Goal: Task Accomplishment & Management: Use online tool/utility

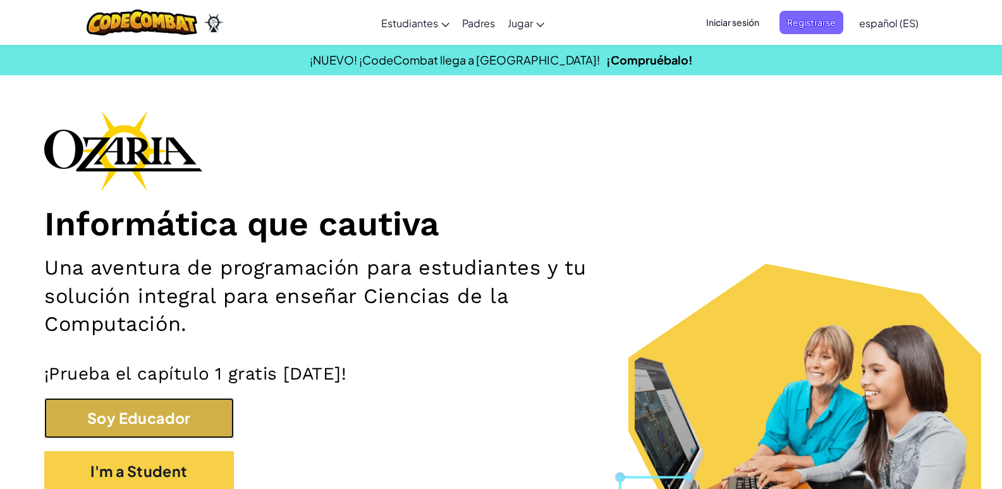
click at [212, 417] on button "Soy Educador" at bounding box center [139, 418] width 190 height 41
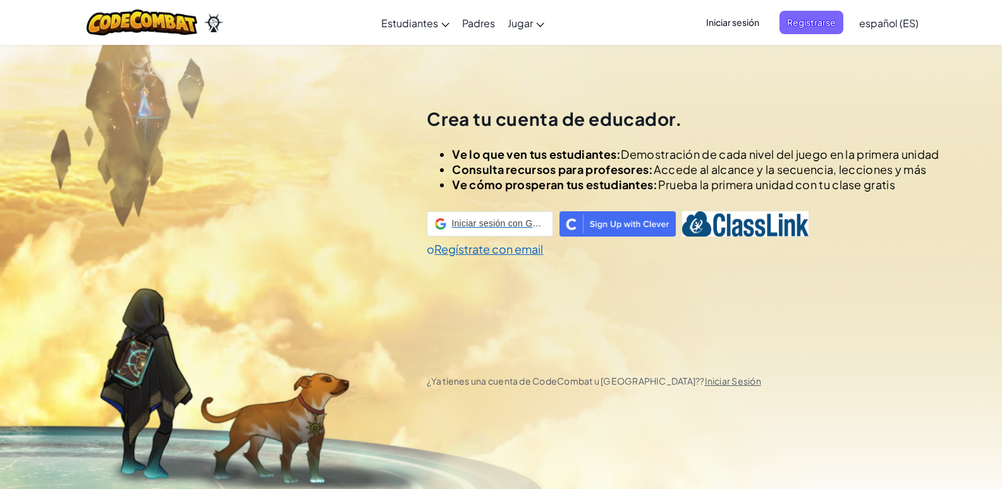
scroll to position [44, 0]
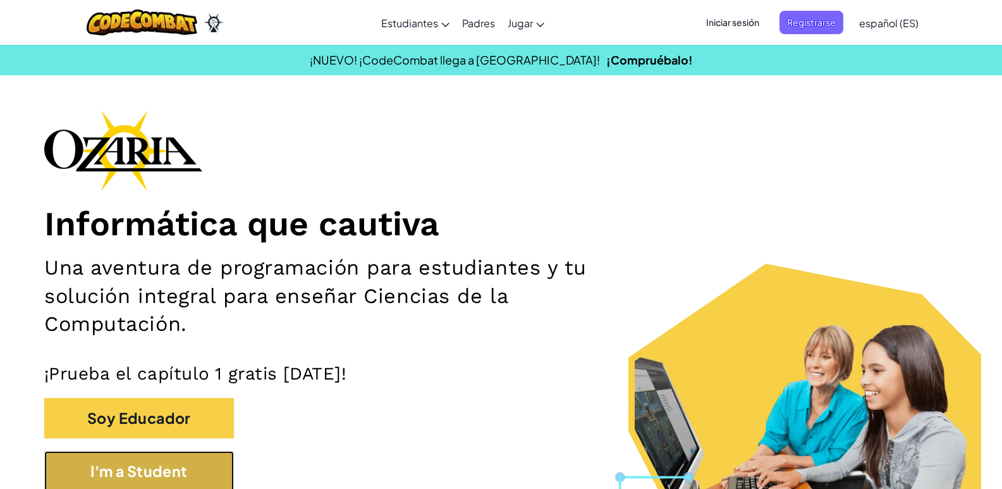
click at [156, 467] on button "I'm a Student" at bounding box center [139, 471] width 190 height 41
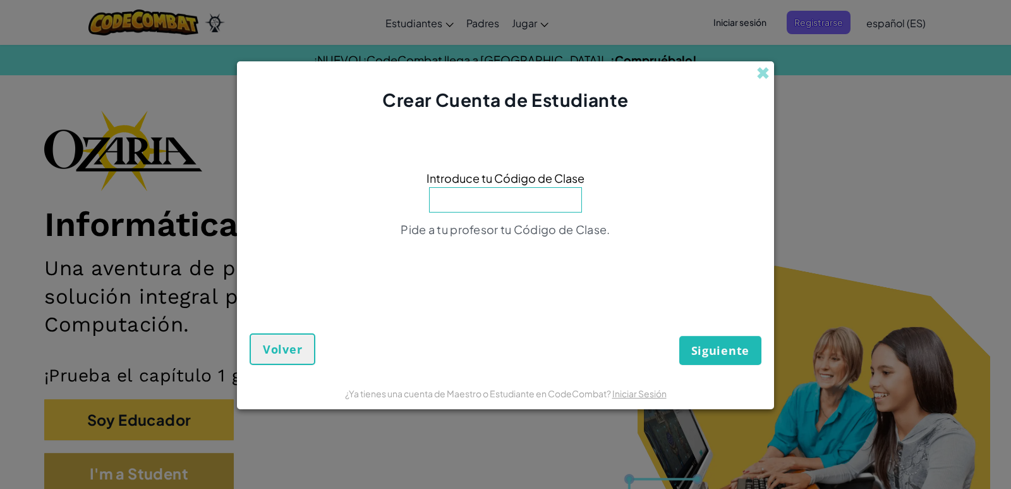
click button "Siguiente" at bounding box center [721, 350] width 82 height 29
click at [513, 195] on input at bounding box center [505, 199] width 153 height 25
click at [475, 200] on input at bounding box center [505, 199] width 153 height 25
type input "G"
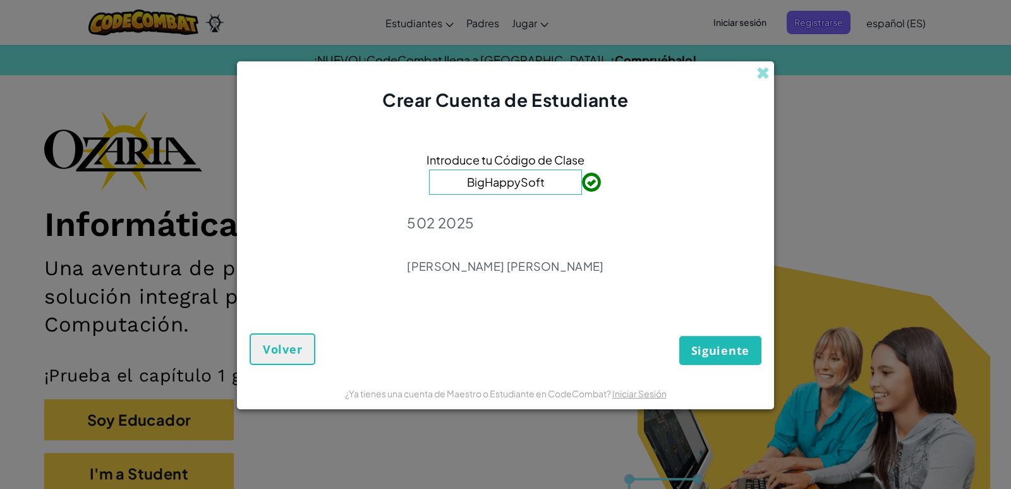
type input "BigHappySoft"
click at [697, 343] on span "Siguiente" at bounding box center [721, 350] width 58 height 15
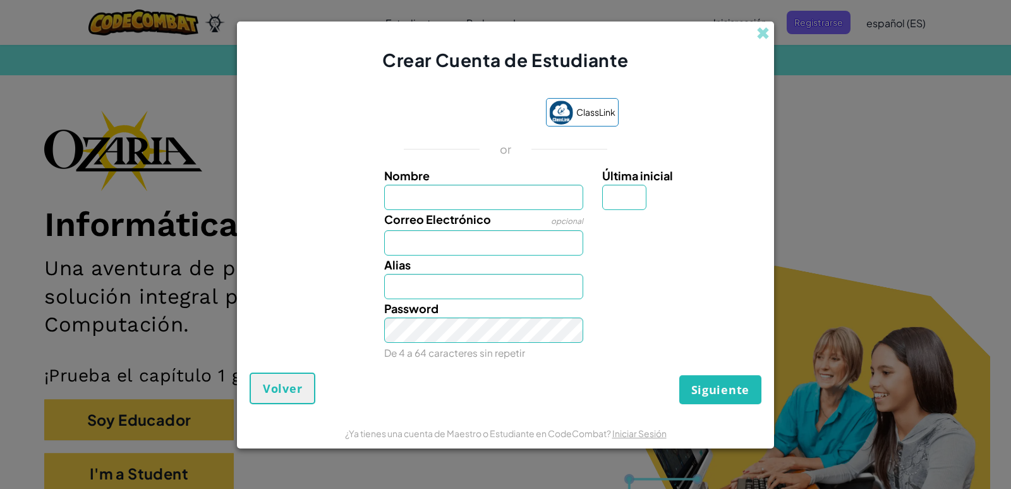
click at [555, 202] on input "Nombre" at bounding box center [484, 197] width 200 height 25
type input "maria alejandra herrera rojas"
click at [481, 276] on input "Maria alejandra herrera rojas" at bounding box center [484, 286] width 200 height 25
type input "Maria alejandra herrera rojas"
click at [636, 198] on input "Última inicial" at bounding box center [624, 197] width 44 height 25
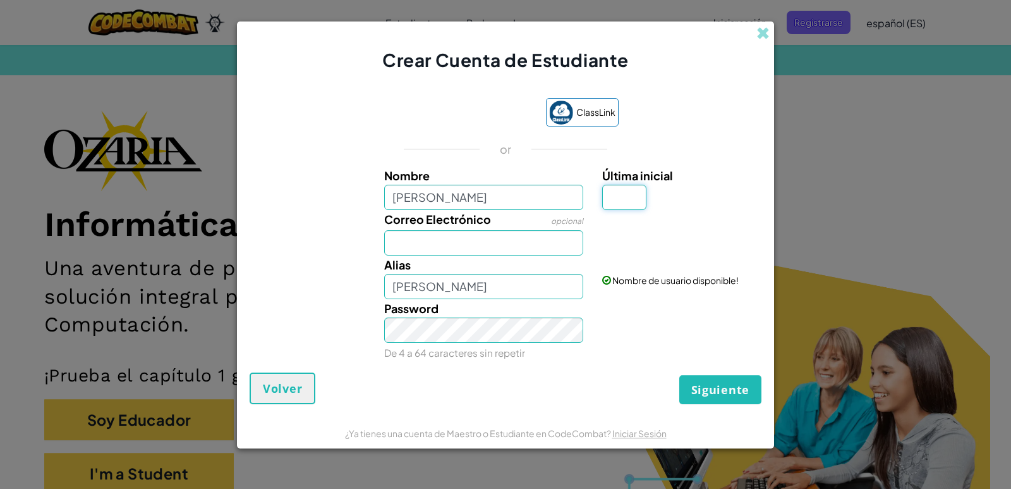
type input "m"
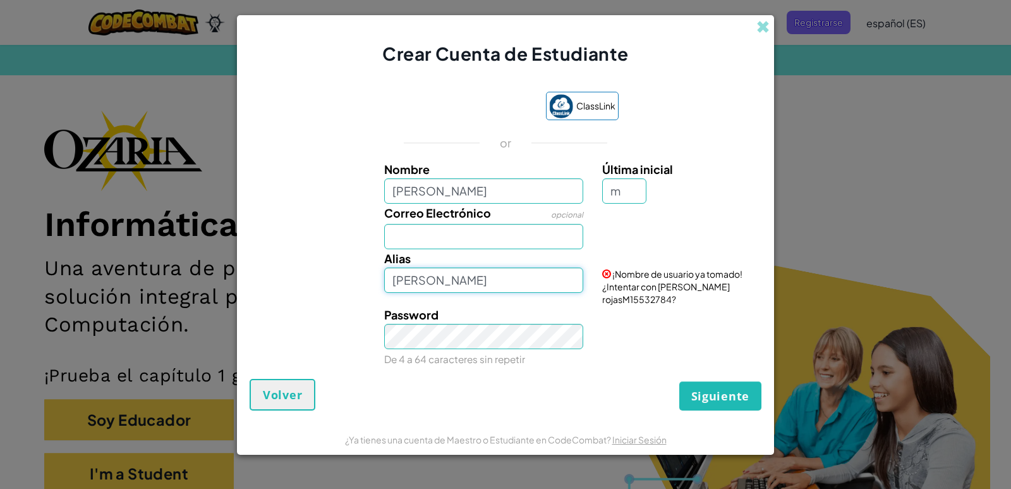
click at [566, 284] on input "Maria alejandra herrera rojasM" at bounding box center [484, 279] width 200 height 25
type input "Maria alejandra herrera rojas"
click at [635, 192] on input "m" at bounding box center [624, 190] width 44 height 25
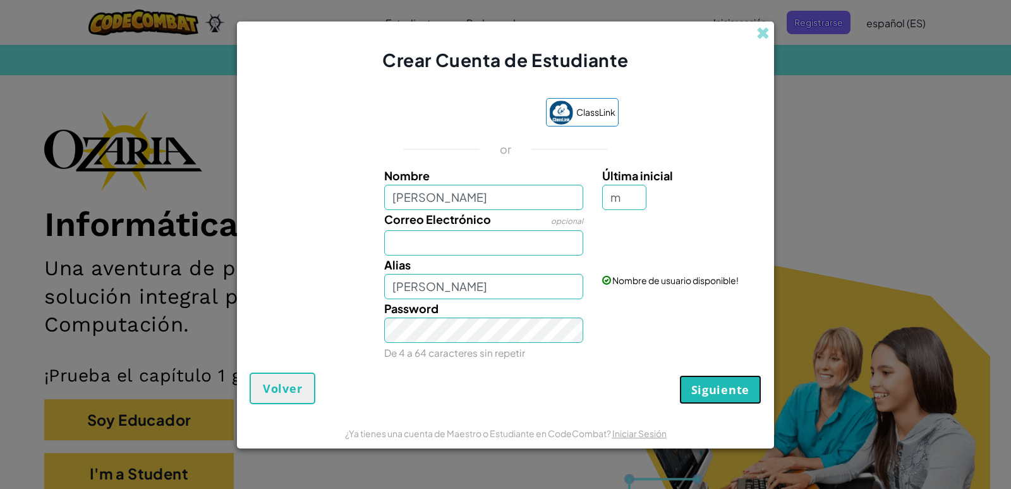
click at [716, 394] on span "Siguiente" at bounding box center [721, 389] width 58 height 15
click at [725, 400] on button "Siguiente" at bounding box center [721, 389] width 82 height 29
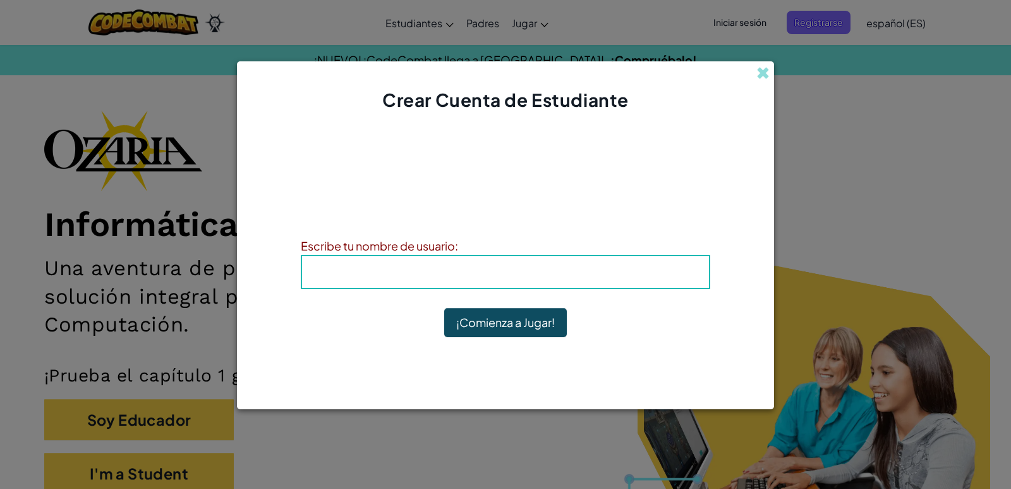
click at [510, 260] on div "Alias : Maria alejandra herrera rojas" at bounding box center [506, 272] width 410 height 34
click at [577, 275] on b "Alias : Maria alejandra herrera rojas" at bounding box center [505, 271] width 143 height 15
click at [577, 266] on b "Alias : Maria alejandra herrera rojas" at bounding box center [505, 271] width 143 height 15
click at [340, 260] on div "Alias : Maria alejandra herrera rojas" at bounding box center [506, 272] width 410 height 34
click at [540, 333] on button "¡Comienza a Jugar!" at bounding box center [505, 322] width 123 height 29
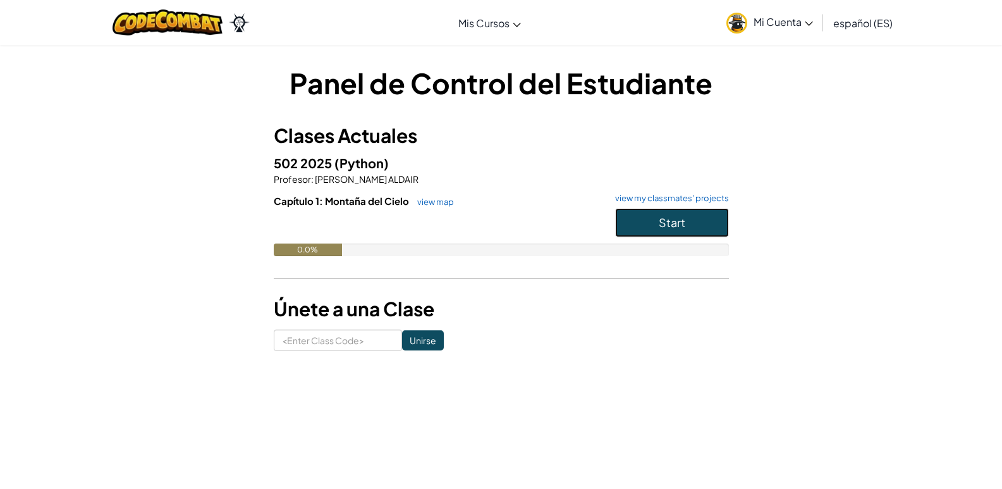
click at [697, 217] on button "Start" at bounding box center [672, 222] width 114 height 29
click at [686, 215] on button "Start" at bounding box center [672, 222] width 114 height 29
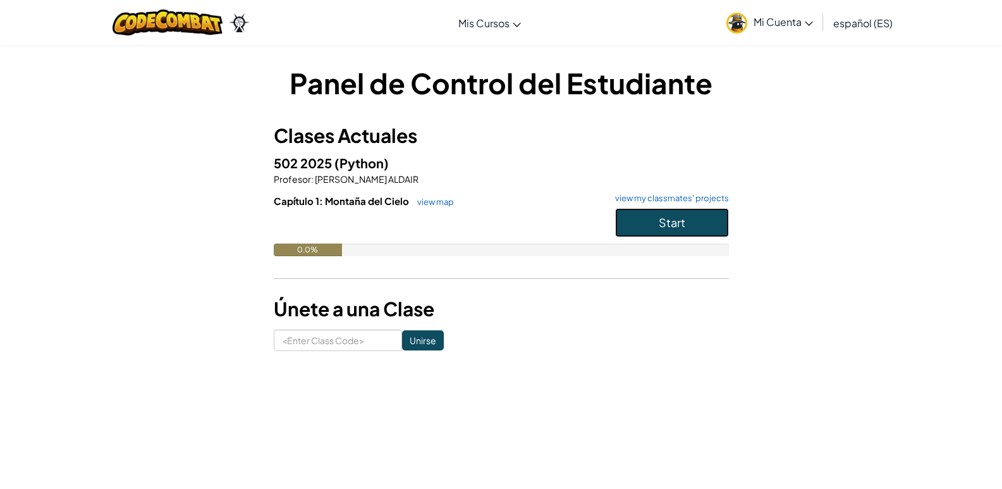
click at [686, 215] on button "Start" at bounding box center [672, 222] width 114 height 29
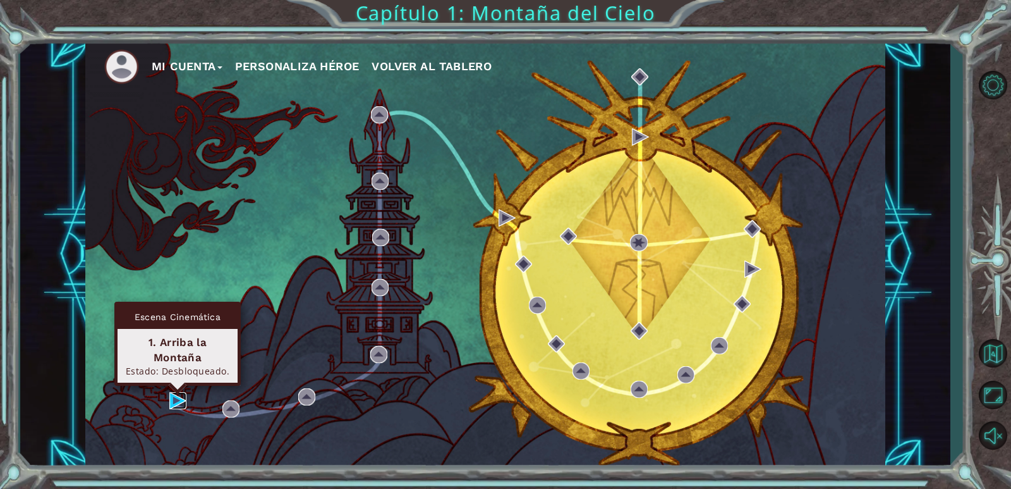
click at [181, 406] on img at bounding box center [177, 400] width 17 height 17
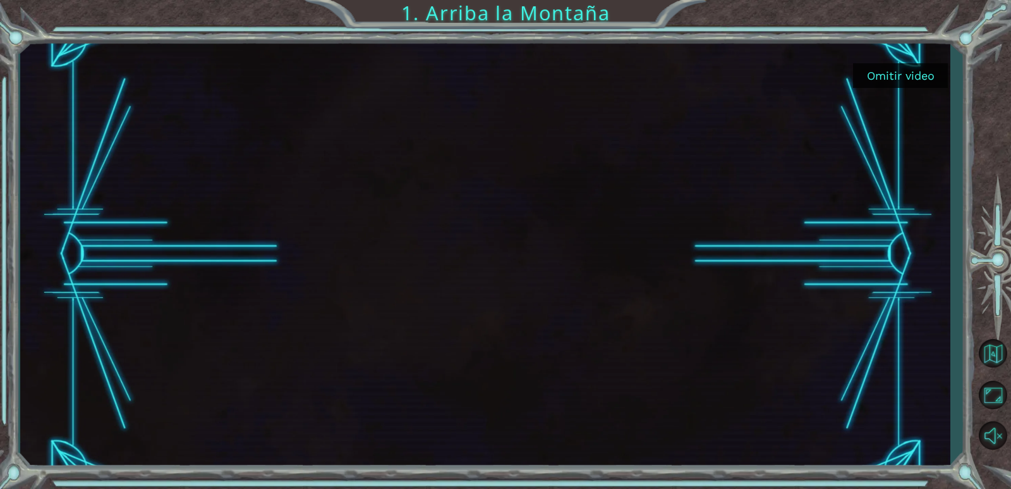
click at [910, 71] on button "Omitir video" at bounding box center [900, 75] width 95 height 25
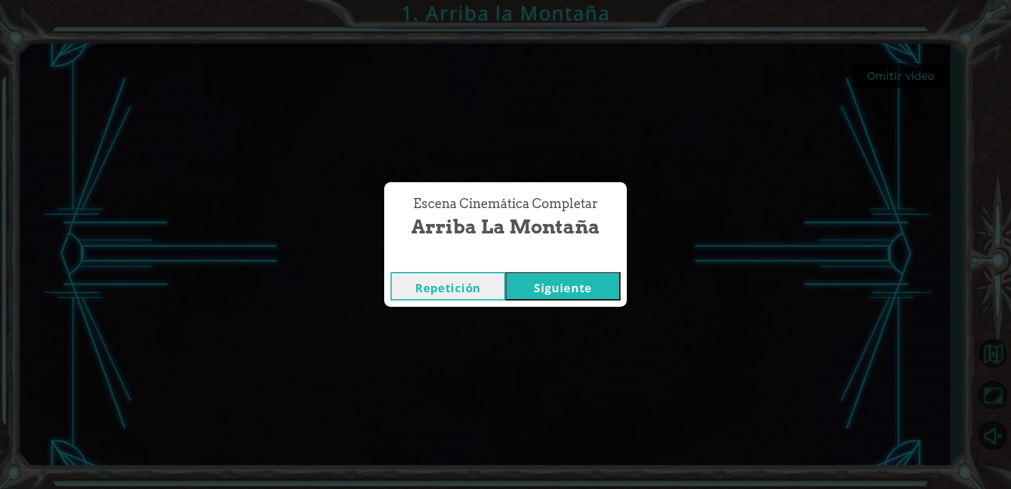
click at [573, 290] on button "Siguiente" at bounding box center [563, 286] width 115 height 28
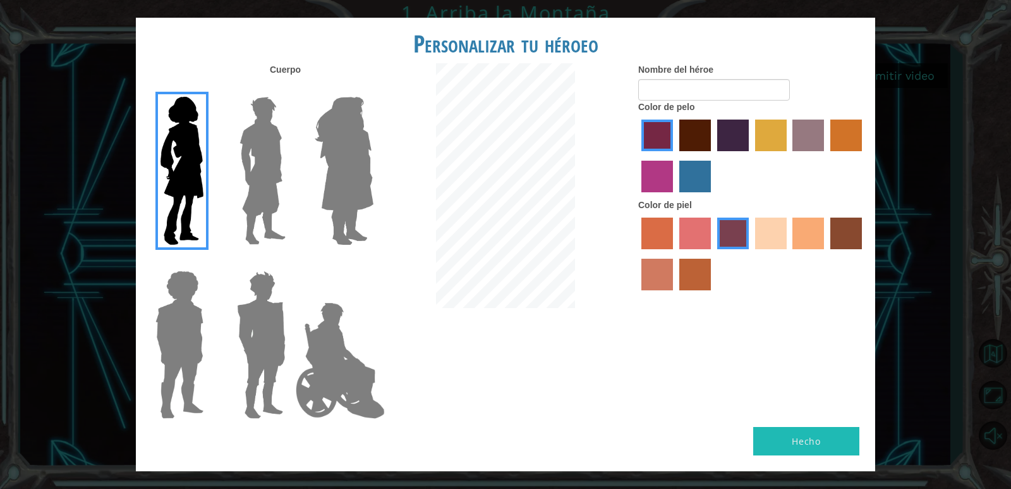
click at [254, 195] on img at bounding box center [263, 171] width 56 height 158
click at [291, 89] on input "Hero Lars" at bounding box center [291, 89] width 0 height 0
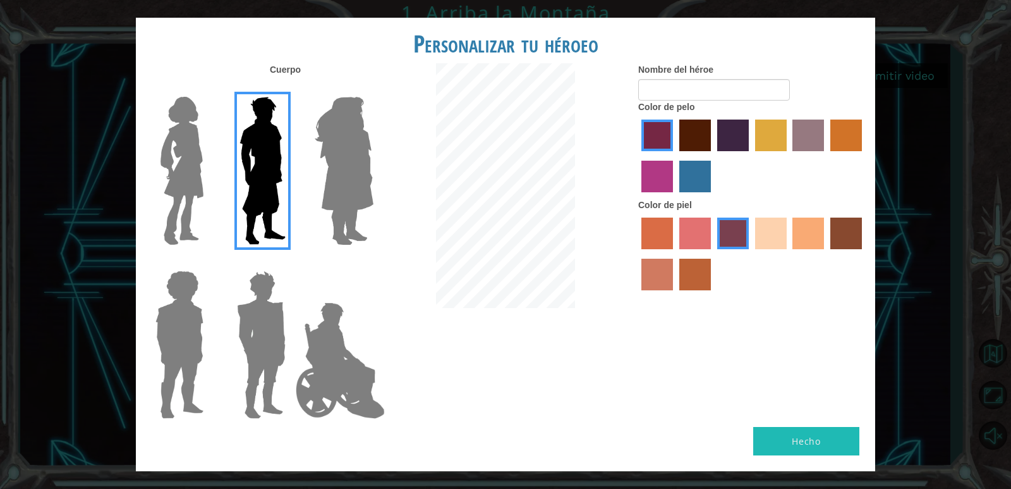
click at [329, 181] on img at bounding box center [344, 171] width 69 height 158
click at [373, 89] on input "Hero Amethyst" at bounding box center [373, 89] width 0 height 0
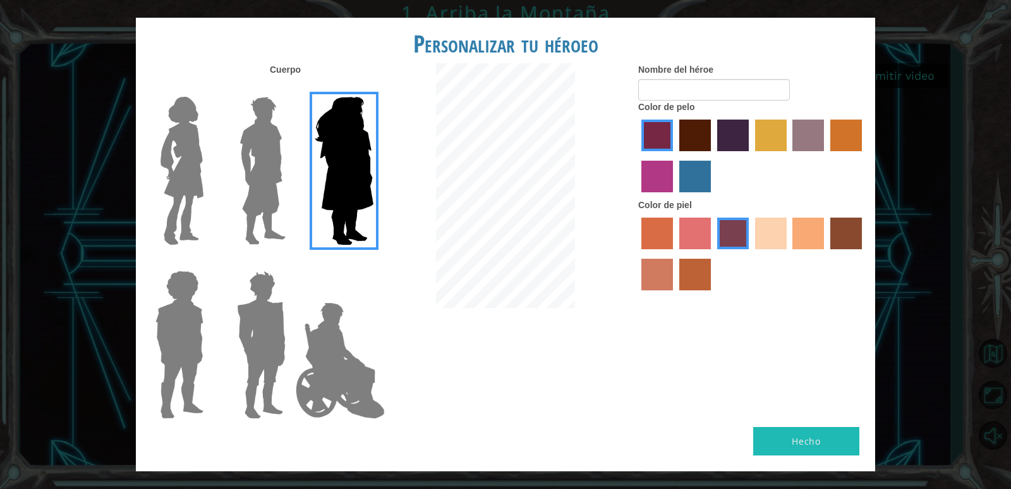
click at [252, 367] on img at bounding box center [261, 345] width 59 height 158
click at [291, 262] on input "Hero Garnet" at bounding box center [291, 262] width 0 height 0
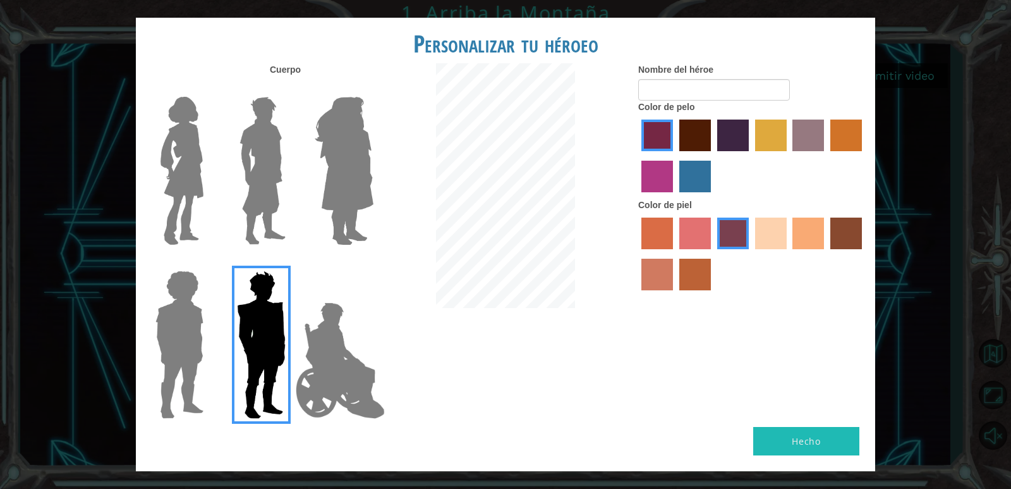
click at [283, 170] on img at bounding box center [263, 171] width 56 height 158
click at [291, 89] on input "Hero Lars" at bounding box center [291, 89] width 0 height 0
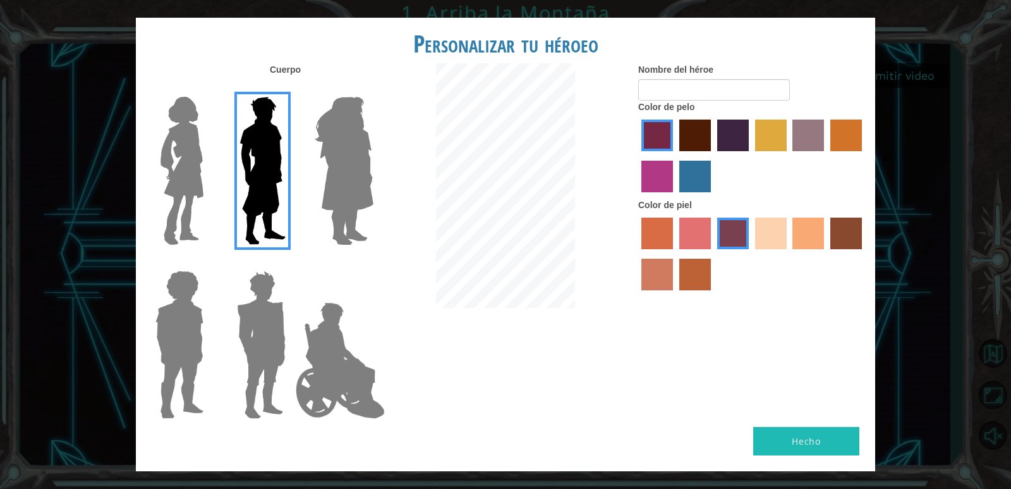
click at [330, 348] on img at bounding box center [340, 360] width 99 height 126
click at [373, 262] on input "Hero Jamie" at bounding box center [373, 262] width 0 height 0
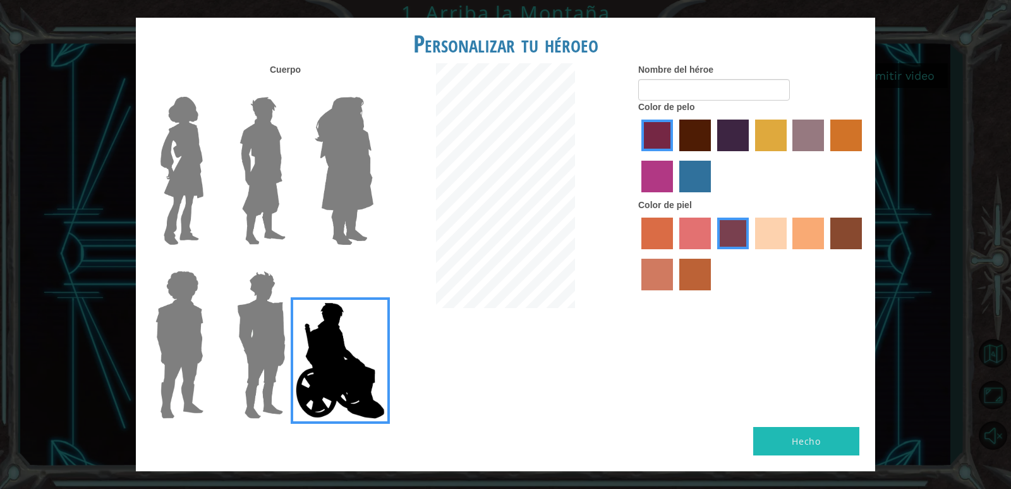
click at [204, 305] on img at bounding box center [179, 345] width 58 height 158
click at [209, 262] on input "Hero Steven" at bounding box center [209, 262] width 0 height 0
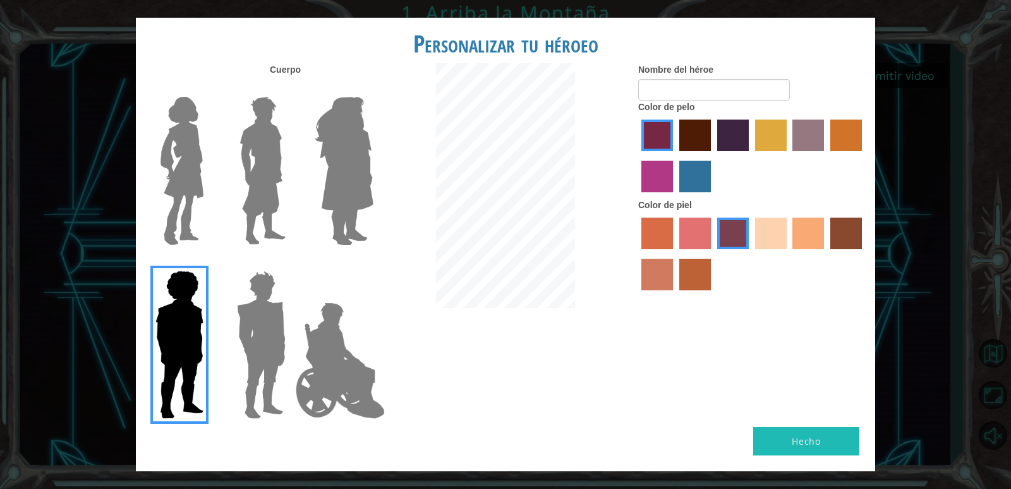
click at [178, 202] on img at bounding box center [182, 171] width 53 height 158
click at [209, 89] on input "Hero Connie" at bounding box center [209, 89] width 0 height 0
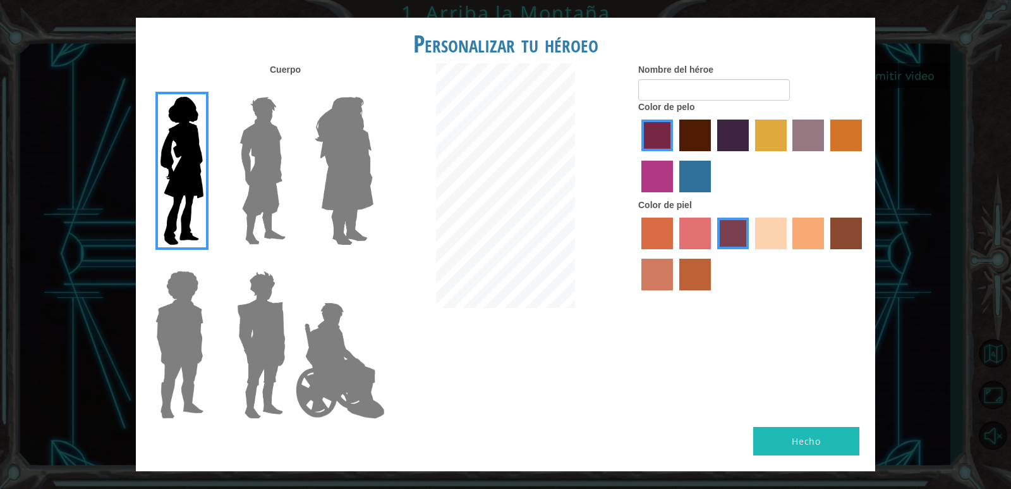
click at [690, 135] on label "maroon hair color" at bounding box center [696, 135] width 32 height 32
click at [675, 156] on input "maroon hair color" at bounding box center [675, 156] width 0 height 0
click at [688, 236] on label "froly skin color" at bounding box center [696, 233] width 32 height 32
click at [675, 253] on input "froly skin color" at bounding box center [675, 253] width 0 height 0
click at [771, 236] on label "sandy beach skin color" at bounding box center [771, 233] width 32 height 32
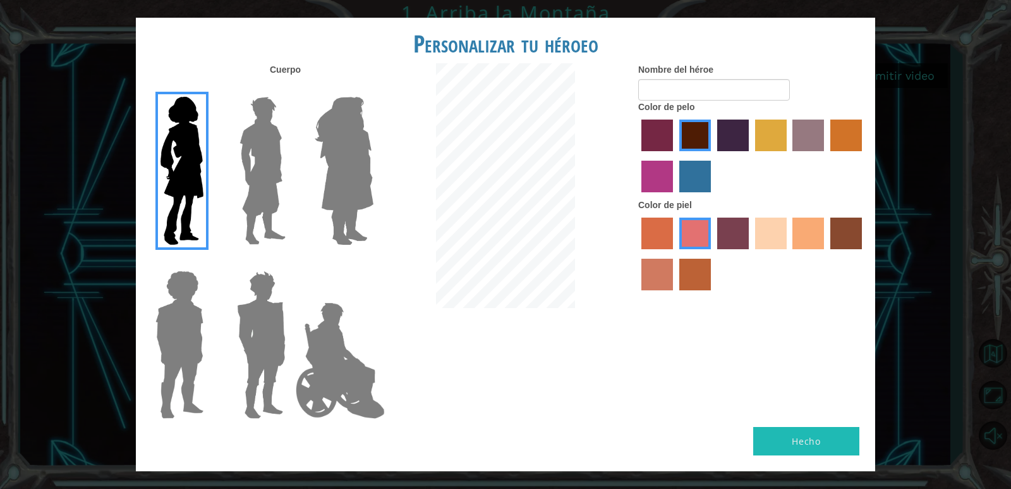
click at [751, 253] on input "sandy beach skin color" at bounding box center [751, 253] width 0 height 0
click at [852, 229] on label "karma skin color" at bounding box center [847, 233] width 32 height 32
click at [826, 253] on input "karma skin color" at bounding box center [826, 253] width 0 height 0
click at [664, 270] on label "burning sand skin color" at bounding box center [658, 275] width 32 height 32
click at [864, 253] on input "burning sand skin color" at bounding box center [864, 253] width 0 height 0
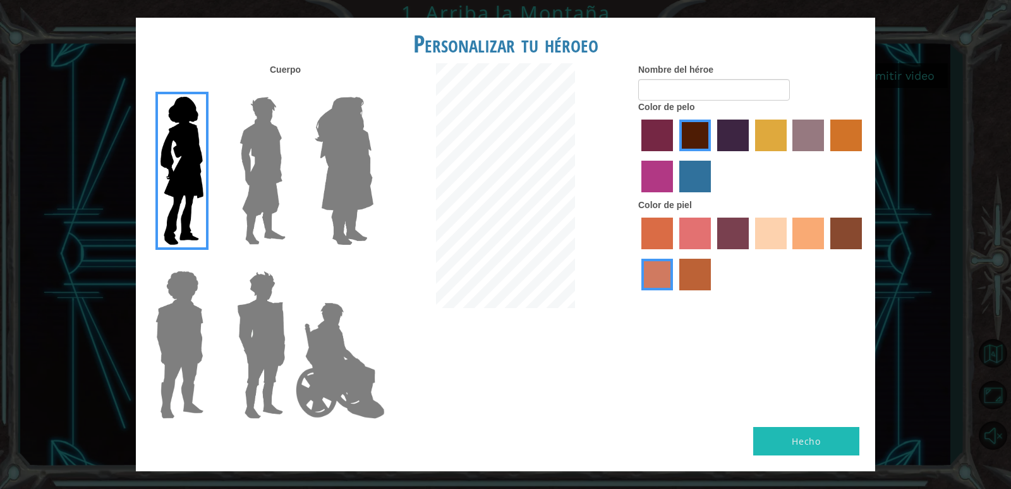
click at [700, 273] on label "smoke tree skin color" at bounding box center [696, 275] width 32 height 32
click at [675, 295] on input "smoke tree skin color" at bounding box center [675, 295] width 0 height 0
click at [322, 392] on img at bounding box center [340, 360] width 99 height 126
click at [373, 262] on input "Hero Jamie" at bounding box center [373, 262] width 0 height 0
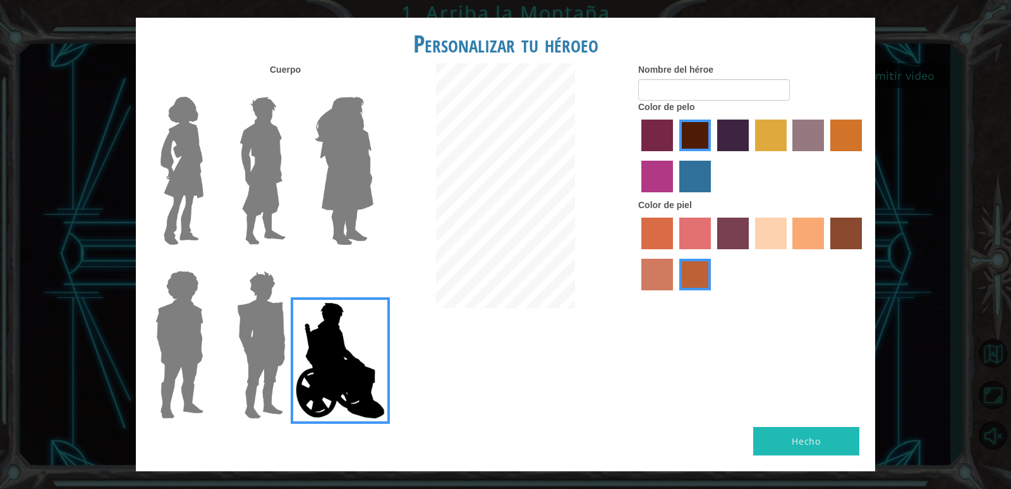
click at [842, 233] on label "karma skin color" at bounding box center [847, 233] width 32 height 32
click at [826, 253] on input "karma skin color" at bounding box center [826, 253] width 0 height 0
click at [735, 241] on label "tosca skin color" at bounding box center [733, 233] width 32 height 32
click at [713, 253] on input "tosca skin color" at bounding box center [713, 253] width 0 height 0
click at [663, 176] on label "medium red violet hair color" at bounding box center [658, 177] width 32 height 32
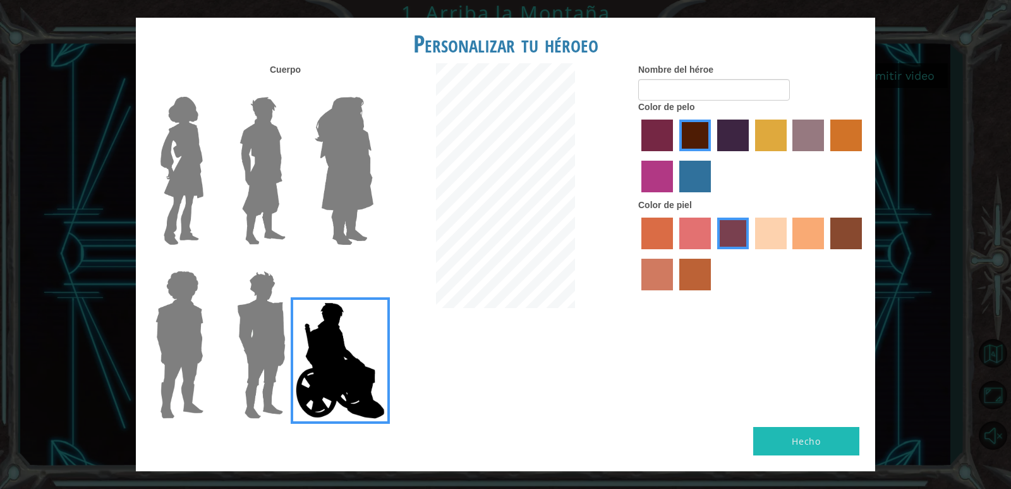
click at [864, 156] on input "medium red violet hair color" at bounding box center [864, 156] width 0 height 0
click at [760, 123] on label "tulip tree hair color" at bounding box center [771, 135] width 32 height 32
click at [751, 156] on input "tulip tree hair color" at bounding box center [751, 156] width 0 height 0
click at [687, 132] on label "maroon hair color" at bounding box center [696, 135] width 32 height 32
click at [675, 156] on input "maroon hair color" at bounding box center [675, 156] width 0 height 0
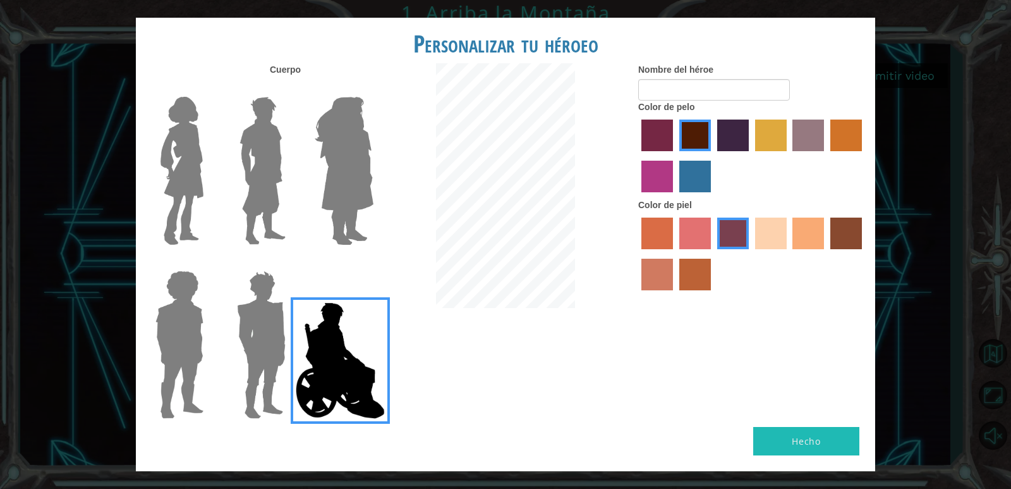
click at [197, 148] on img at bounding box center [182, 171] width 53 height 158
click at [209, 89] on input "Hero Connie" at bounding box center [209, 89] width 0 height 0
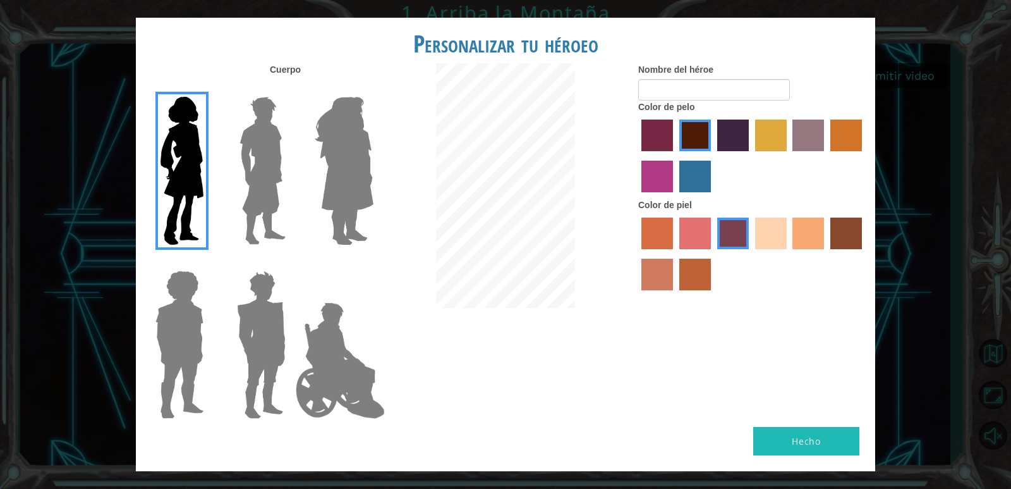
click at [771, 244] on label "sandy beach skin color" at bounding box center [771, 233] width 32 height 32
click at [751, 253] on input "sandy beach skin color" at bounding box center [751, 253] width 0 height 0
click at [362, 200] on img at bounding box center [344, 171] width 69 height 158
click at [373, 89] on input "Hero Amethyst" at bounding box center [373, 89] width 0 height 0
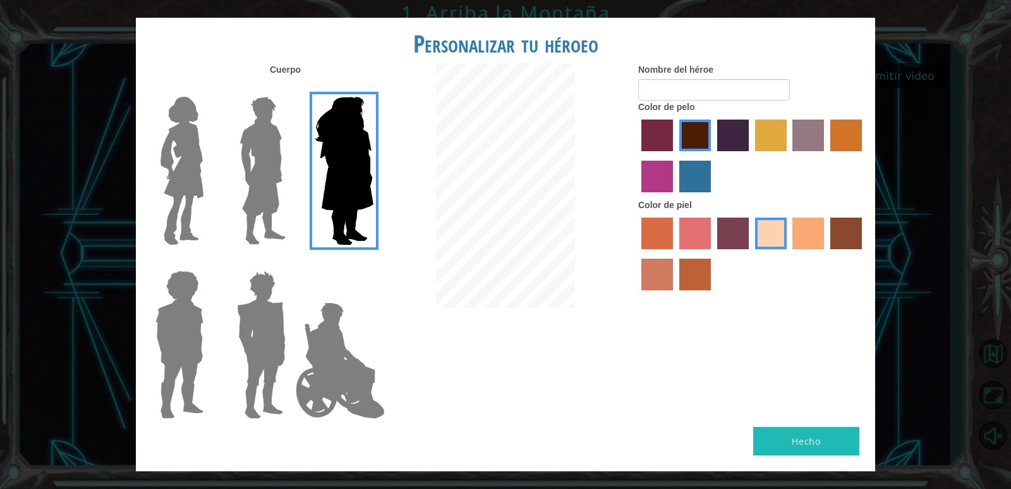
click at [260, 173] on img at bounding box center [263, 171] width 56 height 158
click at [291, 89] on input "Hero Lars" at bounding box center [291, 89] width 0 height 0
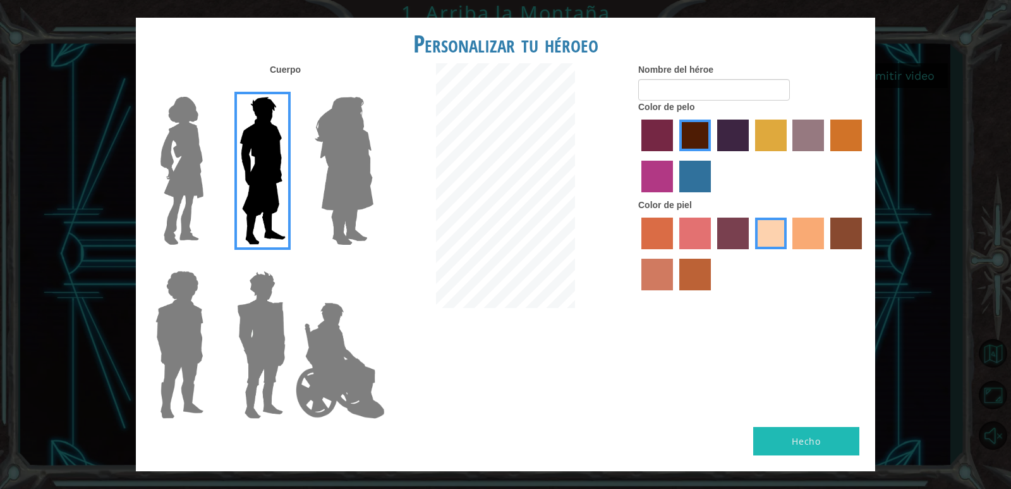
click at [342, 164] on img at bounding box center [344, 171] width 69 height 158
click at [373, 89] on input "Hero Amethyst" at bounding box center [373, 89] width 0 height 0
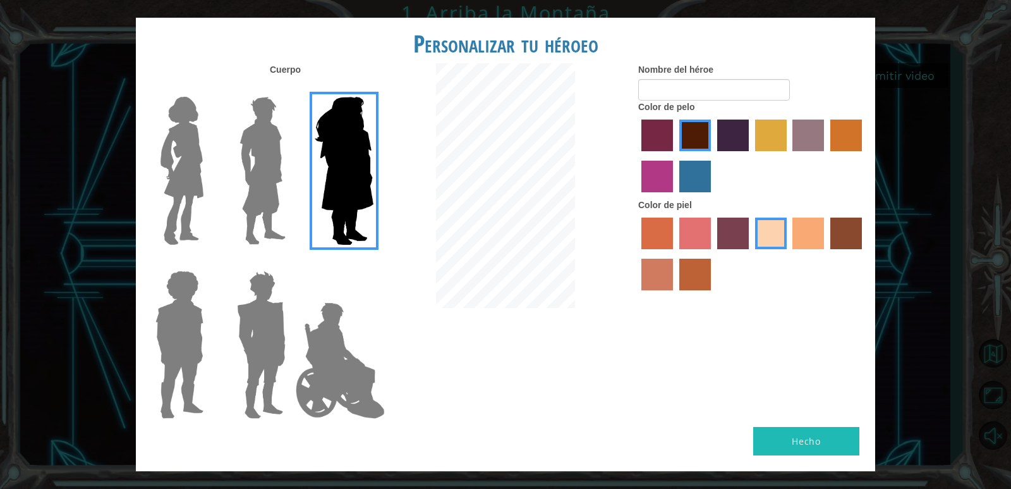
click at [192, 179] on img at bounding box center [182, 171] width 53 height 158
click at [209, 89] on input "Hero Connie" at bounding box center [209, 89] width 0 height 0
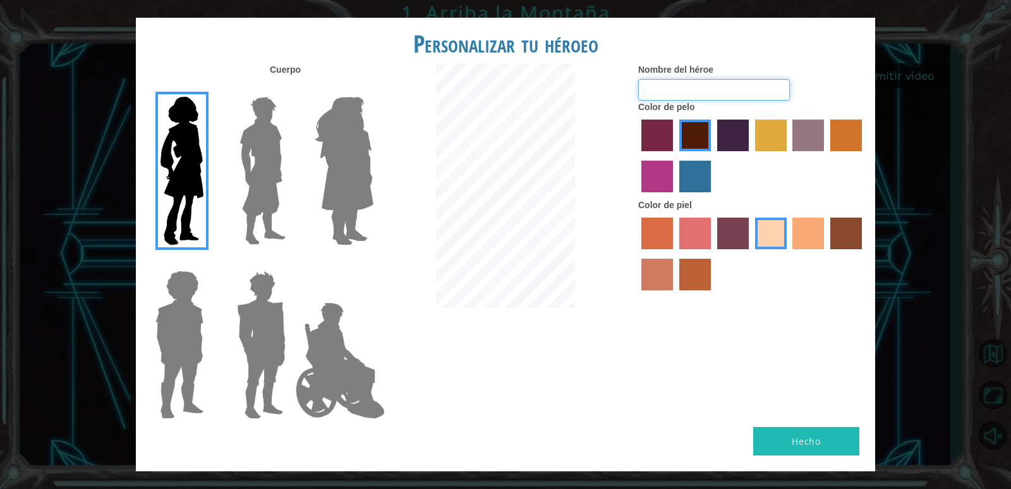
click at [735, 87] on input "Nombre del héroe" at bounding box center [714, 89] width 152 height 21
drag, startPoint x: 797, startPoint y: 236, endPoint x: 809, endPoint y: 243, distance: 13.6
click at [798, 238] on label "tacao skin color" at bounding box center [809, 233] width 32 height 32
click at [789, 253] on input "tacao skin color" at bounding box center [789, 253] width 0 height 0
click at [734, 102] on div "Color de pelo" at bounding box center [752, 150] width 228 height 98
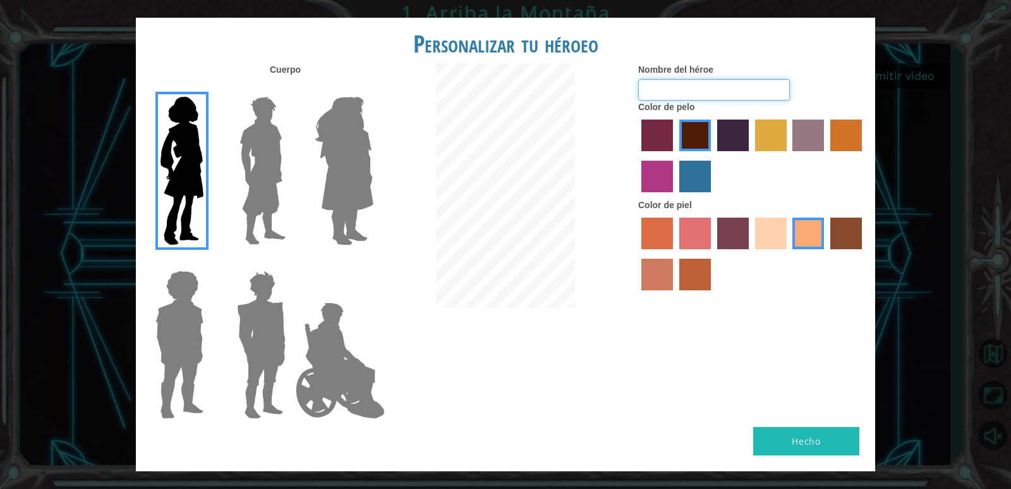
click at [733, 95] on input "Nombre del héroe" at bounding box center [714, 89] width 152 height 21
click at [845, 238] on label "karma skin color" at bounding box center [847, 233] width 32 height 32
click at [826, 253] on input "karma skin color" at bounding box center [826, 253] width 0 height 0
click at [728, 138] on label "hot purple hair color" at bounding box center [733, 135] width 32 height 32
click at [713, 156] on input "hot purple hair color" at bounding box center [713, 156] width 0 height 0
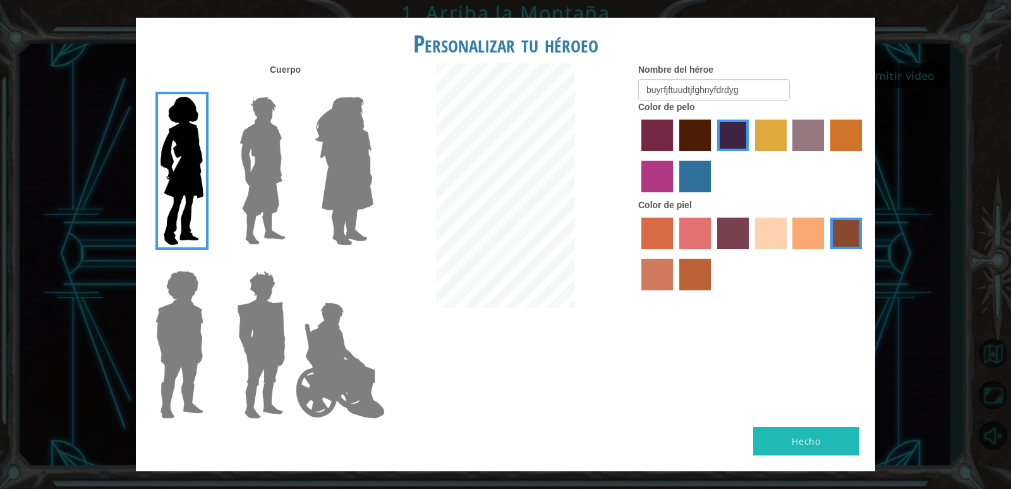
click at [656, 181] on label "medium red violet hair color" at bounding box center [658, 177] width 32 height 32
click at [864, 156] on input "medium red violet hair color" at bounding box center [864, 156] width 0 height 0
click at [694, 167] on label "lachmara hair color" at bounding box center [696, 177] width 32 height 32
click at [675, 197] on input "lachmara hair color" at bounding box center [675, 197] width 0 height 0
click at [847, 140] on label "gold drop hair color" at bounding box center [847, 135] width 32 height 32
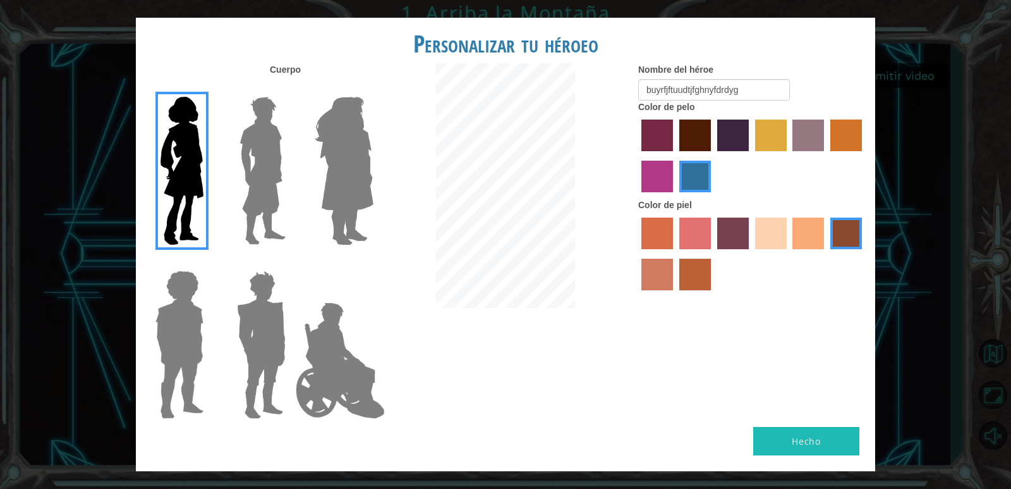
click at [826, 156] on input "gold drop hair color" at bounding box center [826, 156] width 0 height 0
click at [813, 143] on label "bazaar hair color" at bounding box center [809, 135] width 32 height 32
click at [789, 156] on input "bazaar hair color" at bounding box center [789, 156] width 0 height 0
click at [654, 130] on label "paprika hair color" at bounding box center [658, 135] width 32 height 32
click at [637, 156] on input "paprika hair color" at bounding box center [637, 156] width 0 height 0
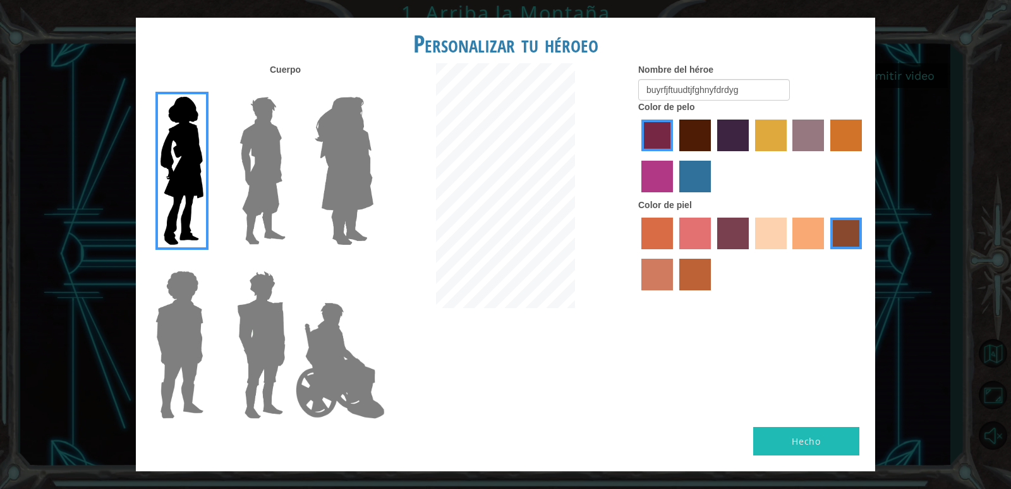
click at [685, 139] on label "maroon hair color" at bounding box center [696, 135] width 32 height 32
click at [675, 156] on input "maroon hair color" at bounding box center [675, 156] width 0 height 0
click at [662, 180] on label "medium red violet hair color" at bounding box center [658, 177] width 32 height 32
click at [864, 156] on input "medium red violet hair color" at bounding box center [864, 156] width 0 height 0
drag, startPoint x: 758, startPoint y: 95, endPoint x: 752, endPoint y: 97, distance: 6.8
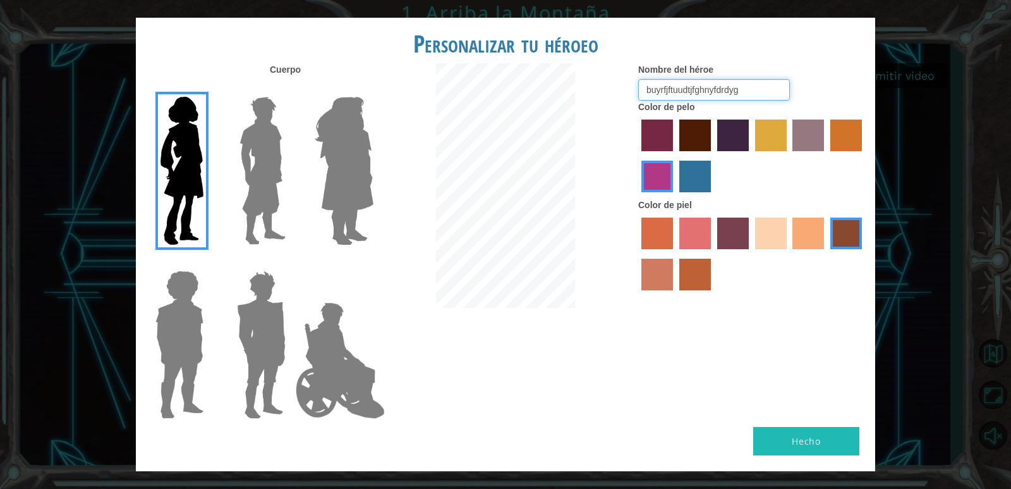
click at [754, 97] on input "buyrfjftuudtjfghnyfdrdyg" at bounding box center [714, 89] width 152 height 21
type input "b"
type input "f"
type input "h"
type input "arroz de pollo"
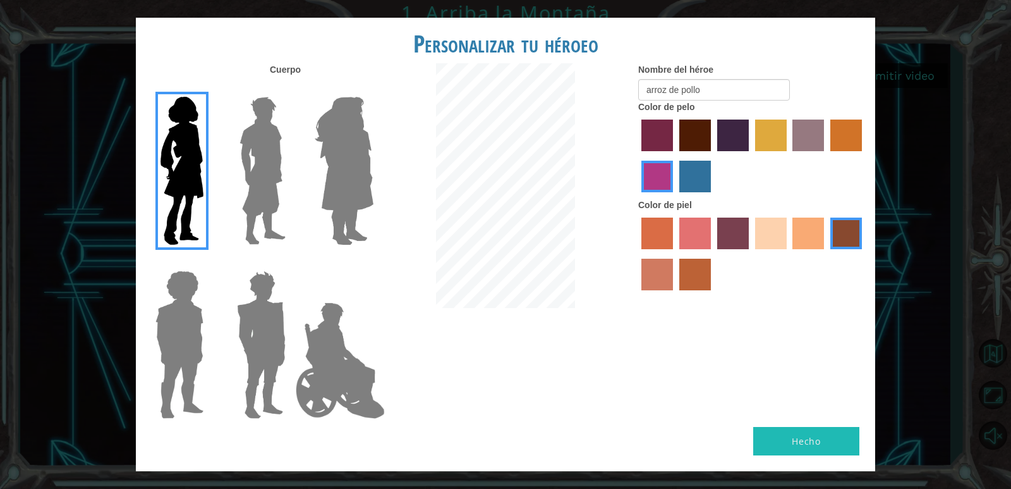
drag, startPoint x: 1011, startPoint y: 513, endPoint x: 944, endPoint y: 513, distance: 67.0
click at [944, 488] on html "Omitir video 1. Arriba la Montaña Personalizar tu héroeo Cuerpo Nombre del héro…" at bounding box center [505, 244] width 1011 height 489
drag, startPoint x: 592, startPoint y: 287, endPoint x: 589, endPoint y: 261, distance: 26.2
click at [594, 286] on div at bounding box center [505, 187] width 247 height 248
drag, startPoint x: 732, startPoint y: 185, endPoint x: 703, endPoint y: 155, distance: 41.6
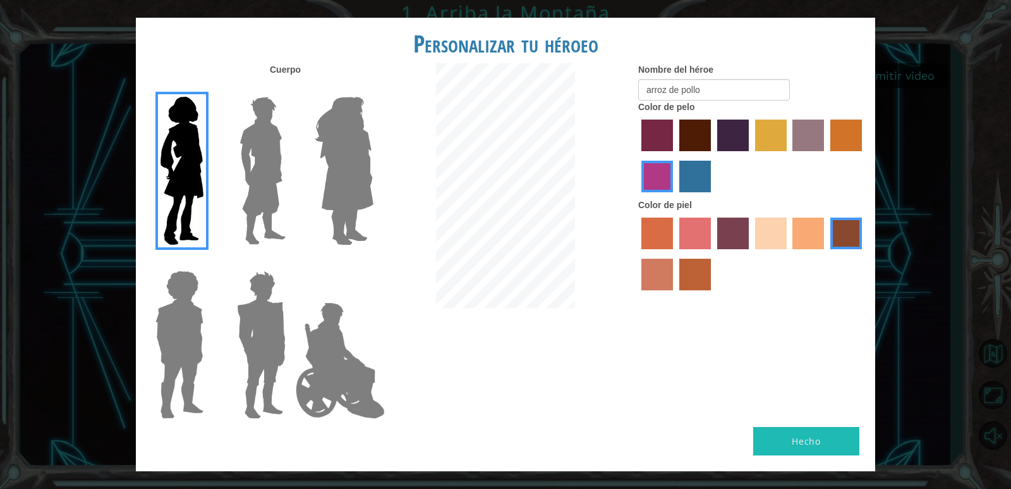
click at [731, 185] on div at bounding box center [752, 157] width 228 height 82
click at [702, 154] on div at bounding box center [752, 157] width 228 height 82
click at [702, 145] on label "maroon hair color" at bounding box center [696, 135] width 32 height 32
click at [675, 156] on input "maroon hair color" at bounding box center [675, 156] width 0 height 0
click at [801, 233] on label "tacao skin color" at bounding box center [809, 233] width 32 height 32
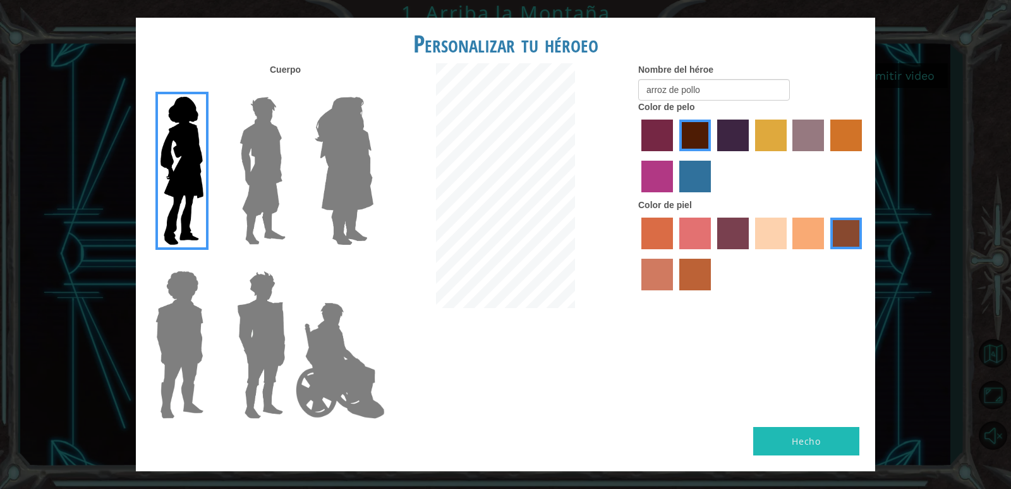
click at [789, 253] on input "tacao skin color" at bounding box center [789, 253] width 0 height 0
click at [798, 435] on button "Hecho" at bounding box center [807, 441] width 106 height 28
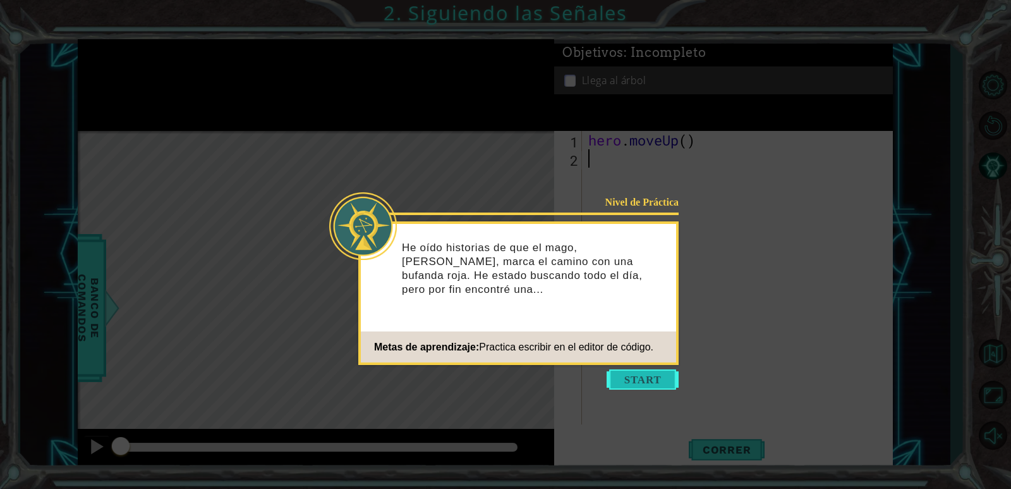
click at [649, 372] on button "Start" at bounding box center [643, 379] width 72 height 20
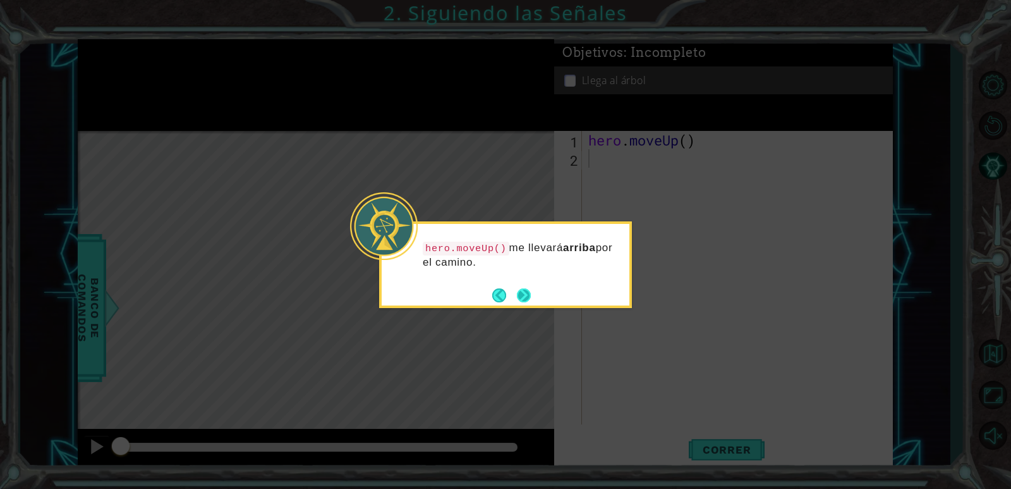
click at [521, 299] on button "Next" at bounding box center [524, 295] width 14 height 14
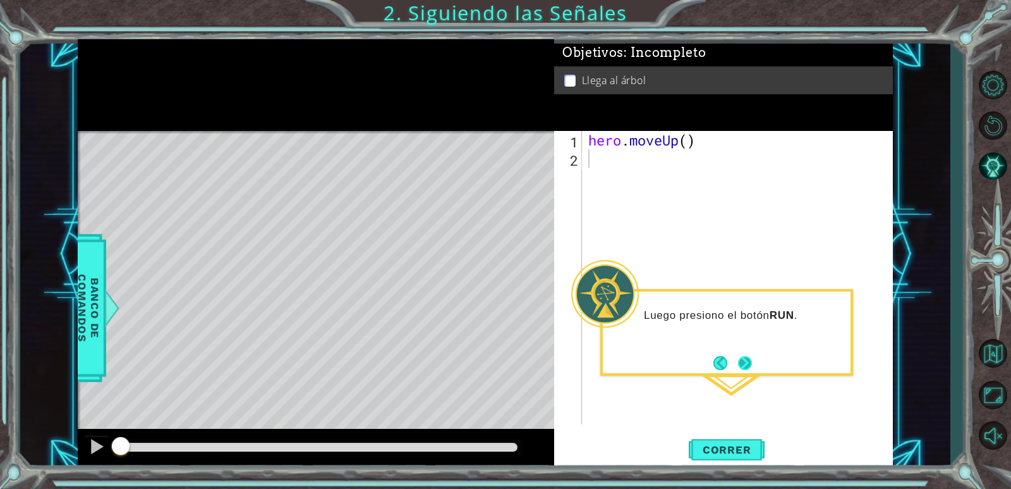
drag, startPoint x: 751, startPoint y: 369, endPoint x: 742, endPoint y: 370, distance: 9.6
click at [751, 368] on button "Next" at bounding box center [745, 363] width 14 height 14
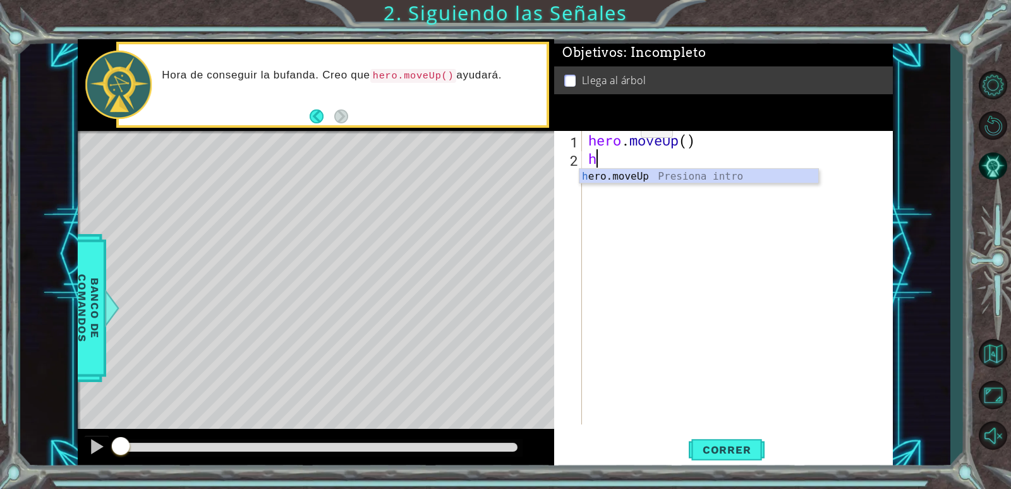
type textarea "h"
click at [652, 173] on div "h ero.moveUp Presiona intro" at bounding box center [699, 192] width 239 height 46
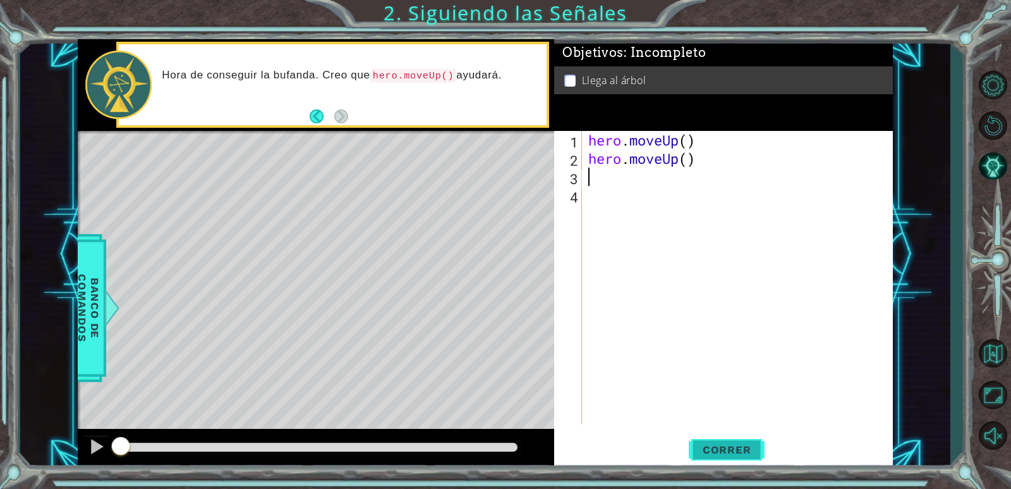
click at [715, 453] on span "Correr" at bounding box center [727, 449] width 74 height 13
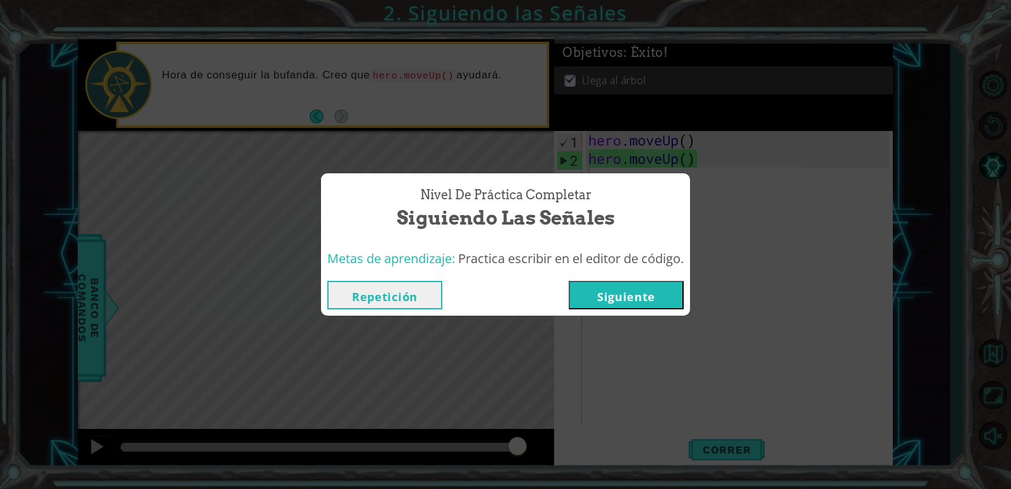
drag, startPoint x: 615, startPoint y: 295, endPoint x: 629, endPoint y: 296, distance: 14.0
click at [629, 296] on button "Siguiente" at bounding box center [626, 295] width 115 height 28
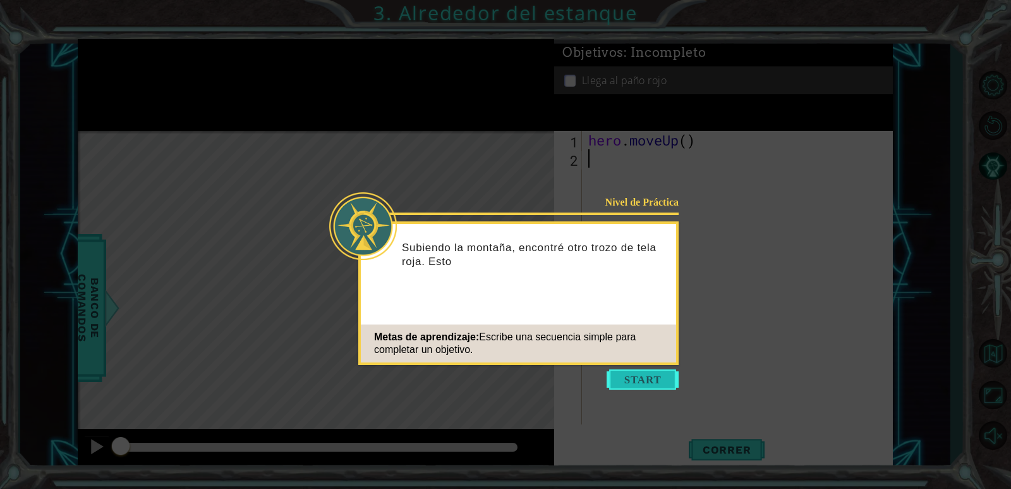
click at [667, 386] on button "Start" at bounding box center [643, 379] width 72 height 20
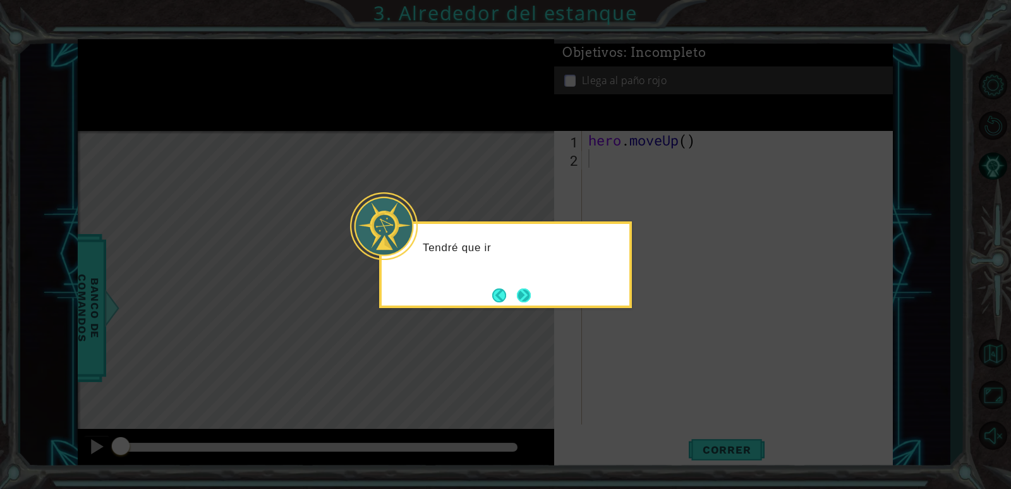
click at [517, 290] on button "Next" at bounding box center [524, 295] width 14 height 14
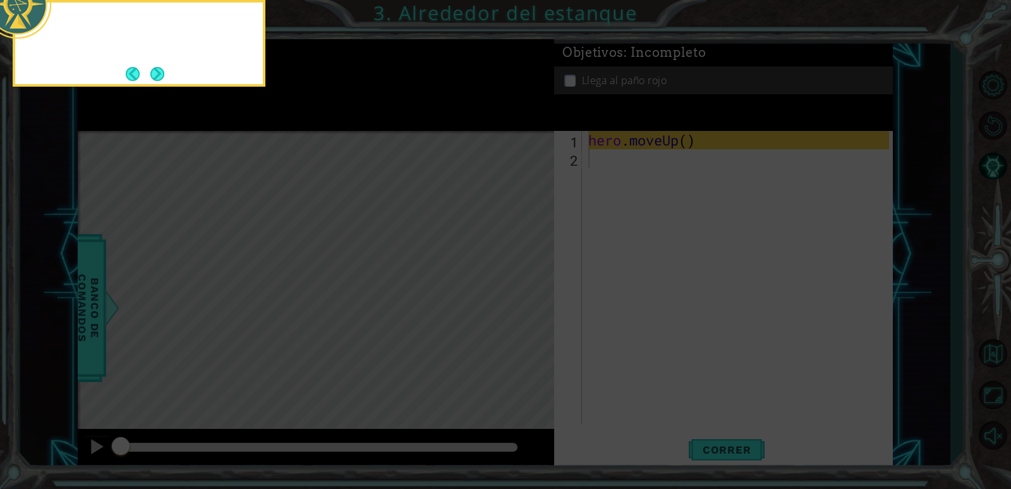
click at [525, 290] on icon at bounding box center [505, 72] width 1011 height 831
click at [162, 71] on div "Si necesito moverme hacia arriba , puedo usar he" at bounding box center [139, 38] width 248 height 70
click at [162, 71] on button "Next" at bounding box center [157, 74] width 14 height 14
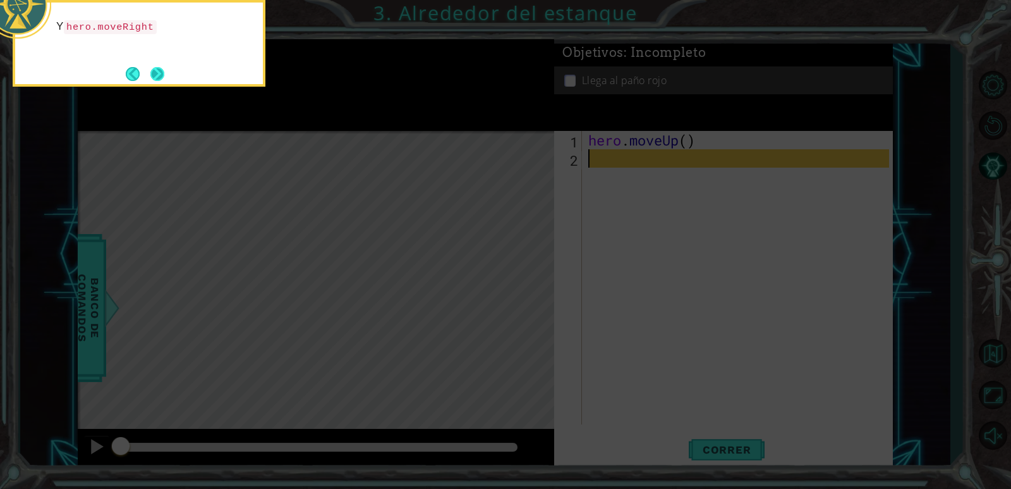
click at [154, 73] on button "Next" at bounding box center [157, 74] width 14 height 14
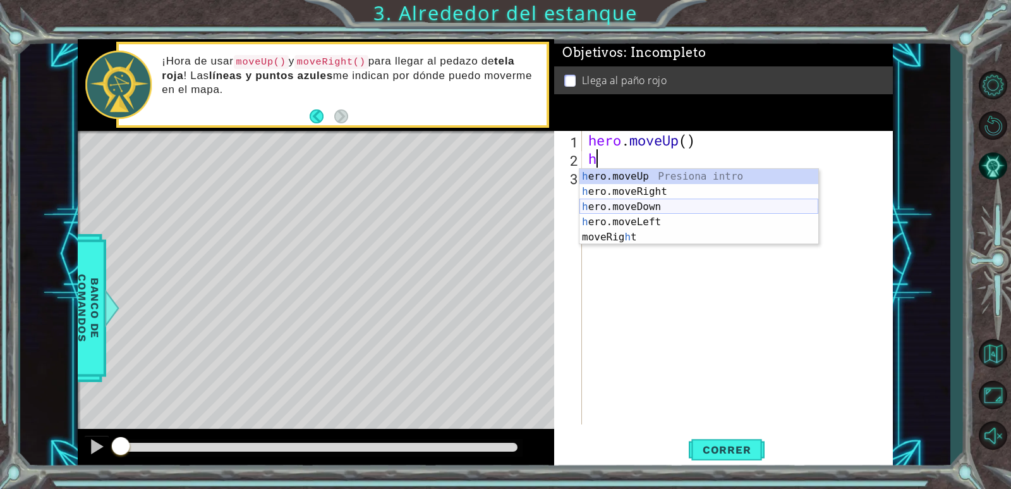
click at [692, 206] on div "h ero.moveUp Presiona intro h ero.moveRight Presiona intro h ero.moveDown Presi…" at bounding box center [699, 222] width 239 height 106
type textarea "hero.moveDown(1)"
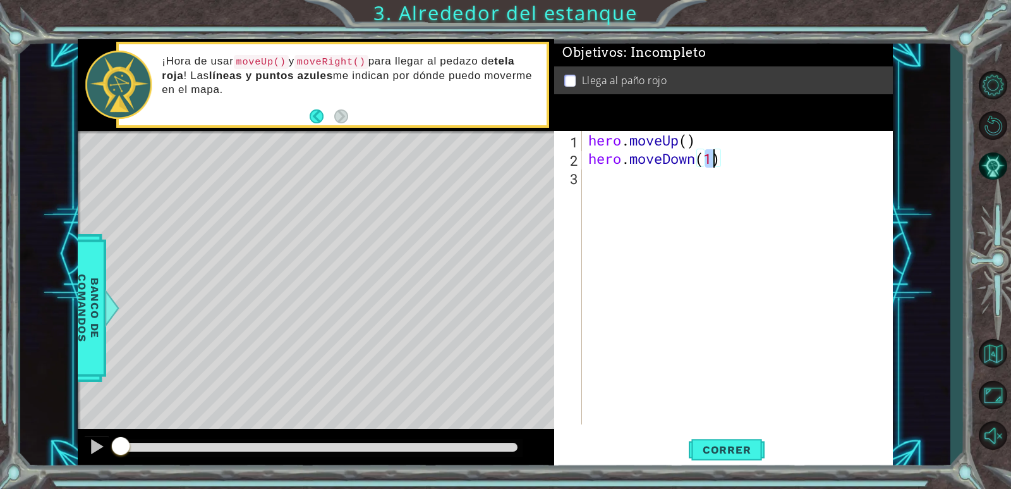
click at [616, 178] on div "hero . moveUp ( ) hero . moveDown ( 1 )" at bounding box center [741, 296] width 310 height 330
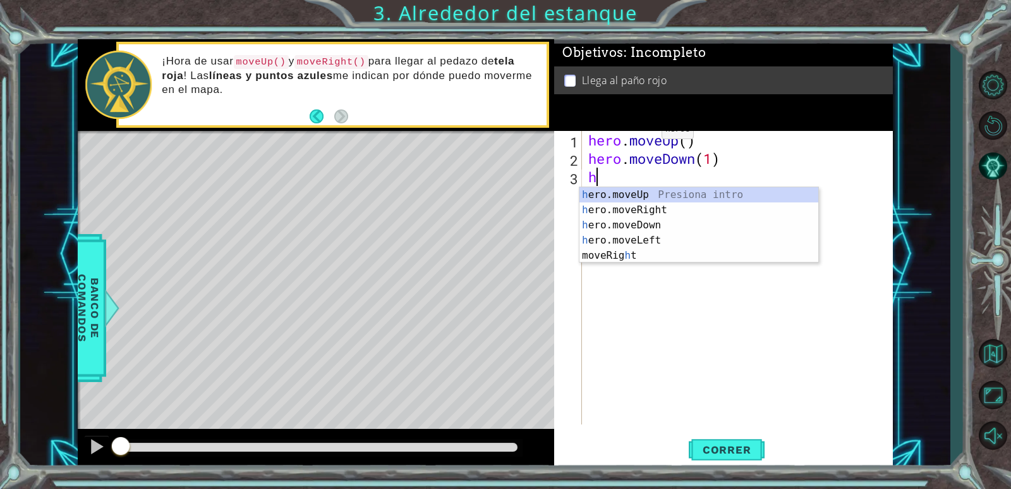
type textarea "h"
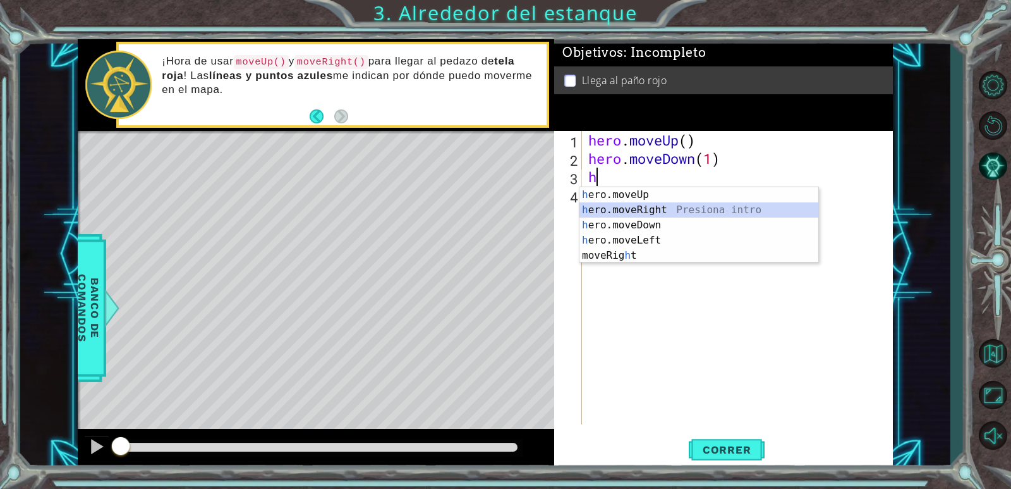
click at [668, 210] on div "h ero.moveUp Presiona intro h ero.moveRight Presiona intro h ero.moveDown Presi…" at bounding box center [699, 240] width 239 height 106
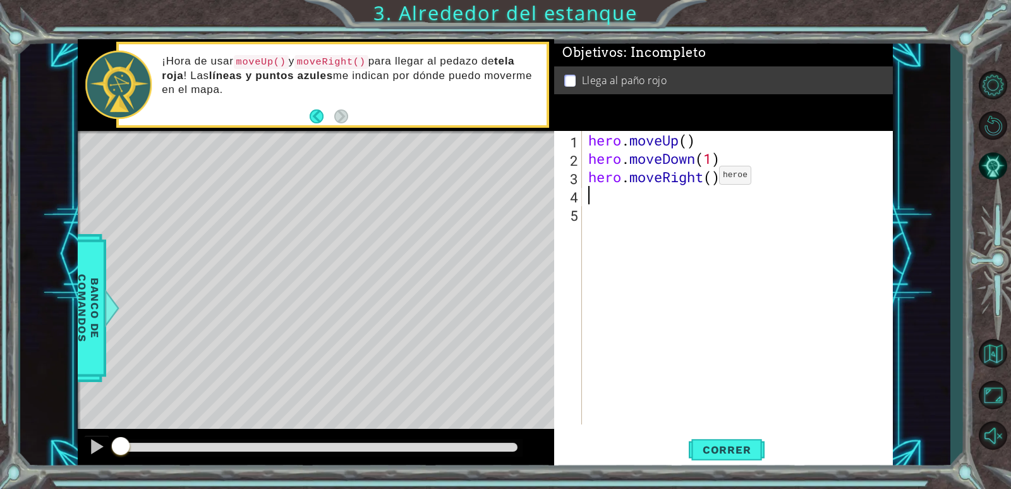
type textarea "h"
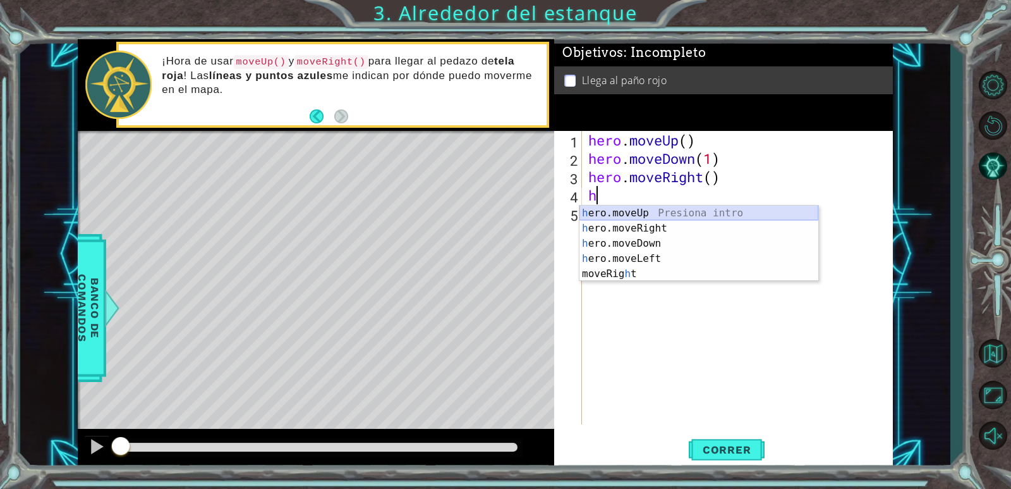
click at [665, 203] on div "hero . moveUp ( ) hero . moveDown ( 1 ) hero . moveRight ( ) h" at bounding box center [741, 296] width 310 height 330
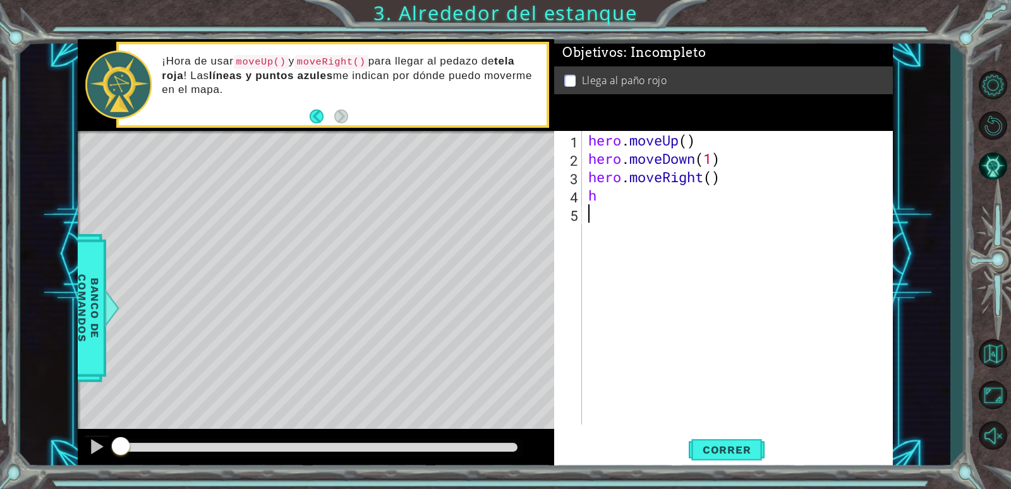
click at [625, 205] on div "hero . moveUp ( ) hero . moveDown ( 1 ) hero . moveRight ( ) h" at bounding box center [741, 296] width 310 height 330
click at [618, 202] on div "hero . moveUp ( ) hero . moveDown ( 1 ) hero . moveRight ( ) h" at bounding box center [741, 296] width 310 height 330
type textarea "h"
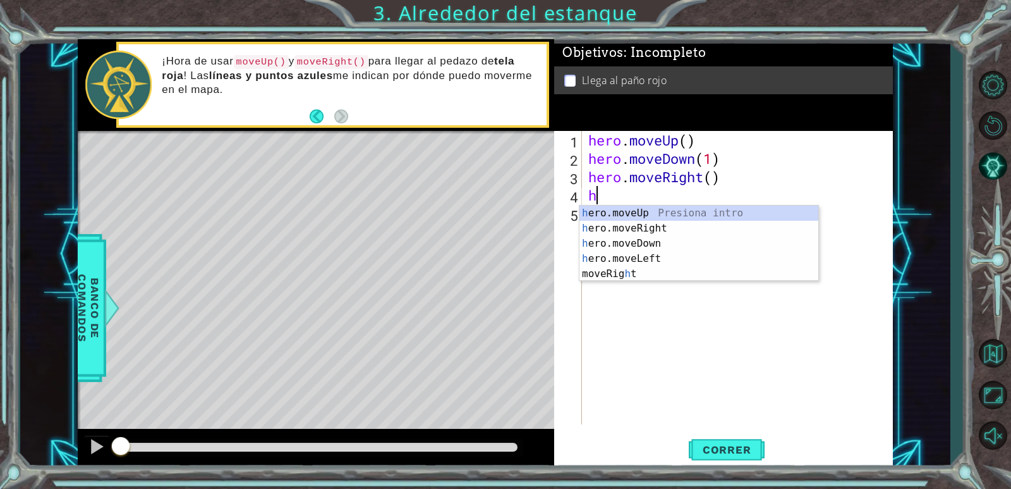
type textarea "h"
click at [644, 217] on div "h ero.moveUp Presiona intro h ero.moveRight Presiona intro h ero.moveDown Presi…" at bounding box center [699, 258] width 239 height 106
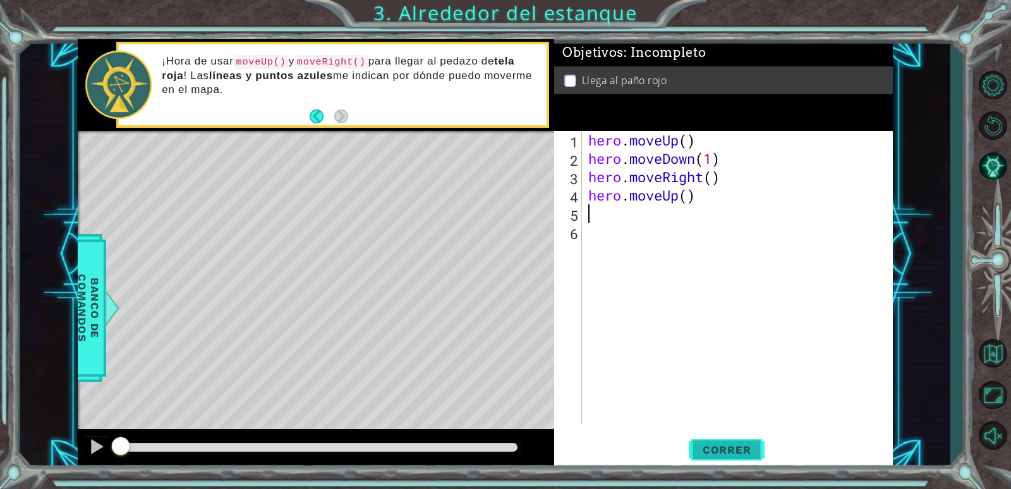
click at [748, 449] on span "Correr" at bounding box center [727, 449] width 74 height 13
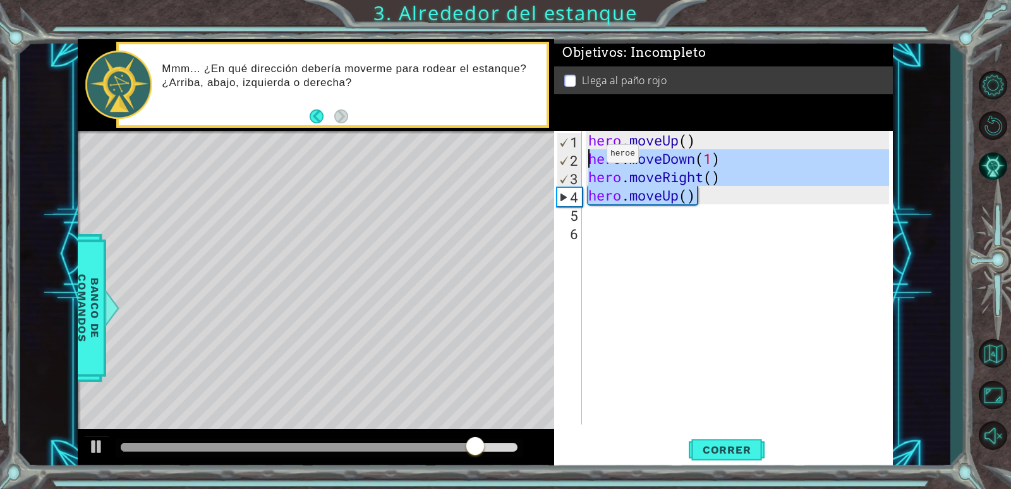
drag, startPoint x: 719, startPoint y: 202, endPoint x: 588, endPoint y: 157, distance: 138.9
click at [588, 157] on div "hero . moveUp ( ) hero . moveDown ( 1 ) hero . moveRight ( ) hero . moveUp ( )" at bounding box center [741, 296] width 310 height 330
type textarea "hero.moveDown(1) hero.moveRight()"
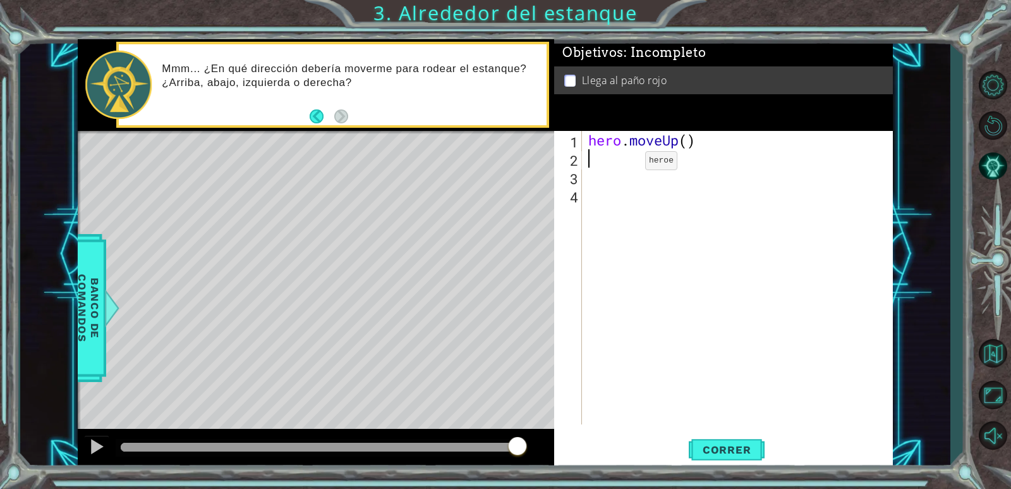
type textarea "h"
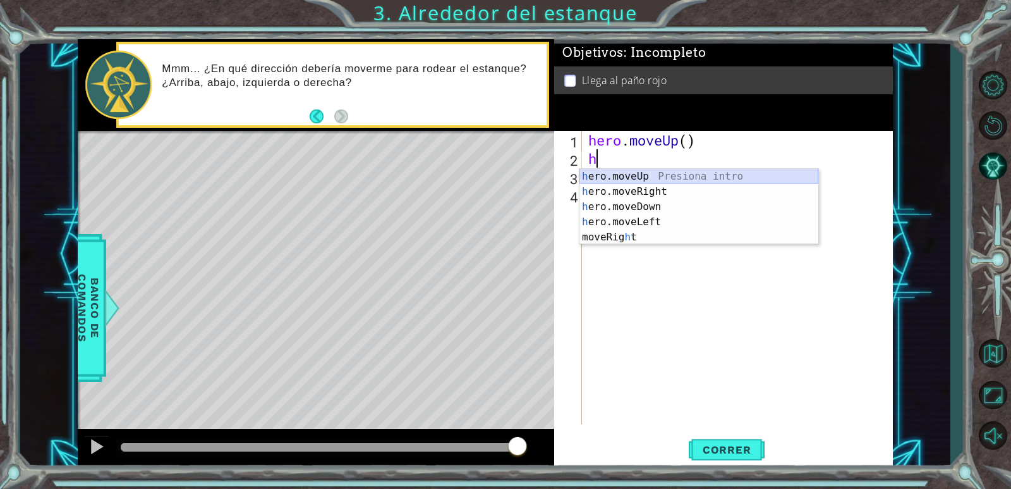
click at [673, 174] on div "h ero.moveUp Presiona intro h ero.moveRight Presiona intro h ero.moveDown Presi…" at bounding box center [699, 222] width 239 height 106
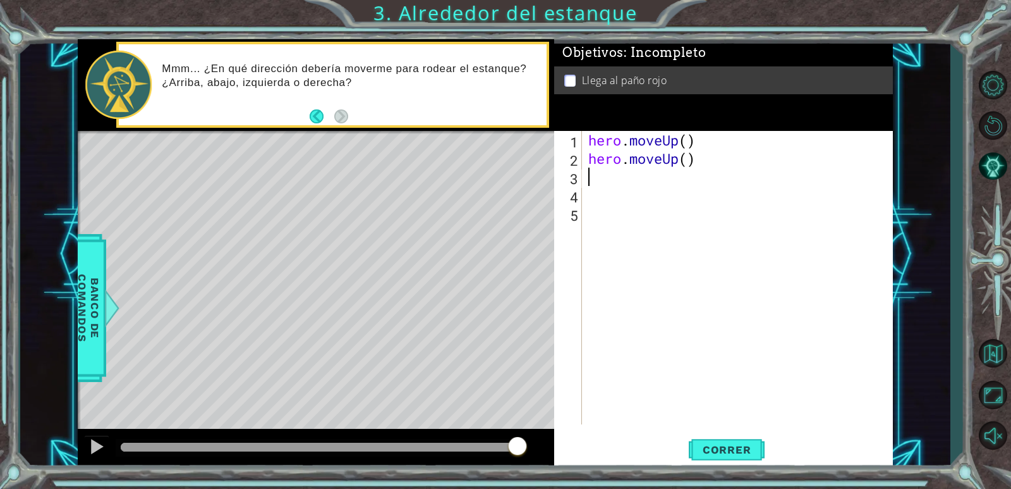
type textarea "h"
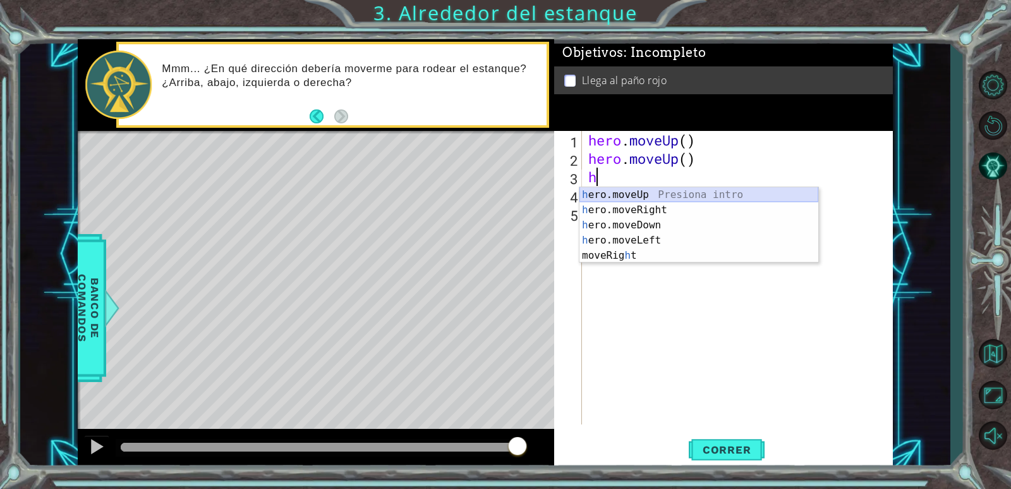
click at [657, 192] on div "h ero.moveUp Presiona intro h ero.moveRight Presiona intro h ero.moveDown Presi…" at bounding box center [699, 240] width 239 height 106
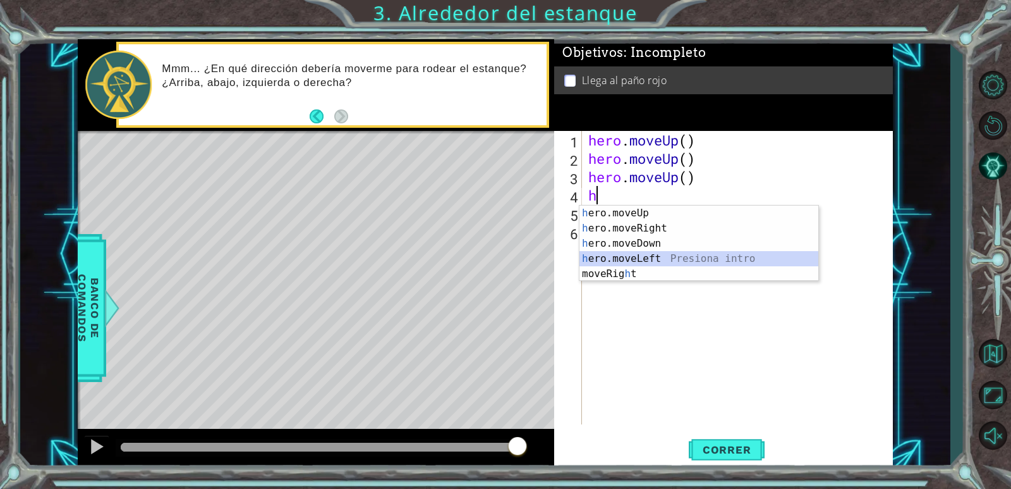
click at [656, 258] on div "h ero.moveUp Presiona intro h ero.moveRight Presiona intro h ero.moveDown Presi…" at bounding box center [699, 258] width 239 height 106
type textarea "hero.moveLeft(1)"
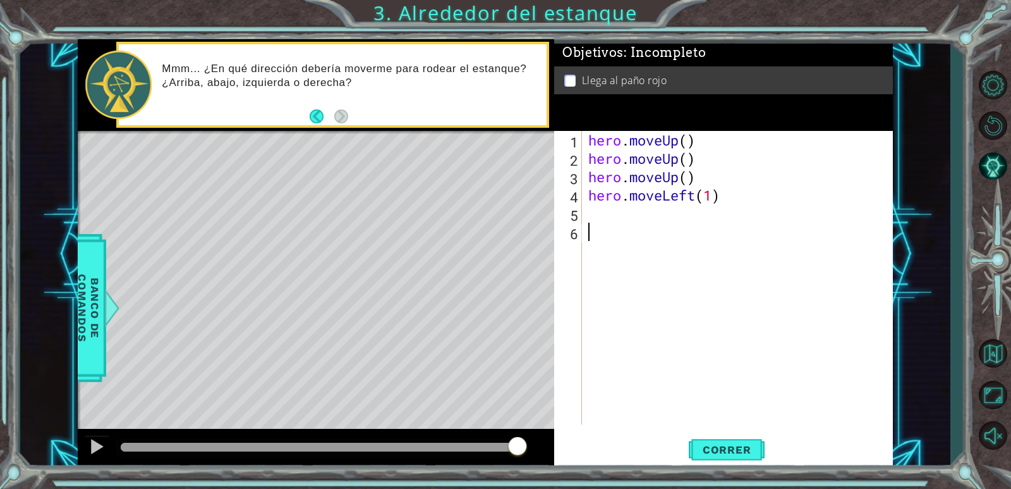
click at [620, 227] on div "hero . moveUp ( ) hero . moveUp ( ) hero . moveUp ( ) hero . moveLeft ( 1 )" at bounding box center [741, 296] width 310 height 330
click at [620, 221] on div "hero . moveUp ( ) hero . moveUp ( ) hero . moveUp ( ) hero . moveLeft ( 1 )" at bounding box center [741, 296] width 310 height 330
type textarea "h"
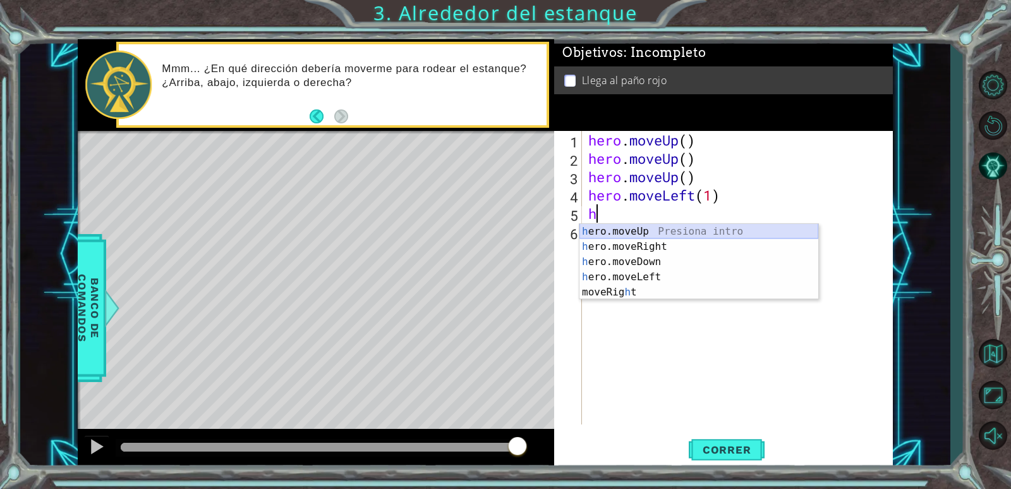
click at [667, 229] on div "h ero.moveUp Presiona intro h ero.moveRight Presiona intro h ero.moveDown Presi…" at bounding box center [699, 277] width 239 height 106
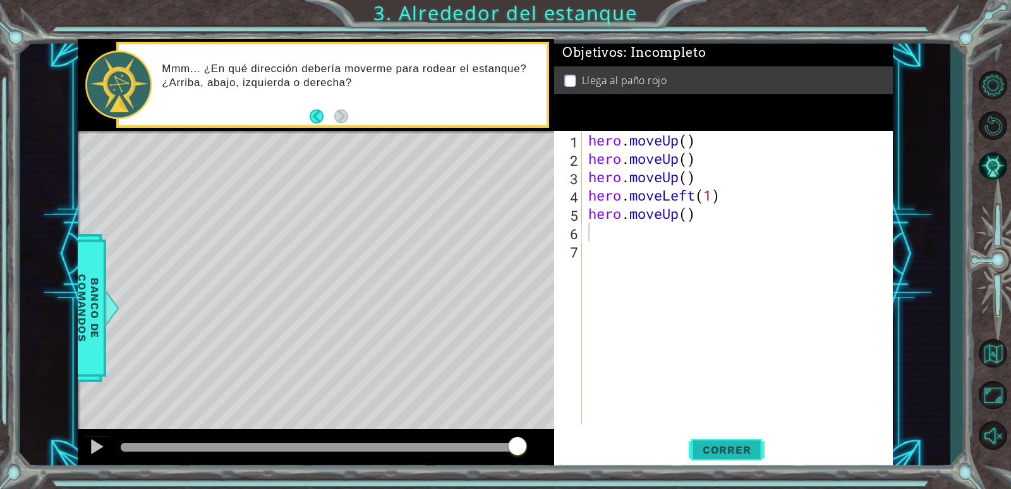
click at [721, 440] on button "Correr" at bounding box center [727, 450] width 76 height 34
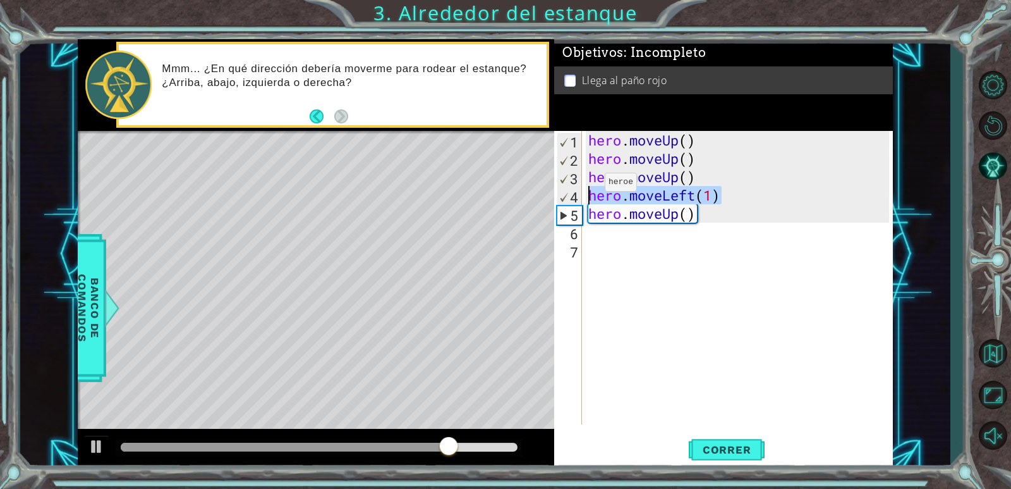
drag, startPoint x: 726, startPoint y: 193, endPoint x: 582, endPoint y: 194, distance: 144.1
click at [582, 194] on div "1 2 3 4 5 6 7 hero . moveUp ( ) hero . moveUp ( ) hero . moveUp ( ) hero . move…" at bounding box center [721, 277] width 335 height 293
type textarea "hero.moveLeft(1)"
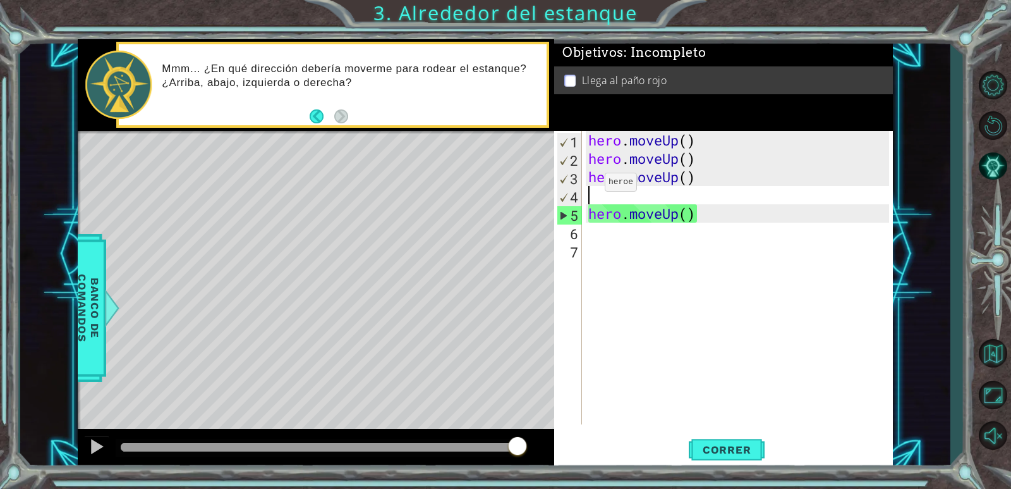
type textarea "h"
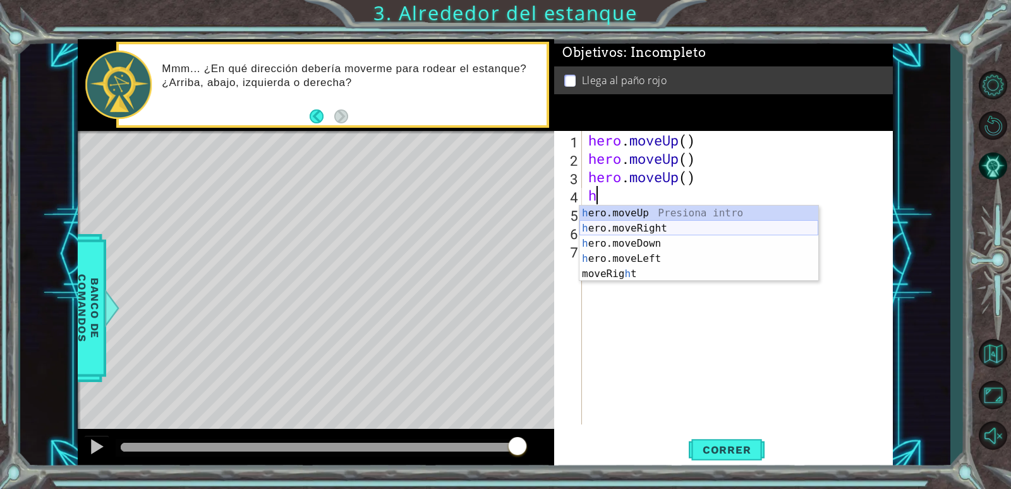
drag, startPoint x: 654, startPoint y: 229, endPoint x: 645, endPoint y: 243, distance: 16.5
click at [654, 230] on div "h ero.moveUp Presiona intro h ero.moveRight Presiona intro h ero.moveDown Presi…" at bounding box center [699, 258] width 239 height 106
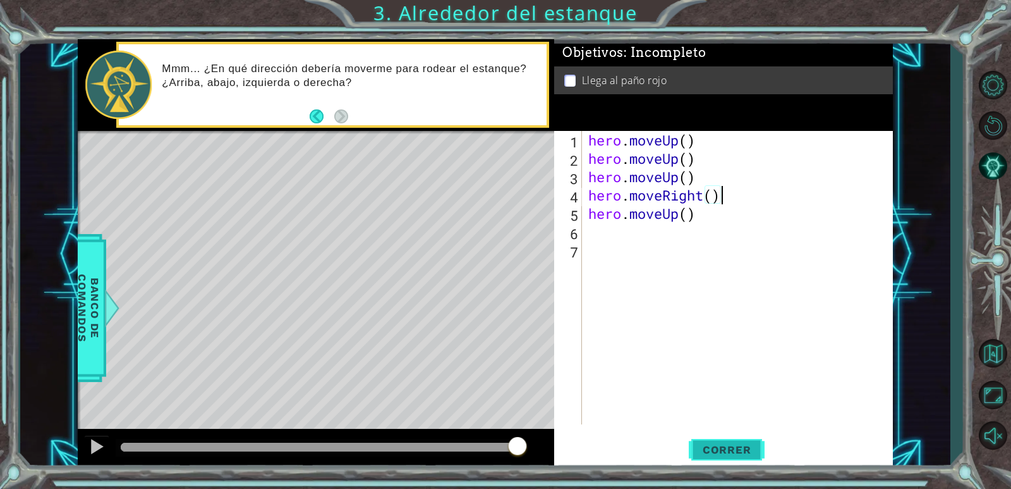
type textarea "hero.moveRight()"
click at [745, 443] on span "Correr" at bounding box center [727, 449] width 74 height 13
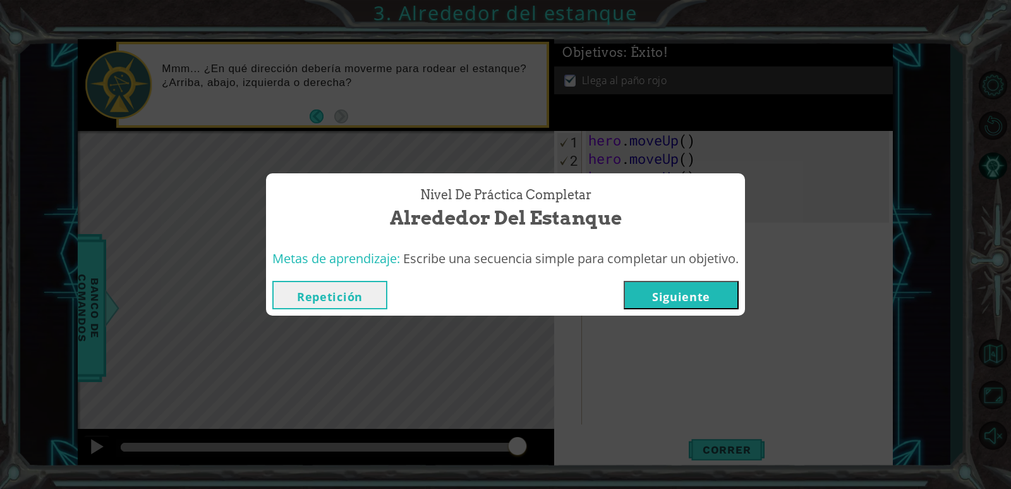
click at [680, 304] on button "Siguiente" at bounding box center [681, 295] width 115 height 28
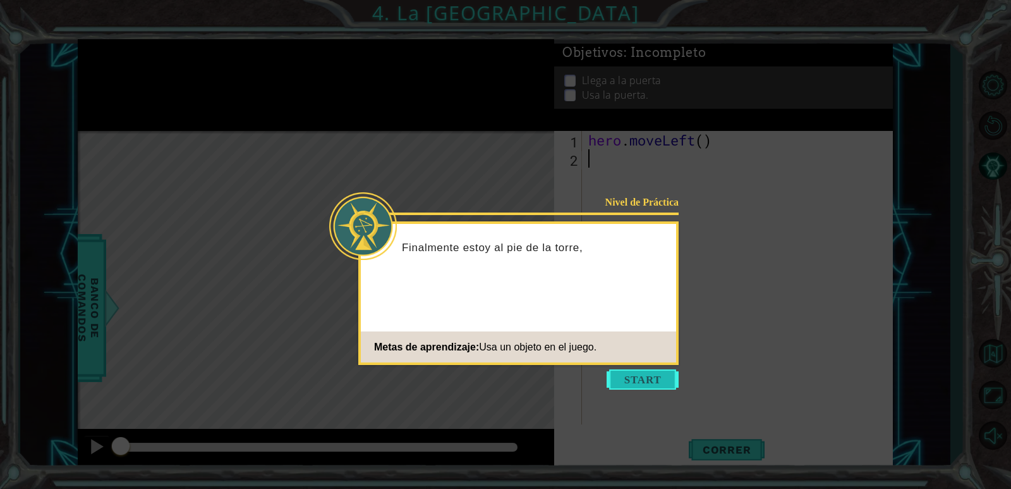
click at [652, 386] on button "Start" at bounding box center [643, 379] width 72 height 20
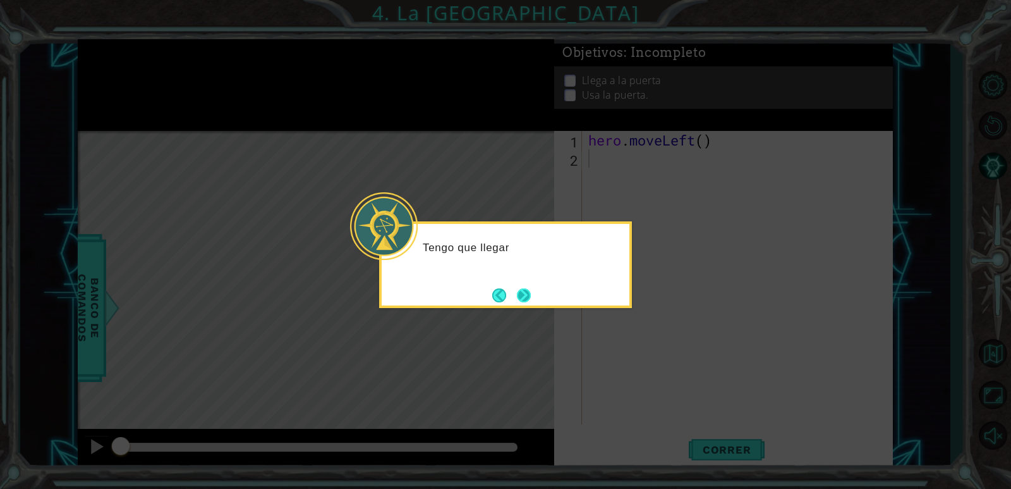
click at [523, 291] on button "Next" at bounding box center [524, 295] width 16 height 16
click at [523, 291] on button "Next" at bounding box center [524, 295] width 14 height 14
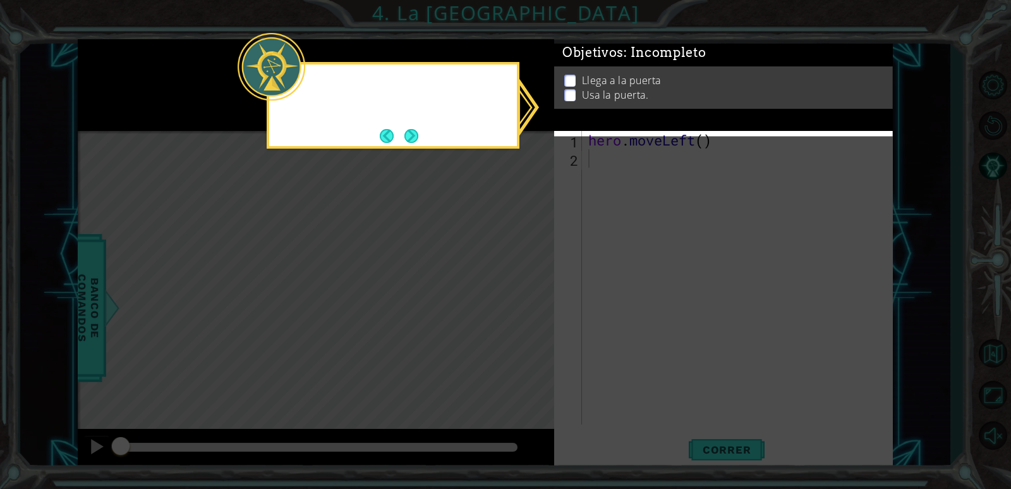
click at [523, 291] on icon at bounding box center [505, 244] width 1011 height 489
click at [523, 290] on icon at bounding box center [505, 244] width 1011 height 489
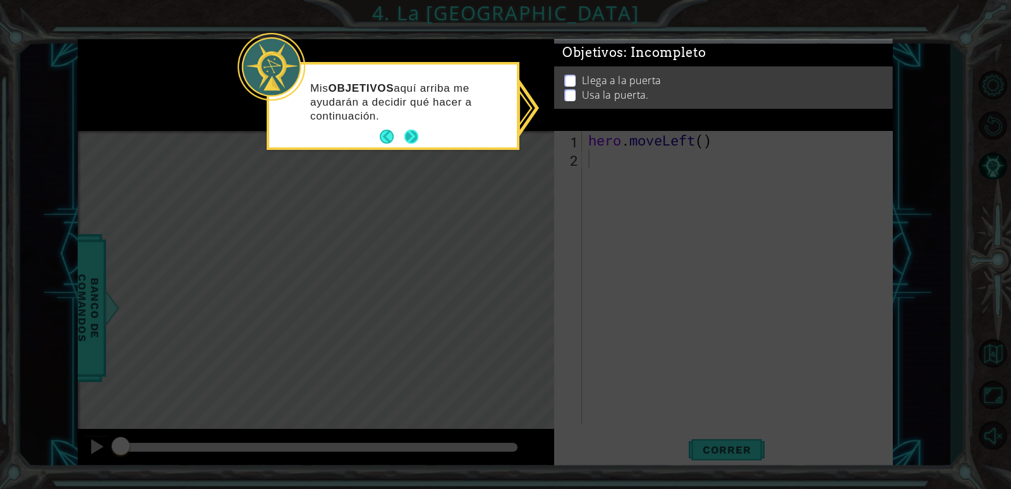
click at [411, 136] on button "Next" at bounding box center [412, 137] width 14 height 14
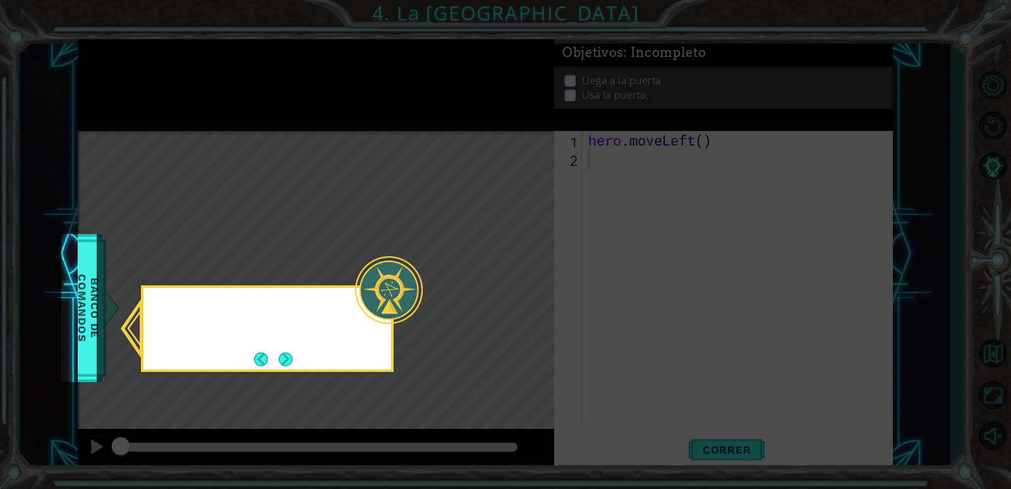
click at [411, 136] on icon at bounding box center [505, 244] width 1011 height 489
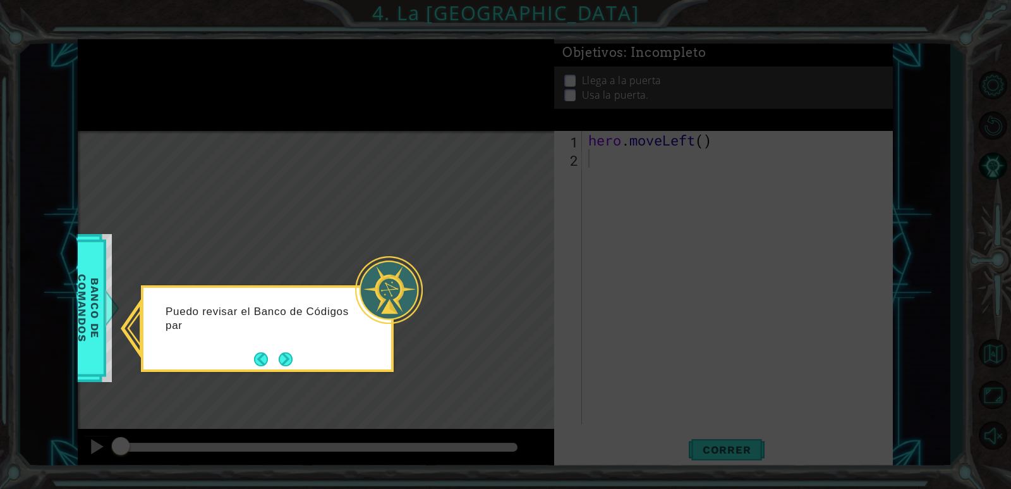
click at [284, 355] on button "Next" at bounding box center [286, 359] width 14 height 14
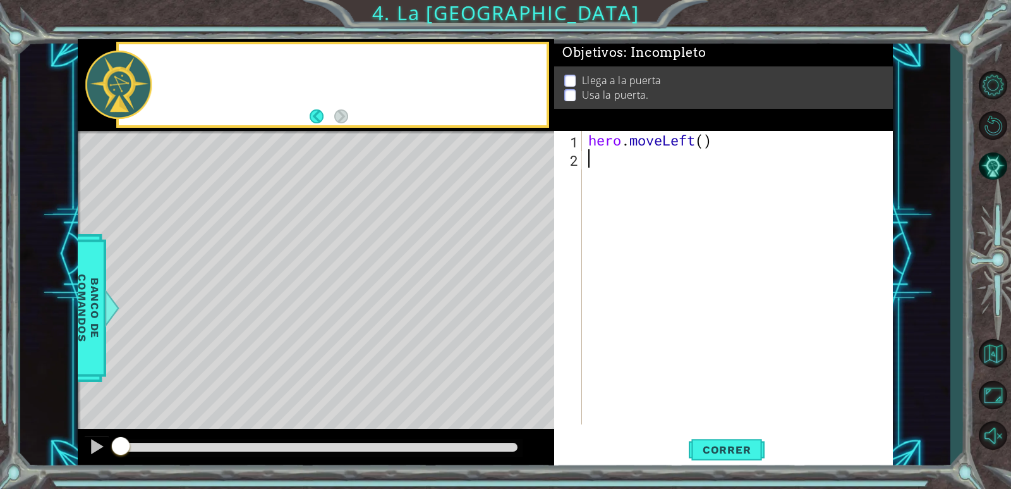
click at [282, 354] on div "Level Map" at bounding box center [370, 317] width 584 height 372
click at [611, 173] on div "hero . moveLeft ( )" at bounding box center [741, 296] width 310 height 330
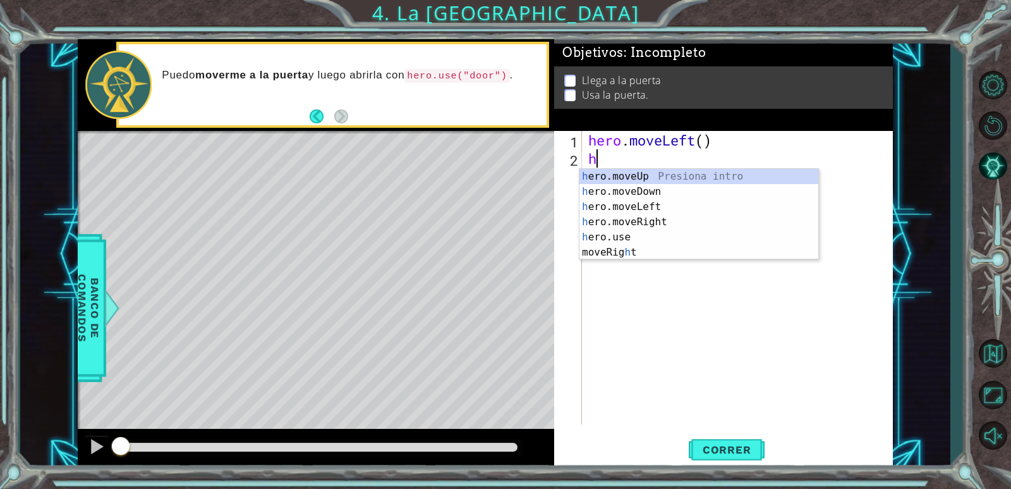
type textarea "h"
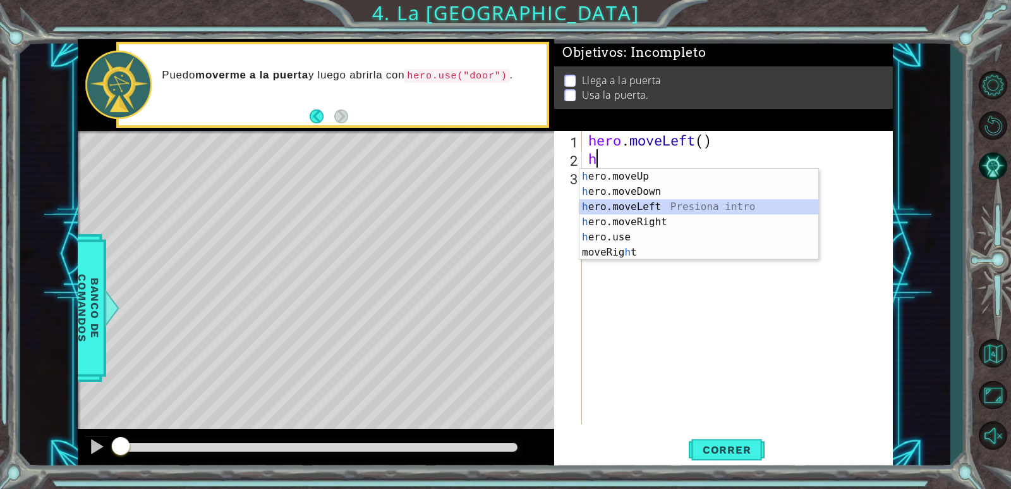
click at [654, 207] on div "h ero.moveUp Presiona intro h ero.moveDown Presiona intro h ero.moveLeft Presio…" at bounding box center [699, 229] width 239 height 121
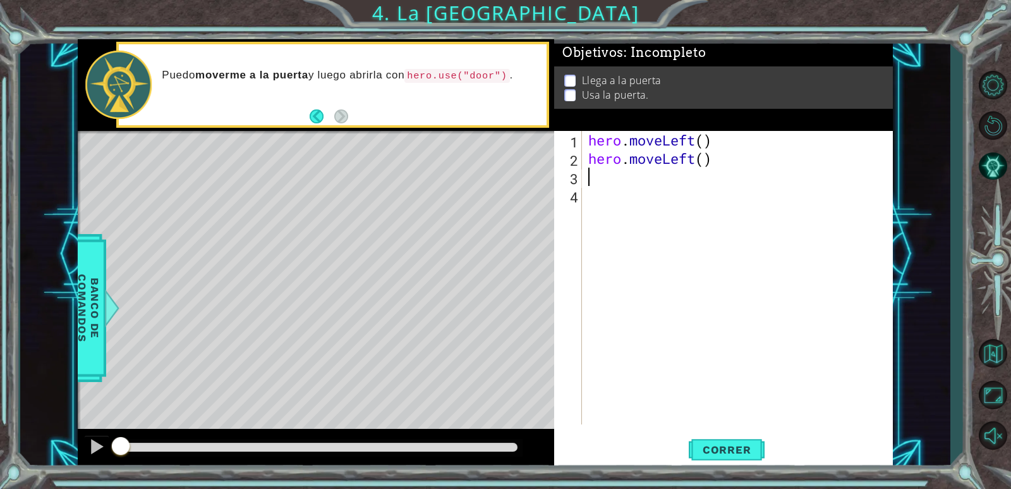
type textarea "h"
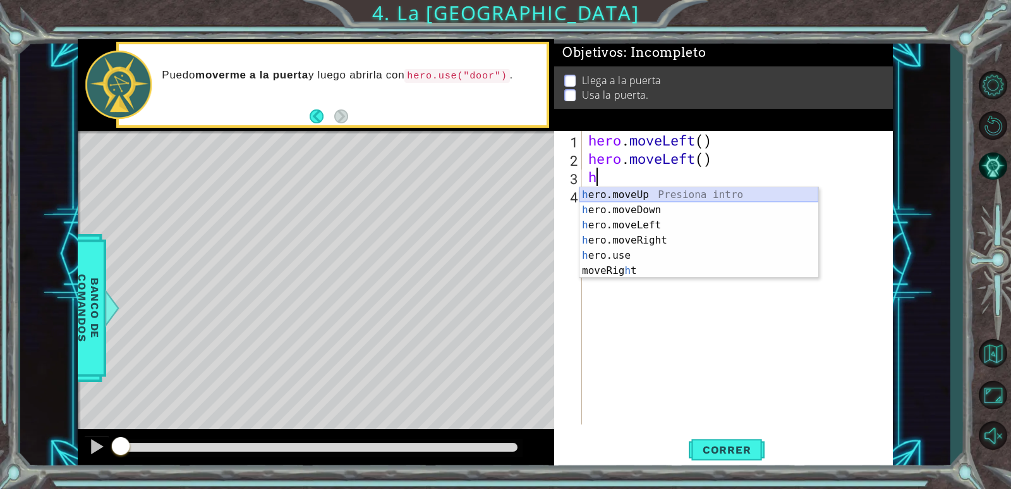
click at [649, 193] on div "h ero.moveUp Presiona intro h ero.moveDown Presiona intro h ero.moveLeft Presio…" at bounding box center [699, 247] width 239 height 121
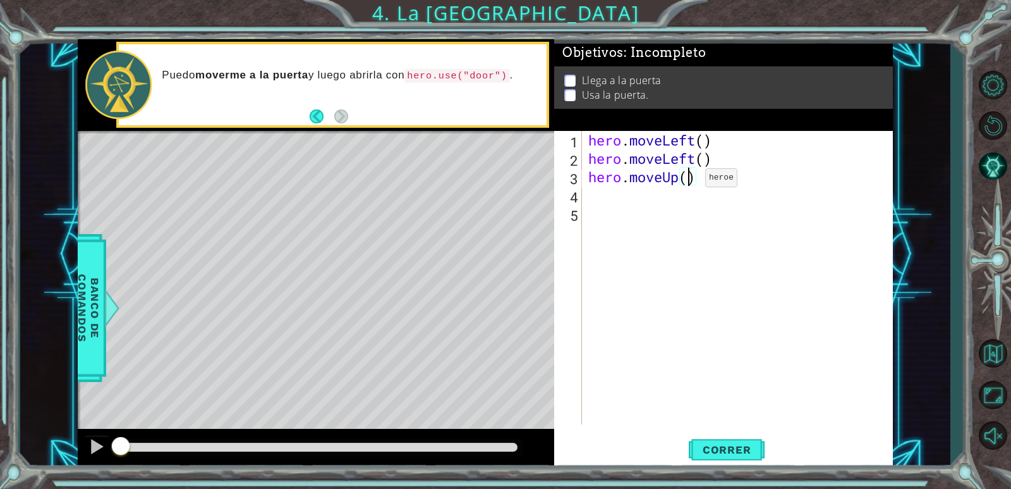
click at [687, 181] on div "hero . moveLeft ( ) hero . moveLeft ( ) hero . moveUp ( )" at bounding box center [741, 296] width 310 height 330
type textarea "hero.moveUp(2)"
click at [659, 188] on div "hero . moveLeft ( ) hero . moveLeft ( ) hero . moveUp ( 2 )" at bounding box center [741, 296] width 310 height 330
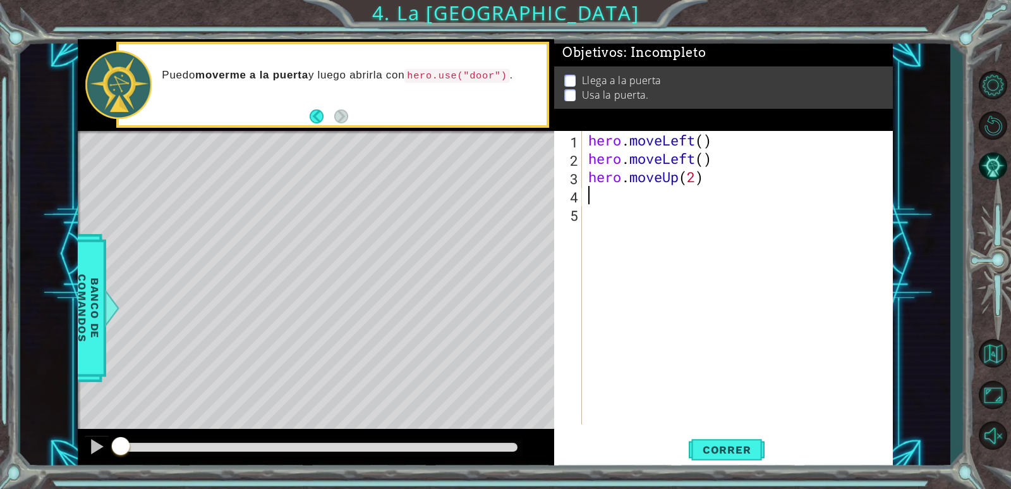
type textarea "h"
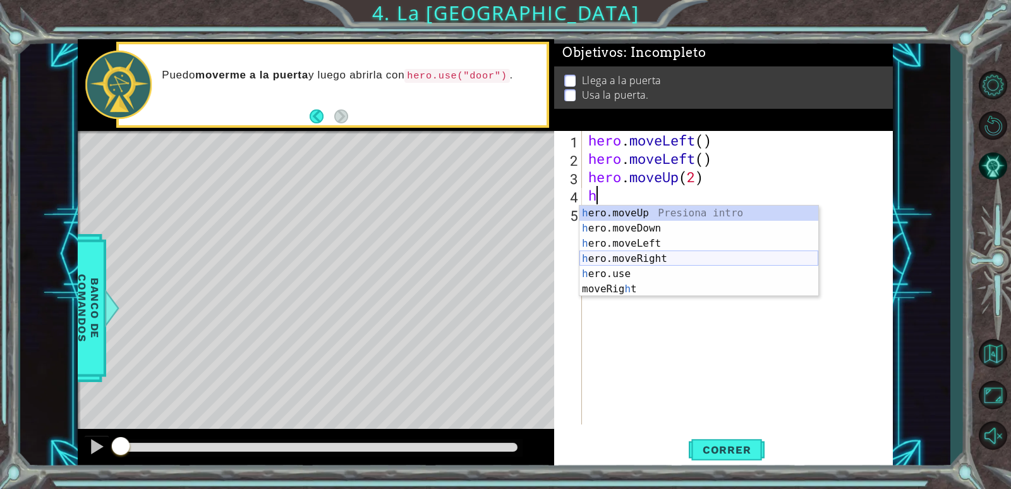
click at [655, 257] on div "h ero.moveUp Presiona intro h ero.moveDown Presiona intro h ero.moveLeft Presio…" at bounding box center [699, 265] width 239 height 121
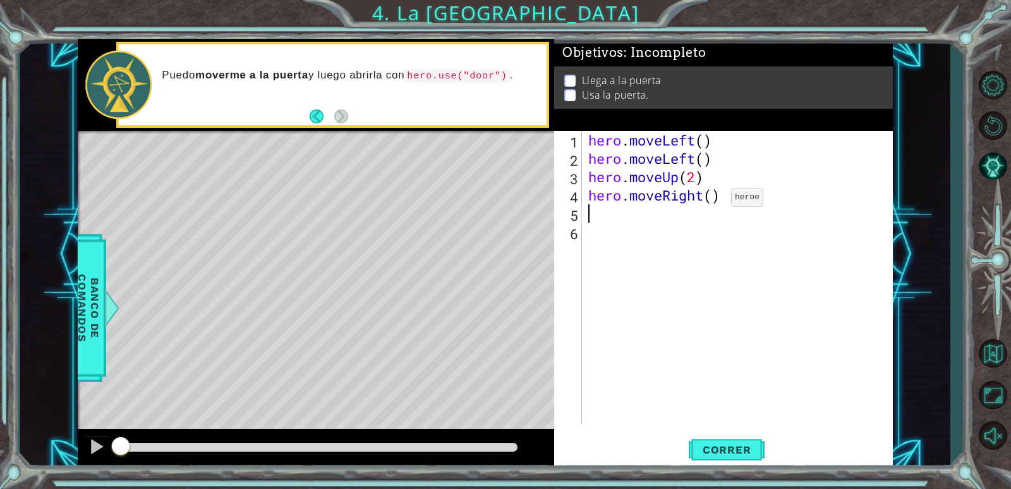
click at [713, 200] on div "hero . moveLeft ( ) hero . moveLeft ( ) hero . moveUp ( 2 ) hero . moveRight ( )" at bounding box center [741, 296] width 310 height 330
type textarea "hero.moveRight(2)"
click at [592, 212] on div "hero . moveLeft ( ) hero . moveLeft ( ) hero . moveUp ( 2 ) hero . moveRight ( …" at bounding box center [741, 296] width 310 height 330
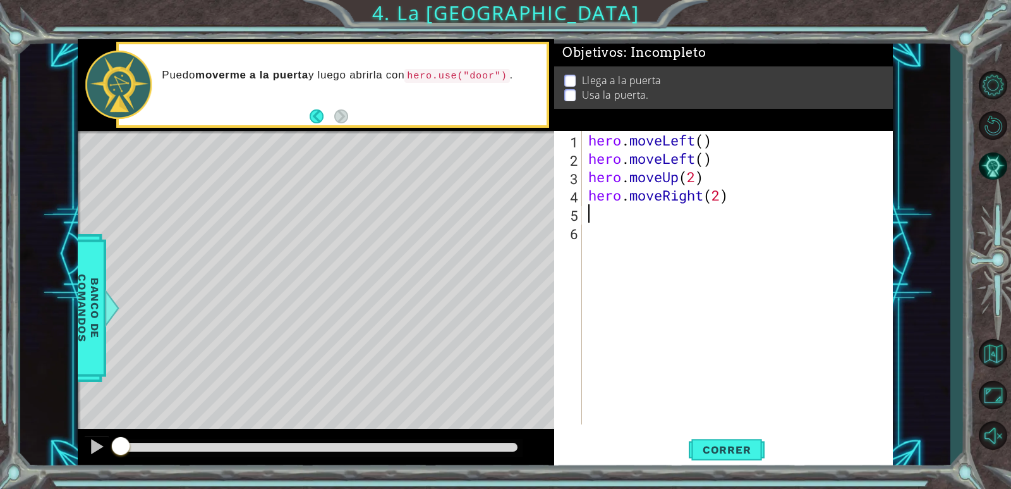
type textarea "h"
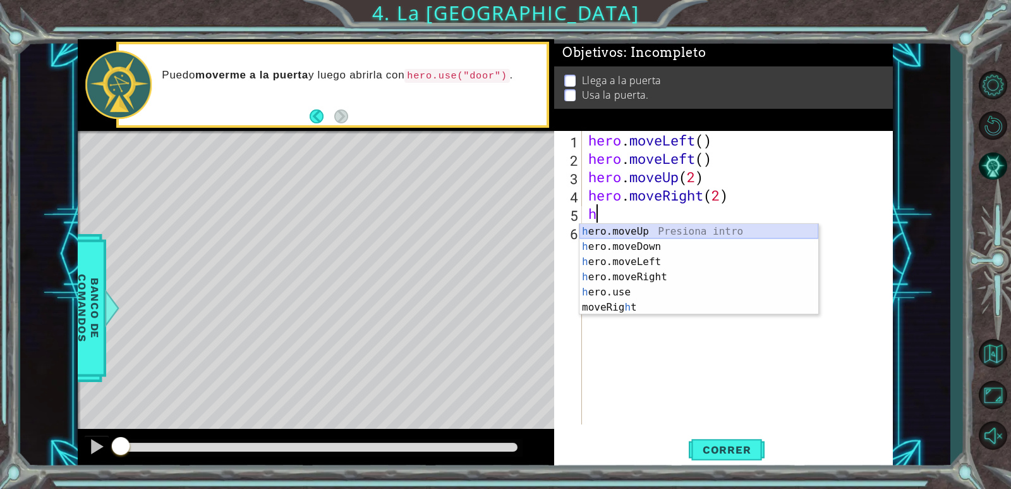
click at [640, 231] on div "h ero.moveUp Presiona intro h ero.moveDown Presiona intro h ero.moveLeft Presio…" at bounding box center [699, 284] width 239 height 121
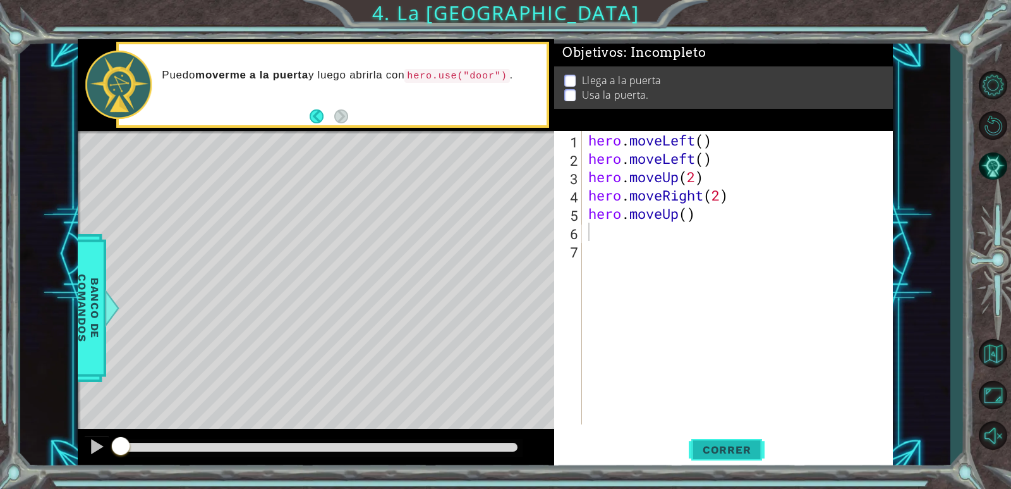
click at [745, 450] on span "Correr" at bounding box center [727, 449] width 74 height 13
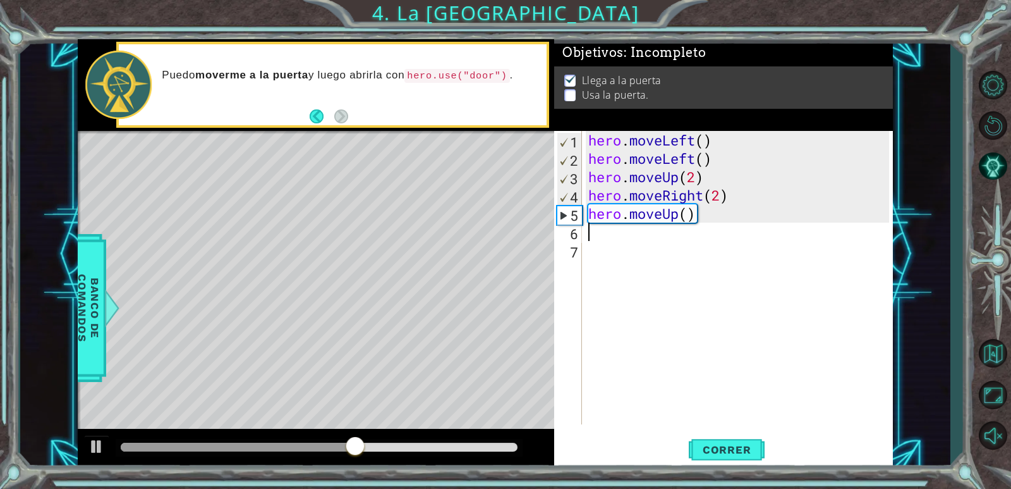
click at [759, 429] on div "1 2 3 4 5 6 7 hero . moveLeft ( ) hero . moveLeft ( ) hero . moveUp ( 2 ) hero …" at bounding box center [723, 300] width 339 height 338
click at [759, 444] on span "Correr" at bounding box center [727, 449] width 74 height 13
click at [468, 449] on div at bounding box center [319, 447] width 397 height 9
drag, startPoint x: 487, startPoint y: 449, endPoint x: 519, endPoint y: 467, distance: 37.1
click at [518, 467] on div at bounding box center [316, 449] width 477 height 40
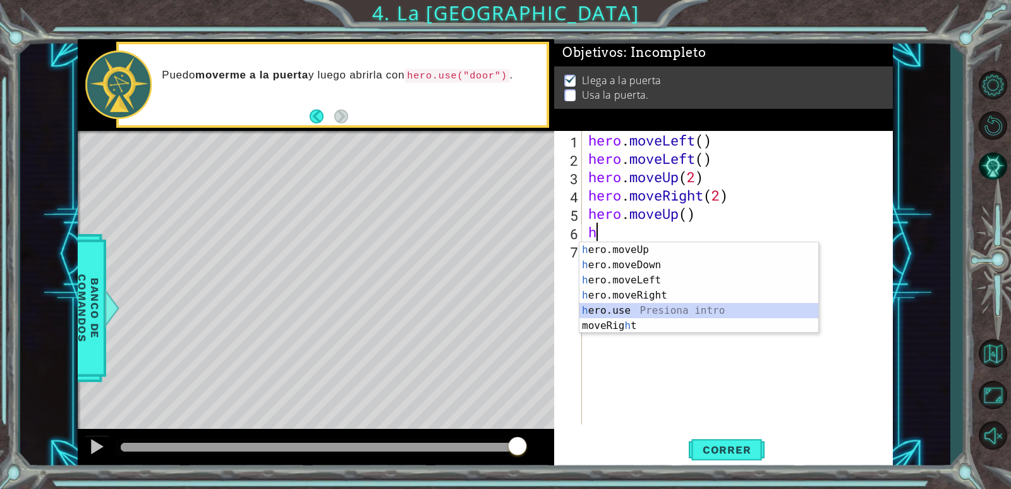
click at [618, 307] on div "h ero.moveUp Presiona intro h ero.moveDown Presiona intro h ero.moveLeft Presio…" at bounding box center [699, 302] width 239 height 121
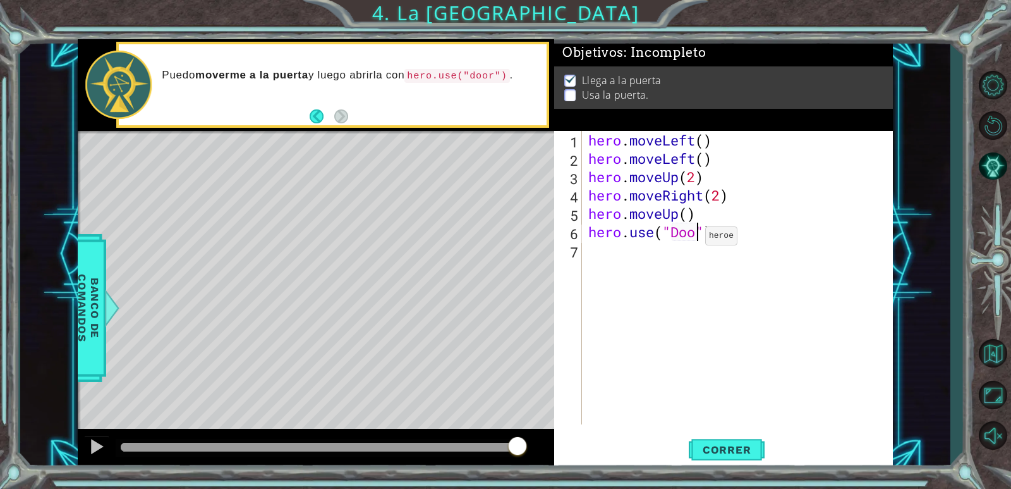
scroll to position [0, 5]
click at [734, 434] on button "Correr" at bounding box center [727, 450] width 76 height 34
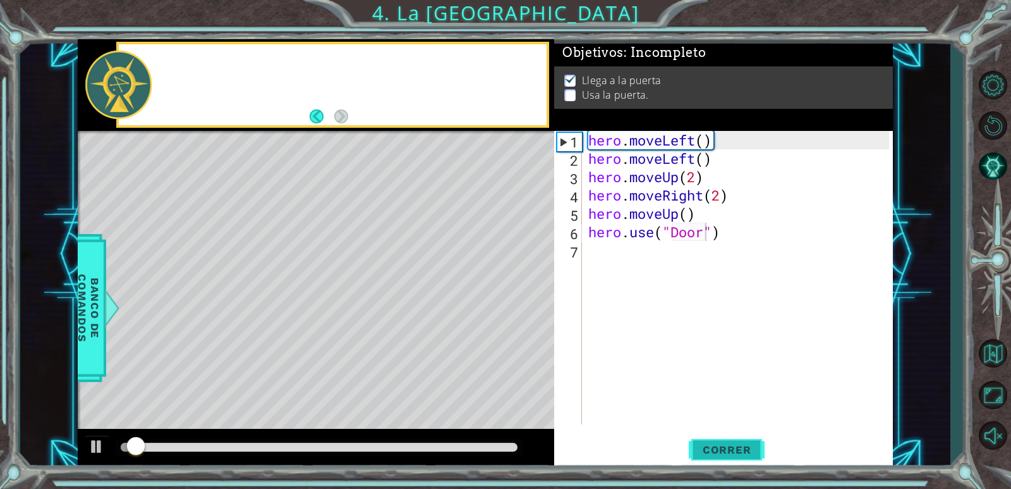
click at [740, 443] on button "Correr" at bounding box center [727, 450] width 76 height 34
click at [738, 446] on span "Correr" at bounding box center [727, 449] width 74 height 13
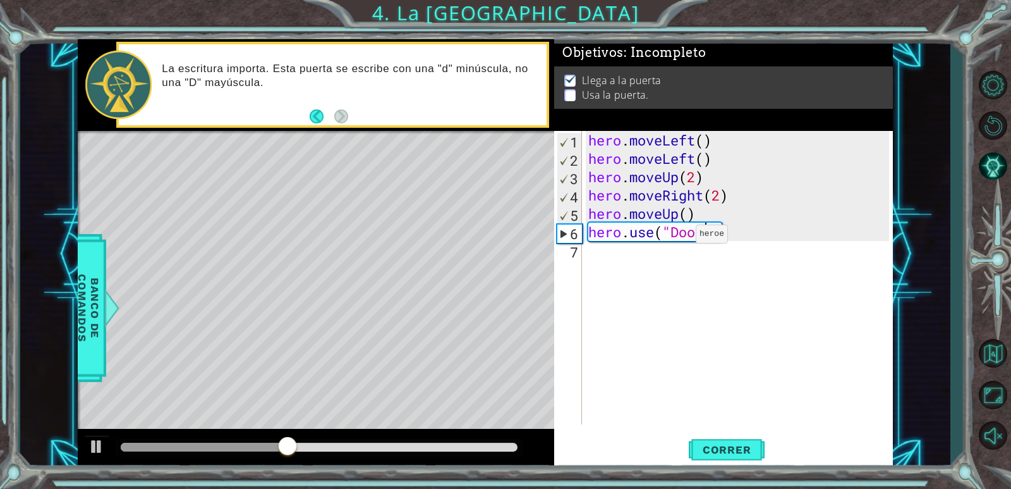
click at [677, 237] on div "hero . moveLeft ( ) hero . moveLeft ( ) hero . moveUp ( 2 ) hero . moveRight ( …" at bounding box center [741, 296] width 310 height 330
type textarea "hero.use("door")"
click at [740, 452] on span "Correr" at bounding box center [727, 449] width 74 height 13
click at [388, 202] on div "Level Map" at bounding box center [370, 317] width 584 height 372
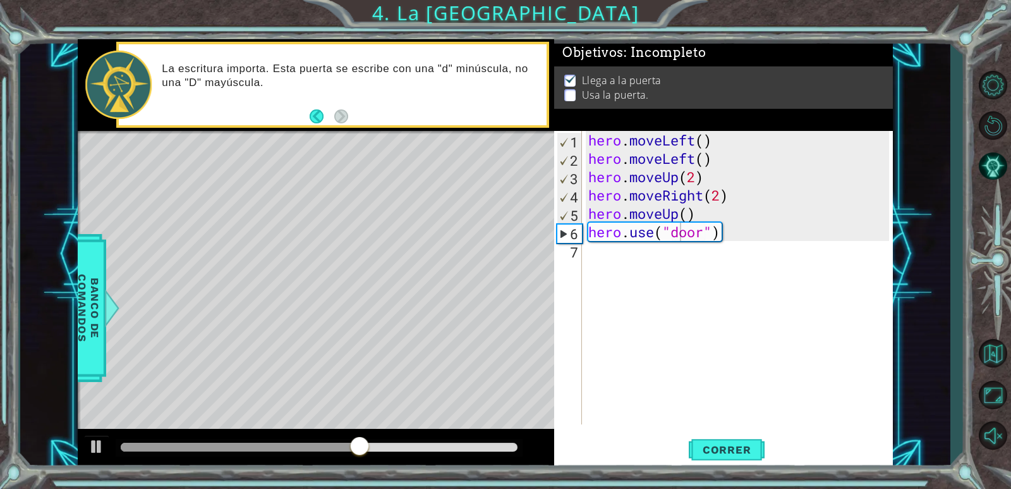
drag, startPoint x: 457, startPoint y: 441, endPoint x: 444, endPoint y: 446, distance: 14.2
click at [444, 446] on div at bounding box center [319, 448] width 407 height 18
drag, startPoint x: 473, startPoint y: 448, endPoint x: 504, endPoint y: 460, distance: 33.2
click at [504, 460] on div at bounding box center [316, 449] width 477 height 40
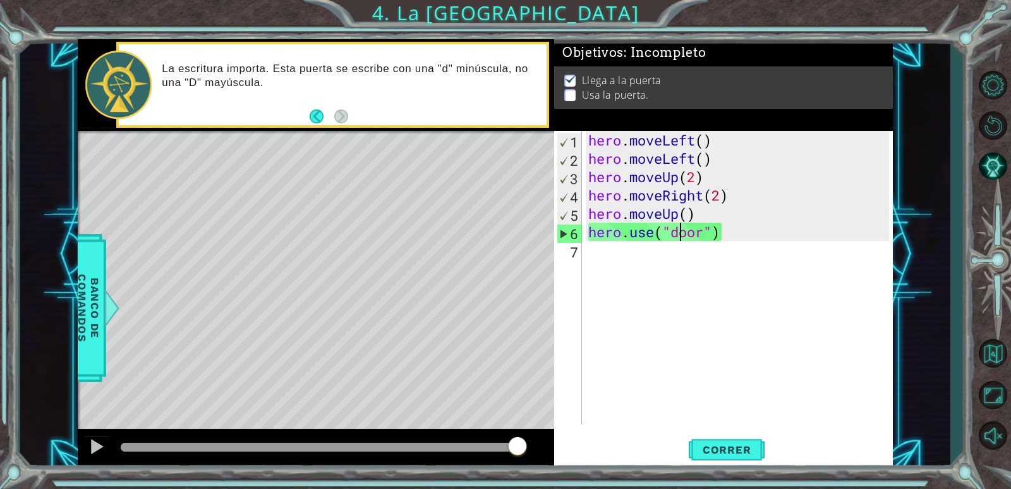
click at [781, 341] on div "hero . moveLeft ( ) hero . moveLeft ( ) hero . moveUp ( 2 ) hero . moveRight ( …" at bounding box center [741, 296] width 310 height 330
click at [713, 451] on span "Correr" at bounding box center [727, 449] width 74 height 13
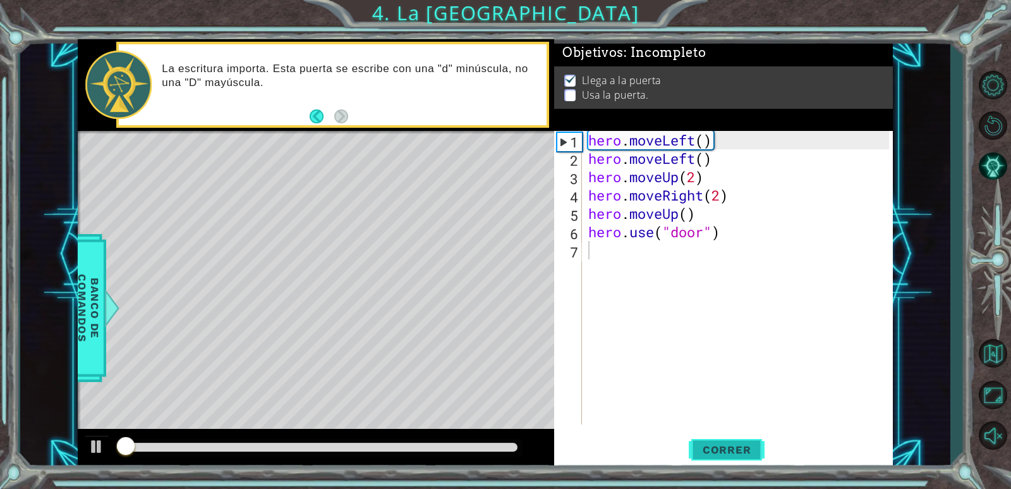
click at [722, 454] on span "Correr" at bounding box center [727, 449] width 74 height 13
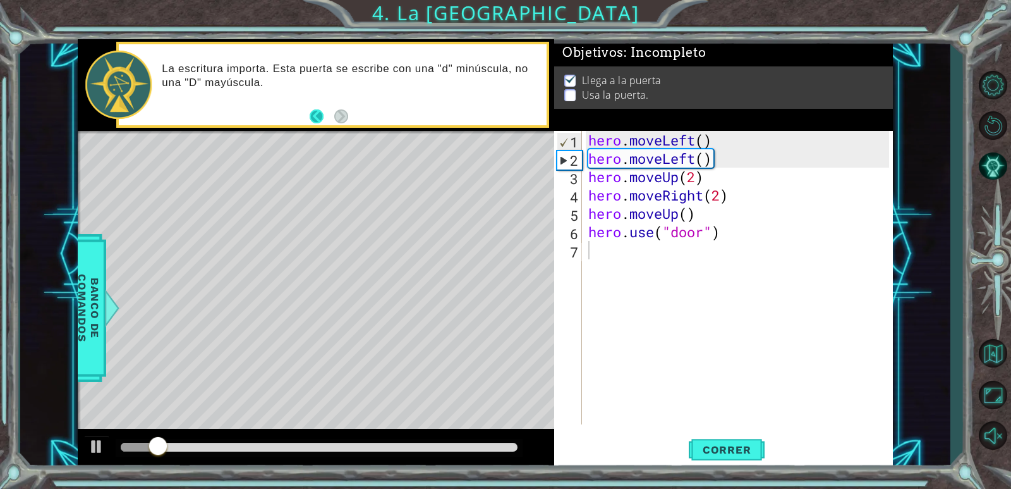
click at [318, 115] on button "Back" at bounding box center [322, 116] width 25 height 14
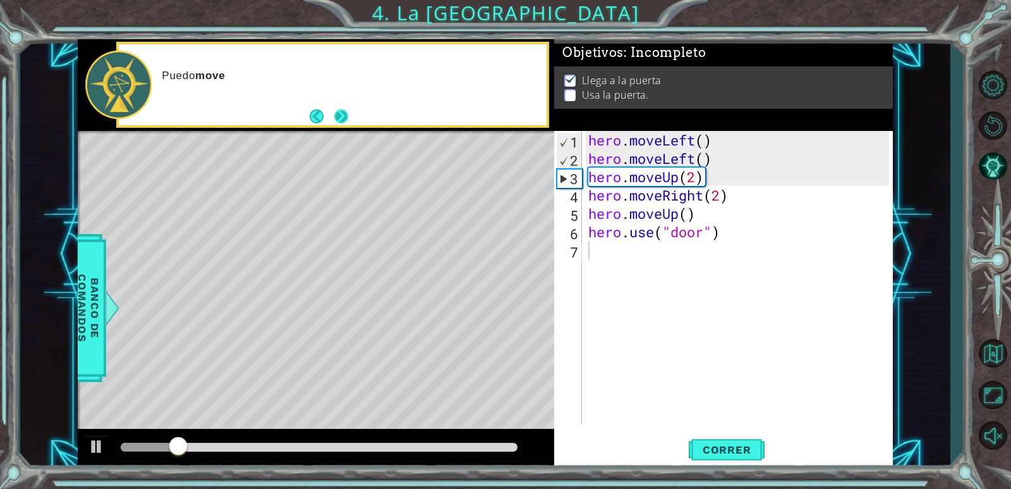
click at [335, 117] on button "Next" at bounding box center [341, 116] width 14 height 14
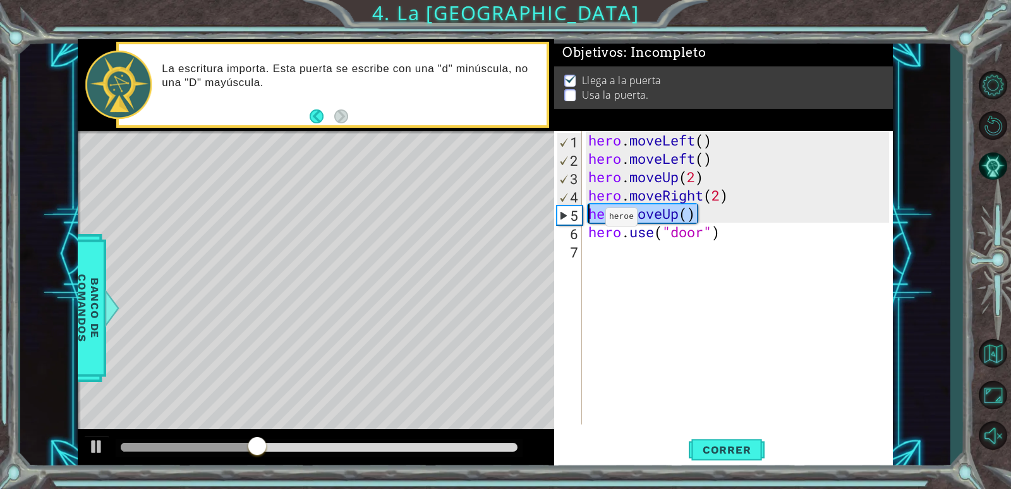
drag, startPoint x: 693, startPoint y: 222, endPoint x: 581, endPoint y: 220, distance: 112.5
click at [581, 220] on div "1 2 3 4 5 6 7 hero . moveLeft ( ) hero . moveLeft ( ) hero . moveUp ( 2 ) hero …" at bounding box center [721, 277] width 335 height 293
type textarea "hero.moveUp()"
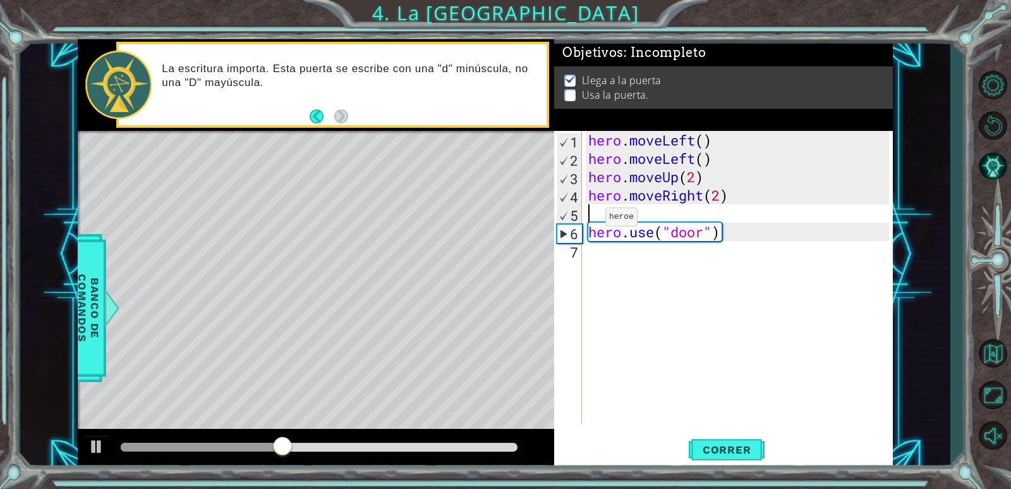
type textarea "hero.moveRight(2)"
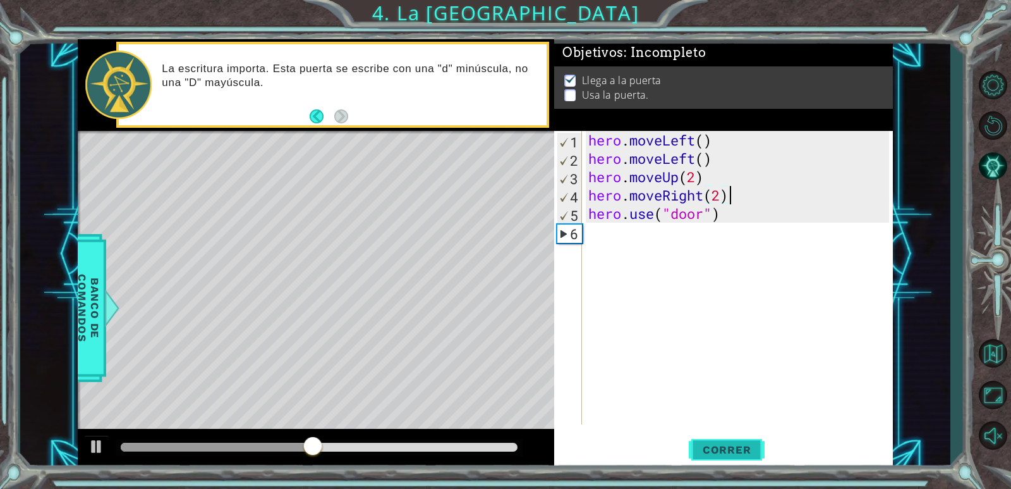
click at [727, 453] on span "Correr" at bounding box center [727, 449] width 74 height 13
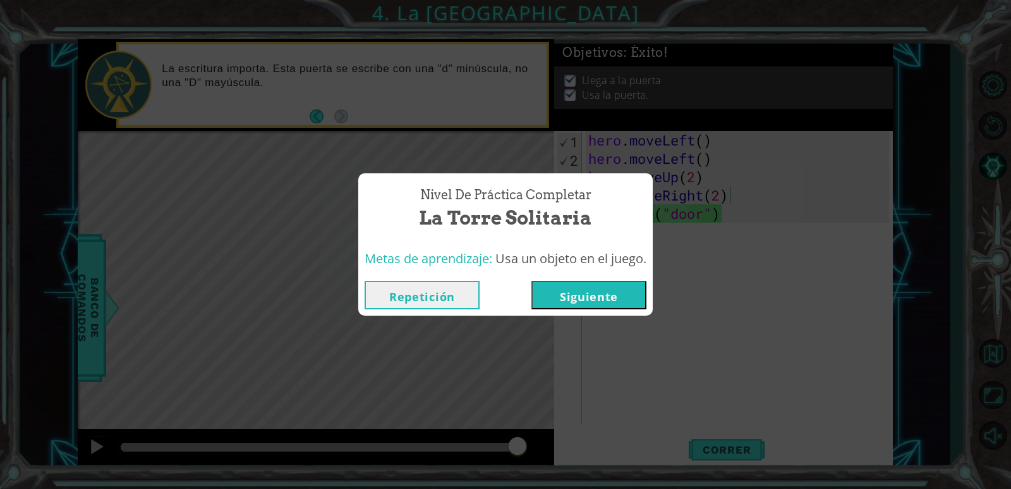
click at [608, 290] on button "Siguiente" at bounding box center [589, 295] width 115 height 28
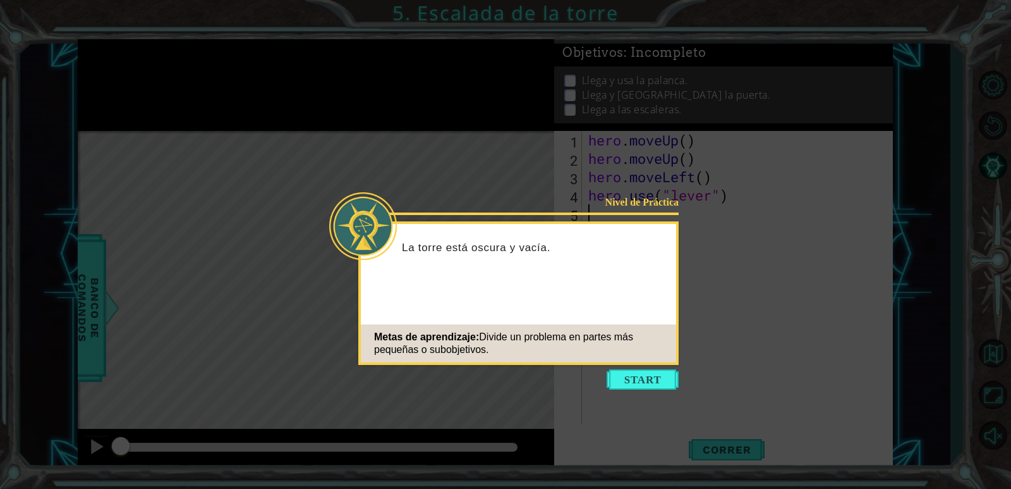
drag, startPoint x: 647, startPoint y: 393, endPoint x: 659, endPoint y: 396, distance: 11.7
click at [659, 396] on icon at bounding box center [505, 244] width 1011 height 489
click at [659, 388] on button "Start" at bounding box center [643, 379] width 72 height 20
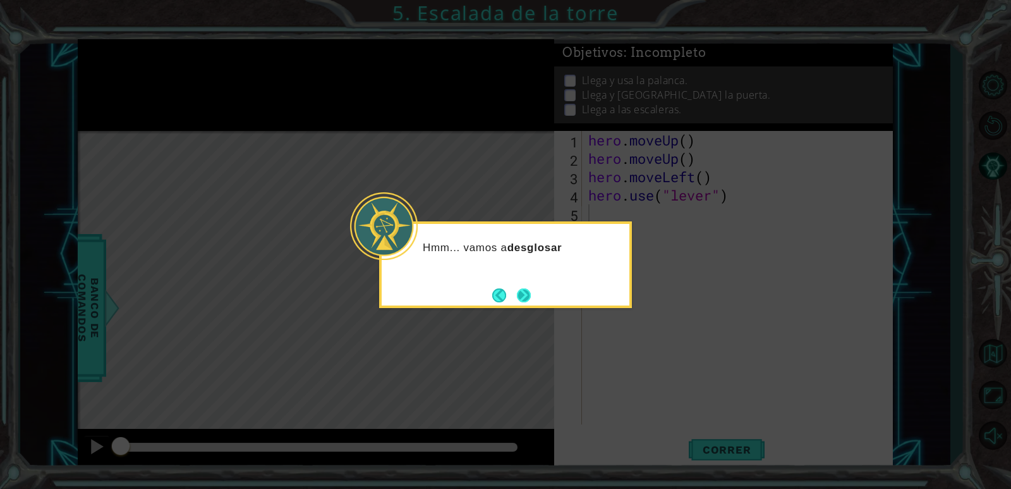
click at [524, 293] on button "Next" at bounding box center [524, 295] width 14 height 14
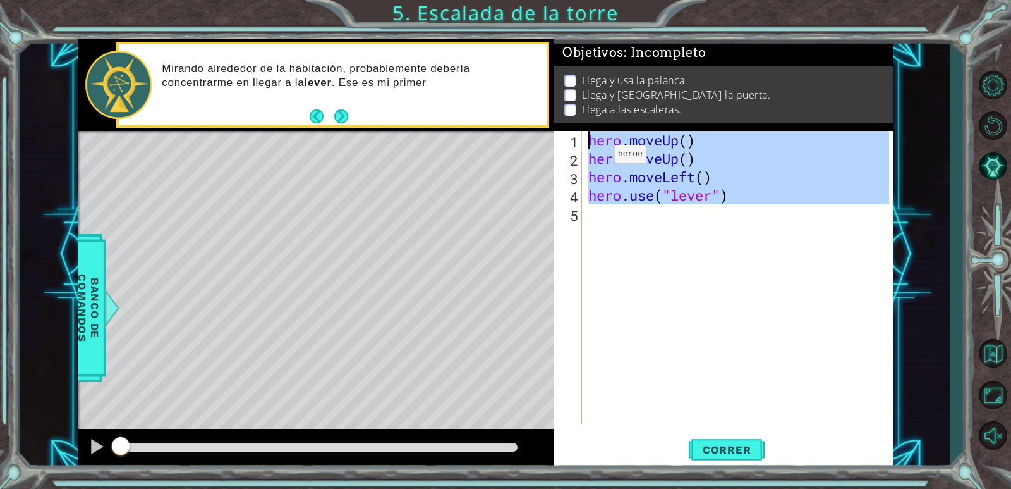
drag, startPoint x: 770, startPoint y: 204, endPoint x: 577, endPoint y: 122, distance: 210.2
click at [577, 122] on div "Objetivos : Incompleto Llega y usa la palanca. Llega y usa la puerta. Llega a l…" at bounding box center [723, 254] width 339 height 430
type textarea "hero.moveUp() hero.moveUp()"
click at [688, 324] on div "hero . moveUp ( ) hero . moveUp ( ) hero . moveLeft ( ) hero . use ( "lever" )" at bounding box center [737, 277] width 303 height 293
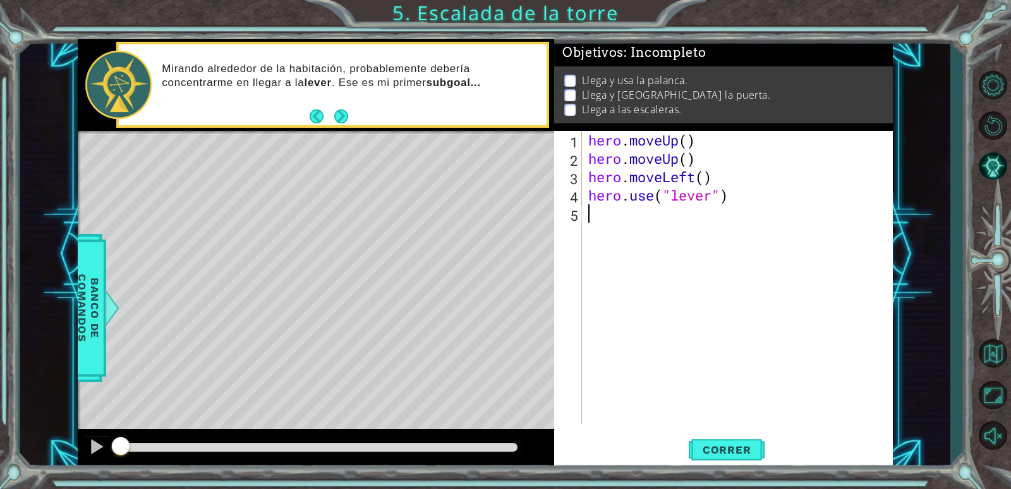
click at [606, 213] on div "hero . moveUp ( ) hero . moveUp ( ) hero . moveLeft ( ) hero . use ( "lever" )" at bounding box center [741, 296] width 310 height 330
type textarea "h"
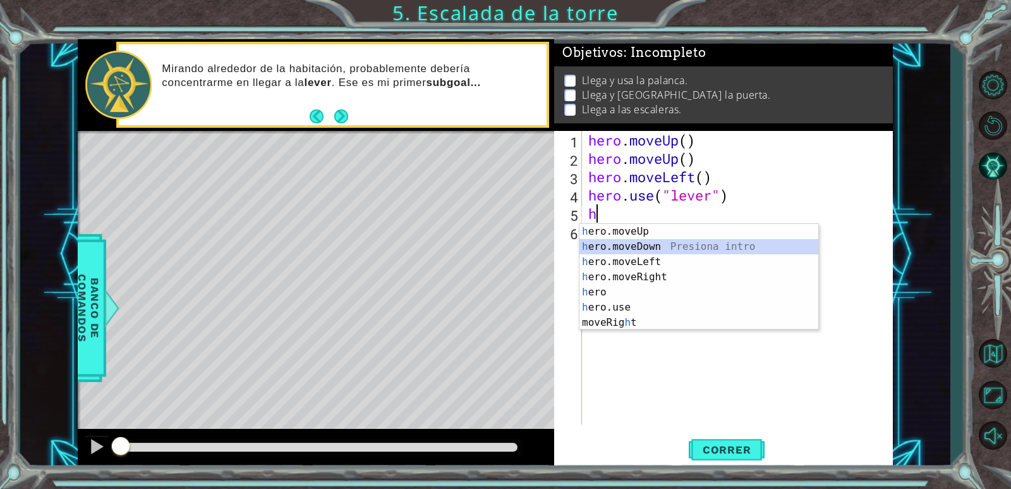
click at [666, 243] on div "h ero.moveUp Presiona intro h ero.moveDown Presiona intro h ero.moveLeft Presio…" at bounding box center [699, 292] width 239 height 137
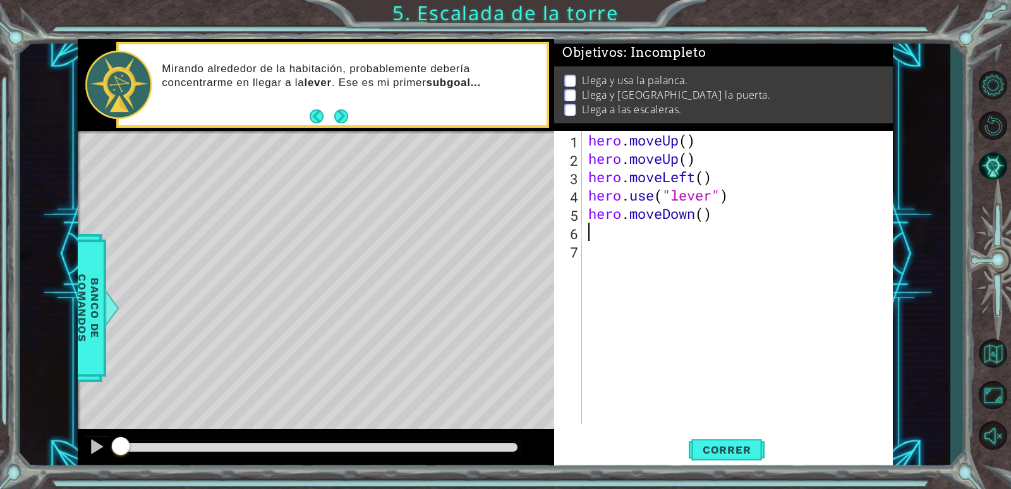
type textarea "h"
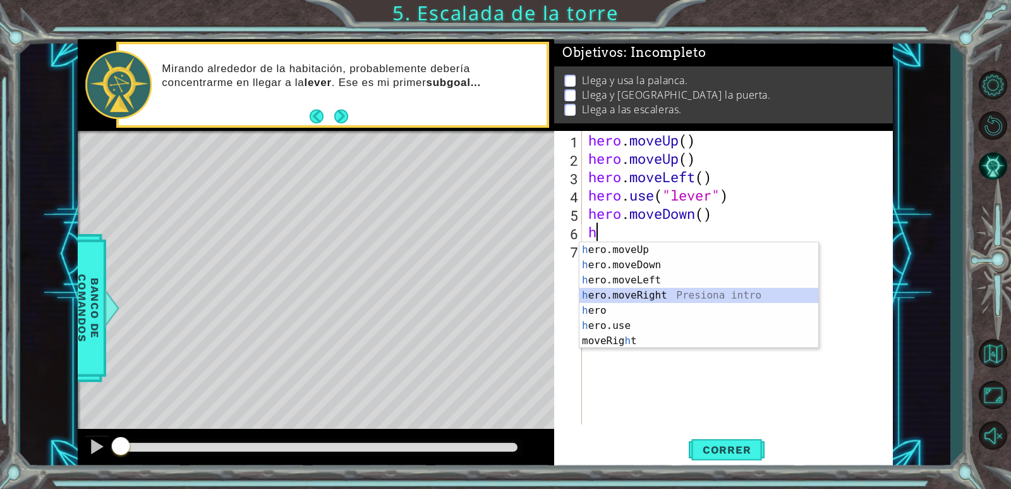
click at [661, 295] on div "h ero.moveUp Presiona intro h ero.moveDown Presiona intro h ero.moveLeft Presio…" at bounding box center [699, 310] width 239 height 137
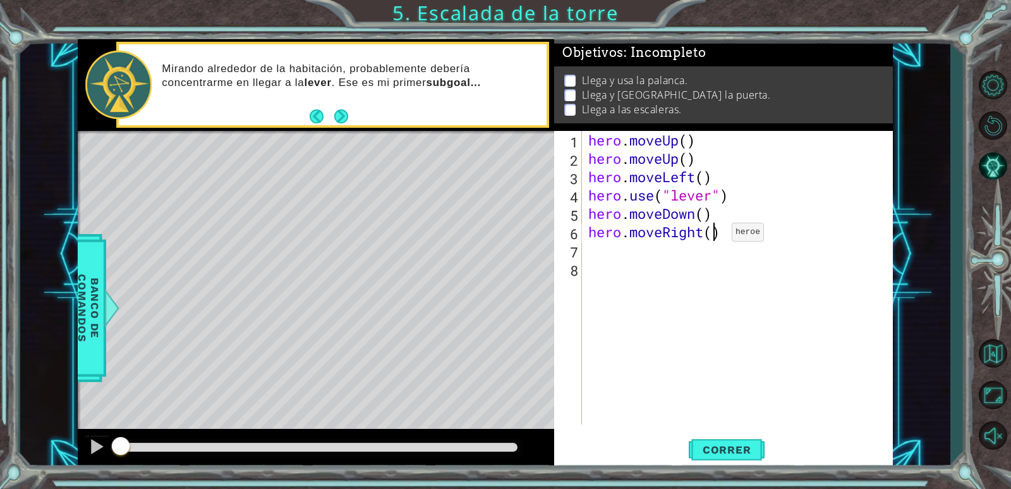
click at [713, 235] on div "hero . moveUp ( ) hero . moveUp ( ) hero . moveLeft ( ) hero . use ( "lever" ) …" at bounding box center [741, 296] width 310 height 330
type textarea "hero.moveRight(2)"
click at [621, 264] on div "hero . moveUp ( ) hero . moveUp ( ) hero . moveLeft ( ) hero . use ( "lever" ) …" at bounding box center [741, 296] width 310 height 330
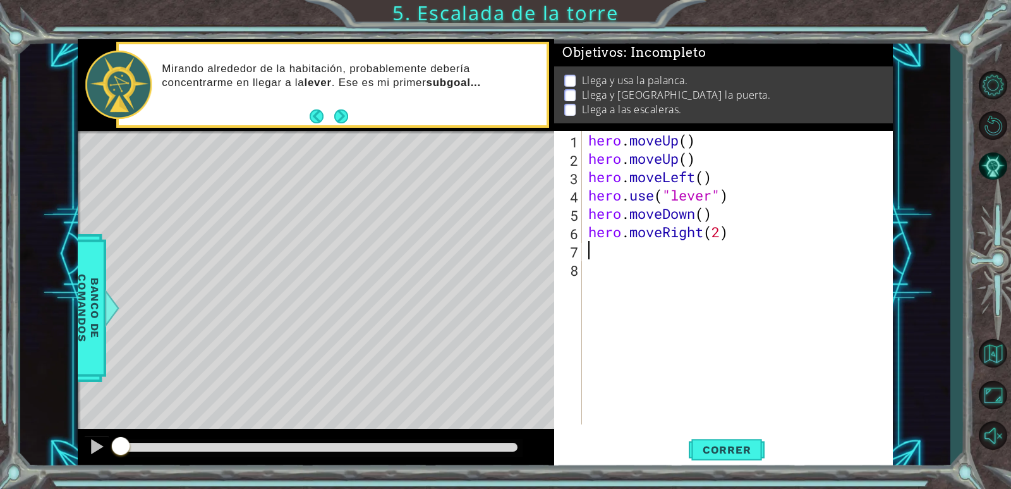
click at [611, 247] on div "hero . moveUp ( ) hero . moveUp ( ) hero . moveLeft ( ) hero . use ( "lever" ) …" at bounding box center [741, 296] width 310 height 330
type textarea "h"
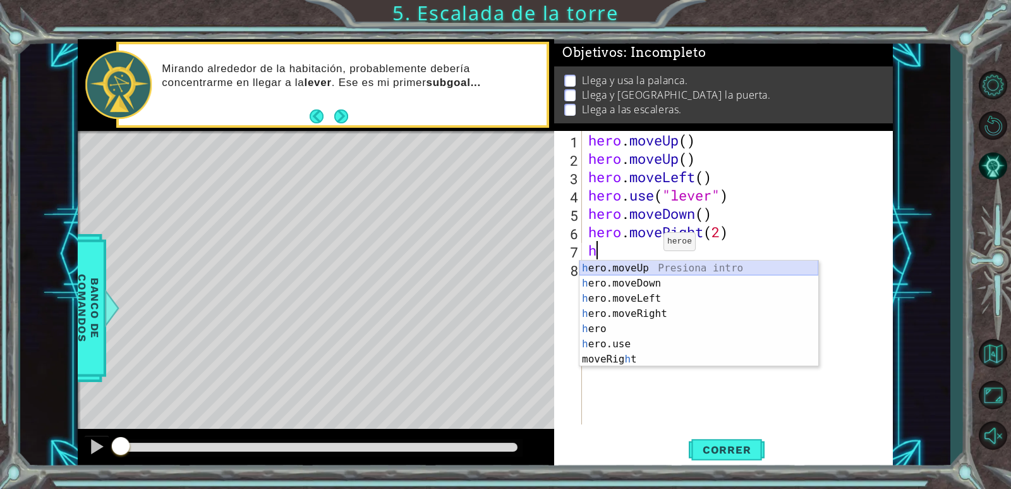
click at [654, 268] on div "h ero.moveUp Presiona intro h ero.moveDown Presiona intro h ero.moveLeft Presio…" at bounding box center [699, 328] width 239 height 137
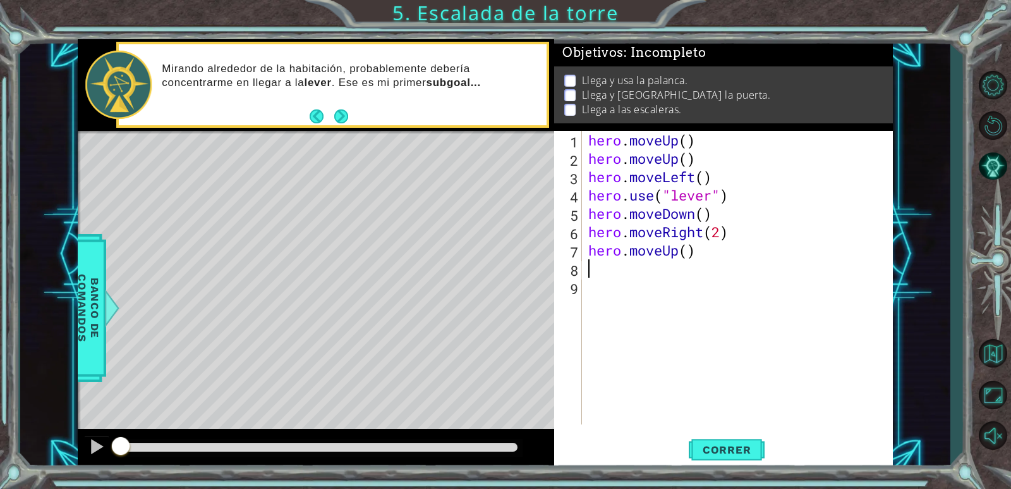
type textarea "h"
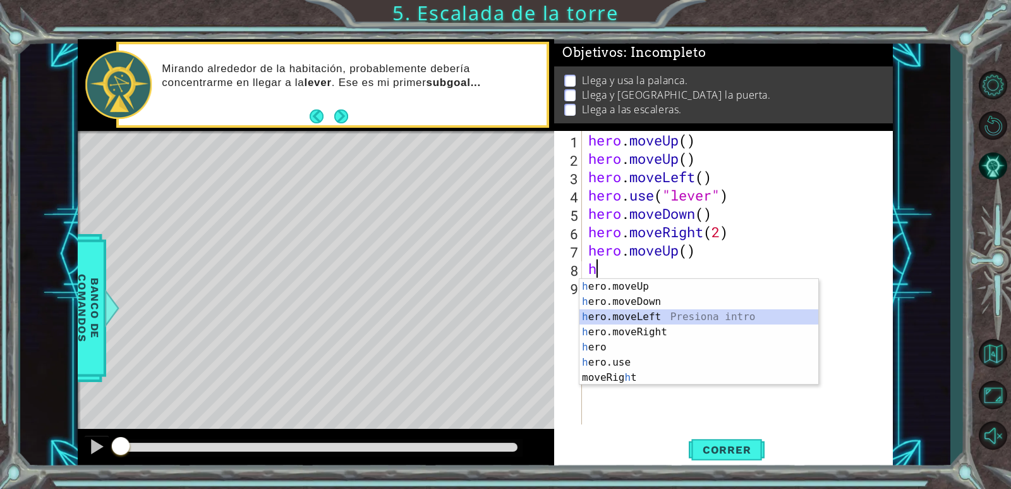
click at [649, 319] on div "h ero.moveUp Presiona intro h ero.moveDown Presiona intro h ero.moveLeft Presio…" at bounding box center [699, 347] width 239 height 137
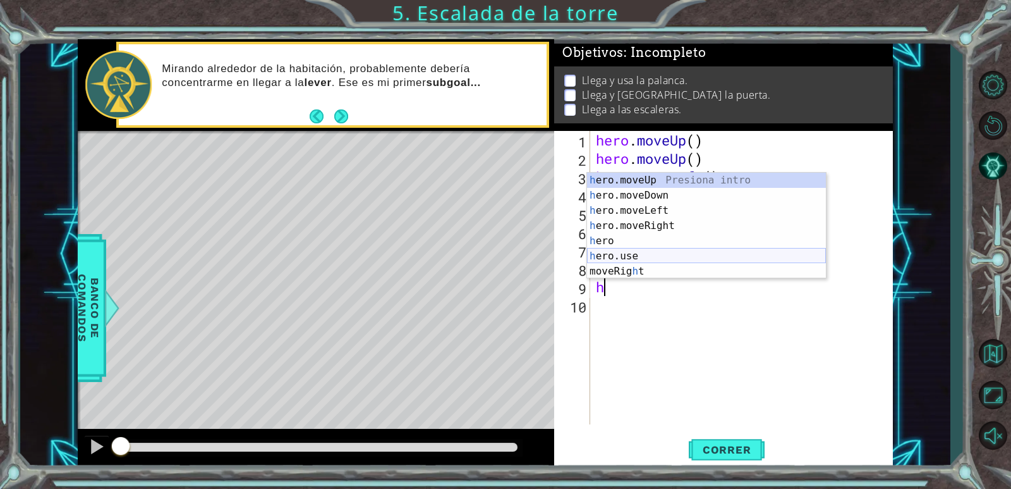
click at [628, 253] on div "h ero.moveUp Presiona intro h ero.moveDown Presiona intro h ero.moveLeft Presio…" at bounding box center [706, 241] width 239 height 137
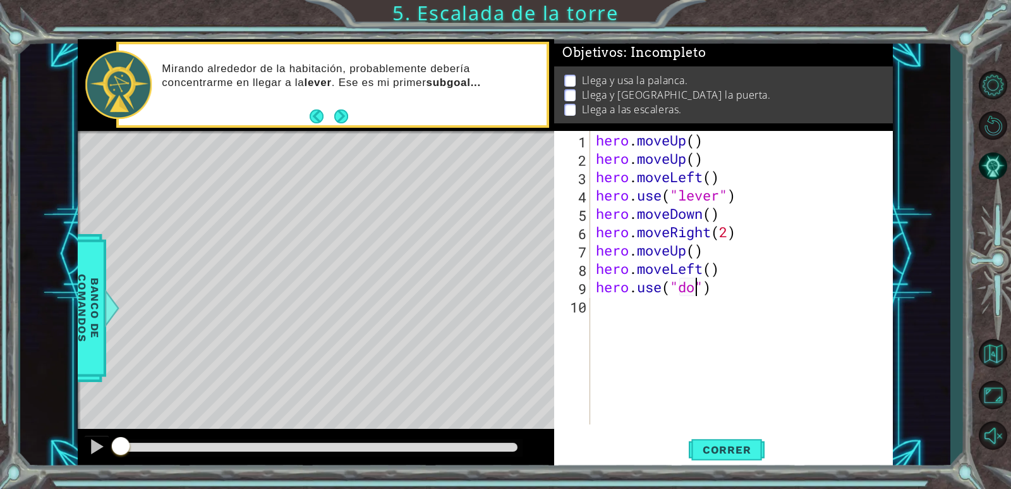
scroll to position [0, 4]
type textarea "hero.use("door")"
click at [629, 321] on div "hero . moveUp ( ) hero . moveUp ( ) hero . moveLeft ( ) hero . use ( "lever" ) …" at bounding box center [745, 296] width 302 height 330
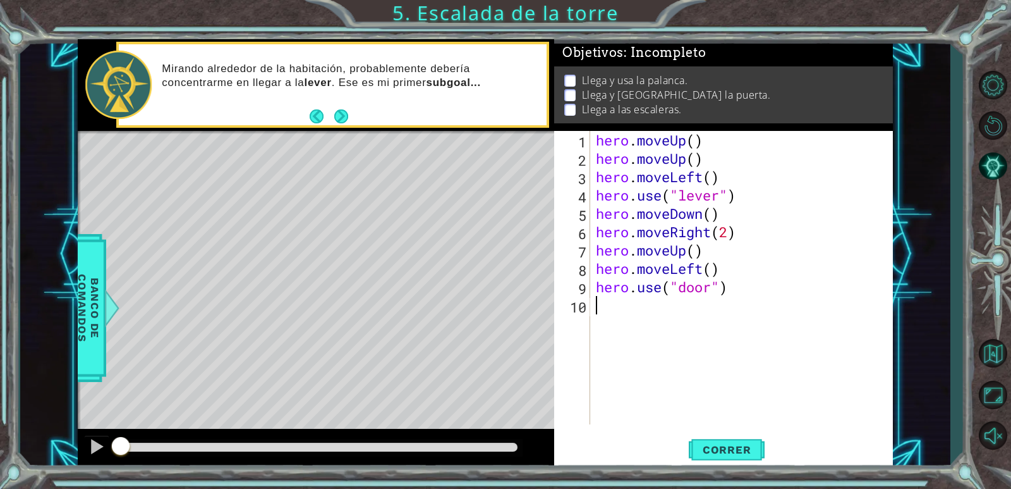
type textarea "h"
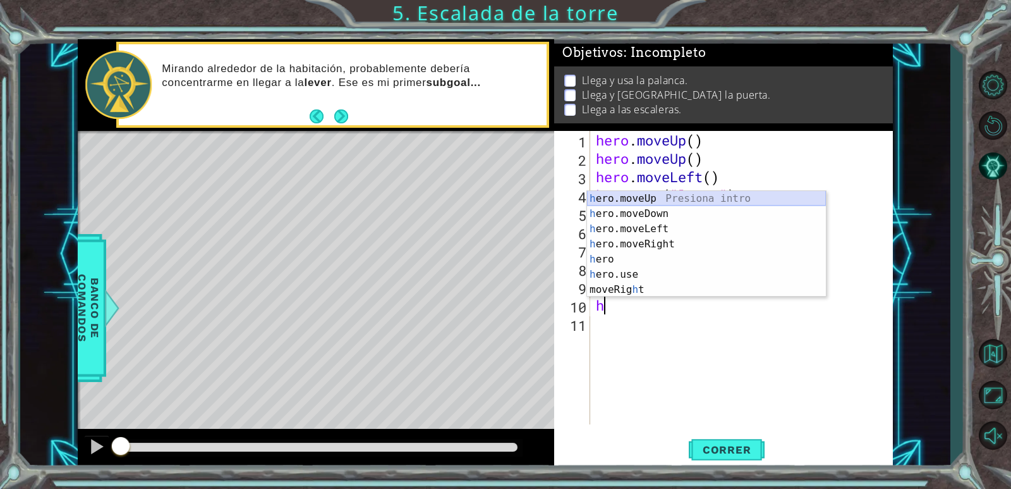
click at [664, 197] on div "h ero.moveUp Presiona intro h ero.moveDown Presiona intro h ero.moveLeft Presio…" at bounding box center [706, 259] width 239 height 137
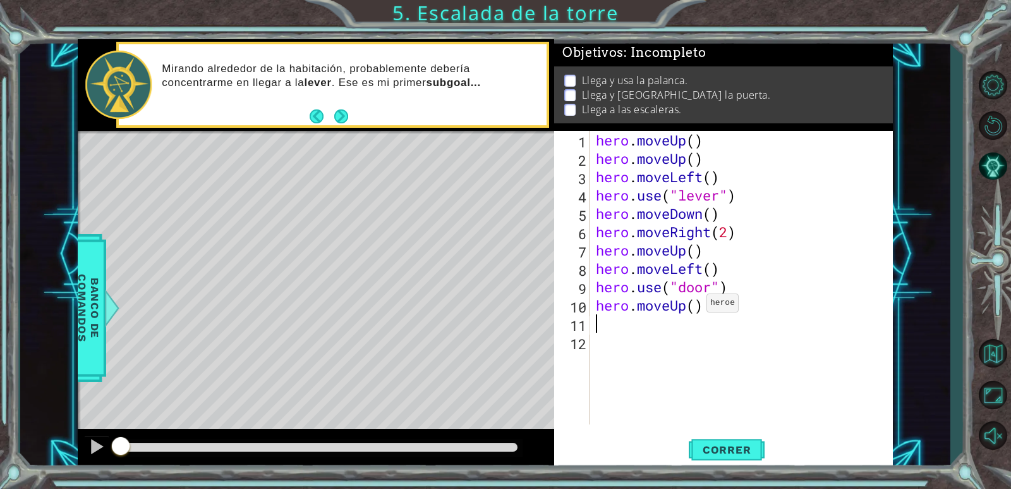
click at [695, 306] on div "hero . moveUp ( ) hero . moveUp ( ) hero . moveLeft ( ) hero . use ( "lever" ) …" at bounding box center [745, 296] width 302 height 330
type textarea "hero.moveUp(2)"
click at [621, 333] on div "hero . moveUp ( ) hero . moveUp ( ) hero . moveLeft ( ) hero . use ( "lever" ) …" at bounding box center [745, 296] width 302 height 330
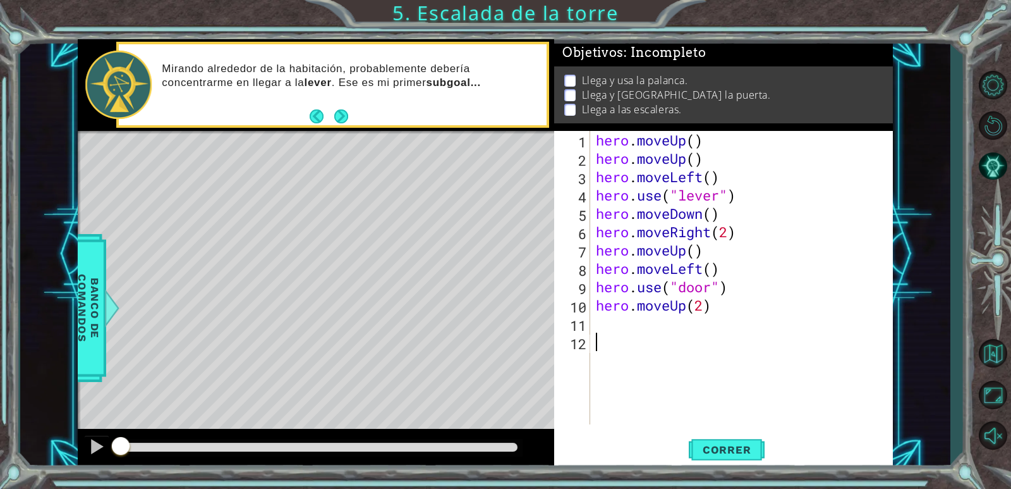
click at [620, 319] on div "hero . moveUp ( ) hero . moveUp ( ) hero . moveLeft ( ) hero . use ( "lever" ) …" at bounding box center [745, 296] width 302 height 330
type textarea "h"
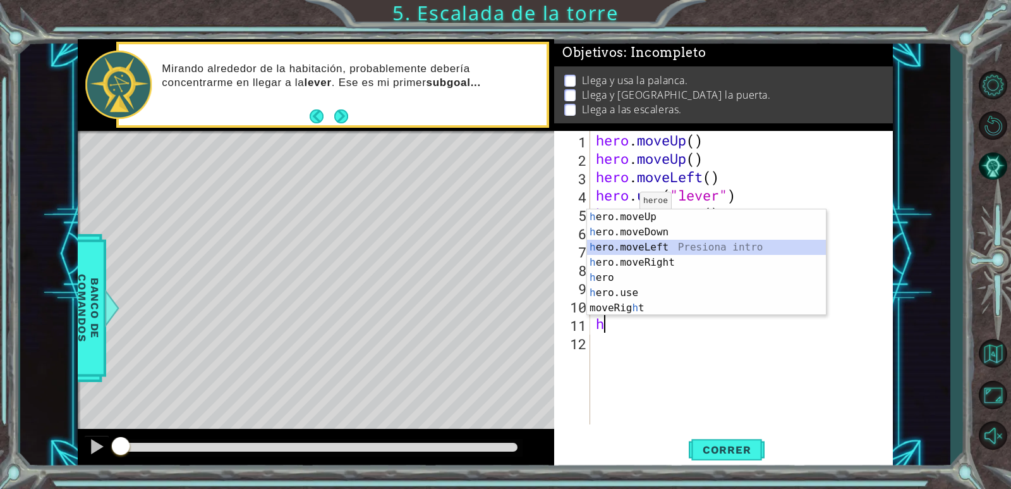
click at [663, 245] on div "h ero.moveUp Presiona intro h ero.moveDown Presiona intro h ero.moveLeft Presio…" at bounding box center [706, 277] width 239 height 137
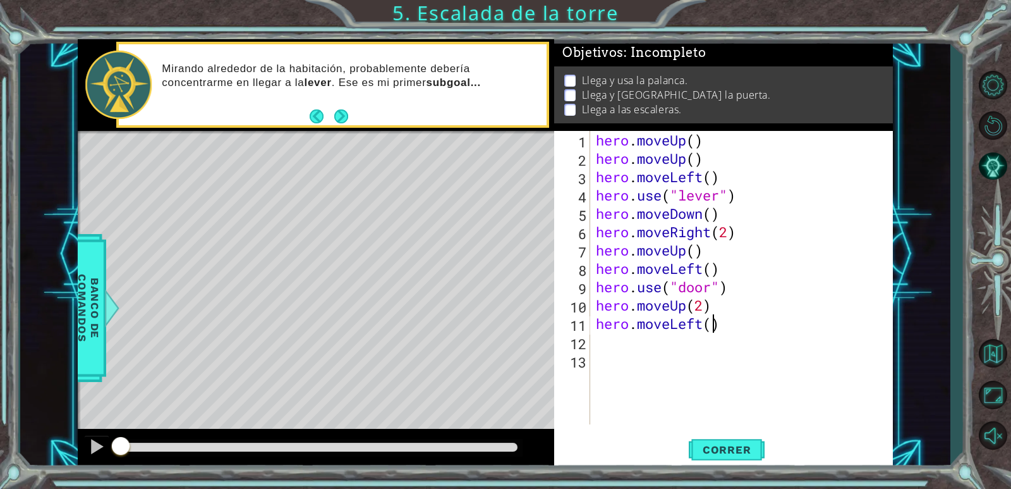
click at [710, 327] on div "hero . moveUp ( ) hero . moveUp ( ) hero . moveLeft ( ) hero . use ( "lever" ) …" at bounding box center [745, 296] width 302 height 330
click at [730, 447] on span "Correr" at bounding box center [727, 449] width 74 height 13
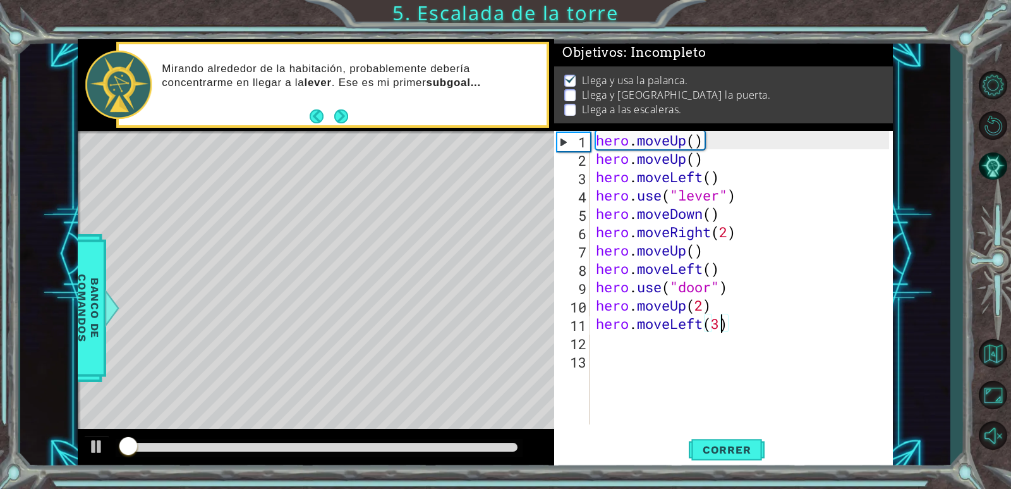
scroll to position [4, 0]
click at [722, 457] on button "Correr" at bounding box center [727, 450] width 76 height 34
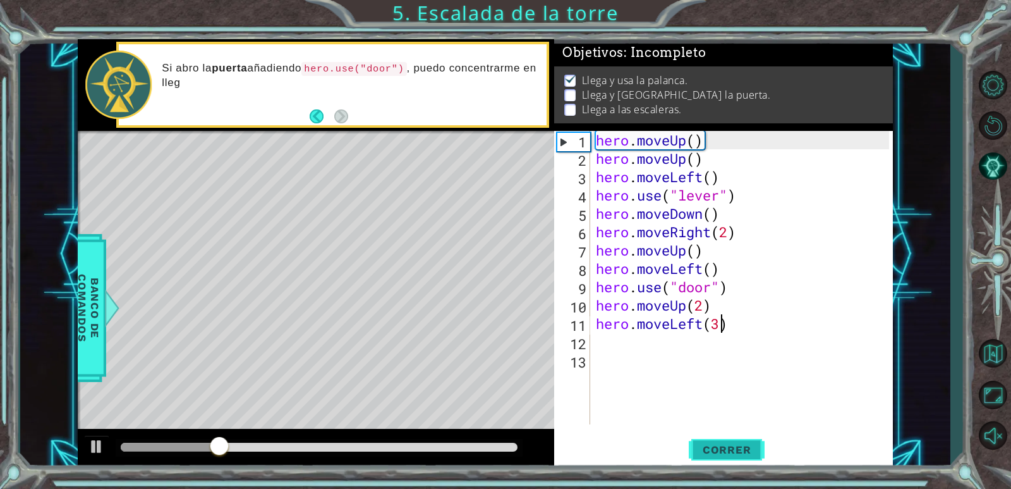
click at [730, 449] on span "Correr" at bounding box center [727, 449] width 74 height 13
click at [293, 440] on div at bounding box center [319, 448] width 407 height 18
click at [716, 455] on span "Correr" at bounding box center [727, 449] width 74 height 13
click at [717, 449] on span "Correr" at bounding box center [727, 449] width 74 height 13
click at [716, 446] on span "Correr" at bounding box center [727, 449] width 74 height 13
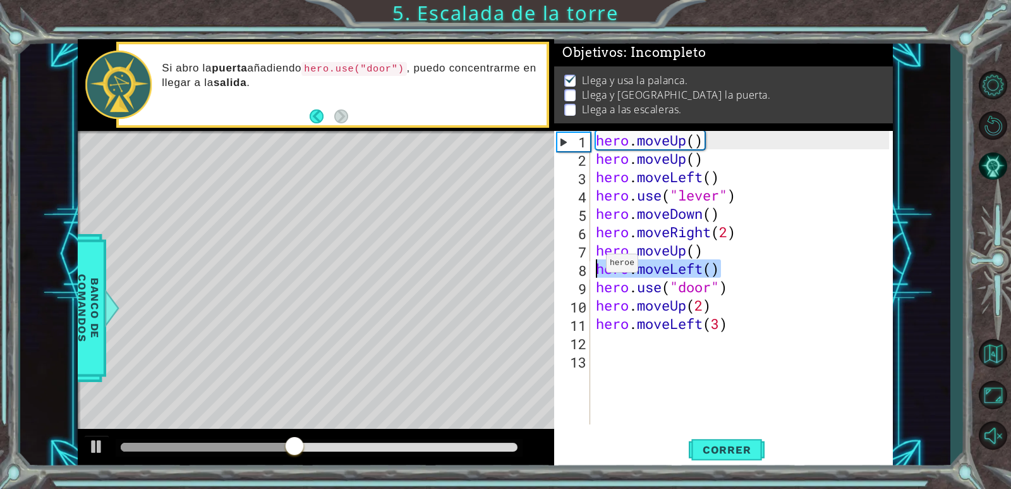
drag, startPoint x: 724, startPoint y: 270, endPoint x: 595, endPoint y: 266, distance: 129.0
click at [595, 266] on div "hero . moveUp ( ) hero . moveUp ( ) hero . moveLeft ( ) hero . use ( "lever" ) …" at bounding box center [745, 296] width 302 height 330
type textarea "hero.moveLeft()"
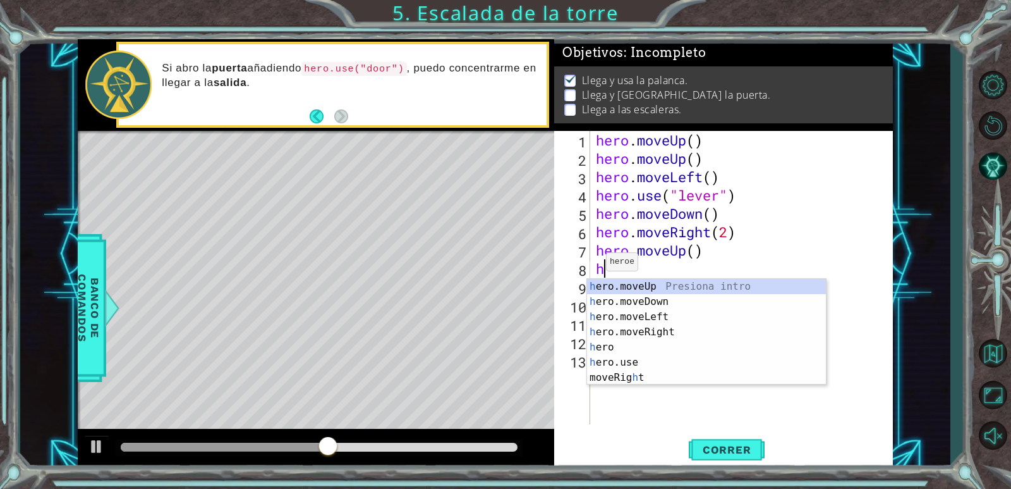
type textarea "h"
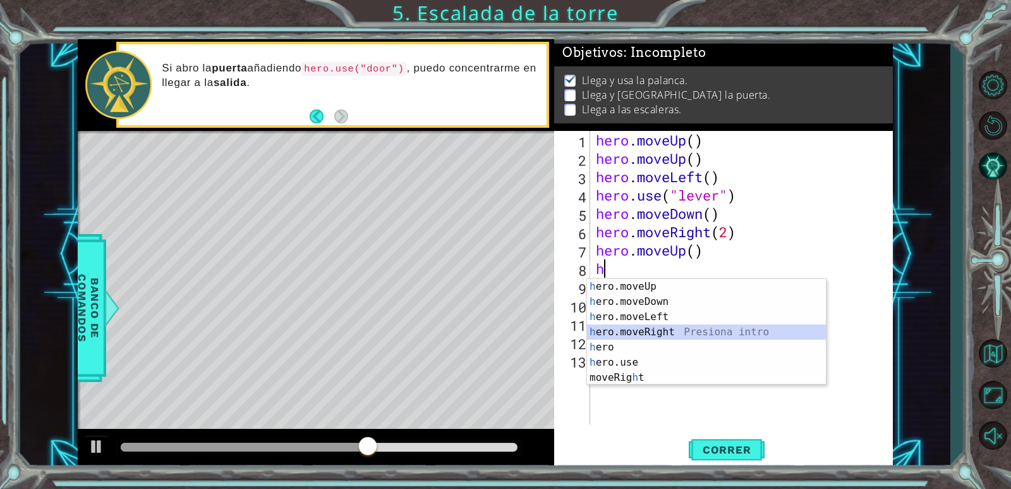
click at [674, 334] on div "h ero.moveUp Presiona intro h ero.moveDown Presiona intro h ero.moveLeft Presio…" at bounding box center [706, 347] width 239 height 137
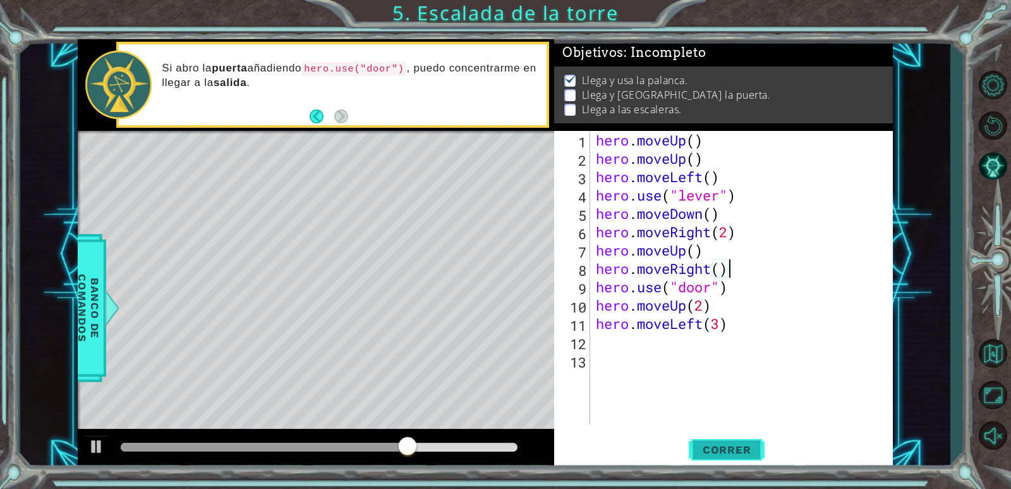
type textarea "hero.moveRight()"
click at [732, 448] on span "Correr" at bounding box center [727, 449] width 74 height 13
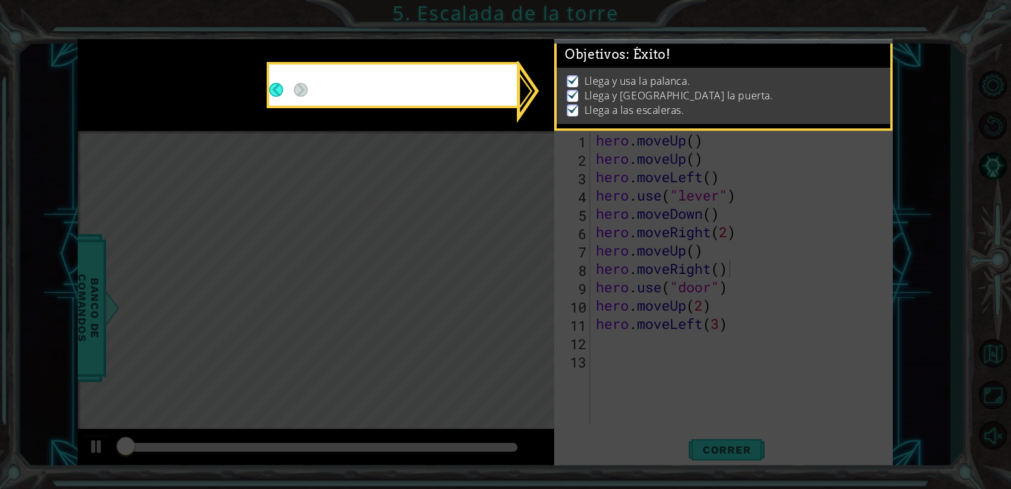
scroll to position [6, 0]
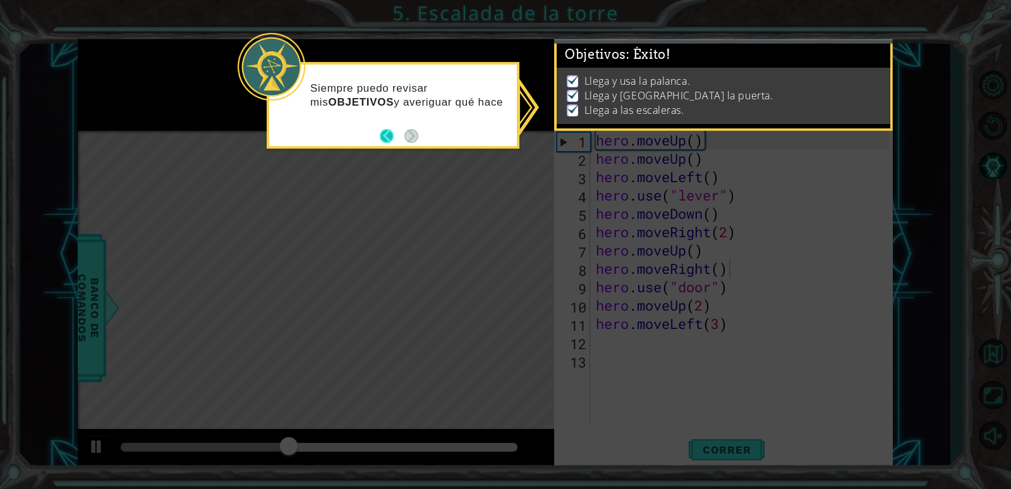
click at [386, 138] on button "Back" at bounding box center [392, 136] width 25 height 14
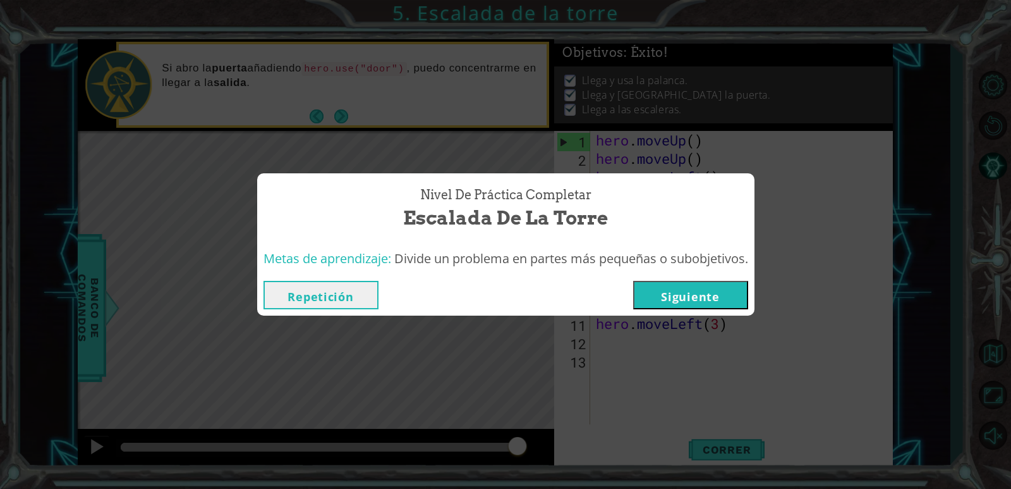
click at [712, 296] on button "Siguiente" at bounding box center [690, 295] width 115 height 28
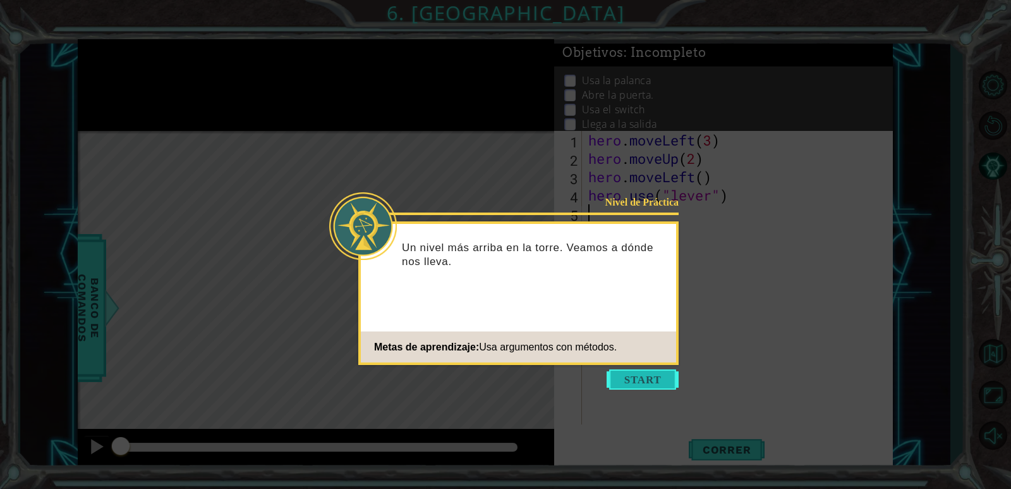
click at [645, 372] on button "Start" at bounding box center [643, 379] width 72 height 20
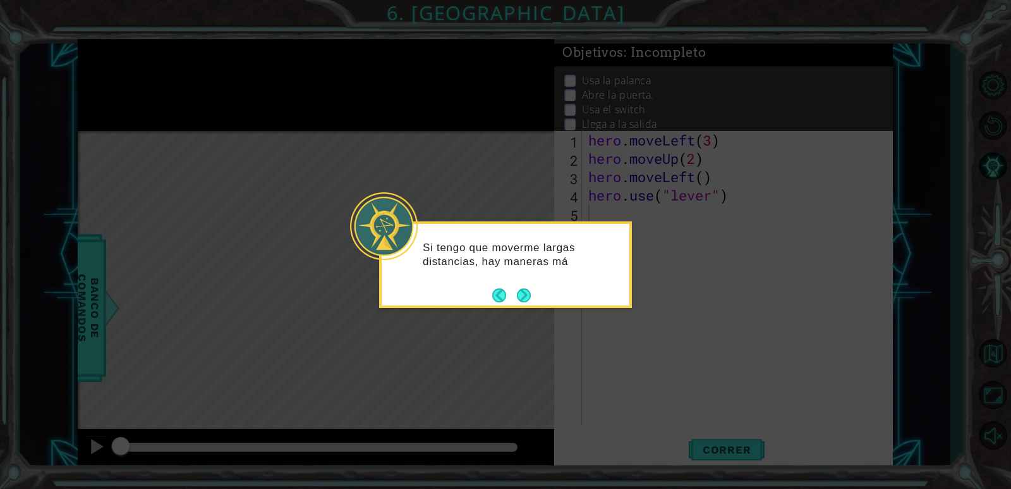
click at [532, 289] on div "Si tengo que moverme largas distancias, hay maneras má" at bounding box center [506, 261] width 248 height 64
click at [528, 303] on button "Next" at bounding box center [524, 296] width 14 height 14
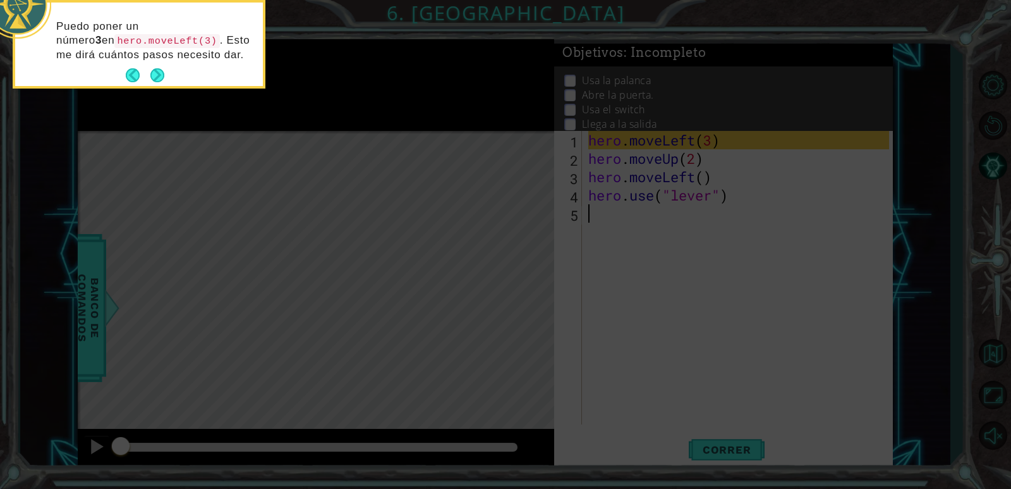
click at [671, 324] on icon at bounding box center [505, 72] width 1011 height 831
click at [161, 68] on button "Next" at bounding box center [157, 75] width 14 height 14
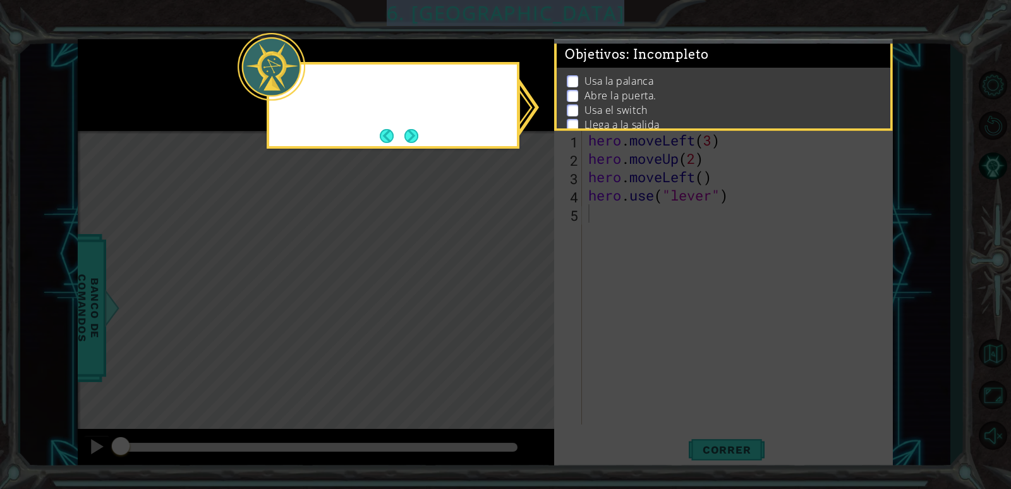
click at [161, 68] on icon at bounding box center [505, 244] width 1011 height 489
click at [412, 138] on button "Next" at bounding box center [412, 136] width 14 height 14
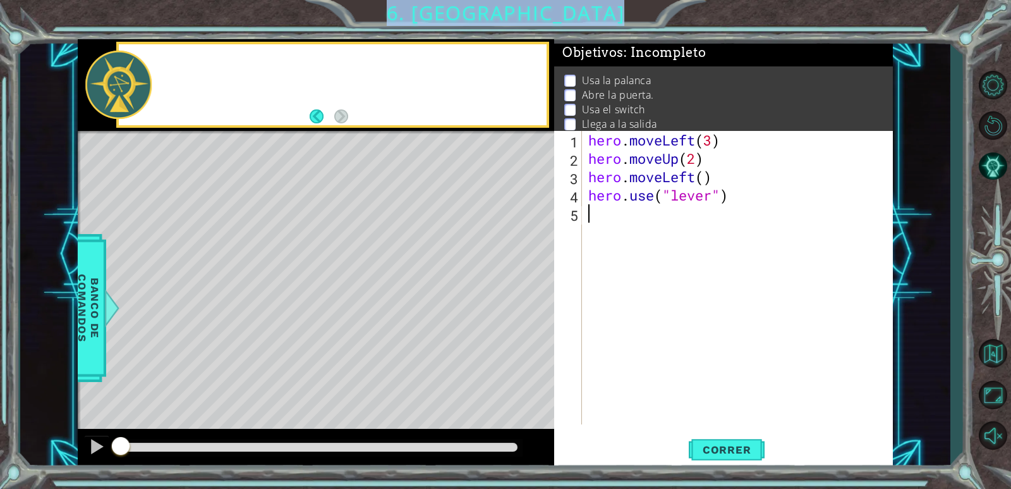
click at [412, 138] on div "Level Map" at bounding box center [370, 317] width 584 height 372
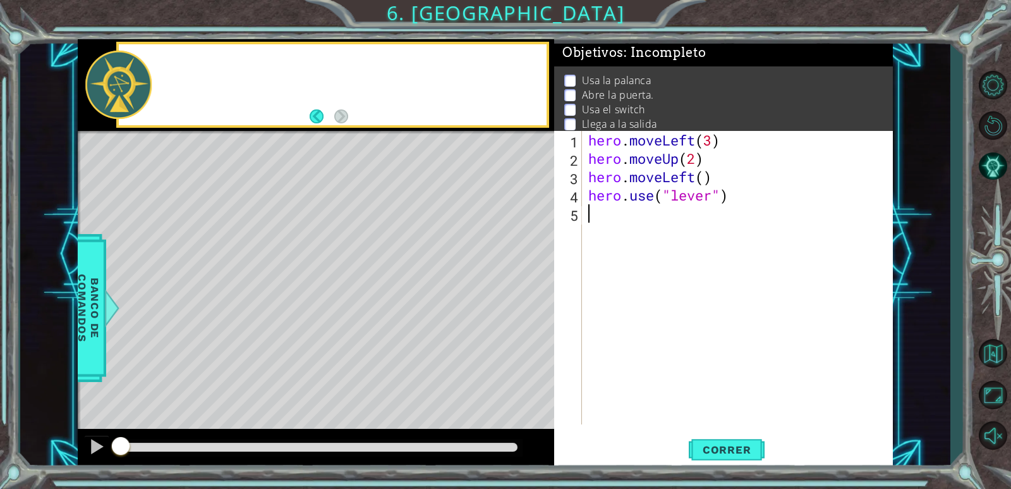
click at [412, 138] on div "Level Map" at bounding box center [370, 317] width 584 height 372
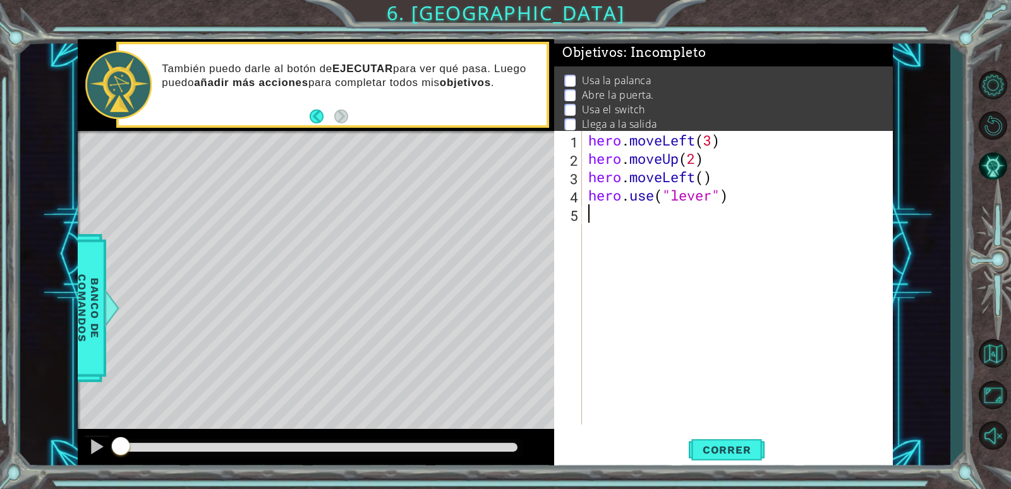
click at [623, 211] on div "hero . moveLeft ( 3 ) hero . moveUp ( 2 ) hero . moveLeft ( ) hero . use ( "lev…" at bounding box center [741, 296] width 310 height 330
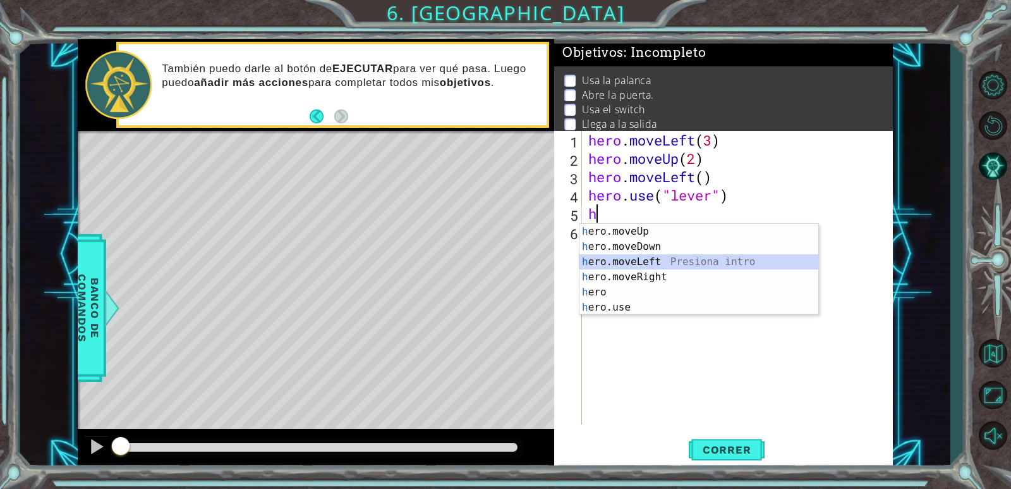
click at [654, 257] on div "h ero.moveUp Presiona intro h ero.moveDown Presiona intro h ero.moveLeft Presio…" at bounding box center [699, 284] width 239 height 121
type textarea "hero.moveLeft(1)"
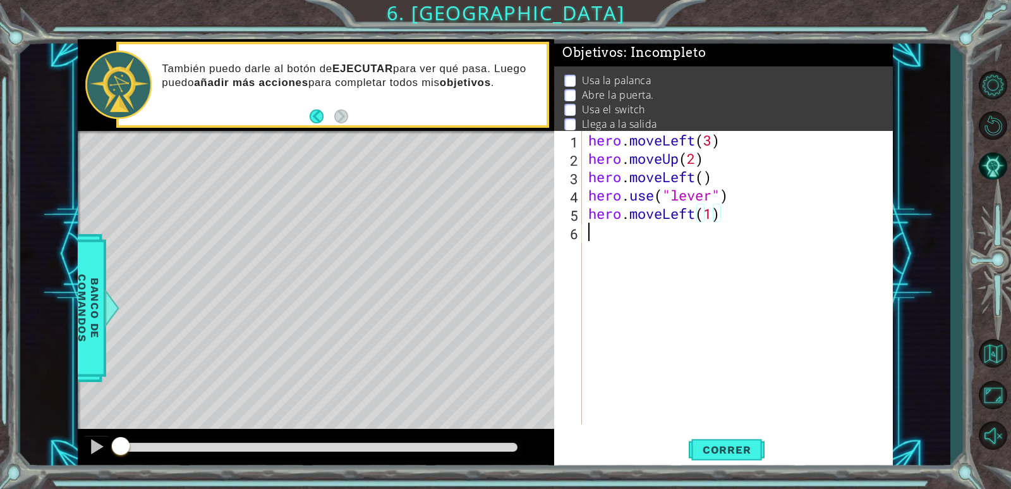
click at [599, 235] on div "hero . moveLeft ( 3 ) hero . moveUp ( 2 ) hero . moveLeft ( ) hero . use ( "lev…" at bounding box center [741, 296] width 310 height 330
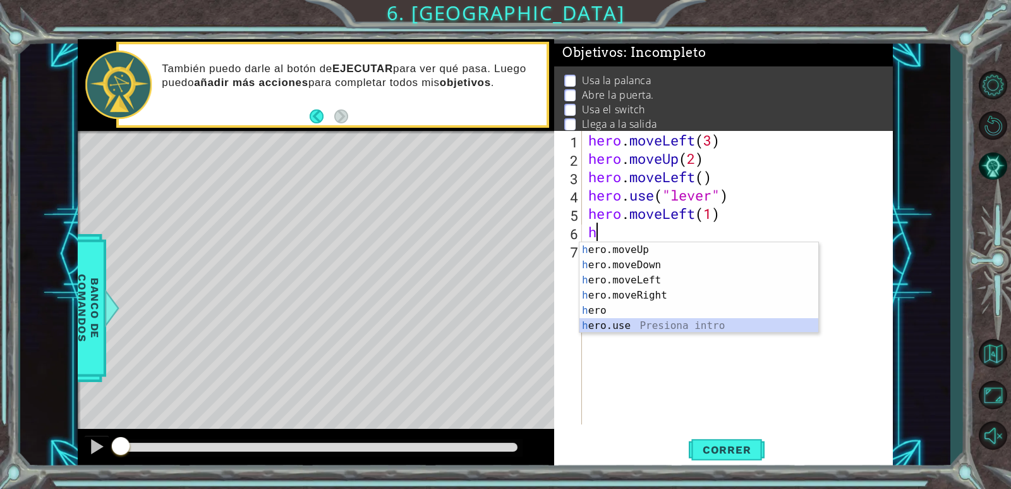
click at [633, 322] on div "h ero.moveUp Presiona intro h ero.moveDown Presiona intro h ero.moveLeft Presio…" at bounding box center [699, 302] width 239 height 121
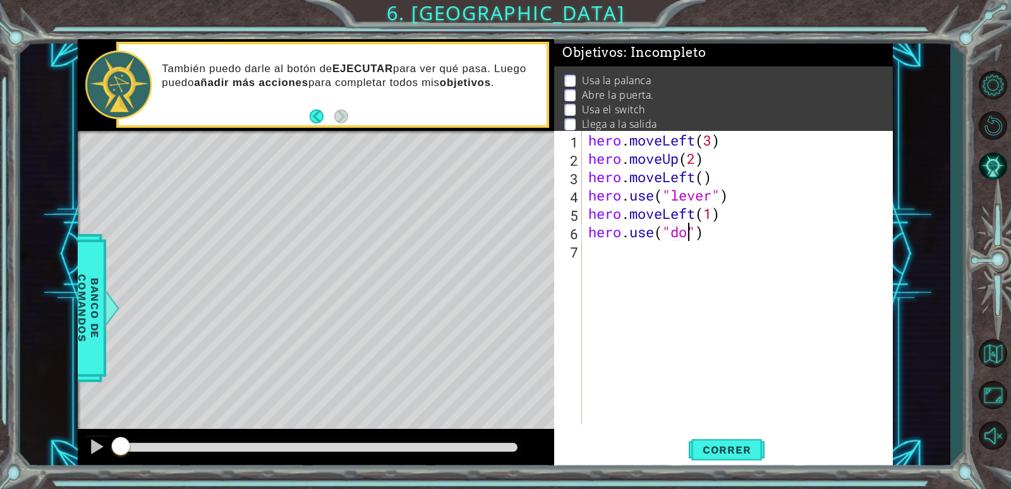
scroll to position [0, 4]
type textarea "hero.use("door")"
drag, startPoint x: 635, startPoint y: 259, endPoint x: 628, endPoint y: 259, distance: 7.0
click at [628, 259] on div "hero . moveLeft ( 3 ) hero . moveUp ( 2 ) hero . moveLeft ( ) hero . use ( "lev…" at bounding box center [741, 296] width 310 height 330
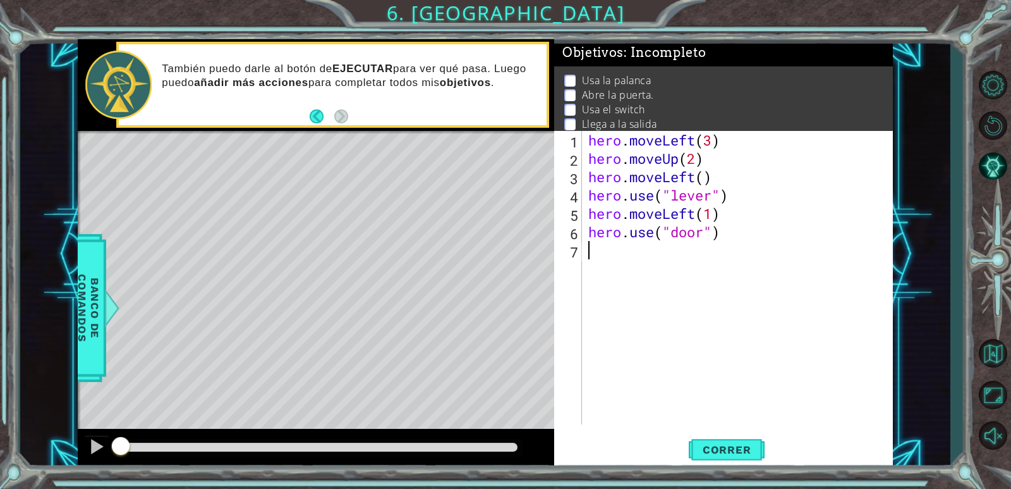
scroll to position [0, 0]
type textarea "¡"
type textarea "+"
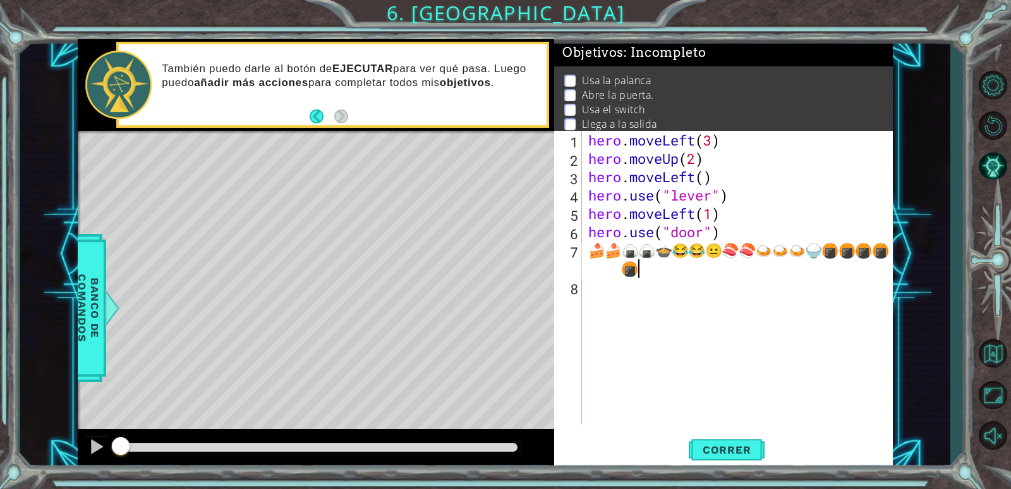
click at [877, 427] on div "🍘 1 2 3 4 5 6 7 8 hero . moveLeft ( 3 ) hero . moveUp ( 2 ) hero . moveLeft ( )…" at bounding box center [723, 300] width 339 height 338
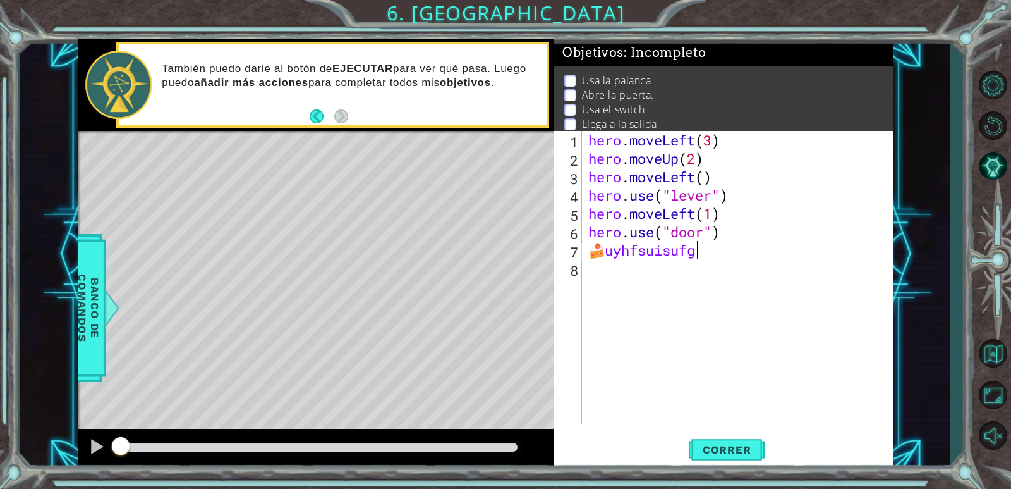
scroll to position [0, 4]
click at [721, 448] on span "Correr" at bounding box center [727, 449] width 74 height 13
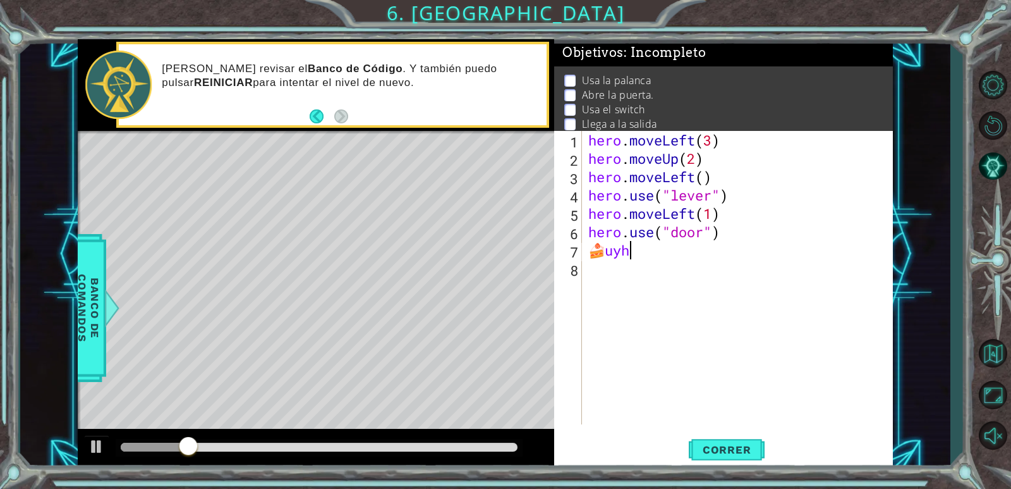
scroll to position [0, 1]
type textarea "🍰"
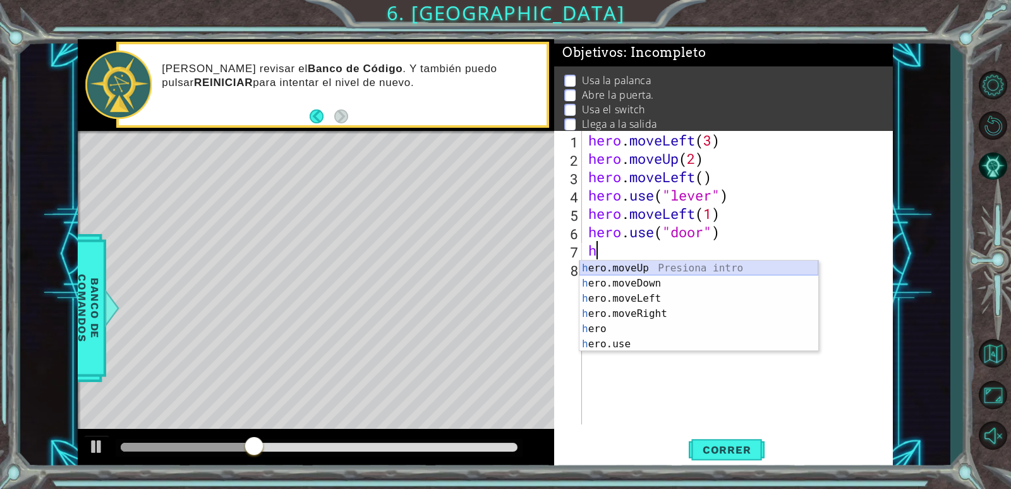
click at [716, 262] on div "h ero.moveUp Presiona intro h ero.moveDown Presiona intro h ero.moveLeft Presio…" at bounding box center [699, 320] width 239 height 121
type textarea "hero.moveUp(1)"
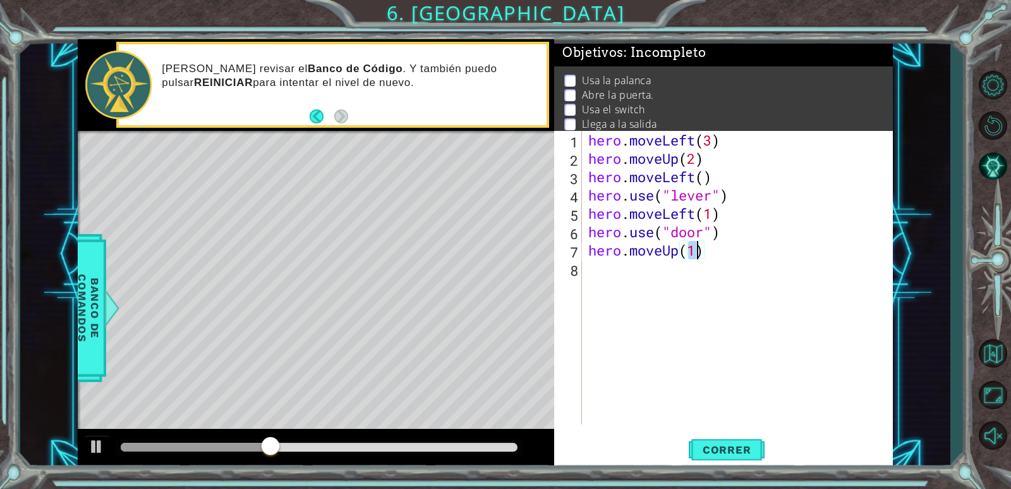
click at [646, 276] on div "hero . moveLeft ( 3 ) hero . moveUp ( 2 ) hero . moveLeft ( ) hero . use ( "lev…" at bounding box center [741, 296] width 310 height 330
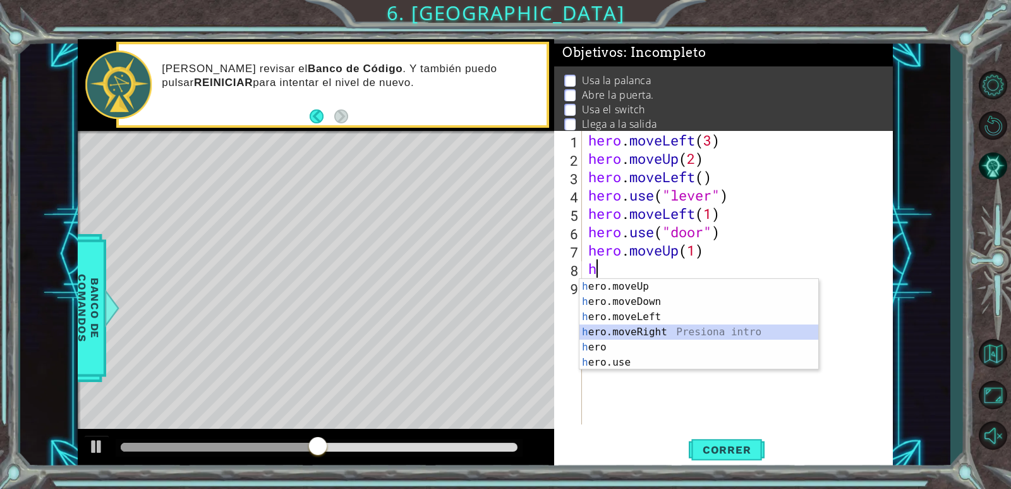
click at [659, 329] on div "h ero.moveUp Presiona intro h ero.moveDown Presiona intro h ero.moveLeft Presio…" at bounding box center [699, 339] width 239 height 121
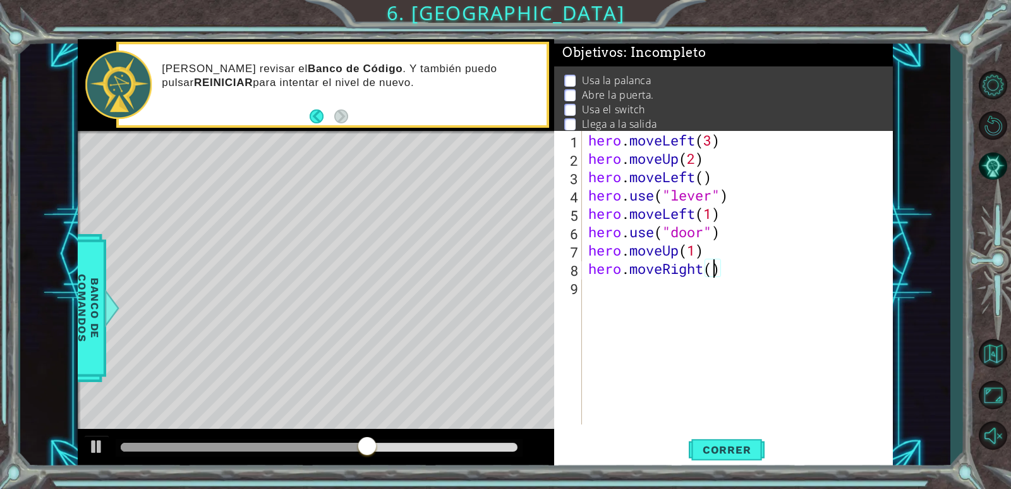
type textarea "hero.moveRight(2)"
click at [620, 298] on div "hero . moveLeft ( 3 ) hero . moveUp ( 2 ) hero . moveLeft ( ) hero . use ( "lev…" at bounding box center [741, 296] width 310 height 330
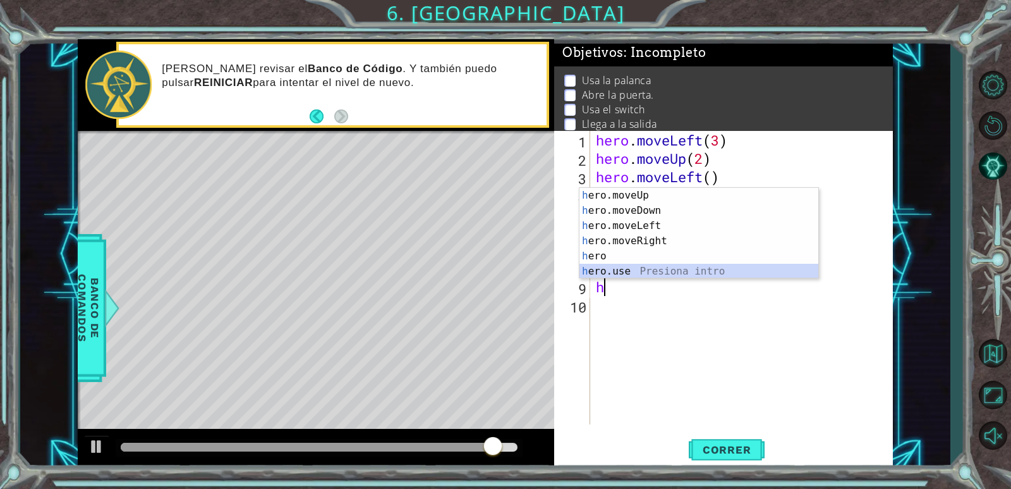
click at [659, 269] on div "h ero.moveUp Presiona intro h ero.moveDown Presiona intro h ero.moveLeft Presio…" at bounding box center [699, 248] width 239 height 121
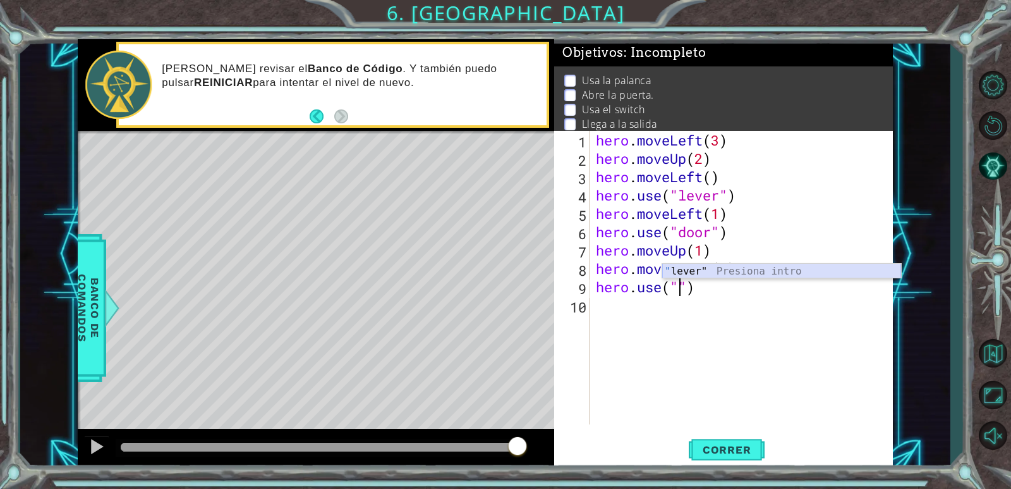
click at [732, 273] on div "" lever" Presiona intro" at bounding box center [782, 287] width 239 height 46
type textarea "hero.use("lever")"
click at [644, 321] on div "hero . moveLeft ( 3 ) hero . moveUp ( 2 ) hero . moveLeft ( ) hero . use ( "lev…" at bounding box center [745, 296] width 302 height 330
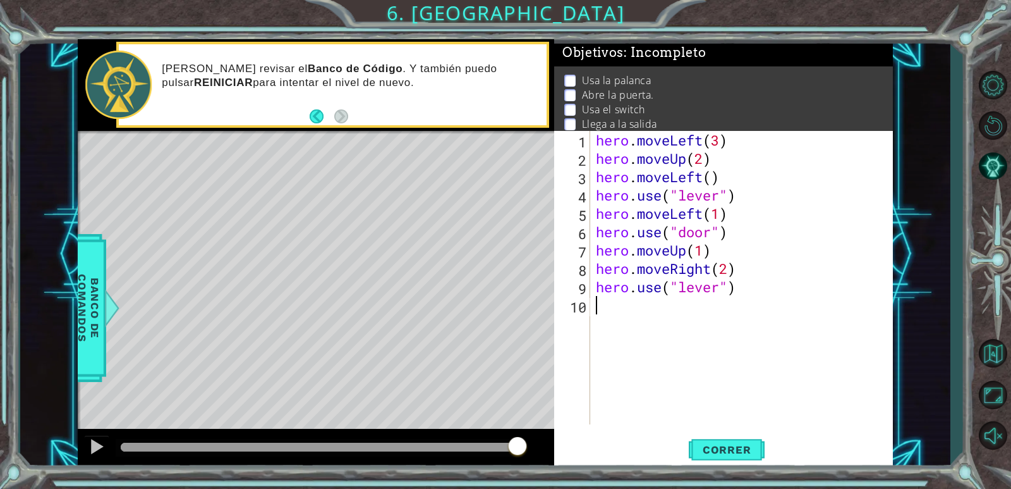
type textarea "g"
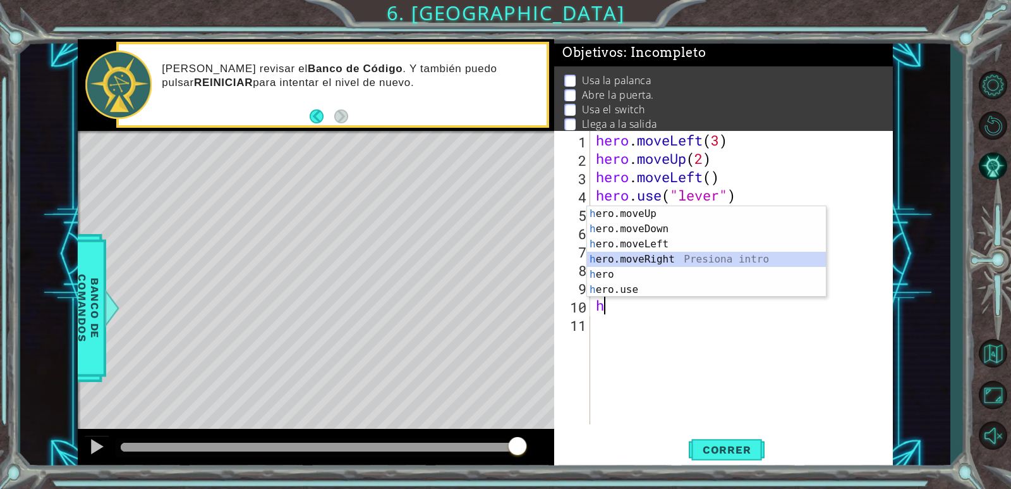
click at [673, 257] on div "h ero.moveUp Presiona intro h ero.moveDown Presiona intro h ero.moveLeft Presio…" at bounding box center [706, 266] width 239 height 121
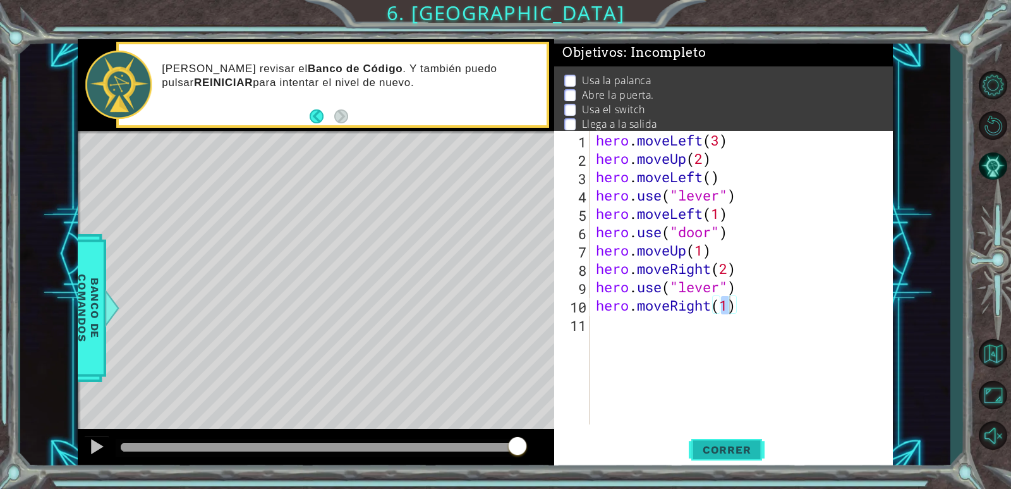
click at [723, 446] on span "Correr" at bounding box center [727, 449] width 74 height 13
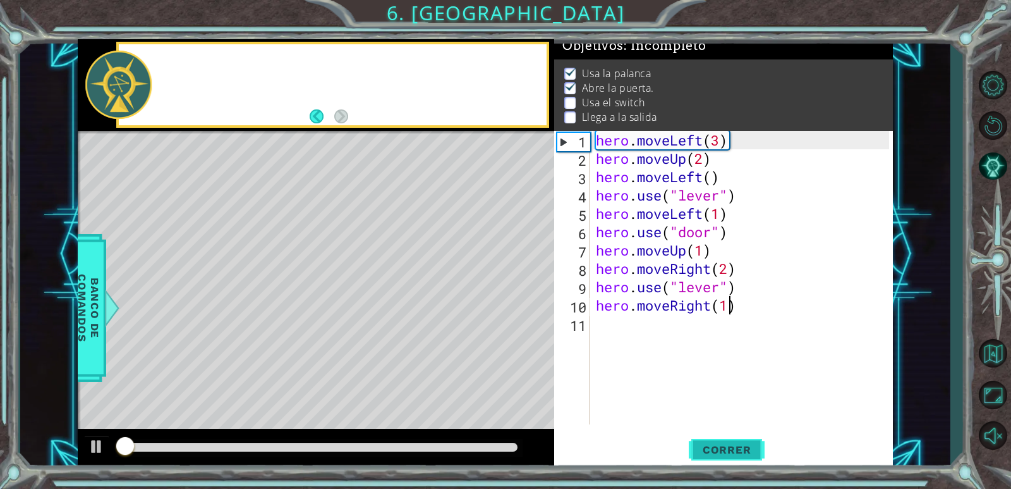
scroll to position [11, 0]
click at [736, 441] on button "Correr" at bounding box center [727, 450] width 76 height 34
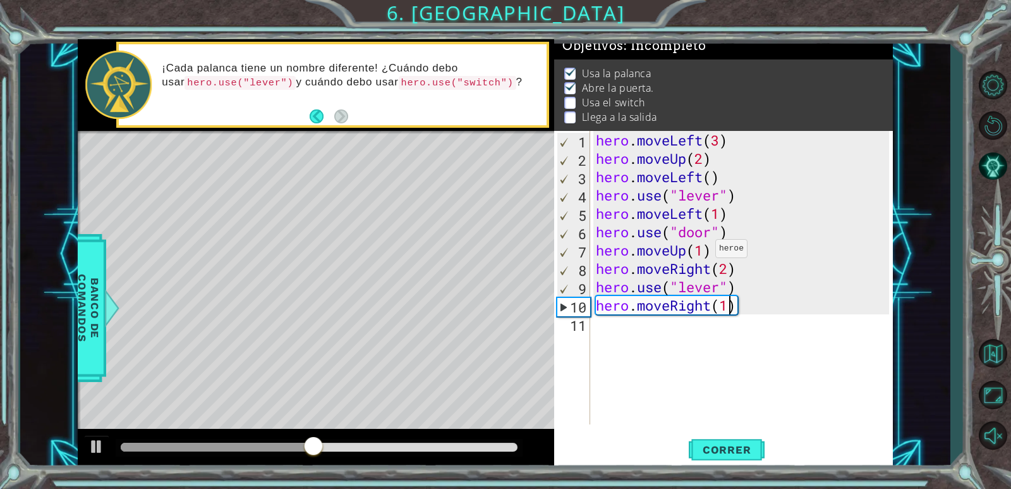
click at [700, 252] on div "hero . moveLeft ( 3 ) hero . moveUp ( 2 ) hero . moveLeft ( ) hero . use ( "lev…" at bounding box center [745, 296] width 302 height 330
click at [702, 253] on div "hero . moveLeft ( 3 ) hero . moveUp ( 2 ) hero . moveLeft ( ) hero . use ( "lev…" at bounding box center [745, 296] width 302 height 330
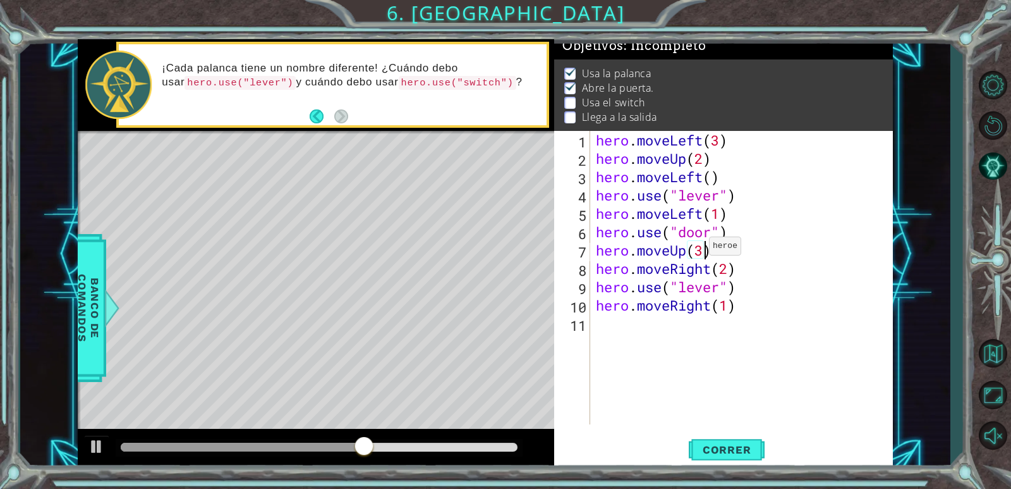
scroll to position [0, 4]
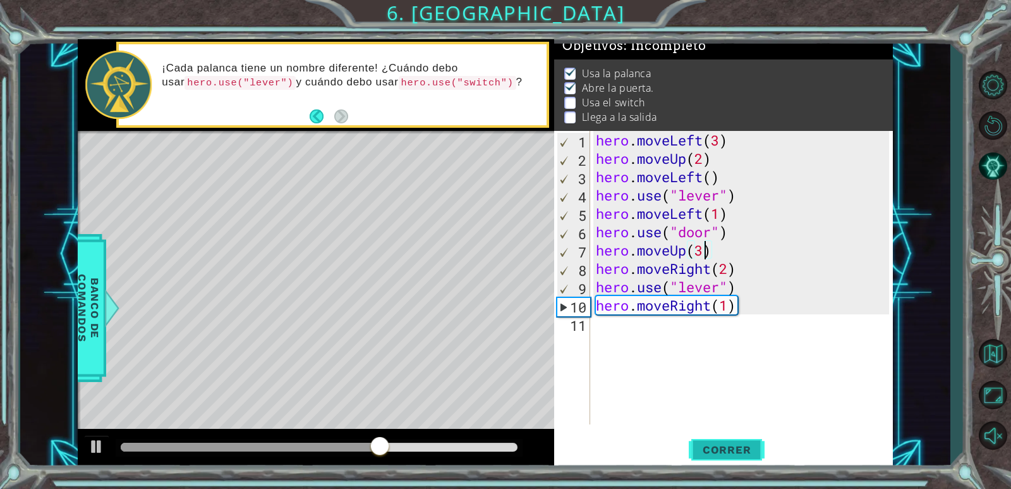
type textarea "hero.moveUp(3)"
click at [730, 455] on span "Correr" at bounding box center [727, 449] width 74 height 13
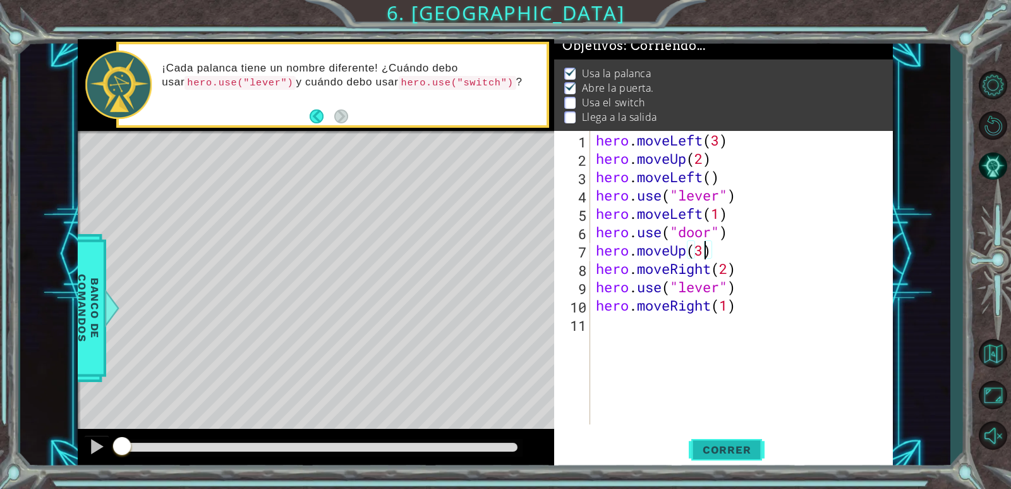
click at [732, 453] on span "Correr" at bounding box center [727, 449] width 74 height 13
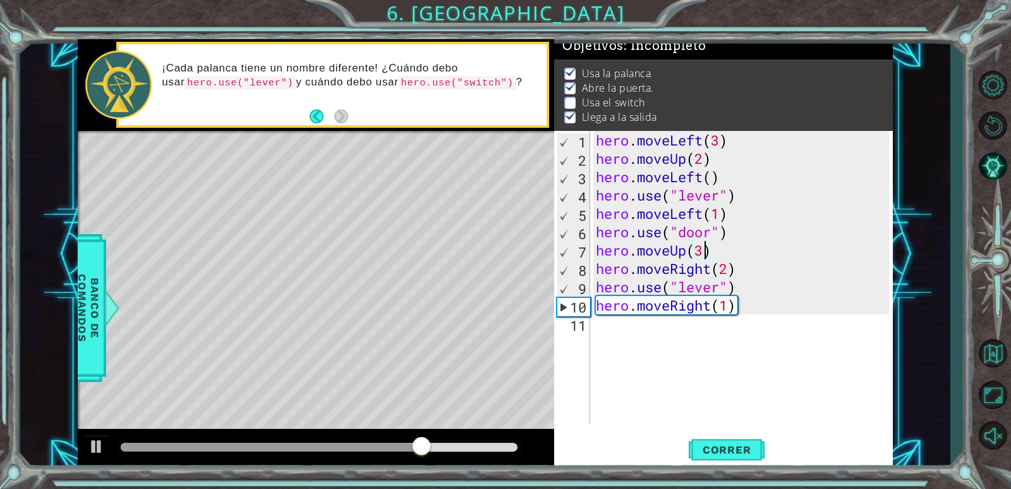
click at [687, 418] on div "hero . moveLeft ( 3 ) hero . moveUp ( 2 ) hero . moveLeft ( ) hero . use ( "lev…" at bounding box center [745, 296] width 302 height 330
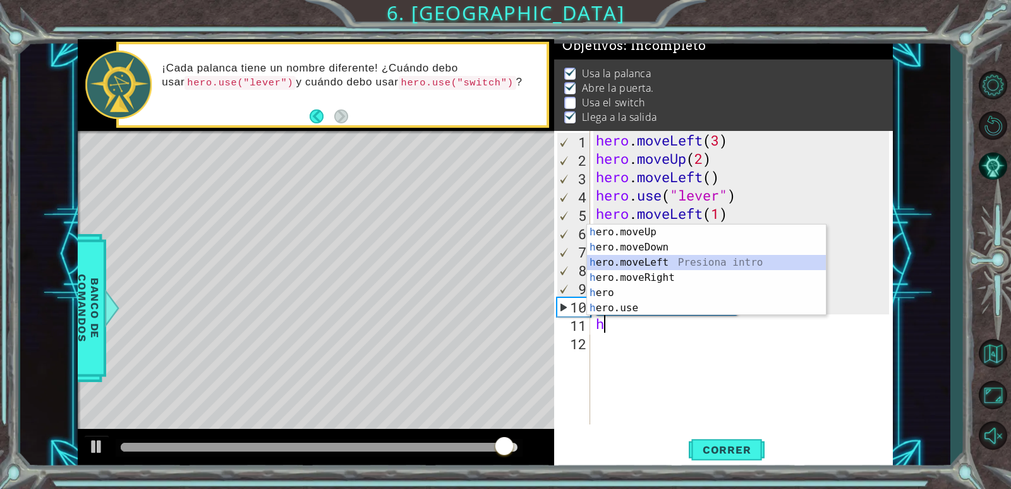
click at [668, 257] on div "h ero.moveUp Presiona intro h ero.moveDown Presiona intro h ero.moveLeft Presio…" at bounding box center [706, 284] width 239 height 121
type textarea "hero.moveLeft(1)"
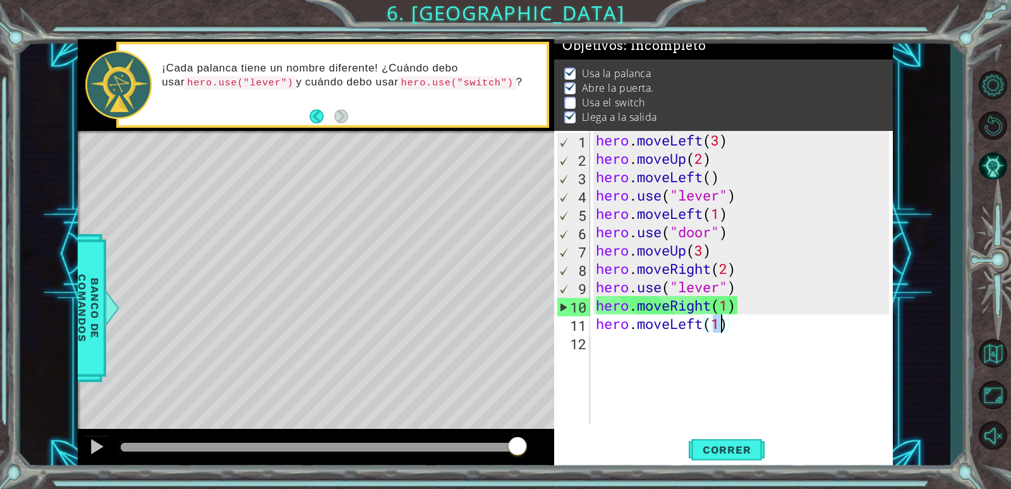
click at [602, 336] on div "hero . moveLeft ( 3 ) hero . moveUp ( 2 ) hero . moveLeft ( ) hero . use ( "lev…" at bounding box center [745, 296] width 302 height 330
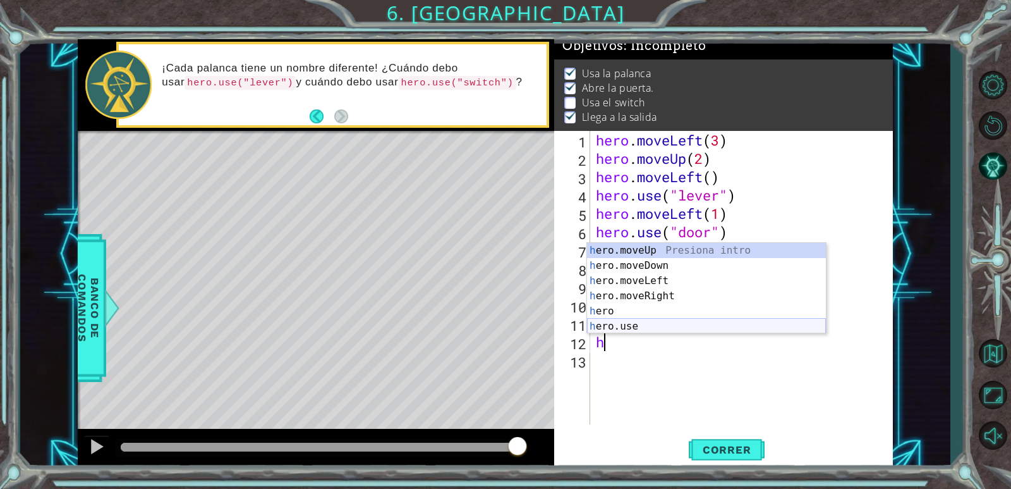
click at [650, 323] on div "h ero.moveUp Presiona intro h ero.moveDown Presiona intro h ero.moveLeft Presio…" at bounding box center [706, 303] width 239 height 121
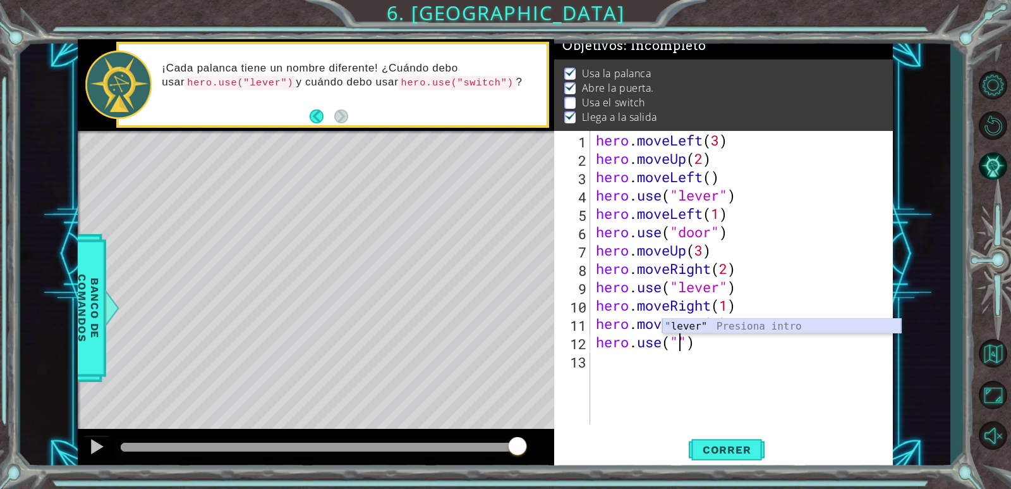
click at [733, 322] on div "" lever" Presiona intro" at bounding box center [782, 342] width 239 height 46
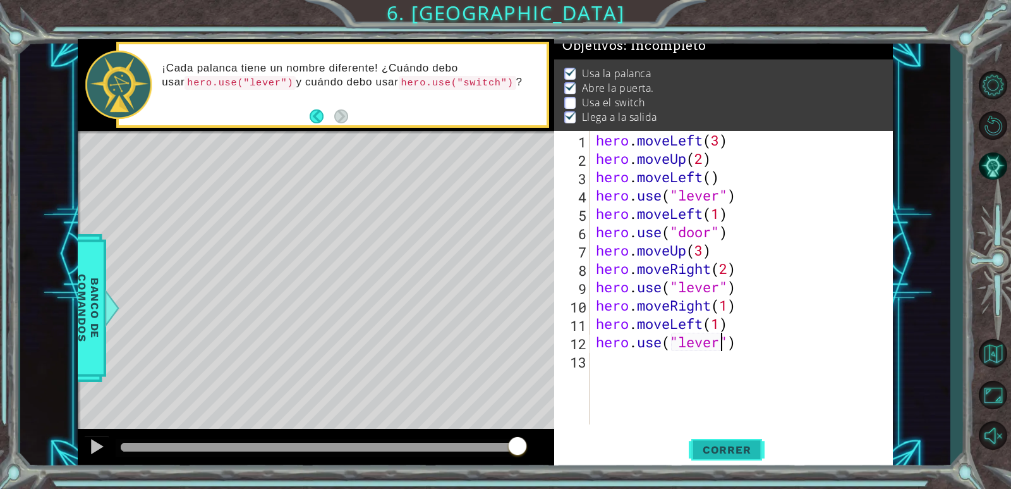
type textarea "hero.use("lever")"
click at [714, 452] on span "Correr" at bounding box center [727, 449] width 74 height 13
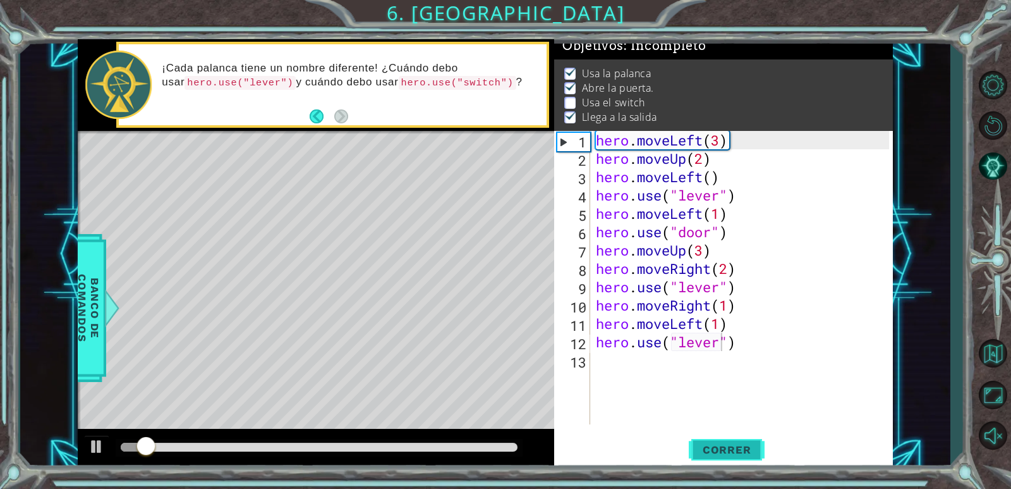
click at [737, 450] on span "Correr" at bounding box center [727, 449] width 74 height 13
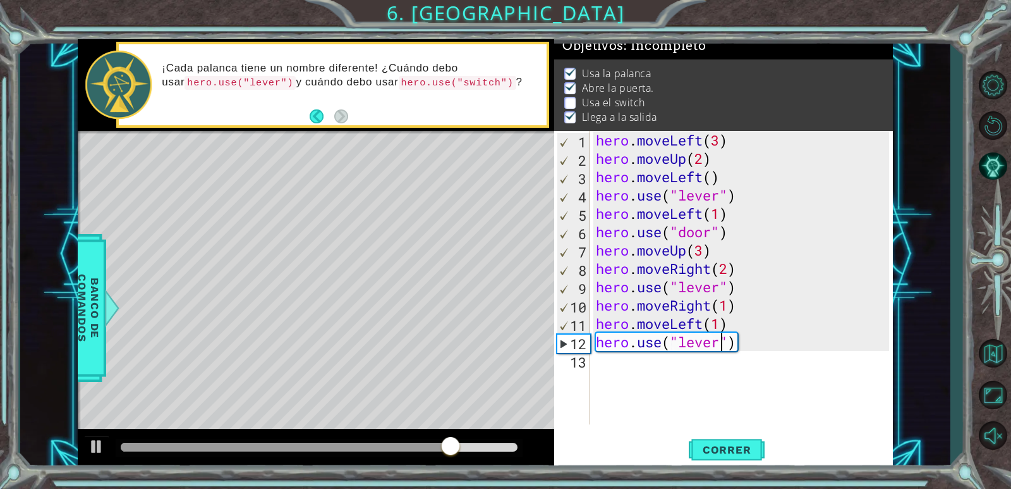
click at [648, 377] on div "hero . moveLeft ( 3 ) hero . moveUp ( 2 ) hero . moveLeft ( ) hero . use ( "lev…" at bounding box center [745, 296] width 302 height 330
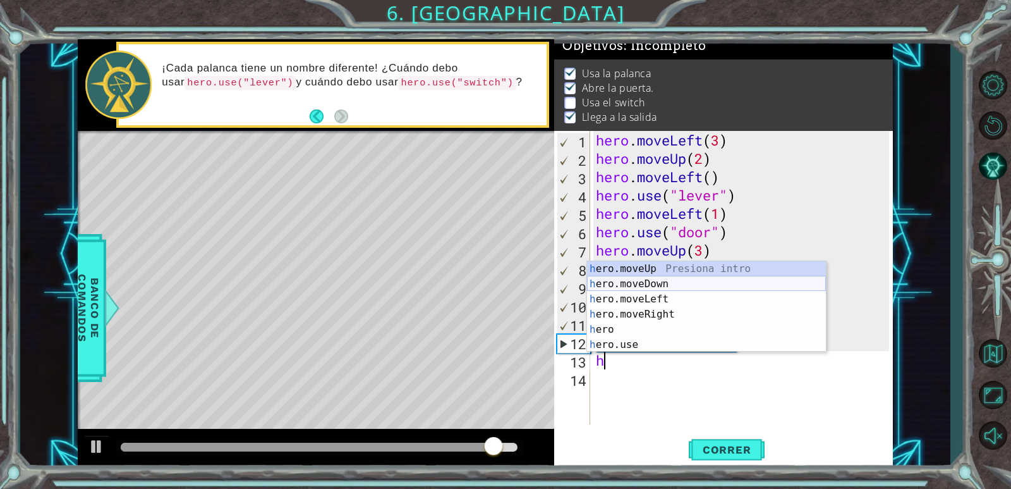
click at [658, 284] on div "h ero.moveUp Presiona intro h ero.moveDown Presiona intro h ero.moveLeft Presio…" at bounding box center [706, 321] width 239 height 121
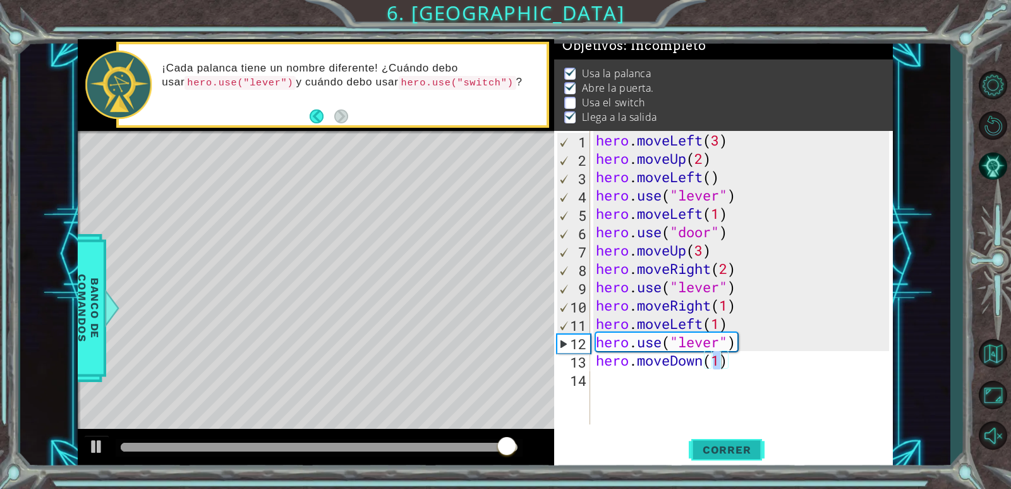
click at [722, 453] on span "Correr" at bounding box center [727, 449] width 74 height 13
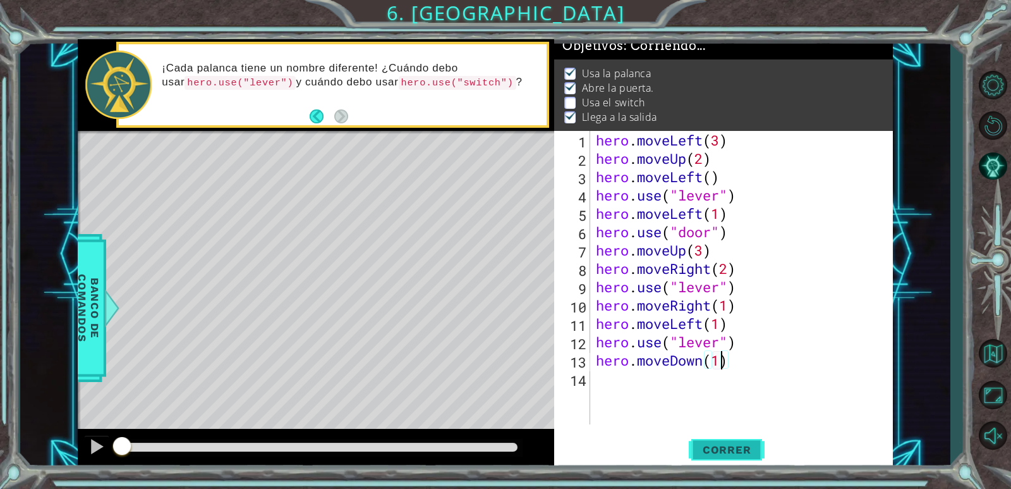
click at [717, 451] on span "Correr" at bounding box center [727, 449] width 74 height 13
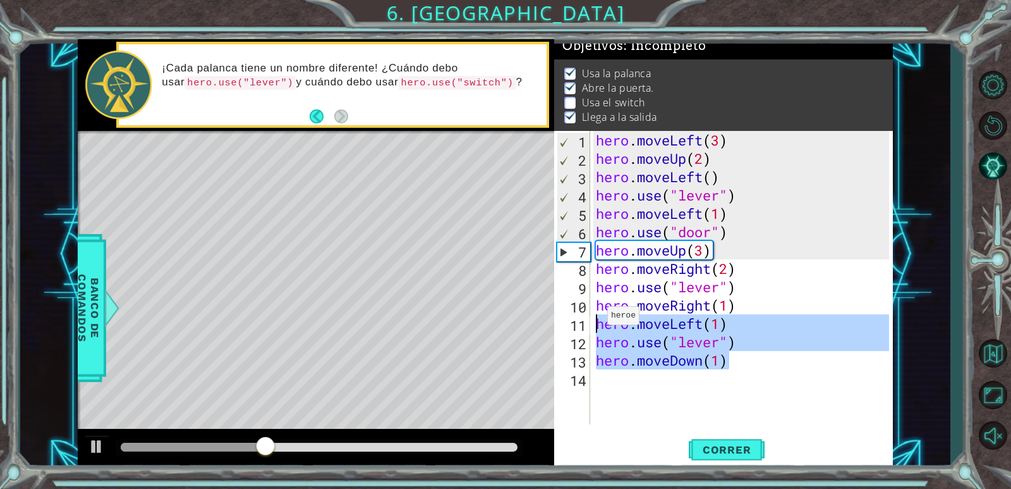
drag, startPoint x: 737, startPoint y: 365, endPoint x: 596, endPoint y: 319, distance: 148.5
click at [596, 319] on div "hero . moveLeft ( 3 ) hero . moveUp ( 2 ) hero . moveLeft ( ) hero . use ( "lev…" at bounding box center [745, 296] width 302 height 330
type textarea "hero.moveLeft(1) hero.use("lever")"
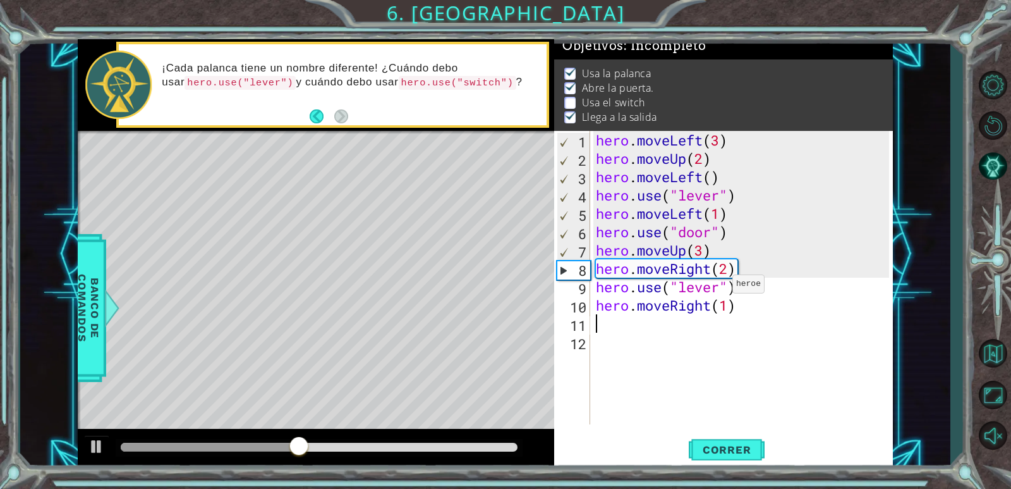
click at [721, 287] on div "hero . moveLeft ( 3 ) hero . moveUp ( 2 ) hero . moveLeft ( ) hero . use ( "lev…" at bounding box center [745, 296] width 302 height 330
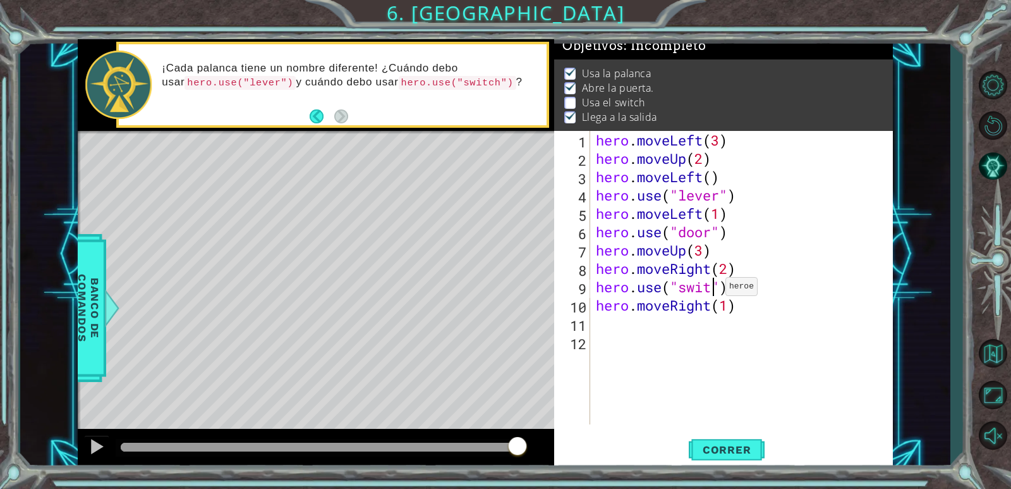
scroll to position [0, 6]
type textarea "hero.use("switch")"
click at [740, 446] on span "Correr" at bounding box center [727, 449] width 74 height 13
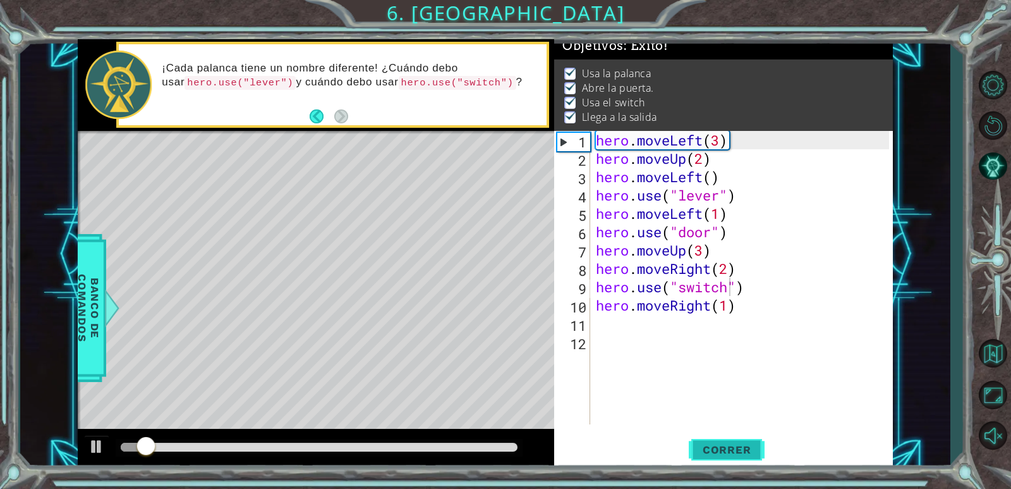
click at [740, 446] on span "Correr" at bounding box center [727, 449] width 74 height 13
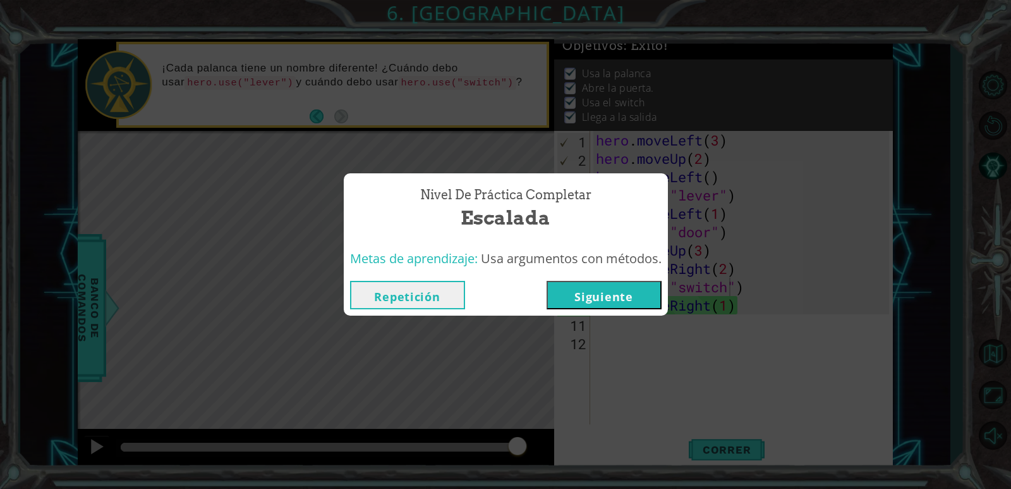
click at [627, 285] on button "Siguiente" at bounding box center [604, 295] width 115 height 28
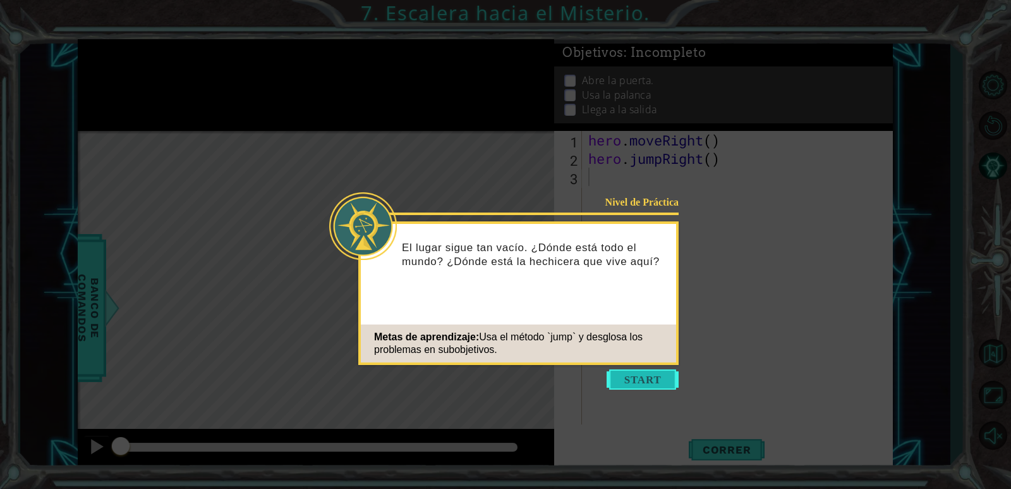
click at [651, 374] on button "Start" at bounding box center [643, 379] width 72 height 20
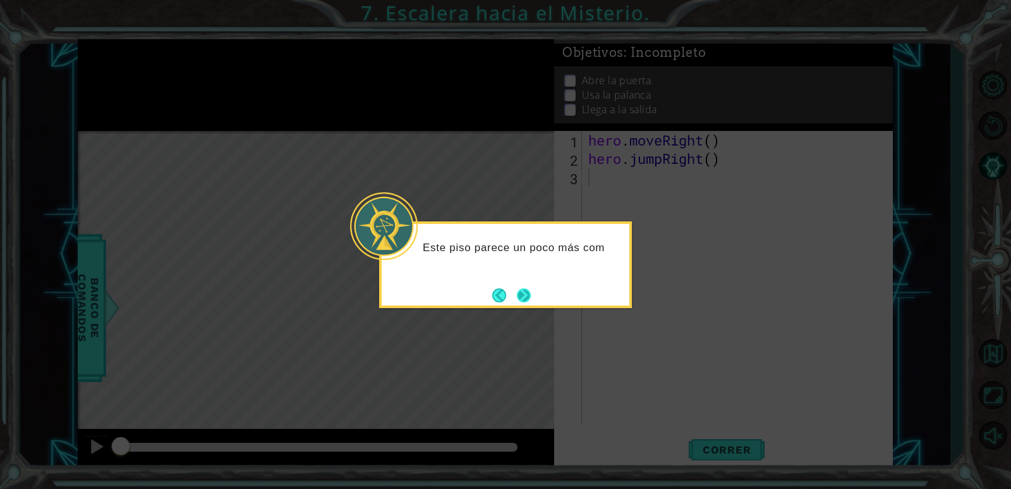
click at [523, 292] on button "Next" at bounding box center [524, 295] width 14 height 14
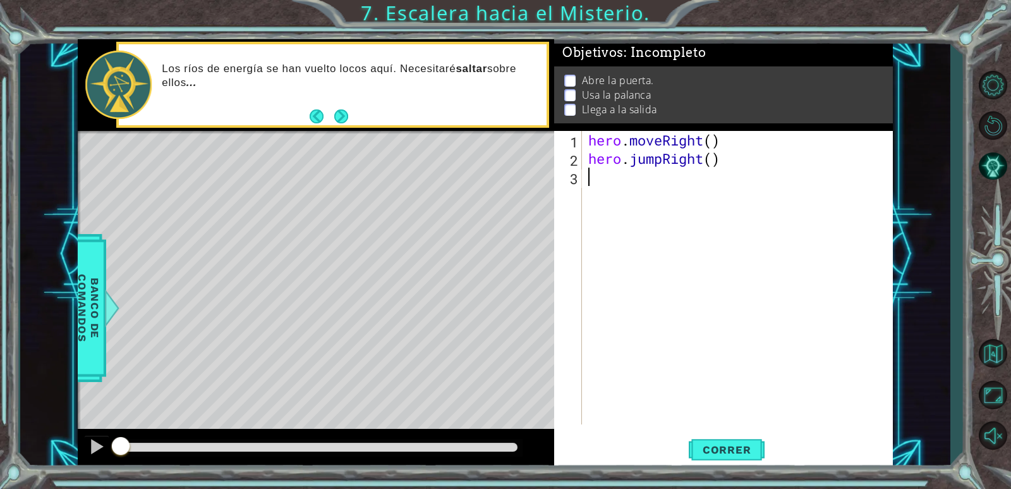
type textarea "h"
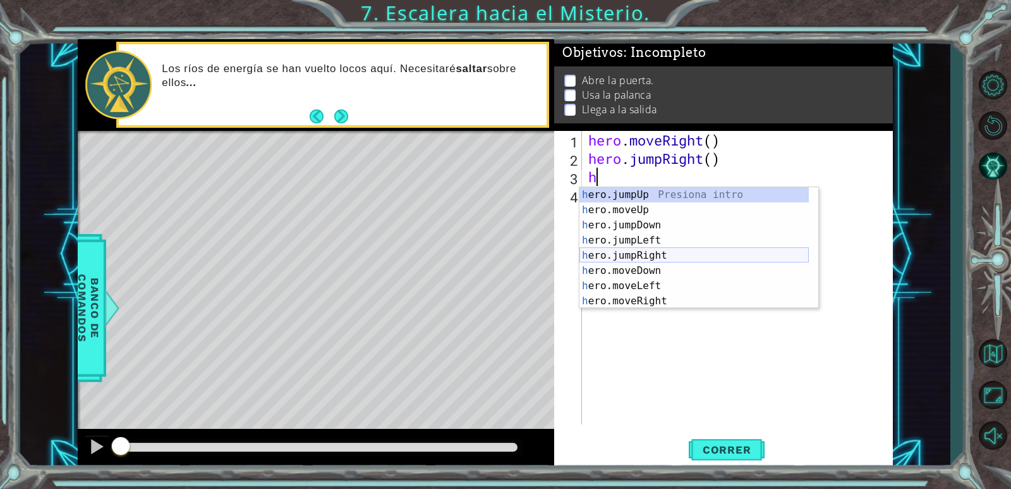
click at [655, 255] on div "h ero.jumpUp Presiona intro h ero.moveUp Presiona intro h ero.jumpDown Presiona…" at bounding box center [694, 263] width 229 height 152
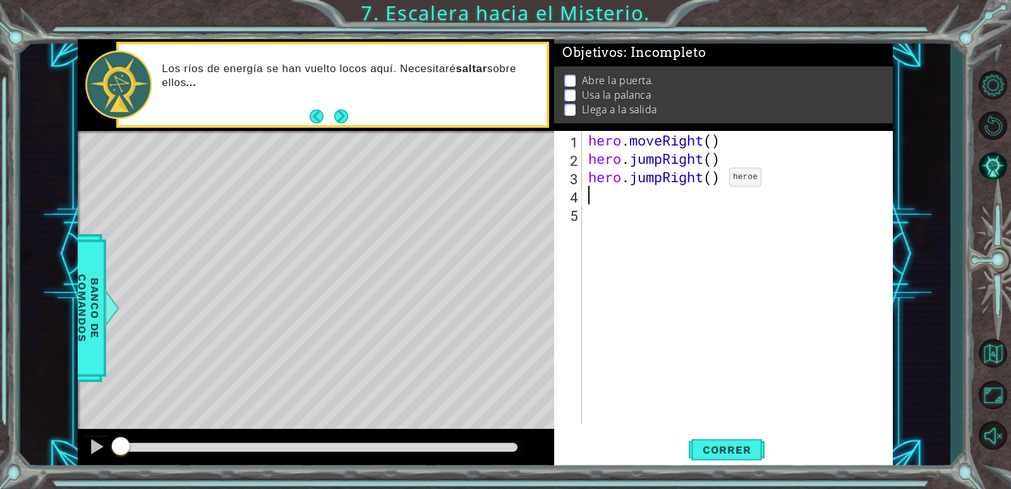
click at [711, 180] on div "hero . moveRight ( ) hero . jumpRight ( ) hero . jumpRight ( )" at bounding box center [741, 296] width 310 height 330
type textarea "hero.jumpRight(2)"
click at [748, 441] on button "Correr" at bounding box center [727, 450] width 76 height 34
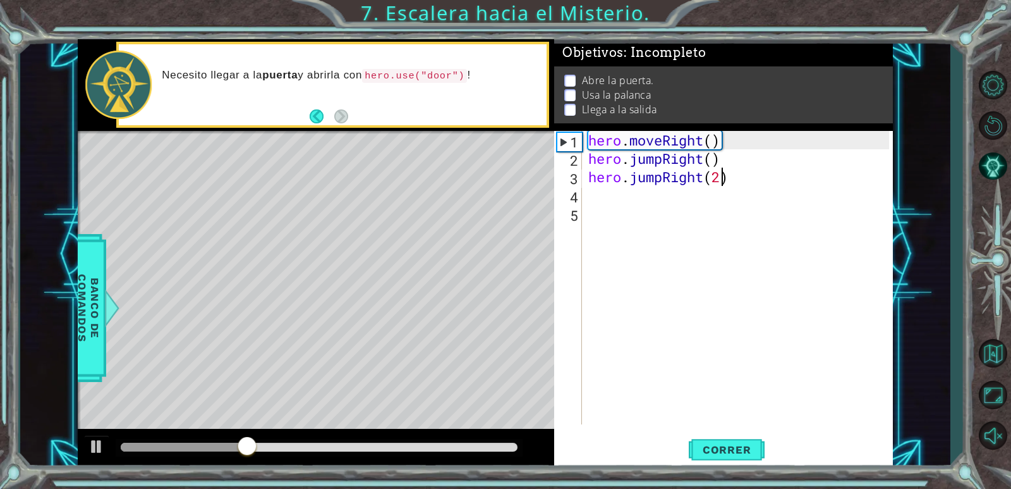
click at [617, 201] on div "hero . moveRight ( ) hero . jumpRight ( ) hero . jumpRight ( 2 )" at bounding box center [741, 296] width 310 height 330
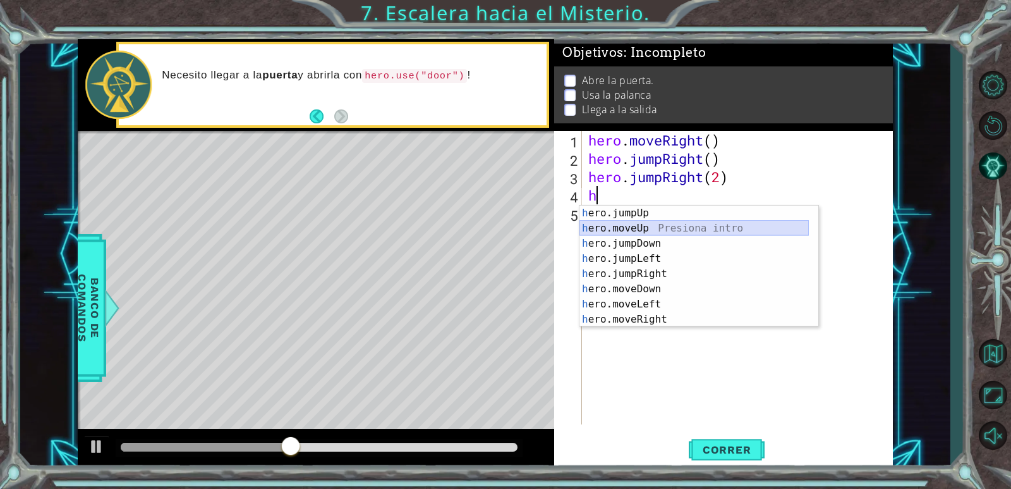
click at [642, 227] on div "h ero.jumpUp Presiona intro h ero.moveUp Presiona intro h ero.jumpDown Presiona…" at bounding box center [694, 281] width 229 height 152
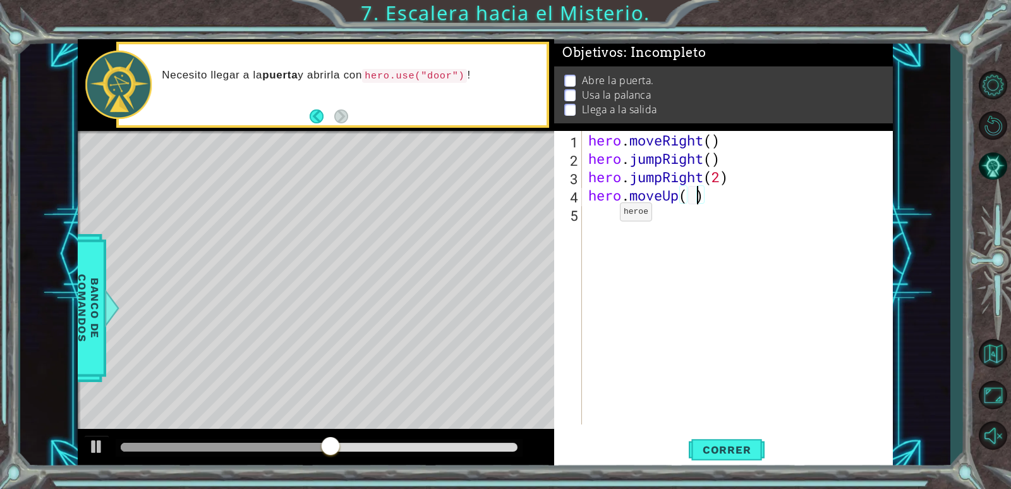
type textarea "hero.moveUp()"
click at [614, 219] on div "hero . moveRight ( ) hero . jumpRight ( ) hero . jumpRight ( 2 ) hero . moveUp …" at bounding box center [741, 296] width 310 height 330
type textarea "h"
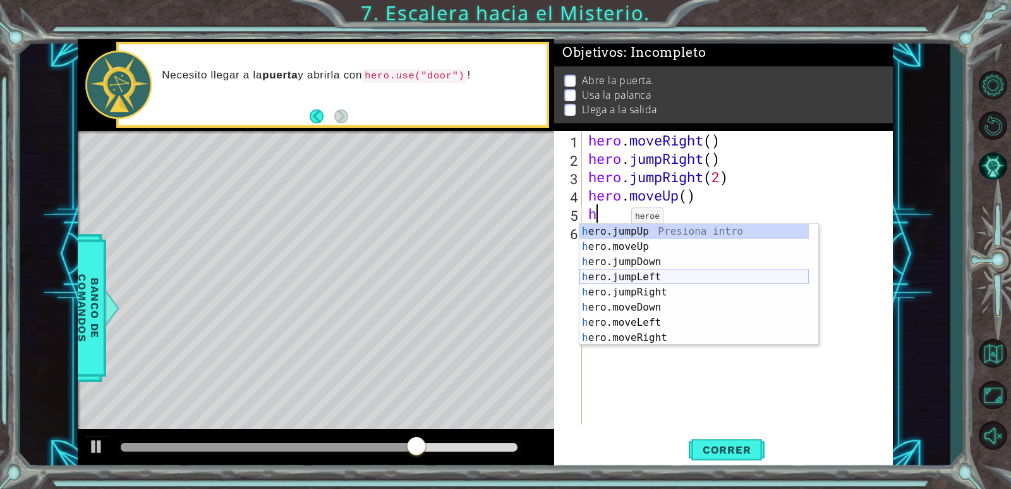
click at [649, 277] on div "h ero.jumpUp Presiona intro h ero.moveUp Presiona intro h ero.jumpDown Presiona…" at bounding box center [694, 300] width 229 height 152
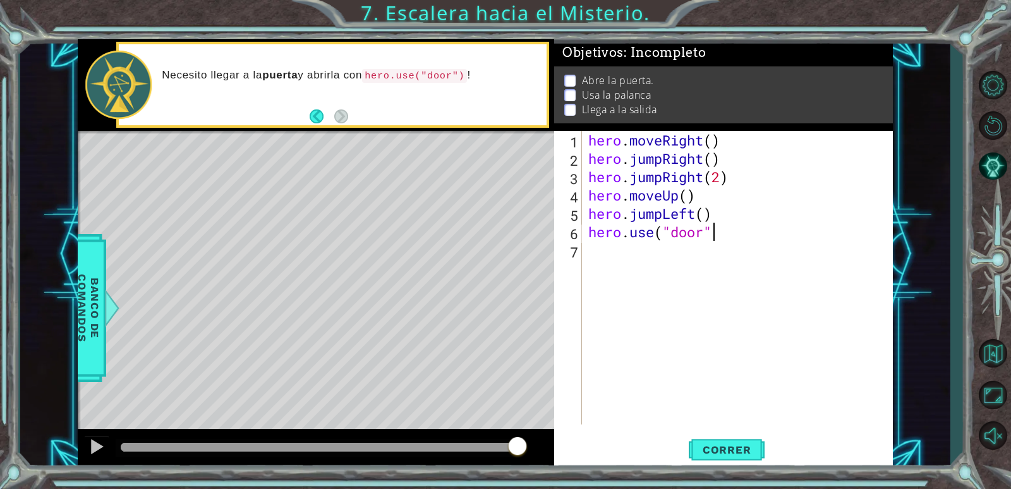
scroll to position [0, 5]
type textarea "hero.use("door")"
click at [608, 259] on div "hero . moveRight ( ) hero . jumpRight ( ) hero . jumpRight ( 2 ) hero . moveUp …" at bounding box center [741, 296] width 310 height 330
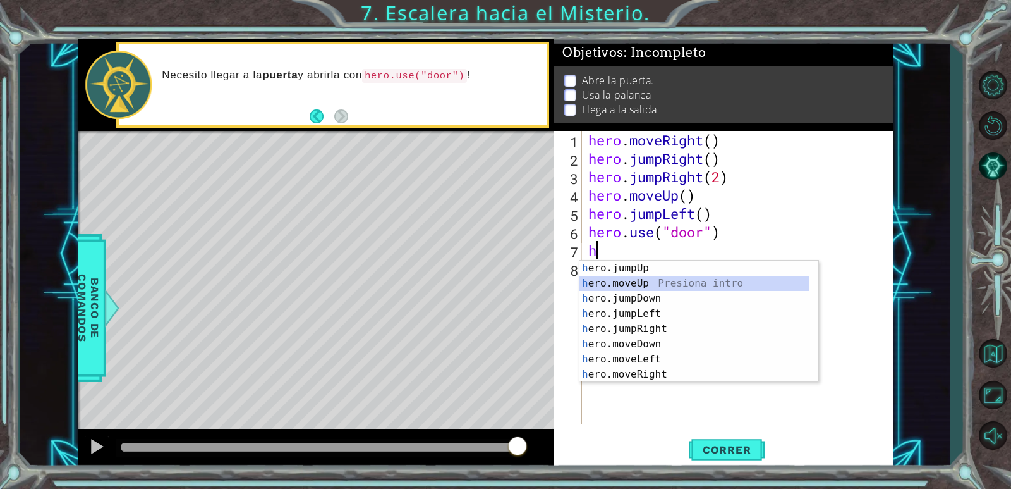
click at [645, 281] on div "h ero.jumpUp Presiona intro h ero.moveUp Presiona intro h ero.jumpDown Presiona…" at bounding box center [694, 336] width 229 height 152
type textarea "hero.moveUp(1)"
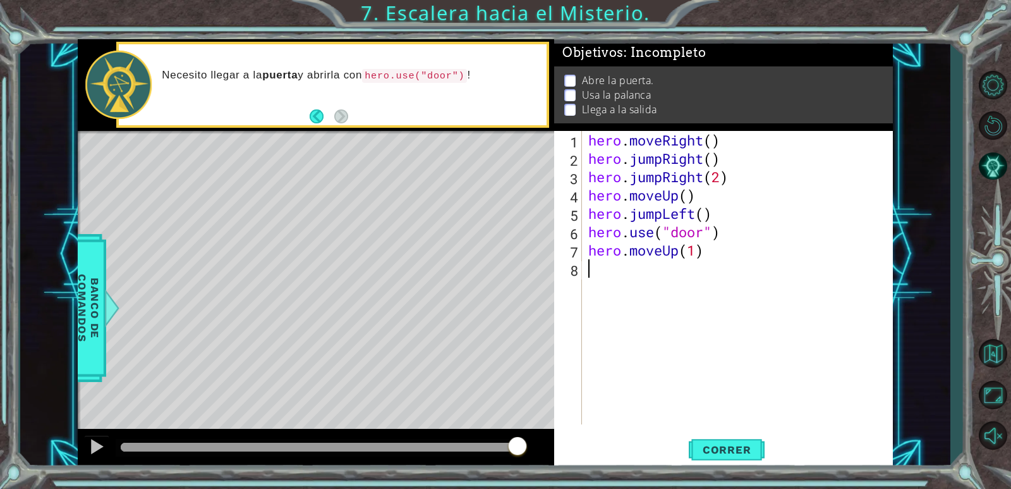
click at [596, 269] on div "hero . moveRight ( ) hero . jumpRight ( ) hero . jumpRight ( 2 ) hero . moveUp …" at bounding box center [741, 296] width 310 height 330
type textarea "h"
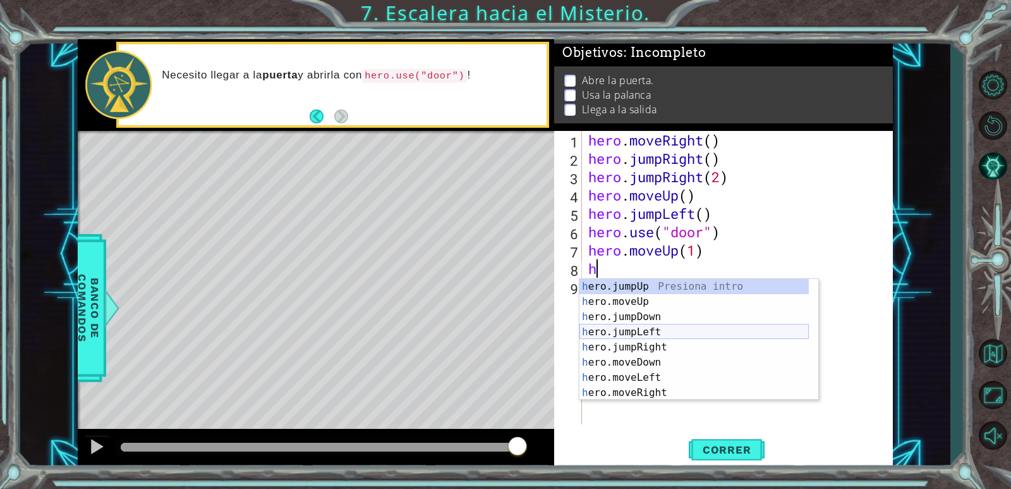
click at [651, 335] on div "h ero.jumpUp Presiona intro h ero.moveUp Presiona intro h ero.jumpDown Presiona…" at bounding box center [694, 355] width 229 height 152
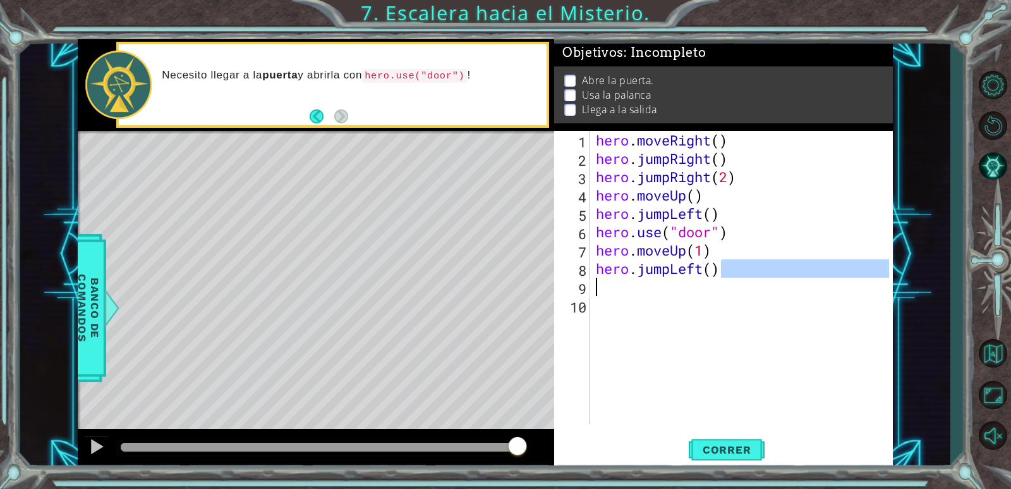
drag, startPoint x: 727, startPoint y: 268, endPoint x: 719, endPoint y: 287, distance: 20.4
click at [719, 287] on div "hero . moveRight ( ) hero . jumpRight ( ) hero . jumpRight ( 2 ) hero . moveUp …" at bounding box center [745, 296] width 302 height 330
type textarea "hero.jumpLeft()"
click at [630, 296] on div "hero . moveRight ( ) hero . jumpRight ( ) hero . jumpRight ( 2 ) hero . moveUp …" at bounding box center [745, 296] width 302 height 330
click at [612, 287] on div "hero . moveRight ( ) hero . jumpRight ( ) hero . jumpRight ( 2 ) hero . moveUp …" at bounding box center [745, 296] width 302 height 330
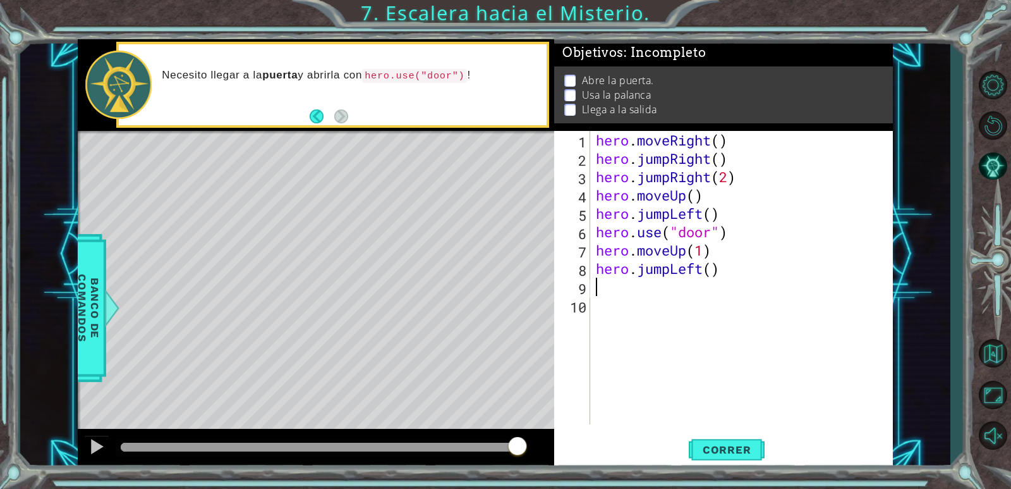
type textarea "h"
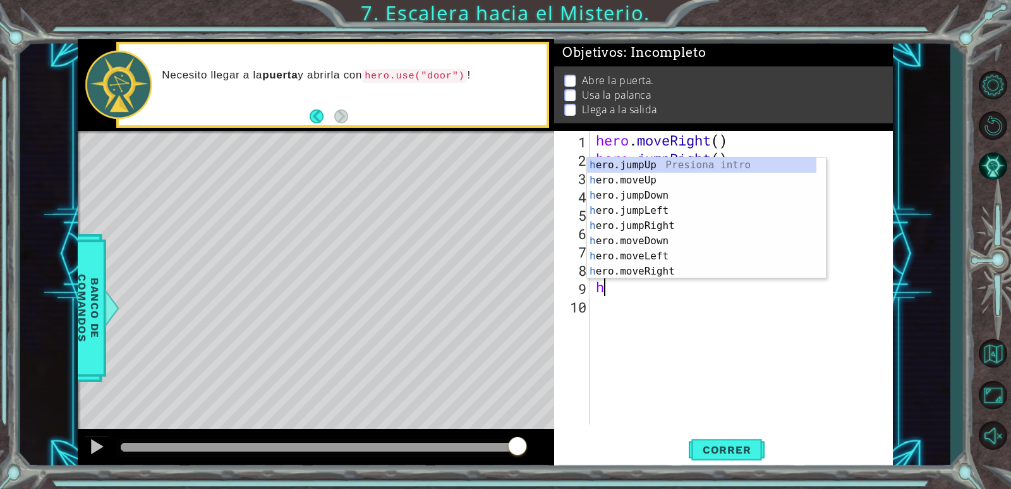
click at [646, 301] on div "hero . moveRight ( ) hero . jumpRight ( ) hero . jumpRight ( 2 ) hero . moveUp …" at bounding box center [745, 296] width 302 height 330
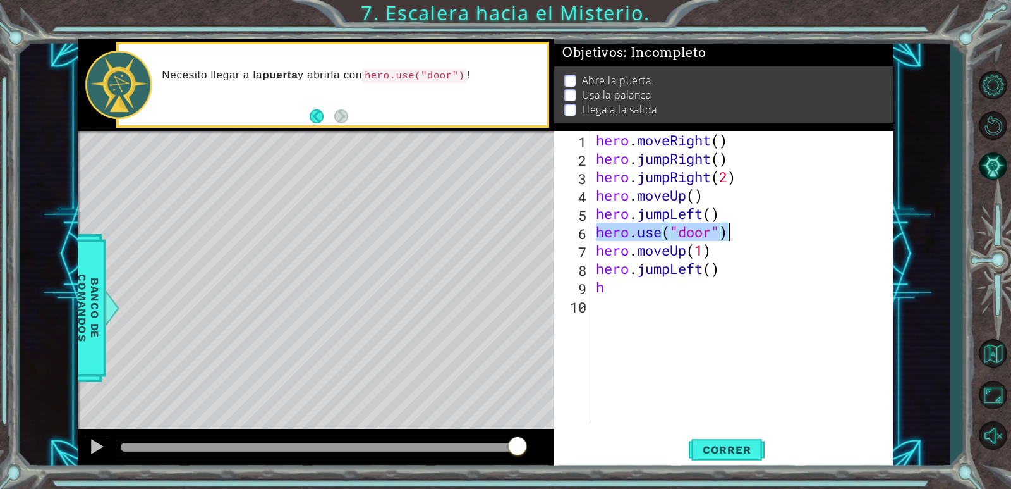
drag, startPoint x: 595, startPoint y: 229, endPoint x: 728, endPoint y: 233, distance: 133.4
click at [728, 233] on div "hero . moveRight ( ) hero . jumpRight ( ) hero . jumpRight ( 2 ) hero . moveUp …" at bounding box center [745, 296] width 302 height 330
click at [632, 285] on div "hero . moveRight ( ) hero . jumpRight ( ) hero . jumpRight ( 2 ) hero . moveUp …" at bounding box center [745, 296] width 302 height 330
type textarea "h"
paste textarea "hero.use("door")"
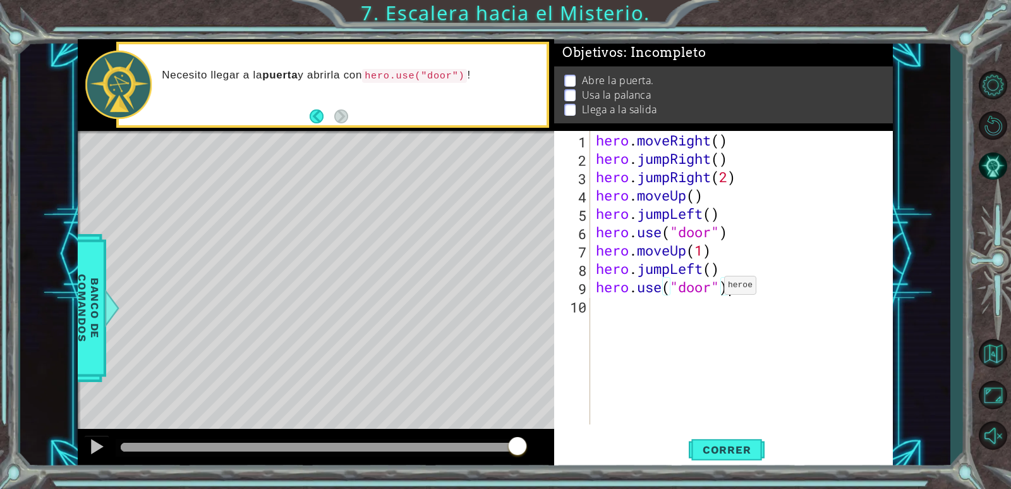
click at [713, 288] on div "hero . moveRight ( ) hero . jumpRight ( ) hero . jumpRight ( 2 ) hero . moveUp …" at bounding box center [745, 296] width 302 height 330
type textarea "hero.use("Lever")"
click at [775, 397] on div "hero . moveRight ( ) hero . jumpRight ( ) hero . jumpRight ( 2 ) hero . moveUp …" at bounding box center [745, 296] width 302 height 330
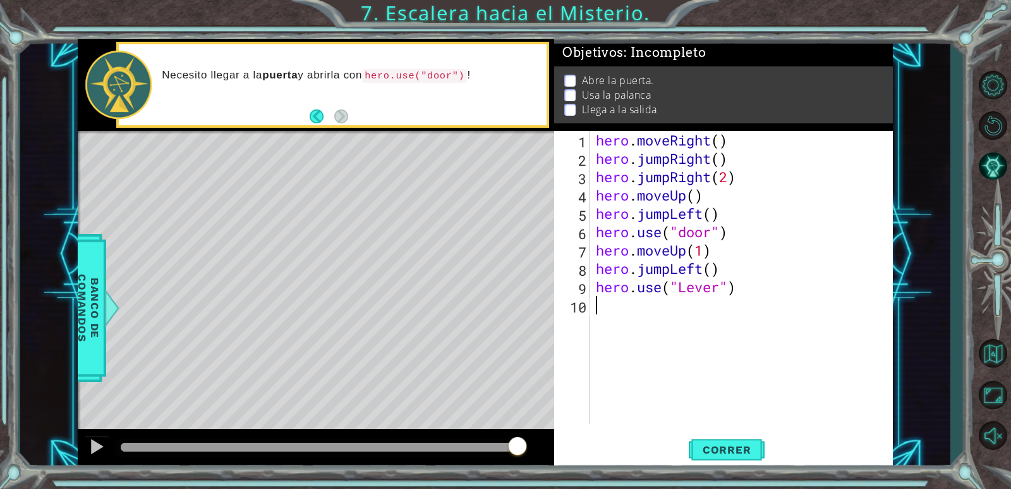
scroll to position [0, 0]
type textarea "h"
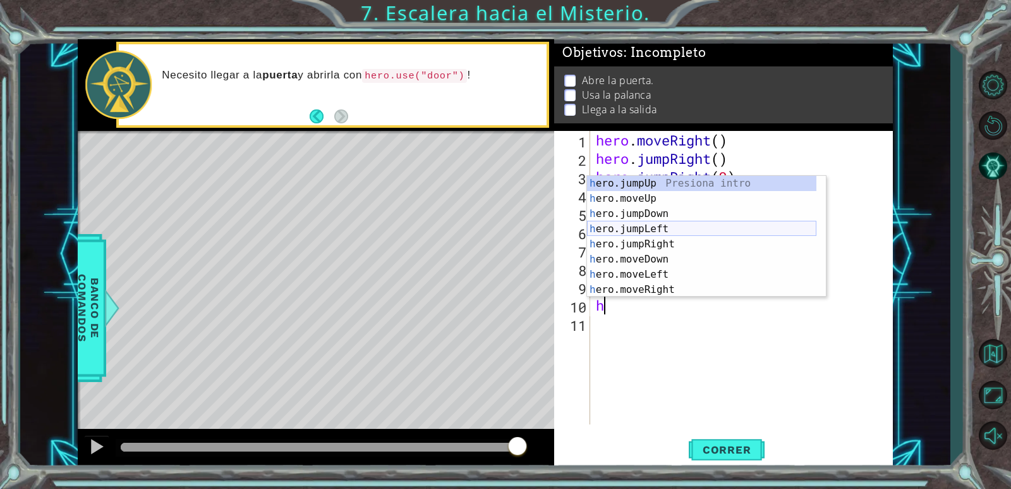
click at [669, 224] on div "h ero.jumpUp Presiona intro h ero.moveUp Presiona intro h ero.jumpDown Presiona…" at bounding box center [701, 252] width 229 height 152
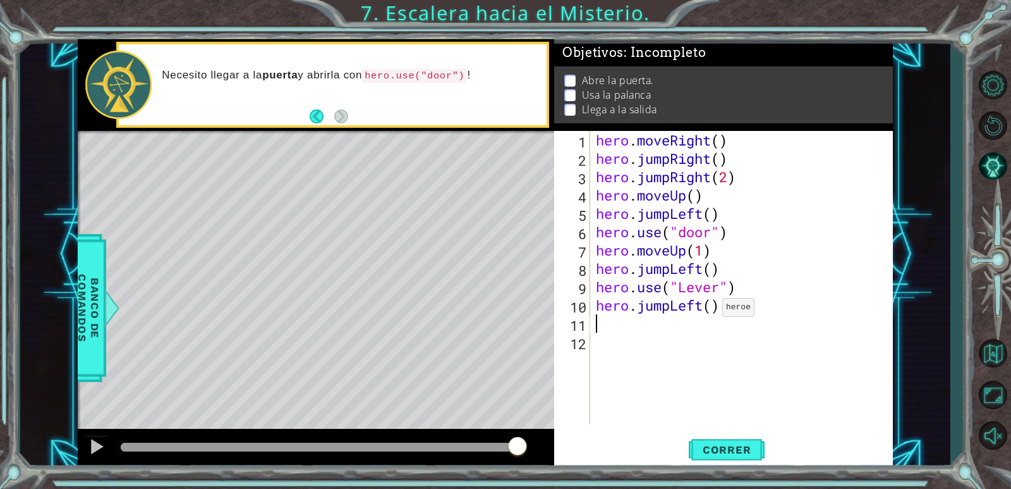
click at [711, 310] on div "hero . moveRight ( ) hero . jumpRight ( ) hero . jumpRight ( 2 ) hero . moveUp …" at bounding box center [745, 296] width 302 height 330
type textarea "hero.jumpLeft(2)"
click at [608, 322] on div "hero . moveRight ( ) hero . jumpRight ( ) hero . jumpRight ( 2 ) hero . moveUp …" at bounding box center [745, 296] width 302 height 330
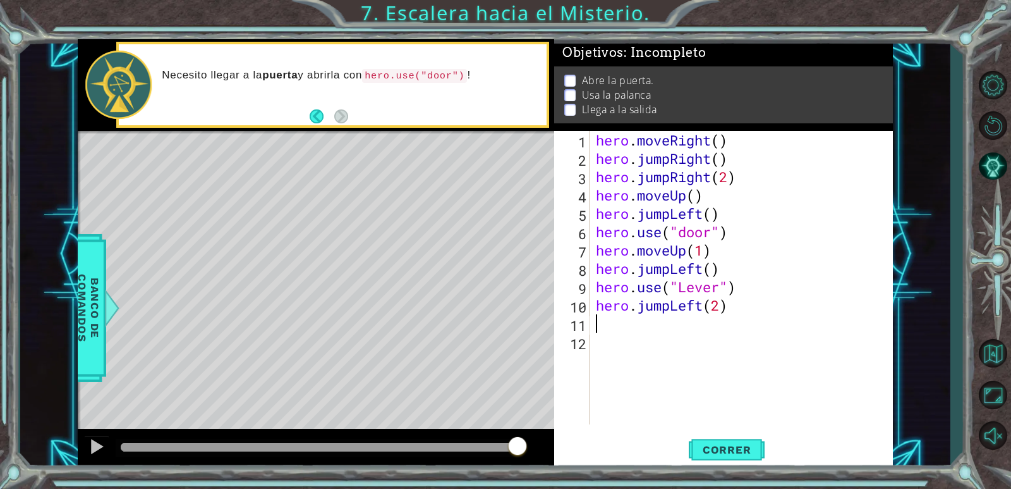
type textarea "h"
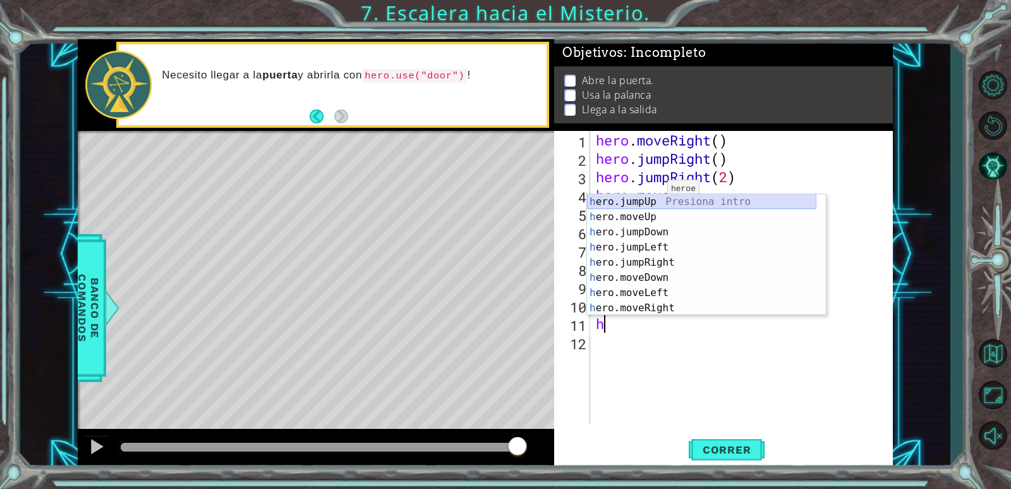
click at [650, 202] on div "h ero.jumpUp Presiona intro h ero.moveUp Presiona intro h ero.jumpDown Presiona…" at bounding box center [701, 270] width 229 height 152
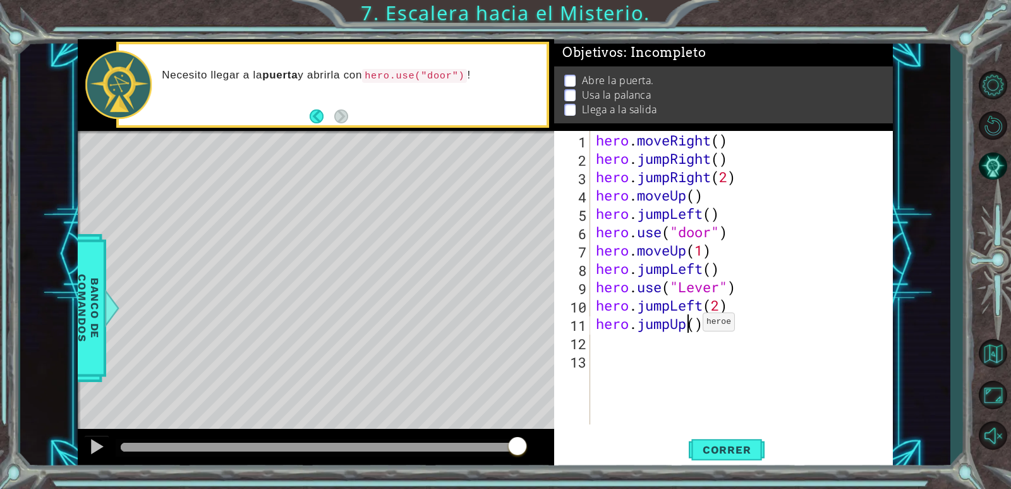
click at [692, 325] on div "hero . moveRight ( ) hero . jumpRight ( ) hero . jumpRight ( 2 ) hero . moveUp …" at bounding box center [745, 296] width 302 height 330
click at [696, 327] on div "hero . moveRight ( ) hero . jumpRight ( ) hero . jumpRight ( 2 ) hero . moveUp …" at bounding box center [745, 296] width 302 height 330
type textarea "hero.jumpUp(3)"
click at [610, 345] on div "hero . moveRight ( ) hero . jumpRight ( ) hero . jumpRight ( 2 ) hero . moveUp …" at bounding box center [745, 296] width 302 height 330
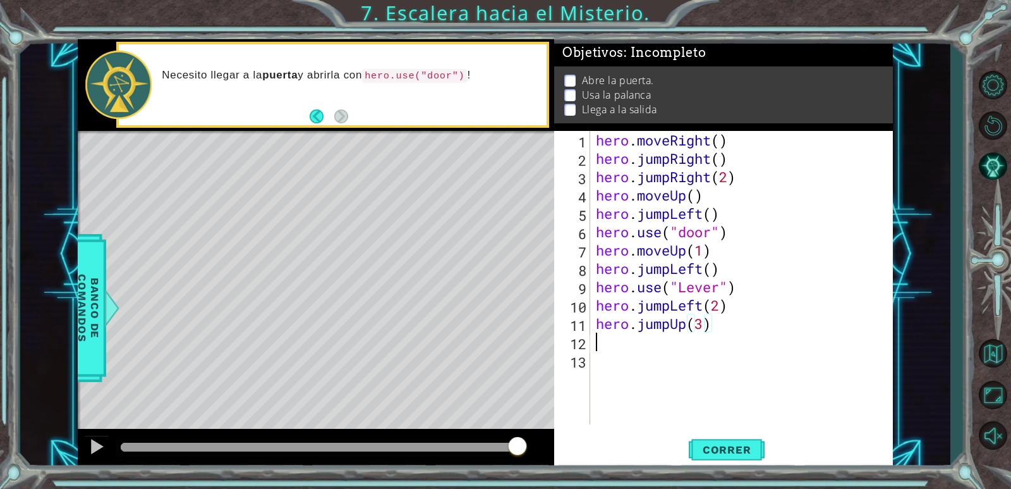
scroll to position [0, 0]
type textarea "h"
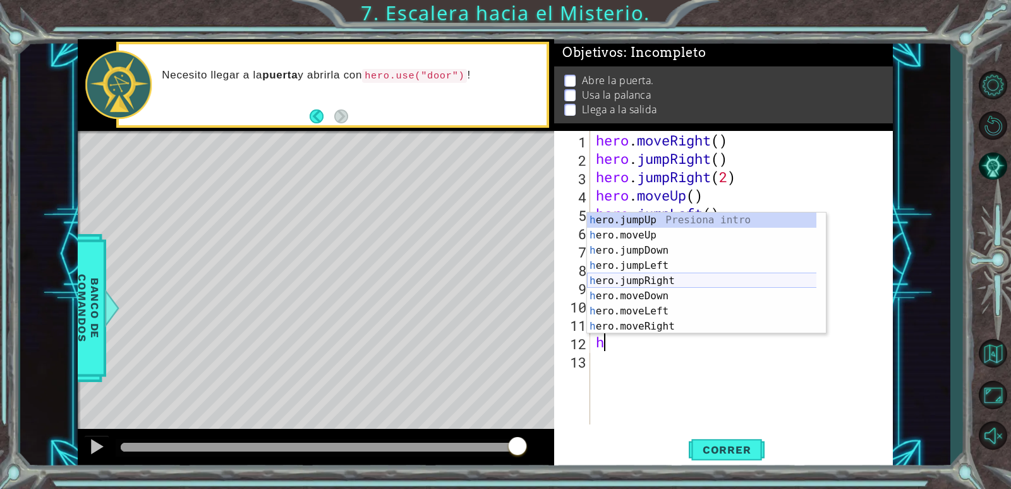
click at [665, 274] on div "h ero.jumpUp Presiona intro h ero.moveUp Presiona intro h ero.jumpDown Presiona…" at bounding box center [706, 288] width 239 height 152
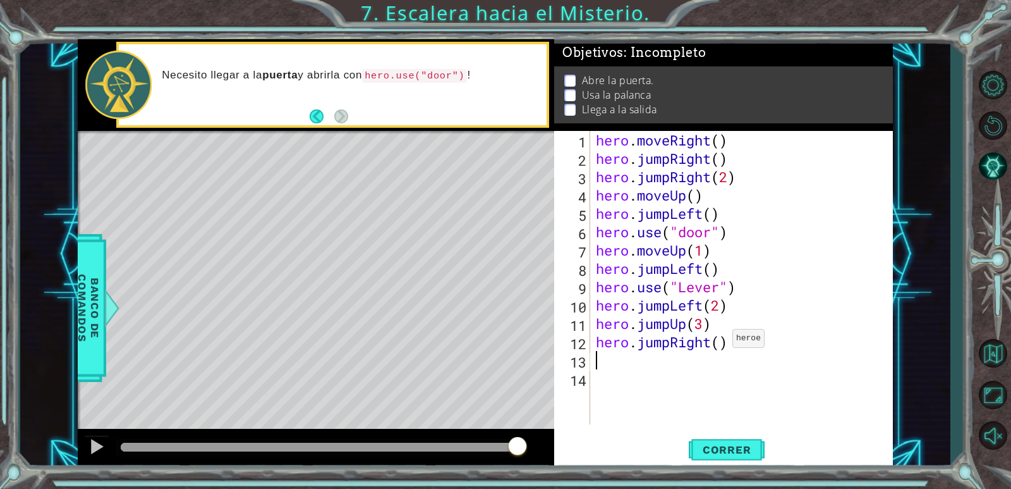
click at [721, 341] on div "hero . moveRight ( ) hero . jumpRight ( ) hero . jumpRight ( 2 ) hero . moveUp …" at bounding box center [745, 296] width 302 height 330
click at [735, 446] on span "Correr" at bounding box center [727, 449] width 74 height 13
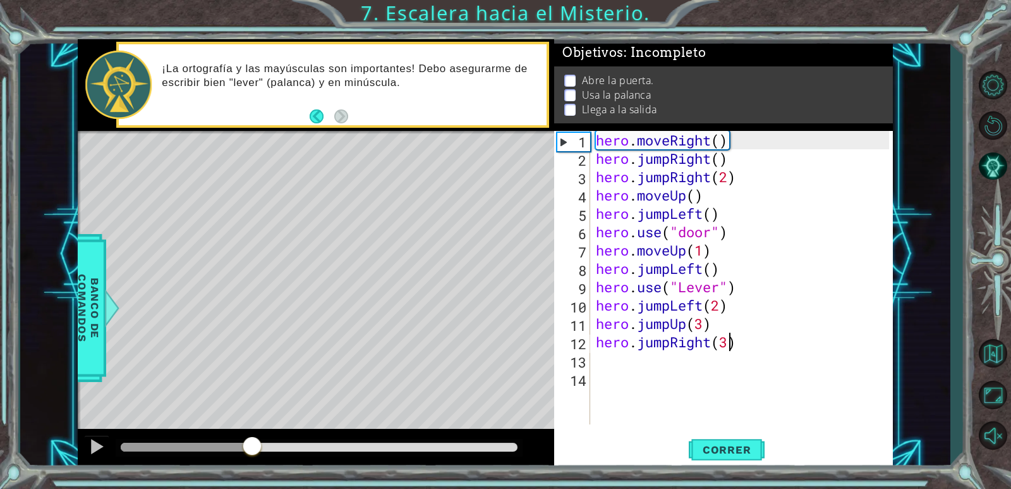
drag, startPoint x: 294, startPoint y: 443, endPoint x: 229, endPoint y: 463, distance: 67.8
click at [229, 463] on div at bounding box center [316, 449] width 477 height 40
drag, startPoint x: 229, startPoint y: 460, endPoint x: 207, endPoint y: 449, distance: 24.3
click at [208, 449] on div at bounding box center [316, 449] width 477 height 40
drag, startPoint x: 267, startPoint y: 437, endPoint x: 94, endPoint y: 507, distance: 187.5
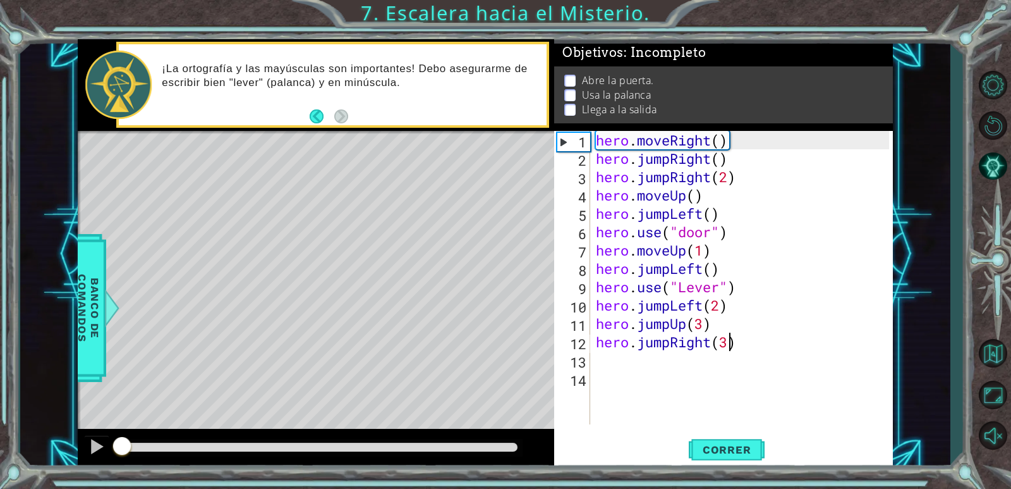
click at [94, 488] on html "1 ההההההההההההההההההההההההההההההההההההההההההההההההההההההההההההההההההההההההההההה…" at bounding box center [505, 244] width 1011 height 489
click at [735, 173] on div "hero . moveRight ( ) hero . jumpRight ( ) hero . jumpRight ( 2 ) hero . moveUp …" at bounding box center [745, 296] width 302 height 330
click at [729, 175] on div "hero . moveRight ( ) hero . jumpRight ( ) hero . jumpRight ( 2 ) hero . moveUp …" at bounding box center [745, 296] width 302 height 330
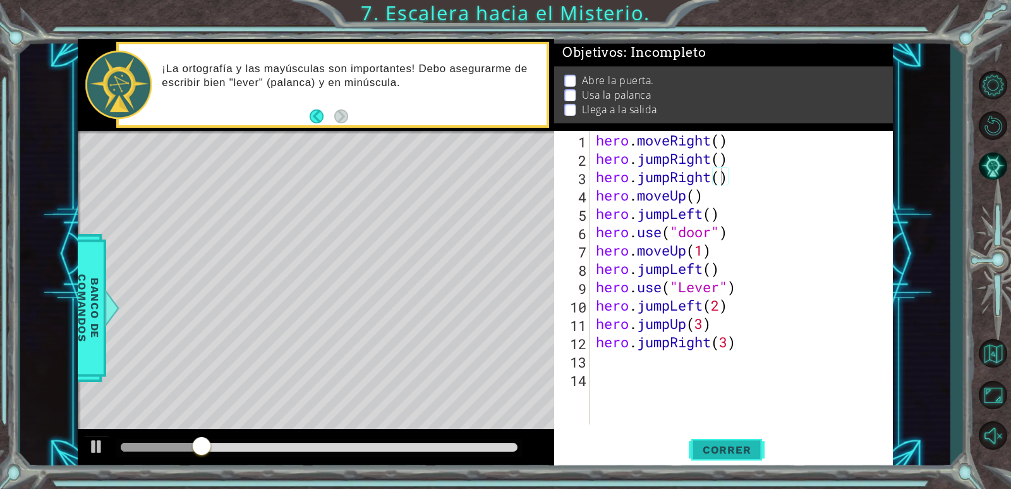
click at [709, 448] on span "Correr" at bounding box center [727, 449] width 74 height 13
click at [710, 449] on span "Correr" at bounding box center [727, 449] width 74 height 13
click at [719, 454] on span "Correr" at bounding box center [727, 449] width 74 height 13
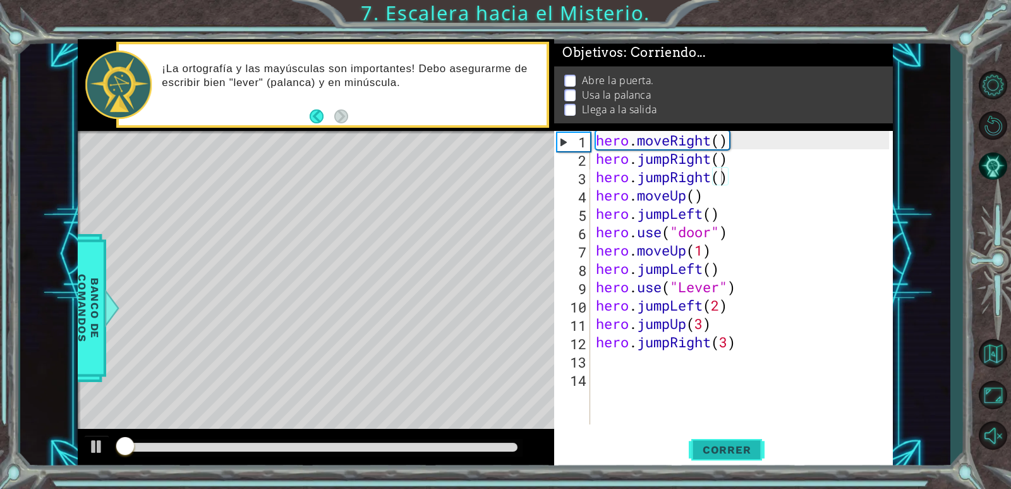
click at [714, 454] on span "Correr" at bounding box center [727, 449] width 74 height 13
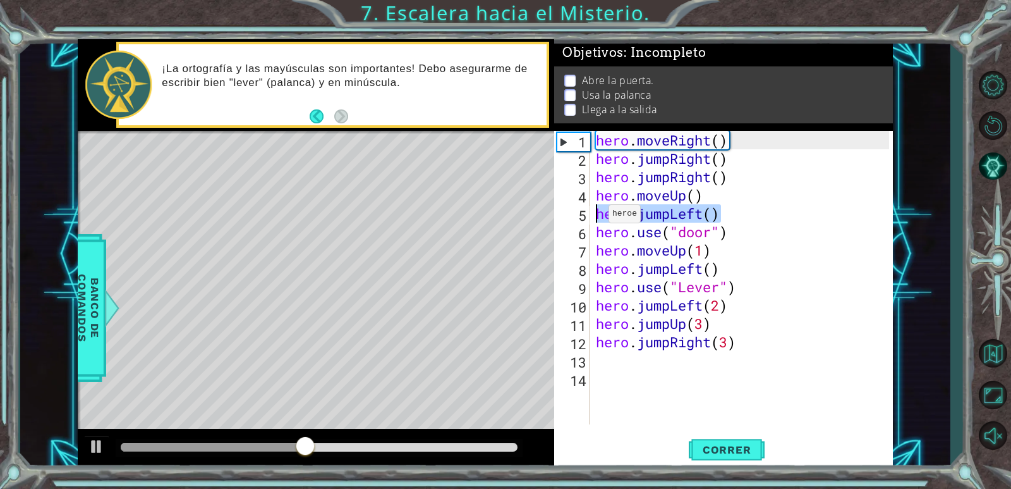
drag, startPoint x: 720, startPoint y: 212, endPoint x: 597, endPoint y: 217, distance: 122.7
click at [597, 217] on div "hero . moveRight ( ) hero . jumpRight ( ) hero . jumpRight ( ) hero . moveUp ( …" at bounding box center [745, 296] width 302 height 330
type textarea "hero.jumpLeft()"
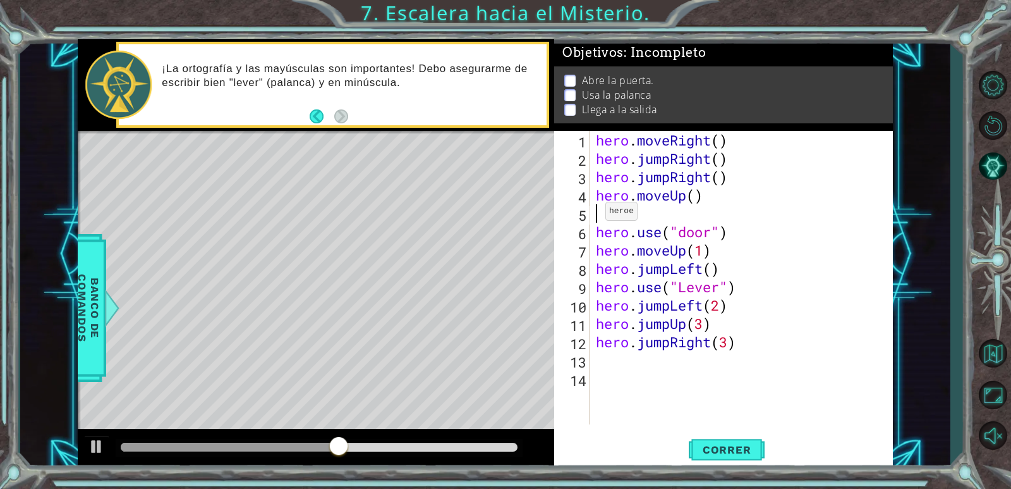
scroll to position [0, 0]
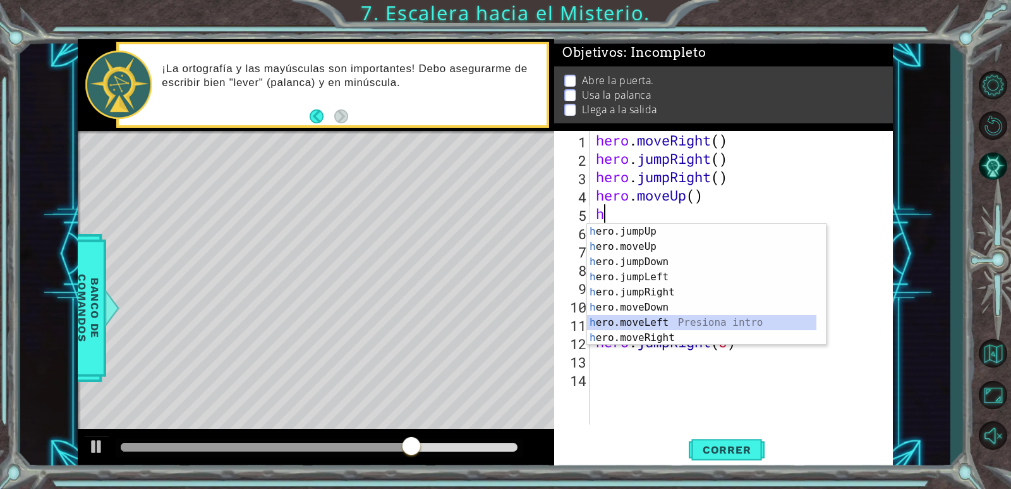
click at [660, 323] on div "h ero.jumpUp Presiona intro h ero.moveUp Presiona intro h ero.jumpDown Presiona…" at bounding box center [701, 300] width 229 height 152
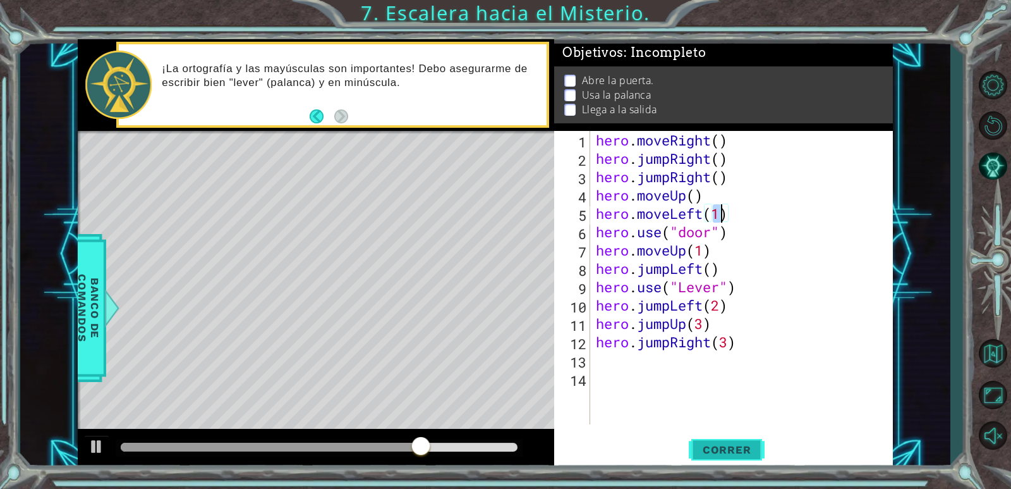
type textarea "hero.moveLeft(1)"
click at [711, 456] on button "Correr" at bounding box center [727, 450] width 76 height 34
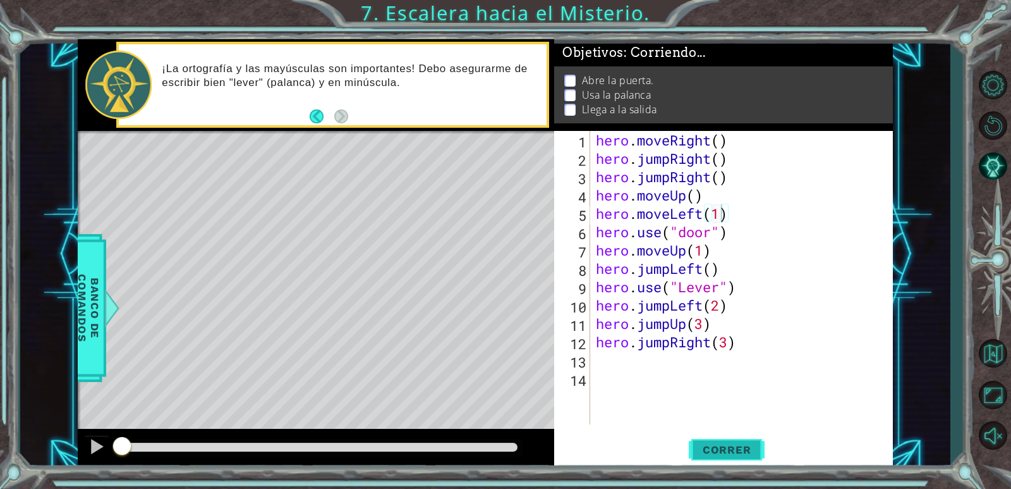
click at [720, 448] on span "Correr" at bounding box center [727, 449] width 74 height 13
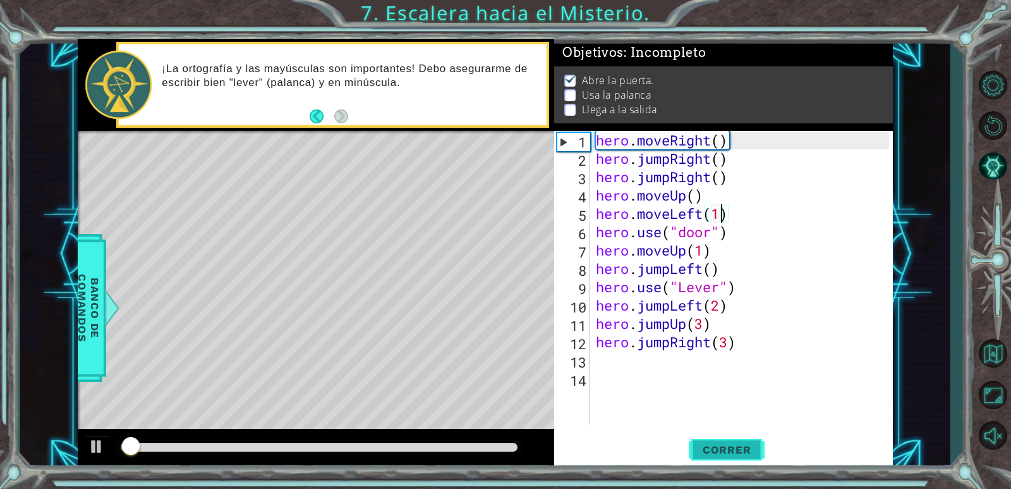
scroll to position [4, 0]
click at [284, 428] on div "methods hero moveDown(steps) moveUp(steps) moveLeft(steps) moveRight(steps) use…" at bounding box center [485, 254] width 815 height 430
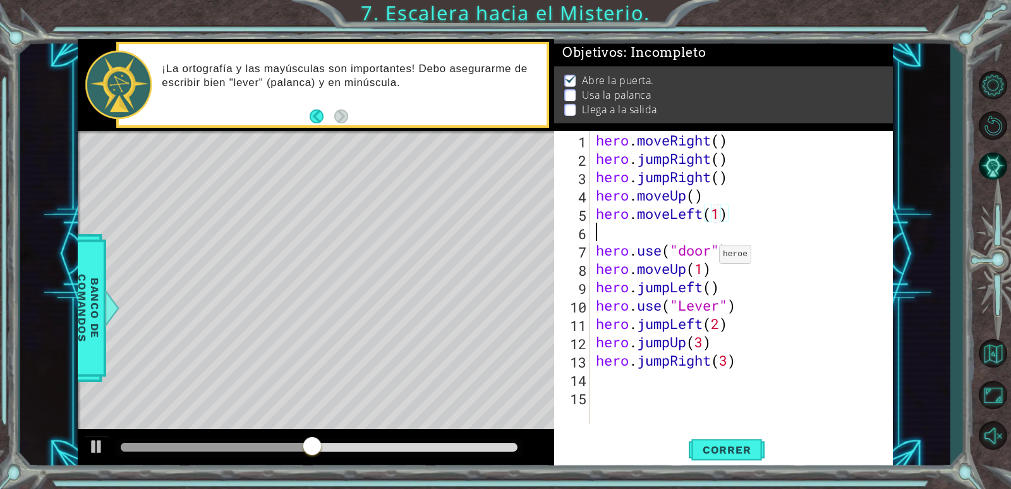
click at [730, 228] on div "hero . moveRight ( ) hero . jumpRight ( ) hero . jumpRight ( ) hero . moveUp ( …" at bounding box center [745, 296] width 302 height 330
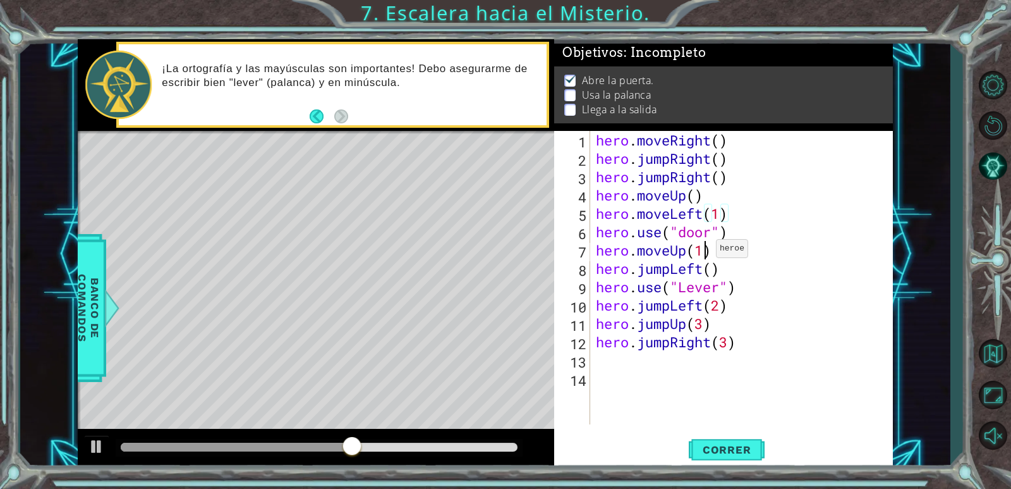
click at [705, 252] on div "hero . moveRight ( ) hero . jumpRight ( ) hero . jumpRight ( ) hero . moveUp ( …" at bounding box center [745, 296] width 302 height 330
click at [743, 450] on span "Correr" at bounding box center [727, 449] width 74 height 13
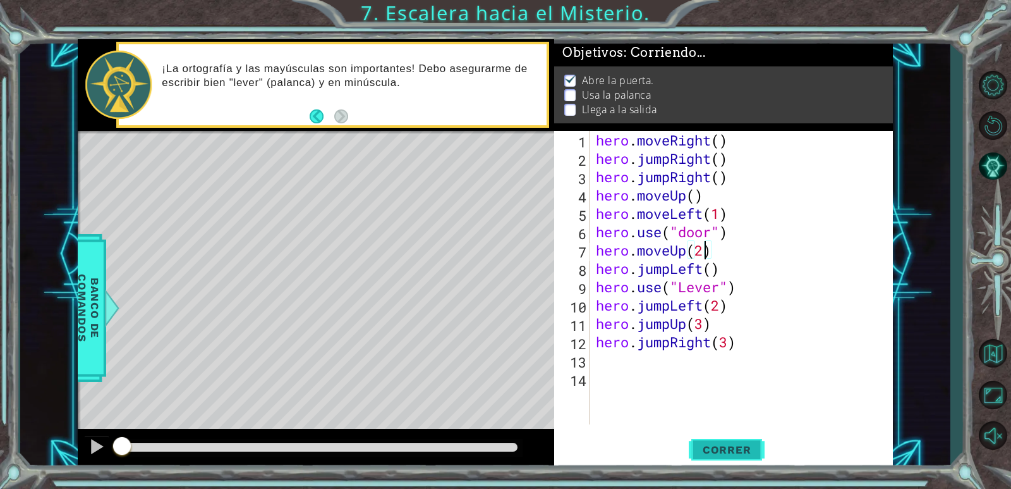
click at [746, 436] on button "Correr" at bounding box center [727, 450] width 76 height 34
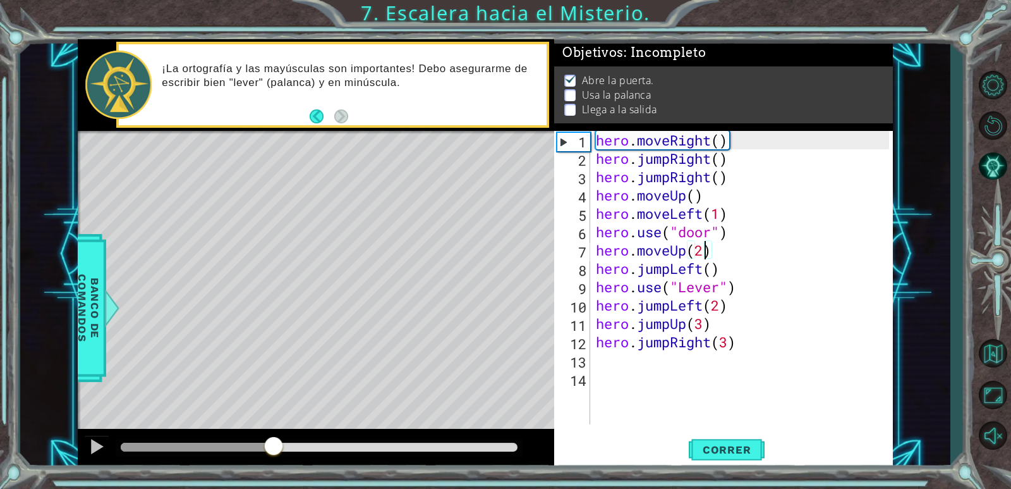
drag, startPoint x: 128, startPoint y: 442, endPoint x: 273, endPoint y: 458, distance: 145.6
click at [273, 458] on div at bounding box center [273, 447] width 23 height 23
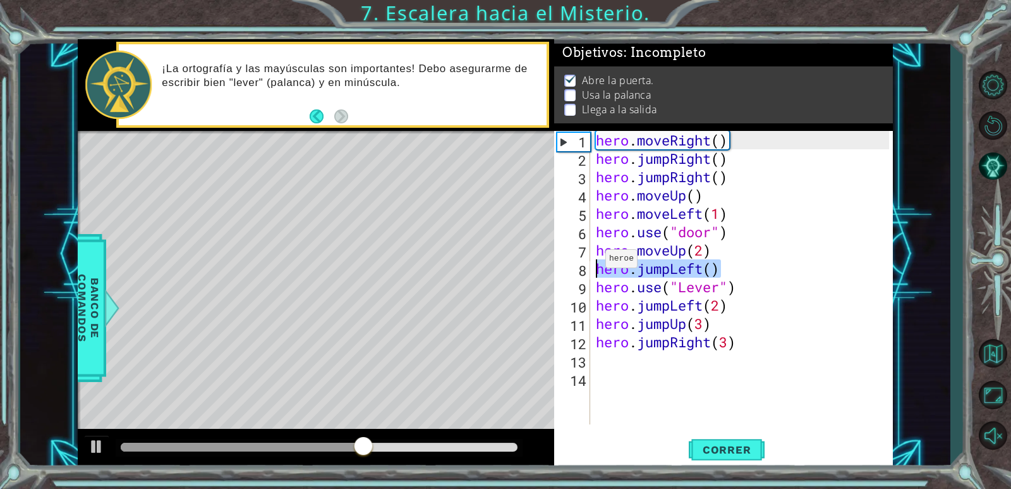
drag, startPoint x: 717, startPoint y: 269, endPoint x: 594, endPoint y: 262, distance: 123.5
click at [594, 262] on div "hero . moveRight ( ) hero . jumpRight ( ) hero . jumpRight ( ) hero . moveUp ( …" at bounding box center [745, 296] width 302 height 330
type textarea "hero.jumpLeft()"
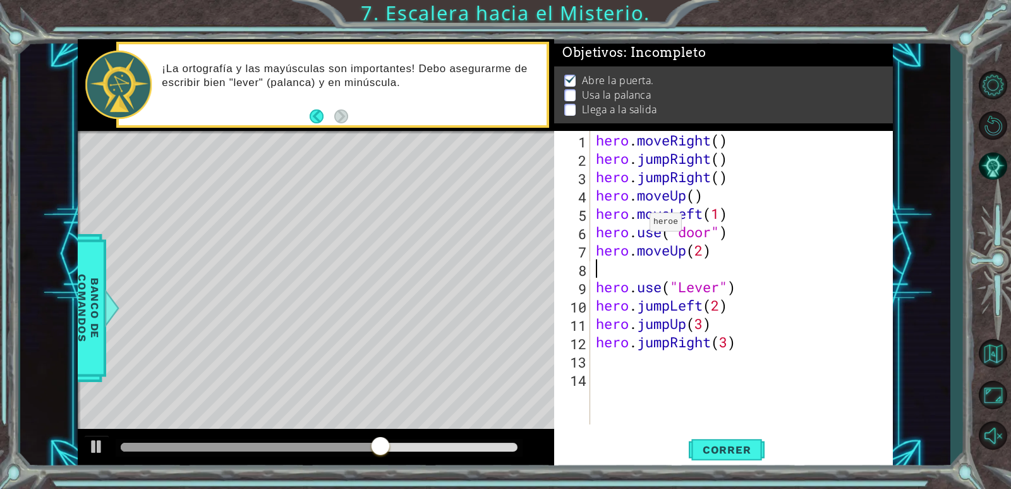
scroll to position [0, 0]
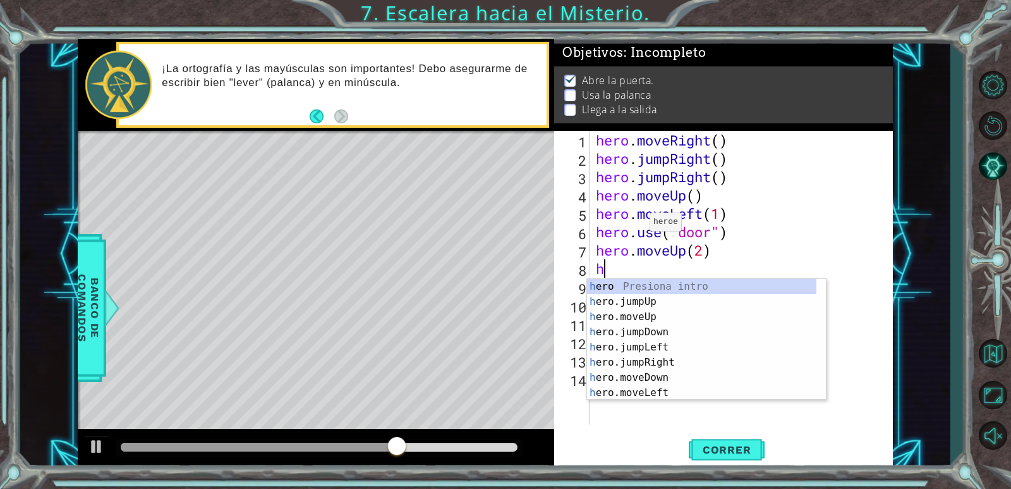
type textarea "h"
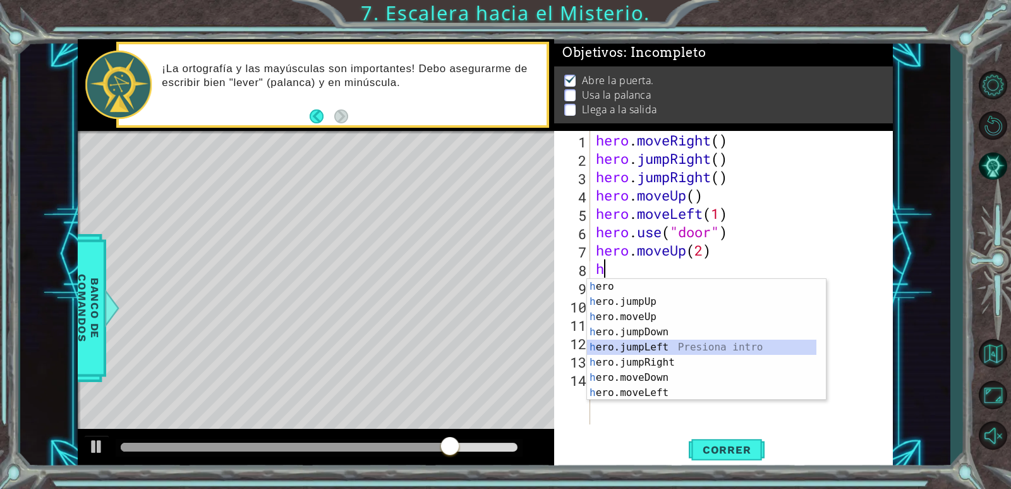
click at [664, 348] on div "h ero Presiona intro h ero.jumpUp Presiona intro h ero.moveUp Presiona intro h …" at bounding box center [701, 355] width 229 height 152
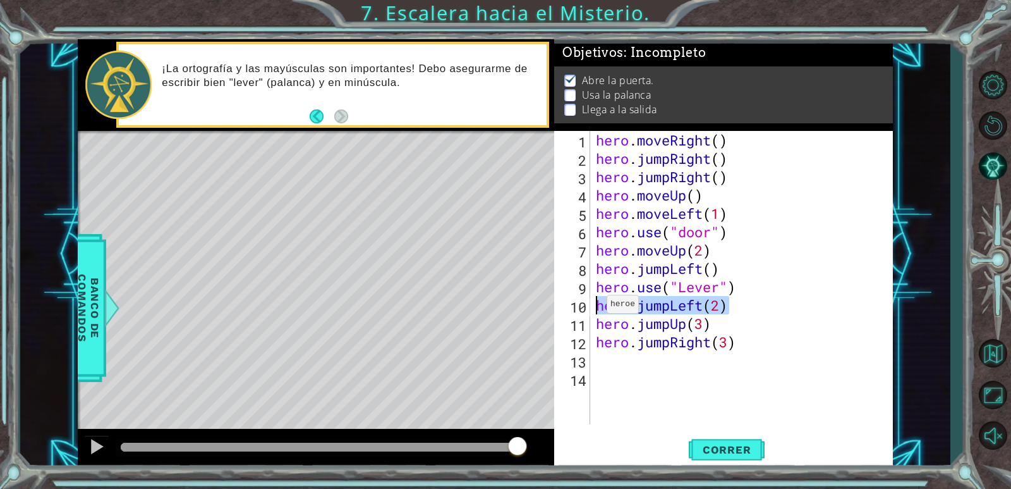
drag, startPoint x: 742, startPoint y: 309, endPoint x: 595, endPoint y: 307, distance: 146.7
click at [595, 307] on div "hero . moveRight ( ) hero . jumpRight ( ) hero . jumpRight ( ) hero . moveUp ( …" at bounding box center [745, 296] width 302 height 330
type textarea "hero.jumpLeft(2)"
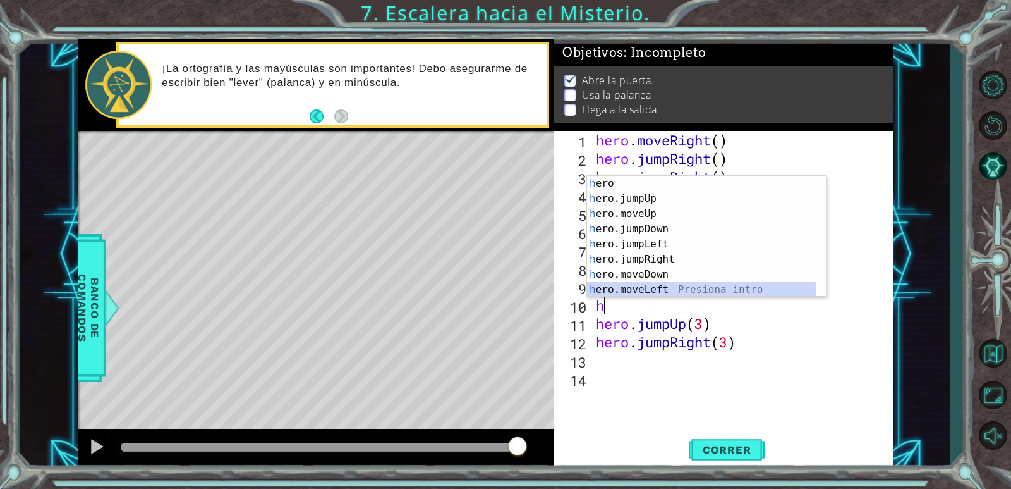
click at [655, 287] on div "h ero Presiona intro h ero.jumpUp Presiona intro h ero.moveUp Presiona intro h …" at bounding box center [701, 252] width 229 height 152
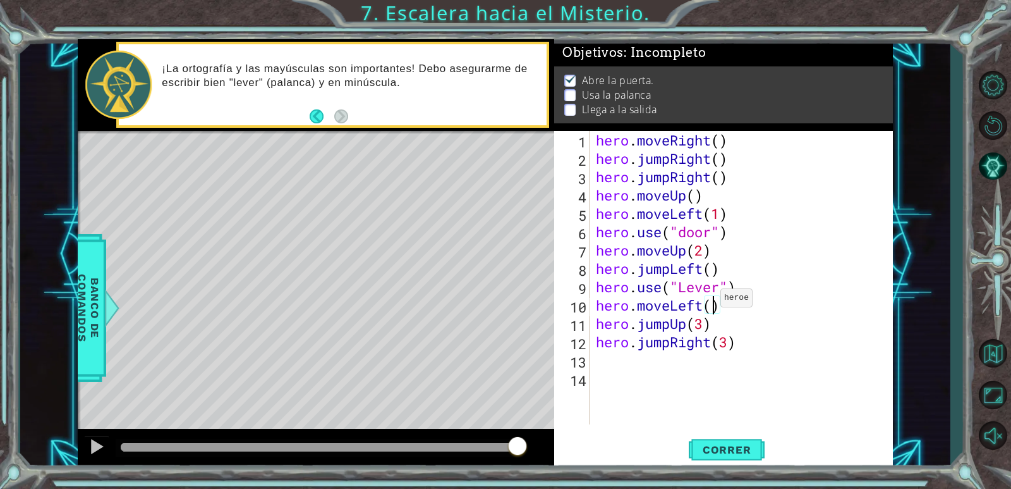
scroll to position [0, 5]
click at [769, 348] on div "hero . moveRight ( ) hero . jumpRight ( ) hero . jumpRight ( ) hero . moveUp ( …" at bounding box center [745, 296] width 302 height 330
click at [726, 455] on span "Correr" at bounding box center [727, 449] width 74 height 13
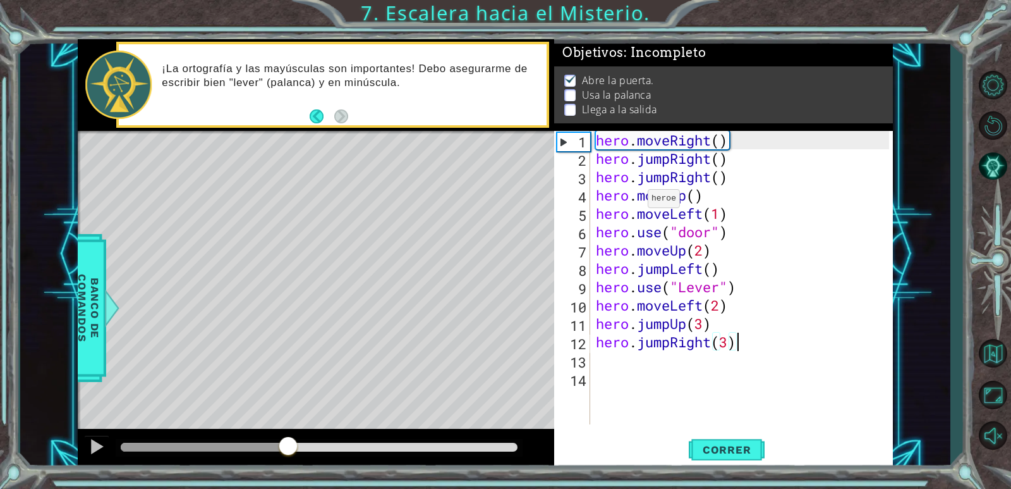
drag, startPoint x: 178, startPoint y: 441, endPoint x: 288, endPoint y: 437, distance: 110.1
click at [288, 437] on div at bounding box center [288, 447] width 23 height 23
drag, startPoint x: 718, startPoint y: 267, endPoint x: 598, endPoint y: 268, distance: 120.1
click at [599, 271] on div "hero . moveRight ( ) hero . jumpRight ( ) hero . jumpRight ( ) hero . moveUp ( …" at bounding box center [745, 296] width 302 height 330
type textarea "hero.jumpLeft()"
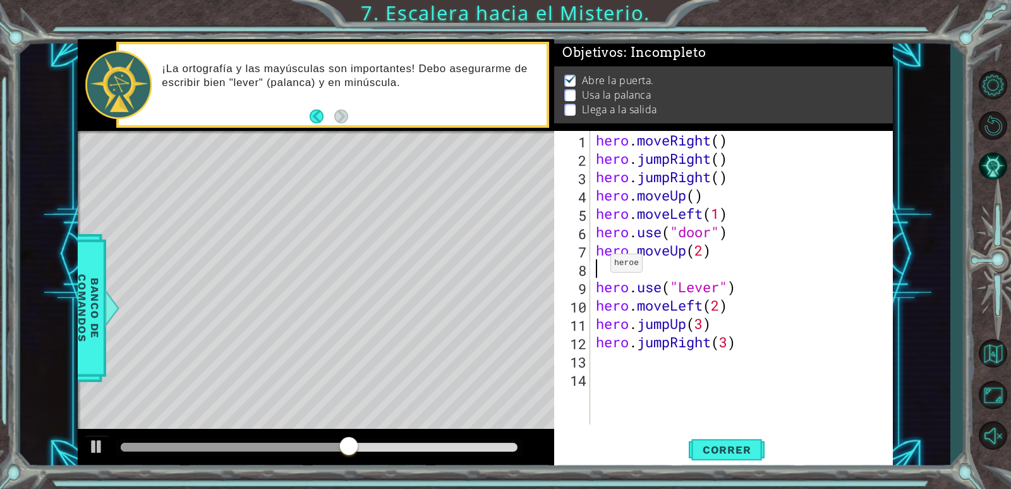
scroll to position [0, 0]
type textarea "h"
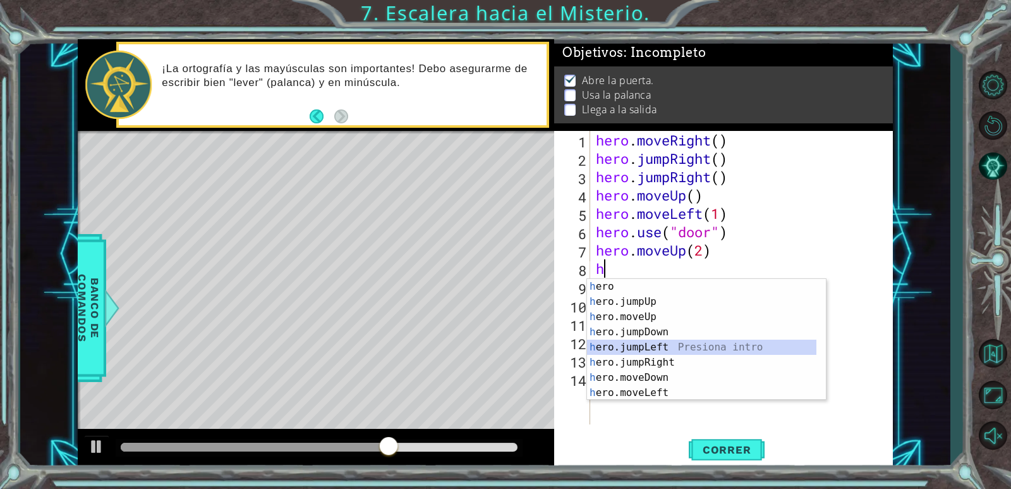
click at [659, 350] on div "h ero Presiona intro h ero.jumpUp Presiona intro h ero.moveUp Presiona intro h …" at bounding box center [701, 355] width 229 height 152
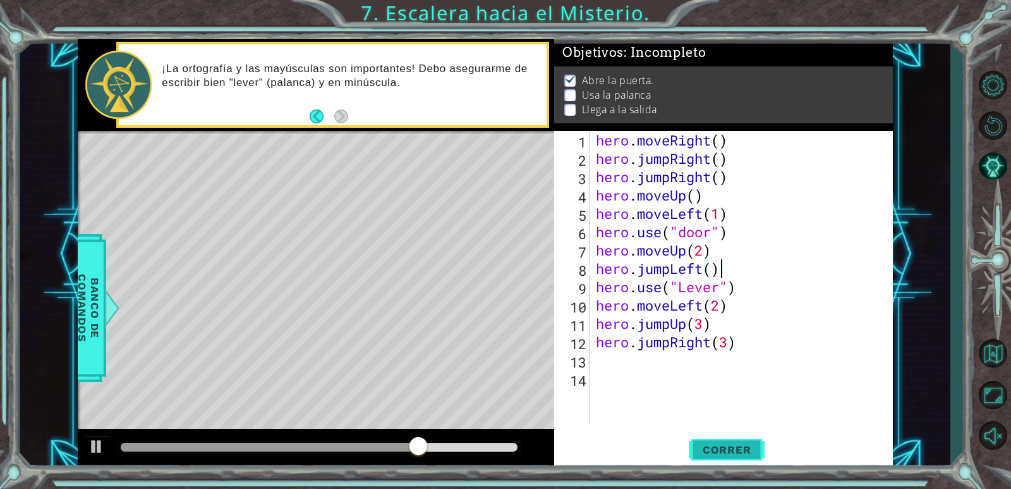
type textarea "hero.jumpLeft()"
click at [730, 450] on span "Correr" at bounding box center [727, 449] width 74 height 13
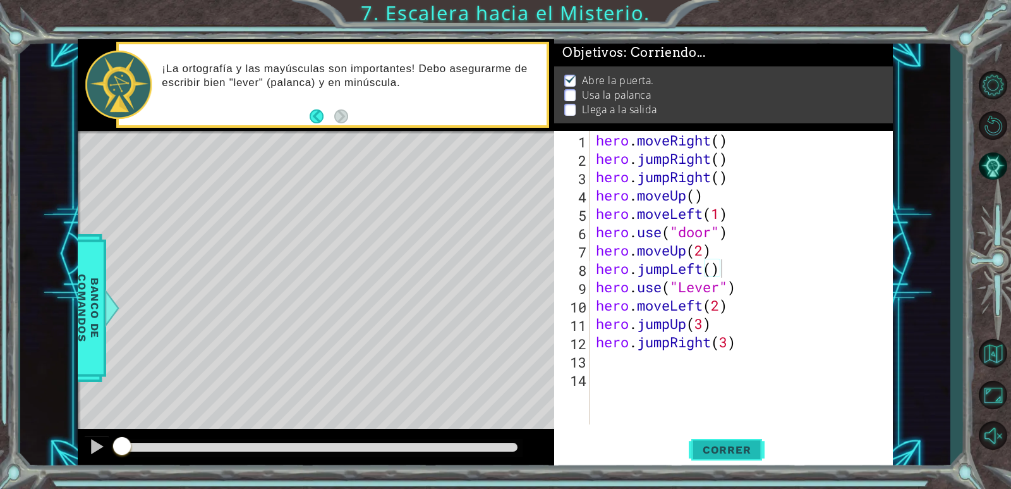
click at [729, 453] on span "Correr" at bounding box center [727, 449] width 74 height 13
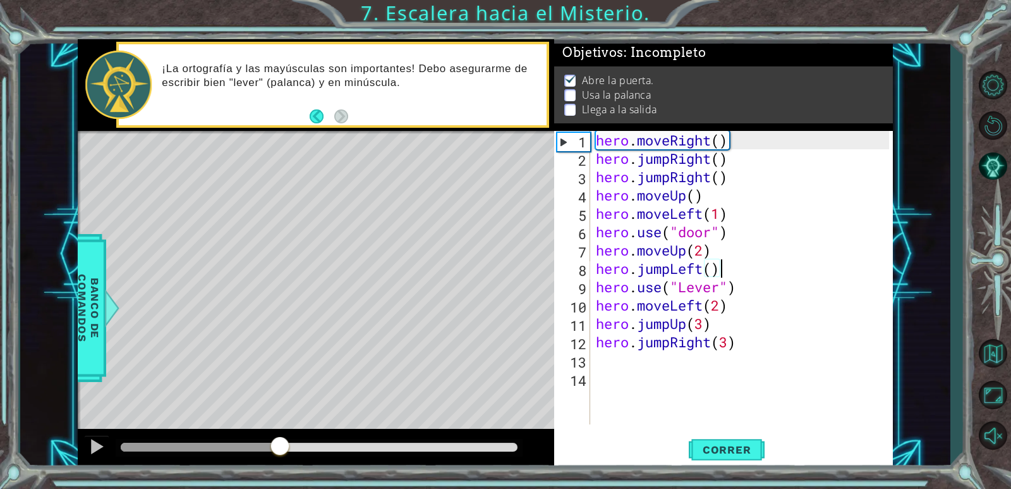
drag, startPoint x: 135, startPoint y: 446, endPoint x: 280, endPoint y: 436, distance: 145.8
click at [280, 436] on div at bounding box center [280, 447] width 23 height 23
drag, startPoint x: 717, startPoint y: 271, endPoint x: 599, endPoint y: 269, distance: 118.9
click at [599, 269] on div "hero . moveRight ( ) hero . jumpRight ( ) hero . jumpRight ( ) hero . moveUp ( …" at bounding box center [745, 296] width 302 height 330
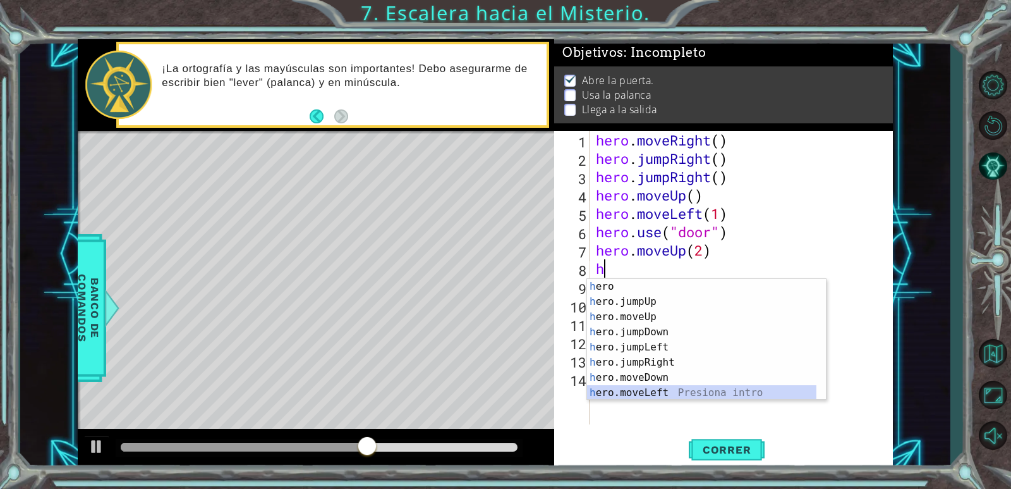
click at [662, 387] on div "h ero Presiona intro h ero.jumpUp Presiona intro h ero.moveUp Presiona intro h …" at bounding box center [701, 355] width 229 height 152
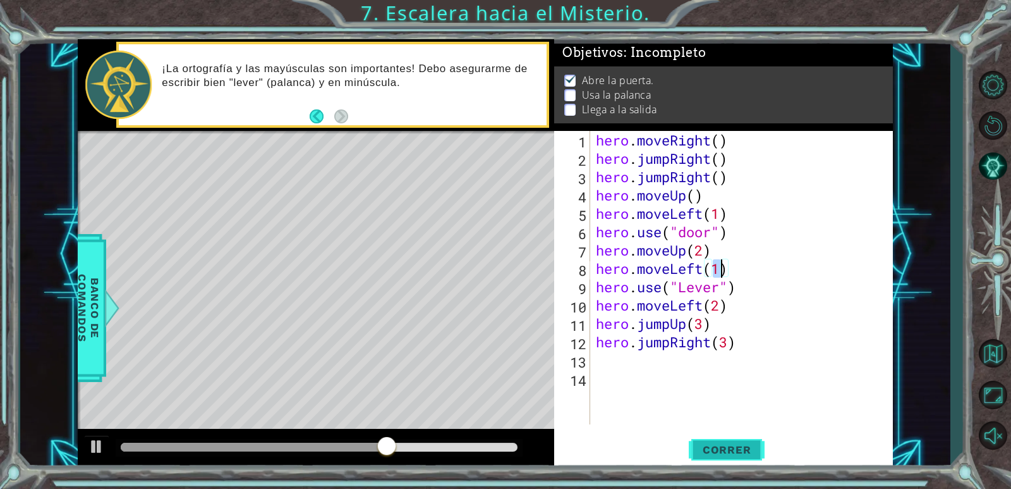
click at [713, 444] on span "Correr" at bounding box center [727, 449] width 74 height 13
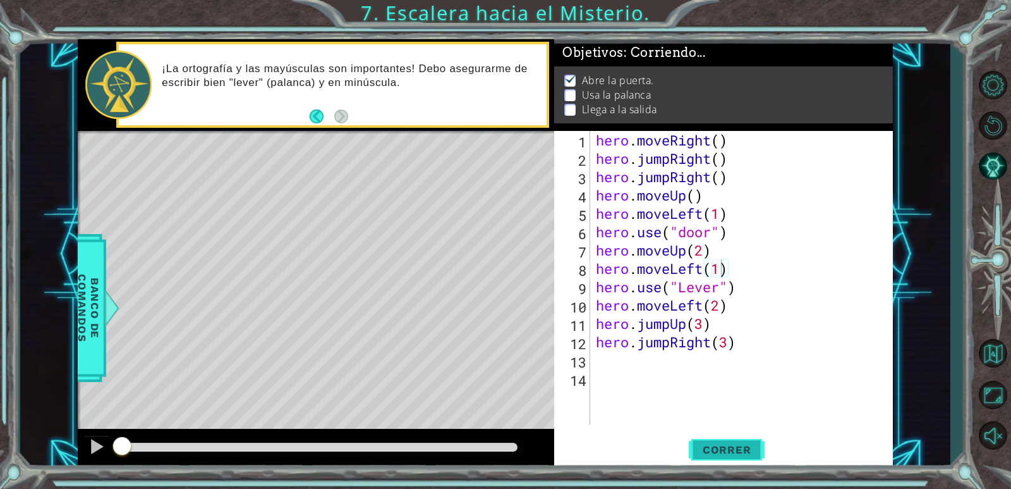
click at [713, 448] on span "Correr" at bounding box center [727, 449] width 74 height 13
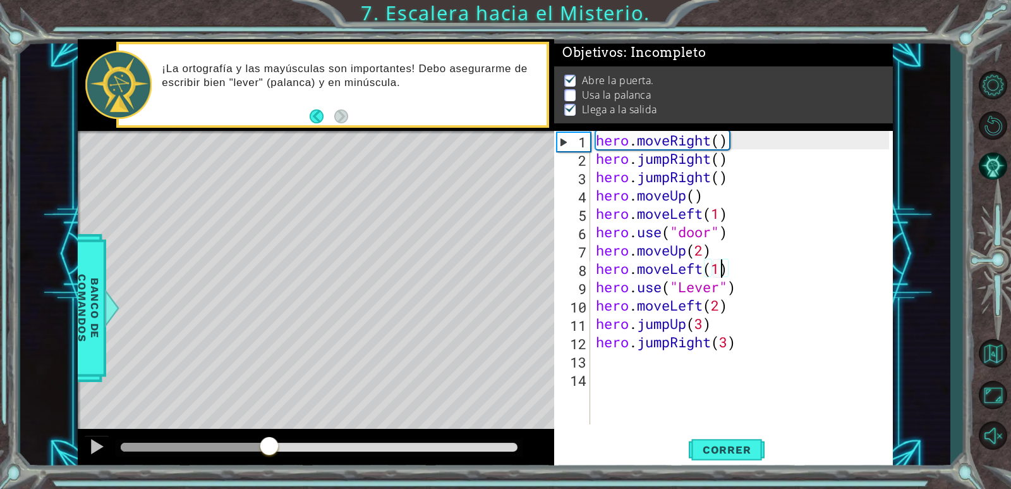
drag, startPoint x: 131, startPoint y: 443, endPoint x: 270, endPoint y: 476, distance: 142.9
click at [270, 476] on div "1 ההההההההההההההההההההההההההההההההההההההההההההההההההההההההההההההההההההההההההההה…" at bounding box center [505, 244] width 1011 height 489
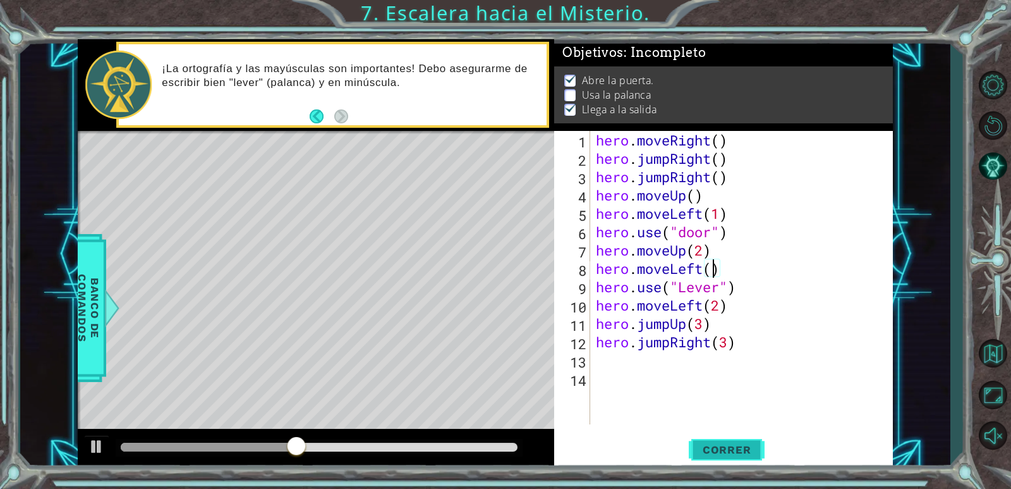
click at [720, 446] on span "Correr" at bounding box center [727, 449] width 74 height 13
click at [718, 446] on span "Correr" at bounding box center [727, 449] width 74 height 13
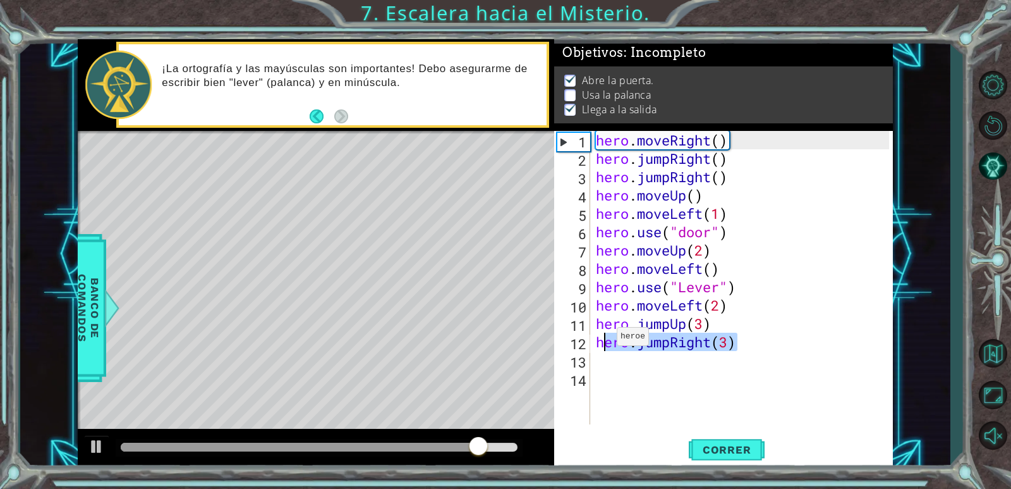
drag, startPoint x: 738, startPoint y: 345, endPoint x: 604, endPoint y: 339, distance: 134.7
click at [605, 339] on div "hero . moveRight ( ) hero . jumpRight ( ) hero . jumpRight ( ) hero . moveUp ( …" at bounding box center [745, 296] width 302 height 330
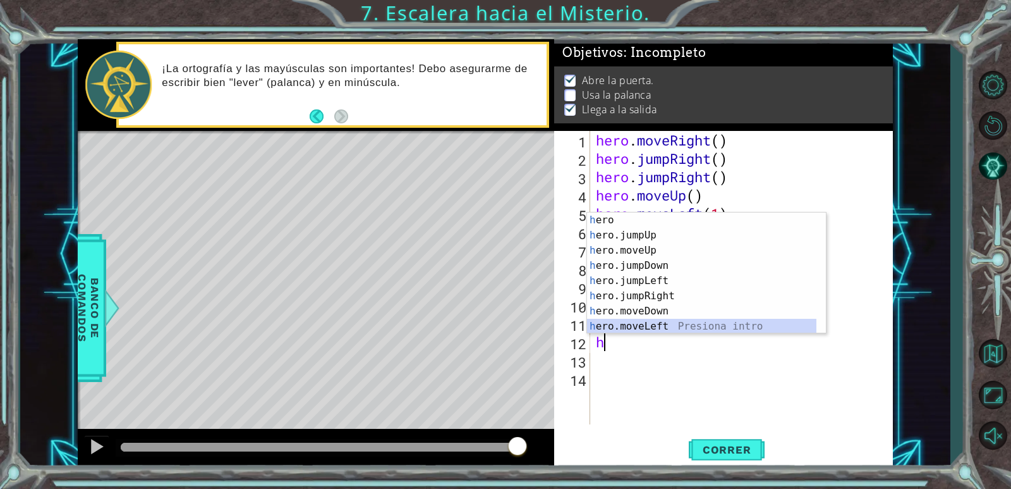
click at [676, 326] on div "h ero Presiona intro h ero.jumpUp Presiona intro h ero.moveUp Presiona intro h …" at bounding box center [701, 288] width 229 height 152
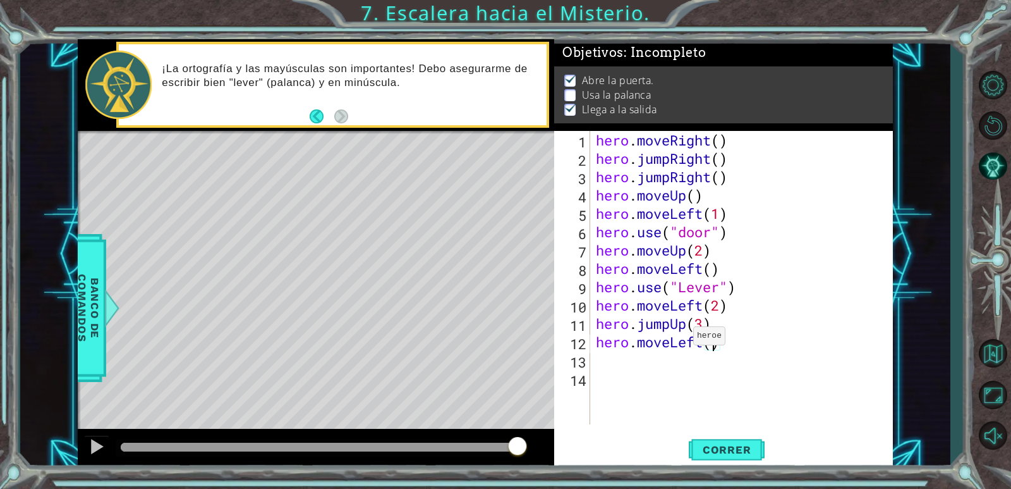
scroll to position [0, 5]
drag, startPoint x: 723, startPoint y: 338, endPoint x: 729, endPoint y: 340, distance: 6.8
click at [728, 339] on div "hero . moveRight ( ) hero . jumpRight ( ) hero . jumpRight ( ) hero . moveUp ( …" at bounding box center [745, 296] width 302 height 330
click at [753, 344] on div "hero . moveRight ( ) hero . jumpRight ( ) hero . jumpRight ( ) hero . moveUp ( …" at bounding box center [745, 296] width 302 height 330
drag, startPoint x: 744, startPoint y: 344, endPoint x: 601, endPoint y: 347, distance: 143.5
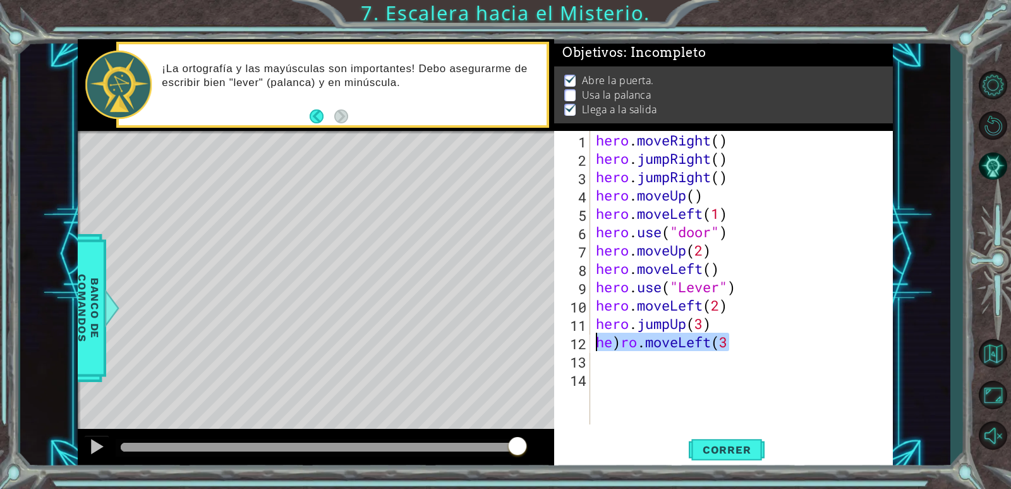
click at [601, 347] on div "hero . moveRight ( ) hero . jumpRight ( ) hero . jumpRight ( ) hero . moveUp ( …" at bounding box center [745, 296] width 302 height 330
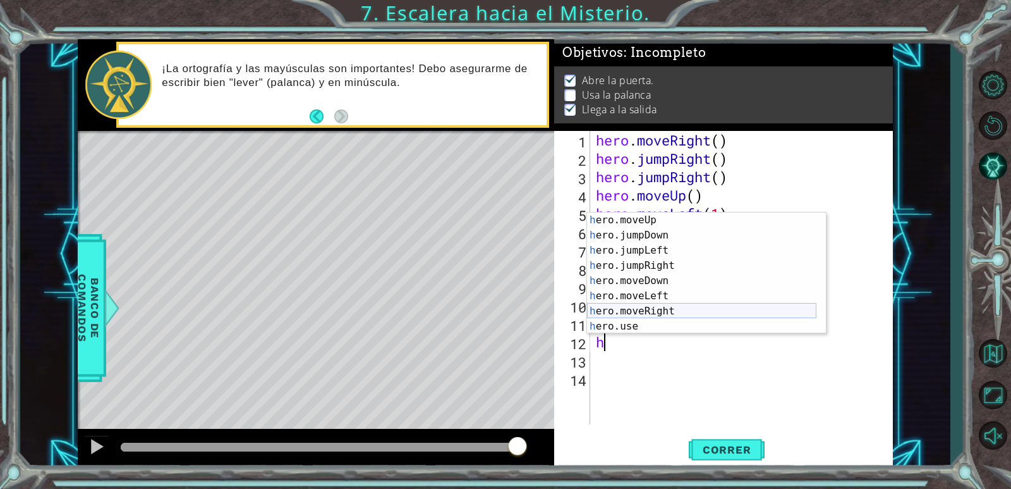
scroll to position [30, 0]
click at [680, 314] on div "h ero.moveUp Presiona intro h ero.jumpDown Presiona intro h ero.jumpLeft Presio…" at bounding box center [701, 288] width 229 height 152
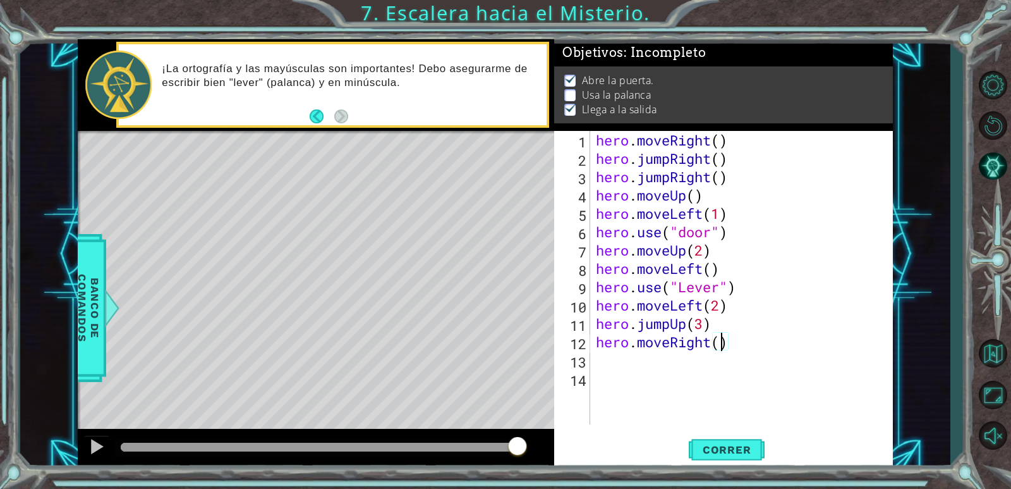
scroll to position [0, 6]
click at [743, 451] on span "Correr" at bounding box center [727, 449] width 74 height 13
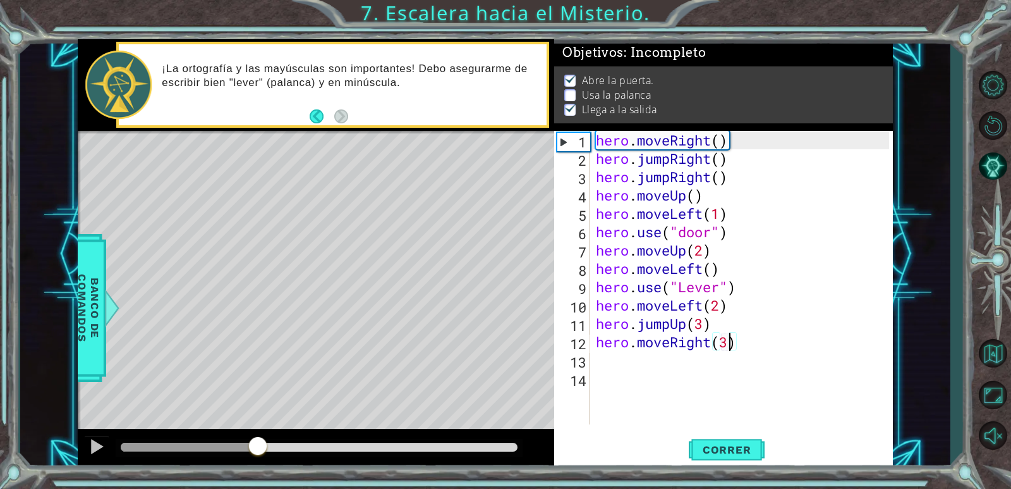
click at [257, 422] on div "methods hero moveDown(steps) moveUp(steps) moveLeft(steps) moveRight(steps) use…" at bounding box center [485, 254] width 815 height 430
click at [686, 283] on div "hero . moveRight ( ) hero . jumpRight ( ) hero . jumpRight ( ) hero . moveUp ( …" at bounding box center [745, 296] width 302 height 330
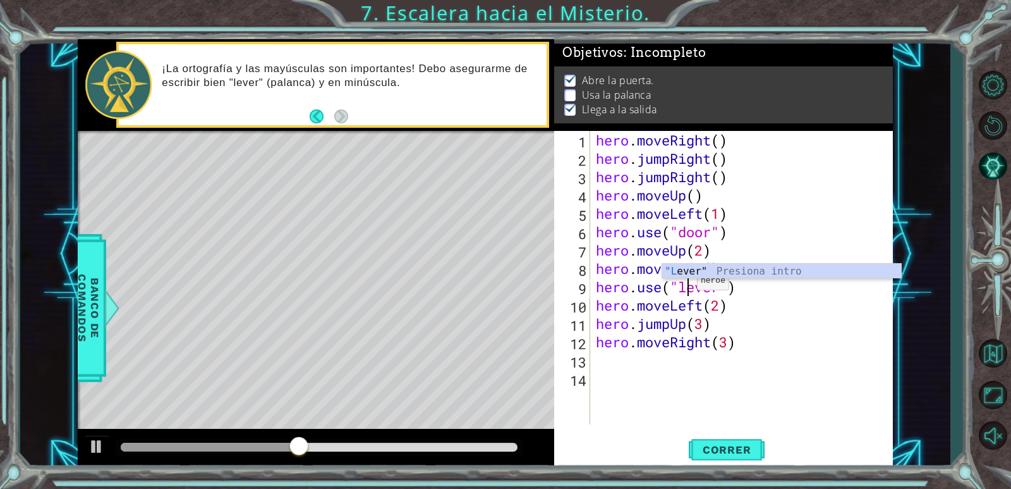
scroll to position [0, 4]
type textarea "hero.use("lever")"
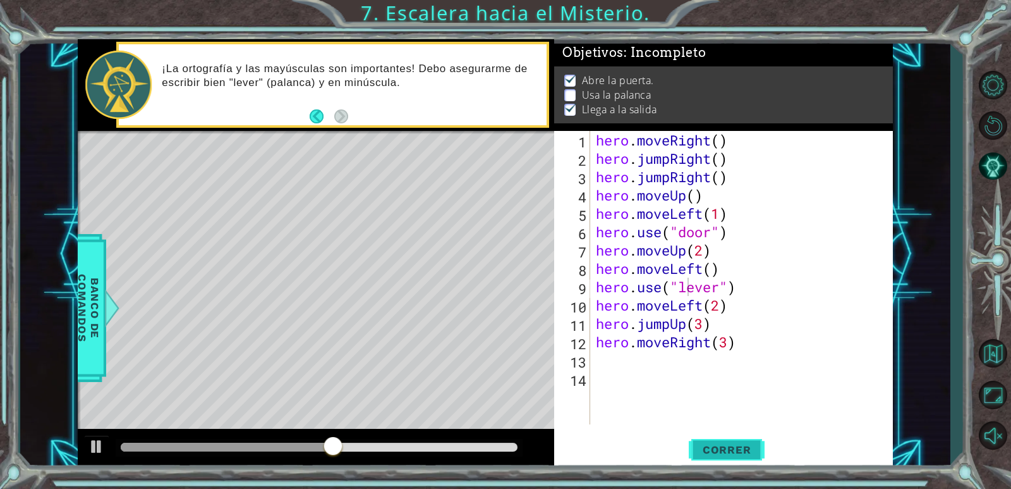
click at [719, 453] on span "Correr" at bounding box center [727, 449] width 74 height 13
click at [719, 452] on span "Correr" at bounding box center [727, 449] width 74 height 13
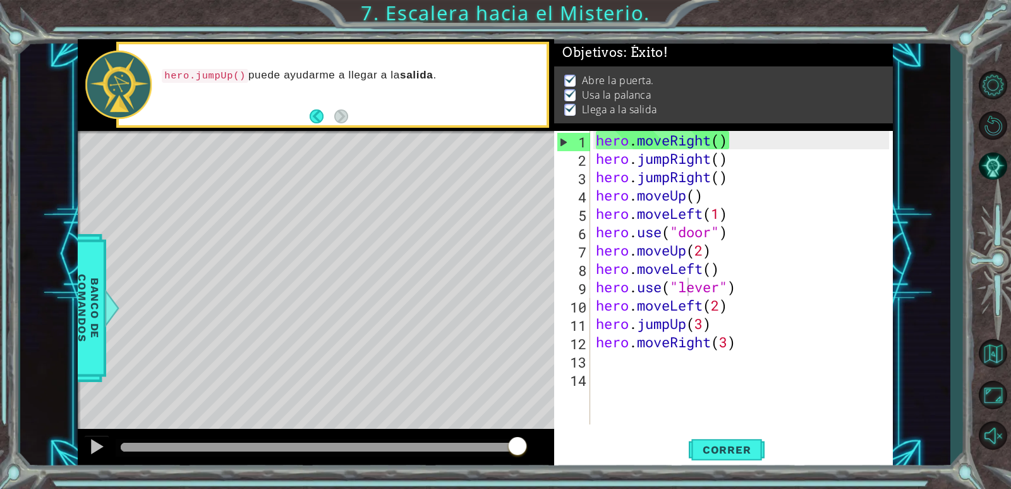
drag, startPoint x: 133, startPoint y: 443, endPoint x: 585, endPoint y: 513, distance: 456.8
click at [585, 488] on html "1 ההההההההההההההההההההההההההההההההההההההההההההההההההההההההההההההההההההההההההההה…" at bounding box center [505, 244] width 1011 height 489
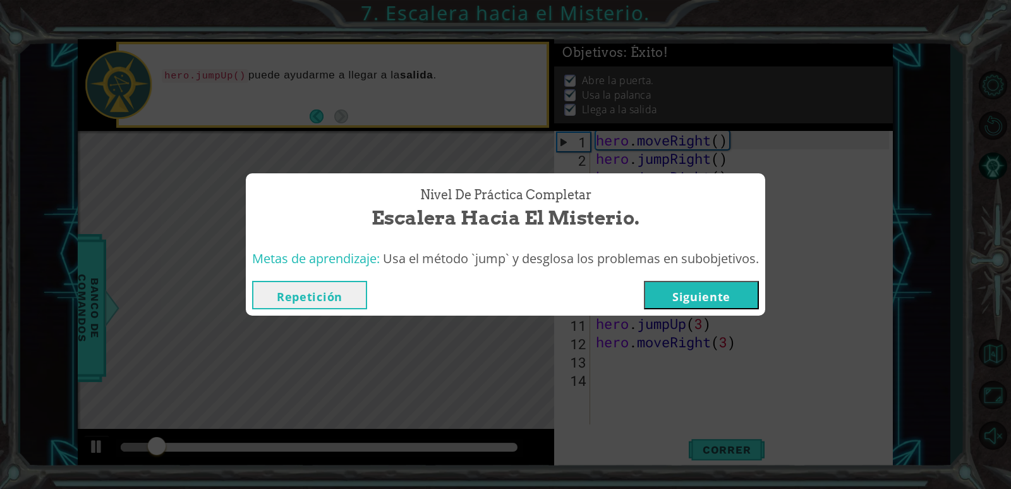
click at [724, 288] on button "Siguiente" at bounding box center [701, 295] width 115 height 28
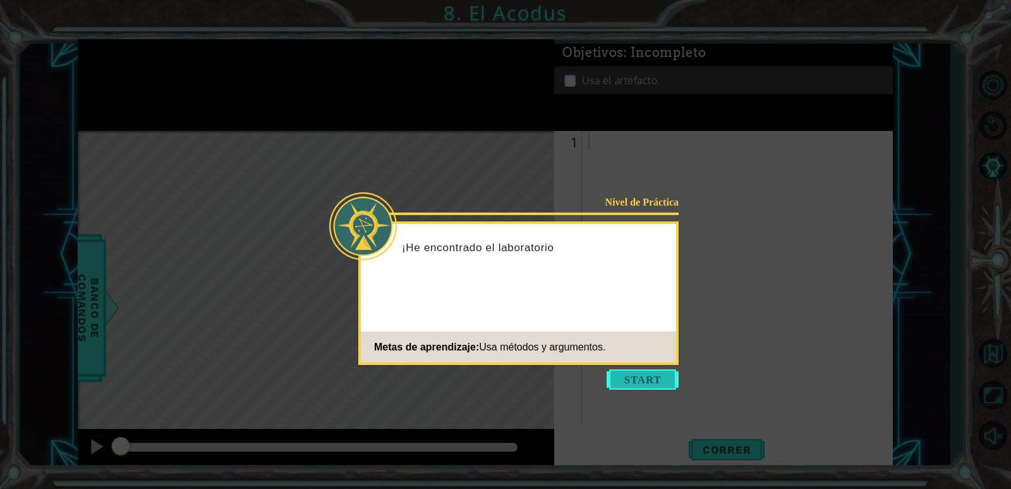
click at [638, 382] on button "Start" at bounding box center [643, 379] width 72 height 20
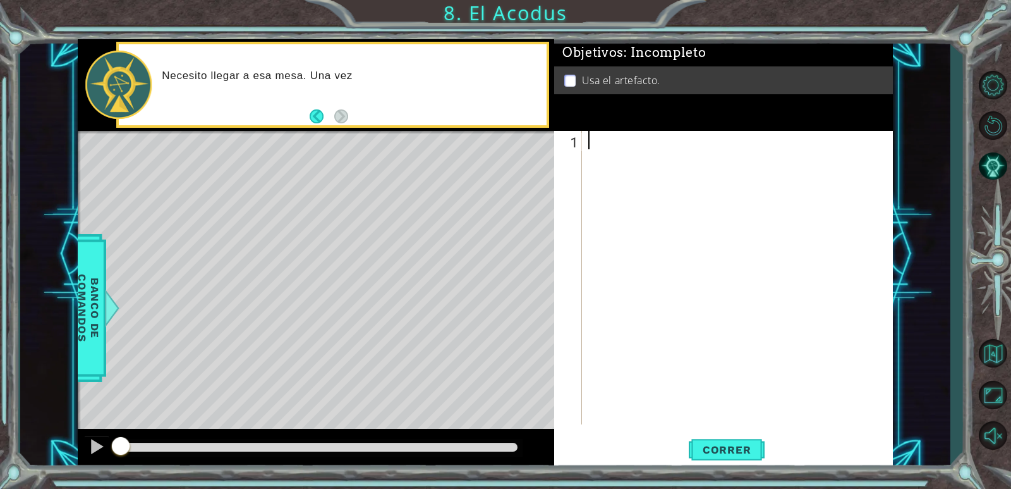
click at [610, 139] on div at bounding box center [741, 296] width 310 height 330
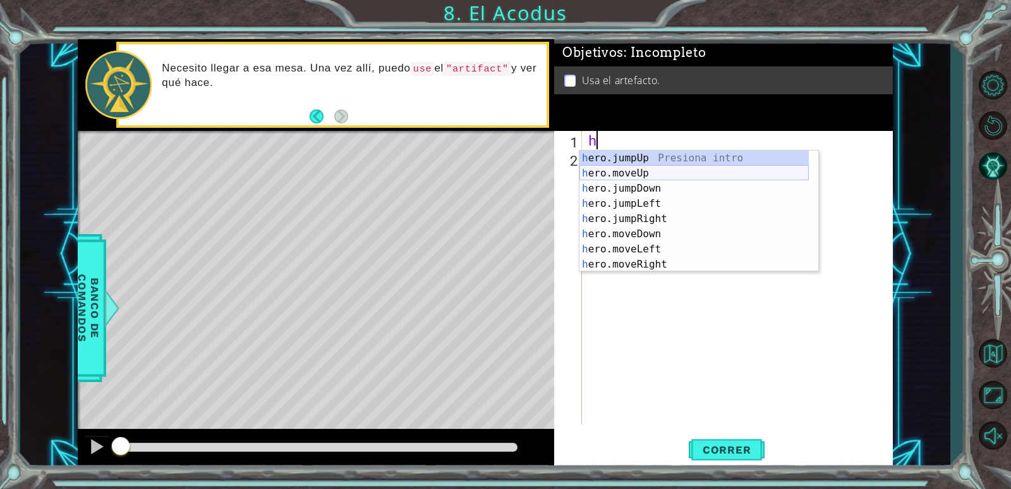
click at [652, 174] on div "h ero.jumpUp Presiona intro h ero.moveUp Presiona intro h ero.jumpDown Presiona…" at bounding box center [694, 226] width 229 height 152
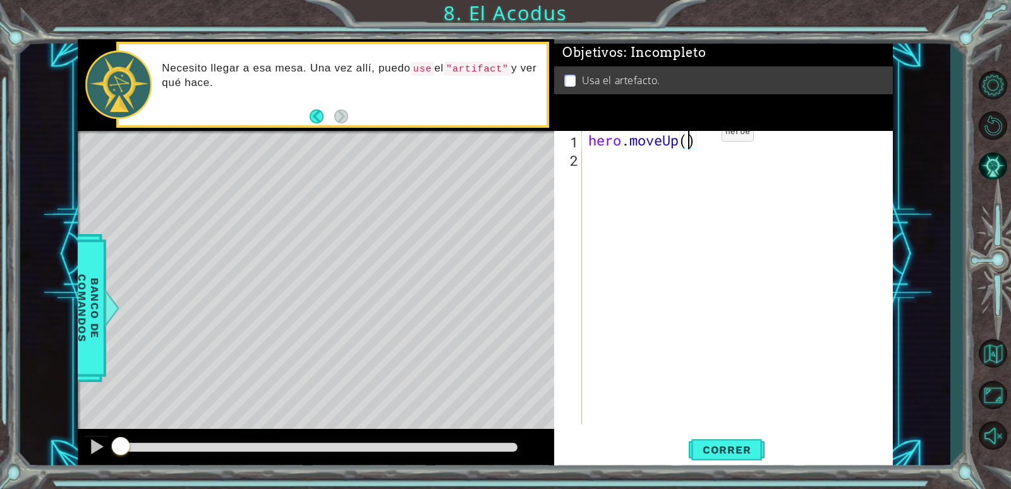
type textarea "hero.moveUp(2)"
click at [587, 161] on div "hero . moveUp ( 2 )" at bounding box center [741, 296] width 310 height 330
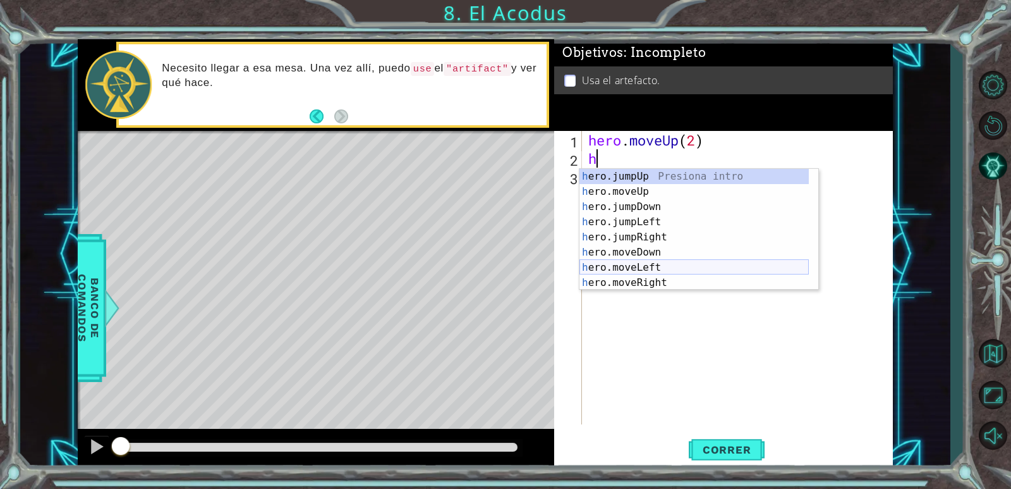
click at [657, 264] on div "h ero.jumpUp Presiona intro h ero.moveUp Presiona intro h ero.jumpDown Presiona…" at bounding box center [694, 245] width 229 height 152
type textarea "hero.moveLeft(1)"
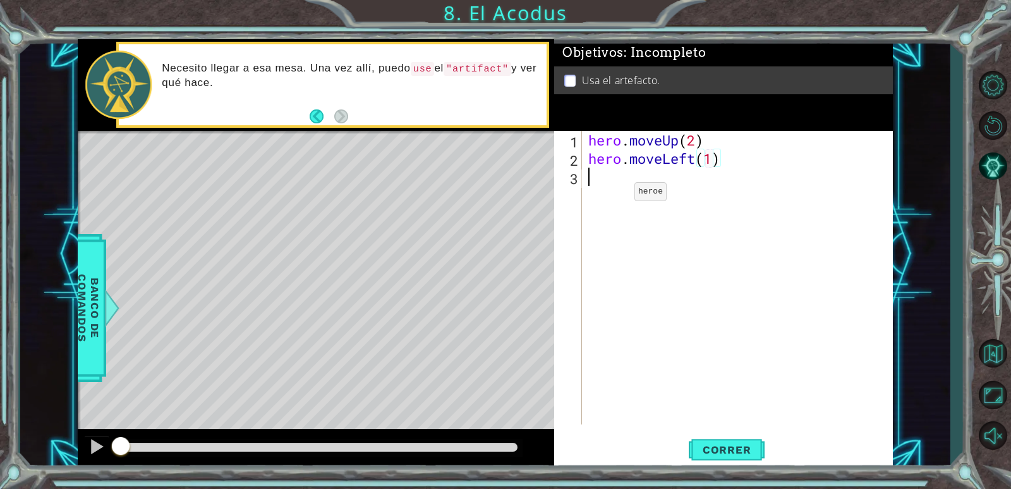
click at [616, 195] on div "hero . moveUp ( 2 ) hero . moveLeft ( 1 )" at bounding box center [741, 296] width 310 height 330
type textarea "h"
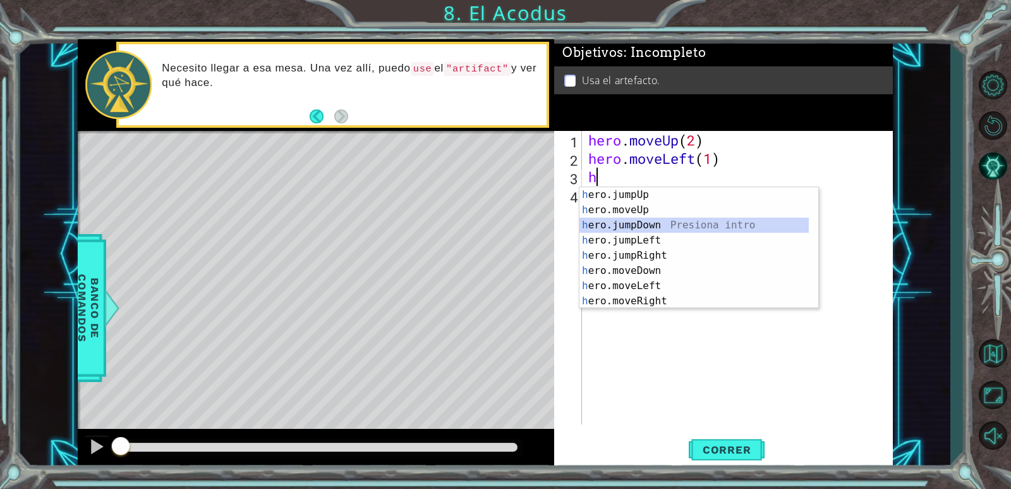
click at [651, 224] on div "h ero.jumpUp Presiona intro h ero.moveUp Presiona intro h ero.jumpDown Presiona…" at bounding box center [694, 263] width 229 height 152
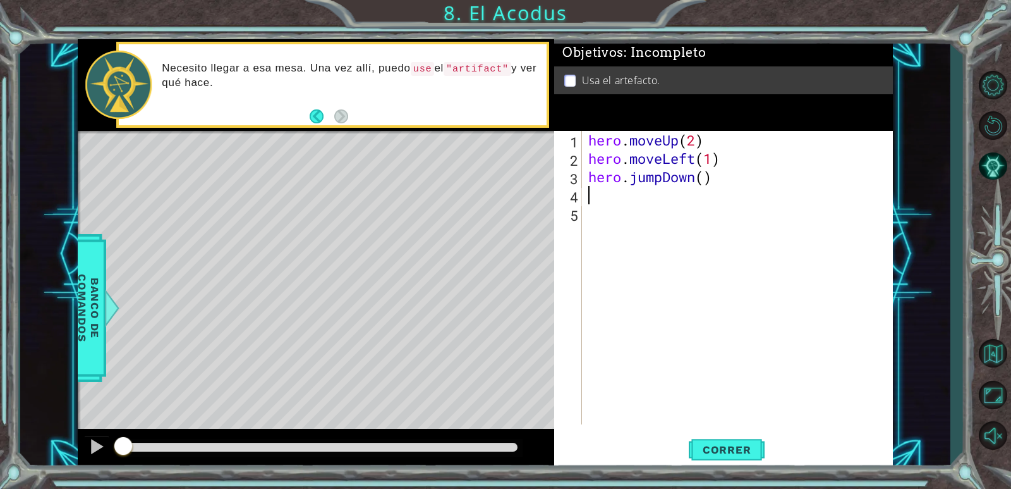
drag, startPoint x: 125, startPoint y: 437, endPoint x: 183, endPoint y: 487, distance: 77.1
click at [2, 488] on html "1 ההההההההההההההההההההההההההההההההההההההההההההההההההההההההההההההההההההההההההההה…" at bounding box center [505, 244] width 1011 height 489
click at [735, 449] on span "Correr" at bounding box center [727, 449] width 74 height 13
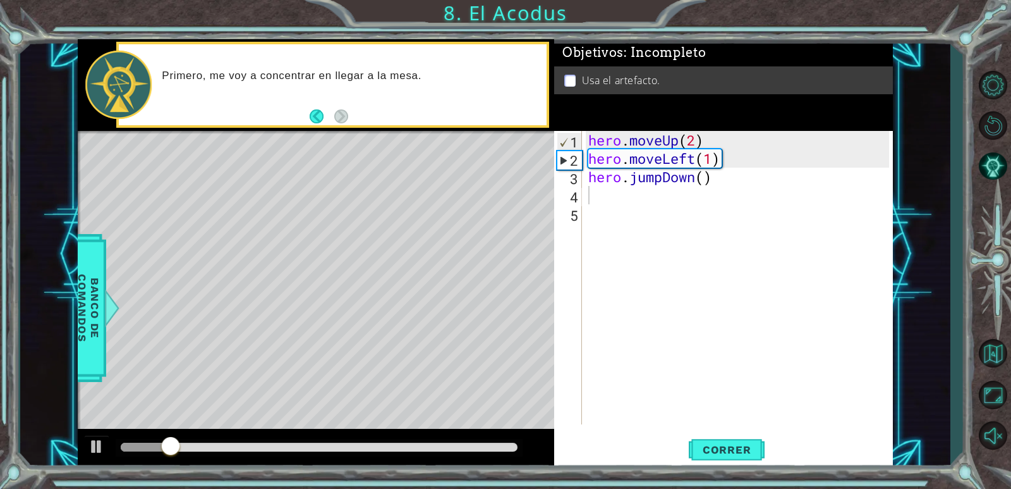
drag, startPoint x: 119, startPoint y: 445, endPoint x: 248, endPoint y: 466, distance: 130.6
click at [248, 466] on div at bounding box center [316, 449] width 477 height 40
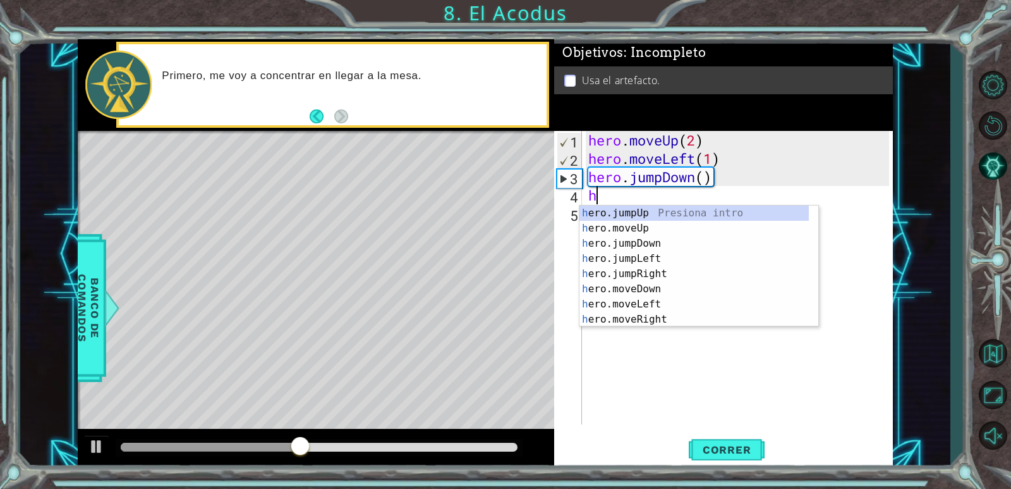
type textarea "h"
click at [657, 257] on div "h ero.jumpUp Presiona intro h ero.moveUp Presiona intro h ero.jumpDown Presiona…" at bounding box center [694, 281] width 229 height 152
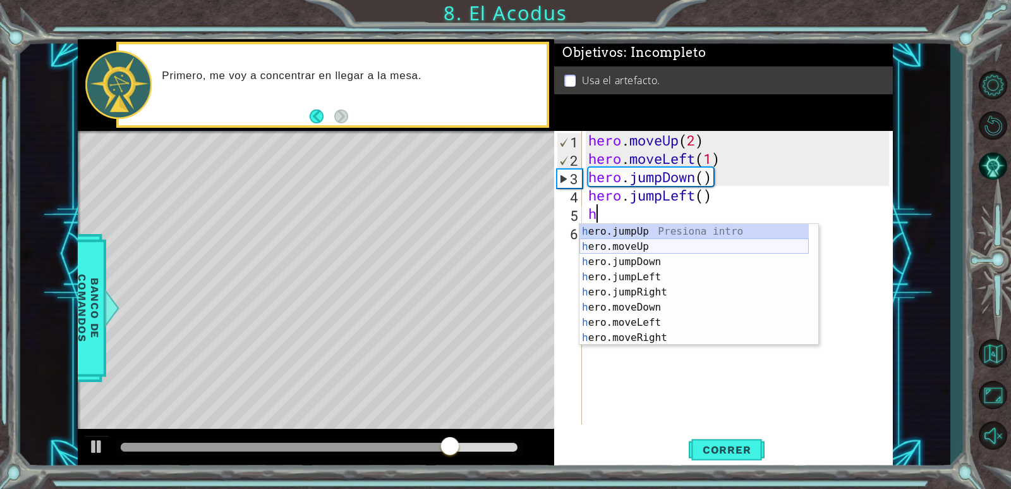
click at [641, 247] on div "h ero.jumpUp Presiona intro h ero.moveUp Presiona intro h ero.jumpDown Presiona…" at bounding box center [694, 300] width 229 height 152
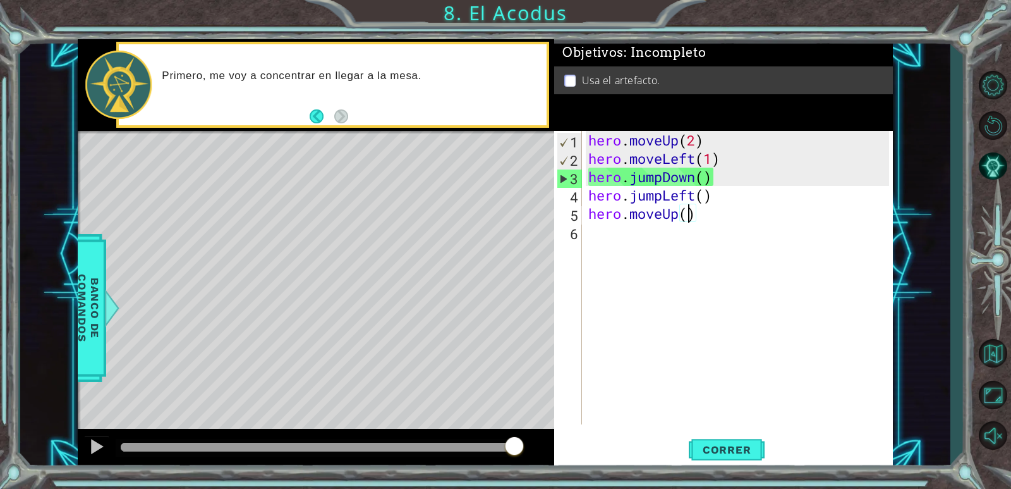
type textarea "hero.moveUp(3)"
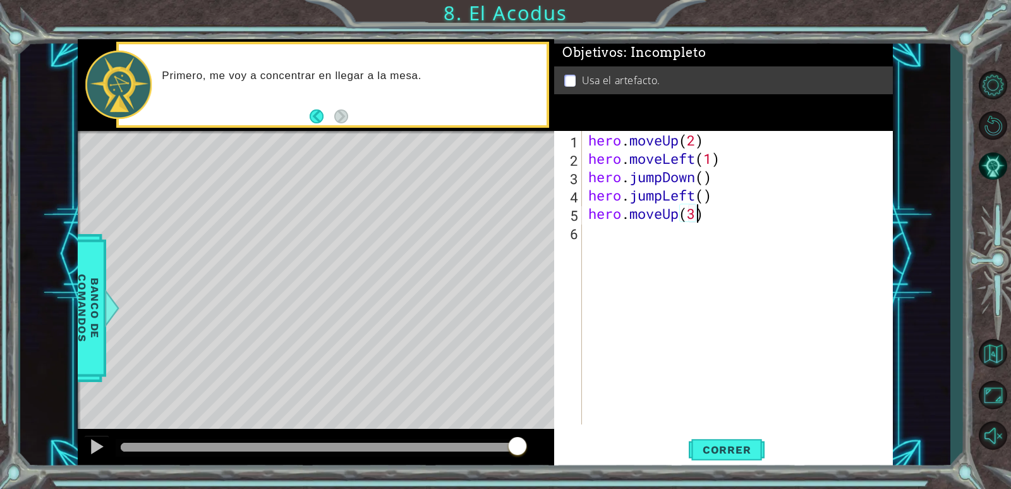
scroll to position [0, 4]
click at [599, 238] on div "hero . moveUp ( 2 ) hero . moveLeft ( 1 ) hero . jumpDown ( ) hero . jumpLeft (…" at bounding box center [741, 296] width 310 height 330
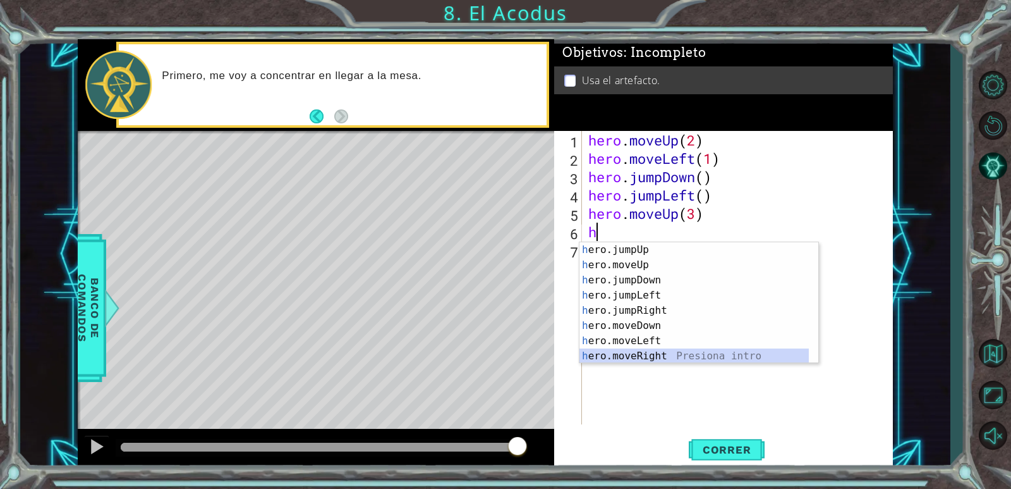
click at [649, 350] on div "h ero.jumpUp Presiona intro h ero.moveUp Presiona intro h ero.jumpDown Presiona…" at bounding box center [694, 318] width 229 height 152
type textarea "hero.moveRight(1)"
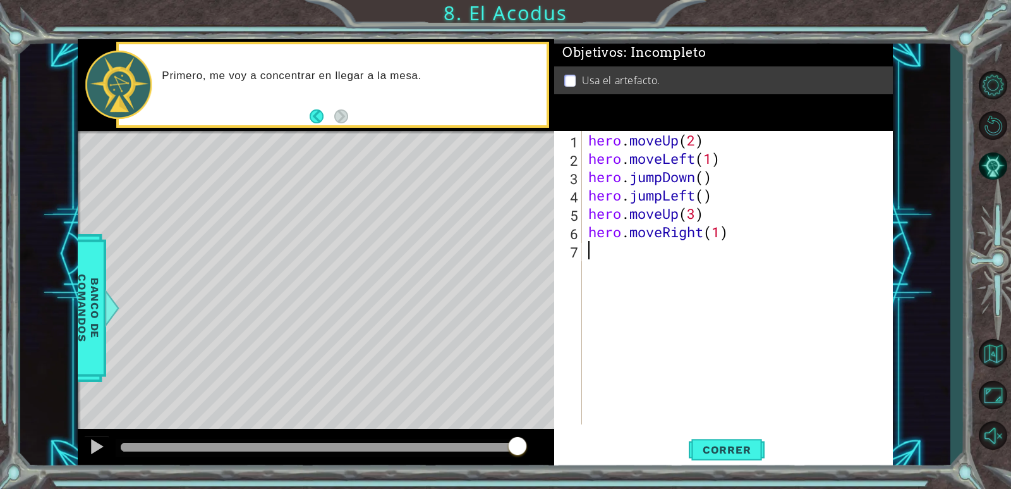
click at [602, 259] on div "hero . moveUp ( 2 ) hero . moveLeft ( 1 ) hero . jumpDown ( ) hero . jumpLeft (…" at bounding box center [741, 296] width 310 height 330
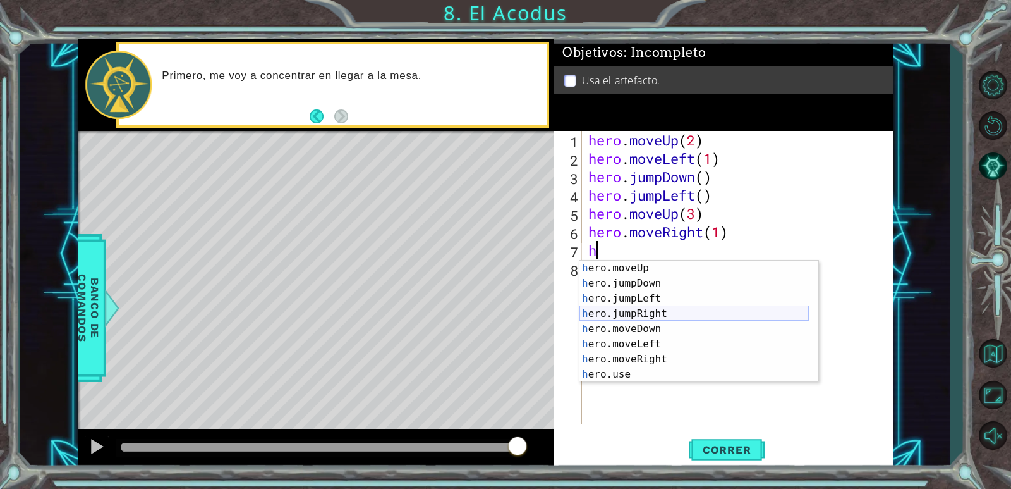
scroll to position [15, 0]
click at [658, 370] on div "h ero.moveUp Presiona intro h ero.jumpDown Presiona intro h ero.jumpLeft Presio…" at bounding box center [694, 336] width 229 height 152
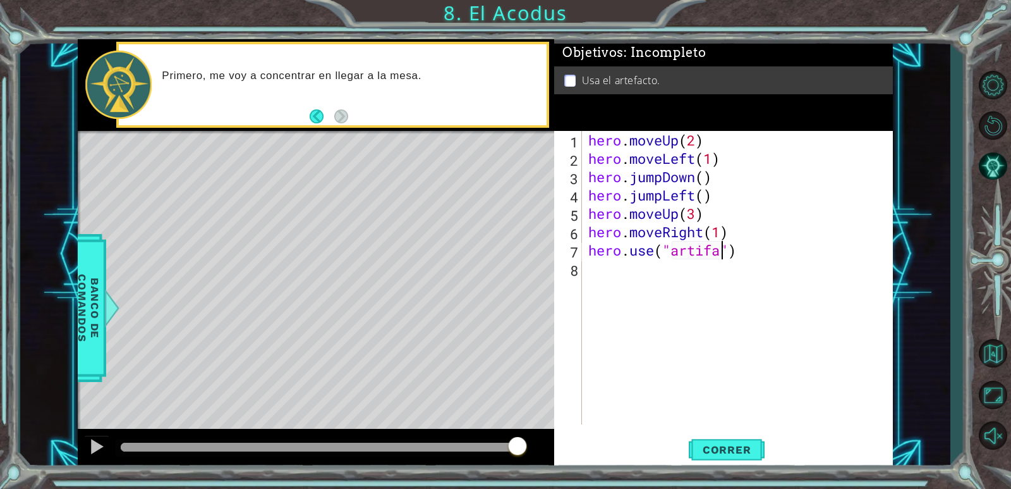
scroll to position [0, 6]
type textarea "hero.use("artifact")"
click at [742, 454] on span "Correr" at bounding box center [727, 449] width 74 height 13
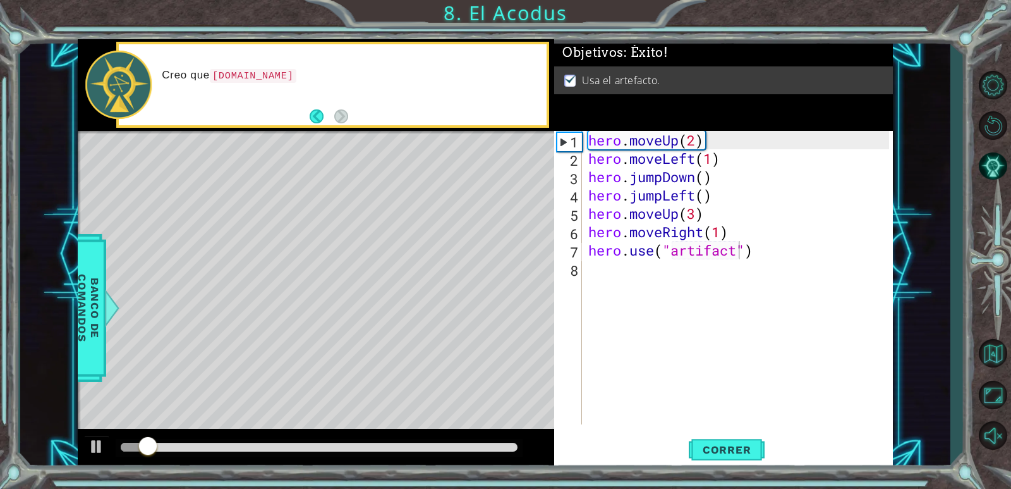
drag, startPoint x: 180, startPoint y: 439, endPoint x: 208, endPoint y: 443, distance: 28.7
click at [208, 443] on div at bounding box center [319, 448] width 407 height 18
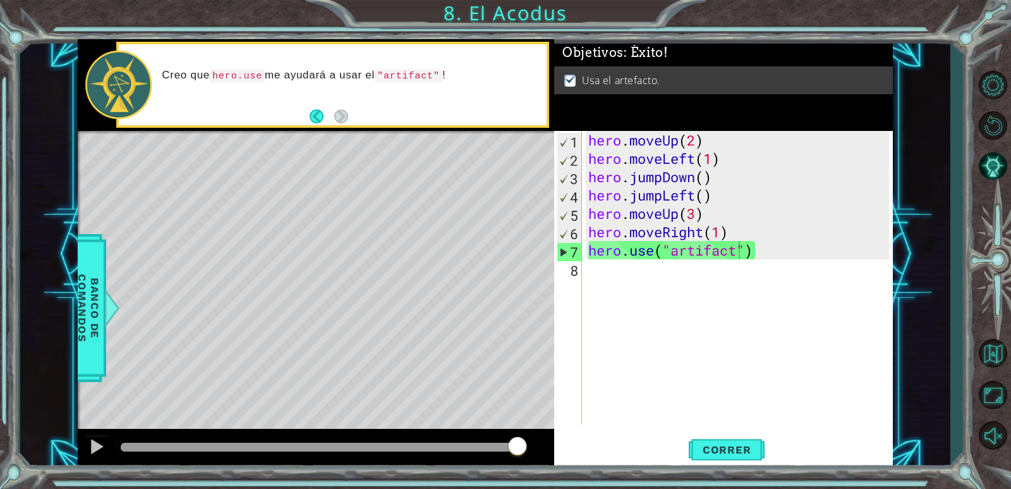
drag, startPoint x: 169, startPoint y: 439, endPoint x: 552, endPoint y: 455, distance: 382.8
click at [552, 455] on body "1 ההההההההההההההההההההההההההההההההההההההההההההההההההההההההההההההההההההההההההההה…" at bounding box center [505, 244] width 1011 height 489
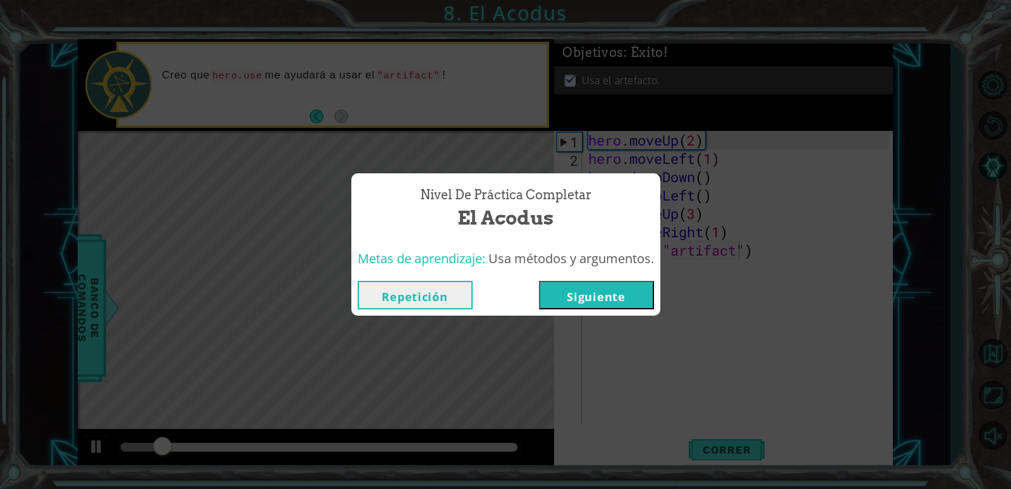
click at [622, 296] on button "Siguiente" at bounding box center [596, 295] width 115 height 28
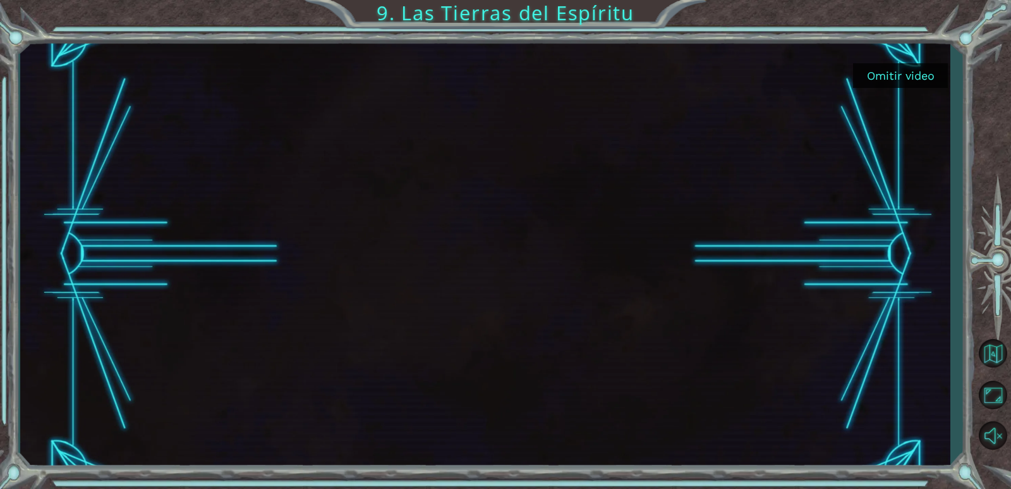
click at [886, 73] on button "Omitir video" at bounding box center [900, 75] width 95 height 25
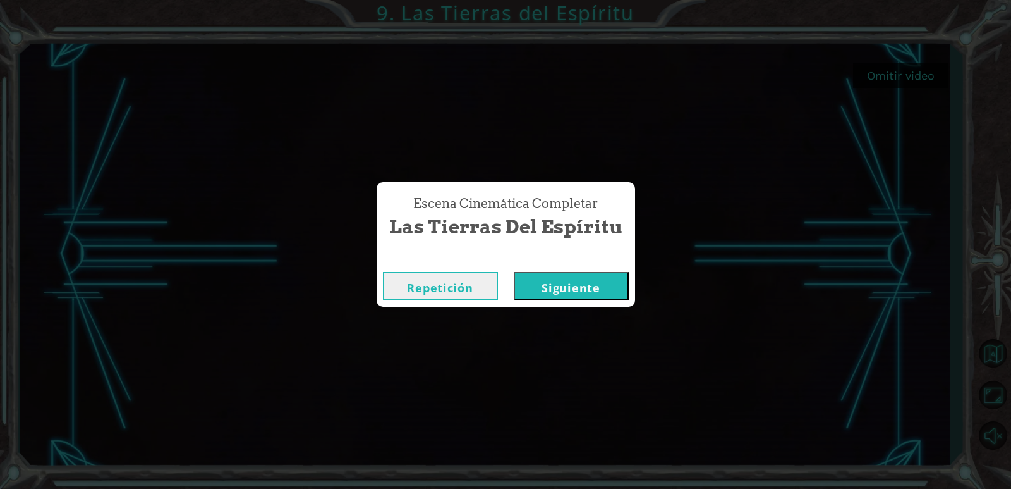
click at [886, 73] on div "Escena Cinemática Completar Las Tierras del Espíritu Repetición [GEOGRAPHIC_DAT…" at bounding box center [505, 244] width 1011 height 489
click at [566, 291] on button "Siguiente" at bounding box center [571, 286] width 115 height 28
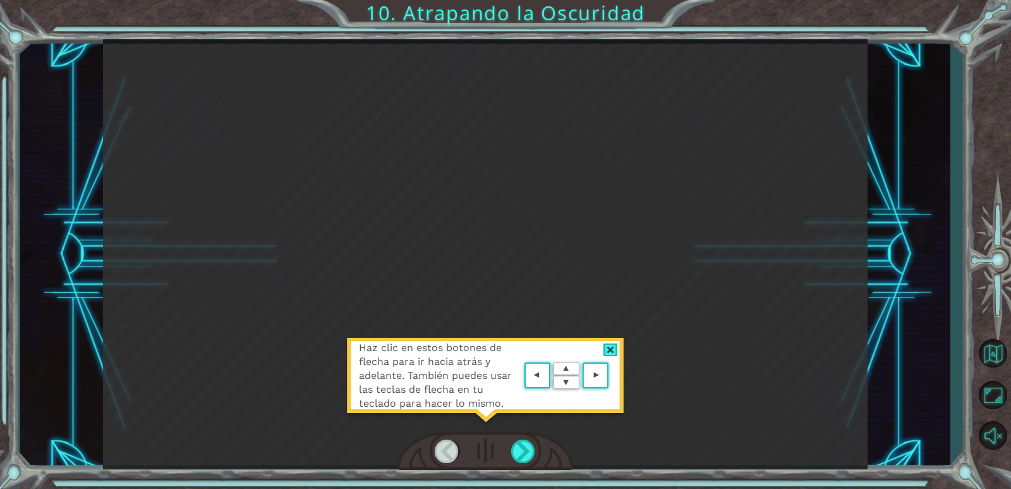
click at [613, 349] on div at bounding box center [611, 349] width 15 height 13
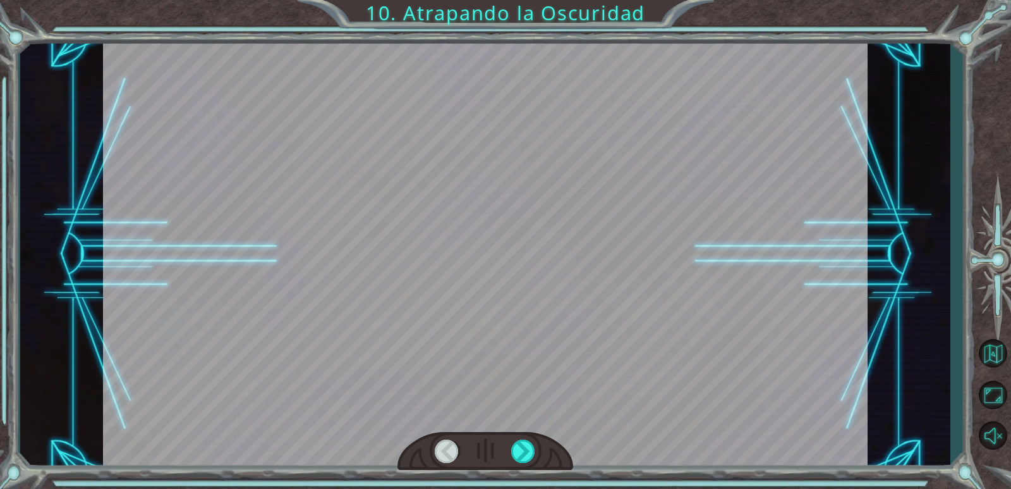
click at [613, 349] on div at bounding box center [485, 254] width 765 height 430
click at [527, 448] on div at bounding box center [523, 450] width 25 height 23
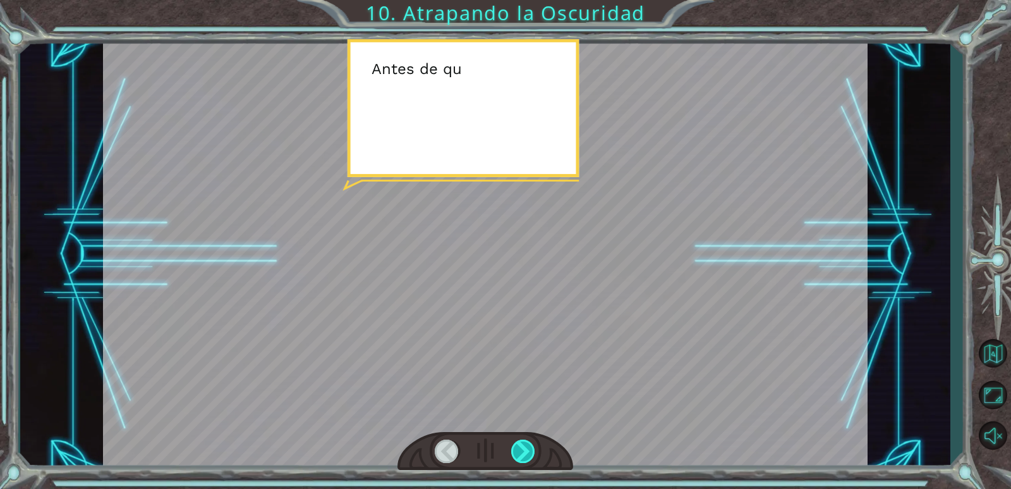
click at [527, 448] on div at bounding box center [523, 450] width 25 height 23
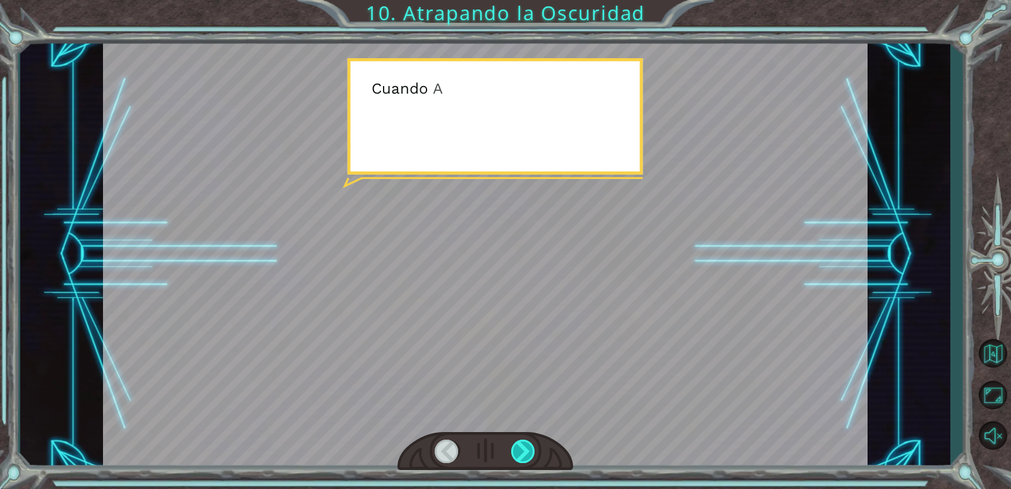
click at [527, 448] on div at bounding box center [523, 450] width 25 height 23
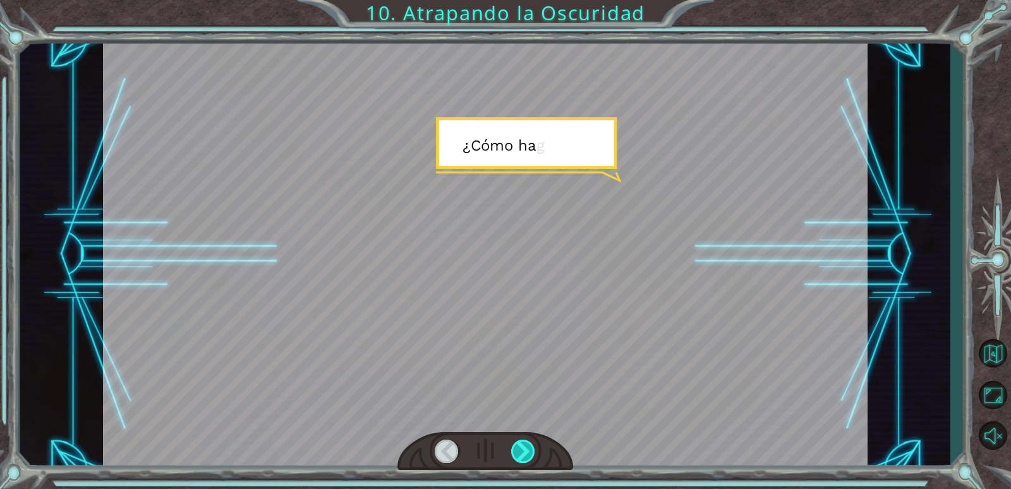
click at [527, 448] on div at bounding box center [523, 450] width 25 height 23
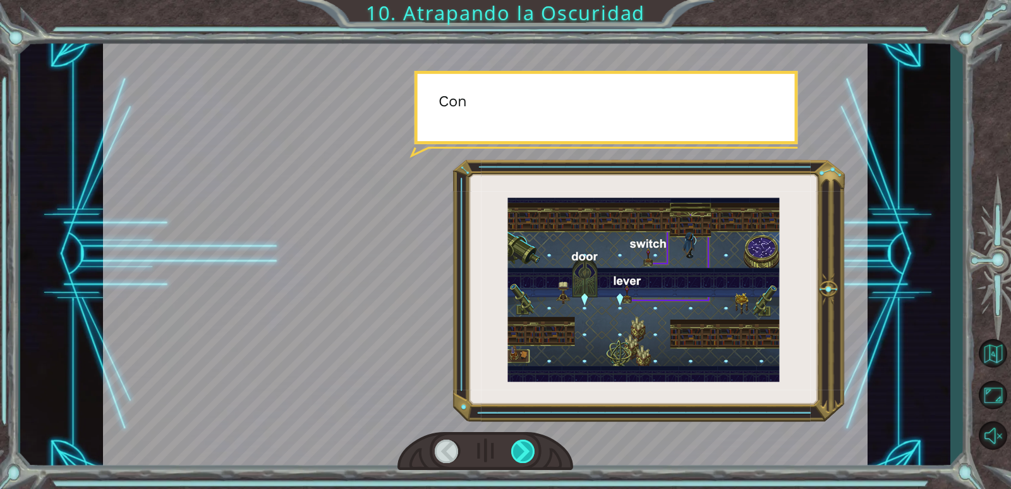
click at [527, 448] on div at bounding box center [523, 450] width 25 height 23
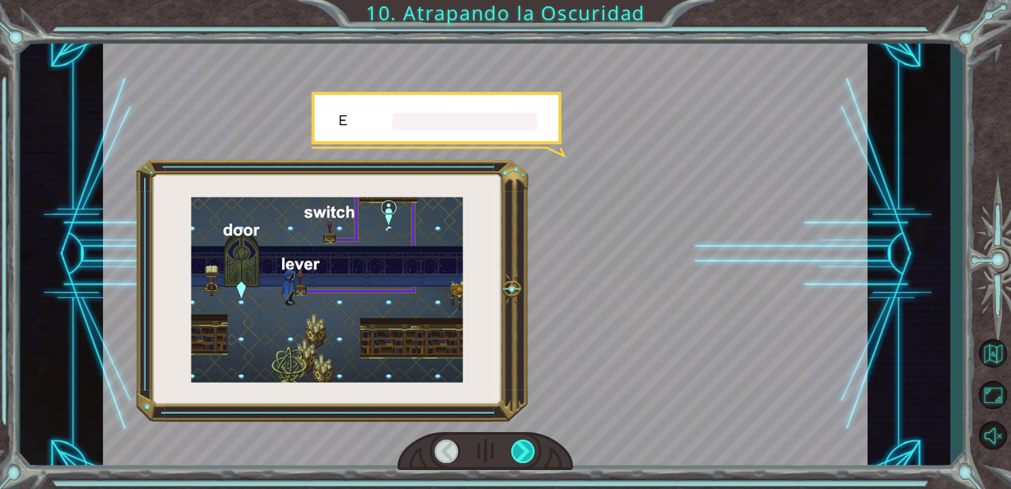
click at [527, 448] on div at bounding box center [523, 450] width 25 height 23
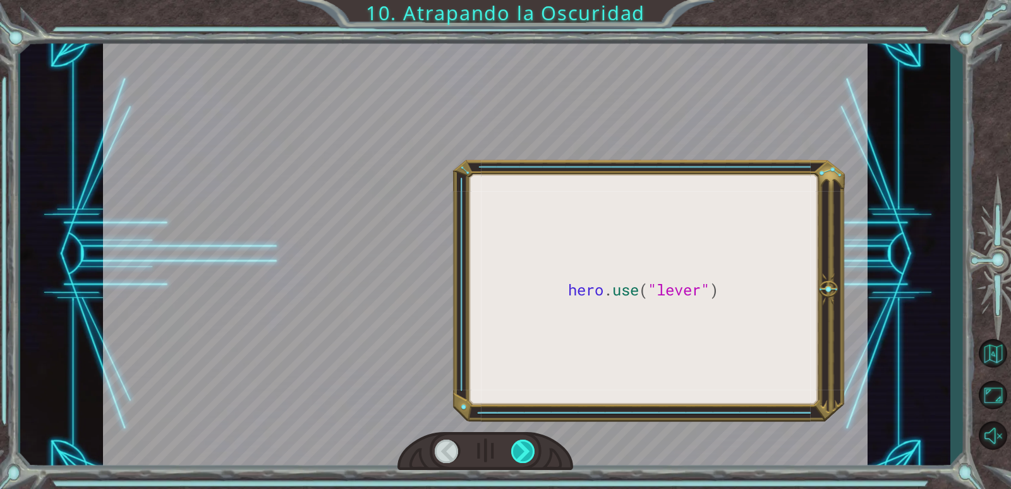
click at [527, 448] on div at bounding box center [523, 450] width 25 height 23
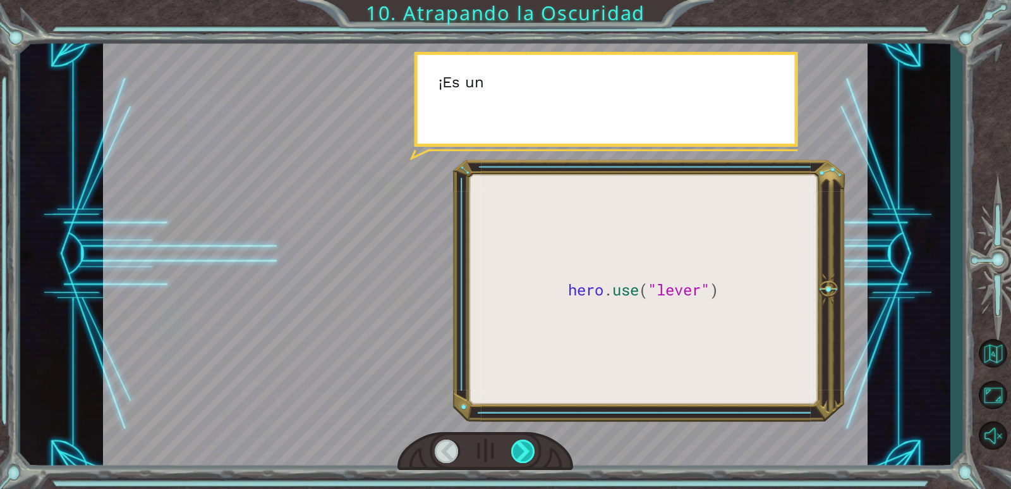
click at [527, 448] on div at bounding box center [523, 450] width 25 height 23
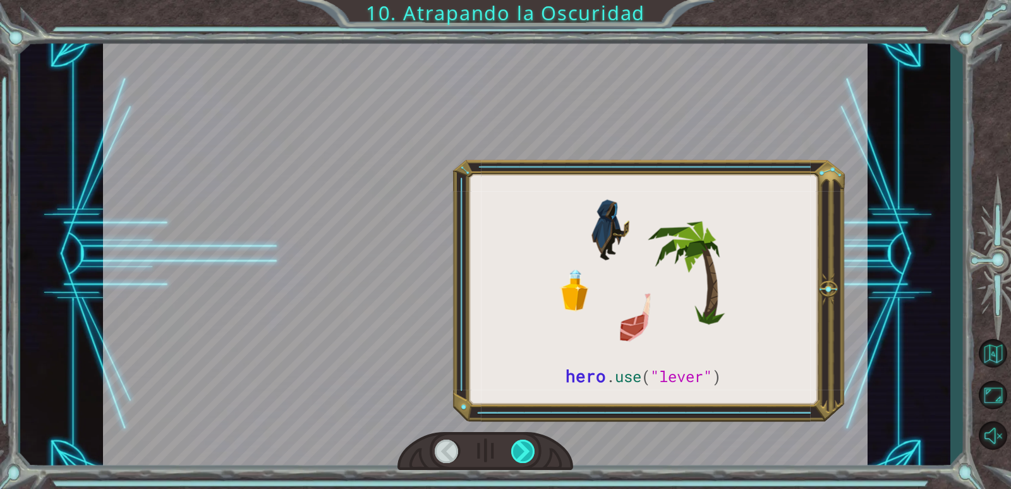
click at [527, 447] on div at bounding box center [523, 450] width 25 height 23
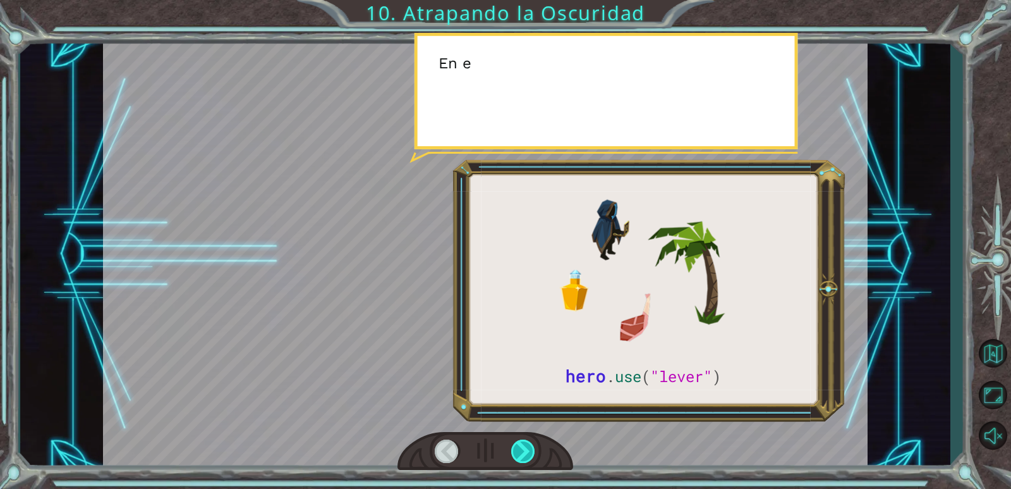
click at [527, 447] on div at bounding box center [523, 450] width 25 height 23
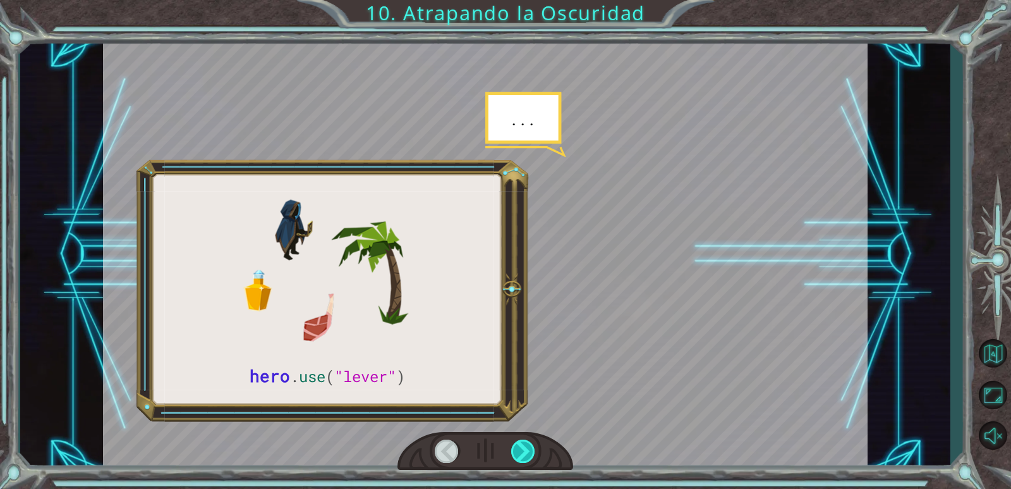
click at [529, 446] on div at bounding box center [523, 450] width 25 height 23
click at [531, 446] on div at bounding box center [523, 450] width 25 height 23
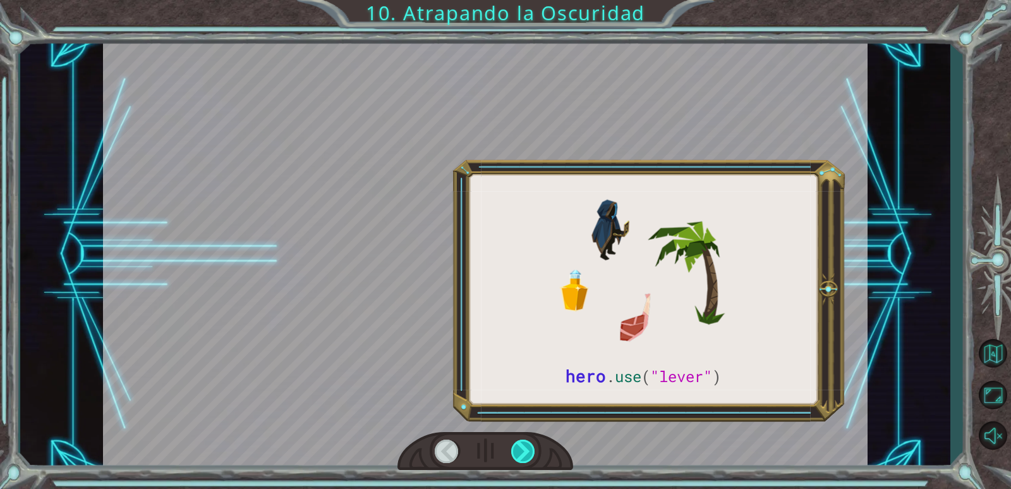
click at [531, 446] on div at bounding box center [523, 450] width 25 height 23
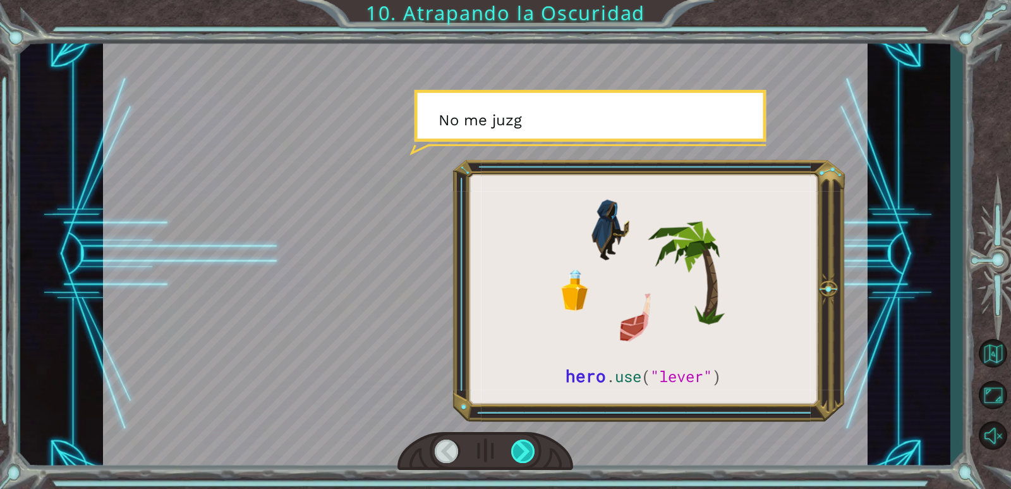
click at [531, 446] on div at bounding box center [523, 450] width 25 height 23
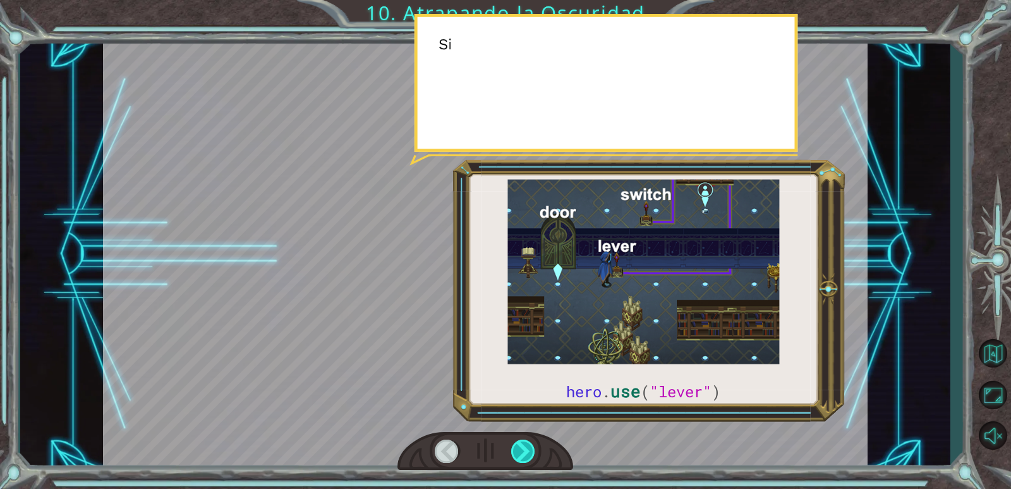
click at [531, 446] on div at bounding box center [523, 450] width 25 height 23
click at [533, 446] on div at bounding box center [523, 450] width 25 height 23
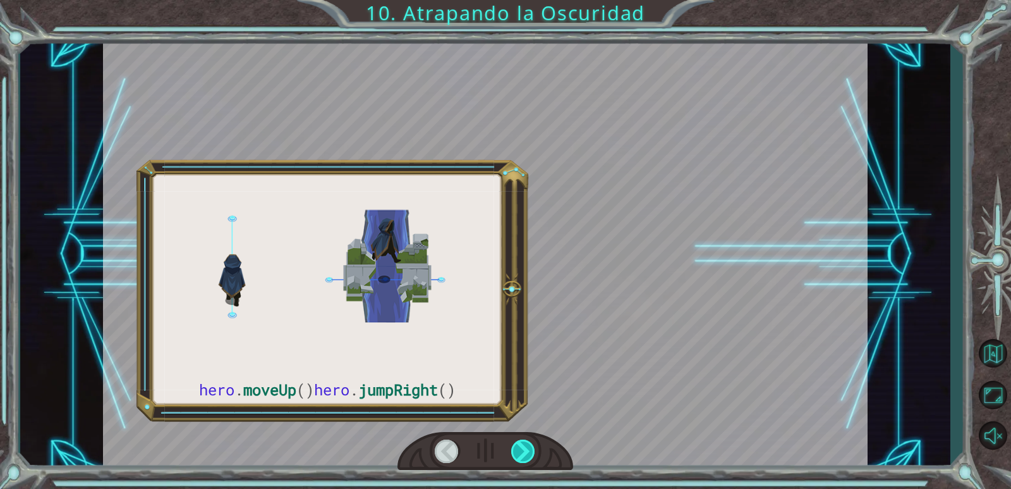
click at [533, 446] on div at bounding box center [523, 450] width 25 height 23
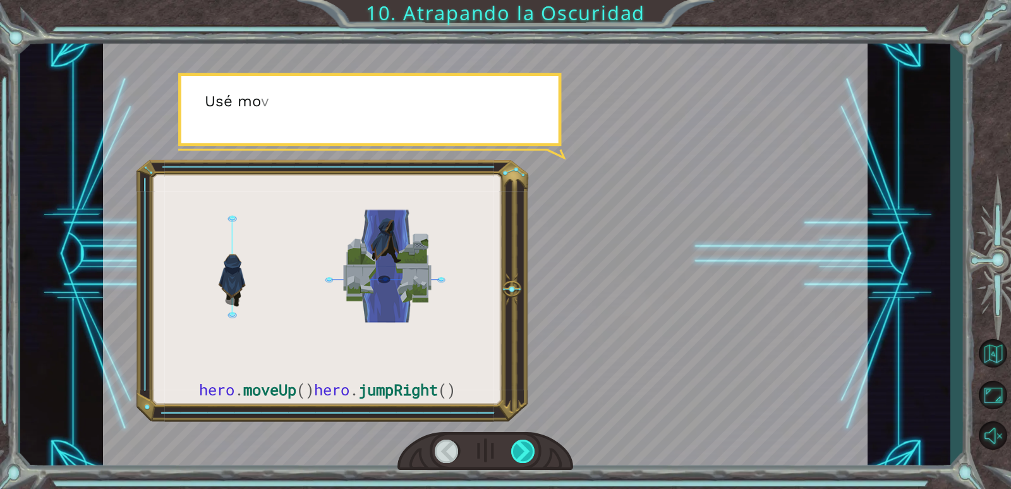
click at [533, 446] on div at bounding box center [523, 450] width 25 height 23
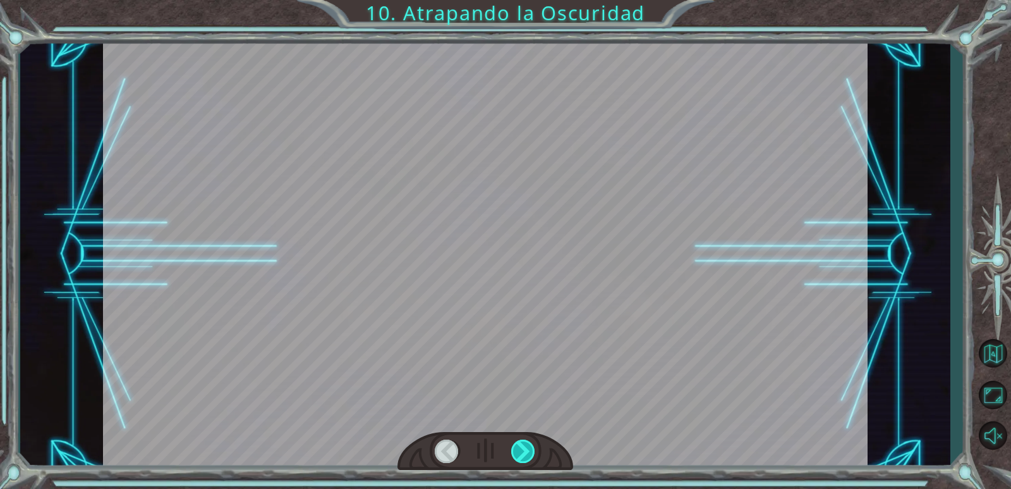
click at [533, 446] on div at bounding box center [523, 450] width 25 height 23
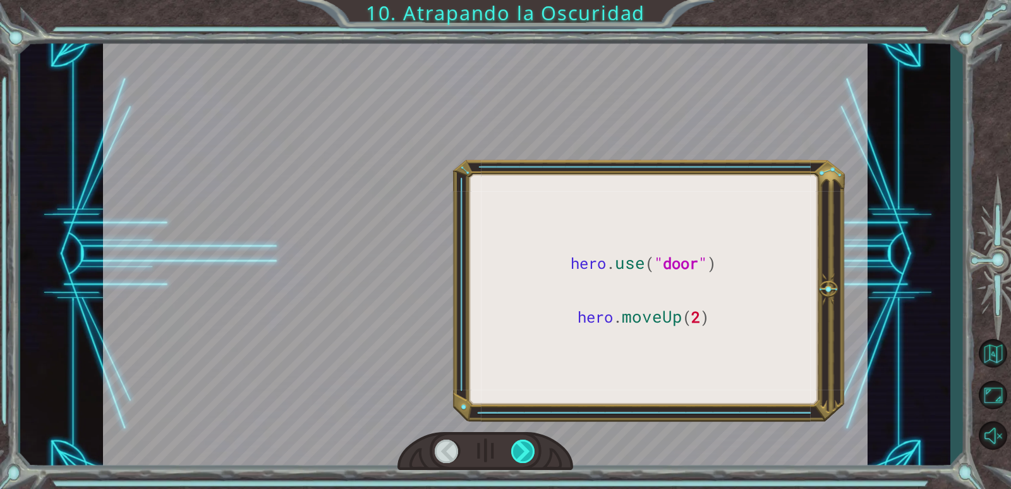
click at [533, 446] on div at bounding box center [523, 450] width 25 height 23
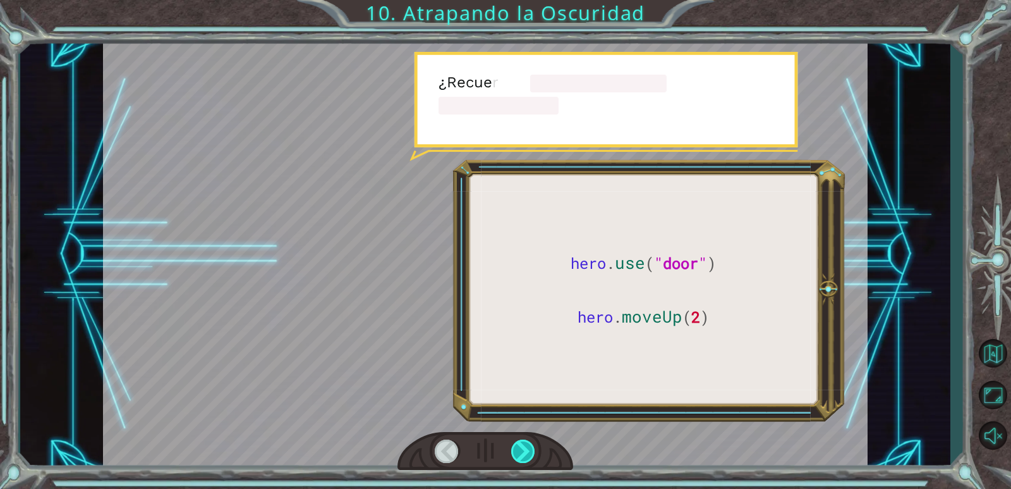
click at [533, 446] on div at bounding box center [523, 450] width 25 height 23
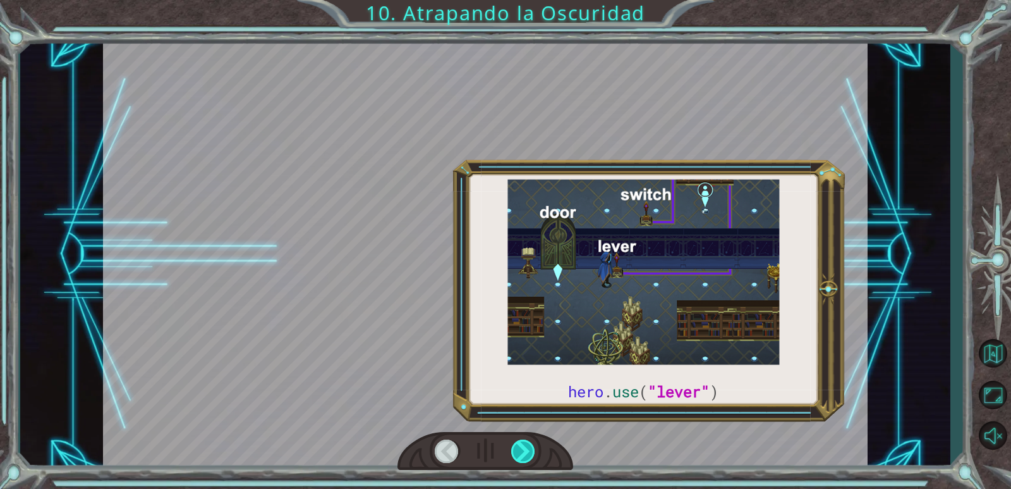
click at [533, 446] on div at bounding box center [523, 450] width 25 height 23
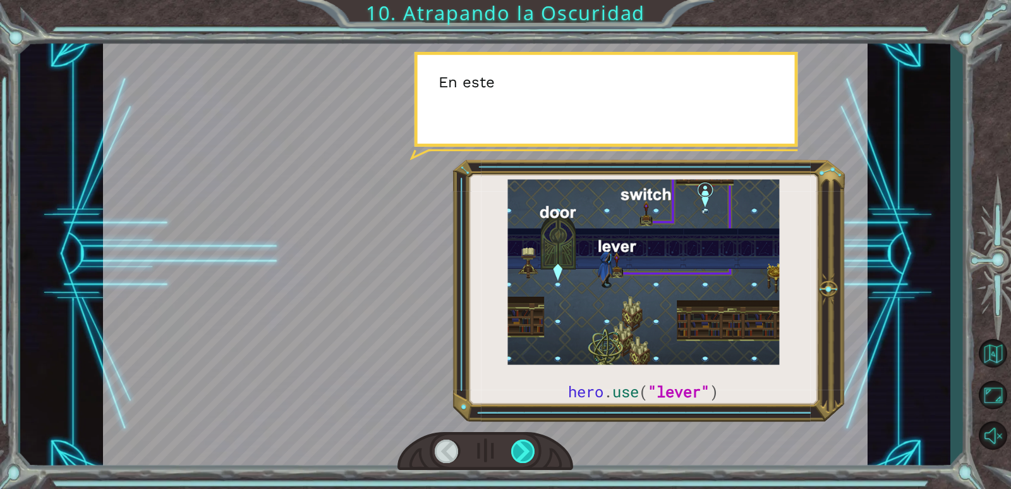
click at [534, 446] on div at bounding box center [523, 450] width 25 height 23
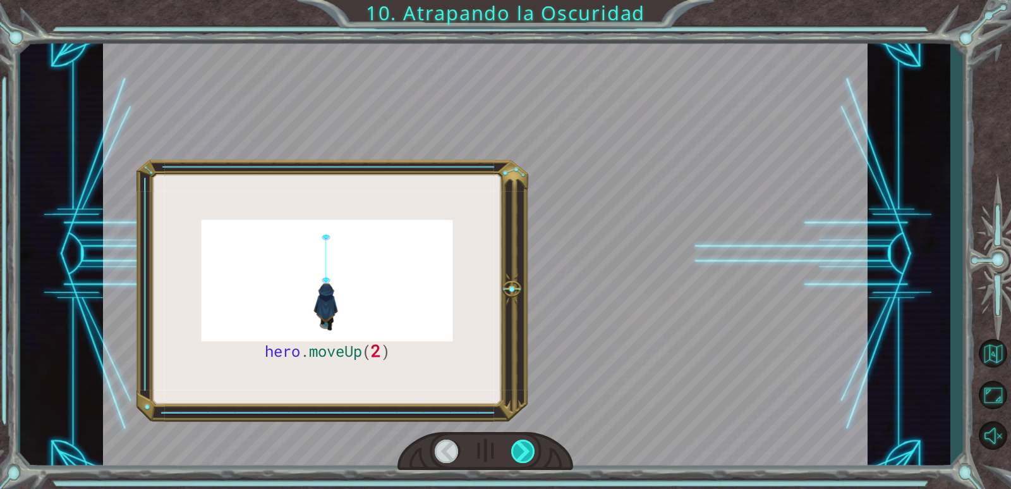
click at [534, 446] on div at bounding box center [523, 450] width 25 height 23
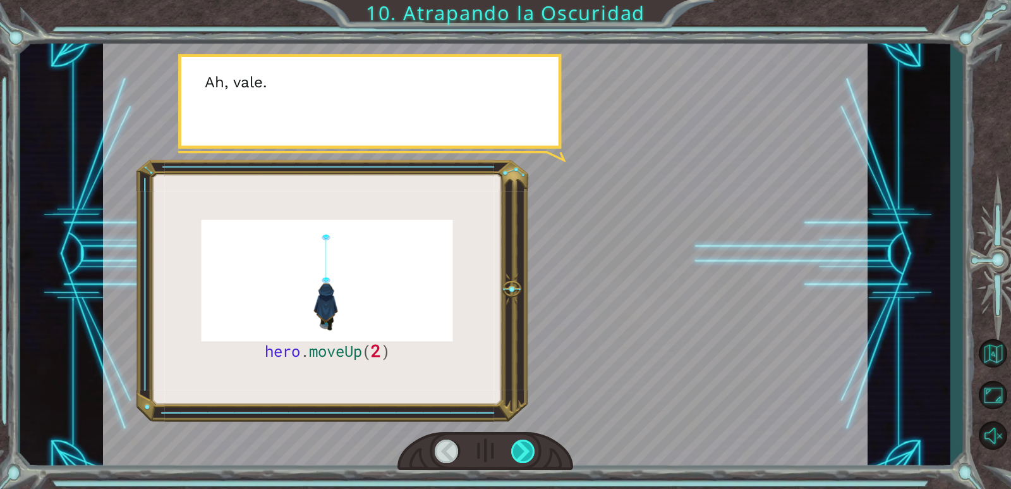
click at [534, 446] on div at bounding box center [523, 450] width 25 height 23
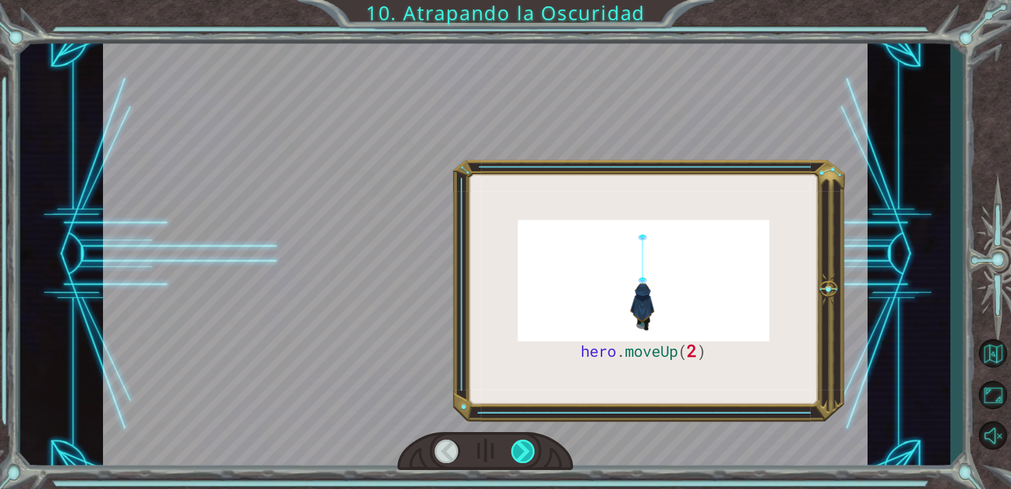
click at [534, 446] on div at bounding box center [523, 450] width 25 height 23
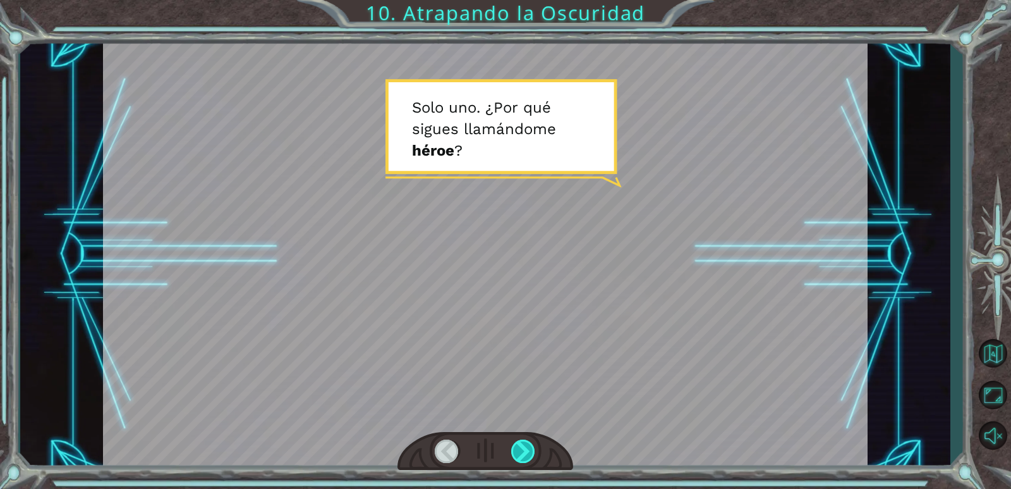
click at [518, 448] on div at bounding box center [523, 450] width 25 height 23
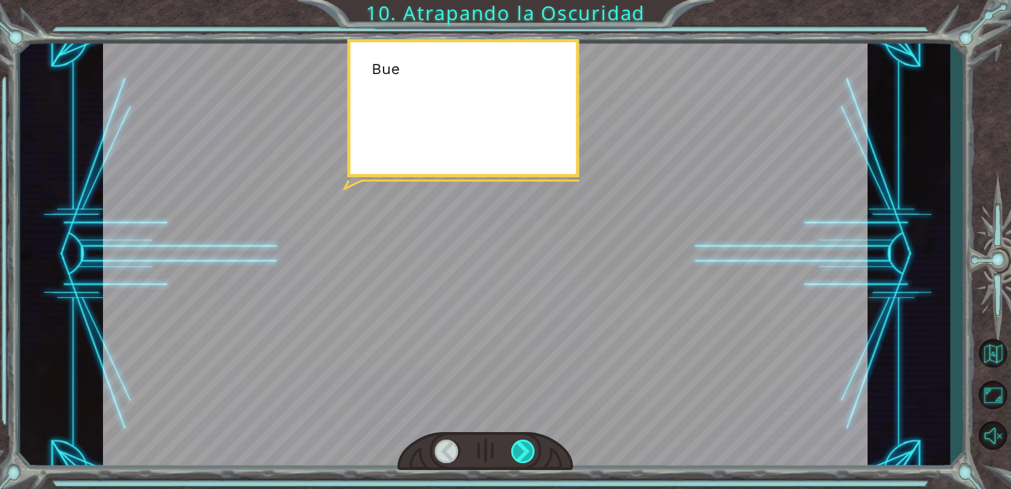
click at [518, 448] on div at bounding box center [523, 450] width 25 height 23
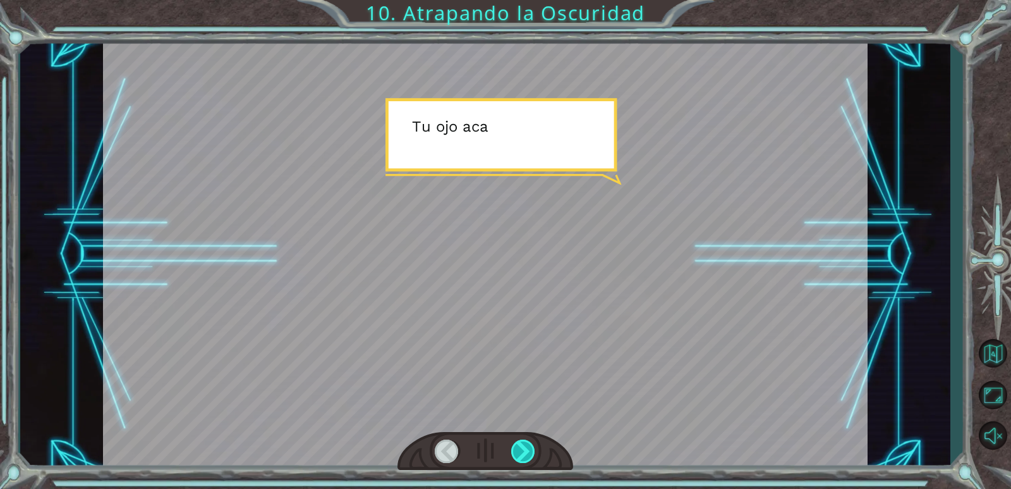
click at [518, 448] on div at bounding box center [523, 450] width 25 height 23
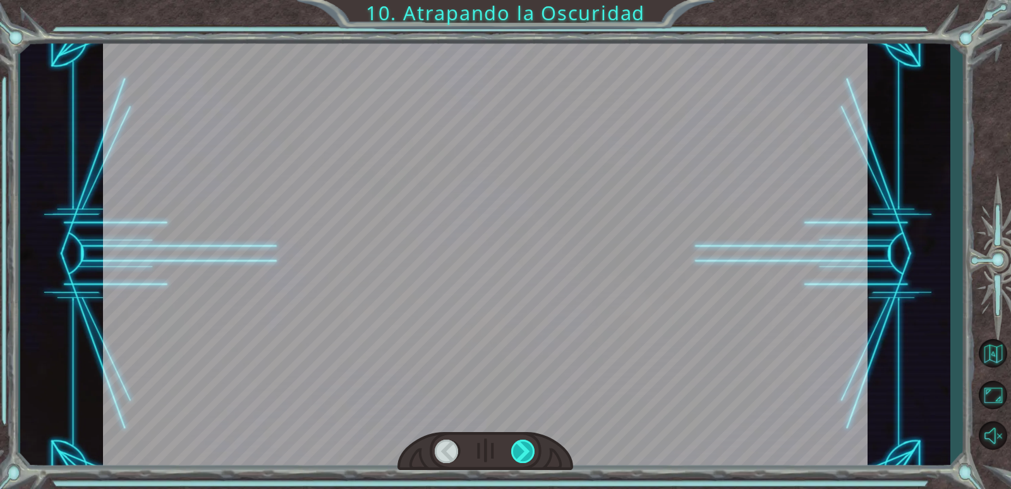
click at [519, 446] on div at bounding box center [523, 450] width 25 height 23
click at [531, 0] on div "hero . moveUp ( 2 ) A n t e s d e q u e p o d a m o s a t r a p a r l a O s c u…" at bounding box center [505, 0] width 1011 height 0
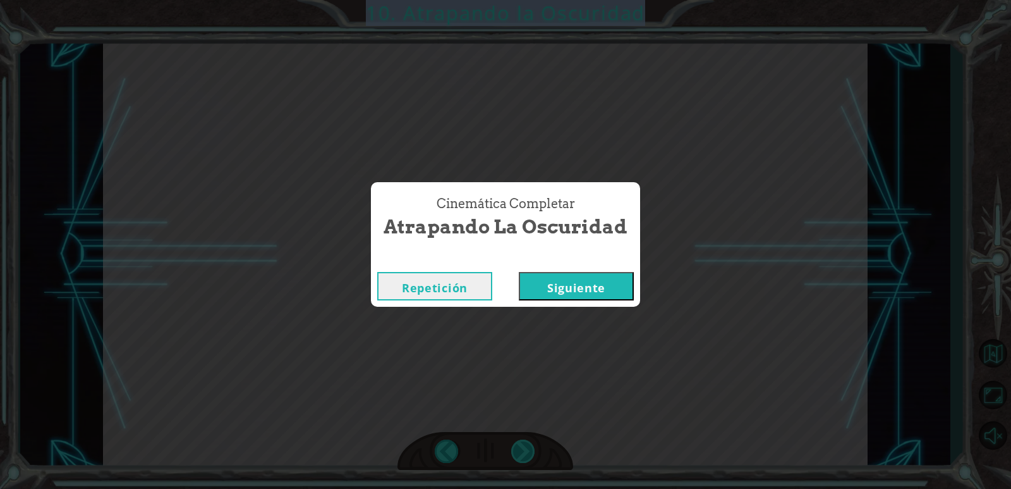
click at [531, 444] on div "Cinemática Completar Atrapando la Oscuridad Repetición [GEOGRAPHIC_DATA]" at bounding box center [505, 244] width 1011 height 489
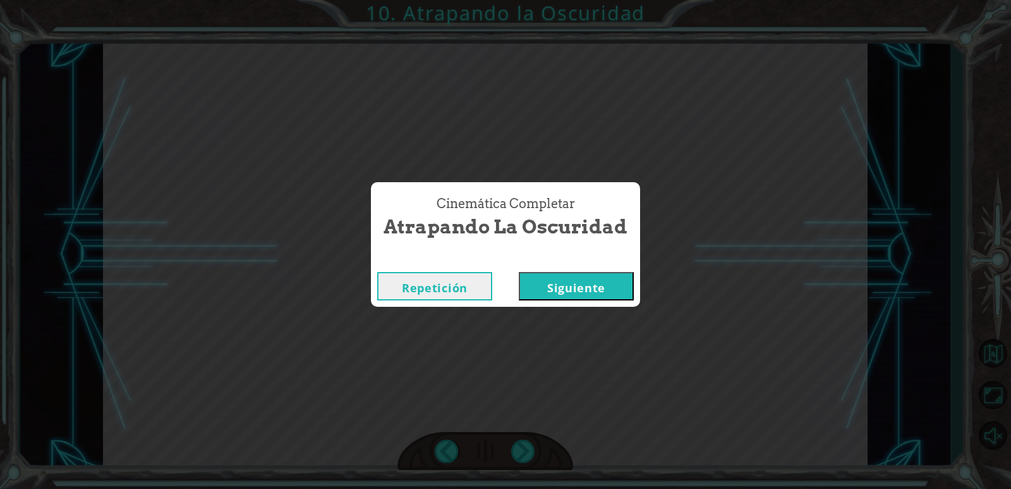
click at [575, 277] on button "Siguiente" at bounding box center [576, 286] width 115 height 28
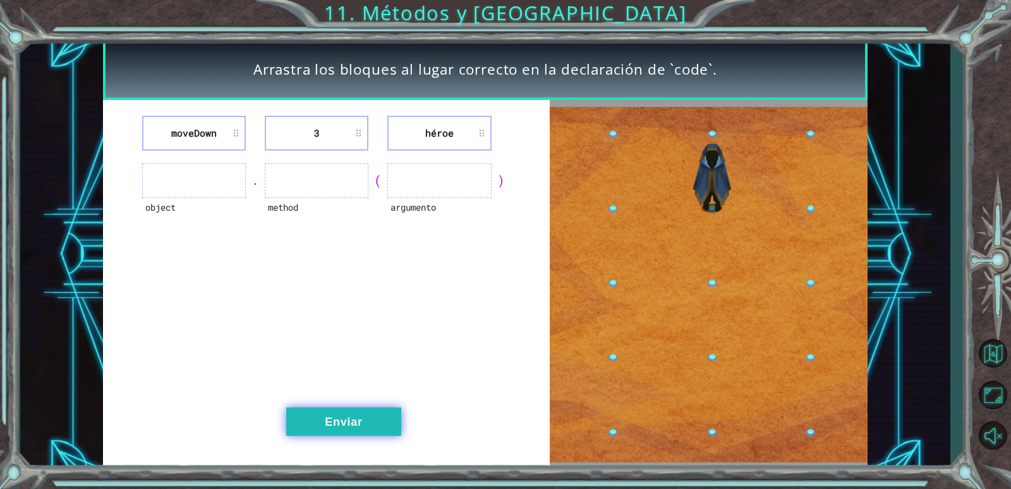
click at [372, 428] on button "Enviar" at bounding box center [343, 421] width 115 height 28
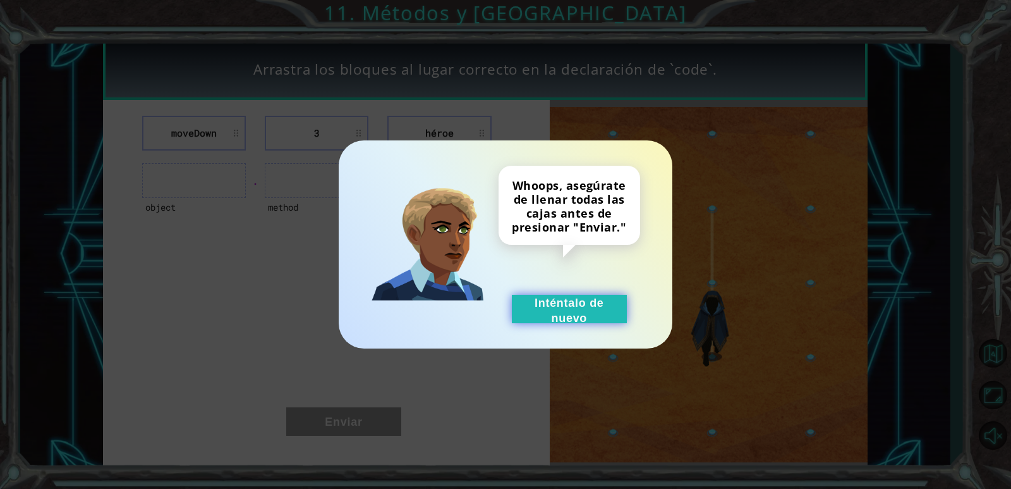
click at [590, 305] on button "Inténtalo de nuevo" at bounding box center [569, 309] width 115 height 28
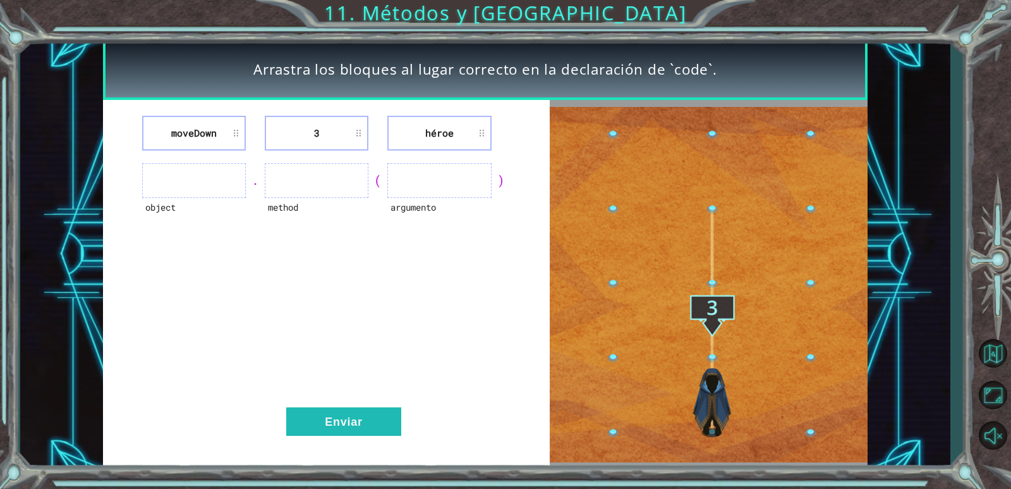
click at [195, 192] on ul at bounding box center [194, 180] width 104 height 35
drag, startPoint x: 195, startPoint y: 185, endPoint x: 223, endPoint y: 181, distance: 28.7
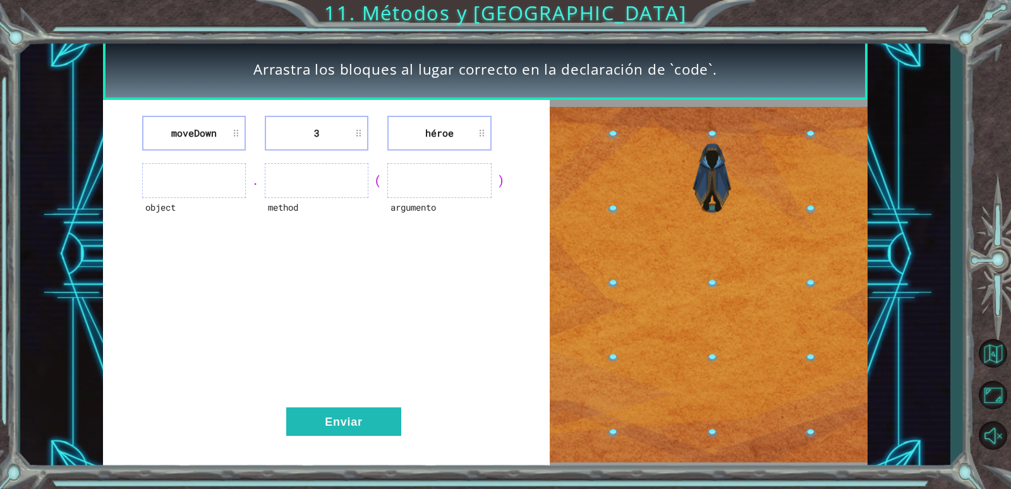
click at [195, 184] on ul at bounding box center [194, 180] width 104 height 35
click at [156, 189] on ul at bounding box center [194, 180] width 104 height 35
drag, startPoint x: 193, startPoint y: 165, endPoint x: 211, endPoint y: 171, distance: 19.4
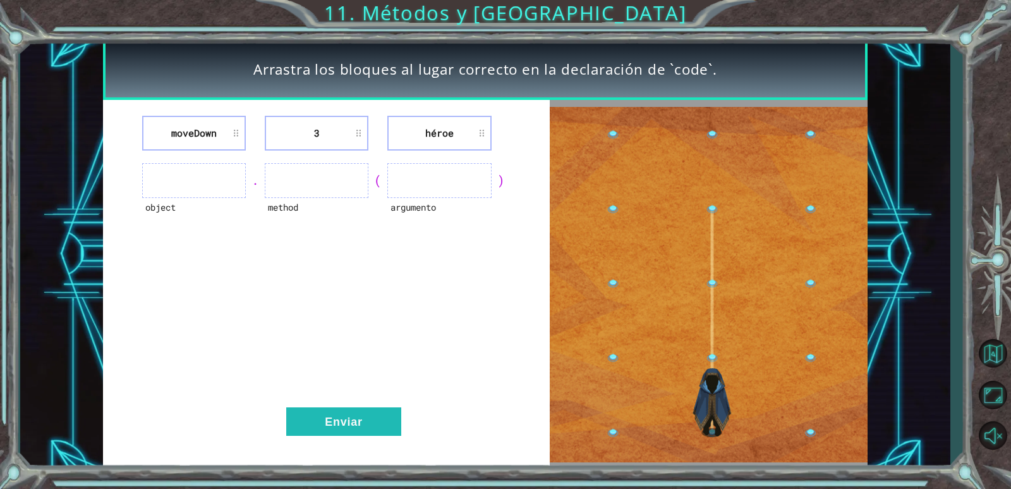
click at [209, 171] on ul at bounding box center [194, 180] width 104 height 35
drag, startPoint x: 252, startPoint y: 179, endPoint x: 494, endPoint y: 196, distance: 242.7
click at [457, 198] on div "object . method ( argumento )" at bounding box center [326, 180] width 415 height 35
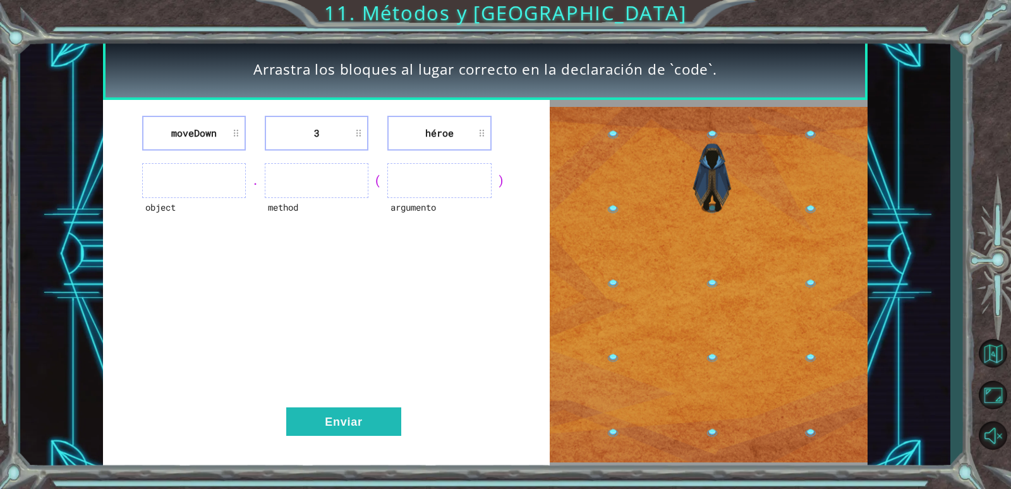
click at [171, 195] on ul at bounding box center [194, 180] width 104 height 35
click at [181, 179] on ul at bounding box center [194, 180] width 104 height 35
click at [486, 126] on li "héroe" at bounding box center [440, 133] width 104 height 35
click at [481, 134] on li "héroe" at bounding box center [440, 133] width 104 height 35
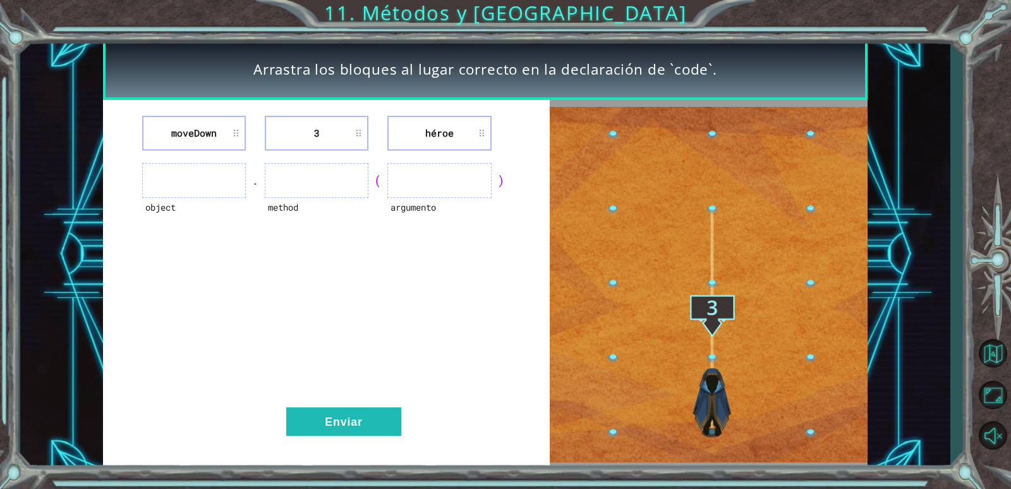
click at [198, 171] on ul at bounding box center [194, 180] width 104 height 35
drag, startPoint x: 195, startPoint y: 172, endPoint x: 177, endPoint y: 181, distance: 20.4
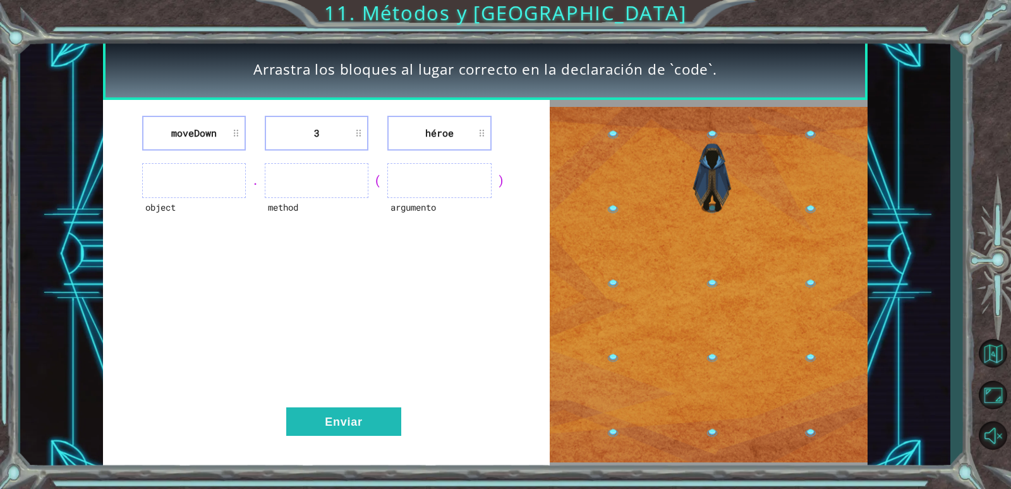
click at [183, 183] on ul at bounding box center [194, 180] width 104 height 35
click at [173, 180] on ul at bounding box center [194, 180] width 104 height 35
click at [307, 177] on ul at bounding box center [317, 180] width 104 height 35
drag, startPoint x: 396, startPoint y: 176, endPoint x: 418, endPoint y: 174, distance: 22.3
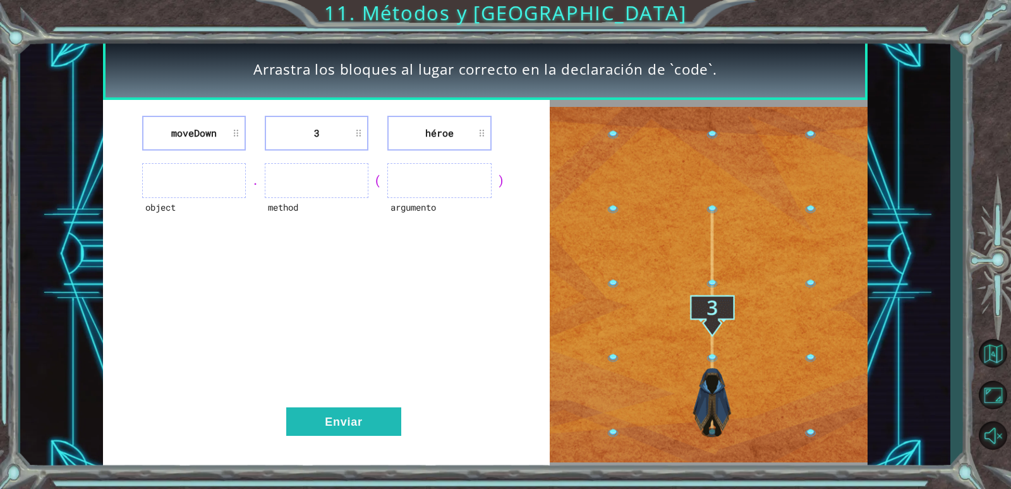
click at [400, 176] on ul at bounding box center [440, 180] width 104 height 35
click at [465, 173] on ul at bounding box center [440, 180] width 104 height 35
drag, startPoint x: 373, startPoint y: 181, endPoint x: 410, endPoint y: 173, distance: 38.1
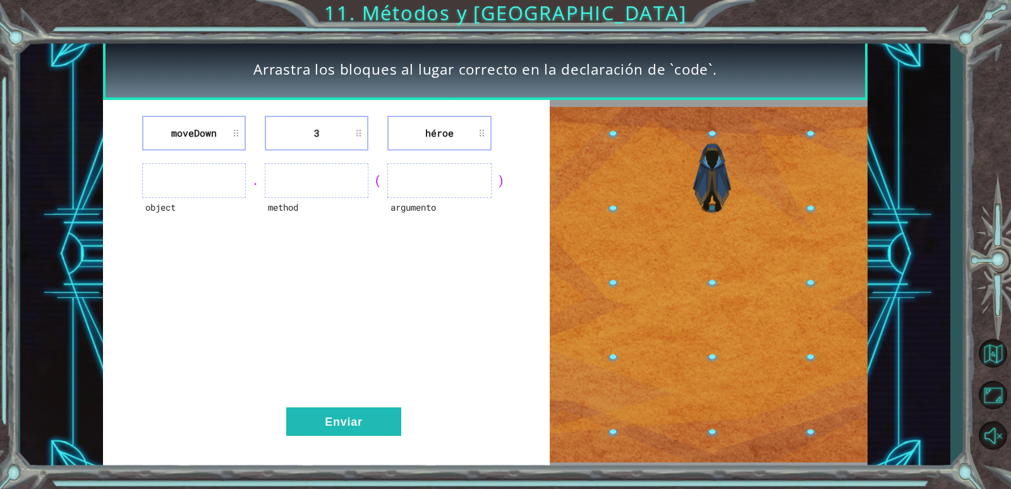
click at [374, 180] on div "(" at bounding box center [378, 180] width 19 height 18
drag, startPoint x: 469, startPoint y: 158, endPoint x: 442, endPoint y: 181, distance: 35.9
click at [468, 159] on div "moveDown 3 héroe object . method ( argumento ) Enviar" at bounding box center [326, 284] width 446 height 369
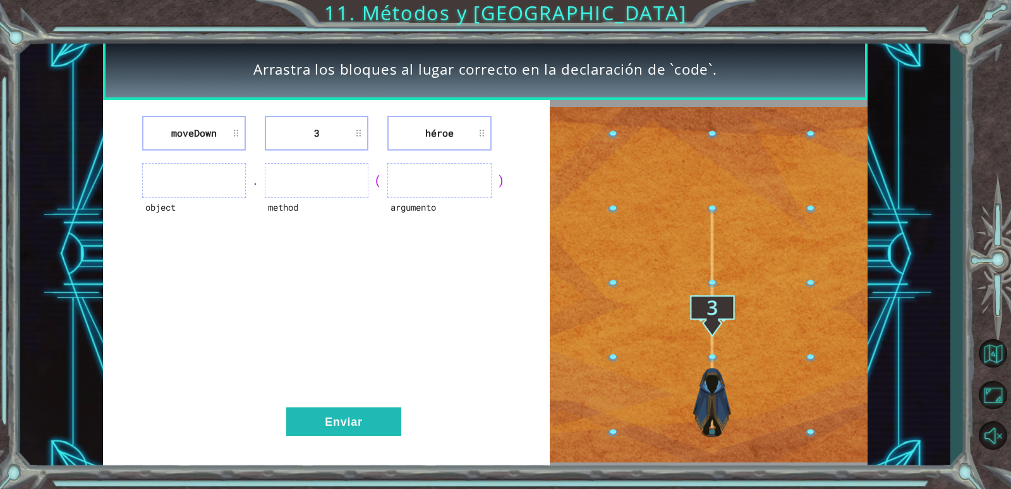
drag, startPoint x: 442, startPoint y: 181, endPoint x: 413, endPoint y: 198, distance: 32.9
click at [415, 197] on ul at bounding box center [440, 180] width 104 height 35
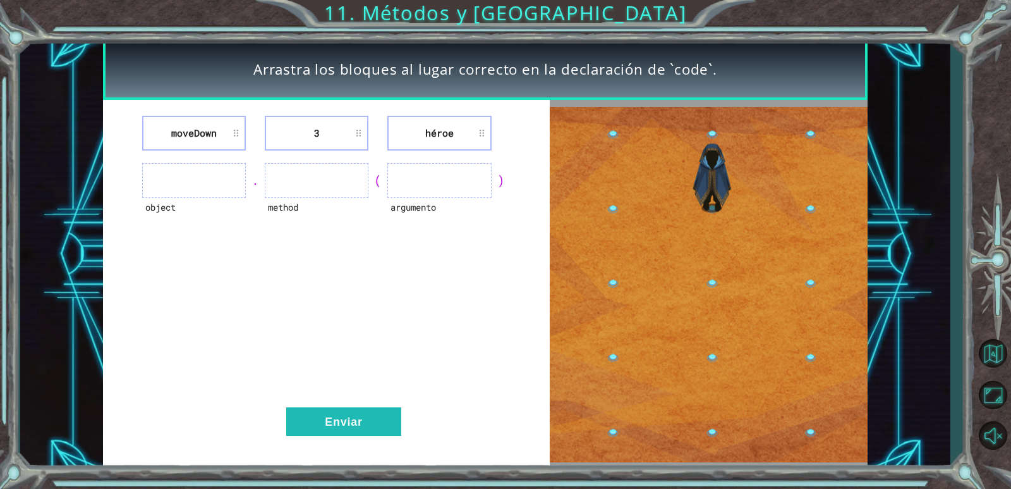
drag, startPoint x: 381, startPoint y: 210, endPoint x: 326, endPoint y: 219, distance: 55.8
click at [344, 198] on div "object . method ( argumento )" at bounding box center [326, 180] width 415 height 35
click at [203, 174] on ul at bounding box center [194, 180] width 104 height 35
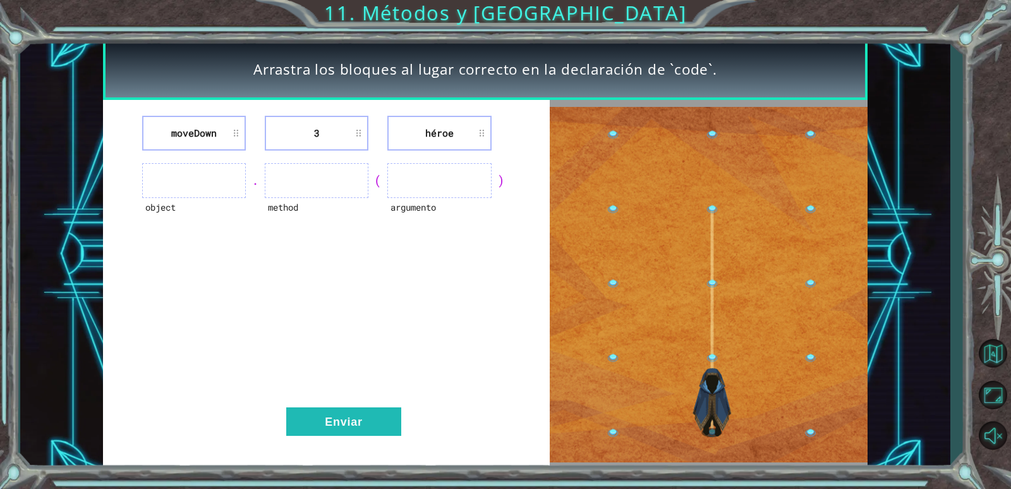
click at [202, 177] on ul at bounding box center [194, 180] width 104 height 35
click at [415, 166] on ul at bounding box center [440, 180] width 104 height 35
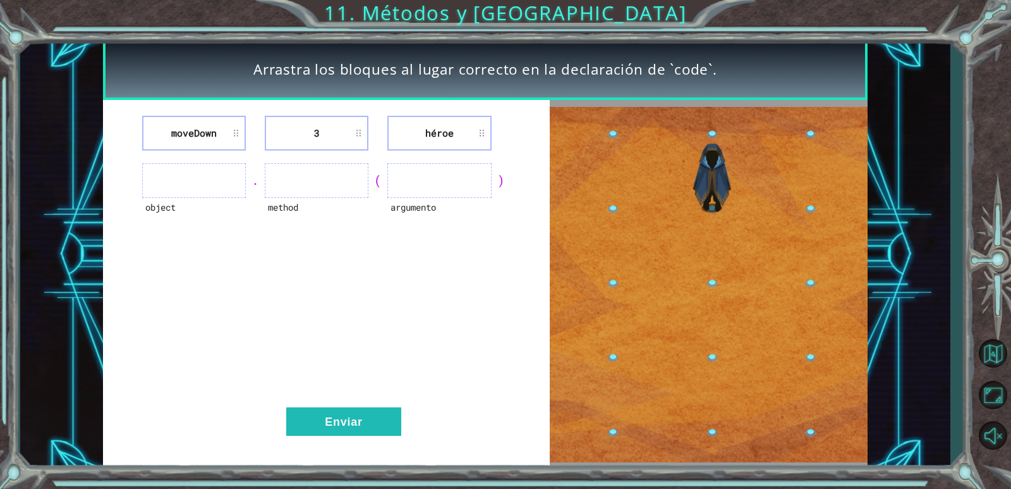
click at [304, 130] on li "3" at bounding box center [317, 133] width 104 height 35
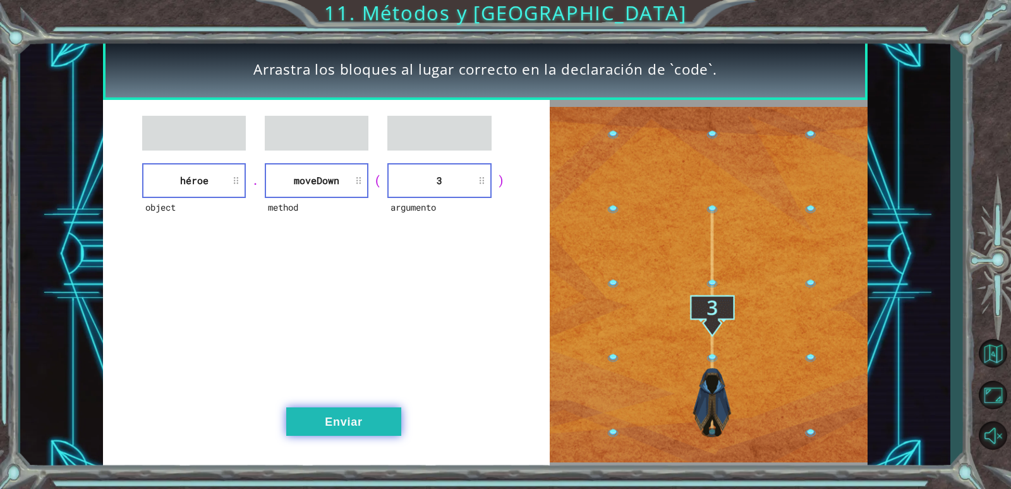
click at [370, 416] on button "Enviar" at bounding box center [343, 421] width 115 height 28
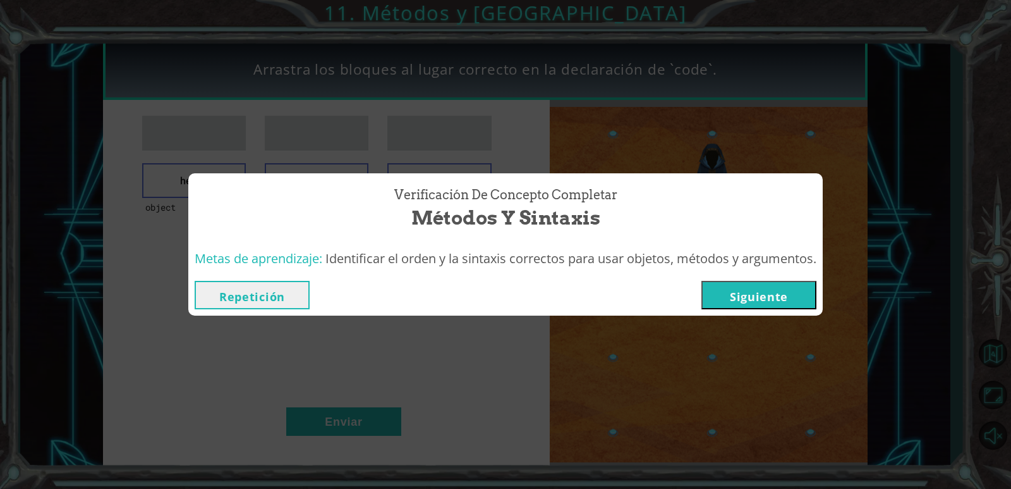
click at [762, 295] on button "Siguiente" at bounding box center [759, 295] width 115 height 28
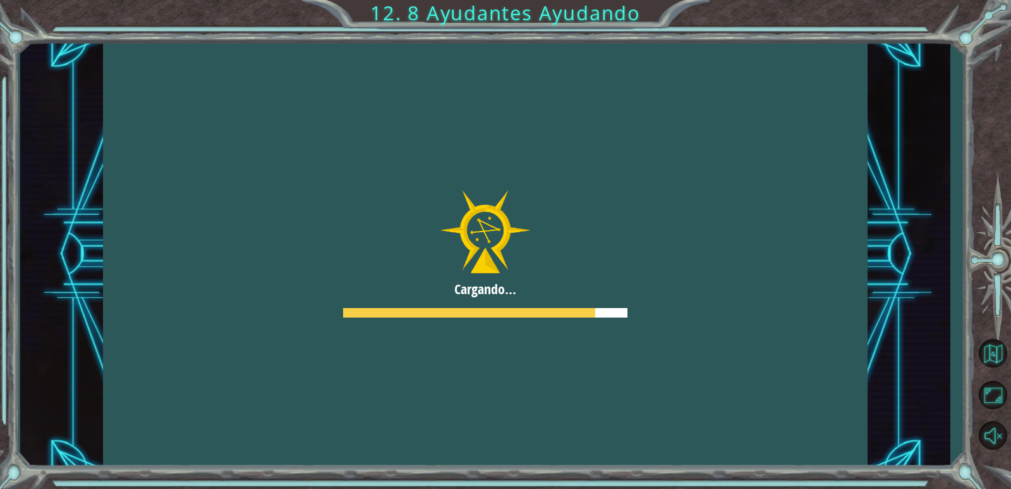
click at [590, 279] on div at bounding box center [485, 254] width 765 height 430
click at [999, 441] on button "Activar sonido." at bounding box center [993, 435] width 37 height 37
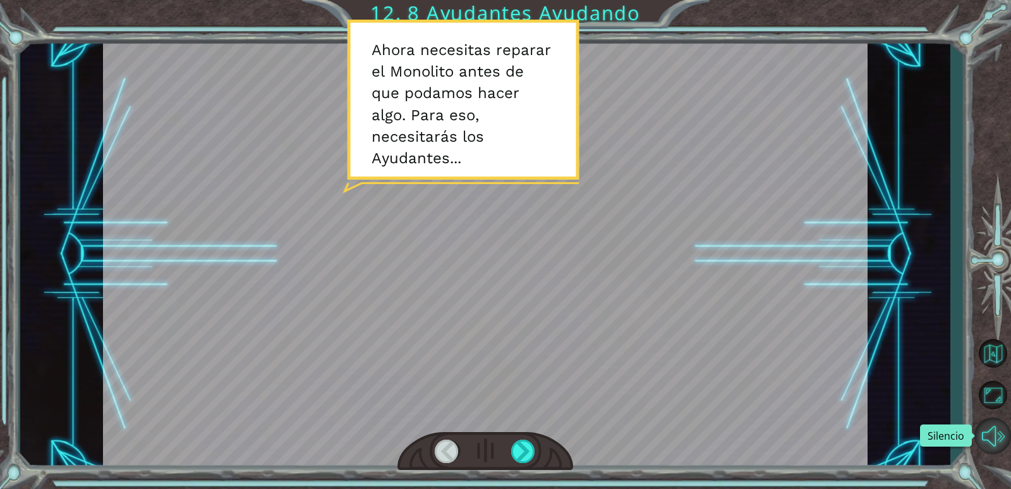
click at [998, 440] on button "Silencio" at bounding box center [993, 435] width 37 height 37
click at [520, 449] on div at bounding box center [523, 450] width 25 height 23
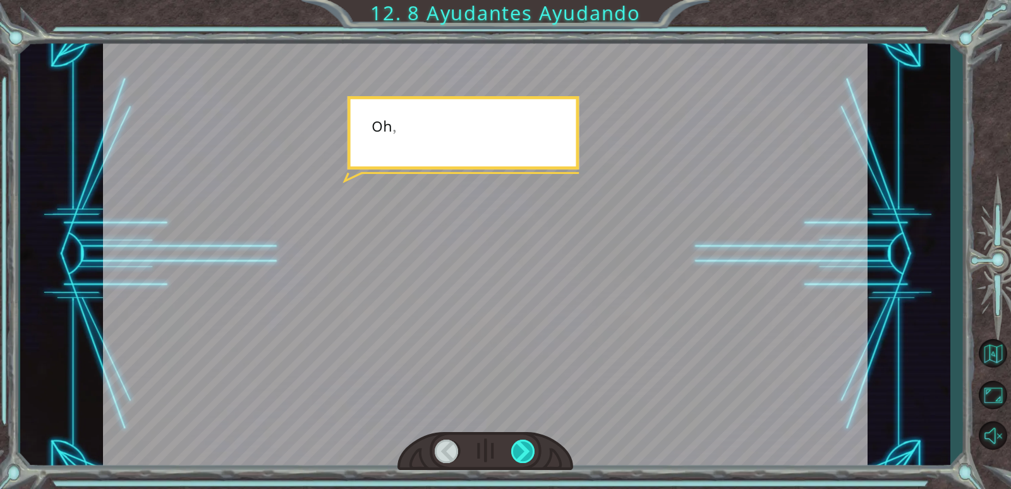
click at [520, 449] on div at bounding box center [523, 450] width 25 height 23
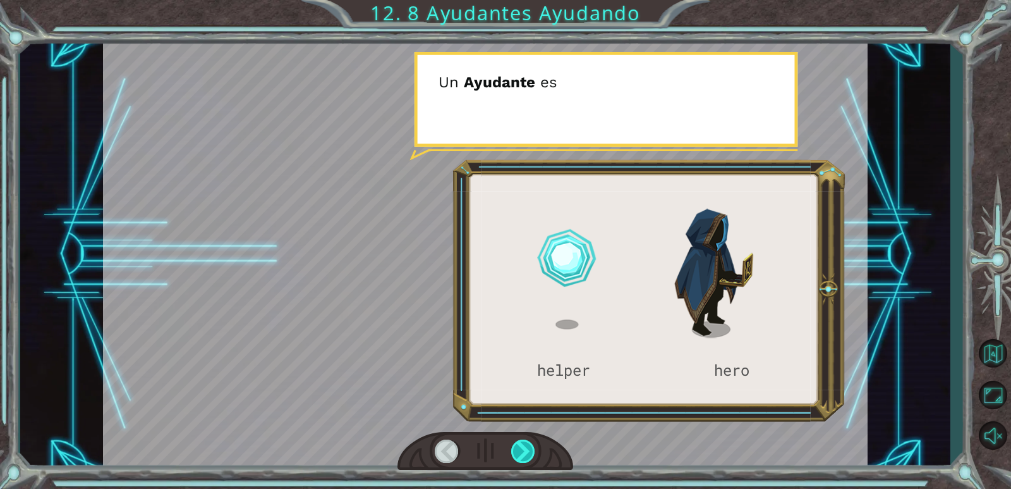
click at [520, 449] on div at bounding box center [523, 450] width 25 height 23
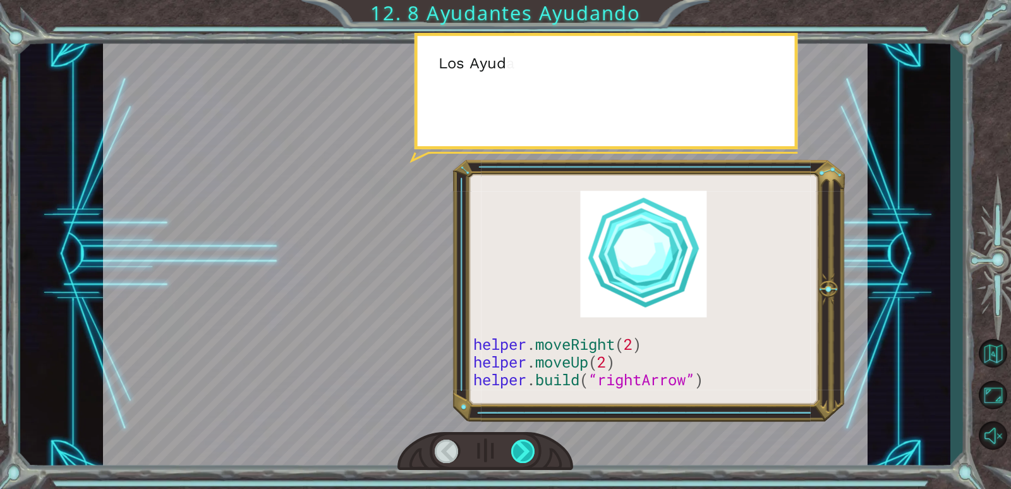
click at [520, 449] on div at bounding box center [523, 450] width 25 height 23
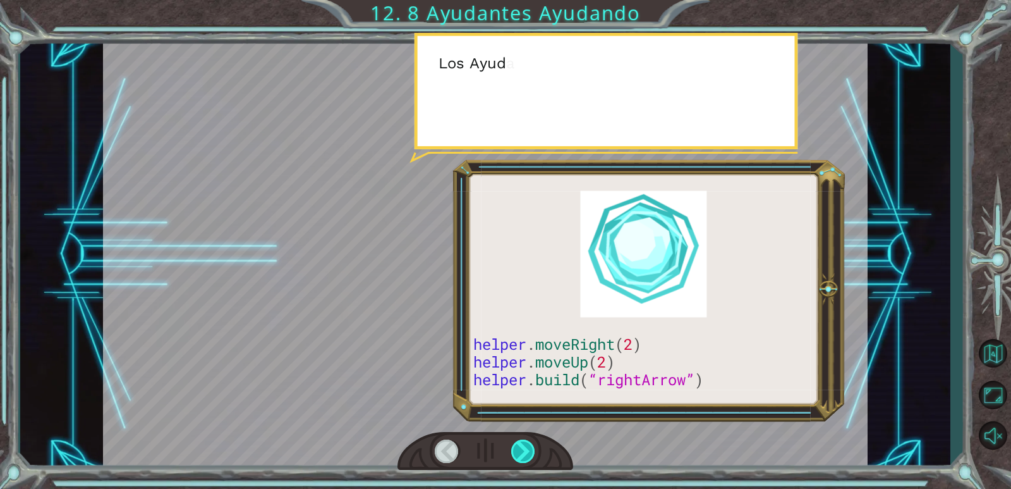
click at [520, 449] on div at bounding box center [523, 450] width 25 height 23
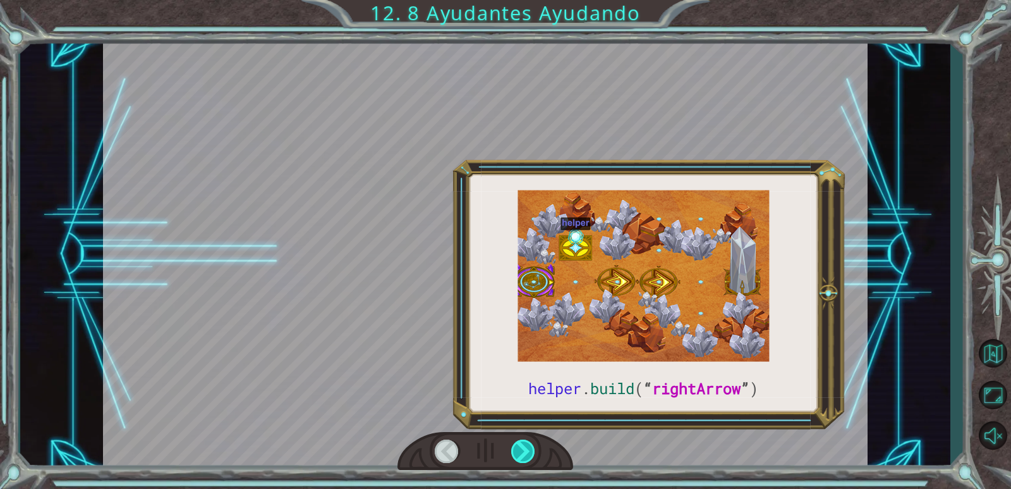
click at [520, 449] on div at bounding box center [523, 450] width 25 height 23
click at [521, 446] on div at bounding box center [523, 450] width 25 height 23
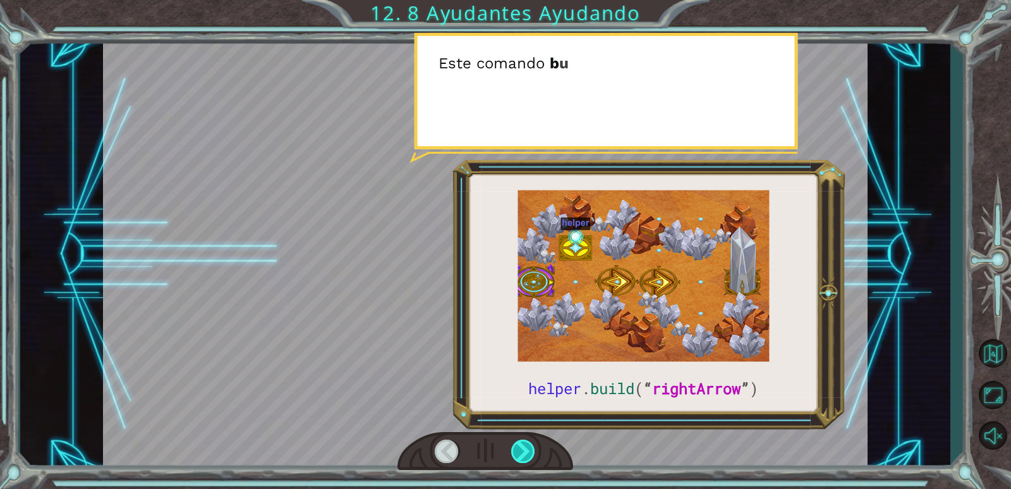
click at [521, 446] on div at bounding box center [523, 450] width 25 height 23
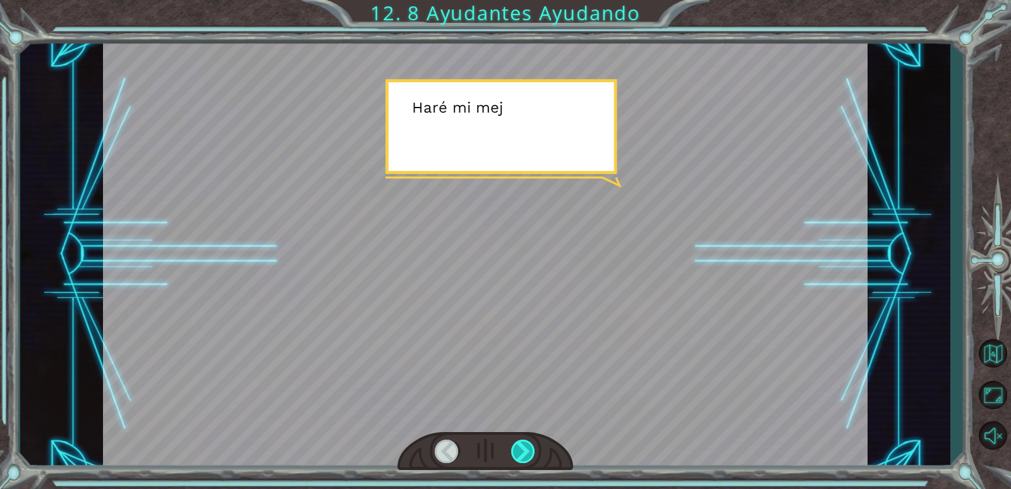
click at [521, 446] on div at bounding box center [523, 450] width 25 height 23
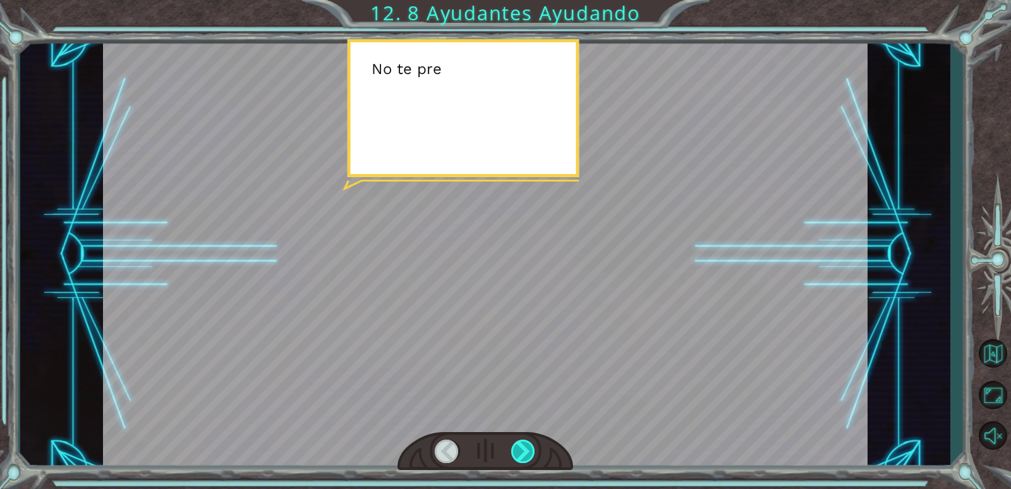
click at [521, 446] on div at bounding box center [523, 450] width 25 height 23
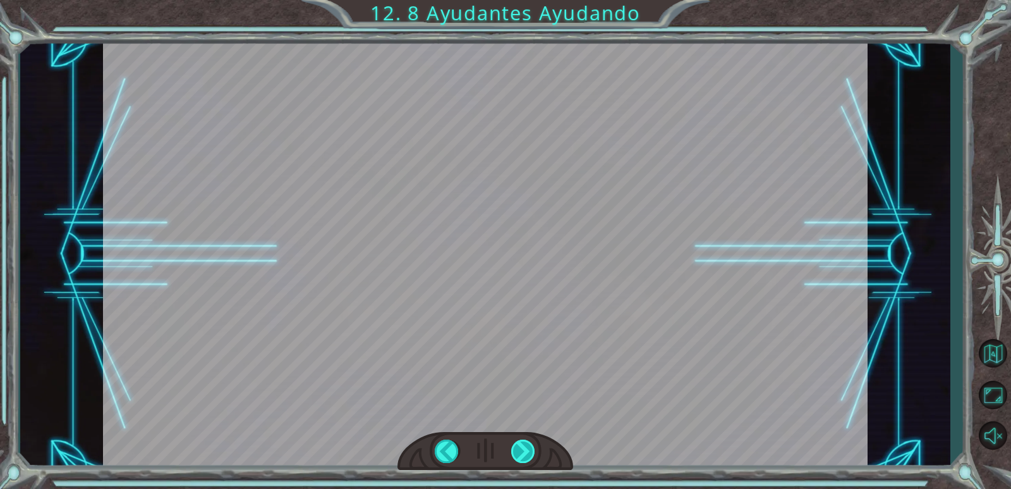
click at [521, 446] on div at bounding box center [523, 450] width 25 height 23
click at [517, 448] on div at bounding box center [523, 450] width 25 height 23
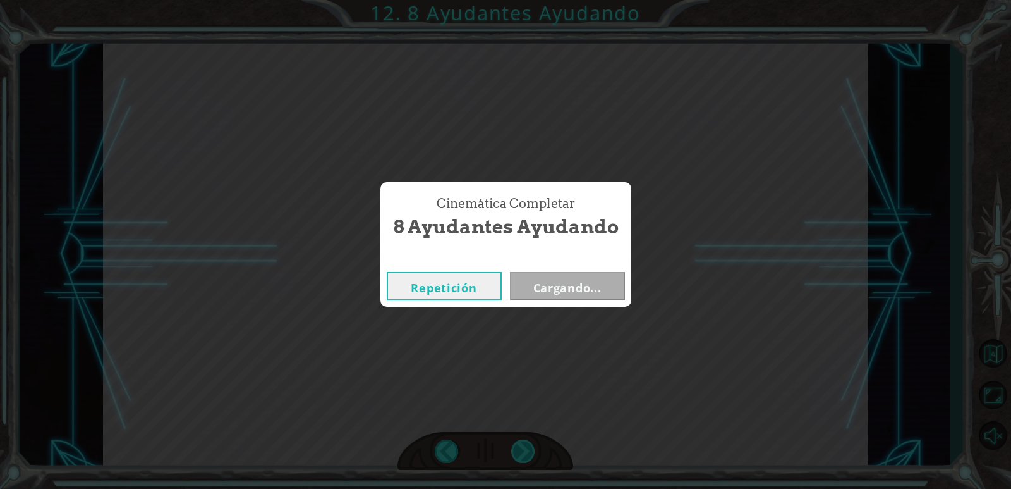
click at [517, 448] on div "Cinemática Completar 8 Ayudantes Ayudando Repetición Cargando..." at bounding box center [505, 244] width 1011 height 489
click at [563, 297] on button "Siguiente" at bounding box center [567, 286] width 115 height 28
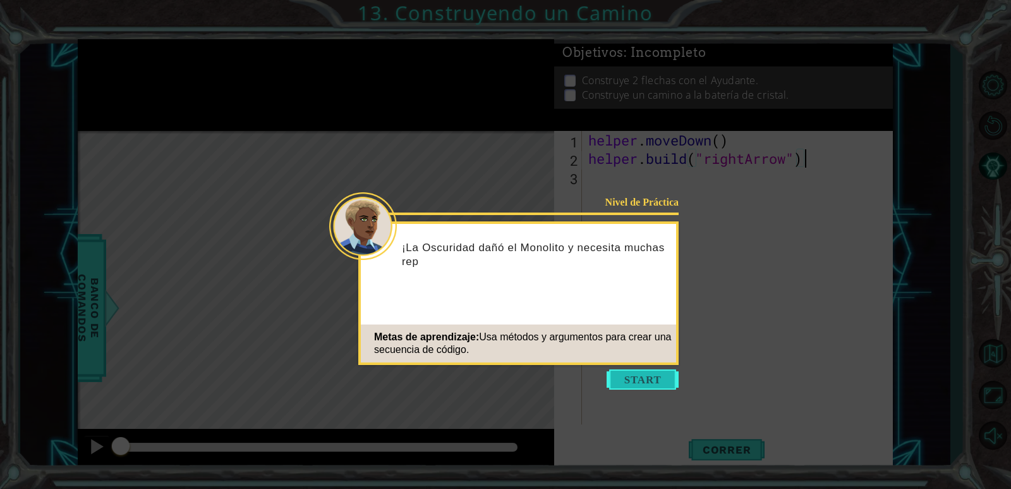
click at [639, 372] on button "Start" at bounding box center [643, 379] width 72 height 20
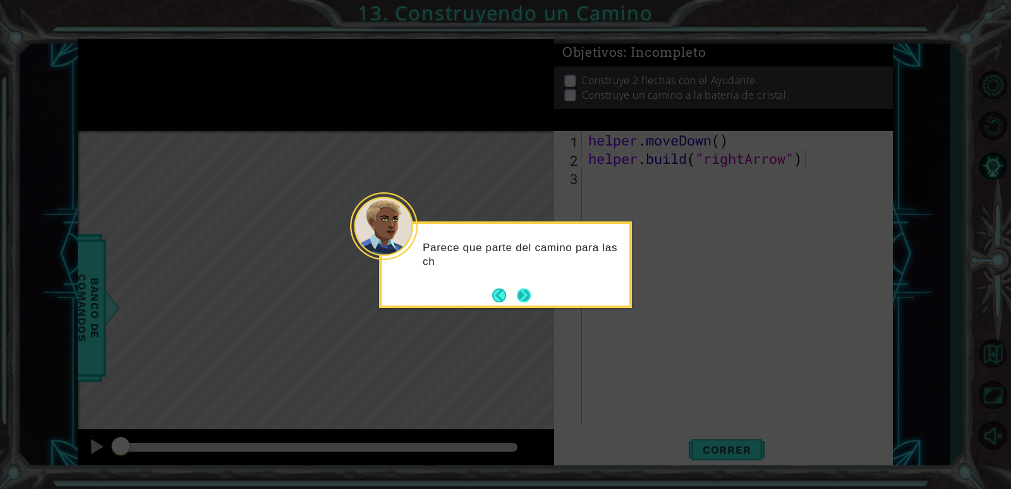
click at [522, 294] on button "Next" at bounding box center [524, 295] width 14 height 14
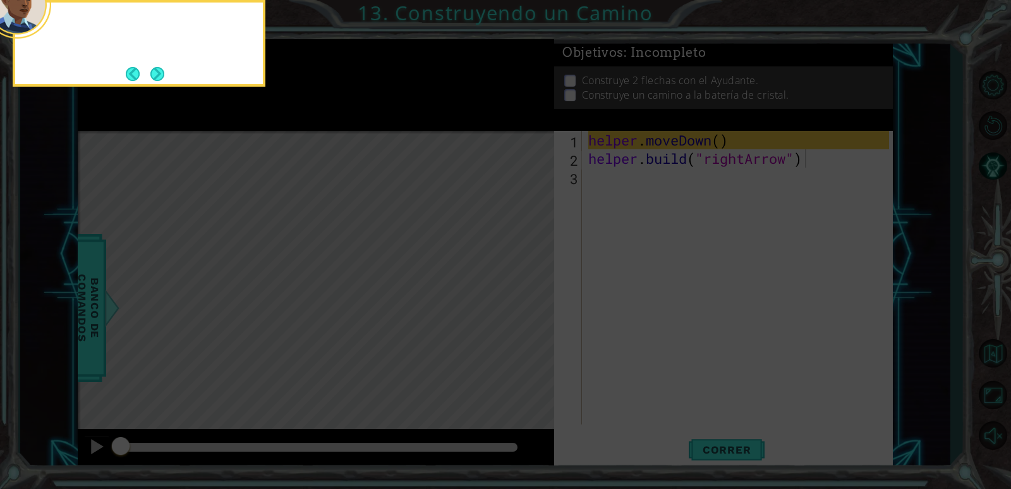
click at [534, 291] on icon at bounding box center [505, 72] width 1011 height 831
click at [707, 247] on icon at bounding box center [505, 72] width 1011 height 831
click at [154, 70] on button "Next" at bounding box center [157, 74] width 14 height 14
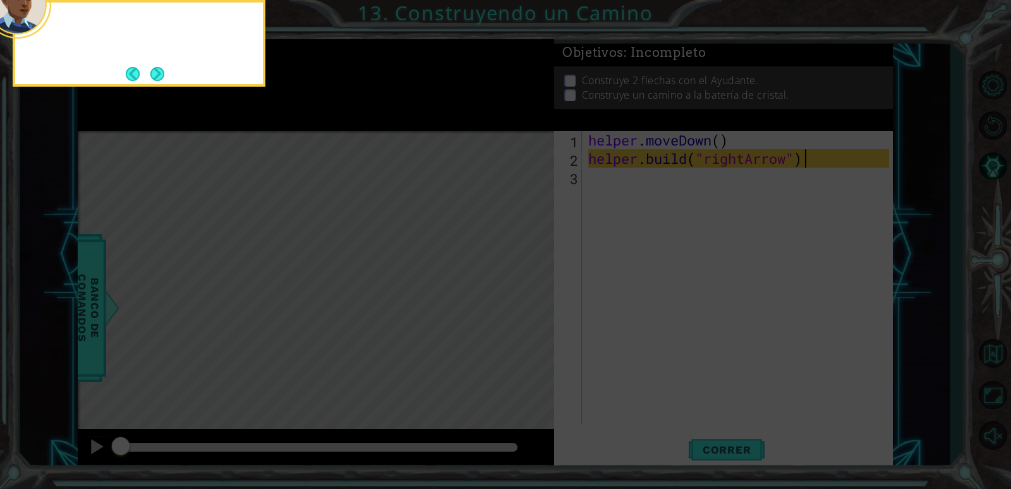
click at [154, 70] on button "Next" at bounding box center [157, 74] width 14 height 14
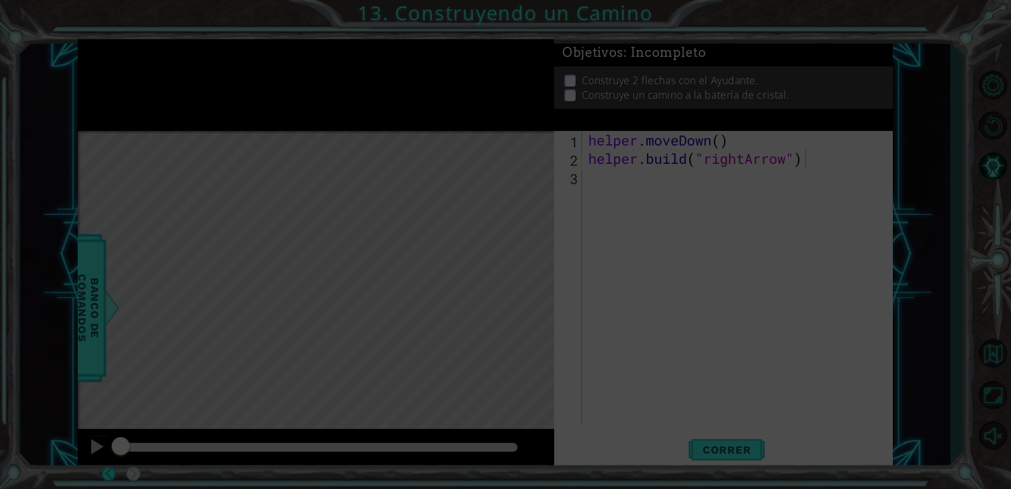
click at [152, 44] on div at bounding box center [127, 26] width 50 height 36
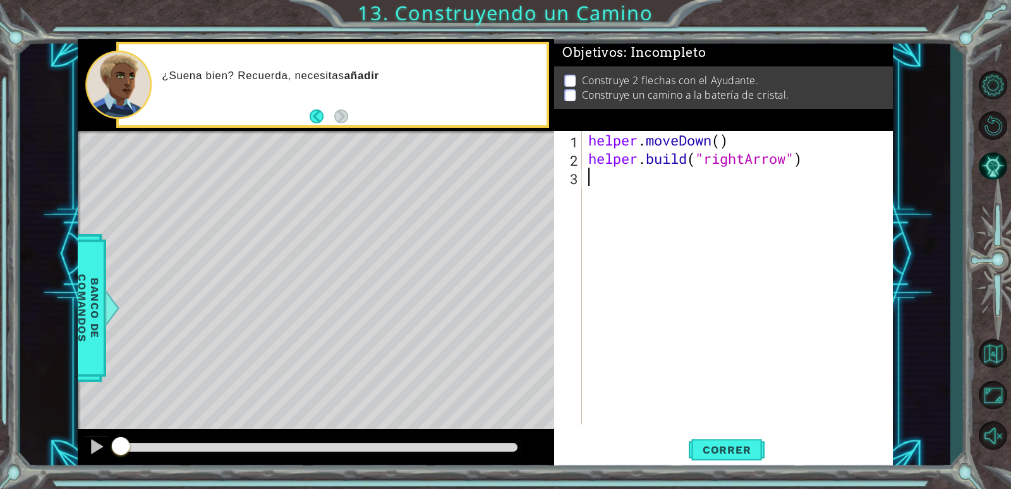
click at [603, 184] on div "helper . moveDown ( ) helper . build ( "rightArrow" )" at bounding box center [741, 296] width 310 height 330
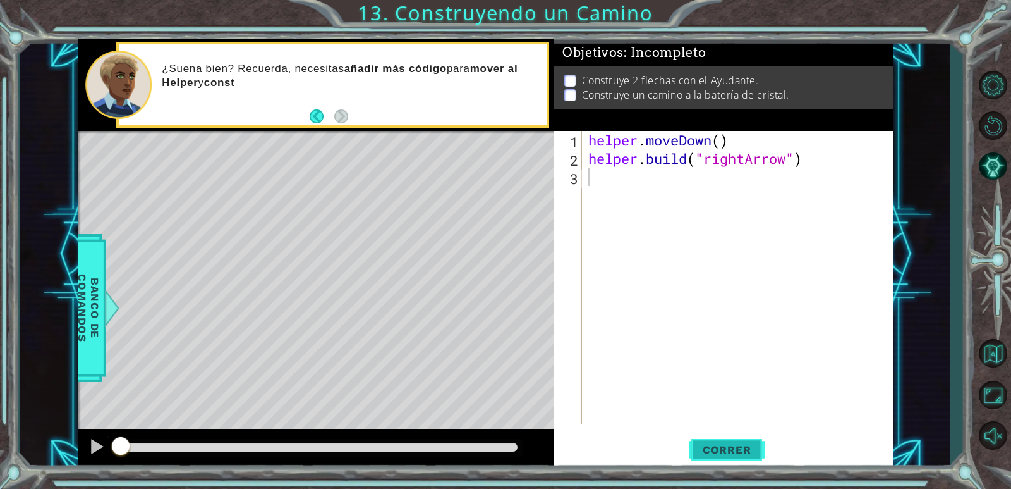
click at [748, 455] on span "Correr" at bounding box center [727, 449] width 74 height 13
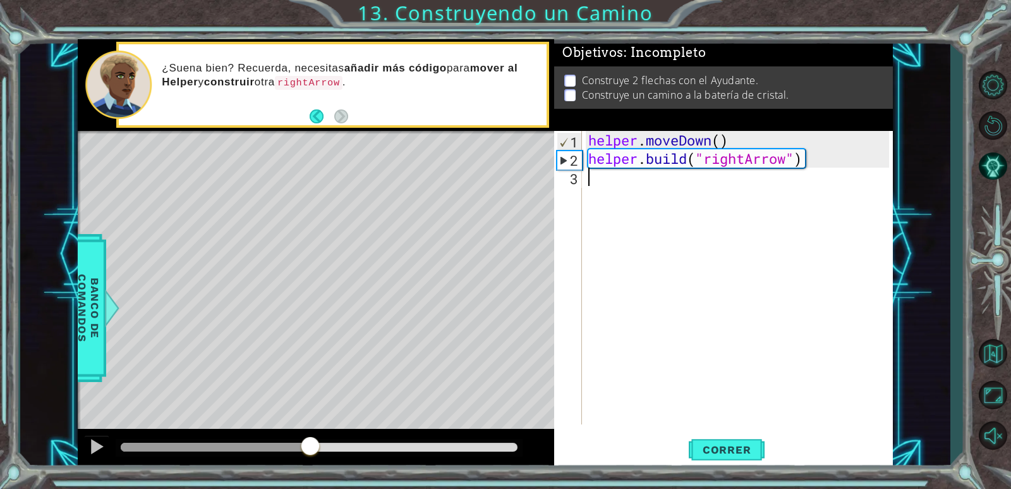
drag, startPoint x: 128, startPoint y: 439, endPoint x: 310, endPoint y: 460, distance: 183.3
click at [310, 460] on div at bounding box center [316, 449] width 477 height 40
click at [712, 453] on span "Correr" at bounding box center [727, 449] width 74 height 13
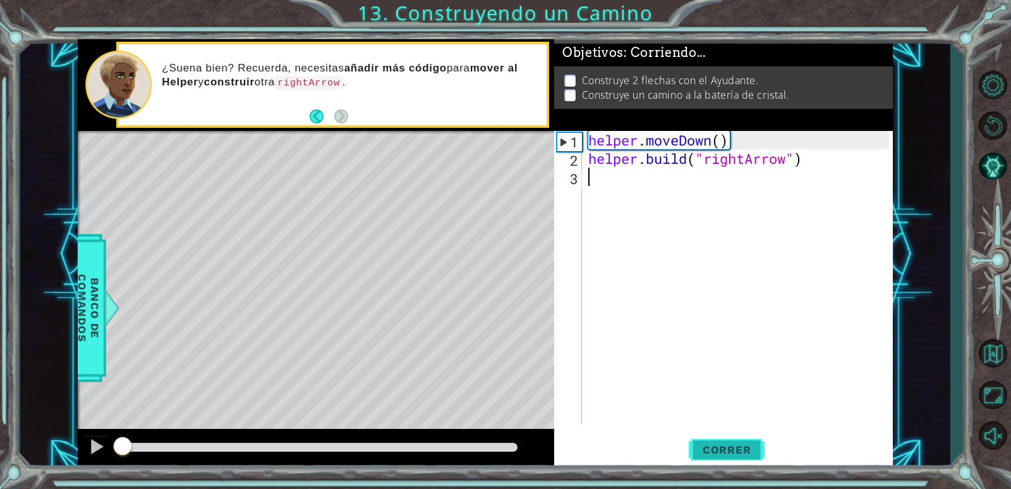
click at [711, 451] on span "Correr" at bounding box center [727, 449] width 74 height 13
click at [730, 456] on button "Correr" at bounding box center [727, 450] width 76 height 34
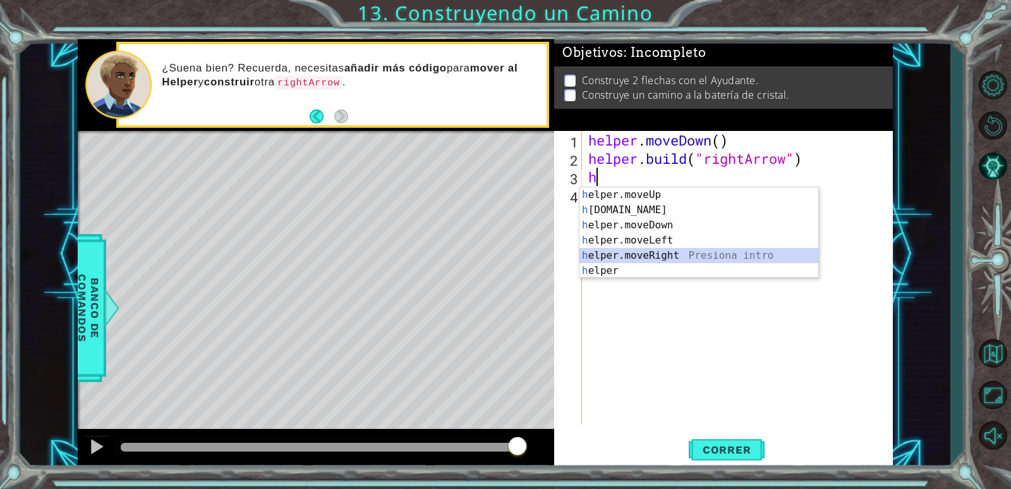
click at [659, 253] on div "h elper.moveUp Presiona intro h [DOMAIN_NAME] Presiona intro h elper.moveDown P…" at bounding box center [699, 247] width 239 height 121
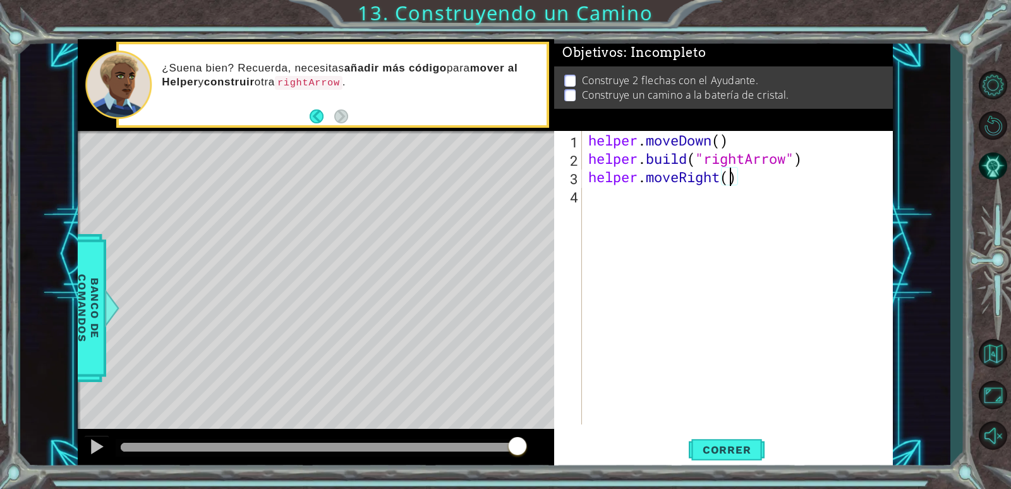
type textarea "helper.moveRight(3)"
click at [642, 210] on div "helper . moveDown ( ) helper . build ( "rightArrow" ) helper . moveRight ( 3 )" at bounding box center [741, 296] width 310 height 330
drag, startPoint x: 589, startPoint y: 158, endPoint x: 803, endPoint y: 162, distance: 214.3
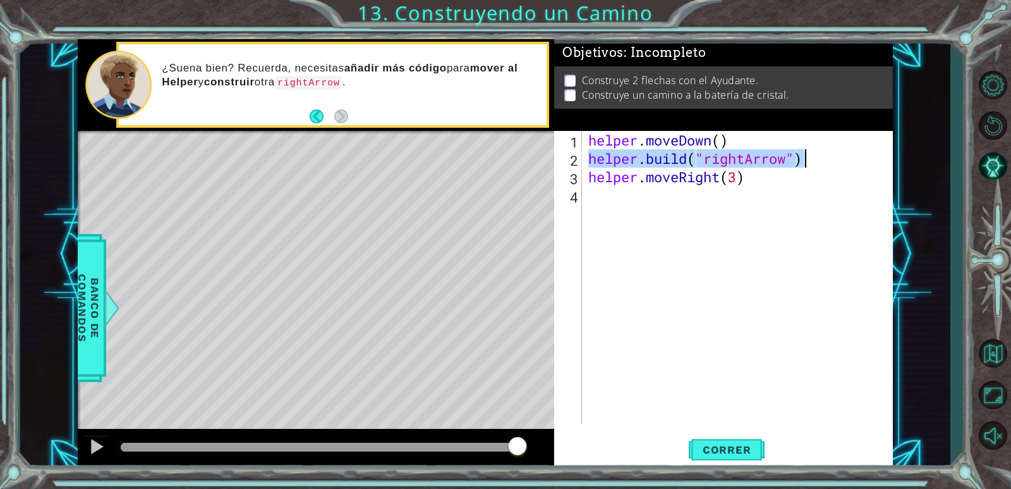
click at [803, 162] on div "helper . moveDown ( ) helper . build ( "rightArrow" ) helper . moveRight ( 3 )" at bounding box center [741, 296] width 310 height 330
type textarea "[DOMAIN_NAME]("rightArrow")"
click at [618, 197] on div "helper . moveDown ( ) helper . build ( "rightArrow" ) helper . moveRight ( 3 )" at bounding box center [741, 296] width 310 height 330
paste textarea "[DOMAIN_NAME]("rightArrow")"
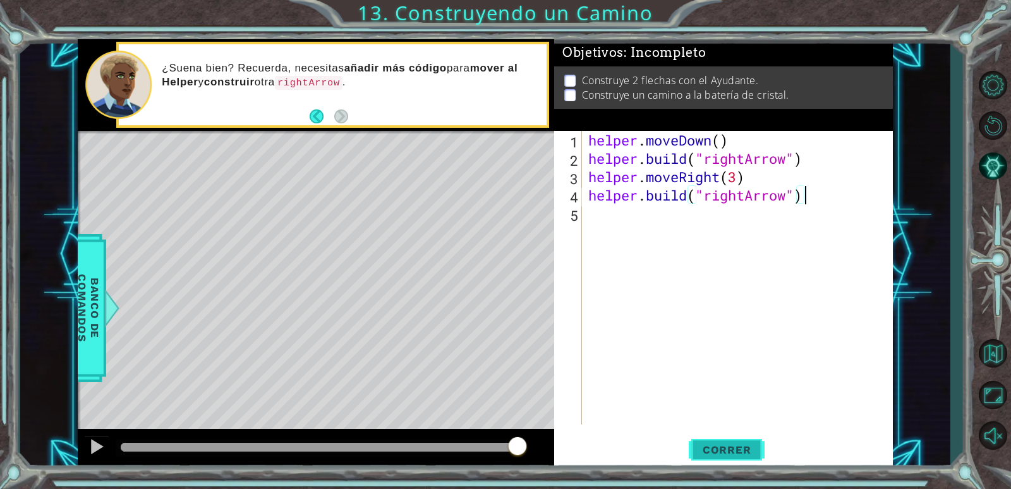
type textarea "[DOMAIN_NAME]("rightArrow")"
click at [728, 458] on button "Correr" at bounding box center [727, 450] width 76 height 34
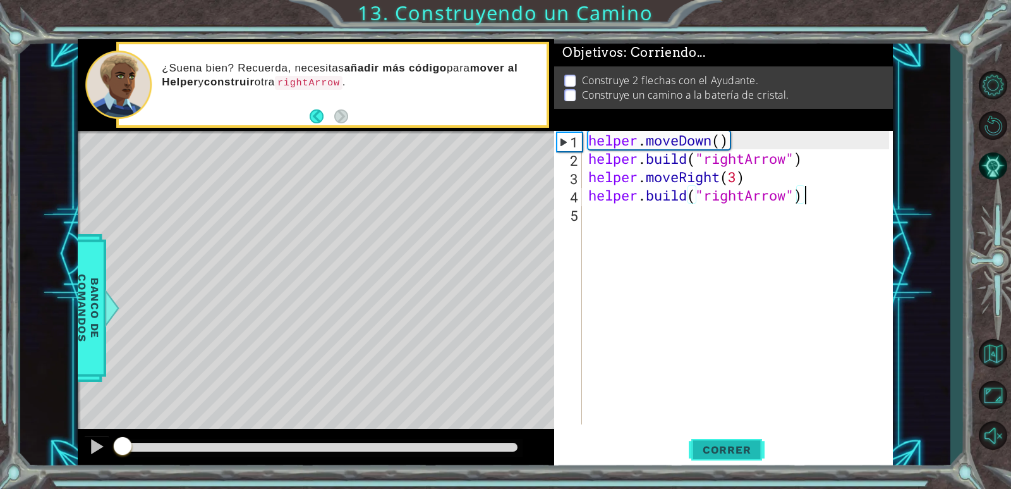
click at [730, 450] on span "Correr" at bounding box center [727, 449] width 74 height 13
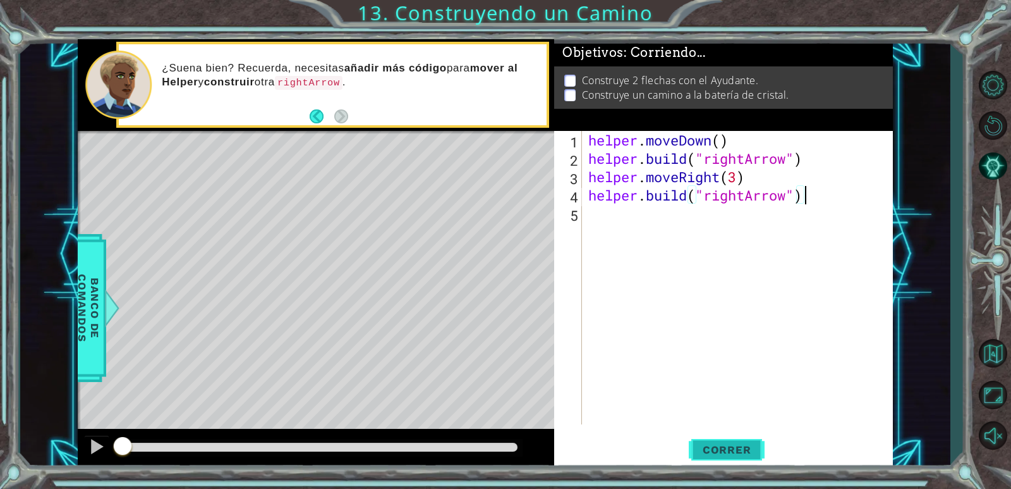
click at [731, 449] on span "Correr" at bounding box center [727, 449] width 74 height 13
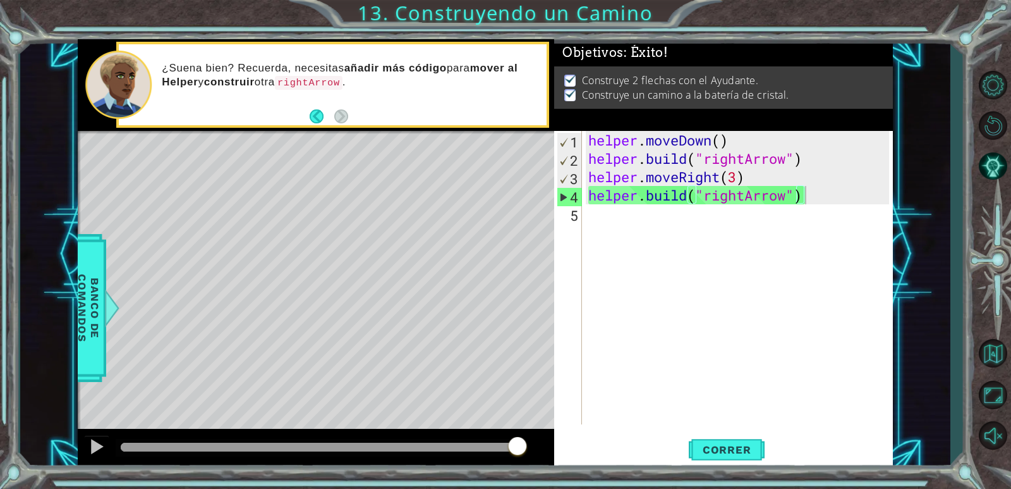
click at [544, 425] on div "methods helper moveUp() moveDown() moveLeft() moveRight() build(item) tools for…" at bounding box center [485, 254] width 815 height 430
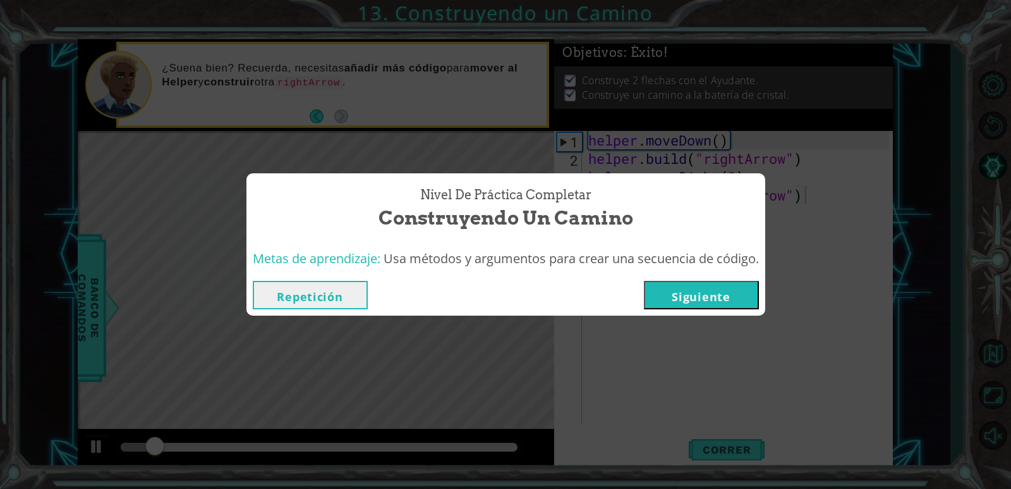
click at [707, 296] on button "Siguiente" at bounding box center [701, 295] width 115 height 28
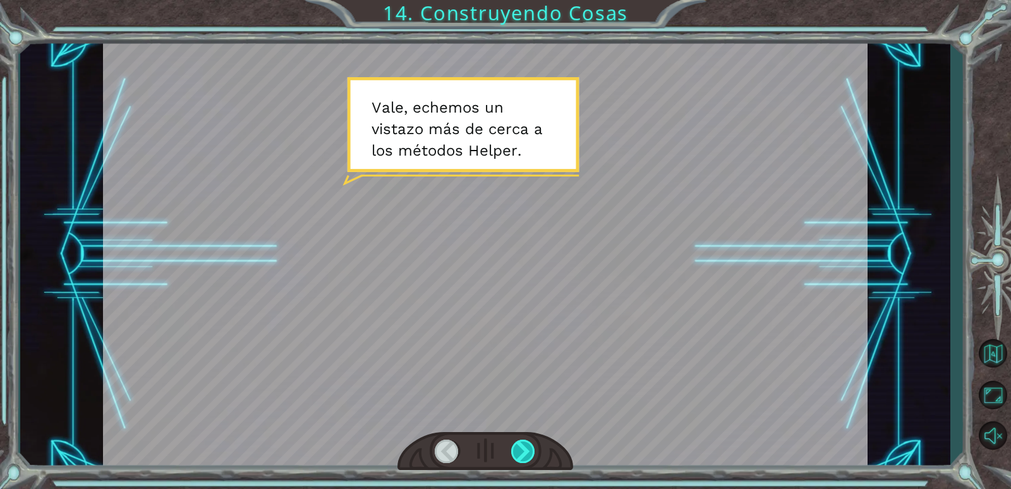
click at [535, 451] on div at bounding box center [523, 450] width 25 height 23
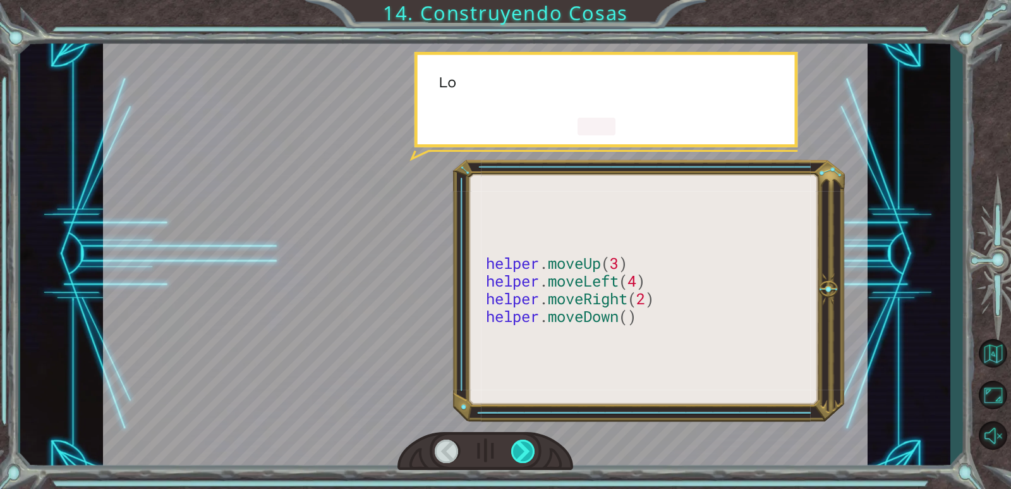
click at [533, 450] on div at bounding box center [523, 450] width 25 height 23
click at [530, 449] on div at bounding box center [523, 450] width 25 height 23
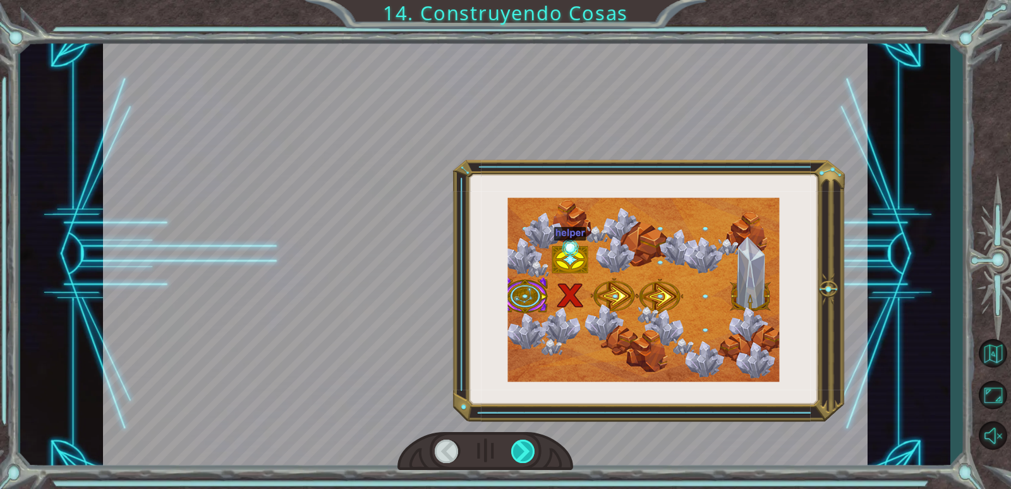
click at [528, 448] on div at bounding box center [523, 450] width 25 height 23
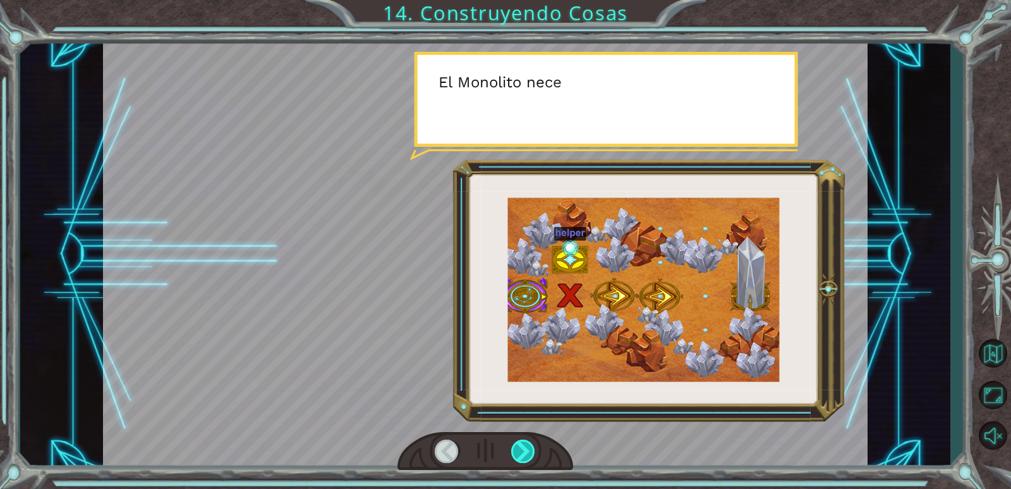
click at [528, 448] on div at bounding box center [523, 450] width 25 height 23
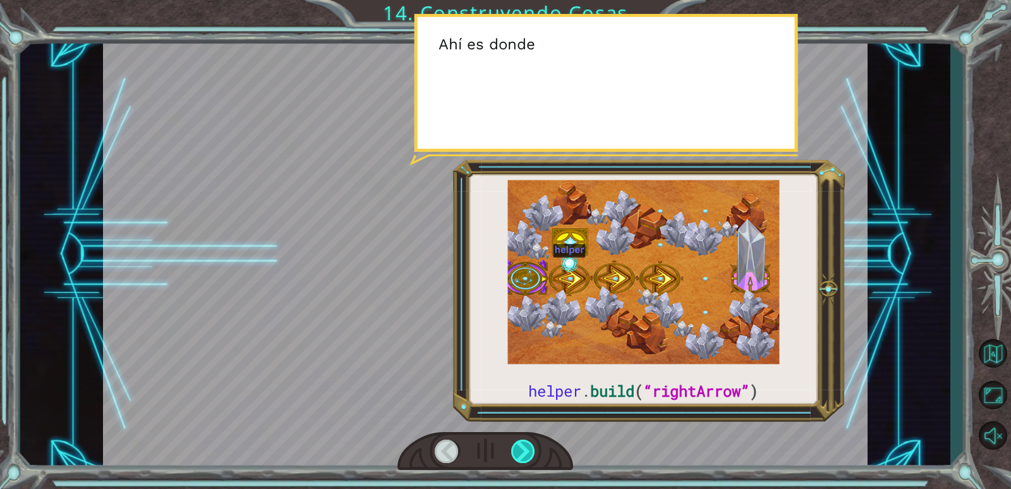
click at [528, 448] on div at bounding box center [523, 450] width 25 height 23
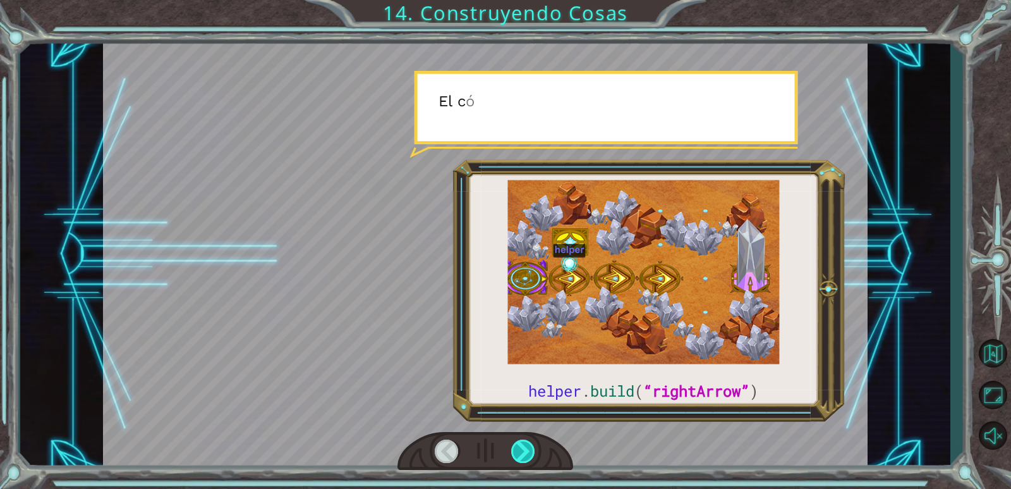
click at [528, 448] on div at bounding box center [523, 450] width 25 height 23
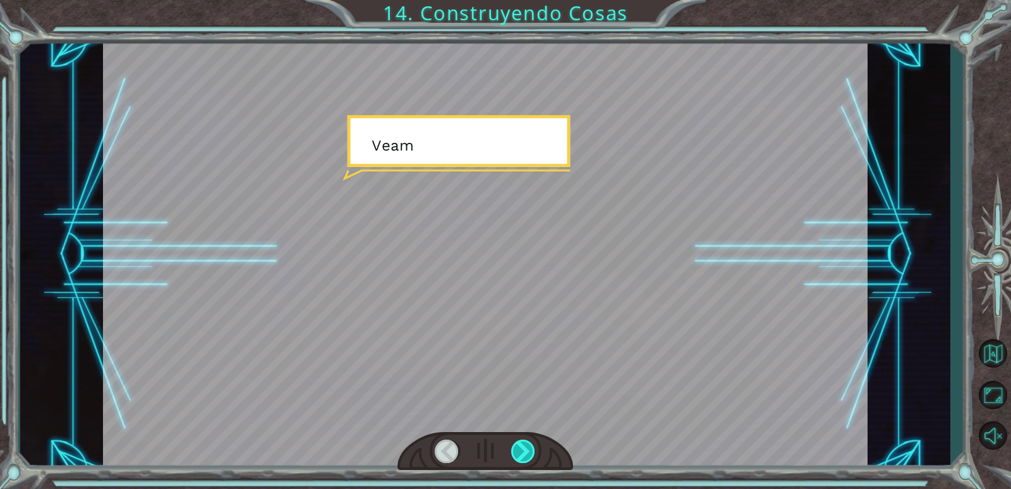
click at [528, 448] on div at bounding box center [523, 450] width 25 height 23
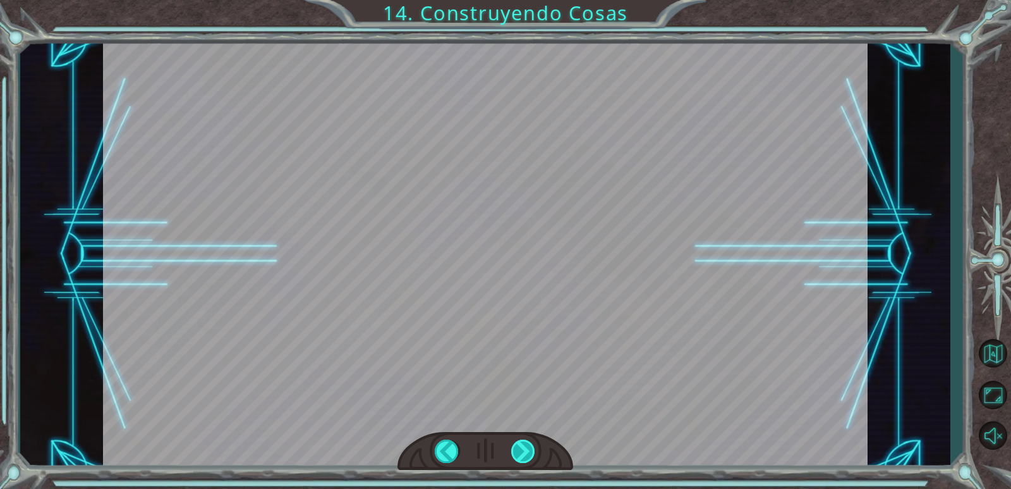
click at [528, 448] on div at bounding box center [523, 450] width 25 height 23
click at [528, 0] on div "helper . build ( “rightArrow” ) V a l e , e c h e m o s u n v i s t a z o m á s…" at bounding box center [505, 0] width 1011 height 0
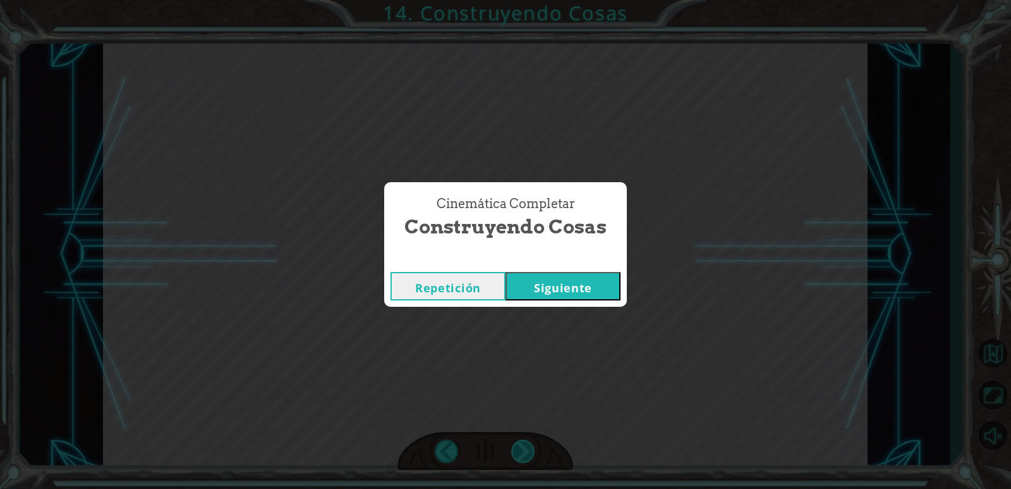
click at [528, 448] on div "Cinemática Completar Construyendo Cosas Repetición [GEOGRAPHIC_DATA]" at bounding box center [505, 244] width 1011 height 489
click at [587, 288] on button "Siguiente" at bounding box center [563, 286] width 115 height 28
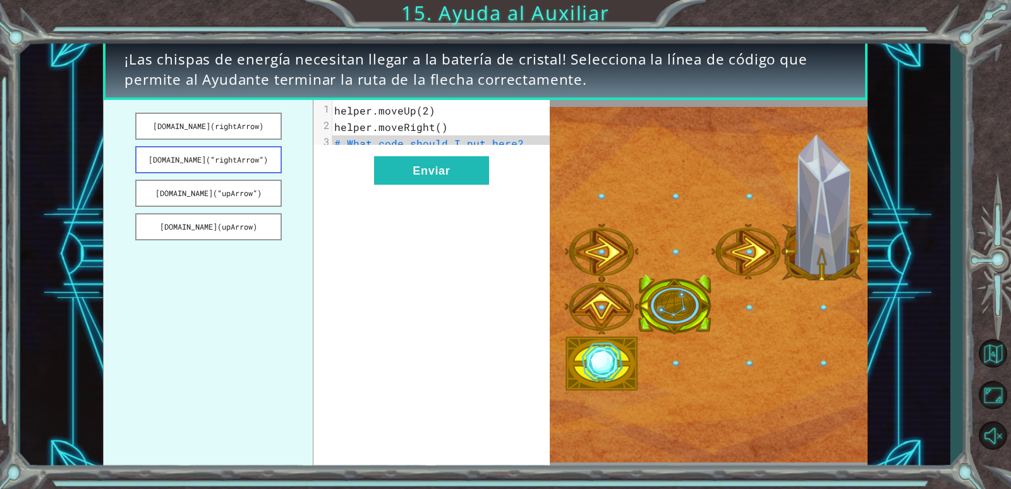
drag, startPoint x: 236, startPoint y: 158, endPoint x: 245, endPoint y: 159, distance: 8.9
click at [241, 159] on button "[DOMAIN_NAME](“rightArrow”)" at bounding box center [208, 159] width 147 height 27
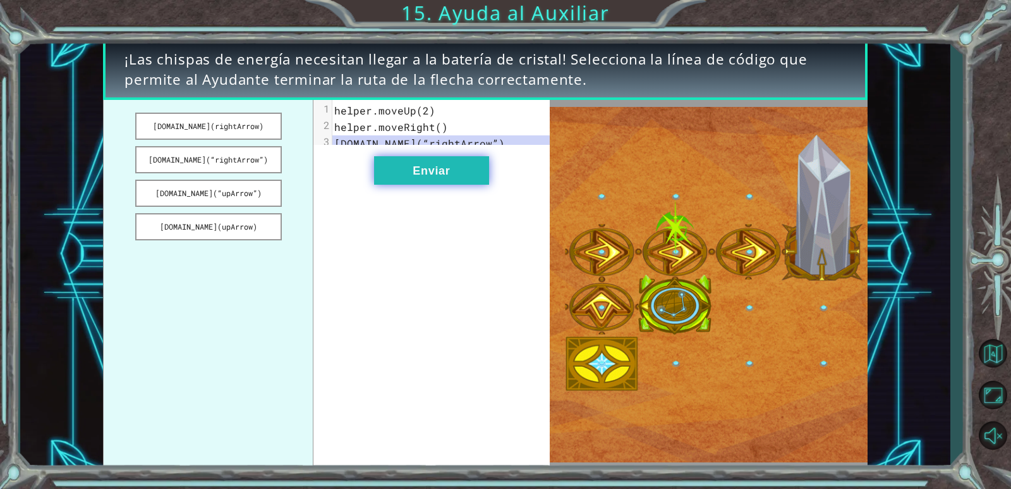
click at [455, 173] on button "Enviar" at bounding box center [431, 170] width 115 height 28
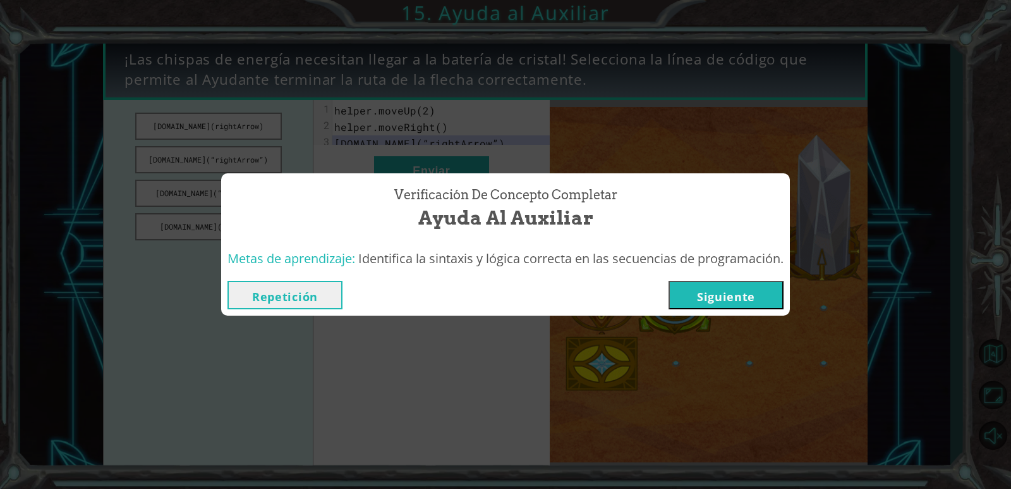
click at [726, 302] on button "Siguiente" at bounding box center [726, 295] width 115 height 28
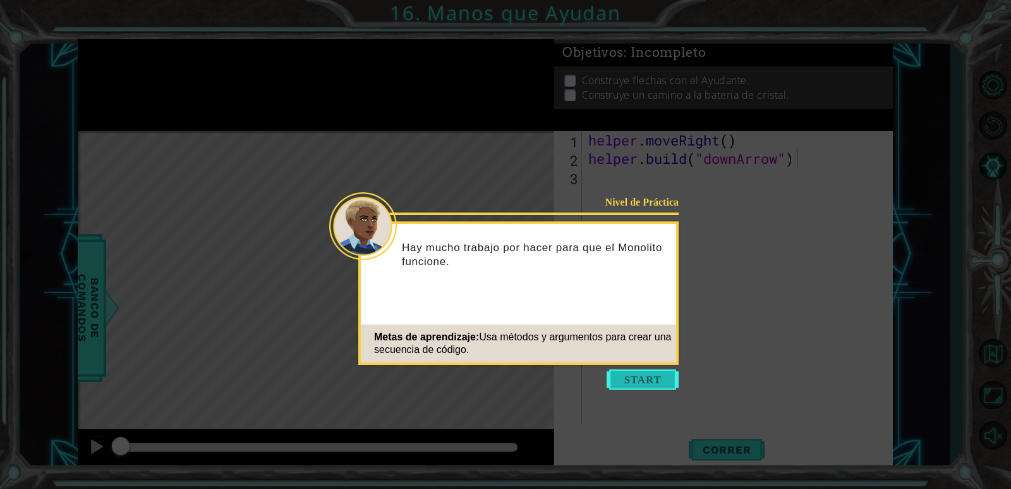
click at [633, 377] on button "Start" at bounding box center [643, 379] width 72 height 20
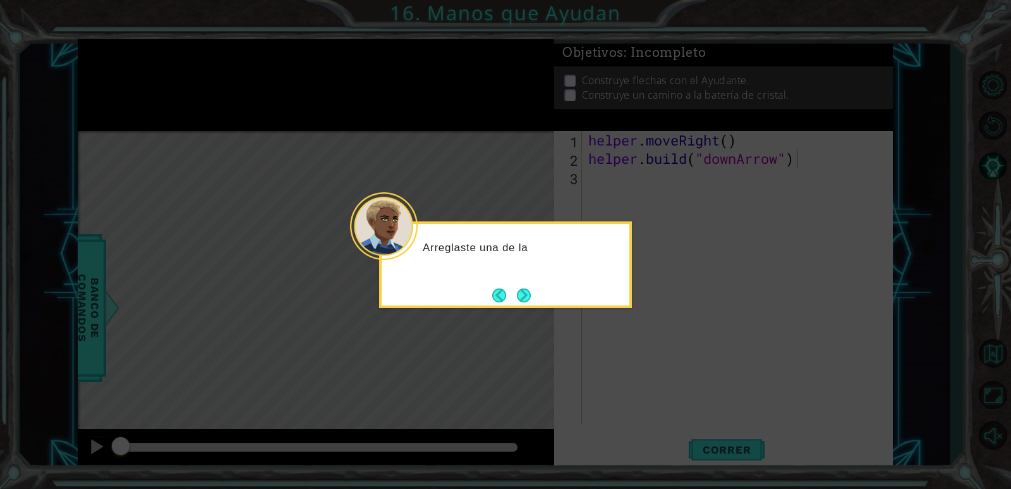
click at [517, 296] on button "Next" at bounding box center [524, 295] width 14 height 14
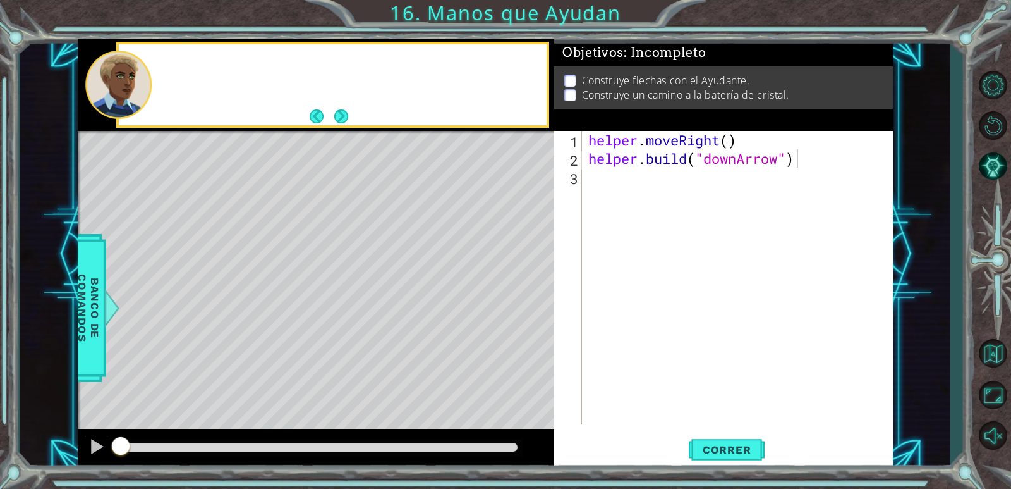
drag, startPoint x: 517, startPoint y: 291, endPoint x: 524, endPoint y: 293, distance: 7.4
click at [521, 291] on div "Level Map" at bounding box center [370, 317] width 584 height 372
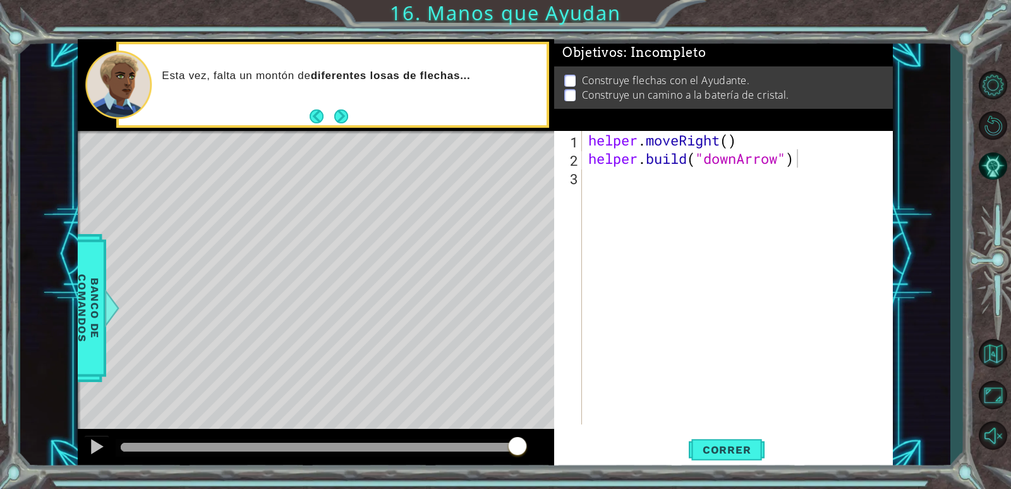
drag, startPoint x: 119, startPoint y: 437, endPoint x: 646, endPoint y: 437, distance: 527.2
click at [627, 488] on html "1 ההההההההההההההההההההההההההההההההההההההההההההההההההההההההההההההההההההההההההההה…" at bounding box center [505, 244] width 1011 height 489
click at [617, 183] on div "helper . moveRight ( ) helper . build ( "downArrow" )" at bounding box center [741, 296] width 310 height 330
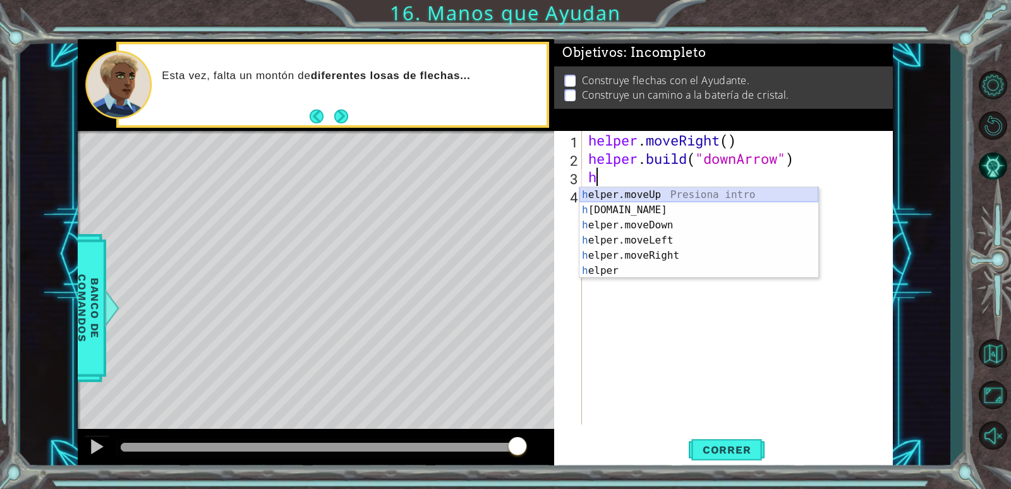
click at [686, 200] on div "h elper.moveUp Presiona intro h [DOMAIN_NAME] Presiona intro h elper.moveDown P…" at bounding box center [699, 247] width 239 height 121
type textarea ")"
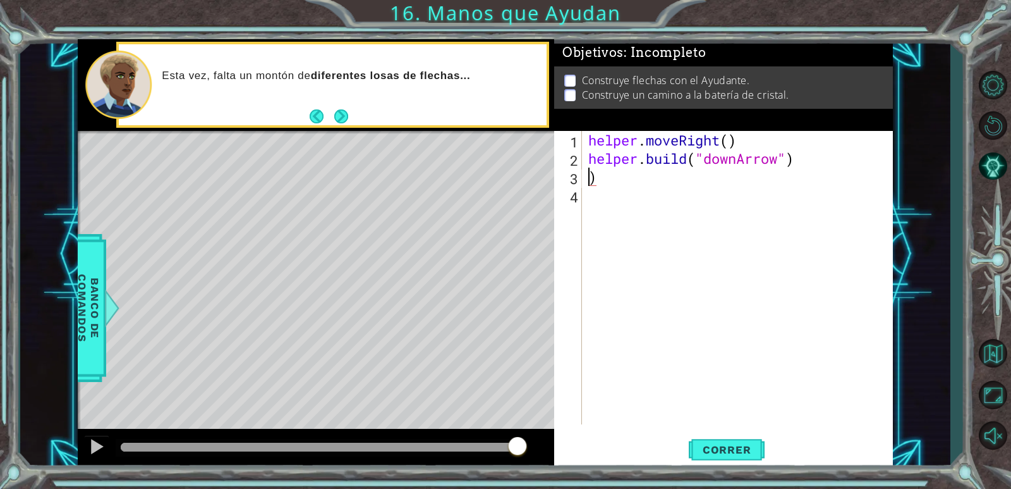
click at [614, 178] on div "helper . moveRight ( ) helper . build ( "downArrow" ) )" at bounding box center [741, 296] width 310 height 330
type textarea "a<"
click at [654, 360] on div "helper . moveRight ( ) helper . build ( "downArrow" ) a <" at bounding box center [741, 296] width 310 height 330
click at [931, 119] on div "1 ההההההההההההההההההההההההההההההההההההההההההההההההההההההההההההההההההההההההההההה…" at bounding box center [485, 254] width 931 height 430
click at [615, 185] on div "helper . moveRight ( ) helper . build ( "downArrow" ) a <" at bounding box center [741, 296] width 310 height 330
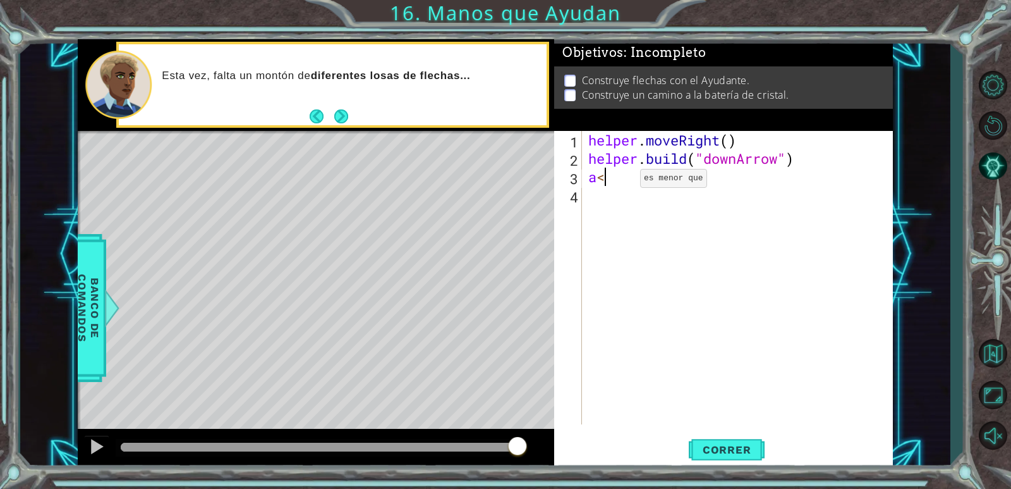
type textarea "a"
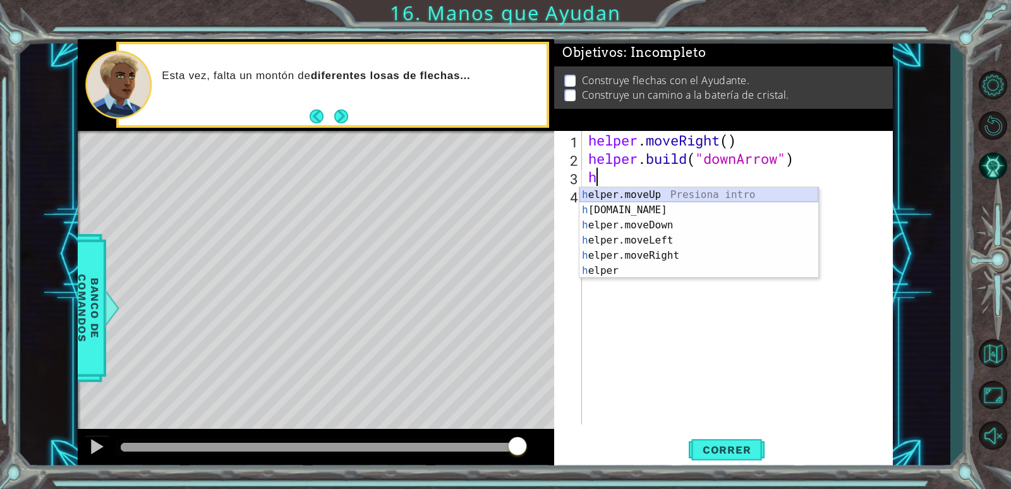
click at [640, 195] on div "h elper.moveUp Presiona intro h [DOMAIN_NAME] Presiona intro h elper.moveDown P…" at bounding box center [699, 247] width 239 height 121
type textarea "helper.moveUp(1)"
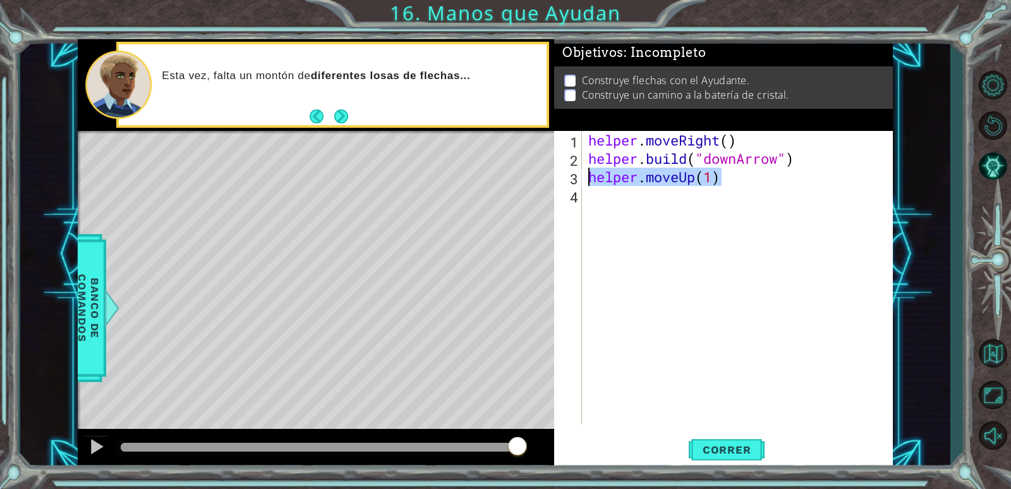
drag, startPoint x: 730, startPoint y: 171, endPoint x: 590, endPoint y: 181, distance: 140.1
click at [590, 181] on div "helper . moveRight ( ) helper . build ( "downArrow" ) helper . moveUp ( 1 )" at bounding box center [741, 296] width 310 height 330
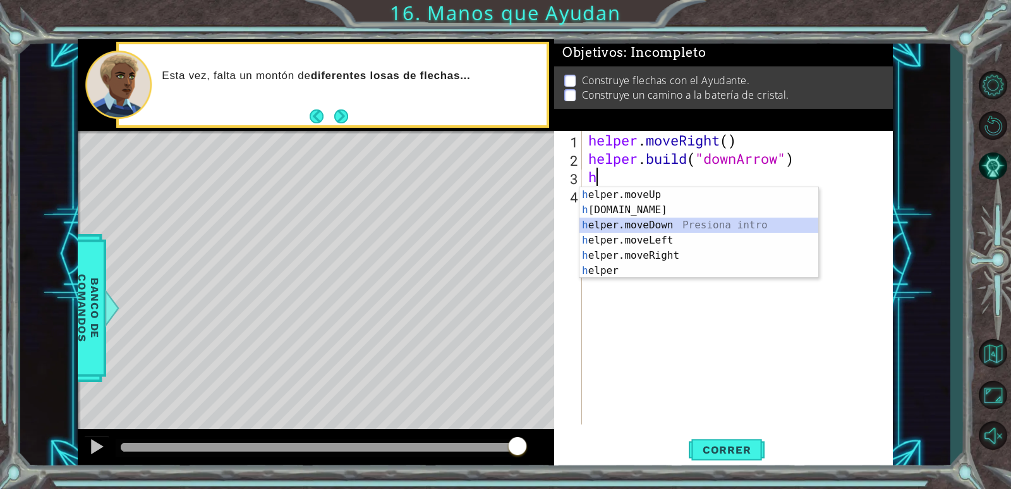
click at [659, 219] on div "h elper.moveUp Presiona intro h [DOMAIN_NAME] Presiona intro h elper.moveDown P…" at bounding box center [699, 247] width 239 height 121
type textarea "helper.moveDown(1)"
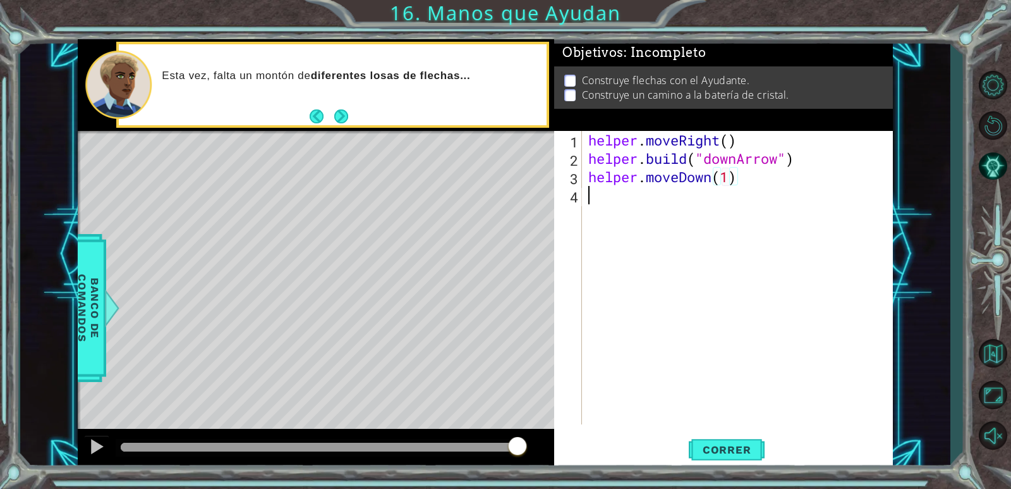
click at [617, 200] on div "helper . moveRight ( ) helper . build ( "downArrow" ) helper . moveDown ( 1 )" at bounding box center [741, 296] width 310 height 330
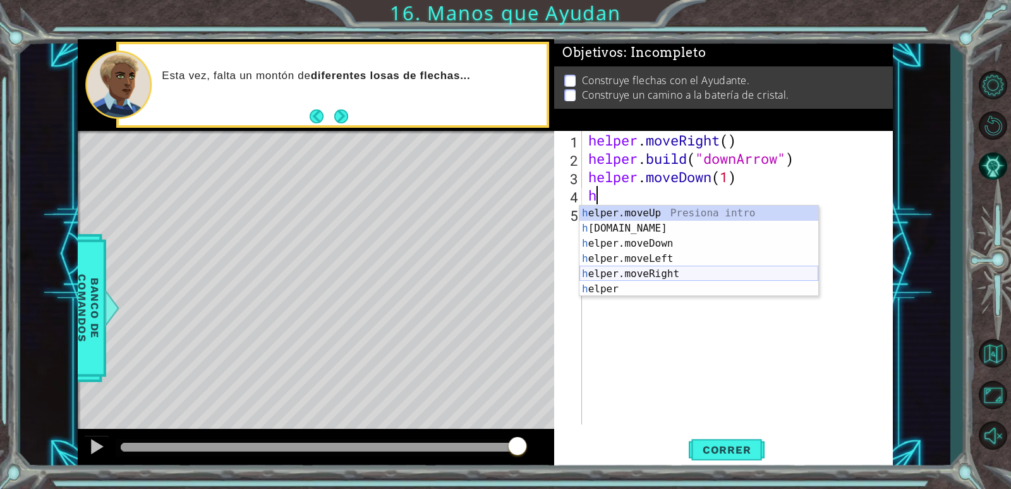
click at [664, 272] on div "h elper.moveUp Presiona intro h [DOMAIN_NAME] Presiona intro h elper.moveDown P…" at bounding box center [699, 265] width 239 height 121
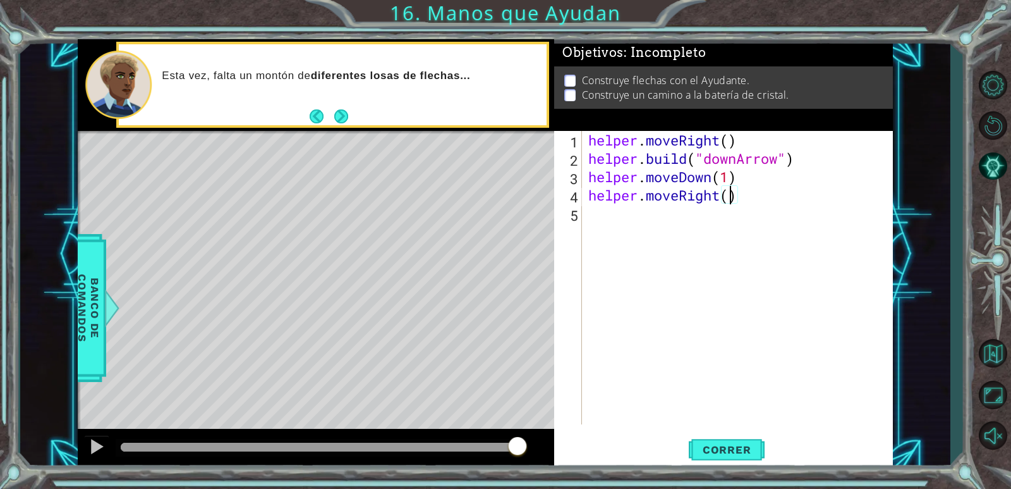
type textarea "helper.moveRight(2)"
click at [603, 214] on div "helper . moveRight ( ) helper . build ( "downArrow" ) helper . moveDown ( 1 ) h…" at bounding box center [741, 296] width 310 height 330
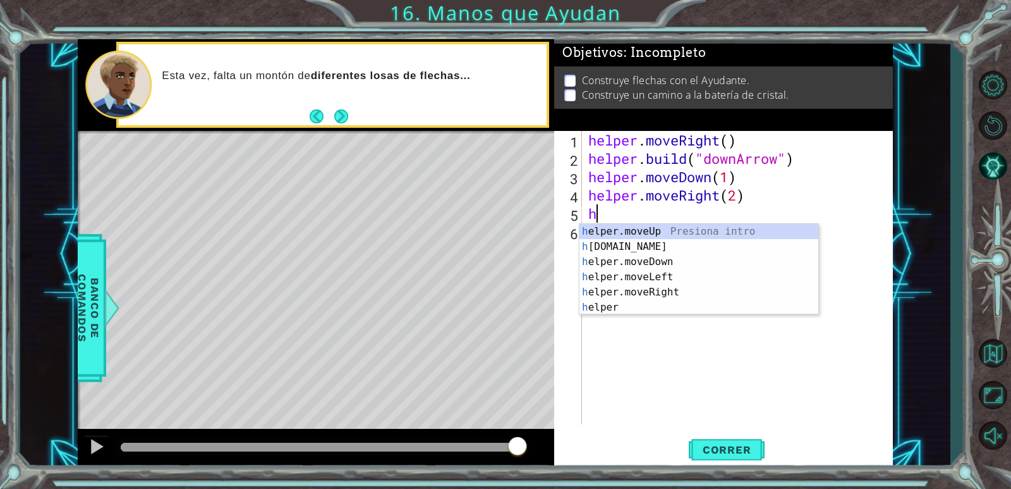
click at [764, 185] on div "helper . moveRight ( ) helper . build ( "downArrow" ) helper . moveDown ( 1 ) h…" at bounding box center [741, 296] width 310 height 330
type textarea "helper.moveDown(1)"
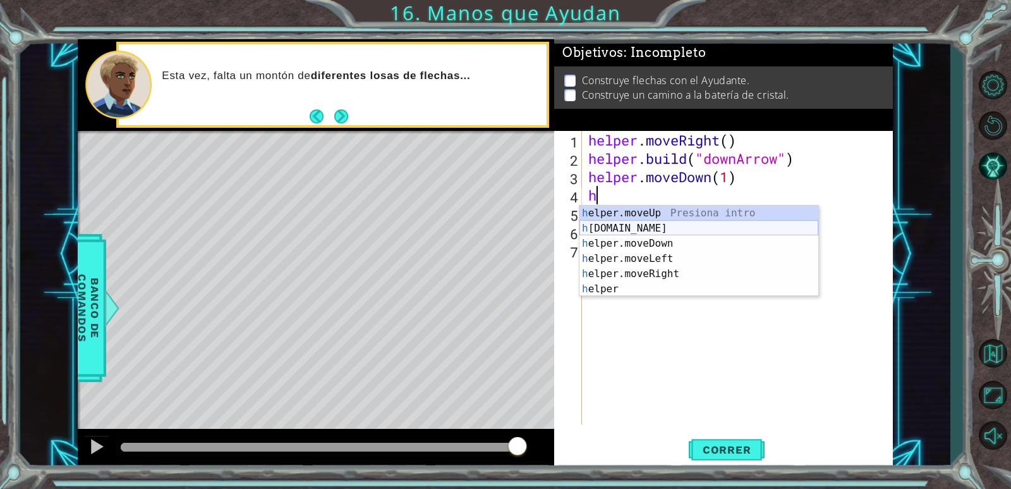
click at [642, 230] on div "h elper.moveUp Presiona intro h [DOMAIN_NAME] Presiona intro h elper.moveDown P…" at bounding box center [699, 265] width 239 height 121
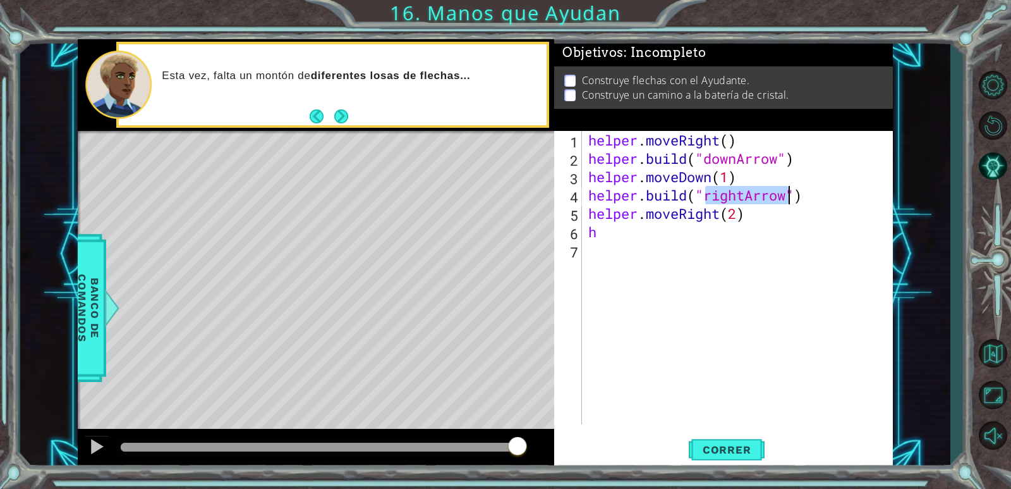
click at [748, 197] on div "helper . moveRight ( ) helper . build ( "downArrow" ) helper . moveDown ( 1 ) h…" at bounding box center [737, 277] width 303 height 293
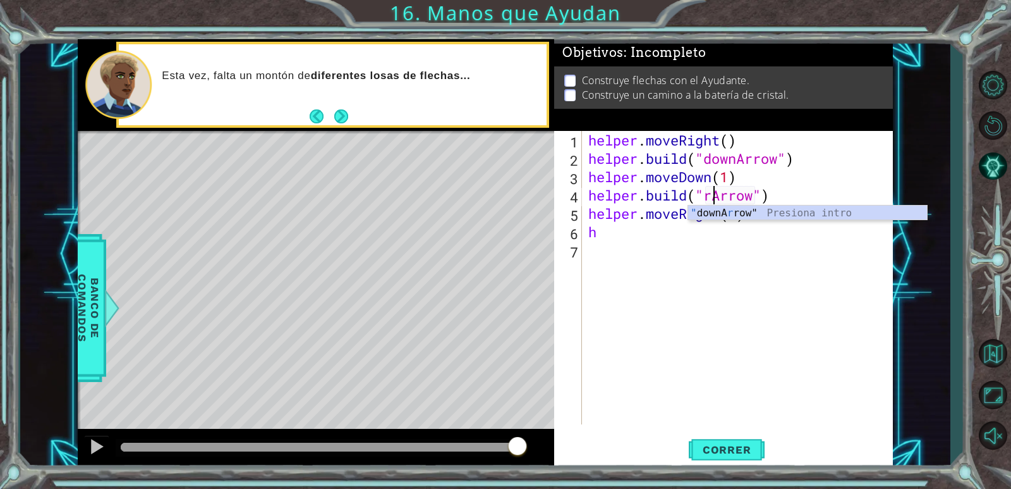
type textarea "[DOMAIN_NAME]("Arrow")"
click at [833, 286] on div "helper . moveRight ( ) helper . build ( "downArrow" ) helper . moveDown ( 1 ) h…" at bounding box center [741, 296] width 310 height 330
click at [705, 199] on div "helper . moveRight ( ) helper . build ( "downArrow" ) helper . moveDown ( 1 ) h…" at bounding box center [741, 296] width 310 height 330
type textarea "[DOMAIN_NAME]("downArrow")"
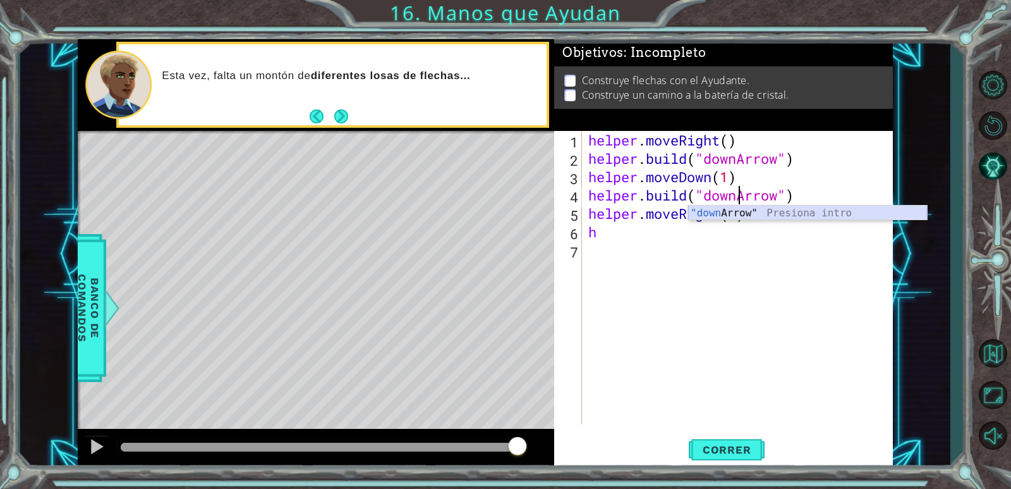
click at [727, 211] on div ""down Arrow" Presiona intro" at bounding box center [807, 228] width 239 height 46
click at [752, 288] on div "helper . moveRight ( ) helper . build ( "downArrow" ) helper . moveDown ( 1 ) h…" at bounding box center [741, 296] width 310 height 330
click at [606, 242] on div "helper . moveRight ( ) helper . build ( "downArrow" ) helper . moveDown ( 1 ) h…" at bounding box center [741, 296] width 310 height 330
click at [601, 228] on div "helper . moveRight ( ) helper . build ( "downArrow" ) helper . moveDown ( 1 ) h…" at bounding box center [741, 296] width 310 height 330
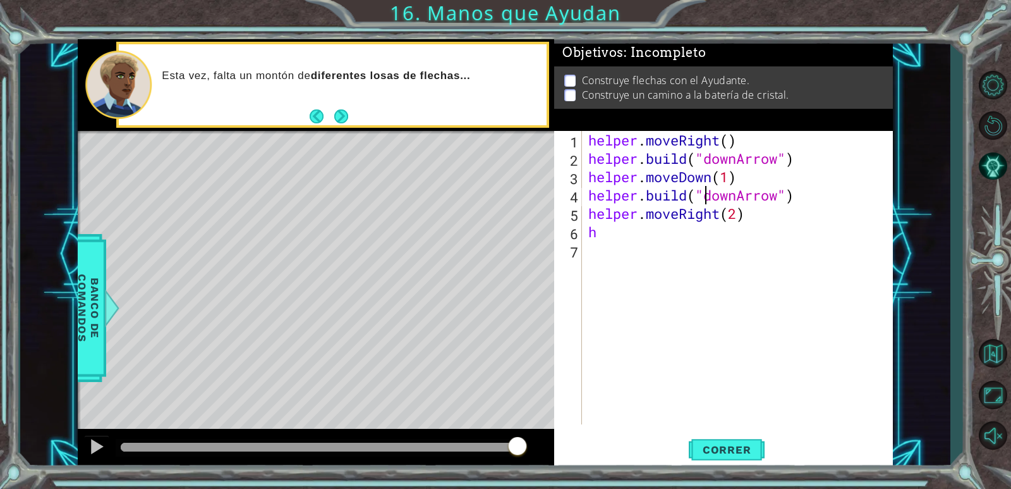
click at [706, 197] on div "helper . moveRight ( ) helper . build ( "downArrow" ) helper . moveDown ( 1 ) h…" at bounding box center [741, 296] width 310 height 330
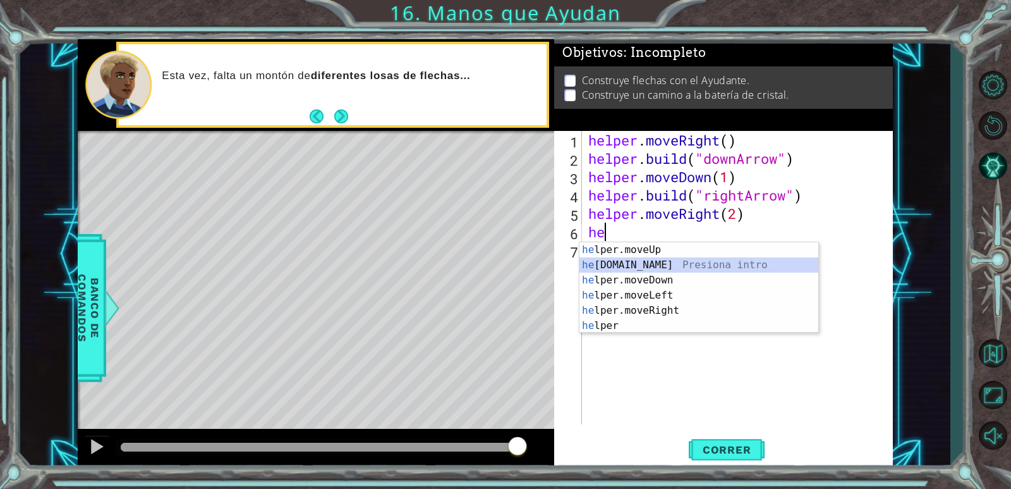
click at [738, 217] on div "helper . moveRight ( ) helper . build ( "downArrow" ) helper . moveDown ( 1 ) h…" at bounding box center [741, 296] width 310 height 330
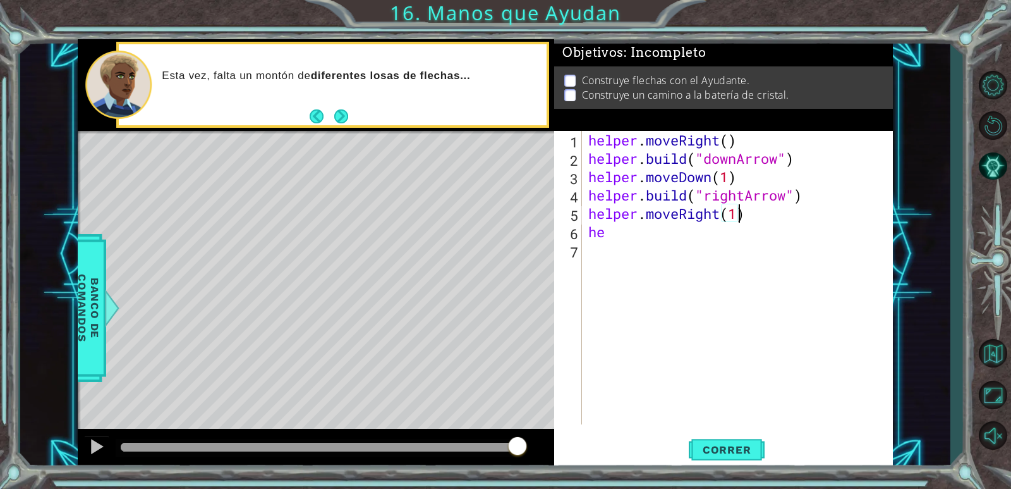
scroll to position [0, 6]
click at [621, 232] on div "helper . moveRight ( ) helper . build ( "downArrow" ) helper . moveDown ( 1 ) h…" at bounding box center [741, 296] width 310 height 330
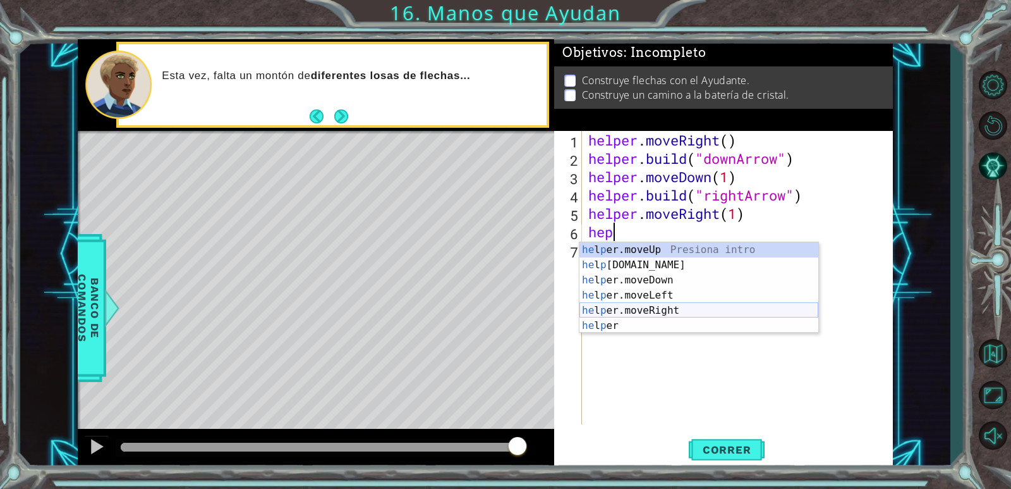
click at [664, 312] on div "he l p er.moveUp Presiona intro he l p [DOMAIN_NAME] Presiona intro he l p er.m…" at bounding box center [699, 302] width 239 height 121
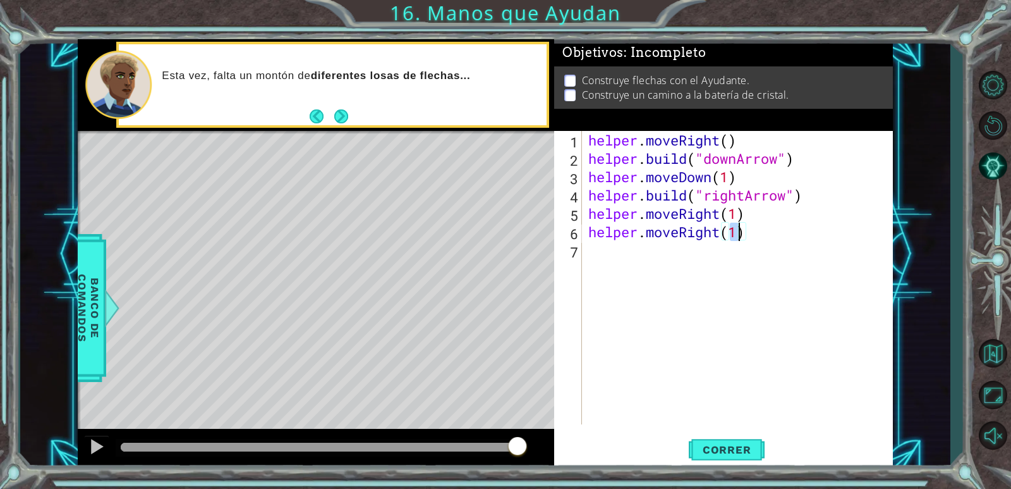
type textarea "helper.moveRight()"
drag, startPoint x: 598, startPoint y: 259, endPoint x: 589, endPoint y: 247, distance: 14.4
click at [591, 248] on div "1 2 3 4 5 6 7 helper . moveRight ( ) helper . build ( "downArrow" ) helper . mo…" at bounding box center [721, 277] width 335 height 293
drag, startPoint x: 589, startPoint y: 247, endPoint x: 625, endPoint y: 274, distance: 44.6
click at [645, 284] on div "helper . moveRight ( ) helper . build ( "downArrow" ) helper . moveDown ( 1 ) h…" at bounding box center [741, 296] width 310 height 330
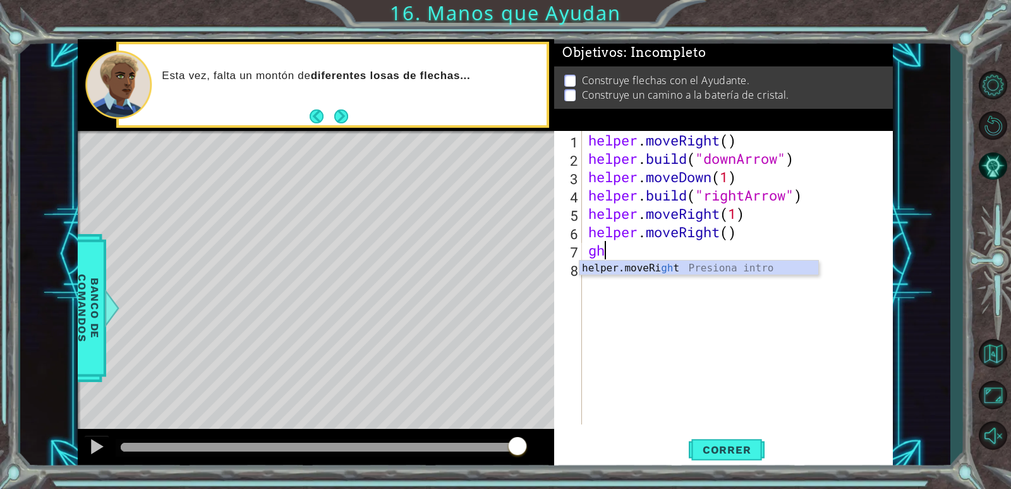
type textarea "g"
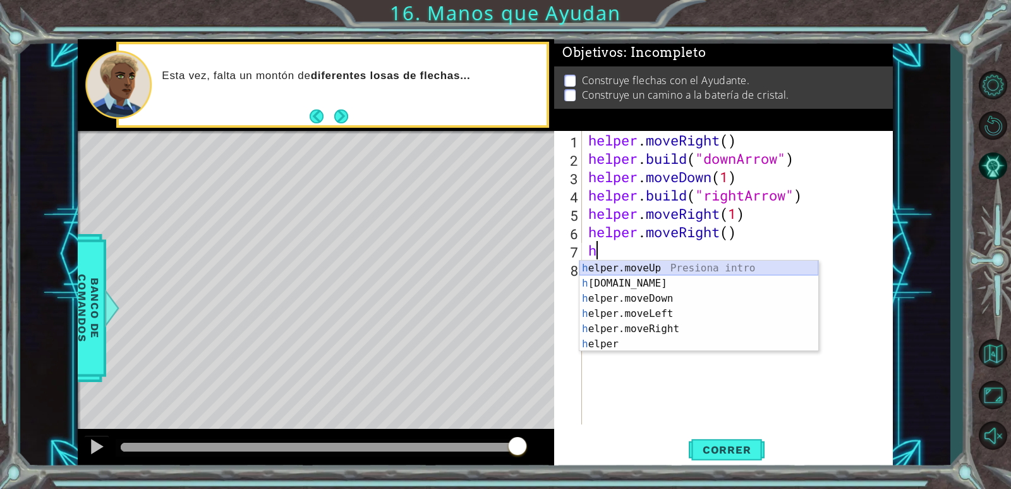
click at [645, 262] on div "h elper.moveUp Presiona intro h [DOMAIN_NAME] Presiona intro h elper.moveDown P…" at bounding box center [699, 320] width 239 height 121
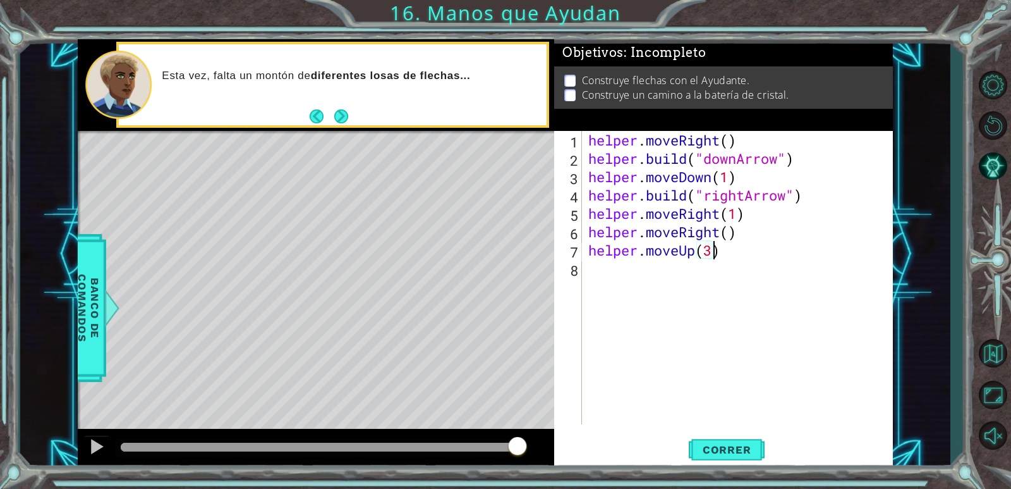
scroll to position [0, 5]
drag, startPoint x: 731, startPoint y: 456, endPoint x: 697, endPoint y: 424, distance: 46.9
click at [724, 457] on button "Correr" at bounding box center [727, 450] width 76 height 34
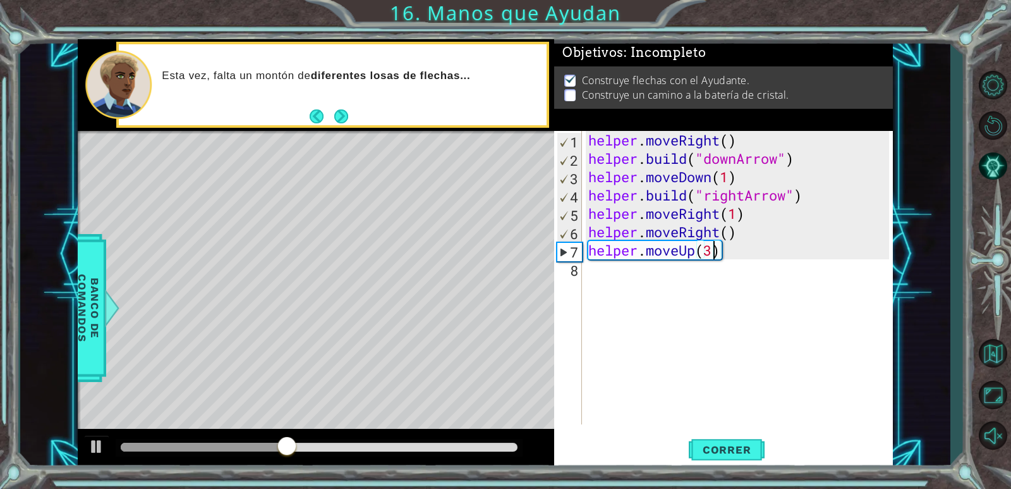
click at [730, 235] on div "helper . moveRight ( ) helper . build ( "downArrow" ) helper . moveDown ( 1 ) h…" at bounding box center [741, 296] width 310 height 330
click at [733, 443] on span "Correr" at bounding box center [727, 449] width 74 height 13
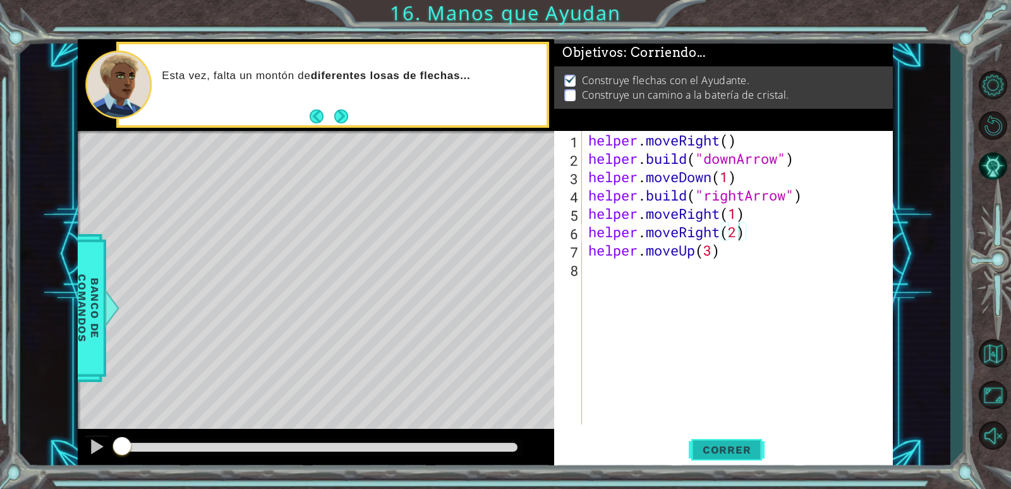
click at [733, 443] on span "Correr" at bounding box center [727, 449] width 74 height 13
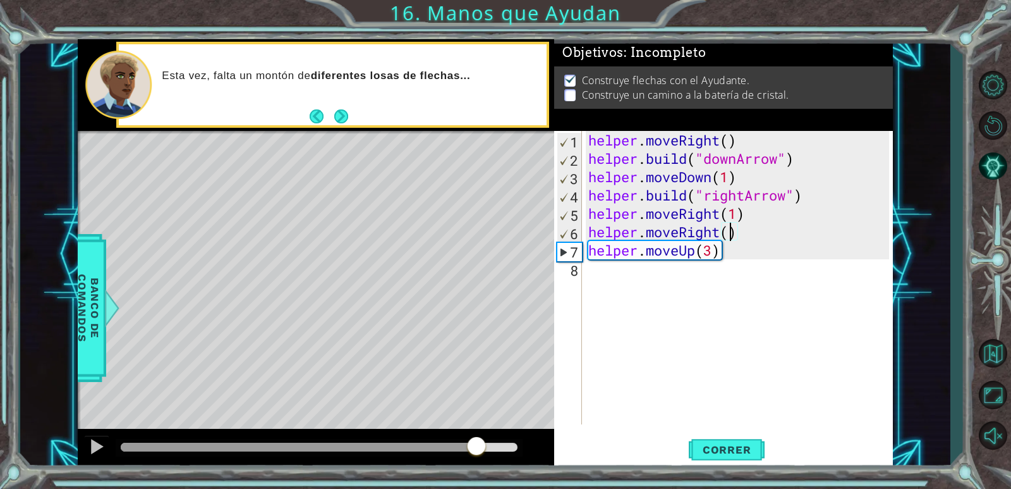
drag, startPoint x: 487, startPoint y: 446, endPoint x: 477, endPoint y: 447, distance: 10.8
click at [477, 447] on div at bounding box center [299, 447] width 356 height 9
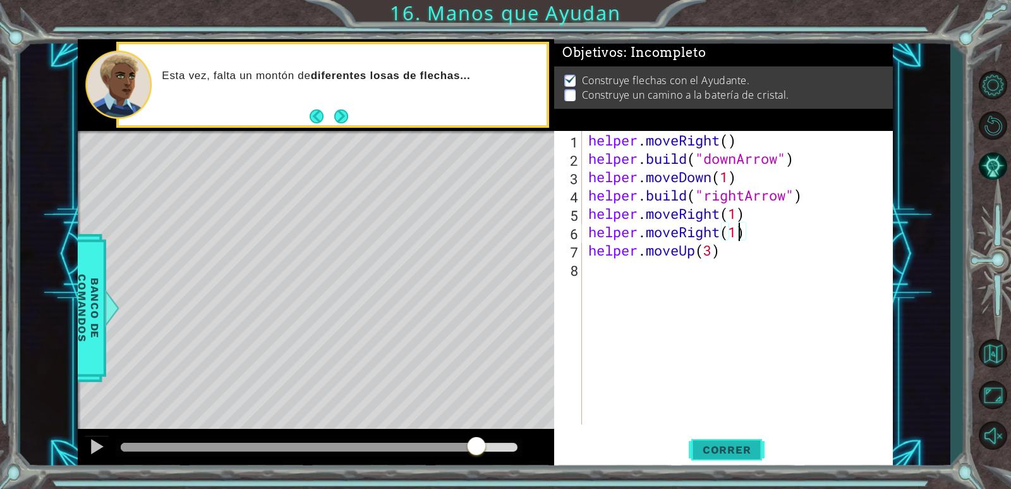
click at [719, 461] on button "Correr" at bounding box center [727, 450] width 76 height 34
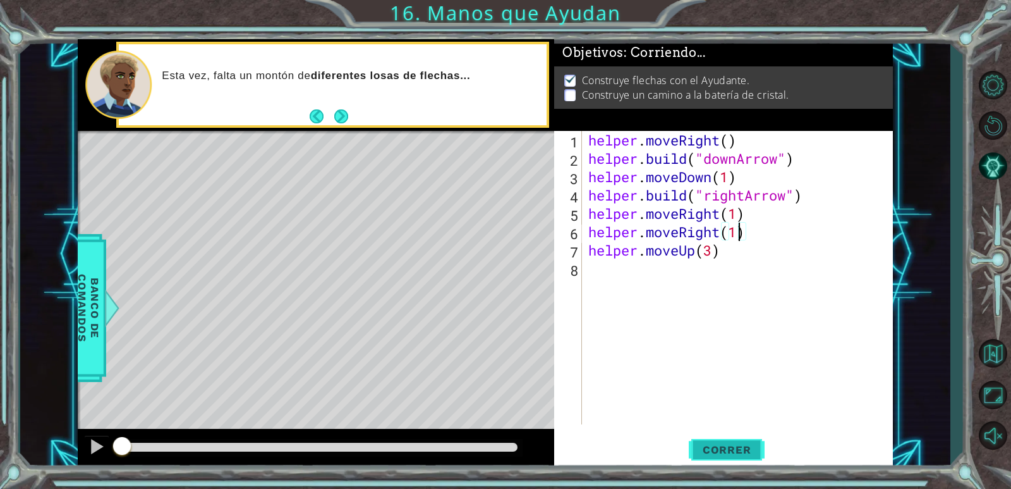
click at [711, 449] on span "Correr" at bounding box center [727, 449] width 74 height 13
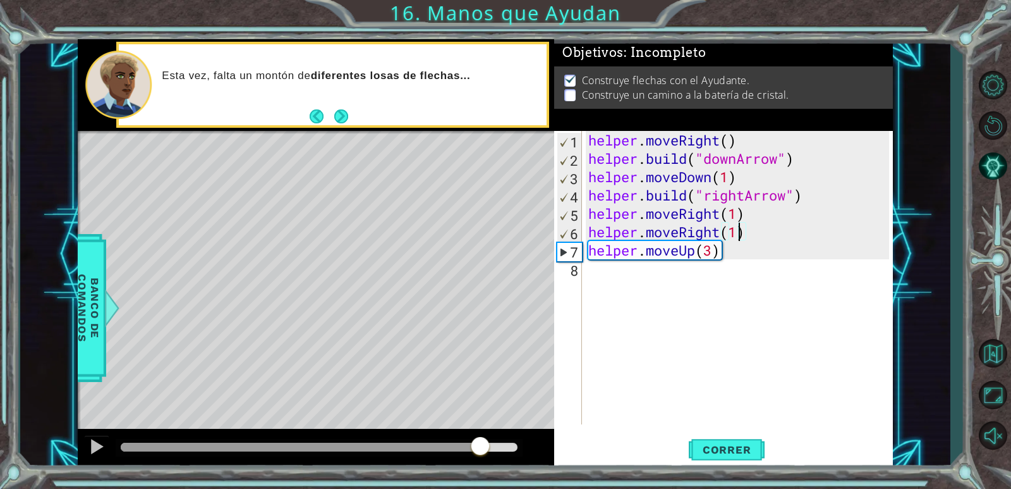
drag, startPoint x: 126, startPoint y: 442, endPoint x: 482, endPoint y: 446, distance: 355.9
click at [479, 461] on div at bounding box center [316, 449] width 477 height 40
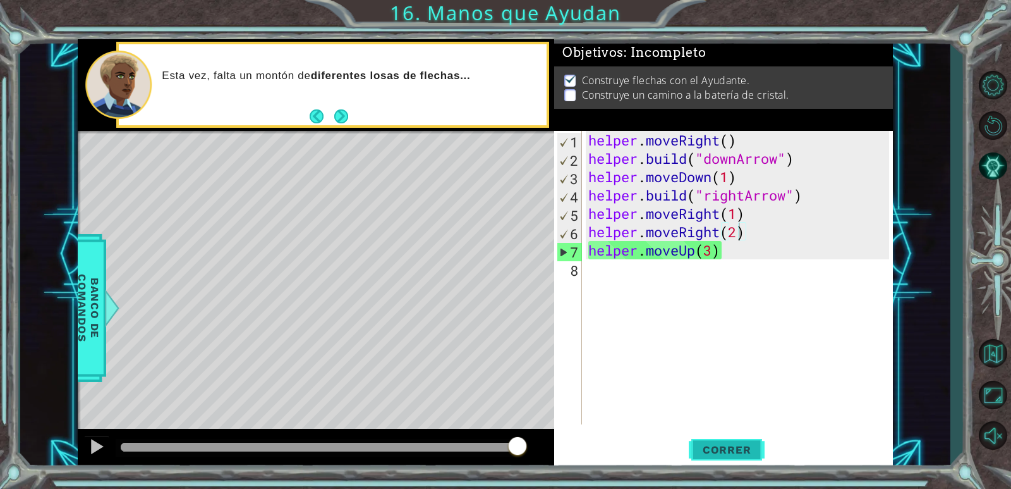
click at [717, 449] on span "Correr" at bounding box center [727, 449] width 74 height 13
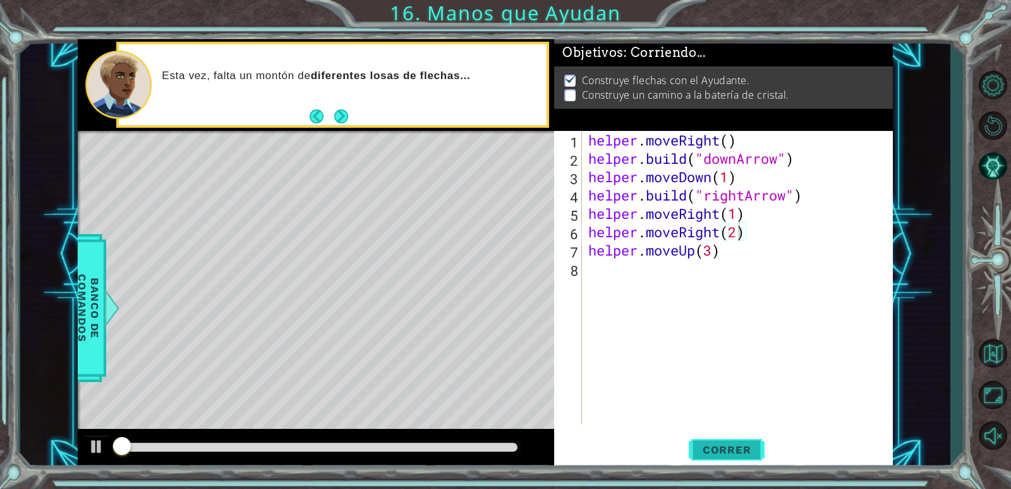
click at [717, 448] on span "Correr" at bounding box center [727, 449] width 74 height 13
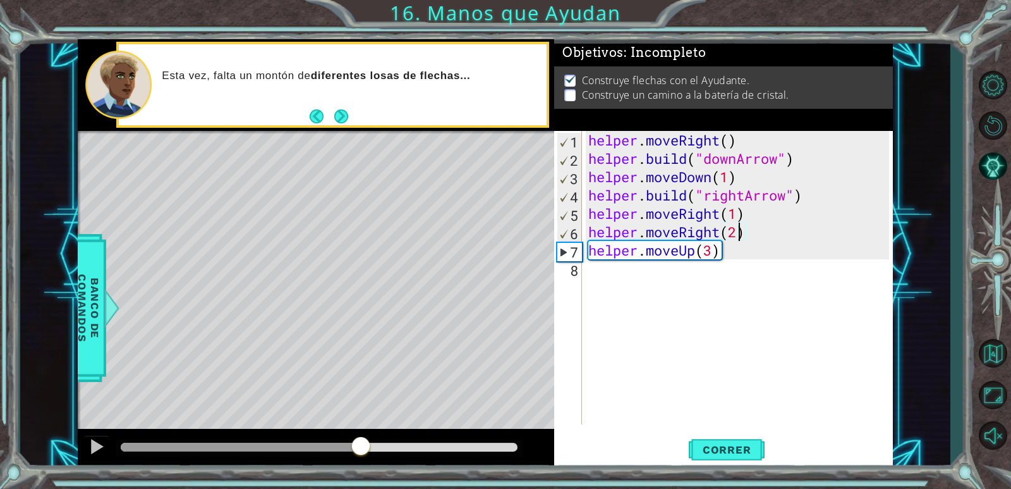
drag, startPoint x: 171, startPoint y: 436, endPoint x: 361, endPoint y: 472, distance: 193.0
click at [361, 472] on div "1 ההההההההההההההההההההההההההההההההההההההההההההההההההההההההההההההההההההההההההההה…" at bounding box center [505, 244] width 1011 height 489
click at [731, 448] on span "Correr" at bounding box center [727, 449] width 74 height 13
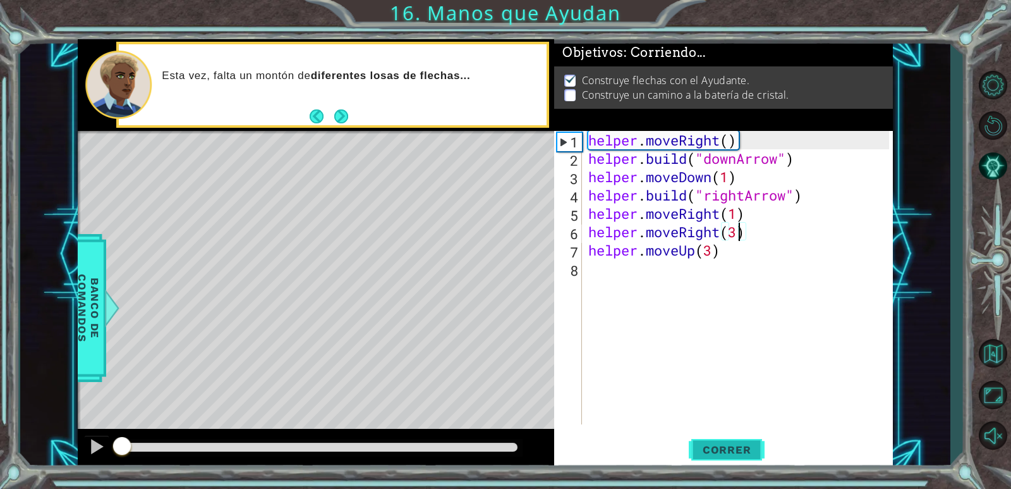
click at [731, 448] on span "Correr" at bounding box center [727, 449] width 74 height 13
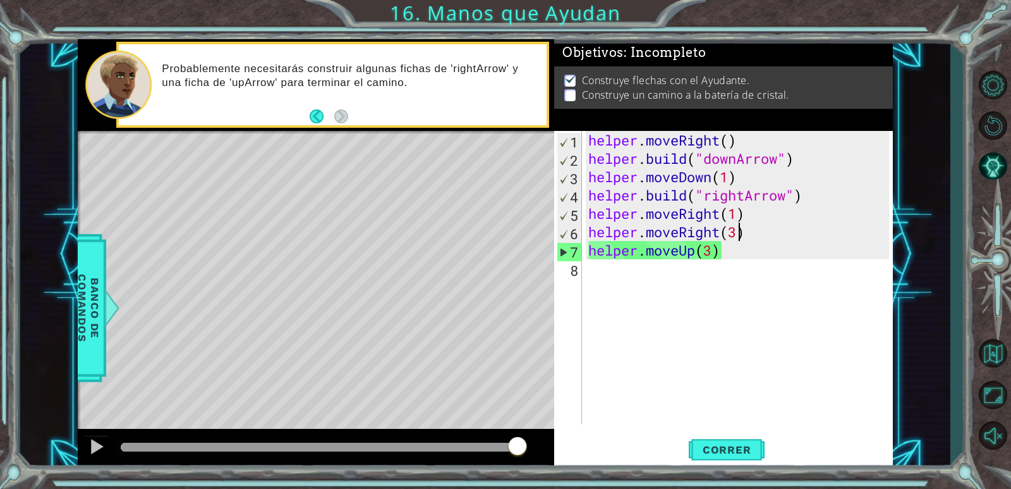
drag, startPoint x: 121, startPoint y: 437, endPoint x: 669, endPoint y: 435, distance: 548.1
click at [666, 433] on div "1 ההההההההההההההההההההההההההההההההההההההההההההההההההההההההההההההההההההההההההההה…" at bounding box center [485, 254] width 815 height 430
drag, startPoint x: 479, startPoint y: 439, endPoint x: 427, endPoint y: 454, distance: 53.8
click at [427, 454] on div at bounding box center [319, 448] width 407 height 18
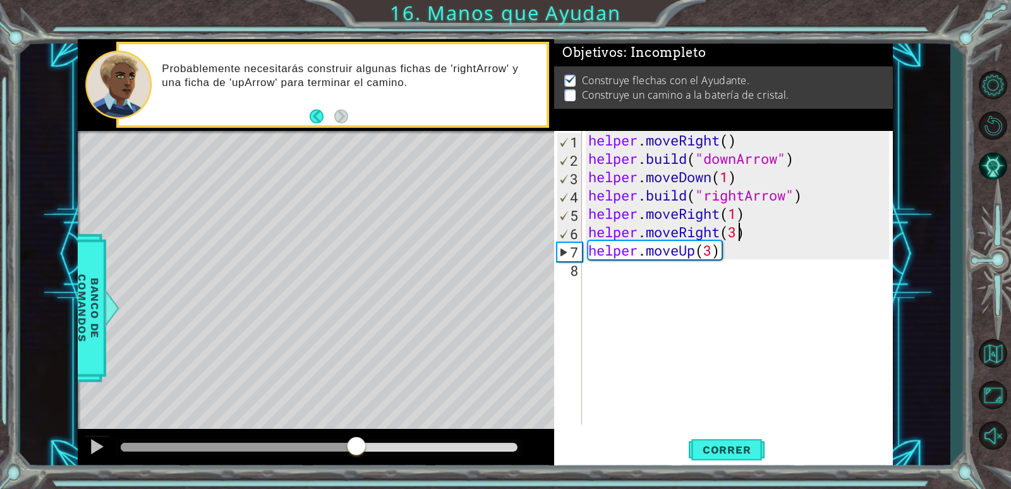
drag, startPoint x: 489, startPoint y: 446, endPoint x: 353, endPoint y: 406, distance: 141.0
click at [336, 429] on div at bounding box center [316, 449] width 477 height 40
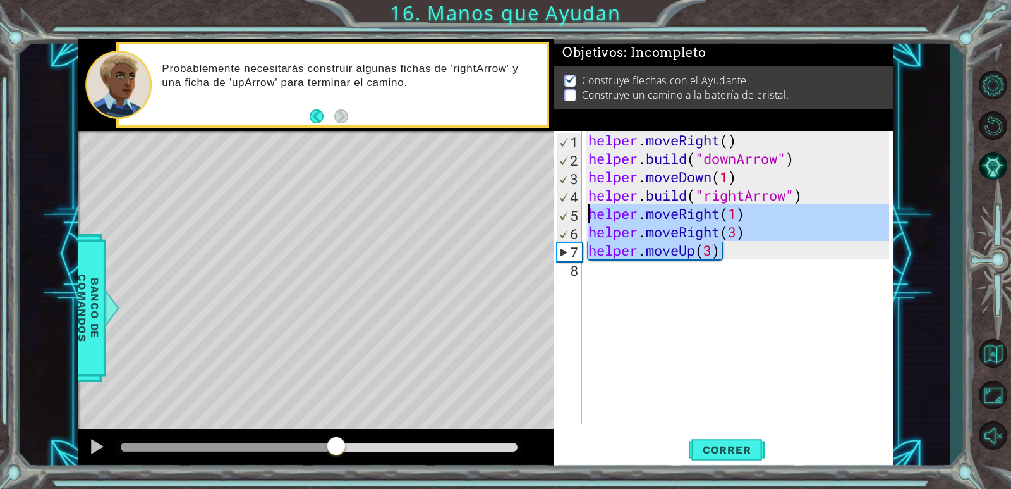
drag, startPoint x: 735, startPoint y: 249, endPoint x: 583, endPoint y: 215, distance: 154.9
click at [583, 215] on div "helper.moveRight(3) 1 2 3 4 5 6 7 8 helper . moveRight ( ) helper . build ( "do…" at bounding box center [721, 277] width 335 height 293
type textarea "helper.moveRight(1) helper.moveRight(3)"
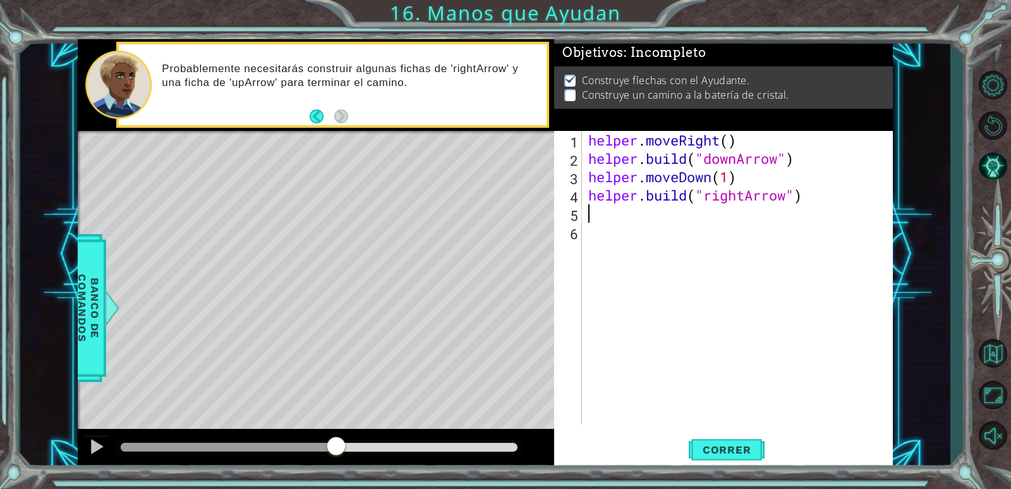
scroll to position [0, 0]
type textarea "helper.moveRight(3) helper.moveUp(3)"
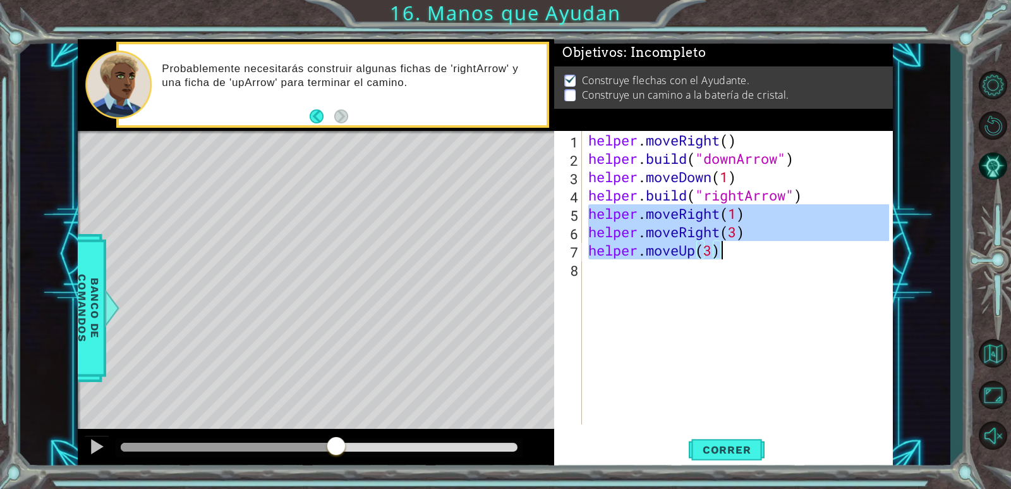
click at [697, 326] on div "helper . moveRight ( ) helper . build ( "downArrow" ) helper . moveDown ( 1 ) h…" at bounding box center [741, 296] width 310 height 330
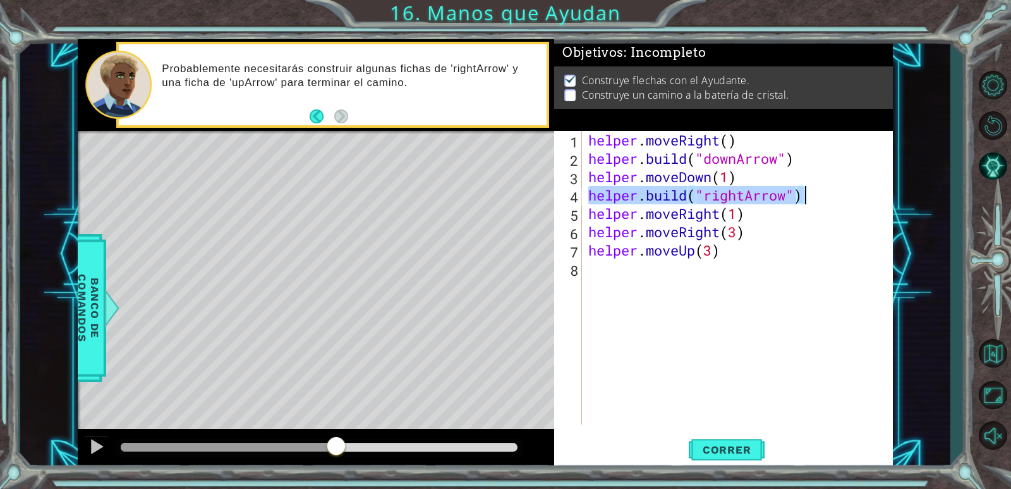
drag, startPoint x: 587, startPoint y: 193, endPoint x: 803, endPoint y: 195, distance: 216.2
click at [803, 195] on div "helper . moveRight ( ) helper . build ( "downArrow" ) helper . moveDown ( 1 ) h…" at bounding box center [741, 296] width 310 height 330
type textarea "[DOMAIN_NAME]("rightArrow")"
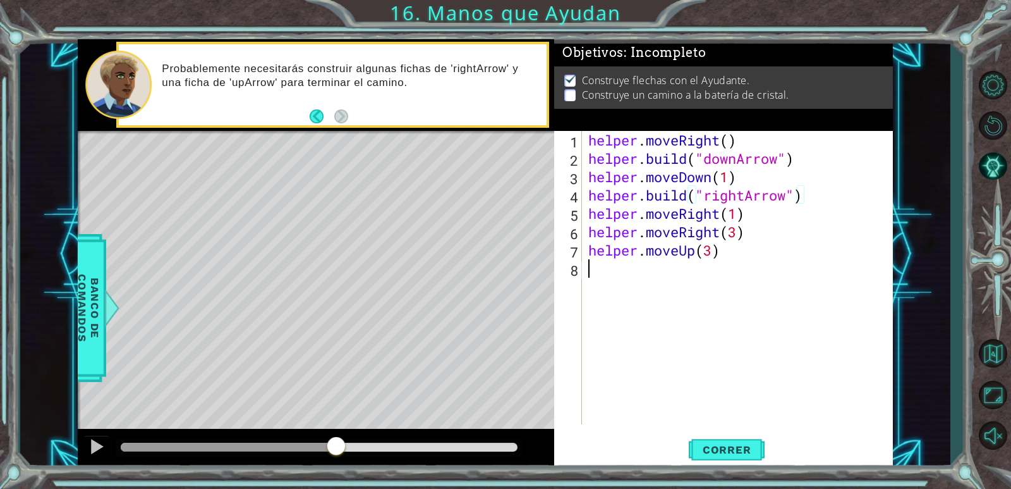
click at [632, 280] on div "helper . moveRight ( ) helper . build ( "downArrow" ) helper . moveDown ( 1 ) h…" at bounding box center [741, 296] width 310 height 330
paste textarea "[DOMAIN_NAME]("rightArrow")"
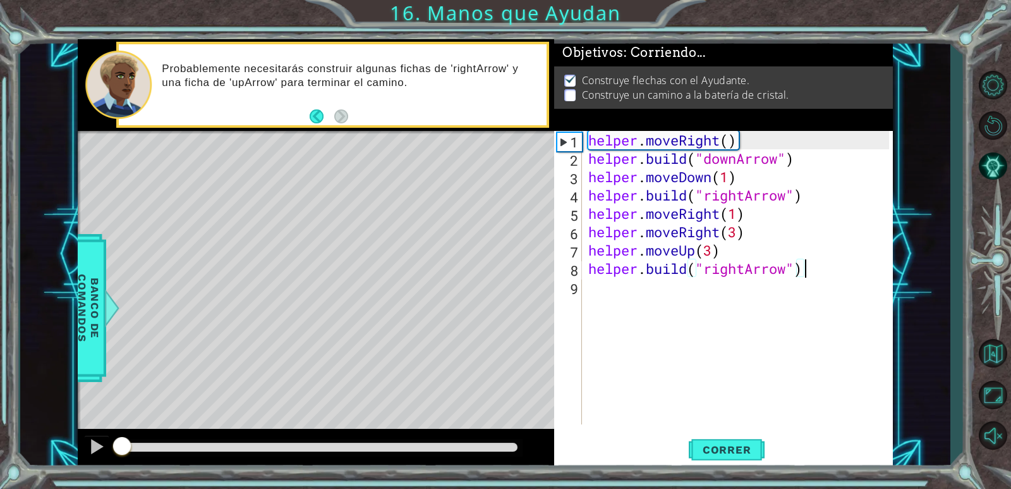
type textarea "[DOMAIN_NAME]("rightArrow")v"
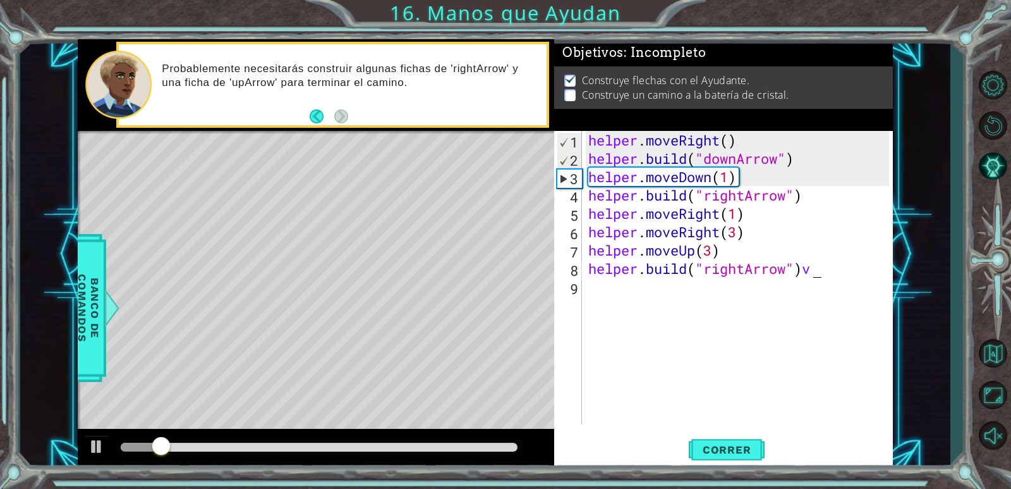
click at [844, 266] on div "helper . moveRight ( ) helper . build ( "downArrow" ) helper . moveDown ( 1 ) h…" at bounding box center [741, 296] width 310 height 330
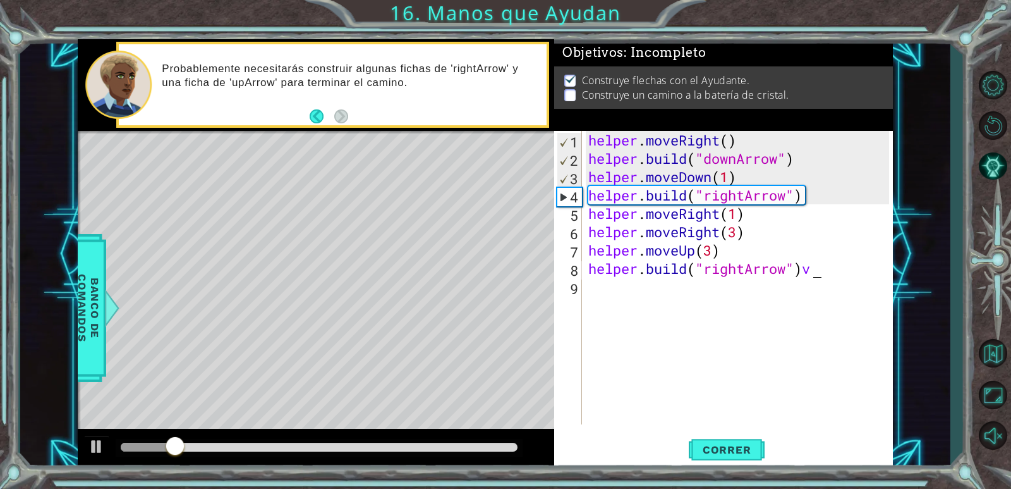
click at [821, 274] on div "helper . moveRight ( ) helper . build ( "downArrow" ) helper . moveDown ( 1 ) h…" at bounding box center [741, 296] width 310 height 330
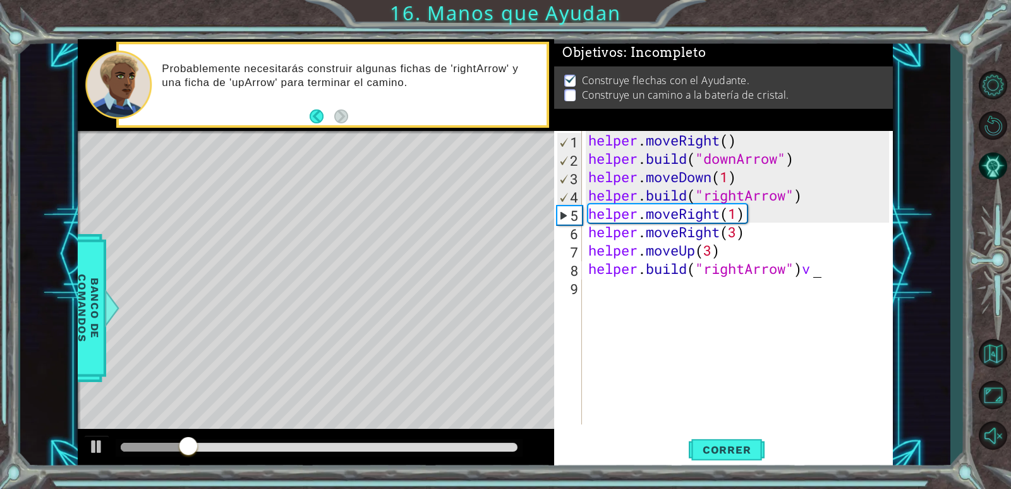
click at [815, 269] on div "helper . moveRight ( ) helper . build ( "downArrow" ) helper . moveDown ( 1 ) h…" at bounding box center [741, 296] width 310 height 330
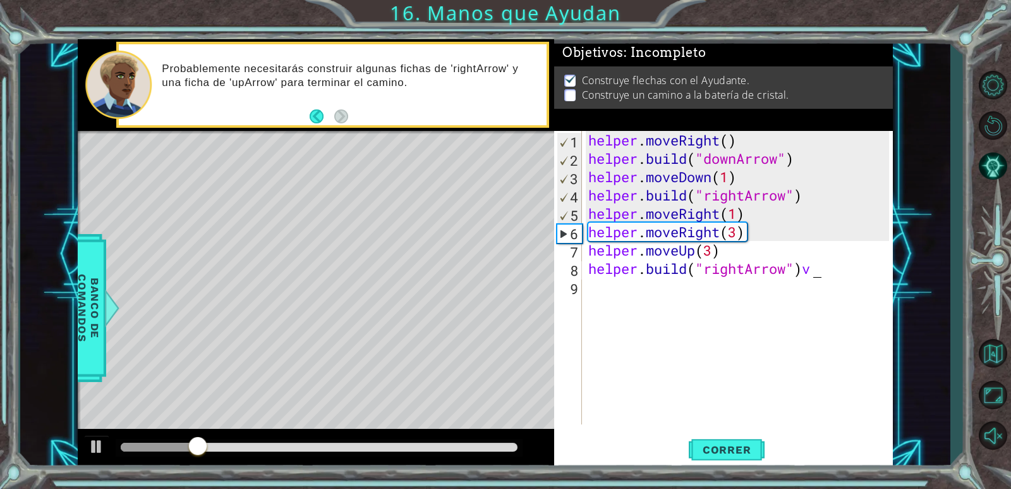
click at [812, 273] on div "helper . moveRight ( ) helper . build ( "downArrow" ) helper . moveDown ( 1 ) h…" at bounding box center [741, 296] width 310 height 330
click at [814, 272] on div "helper . moveRight ( ) helper . build ( "downArrow" ) helper . moveDown ( 1 ) h…" at bounding box center [741, 296] width 310 height 330
drag, startPoint x: 754, startPoint y: 356, endPoint x: 761, endPoint y: 353, distance: 8.2
click at [756, 355] on div "helper . moveRight ( ) helper . build ( "downArrow" ) helper . moveDown ( 1 ) h…" at bounding box center [741, 296] width 310 height 330
click at [808, 271] on div "helper . moveRight ( ) helper . build ( "downArrow" ) helper . moveDown ( 1 ) h…" at bounding box center [741, 296] width 310 height 330
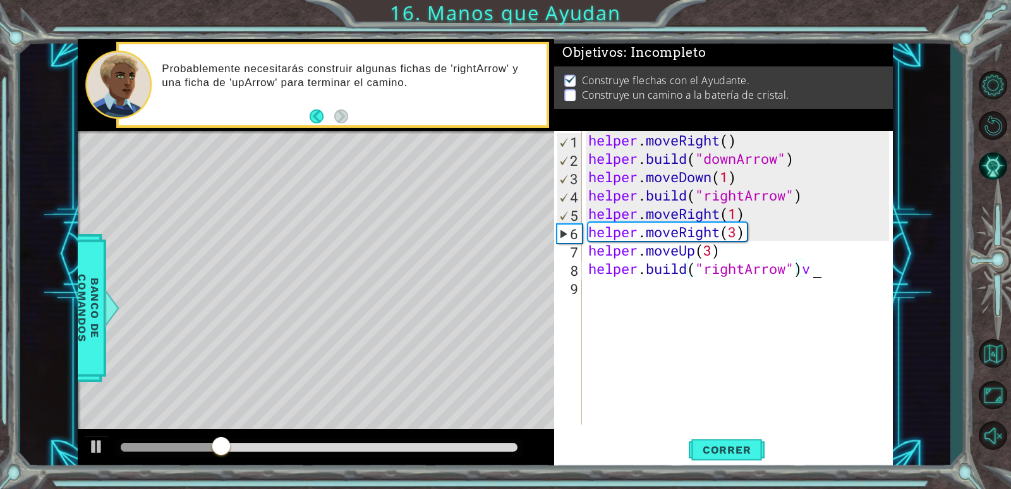
click at [814, 267] on div "helper . moveRight ( ) helper . build ( "downArrow" ) helper . moveDown ( 1 ) h…" at bounding box center [741, 296] width 310 height 330
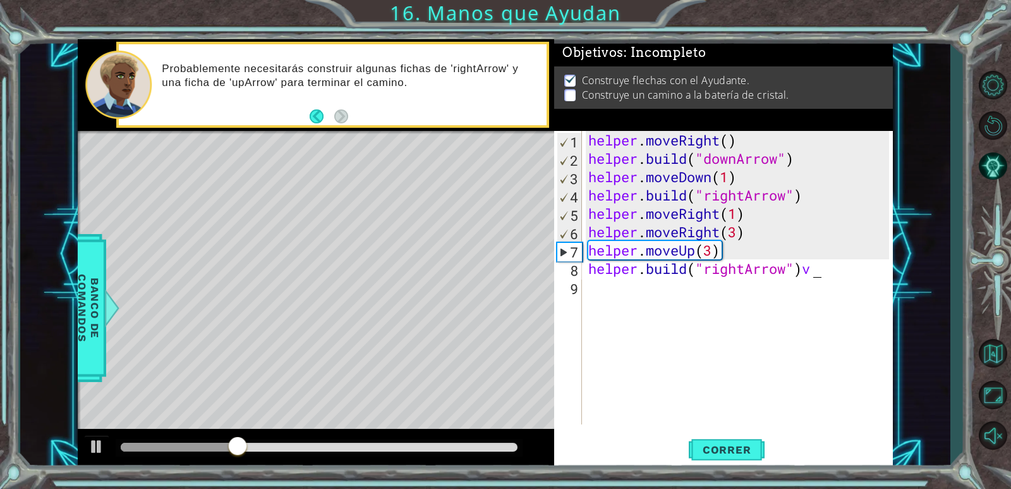
click at [813, 269] on div "helper . moveRight ( ) helper . build ( "downArrow" ) helper . moveDown ( 1 ) h…" at bounding box center [741, 296] width 310 height 330
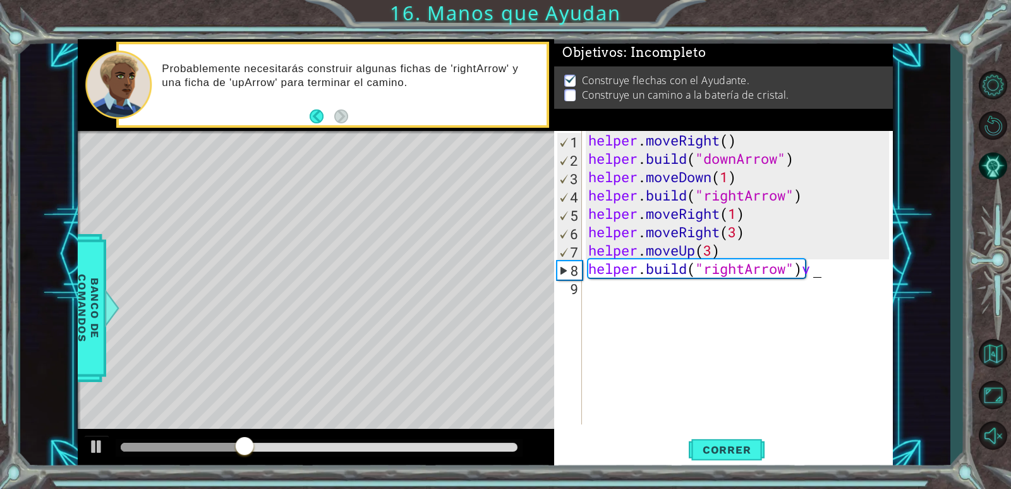
click at [809, 269] on div "helper . moveRight ( ) helper . build ( "downArrow" ) helper . moveDown ( 1 ) h…" at bounding box center [741, 296] width 310 height 330
type textarea "[DOMAIN_NAME]("rightArrow"v"
click at [758, 315] on div "helper . moveRight ( ) helper . build ( "downArrow" ) helper . moveDown ( 1 ) h…" at bounding box center [741, 296] width 310 height 330
click at [805, 272] on div "helper . moveRight ( ) helper . build ( "downArrow" ) helper . moveDown ( 1 ) h…" at bounding box center [741, 296] width 310 height 330
click at [804, 272] on div "helper . moveRight ( ) helper . build ( "downArrow" ) helper . moveDown ( 1 ) h…" at bounding box center [741, 296] width 310 height 330
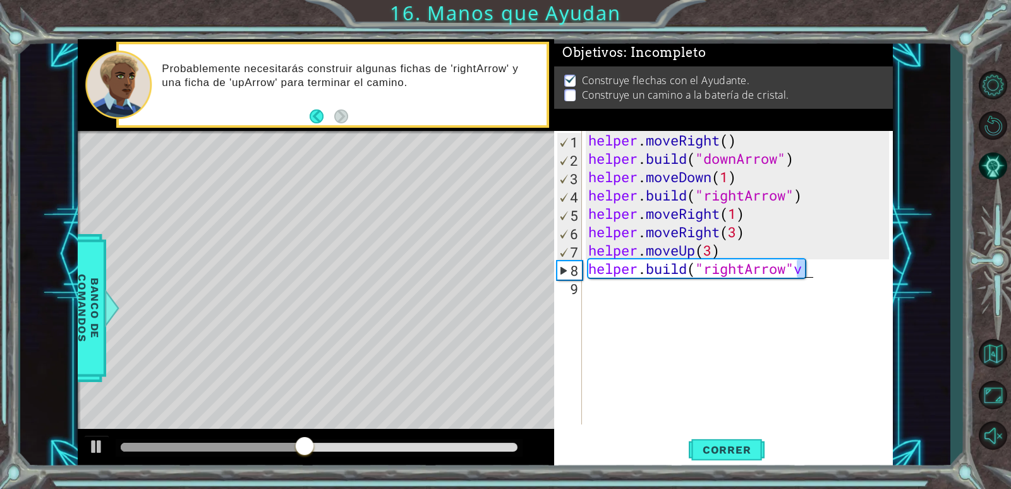
click at [803, 271] on div "helper . moveRight ( ) helper . build ( "downArrow" ) helper . moveDown ( 1 ) h…" at bounding box center [741, 296] width 310 height 330
drag, startPoint x: 805, startPoint y: 271, endPoint x: 797, endPoint y: 271, distance: 7.6
click at [797, 271] on div "helper . moveRight ( ) helper . build ( "downArrow" ) helper . moveDown ( 1 ) h…" at bounding box center [741, 296] width 310 height 330
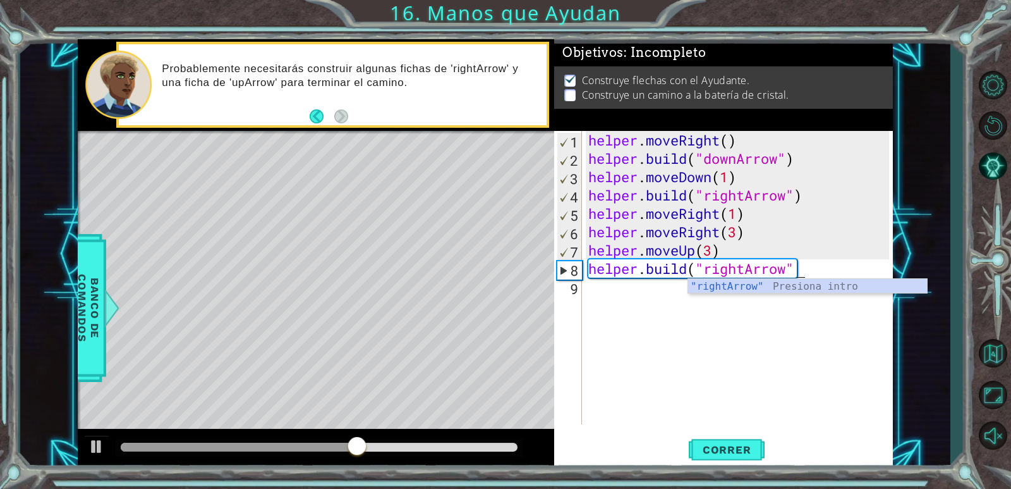
type textarea "[DOMAIN_NAME]("rightArrow""
click at [613, 290] on div "helper . moveRight ( ) helper . build ( "downArrow" ) helper . moveDown ( 1 ) h…" at bounding box center [741, 296] width 310 height 330
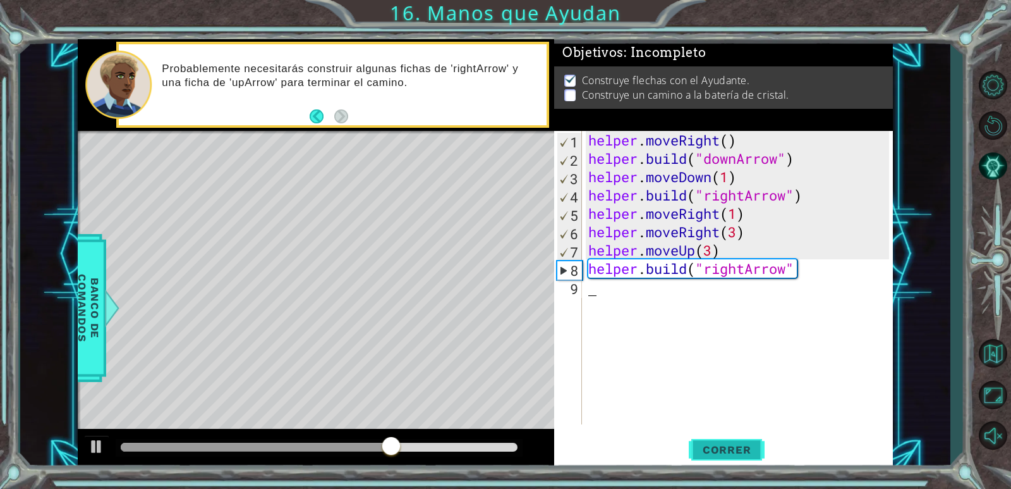
click at [734, 444] on span "Correr" at bounding box center [727, 449] width 74 height 13
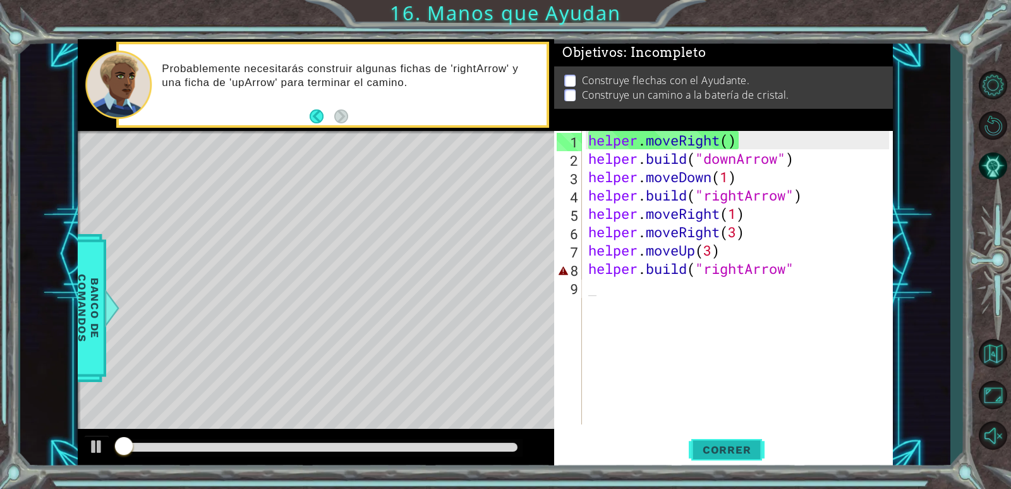
click at [731, 439] on button "Correr" at bounding box center [727, 450] width 76 height 34
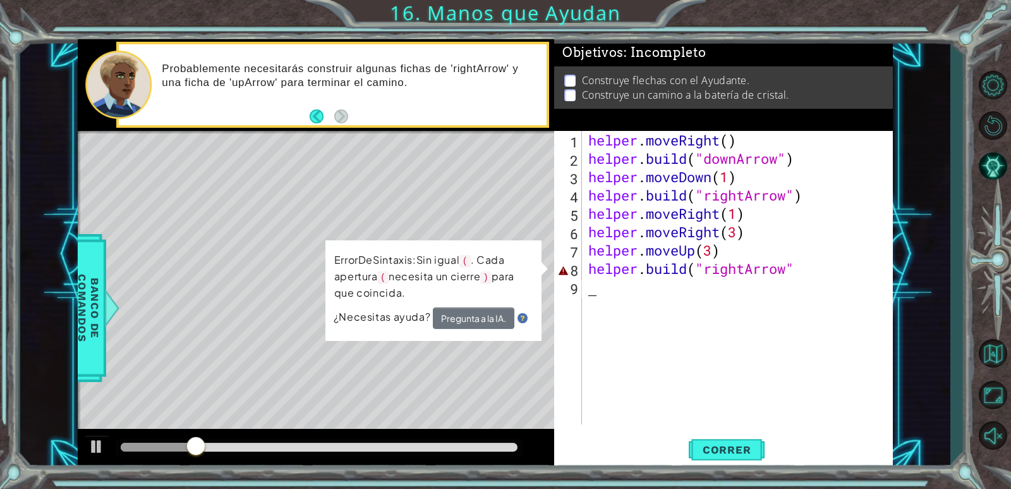
click at [802, 271] on div "helper . moveRight ( ) helper . build ( "downArrow" ) helper . moveDown ( 1 ) h…" at bounding box center [741, 296] width 310 height 330
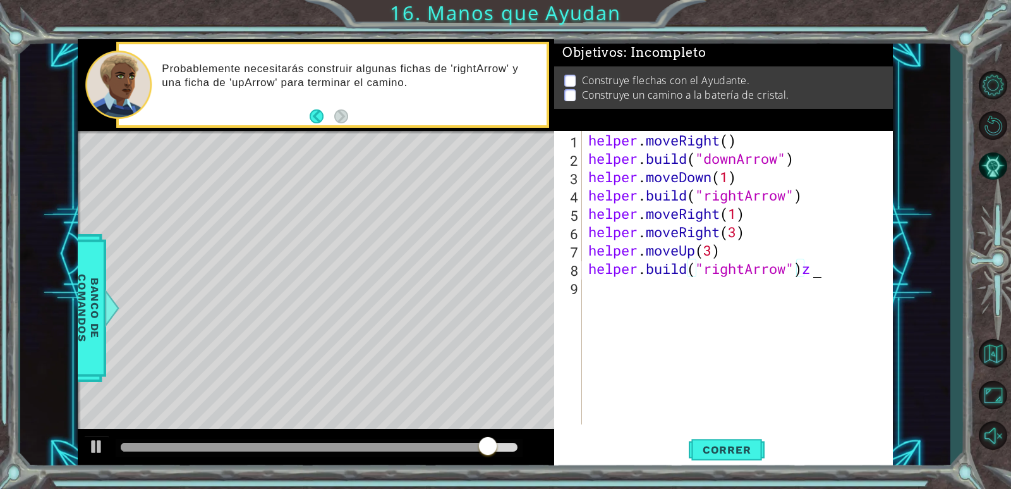
scroll to position [0, 9]
type textarea "[DOMAIN_NAME]("rightArrow")"
click at [606, 297] on div "helper . moveRight ( ) helper . build ( "downArrow" ) helper . moveDown ( 1 ) h…" at bounding box center [741, 296] width 310 height 330
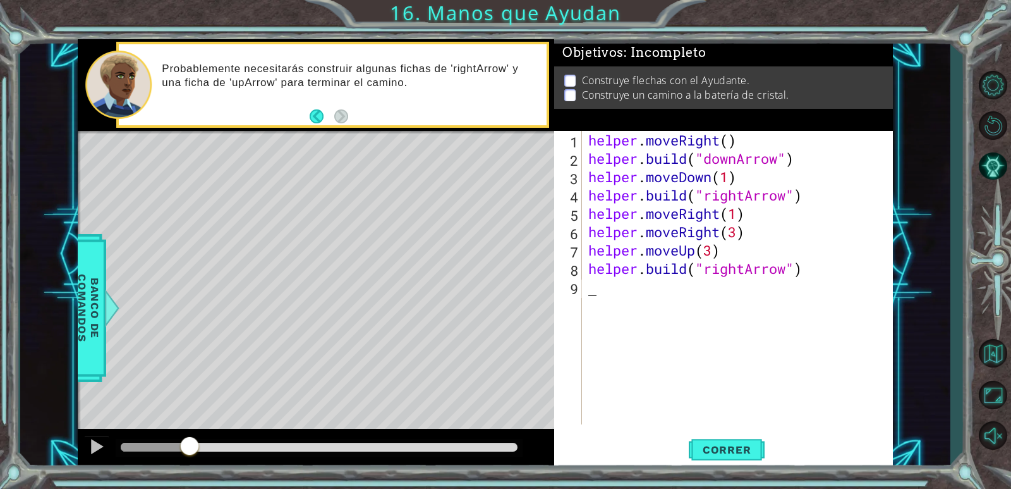
drag, startPoint x: 293, startPoint y: 448, endPoint x: 212, endPoint y: 395, distance: 96.8
click at [222, 404] on div "methods helper moveUp() moveDown() moveLeft() moveRight() build(item) tools for…" at bounding box center [485, 254] width 815 height 430
drag, startPoint x: 192, startPoint y: 319, endPoint x: 205, endPoint y: 317, distance: 13.3
click at [205, 317] on div "Level Map" at bounding box center [370, 317] width 584 height 372
click at [231, 316] on div "Level Map" at bounding box center [370, 317] width 584 height 372
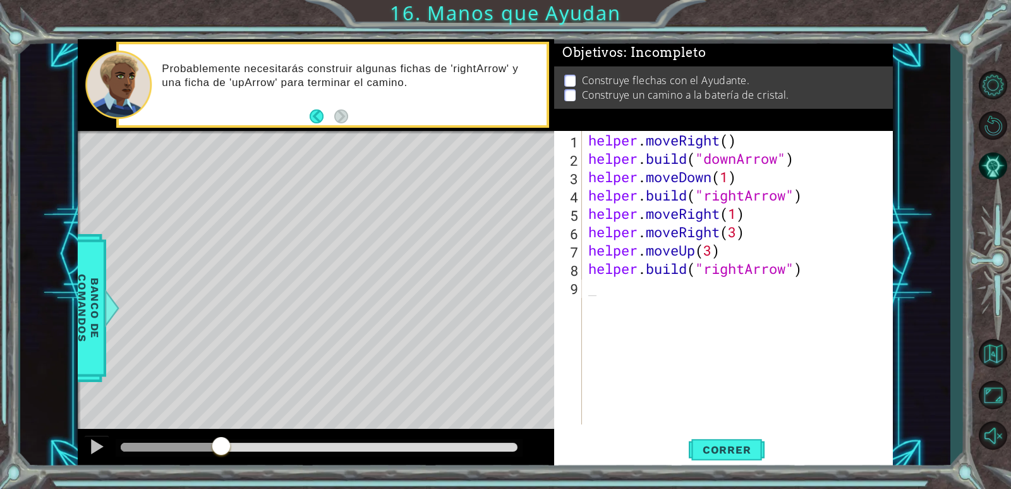
drag, startPoint x: 232, startPoint y: 317, endPoint x: 200, endPoint y: 334, distance: 36.2
click at [212, 327] on div "Level Map" at bounding box center [370, 317] width 584 height 372
click at [200, 334] on div "Level Map" at bounding box center [370, 317] width 584 height 372
drag, startPoint x: 203, startPoint y: 361, endPoint x: 207, endPoint y: 373, distance: 12.8
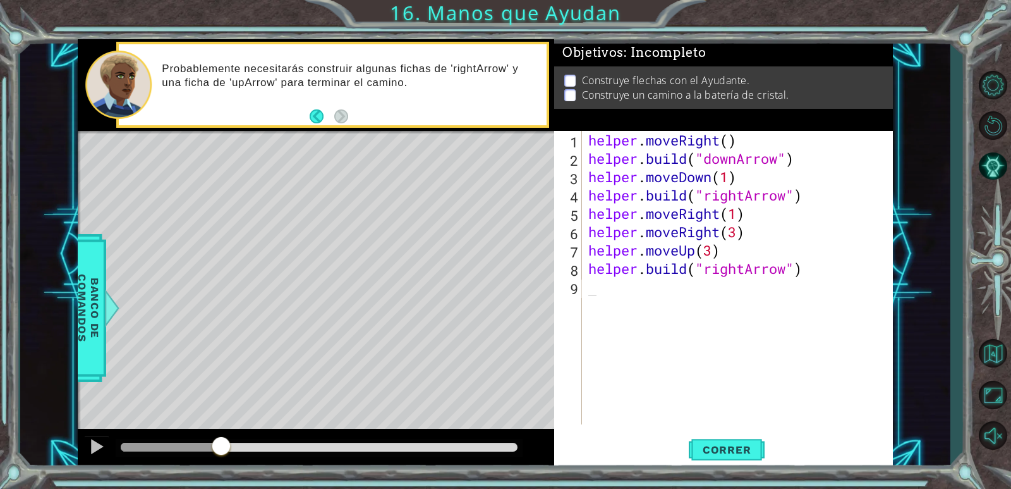
click at [204, 370] on div "Level Map" at bounding box center [370, 317] width 584 height 372
click at [207, 373] on div "Level Map" at bounding box center [370, 317] width 584 height 372
click at [217, 362] on div "Level Map" at bounding box center [370, 317] width 584 height 372
drag, startPoint x: 200, startPoint y: 325, endPoint x: 161, endPoint y: 319, distance: 39.0
click at [179, 346] on div "Level Map" at bounding box center [370, 317] width 584 height 372
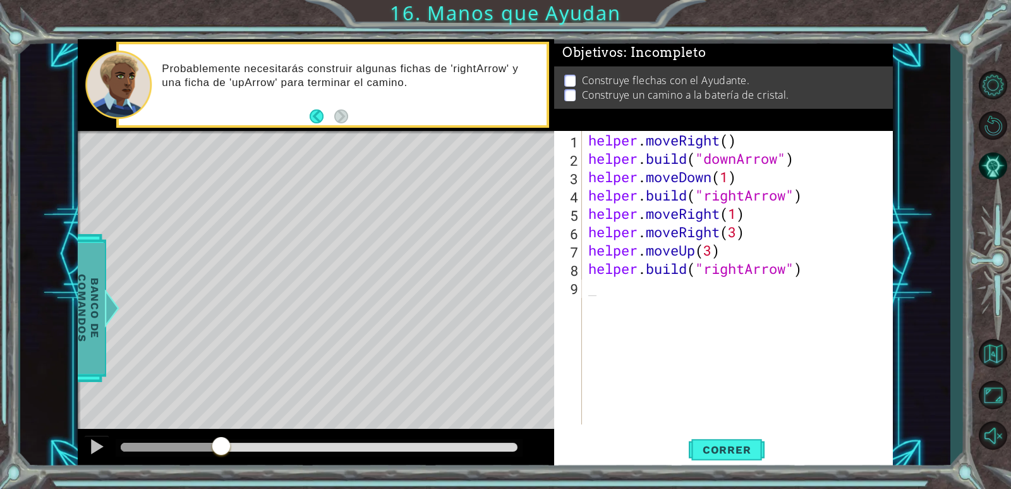
drag, startPoint x: 64, startPoint y: 287, endPoint x: 82, endPoint y: 298, distance: 20.7
click at [65, 291] on div "1 ההההההההההההההההההההההההההההההההההההההההההההההההההההההההההההההההההההההההההההה…" at bounding box center [485, 254] width 931 height 430
click at [82, 298] on div "1 ההההההההההההההההההההההההההההההההההההההההההההההההההההההההההההההההההההההההההההה…" at bounding box center [485, 254] width 931 height 430
drag, startPoint x: 87, startPoint y: 296, endPoint x: 119, endPoint y: 300, distance: 33.1
click at [106, 300] on div "Banco de comandos" at bounding box center [88, 308] width 35 height 148
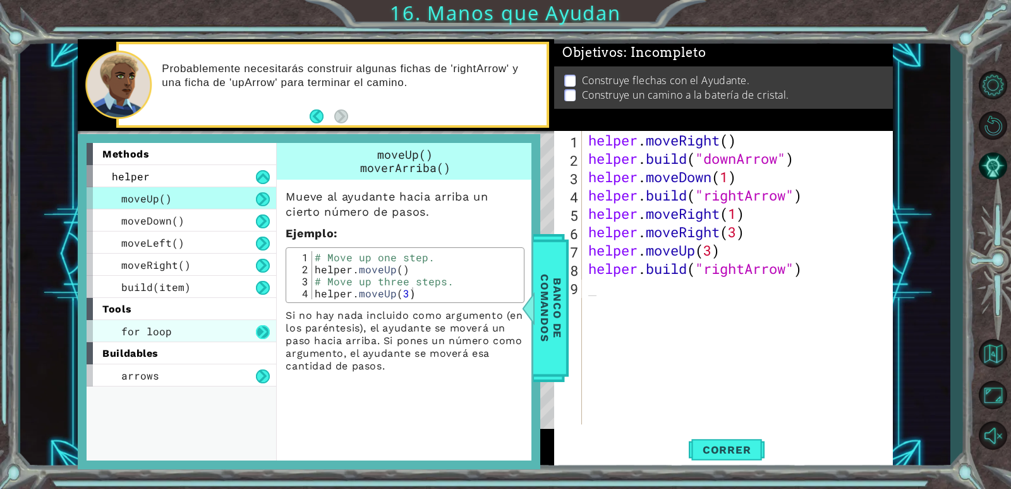
click at [259, 333] on button at bounding box center [263, 332] width 14 height 14
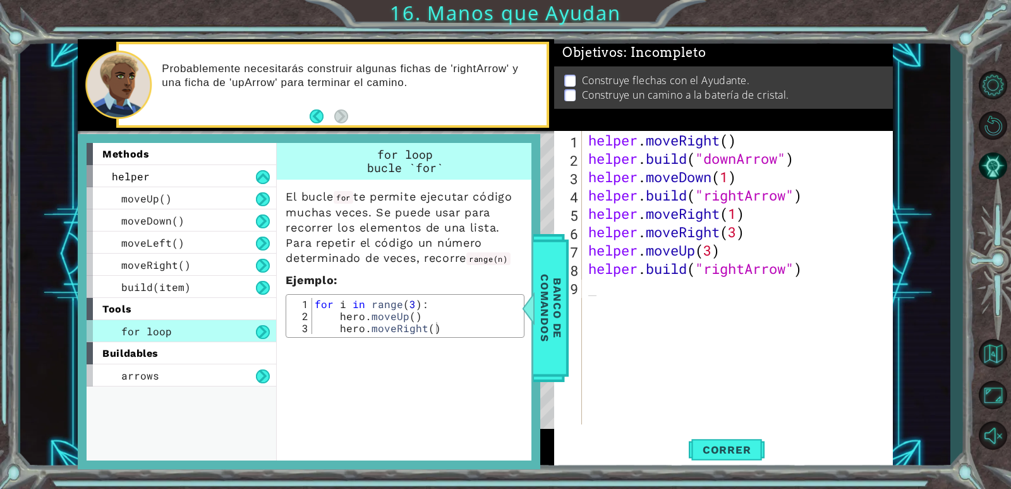
click at [259, 333] on button at bounding box center [263, 332] width 14 height 14
click at [556, 303] on span "Banco de comandos" at bounding box center [551, 307] width 33 height 131
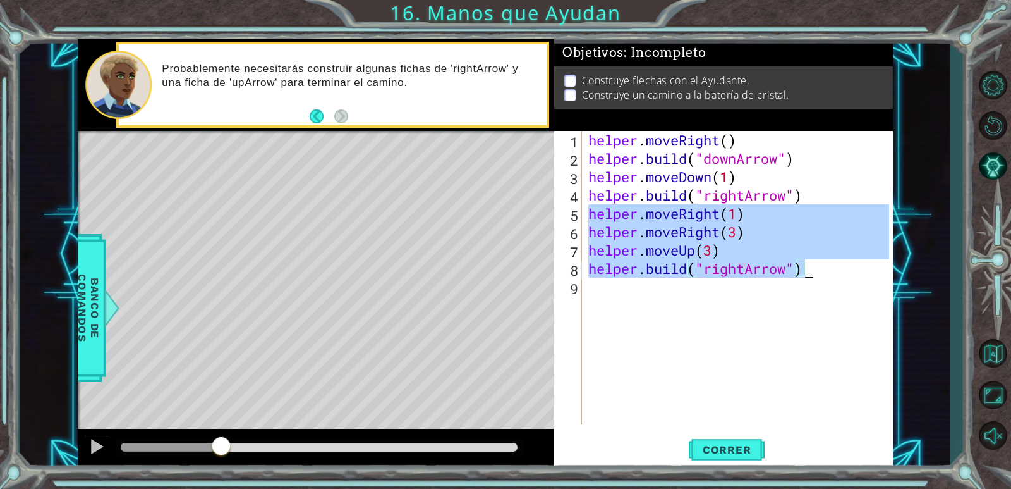
drag, startPoint x: 588, startPoint y: 217, endPoint x: 826, endPoint y: 274, distance: 245.0
click at [826, 274] on div "helper . moveRight ( ) helper . build ( "downArrow" ) helper . moveDown ( 1 ) h…" at bounding box center [741, 296] width 310 height 330
type textarea "helper.moveUp(3) [DOMAIN_NAME]("rightArrow")"
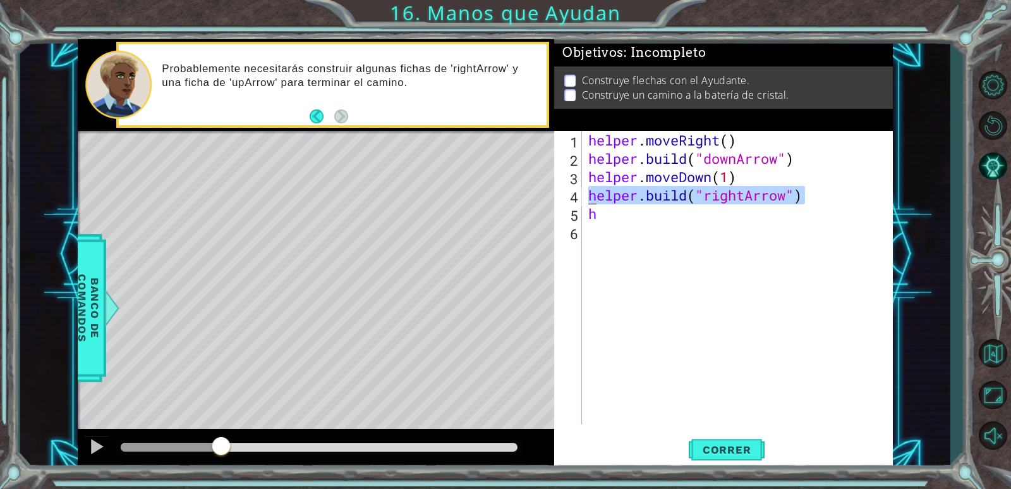
drag, startPoint x: 813, startPoint y: 197, endPoint x: 587, endPoint y: 198, distance: 225.7
click at [587, 198] on div "helper . moveRight ( ) helper . build ( "downArrow" ) helper . moveDown ( 1 ) h…" at bounding box center [741, 296] width 310 height 330
click at [626, 211] on div "helper . moveRight ( ) helper . build ( "downArrow" ) helper . moveDown ( 1 ) h…" at bounding box center [741, 296] width 310 height 330
type textarea "h"
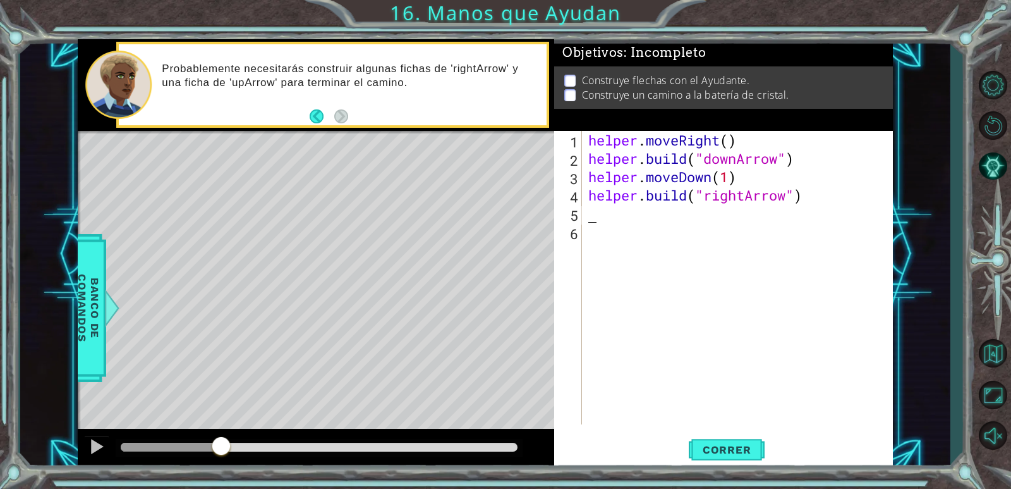
paste textarea "[DOMAIN_NAME]("rightArrow")"
type textarea "[DOMAIN_NAME]("rightArrow")"
click at [633, 231] on div "helper . moveRight ( ) helper . build ( "downArrow" ) helper . moveDown ( 1 ) h…" at bounding box center [741, 296] width 310 height 330
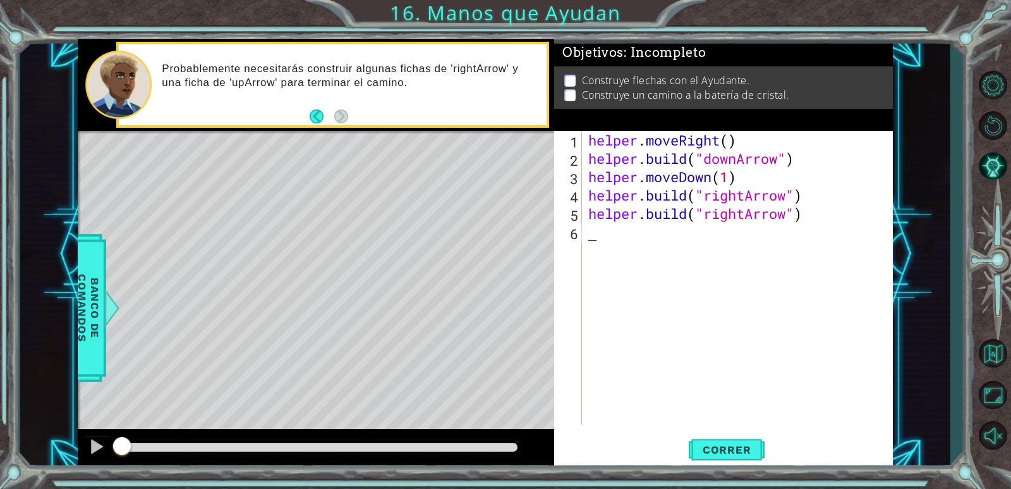
drag, startPoint x: 226, startPoint y: 436, endPoint x: 8, endPoint y: 389, distance: 222.6
click at [0, 488] on div "1 ההההההההההההההההההההההההההההההההההההההההההההההההההההההההההההההההההההההההההההה…" at bounding box center [505, 244] width 1011 height 489
click at [739, 451] on span "Correr" at bounding box center [727, 449] width 74 height 13
click at [739, 449] on span "Correr" at bounding box center [727, 449] width 74 height 13
drag, startPoint x: 736, startPoint y: 449, endPoint x: 728, endPoint y: 434, distance: 16.4
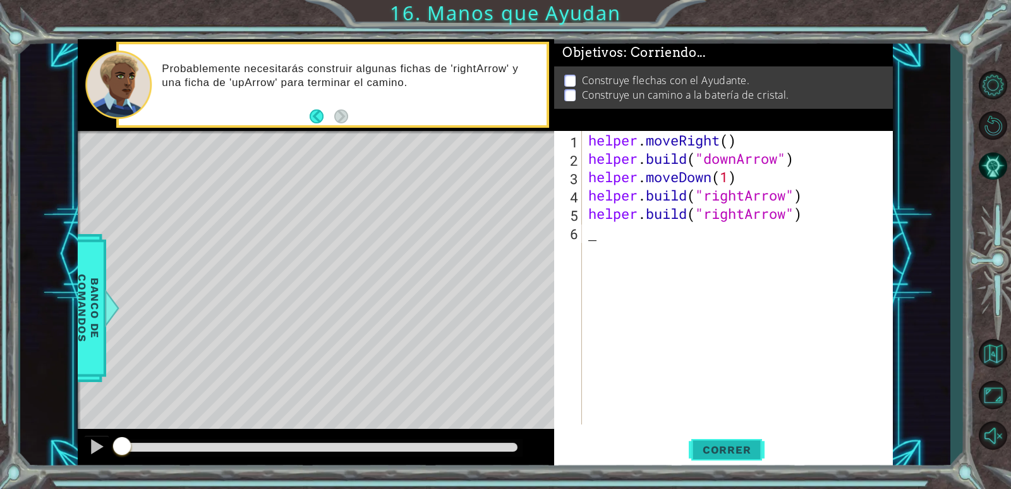
click at [731, 442] on button "Correr" at bounding box center [727, 450] width 76 height 34
click at [728, 433] on button "Correr" at bounding box center [727, 450] width 76 height 34
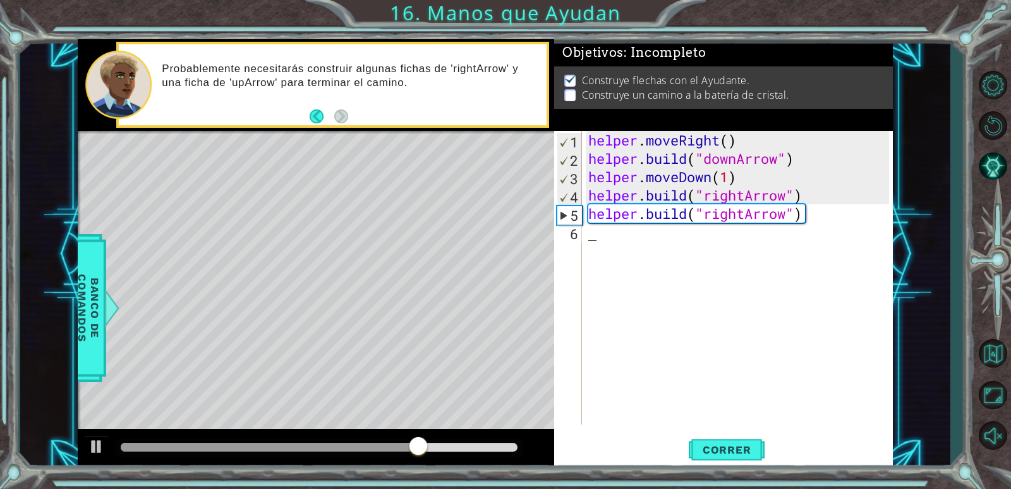
click at [620, 240] on div "helper . moveRight ( ) helper . build ( "downArrow" ) helper . moveDown ( 1 ) h…" at bounding box center [741, 296] width 310 height 330
drag, startPoint x: 589, startPoint y: 213, endPoint x: 810, endPoint y: 217, distance: 221.3
click at [810, 217] on div "helper . moveRight ( ) helper . build ( "downArrow" ) helper . moveDown ( 1 ) h…" at bounding box center [741, 296] width 310 height 330
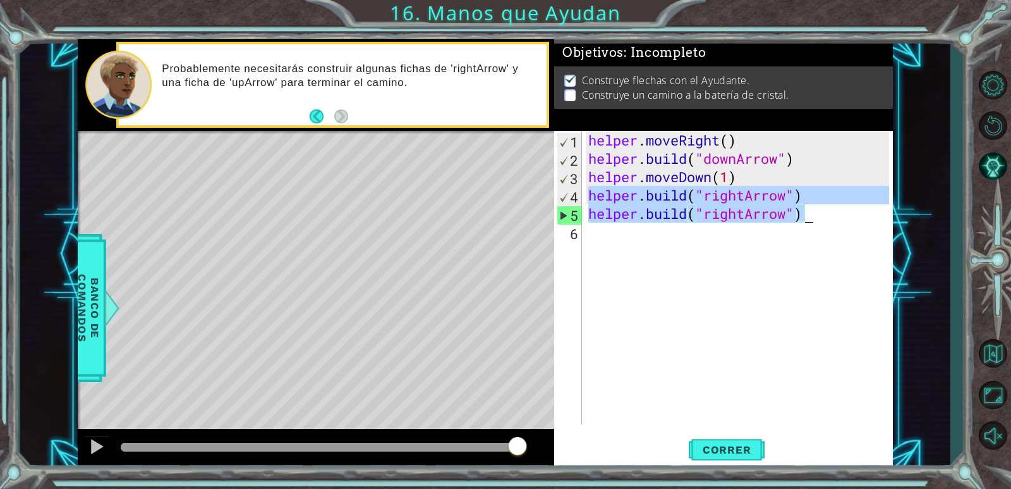
drag, startPoint x: 590, startPoint y: 191, endPoint x: 804, endPoint y: 217, distance: 215.9
click at [804, 217] on div "helper . moveRight ( ) helper . build ( "downArrow" ) helper . moveDown ( 1 ) h…" at bounding box center [741, 296] width 310 height 330
type textarea "[DOMAIN_NAME]("rightArrow") [DOMAIN_NAME]("rightArrow")"
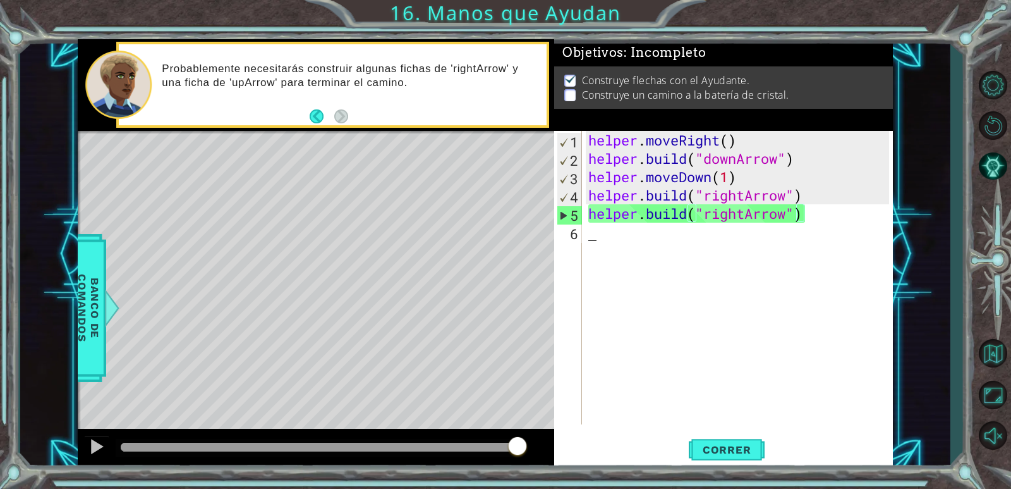
click at [609, 243] on div "helper . moveRight ( ) helper . build ( "downArrow" ) helper . moveDown ( 1 ) h…" at bounding box center [741, 296] width 310 height 330
paste textarea "[DOMAIN_NAME]("rightArrow")"
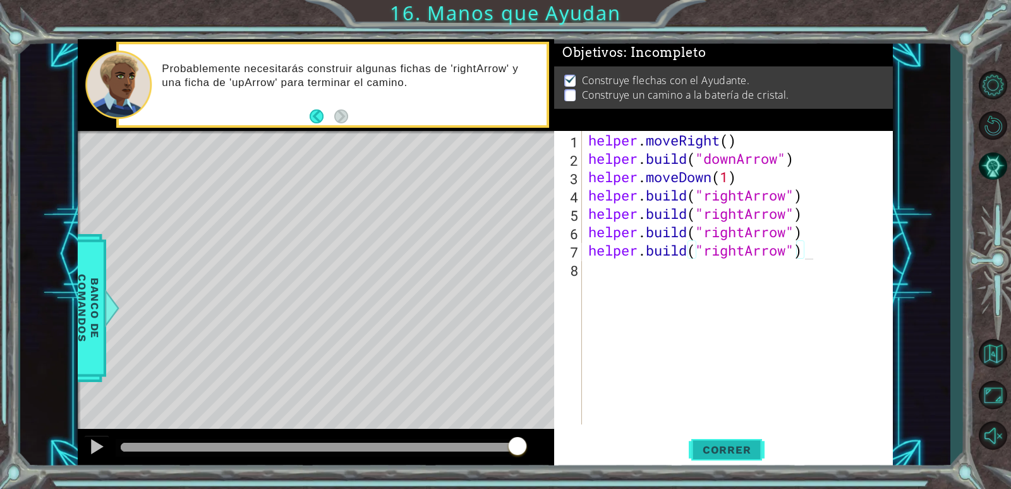
click at [712, 451] on span "Correr" at bounding box center [727, 449] width 74 height 13
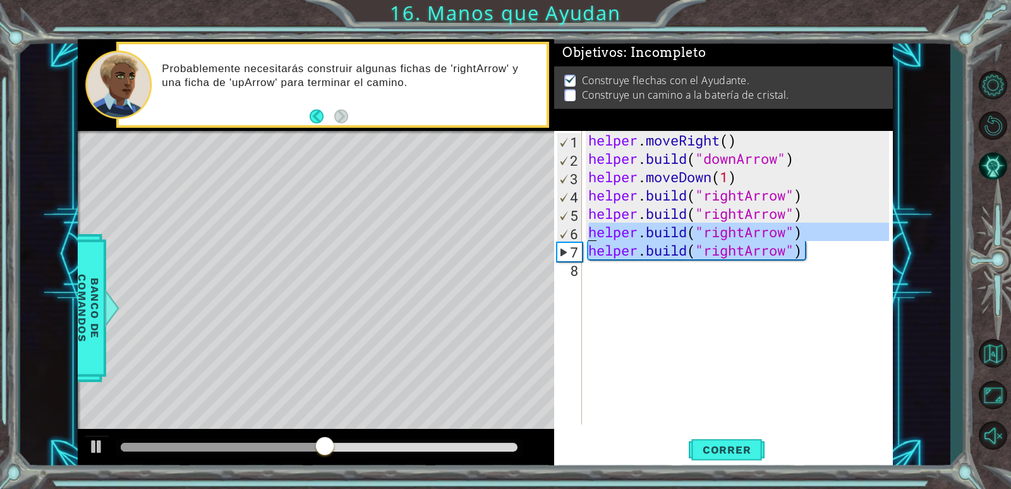
drag, startPoint x: 811, startPoint y: 243, endPoint x: 588, endPoint y: 229, distance: 223.5
click at [588, 229] on div "helper . moveRight ( ) helper . build ( "downArrow" ) helper . moveDown ( 1 ) h…" at bounding box center [741, 296] width 310 height 330
type textarea "[DOMAIN_NAME]("rightArrow") [DOMAIN_NAME]("rightArrow")"
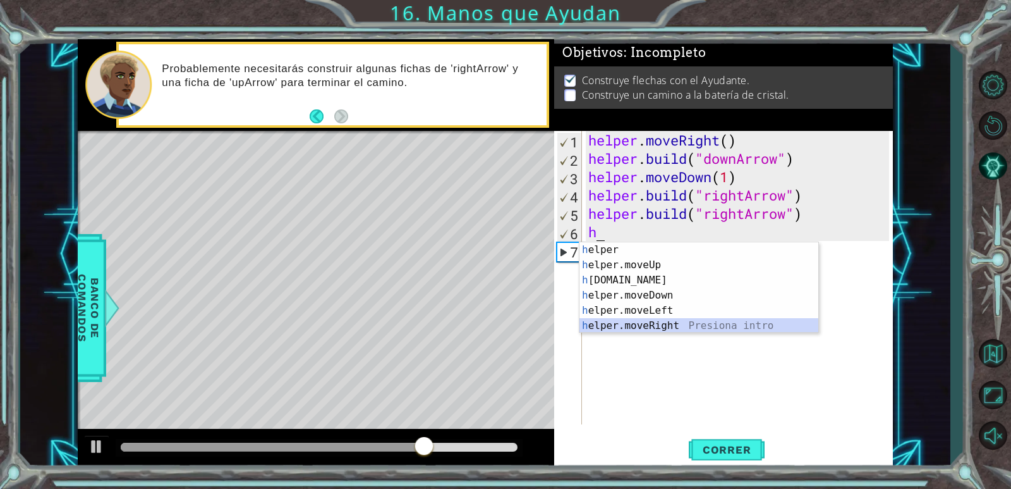
click at [671, 328] on div "h elper Presiona intro h elper.moveUp Presiona intro h [DOMAIN_NAME] Presiona i…" at bounding box center [699, 302] width 239 height 121
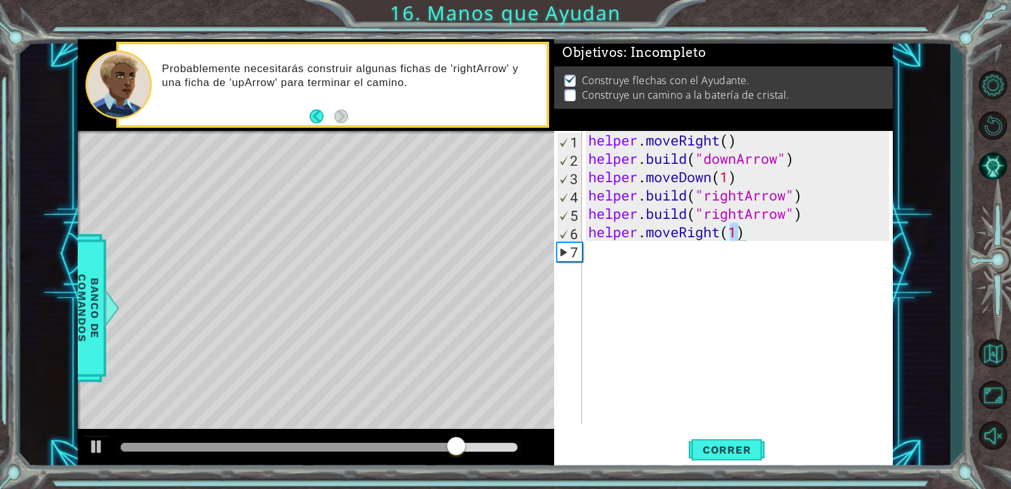
click at [738, 231] on div "helper . moveRight ( ) helper . build ( "downArrow" ) helper . moveDown ( 1 ) h…" at bounding box center [737, 277] width 303 height 293
type textarea "helper.moveRight()"
click at [597, 259] on div "helper . moveRight ( ) helper . build ( "downArrow" ) helper . moveDown ( 1 ) h…" at bounding box center [741, 296] width 310 height 330
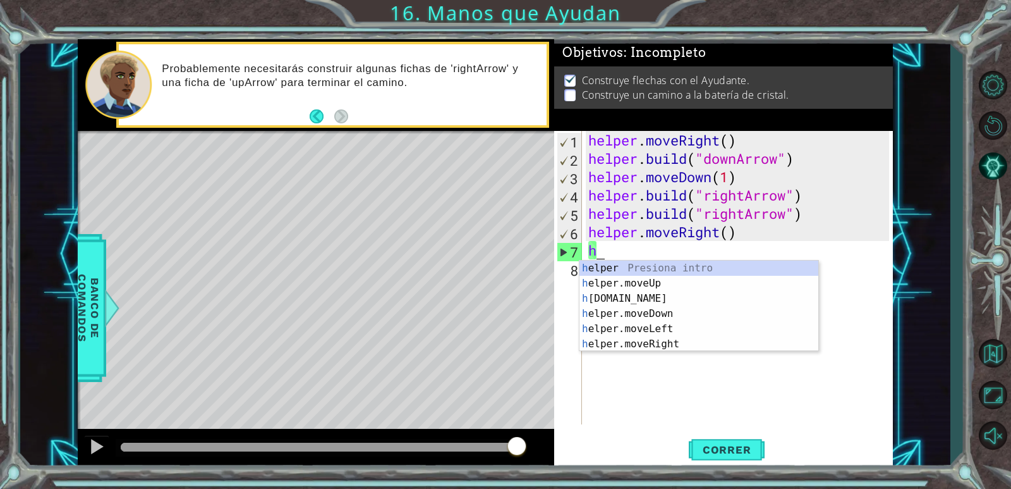
click at [804, 228] on div "helper . moveRight ( ) helper . build ( "downArrow" ) helper . moveDown ( 1 ) h…" at bounding box center [741, 296] width 310 height 330
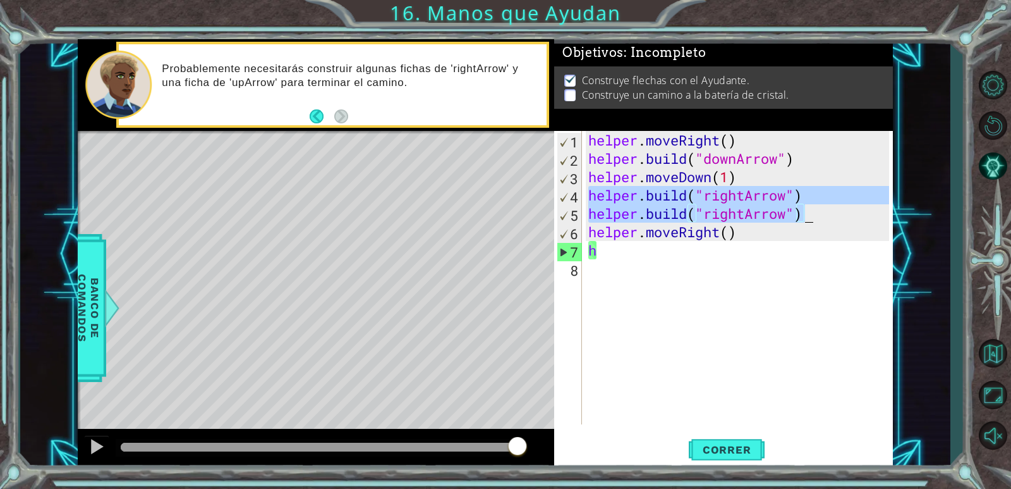
drag, startPoint x: 587, startPoint y: 193, endPoint x: 807, endPoint y: 215, distance: 220.5
click at [807, 215] on div "helper . moveRight ( ) helper . build ( "downArrow" ) helper . moveDown ( 1 ) h…" at bounding box center [741, 296] width 310 height 330
click at [604, 253] on div "helper . moveRight ( ) helper . build ( "downArrow" ) helper . moveDown ( 1 ) h…" at bounding box center [741, 296] width 310 height 330
type textarea "h"
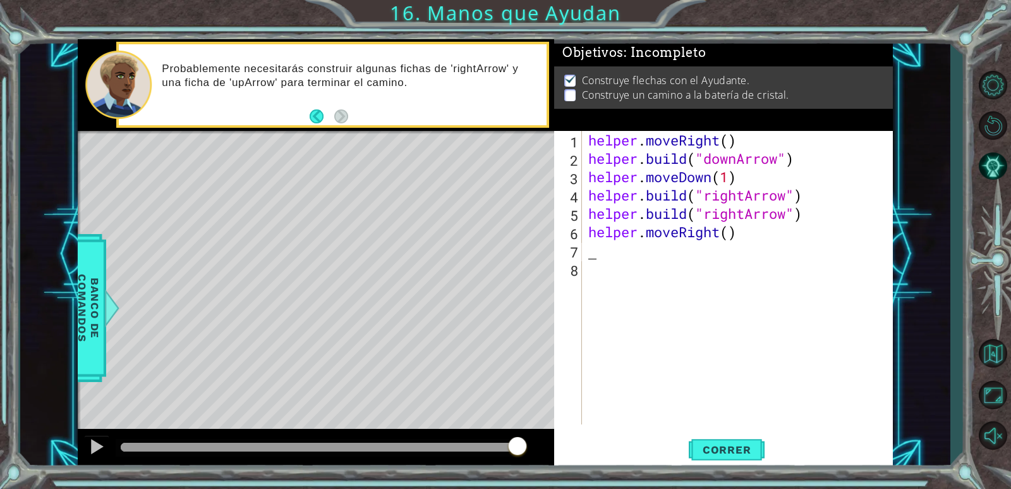
paste textarea "[DOMAIN_NAME]("rightArrow")"
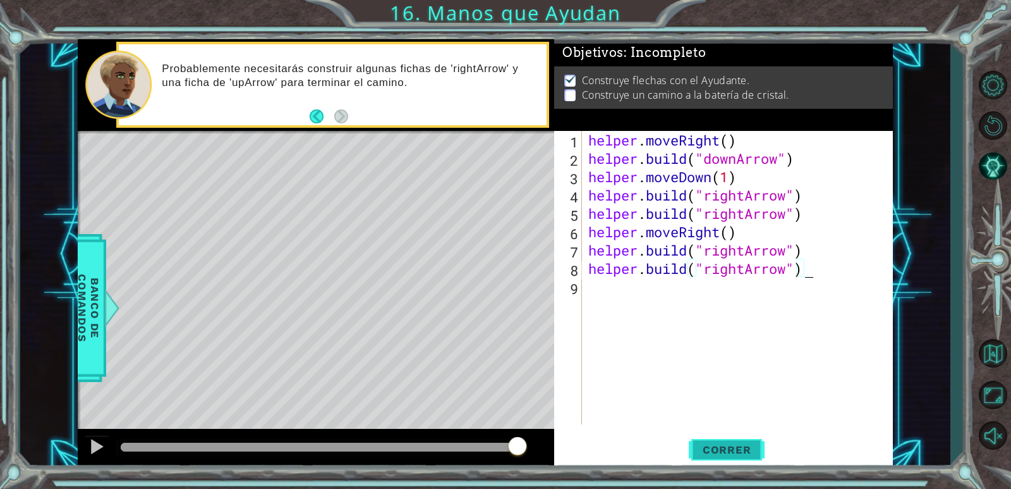
type textarea "[DOMAIN_NAME]("rightArrow")"
click at [699, 440] on button "Correr" at bounding box center [727, 450] width 76 height 34
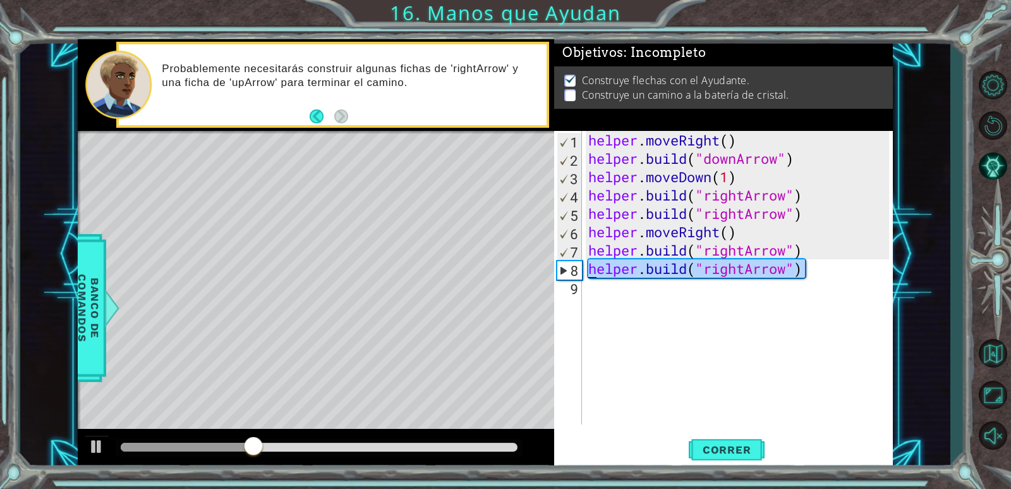
drag, startPoint x: 820, startPoint y: 271, endPoint x: 587, endPoint y: 271, distance: 232.6
click at [587, 271] on div "helper . moveRight ( ) helper . build ( "downArrow" ) helper . moveDown ( 1 ) h…" at bounding box center [741, 296] width 310 height 330
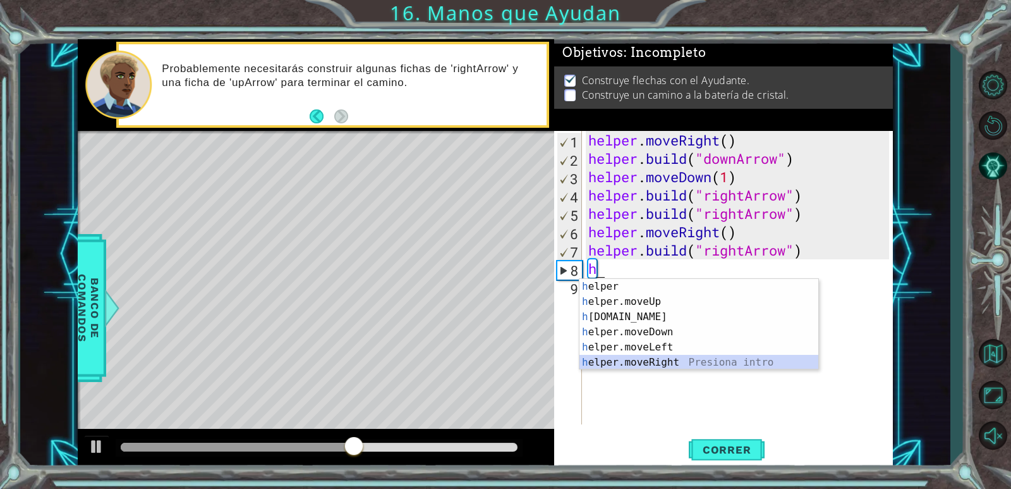
click at [670, 355] on div "h elper Presiona intro h elper.moveUp Presiona intro h [DOMAIN_NAME] Presiona i…" at bounding box center [699, 339] width 239 height 121
type textarea "helper.moveRight(1)"
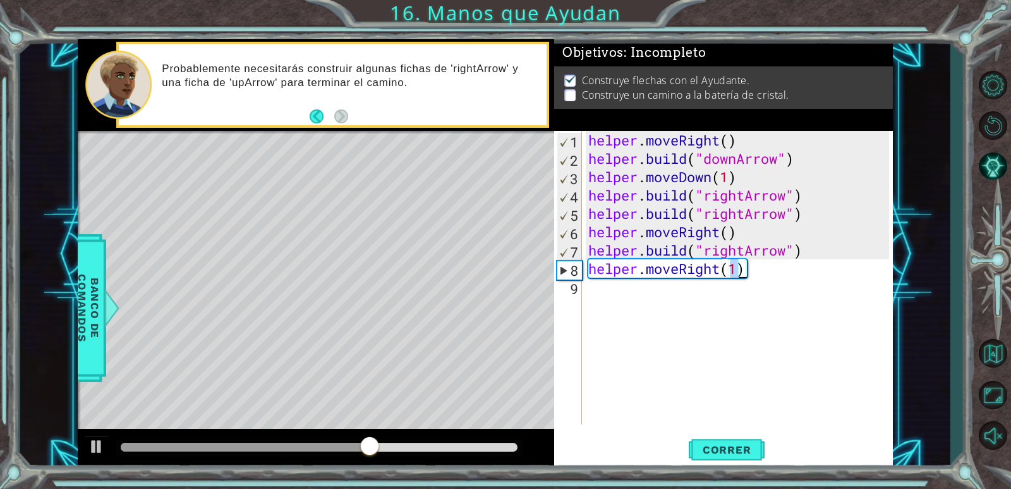
click at [633, 303] on div "helper . moveRight ( ) helper . build ( "downArrow" ) helper . moveDown ( 1 ) h…" at bounding box center [741, 296] width 310 height 330
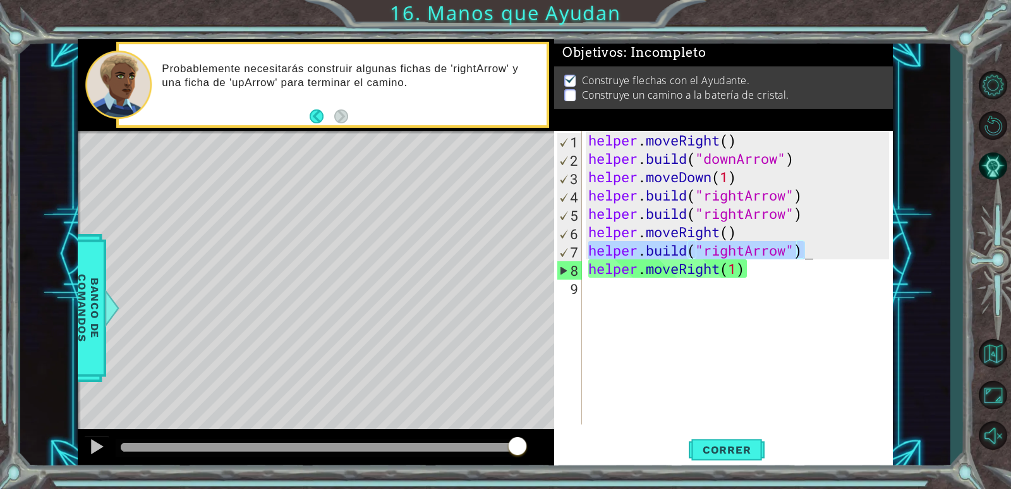
drag, startPoint x: 590, startPoint y: 254, endPoint x: 802, endPoint y: 253, distance: 211.8
click at [802, 253] on div "helper . moveRight ( ) helper . build ( "downArrow" ) helper . moveDown ( 1 ) h…" at bounding box center [741, 296] width 310 height 330
type textarea "[DOMAIN_NAME]("rightArrow")"
click at [612, 291] on div "helper . moveRight ( ) helper . build ( "downArrow" ) helper . moveDown ( 1 ) h…" at bounding box center [741, 296] width 310 height 330
paste textarea "[DOMAIN_NAME]("rightArrow")"
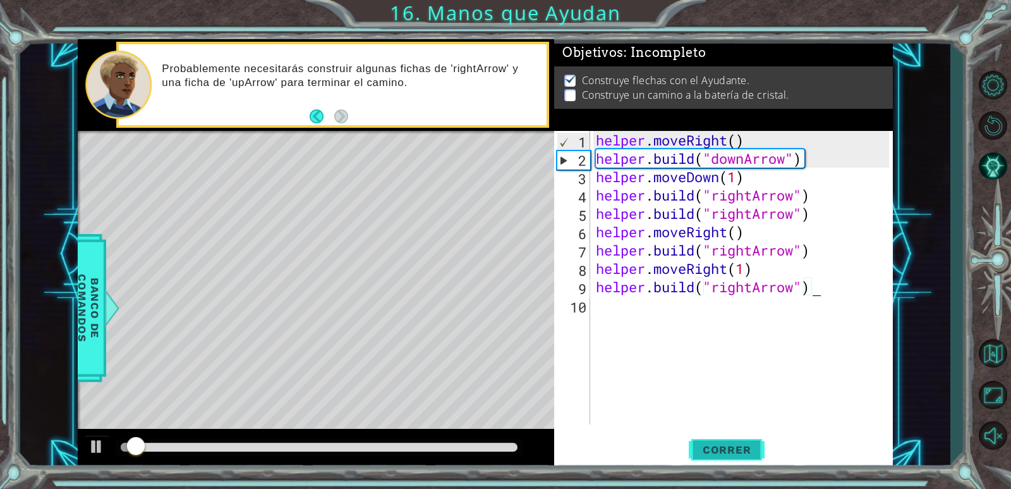
type textarea "[DOMAIN_NAME]("rightArrow")"
click at [727, 448] on span "Correr" at bounding box center [727, 449] width 74 height 13
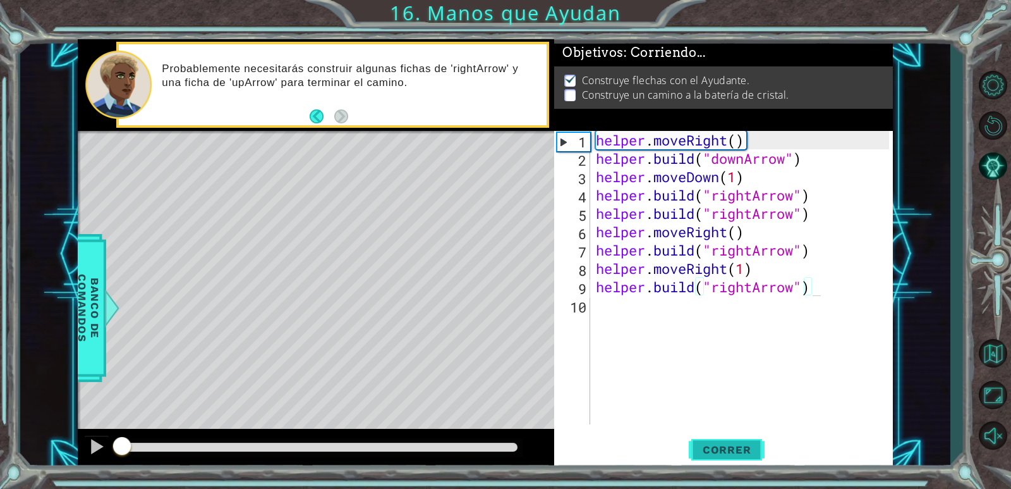
click at [734, 453] on span "Correr" at bounding box center [727, 449] width 74 height 13
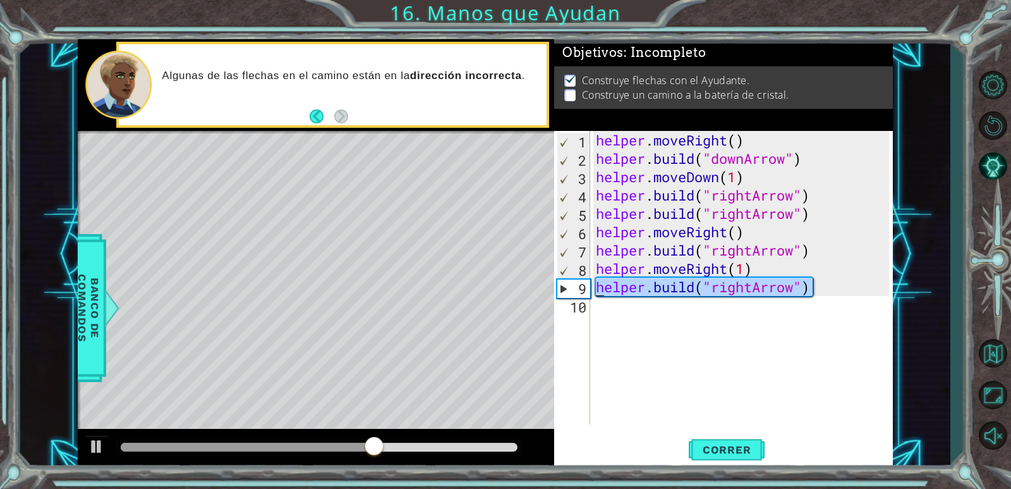
drag, startPoint x: 826, startPoint y: 290, endPoint x: 592, endPoint y: 293, distance: 234.5
click at [592, 293] on div "[DOMAIN_NAME]("rightArrow") 1 2 3 4 5 6 7 8 9 10 helper . moveRight ( ) helper …" at bounding box center [721, 277] width 335 height 293
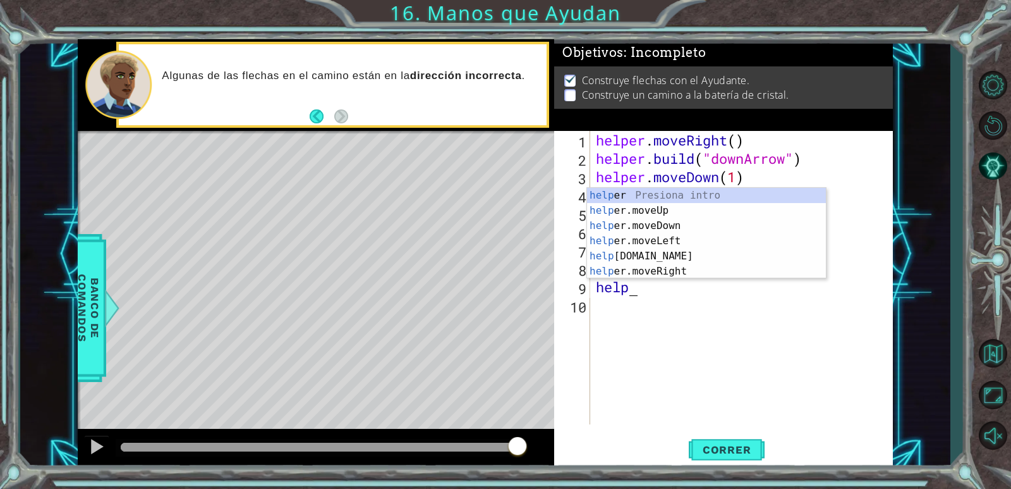
scroll to position [0, 1]
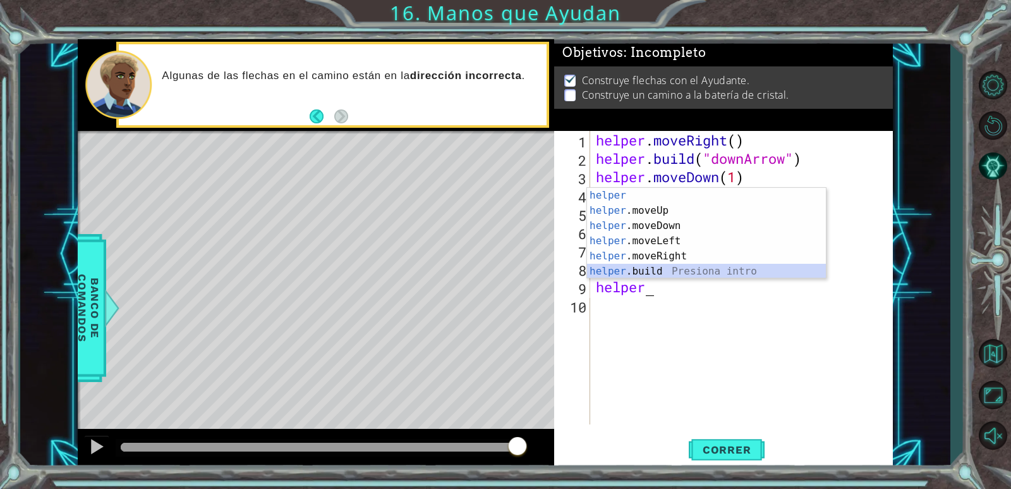
click at [671, 271] on div "helper Presiona intro helper .moveUp Presiona intro helper .moveDown Presiona i…" at bounding box center [706, 248] width 239 height 121
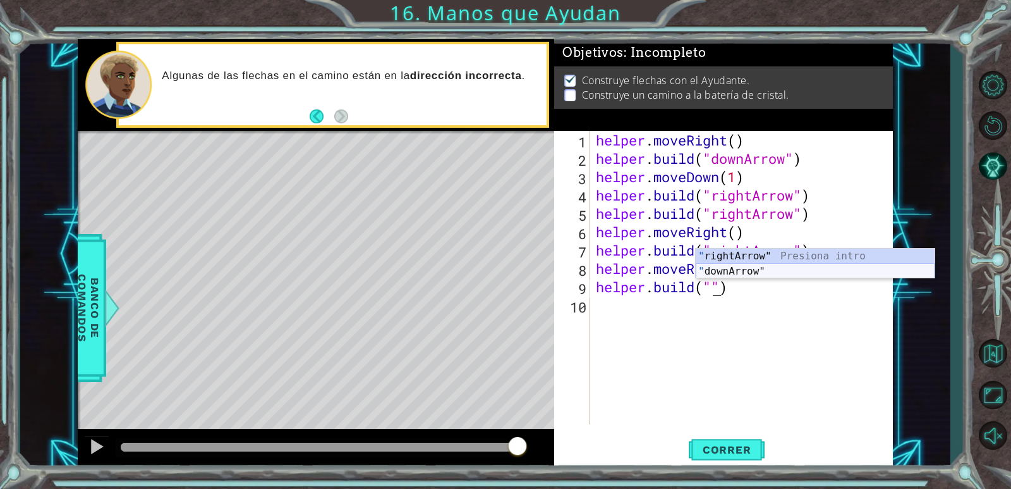
click at [766, 272] on div "" rightArrow" Presiona intro " downArrow" Presiona intro" at bounding box center [815, 278] width 239 height 61
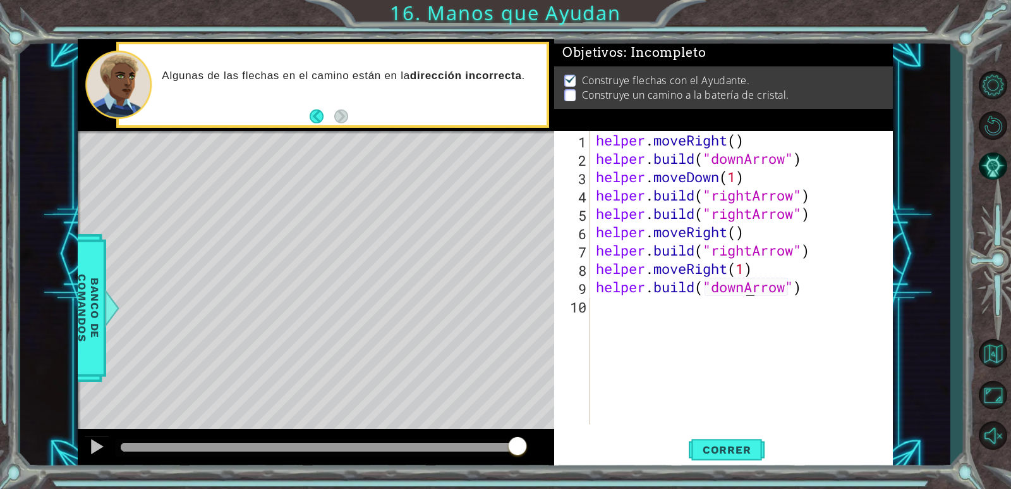
click at [744, 290] on div "helper . moveRight ( ) helper . build ( "downArrow" ) helper . moveDown ( 1 ) h…" at bounding box center [745, 296] width 302 height 330
click at [711, 290] on div "helper . moveRight ( ) helper . build ( "downArrow" ) helper . moveDown ( 1 ) h…" at bounding box center [745, 296] width 302 height 330
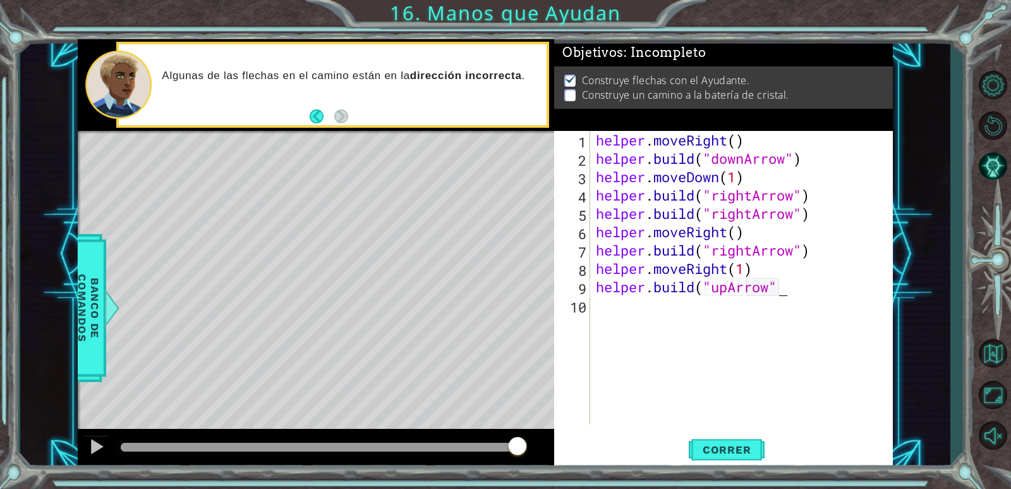
scroll to position [0, 8]
type textarea "[DOMAIN_NAME]("upArrow")"
click at [725, 432] on div "[DOMAIN_NAME]("upArrow") 1 2 3 4 5 6 7 8 9 10 helper . moveRight ( ) helper . b…" at bounding box center [723, 300] width 339 height 338
click at [719, 449] on span "Correr" at bounding box center [727, 449] width 74 height 13
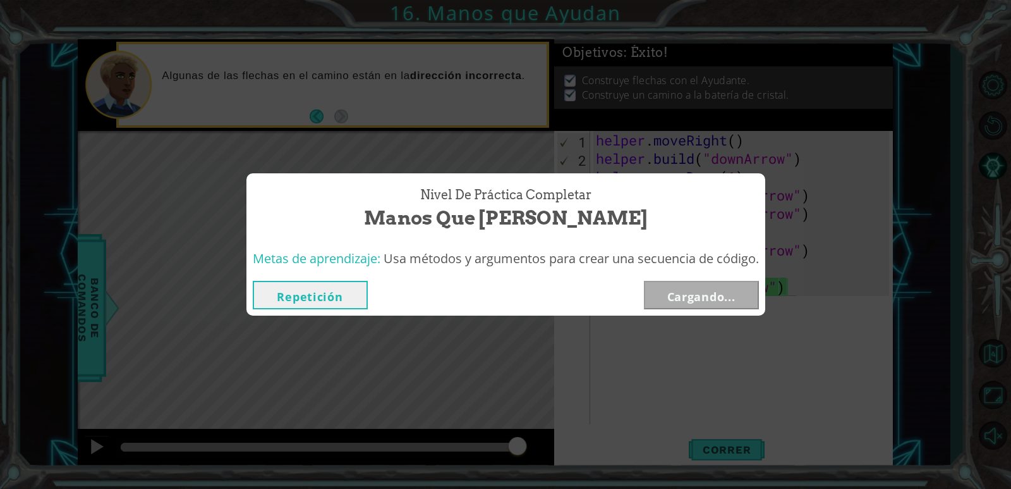
drag, startPoint x: 187, startPoint y: 446, endPoint x: 605, endPoint y: 447, distance: 417.9
click at [605, 447] on body "1 ההההההההההההההההההההההההההההההההההההההההההההההההההההההההההההההההההההההההההההה…" at bounding box center [505, 244] width 1011 height 489
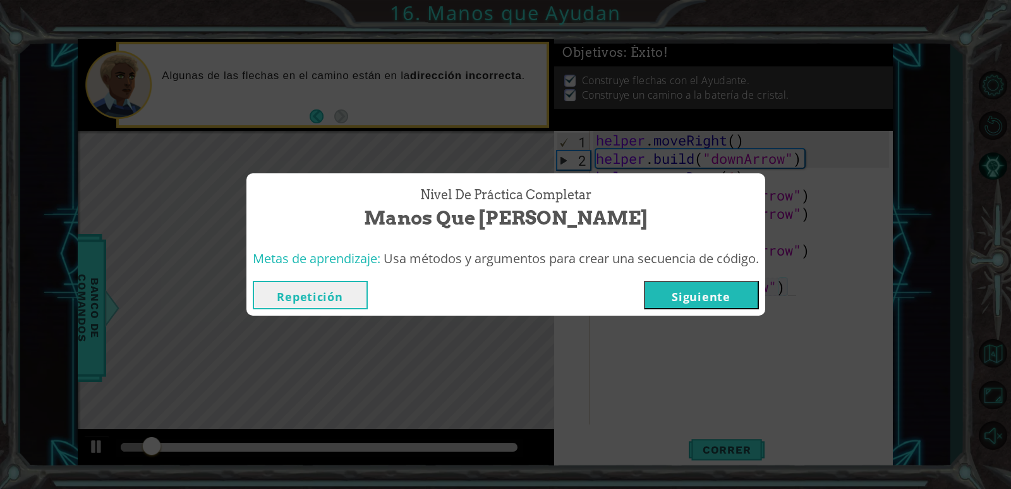
click at [740, 295] on button "Siguiente" at bounding box center [701, 295] width 115 height 28
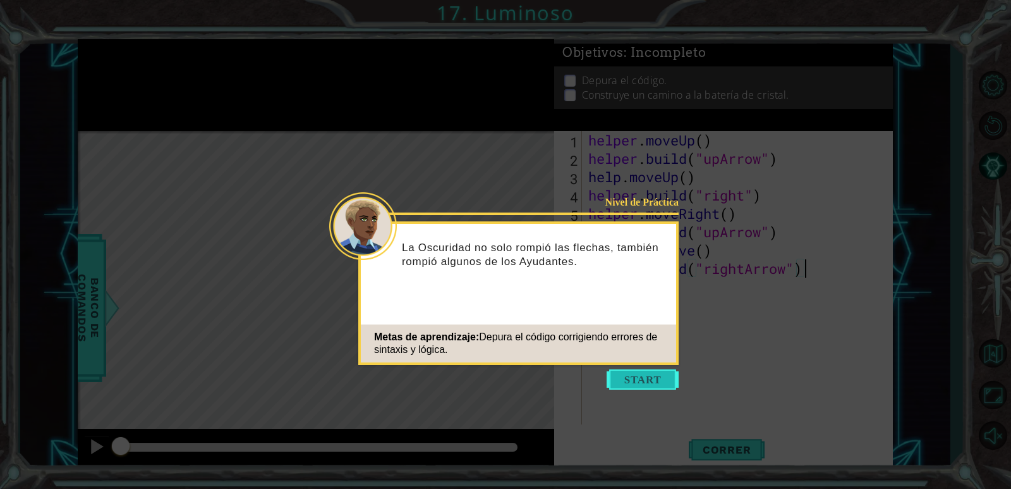
click at [638, 383] on button "Start" at bounding box center [643, 379] width 72 height 20
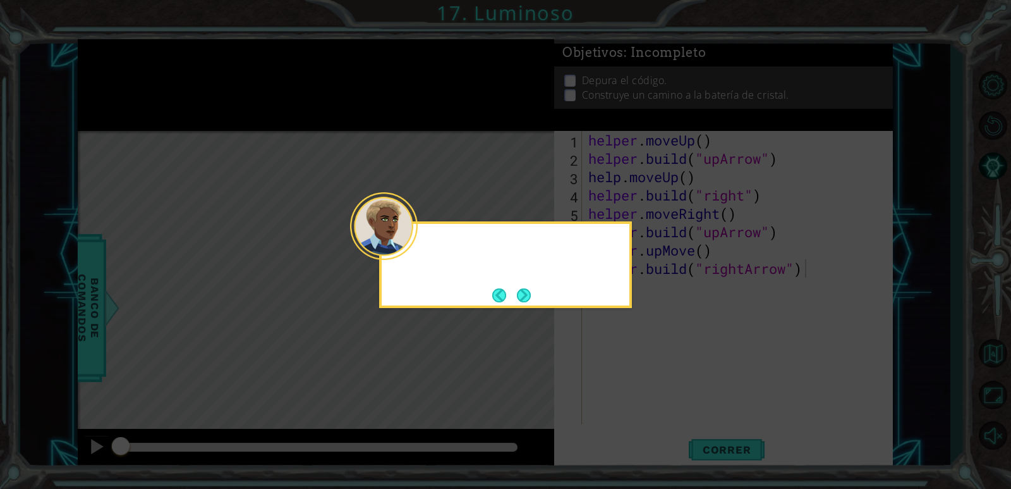
click at [638, 383] on icon at bounding box center [505, 244] width 1011 height 489
click at [529, 293] on button "Next" at bounding box center [524, 295] width 14 height 14
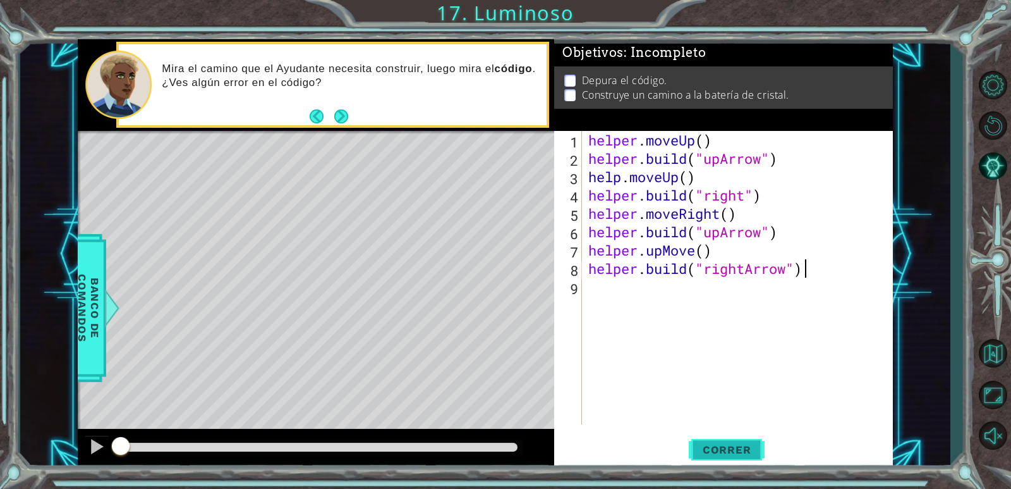
click at [710, 452] on span "Correr" at bounding box center [727, 449] width 74 height 13
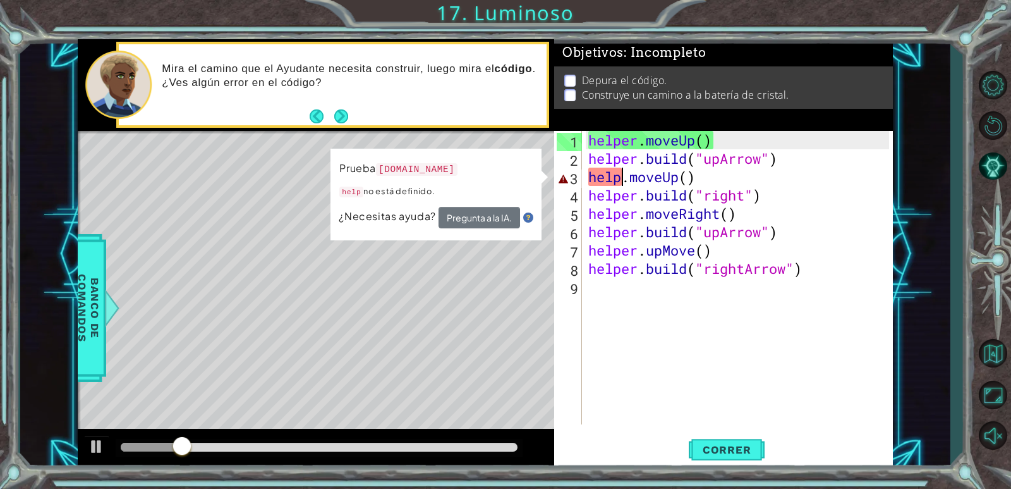
click at [623, 180] on div "helper . moveUp ( ) helper . build ( "upArrow" ) help . moveUp ( ) helper . bui…" at bounding box center [741, 296] width 310 height 330
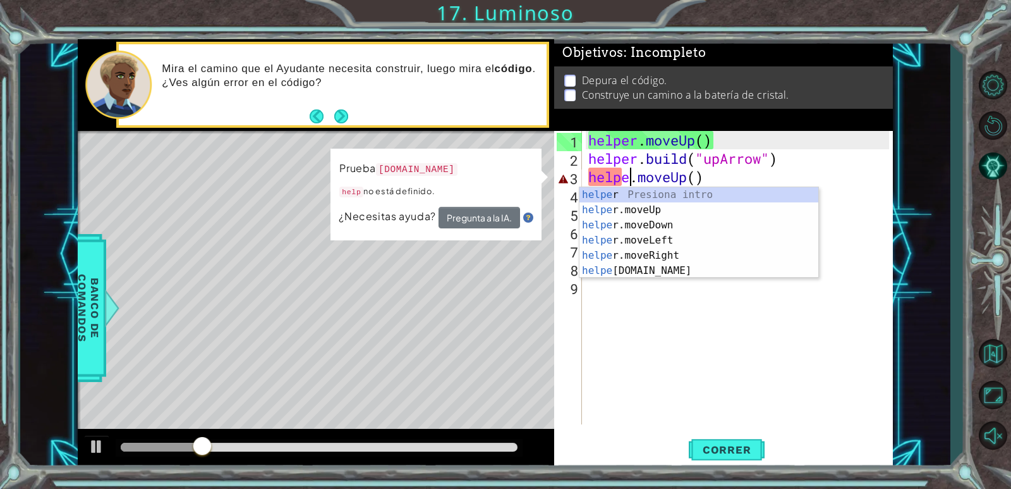
scroll to position [0, 2]
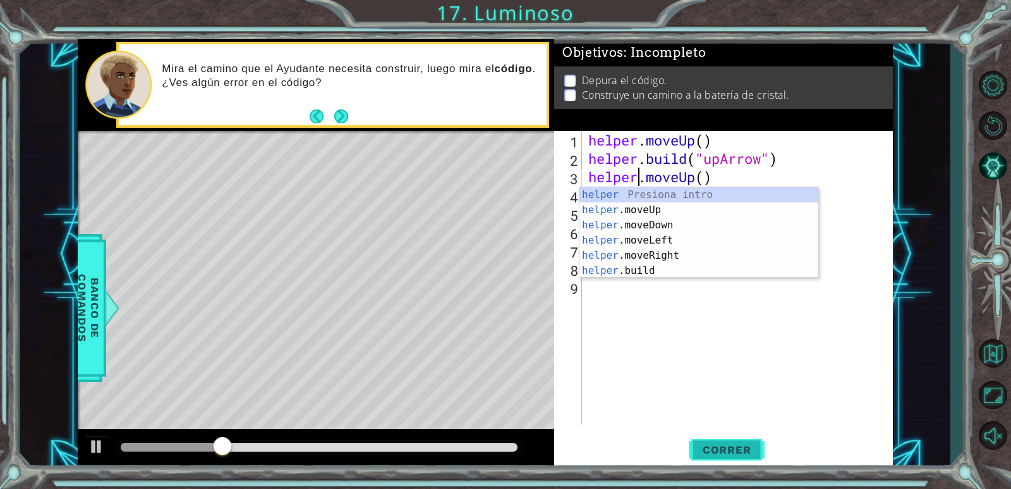
type textarea "helper.moveUp()"
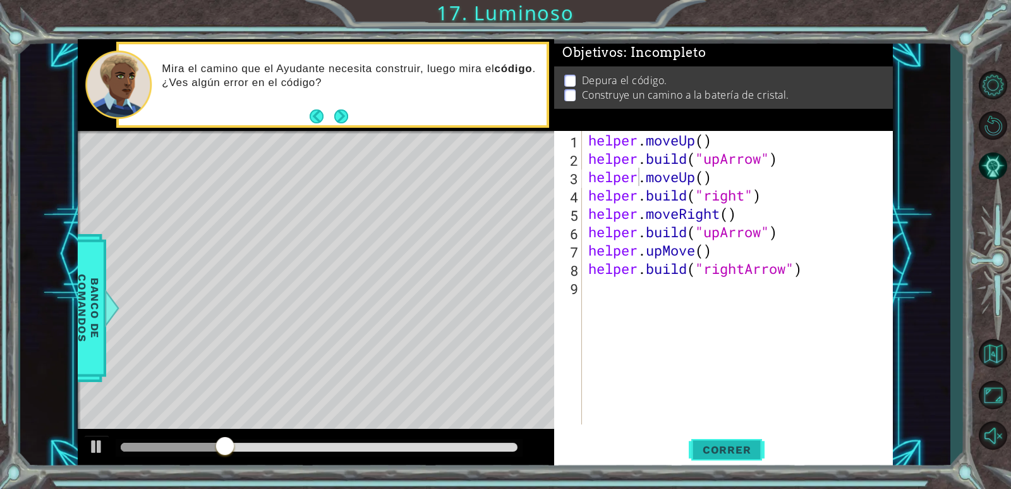
click at [728, 452] on span "Correr" at bounding box center [727, 449] width 74 height 13
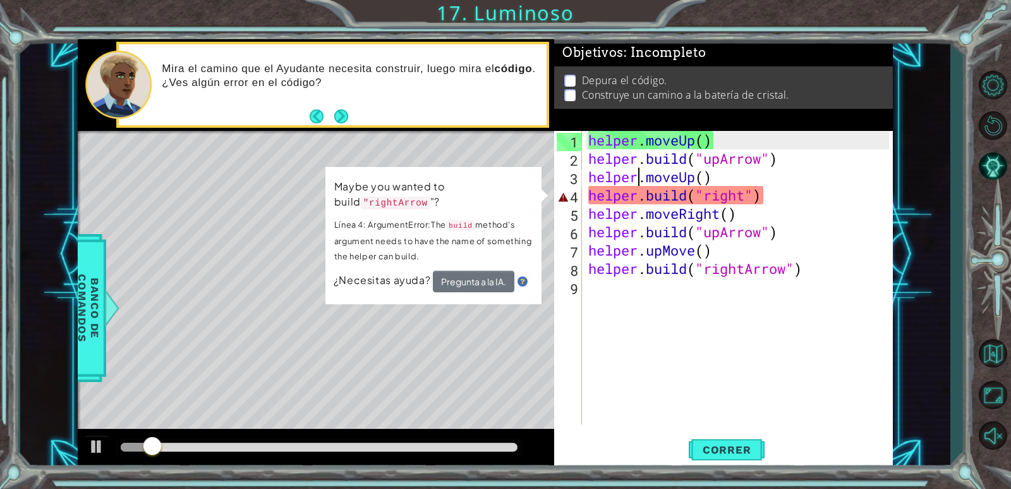
click at [801, 351] on div "helper . moveUp ( ) helper . build ( "upArrow" ) helper . moveUp ( ) helper . b…" at bounding box center [741, 296] width 310 height 330
click at [721, 444] on span "Correr" at bounding box center [727, 449] width 74 height 13
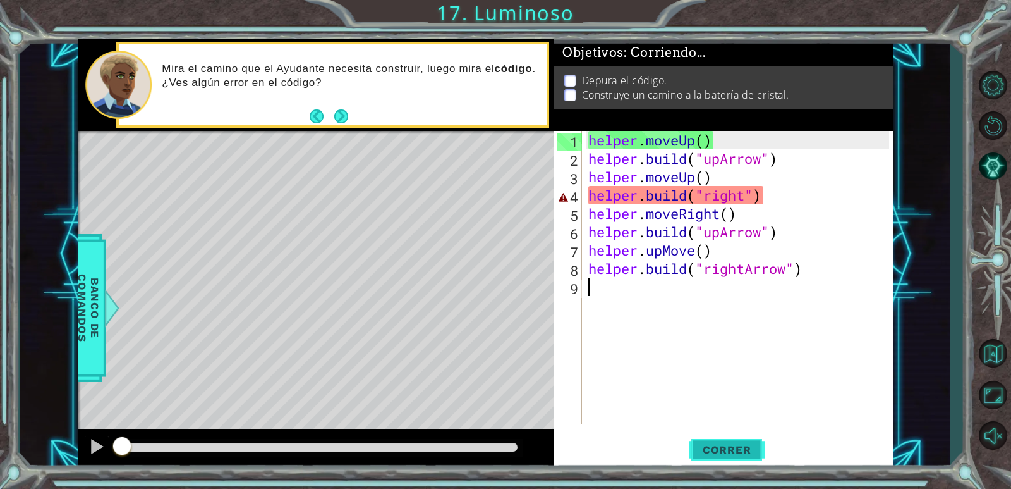
click at [721, 445] on span "Correr" at bounding box center [727, 449] width 74 height 13
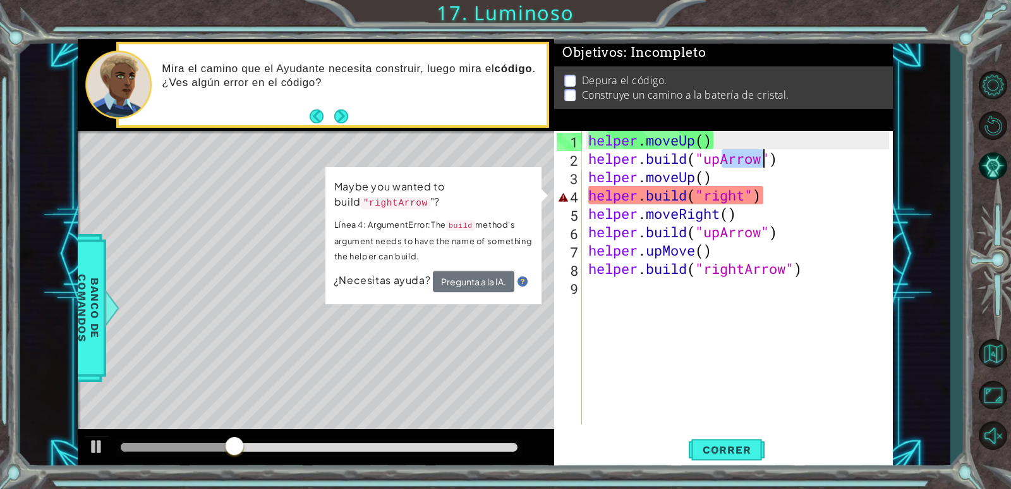
drag, startPoint x: 724, startPoint y: 162, endPoint x: 767, endPoint y: 163, distance: 42.4
click at [767, 163] on div "helper . moveUp ( ) helper . build ( "upArrow" ) helper . moveUp ( ) helper . b…" at bounding box center [741, 296] width 310 height 330
click at [746, 194] on div "helper . moveUp ( ) helper . build ( "upArrow" ) helper . moveUp ( ) helper . b…" at bounding box center [741, 296] width 310 height 330
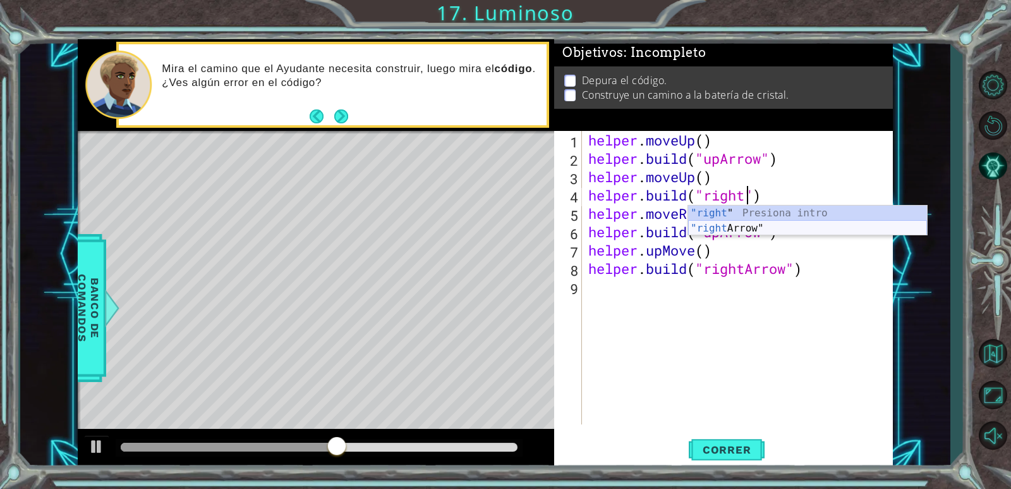
click at [733, 224] on div ""right " Presiona intro "right Arrow" Presiona intro" at bounding box center [807, 235] width 239 height 61
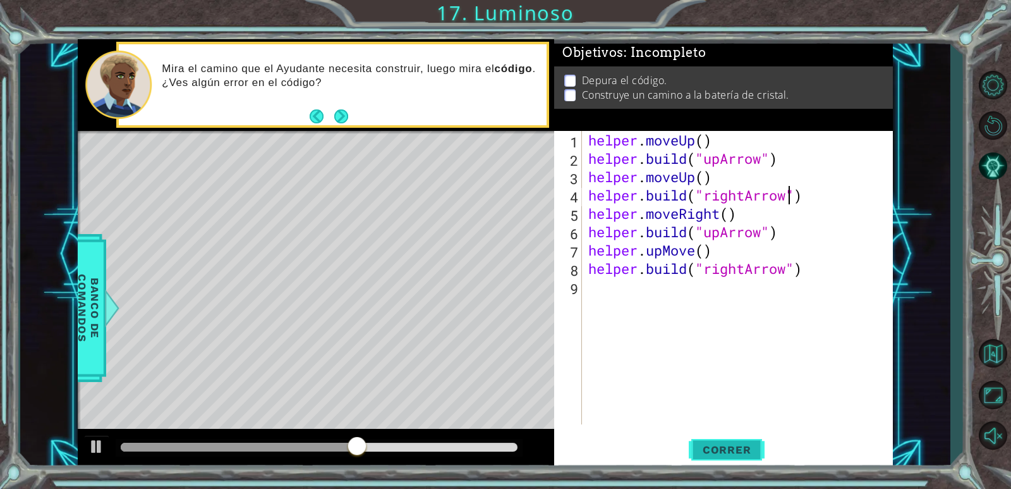
click at [732, 456] on button "Correr" at bounding box center [727, 450] width 76 height 34
click at [730, 451] on span "Correr" at bounding box center [727, 449] width 74 height 13
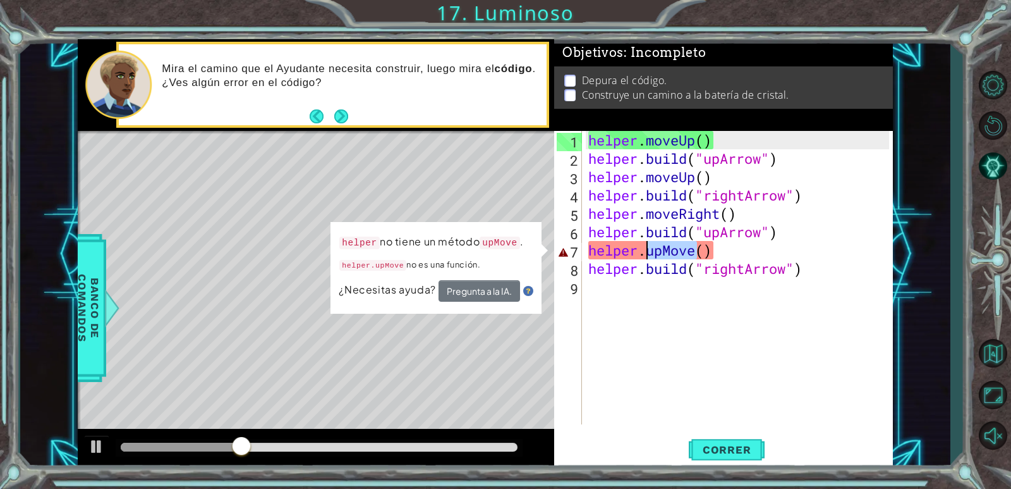
drag, startPoint x: 696, startPoint y: 253, endPoint x: 647, endPoint y: 252, distance: 49.3
click at [647, 252] on div "helper . moveUp ( ) helper . build ( "upArrow" ) helper . moveUp ( ) helper . b…" at bounding box center [741, 296] width 310 height 330
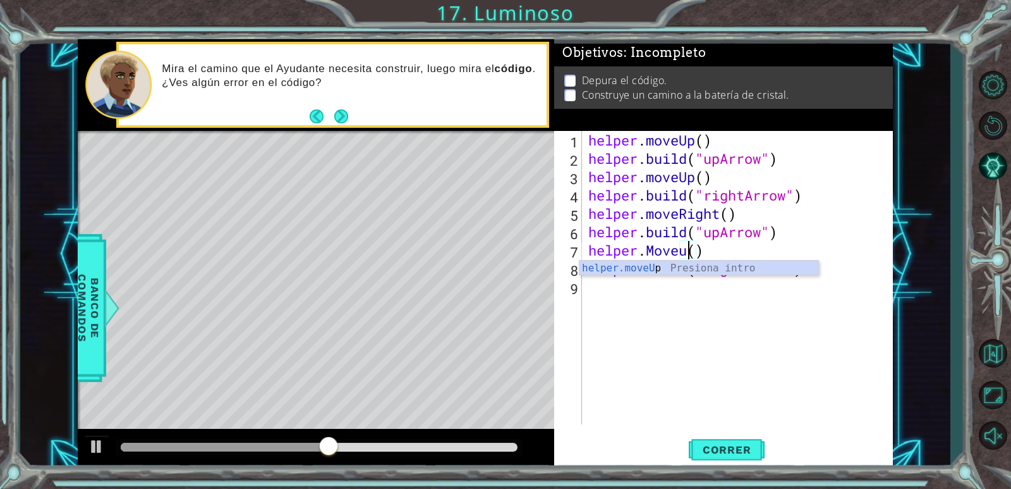
scroll to position [0, 4]
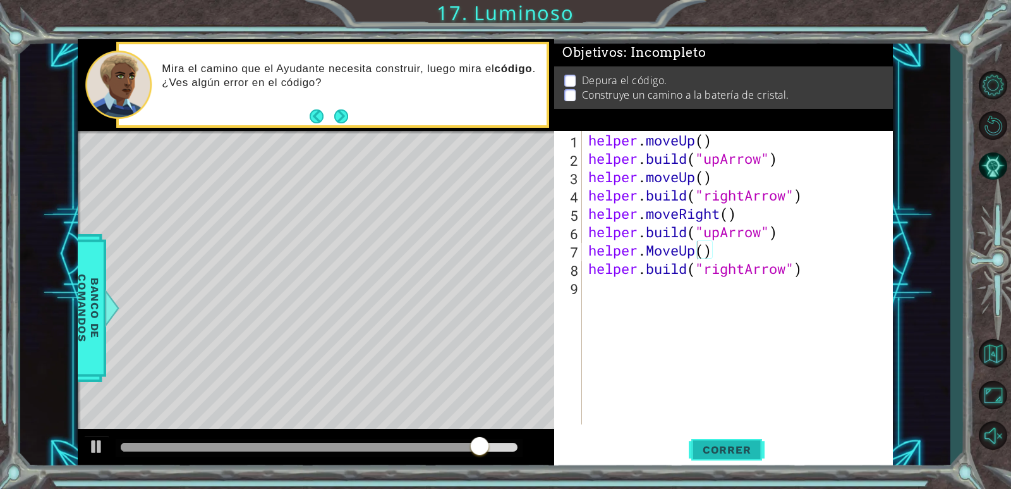
click at [721, 449] on span "Correr" at bounding box center [727, 449] width 74 height 13
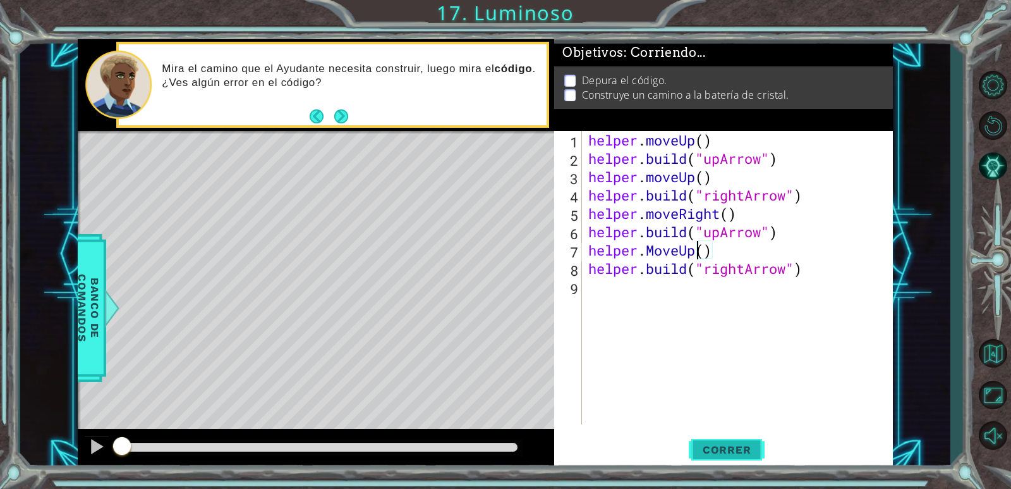
click at [721, 449] on span "Correr" at bounding box center [727, 449] width 74 height 13
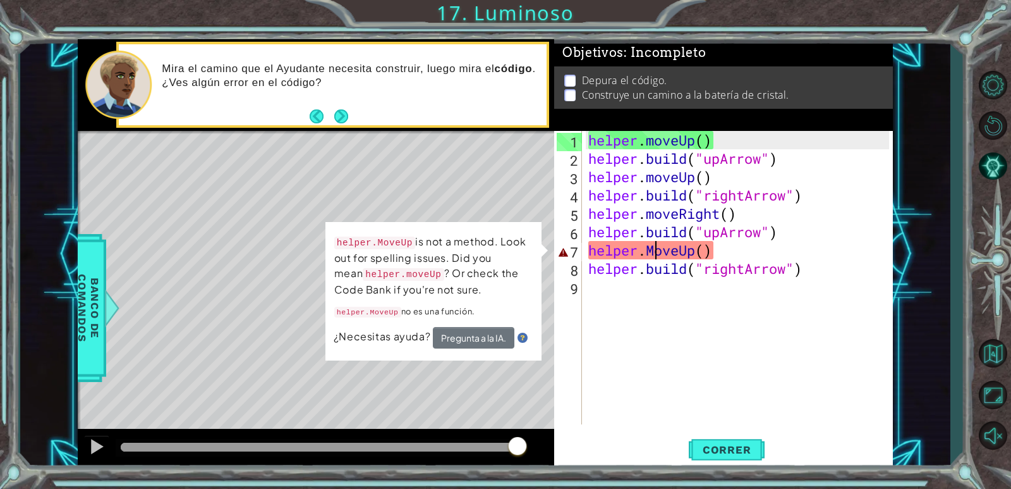
click at [654, 248] on div "helper . moveUp ( ) helper . build ( "upArrow" ) helper . moveUp ( ) helper . b…" at bounding box center [741, 296] width 310 height 330
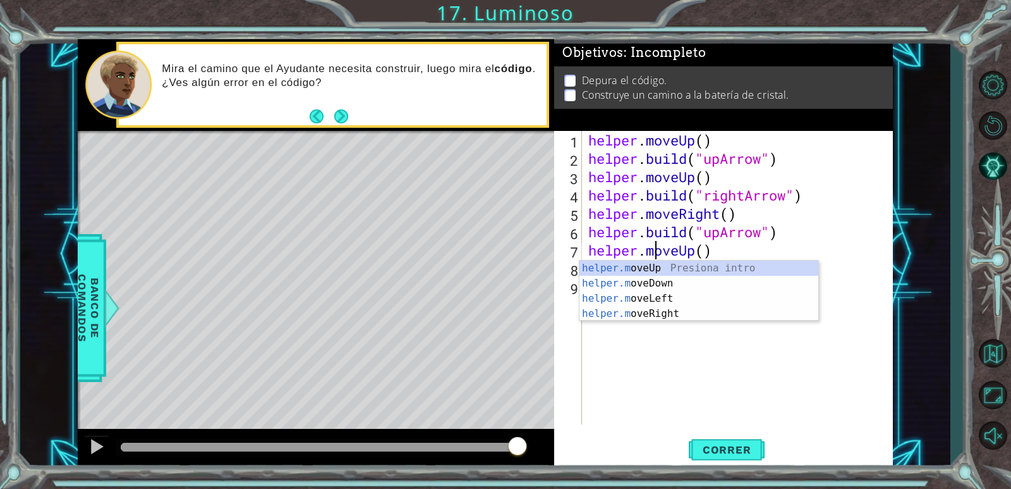
scroll to position [0, 3]
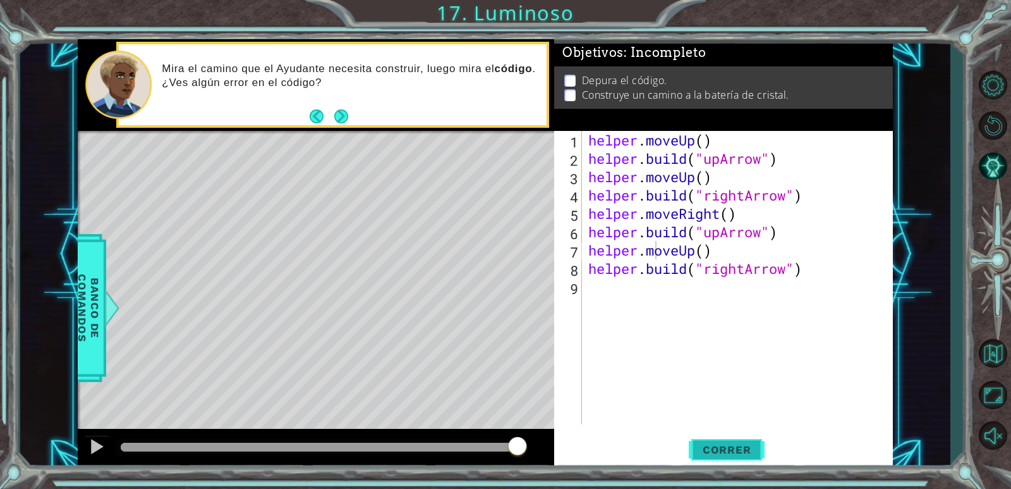
click at [706, 450] on span "Correr" at bounding box center [727, 449] width 74 height 13
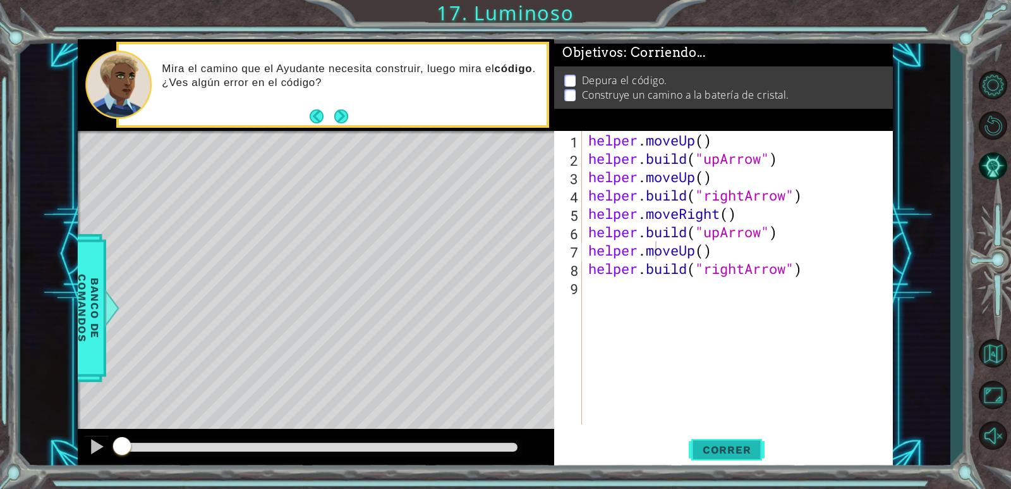
click at [706, 450] on span "Correr" at bounding box center [727, 449] width 74 height 13
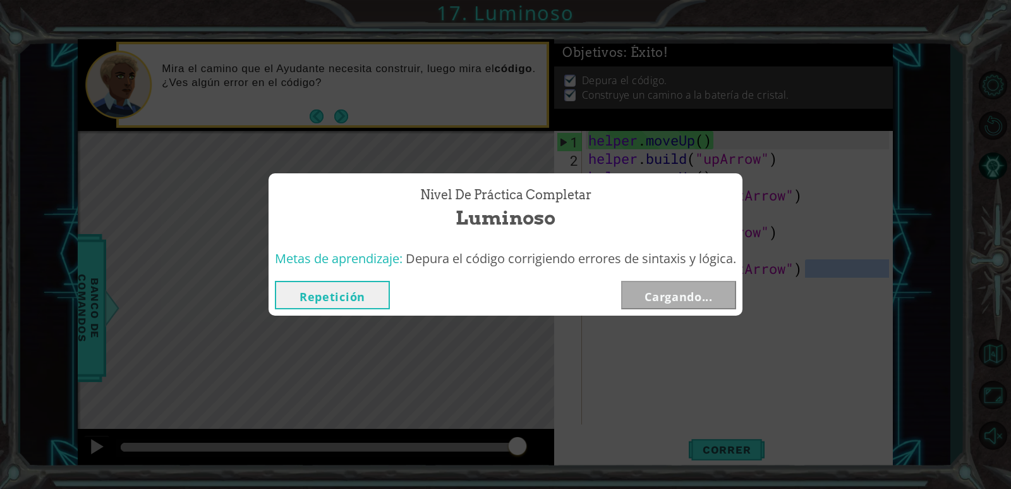
drag, startPoint x: 811, startPoint y: 269, endPoint x: 811, endPoint y: 283, distance: 14.5
click at [811, 283] on body "1 ההההההההההההההההההההההההההההההההההההההההההההההההההההההההההההההההההההההההההההה…" at bounding box center [505, 244] width 1011 height 489
type textarea "[DOMAIN_NAME]("rightArrow")"
click at [692, 296] on button "Siguiente" at bounding box center [678, 295] width 115 height 28
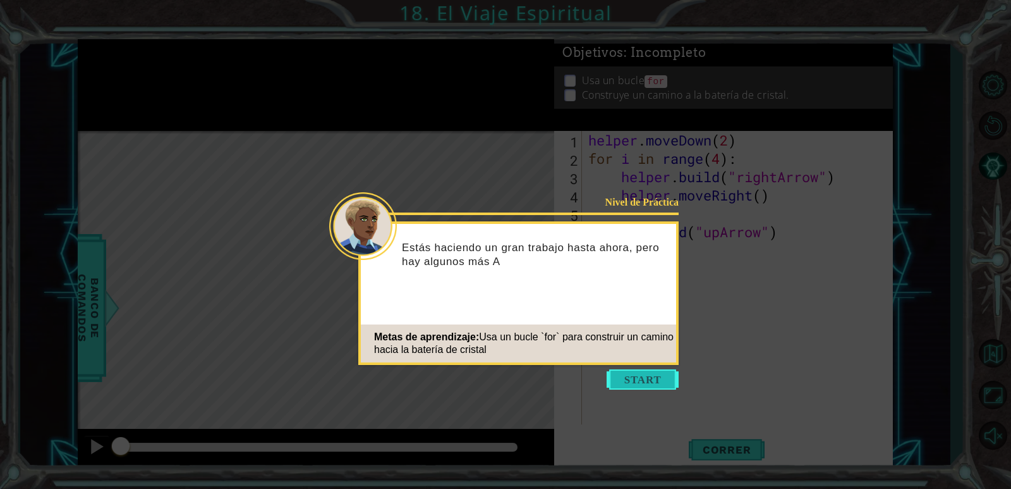
click at [647, 383] on button "Start" at bounding box center [643, 379] width 72 height 20
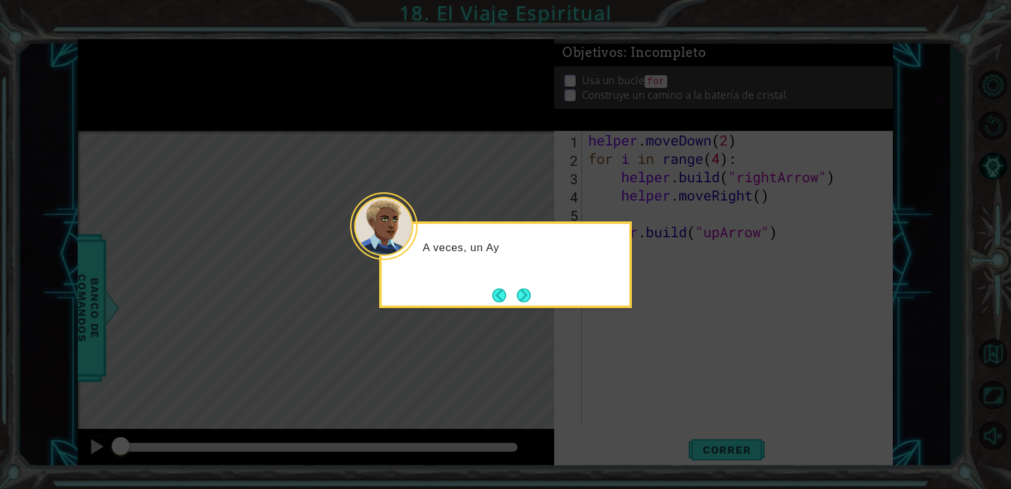
click at [420, 377] on icon at bounding box center [505, 244] width 1011 height 489
drag, startPoint x: 408, startPoint y: 362, endPoint x: 409, endPoint y: 350, distance: 12.1
click at [409, 361] on icon at bounding box center [505, 244] width 1011 height 489
click at [522, 293] on button "Next" at bounding box center [524, 295] width 14 height 14
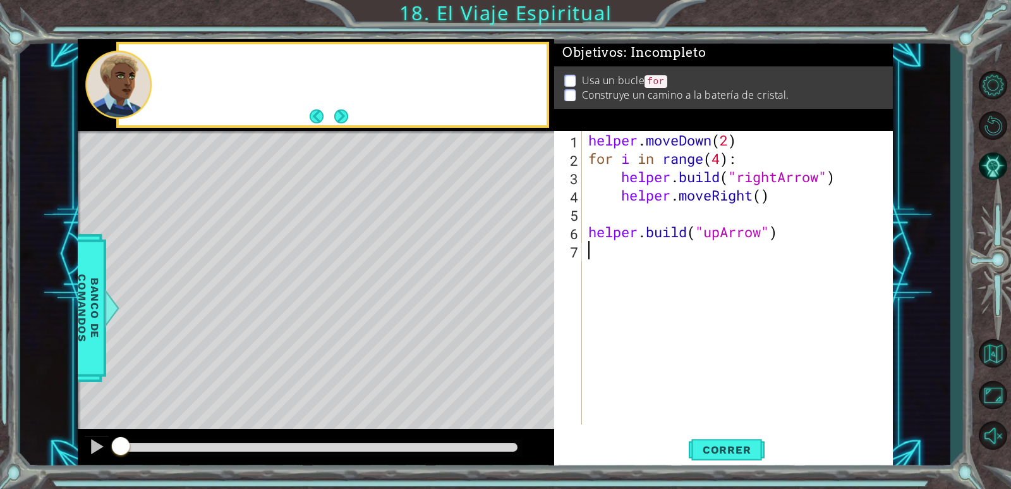
click at [522, 293] on div "Level Map" at bounding box center [370, 317] width 584 height 372
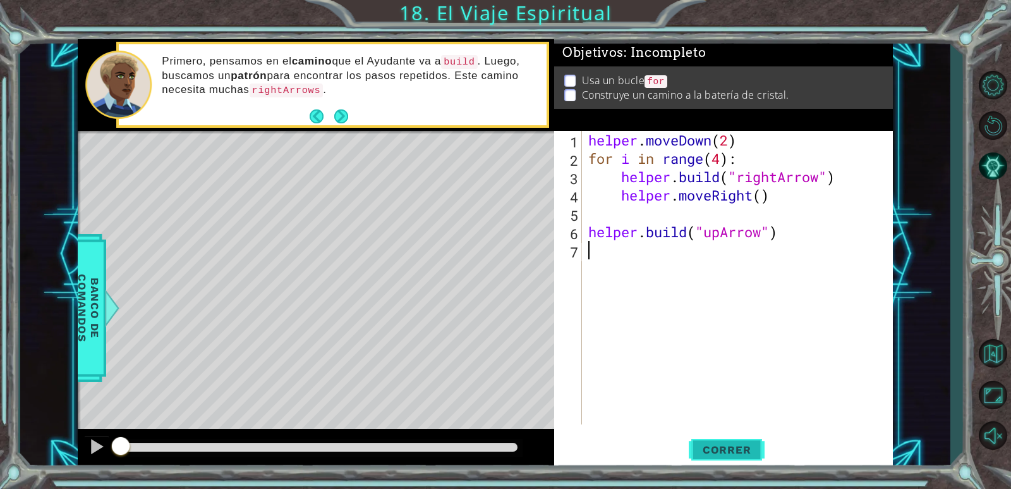
click at [726, 453] on span "Correr" at bounding box center [727, 449] width 74 height 13
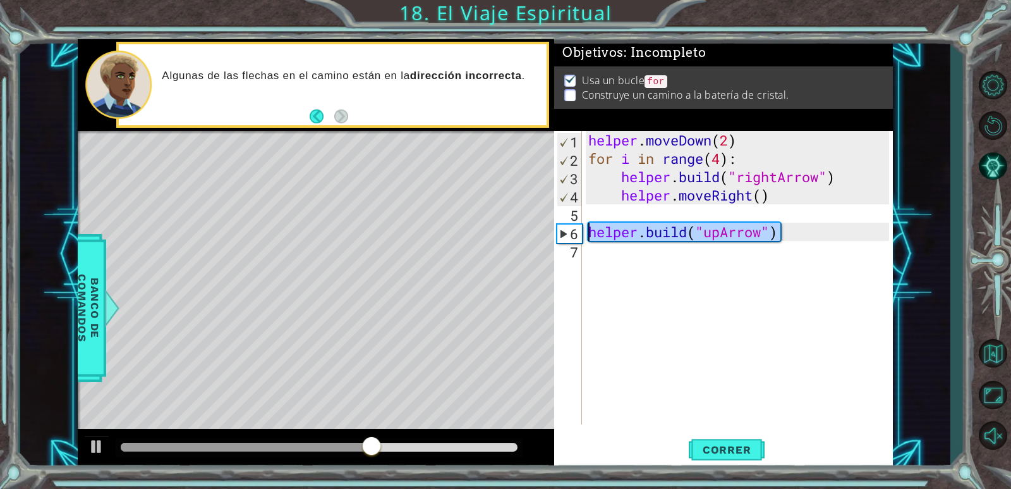
drag, startPoint x: 786, startPoint y: 233, endPoint x: 589, endPoint y: 233, distance: 197.2
click at [589, 233] on div "helper . moveDown ( 2 ) for i in range ( 4 ) : helper . build ( "rightArrow" ) …" at bounding box center [741, 296] width 310 height 330
type textarea "[DOMAIN_NAME]("upArrow")"
click at [595, 256] on div "helper . moveDown ( 2 ) for i in range ( 4 ) : helper . build ( "rightArrow" ) …" at bounding box center [741, 296] width 310 height 330
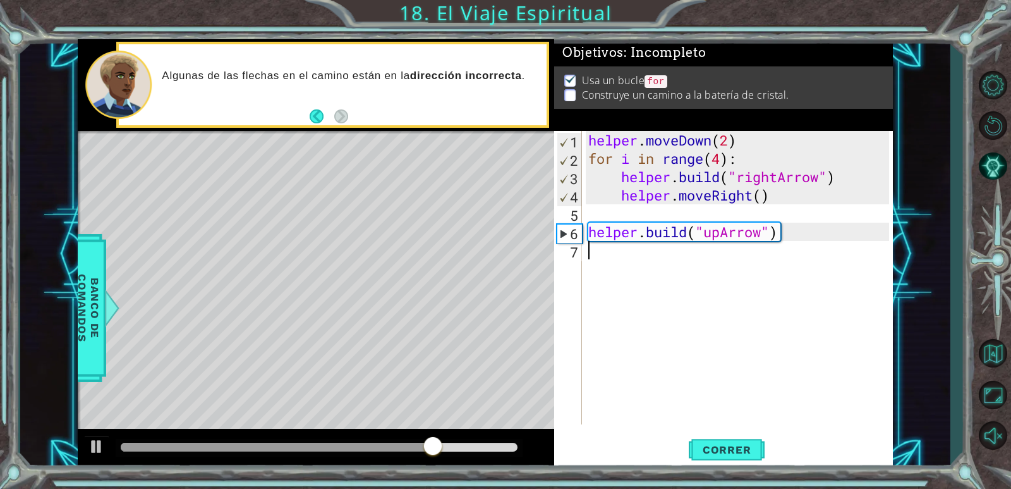
paste textarea "[DOMAIN_NAME]("upArrow")"
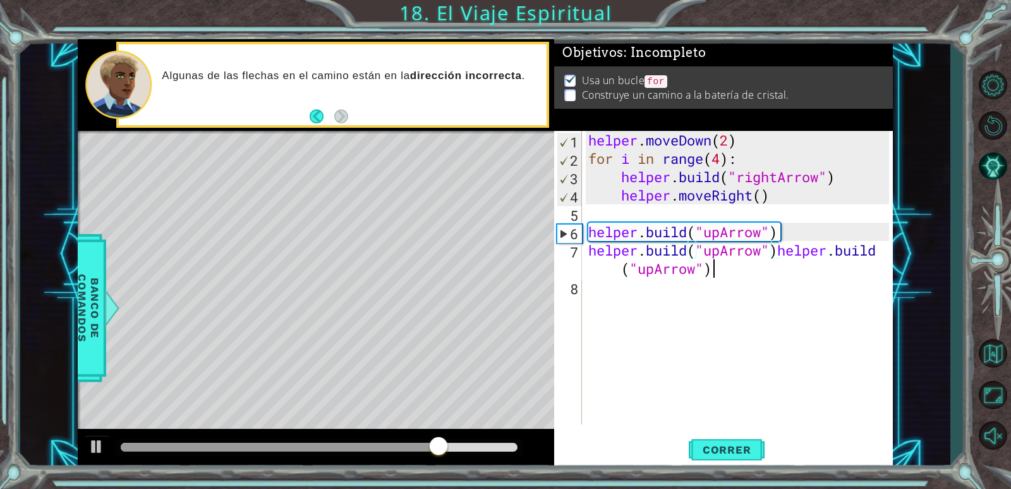
paste textarea "[DOMAIN_NAME]("upArrow")"
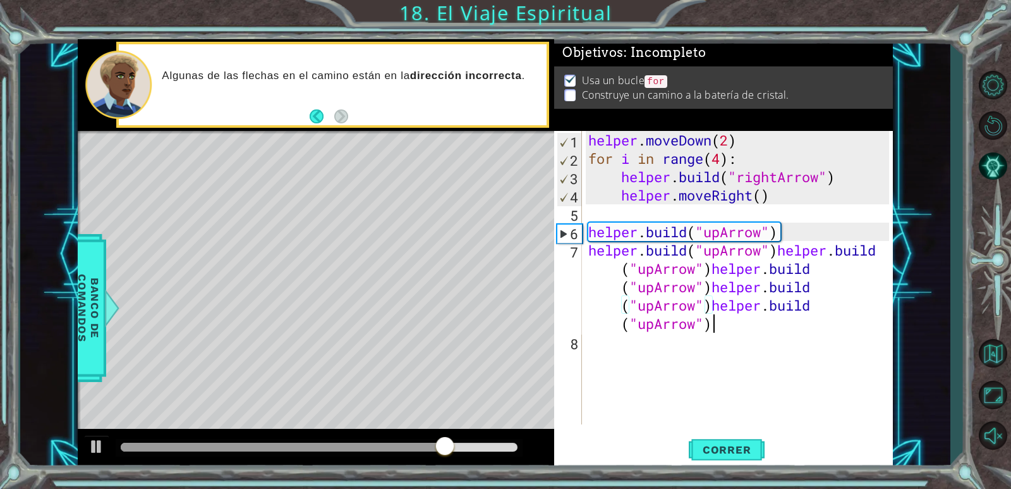
paste textarea "[DOMAIN_NAME]("upArrow")"
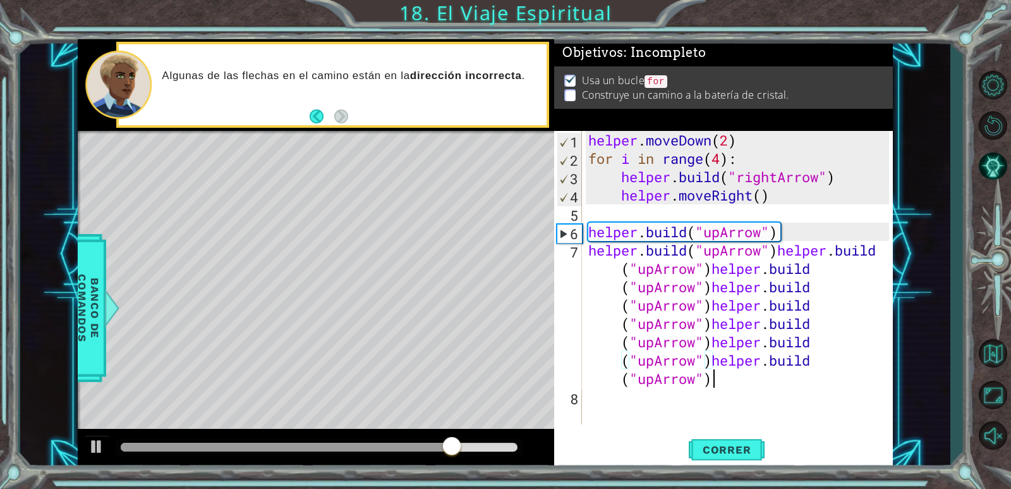
paste textarea "[DOMAIN_NAME]("upArrow")"
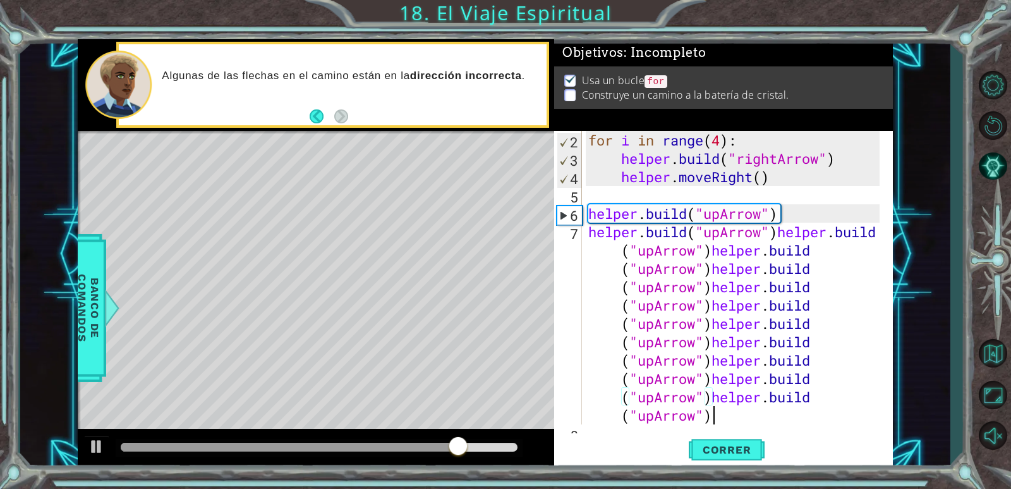
scroll to position [37, 0]
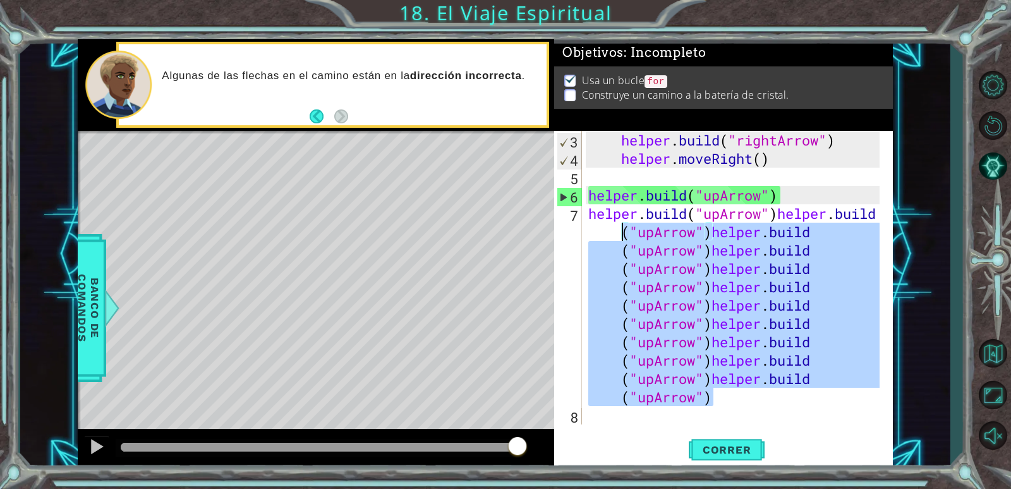
drag, startPoint x: 723, startPoint y: 401, endPoint x: 623, endPoint y: 228, distance: 199.4
click at [623, 228] on div "helper . build ( "rightArrow" ) helper . moveRight ( ) helper . build ( "upArro…" at bounding box center [736, 296] width 300 height 330
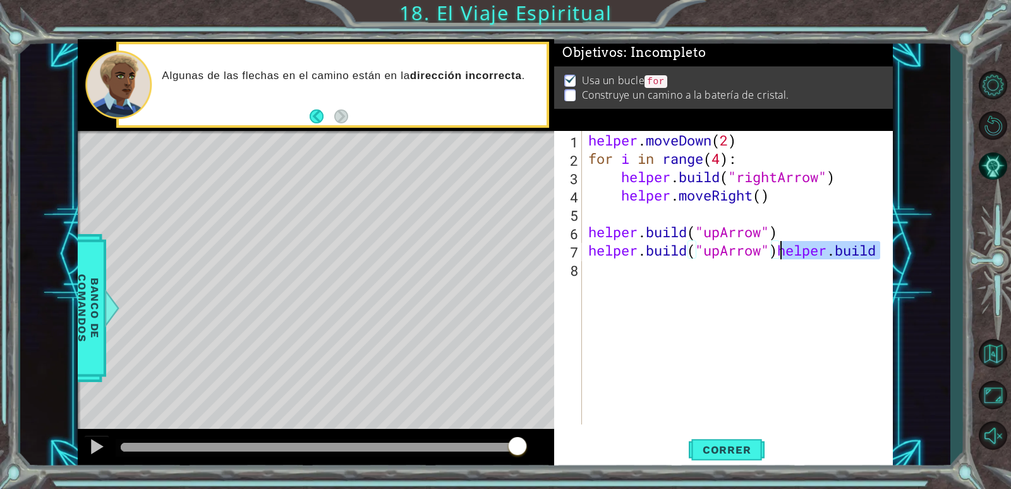
drag, startPoint x: 883, startPoint y: 243, endPoint x: 785, endPoint y: 252, distance: 99.1
click at [785, 252] on div "helper . moveDown ( 2 ) for i in range ( 4 ) : helper . build ( "rightArrow" ) …" at bounding box center [741, 296] width 310 height 330
type textarea "[DOMAIN_NAME]("upArrow")"
click at [704, 438] on button "Correr" at bounding box center [727, 450] width 76 height 34
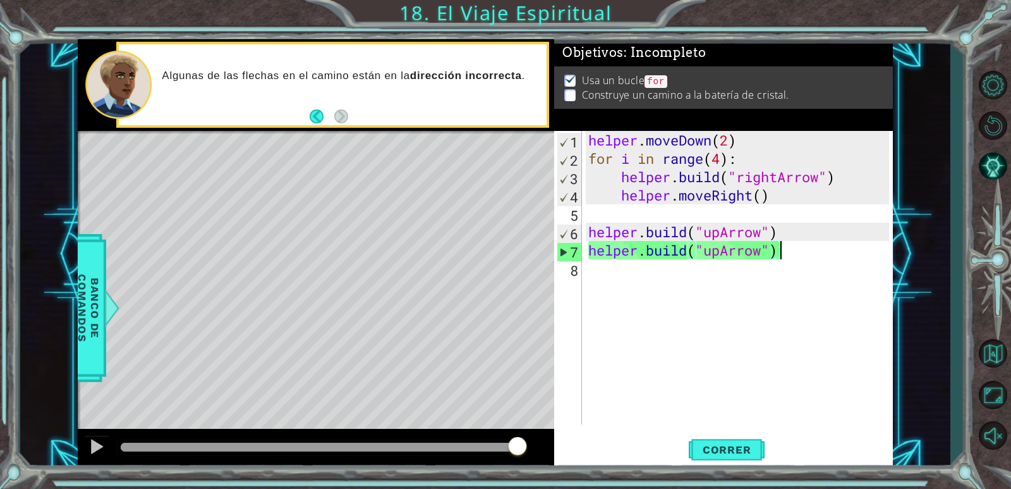
drag, startPoint x: 121, startPoint y: 448, endPoint x: 676, endPoint y: 382, distance: 558.3
click at [676, 382] on div "1 ההההההההההההההההההההההההההההההההההההההההההההההההההההההההההההההההההההההההההההה…" at bounding box center [485, 254] width 815 height 430
drag, startPoint x: 783, startPoint y: 242, endPoint x: 592, endPoint y: 250, distance: 191.7
click at [592, 250] on div "helper . moveDown ( 2 ) for i in range ( 4 ) : helper . build ( "rightArrow" ) …" at bounding box center [741, 296] width 310 height 330
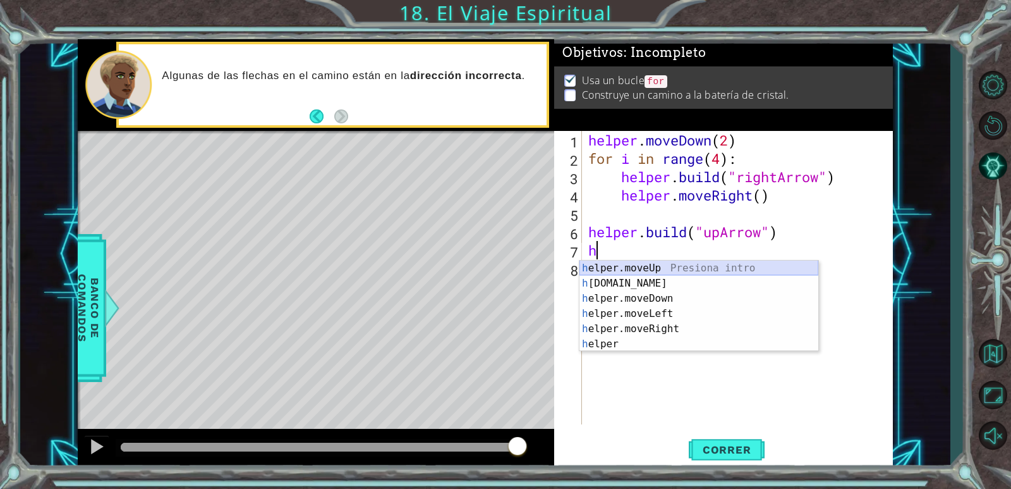
click at [646, 267] on div "h elper.moveUp Presiona intro h [DOMAIN_NAME] Presiona intro h elper.moveDown P…" at bounding box center [699, 320] width 239 height 121
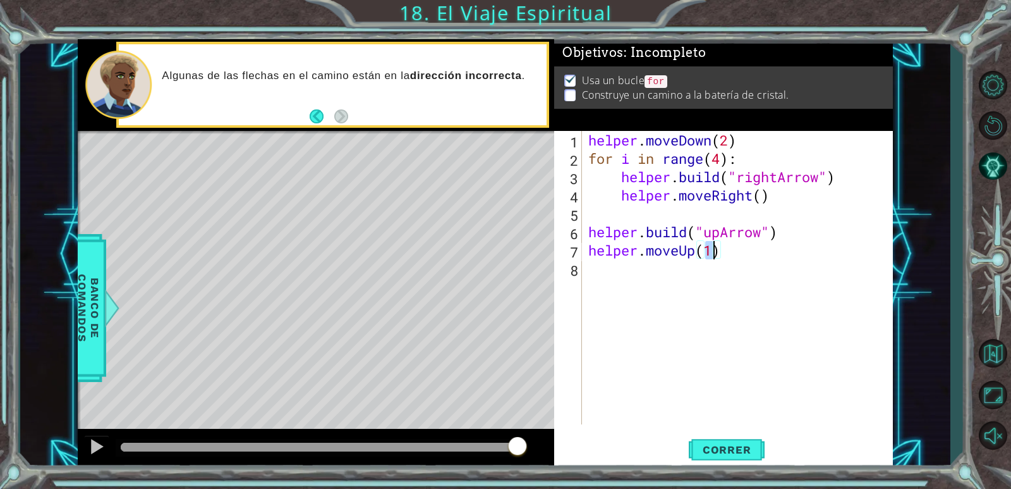
type textarea "helper.moveUp()"
click at [611, 285] on div "helper . moveDown ( 2 ) for i in range ( 4 ) : helper . build ( "rightArrow" ) …" at bounding box center [741, 296] width 310 height 330
type textarea "h"
drag, startPoint x: 797, startPoint y: 227, endPoint x: 583, endPoint y: 230, distance: 213.7
click at [583, 230] on div "1 2 3 4 5 6 7 8 9 helper . moveDown ( 2 ) for i in range ( 4 ) : helper . build…" at bounding box center [721, 277] width 335 height 293
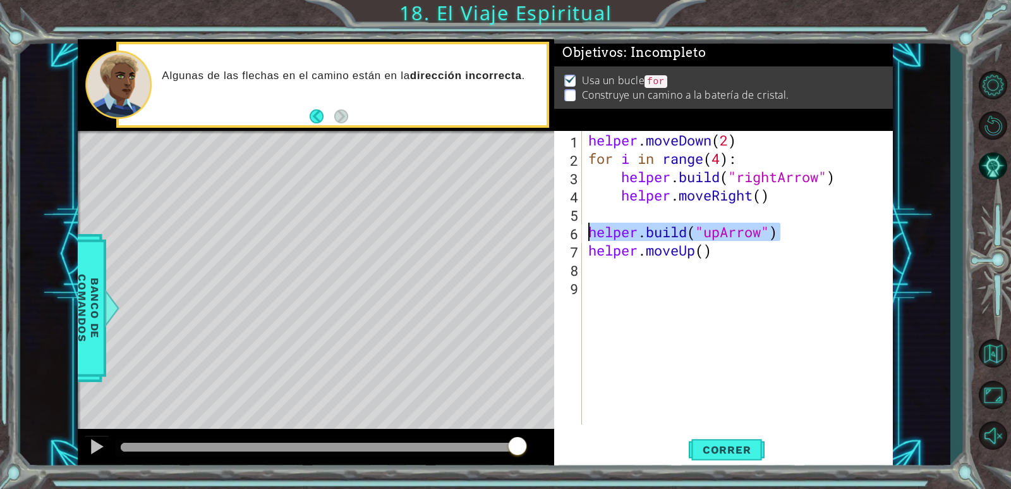
type textarea "[DOMAIN_NAME]("upArrow")"
click at [599, 274] on div "helper . moveDown ( 2 ) for i in range ( 4 ) : helper . build ( "rightArrow" ) …" at bounding box center [741, 296] width 310 height 330
paste textarea "[DOMAIN_NAME]("upArrow")"
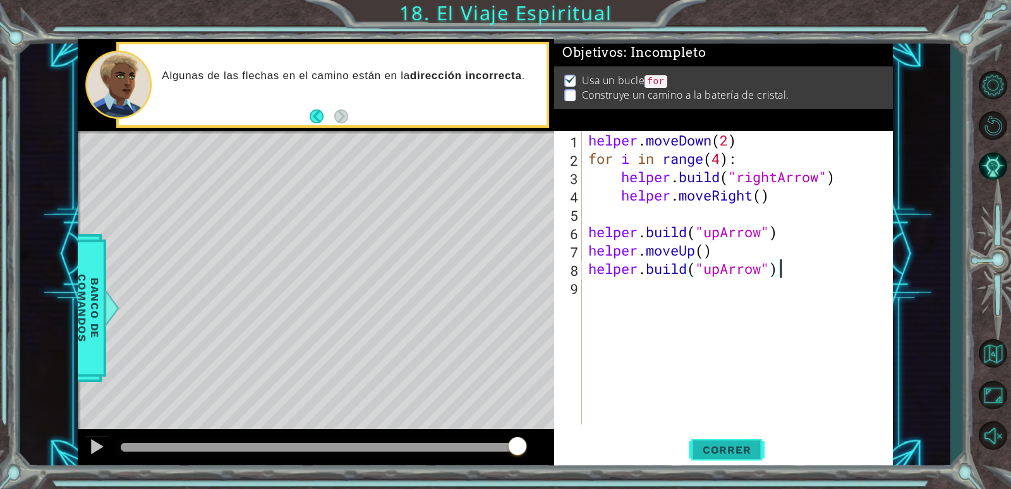
type textarea "[DOMAIN_NAME]("upArrow")"
click at [736, 456] on button "Correr" at bounding box center [727, 450] width 76 height 34
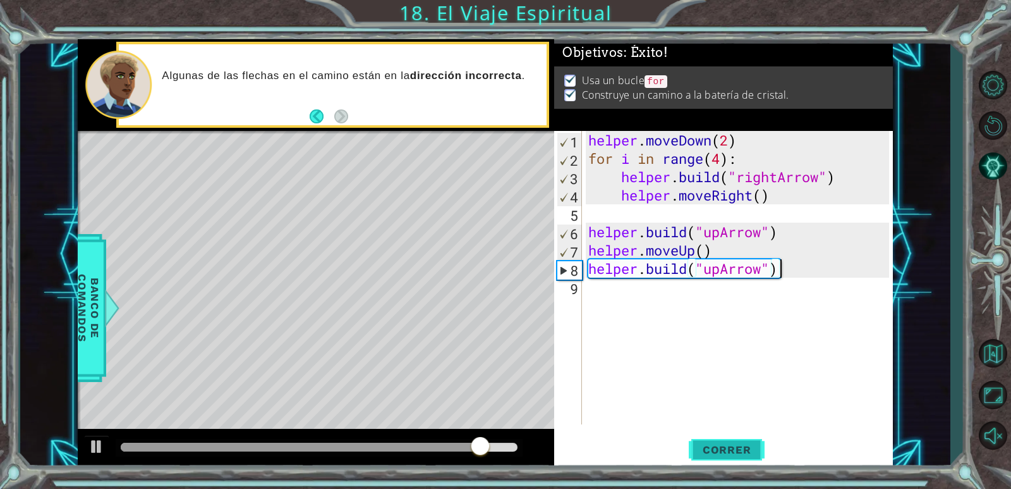
click at [709, 456] on span "Correr" at bounding box center [727, 449] width 74 height 13
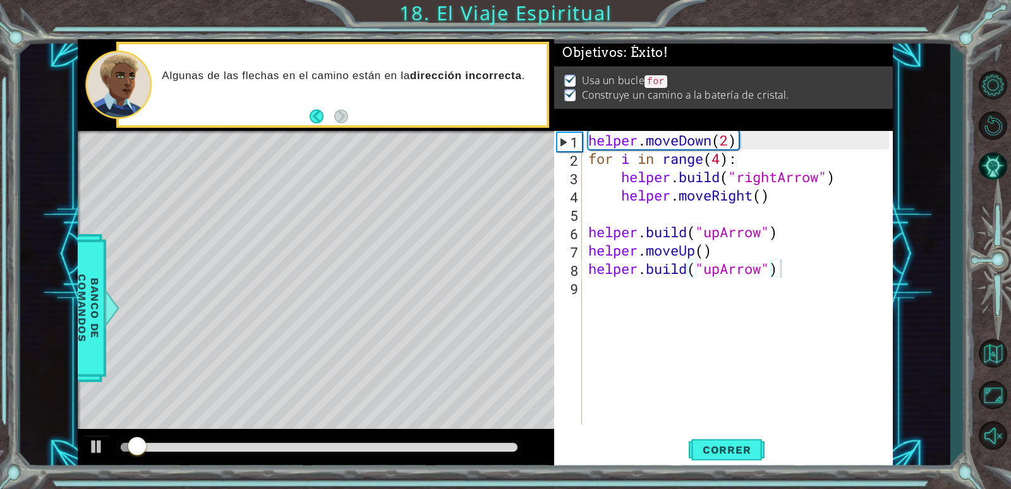
drag, startPoint x: 474, startPoint y: 440, endPoint x: 489, endPoint y: 443, distance: 15.5
click at [489, 443] on div at bounding box center [319, 448] width 407 height 18
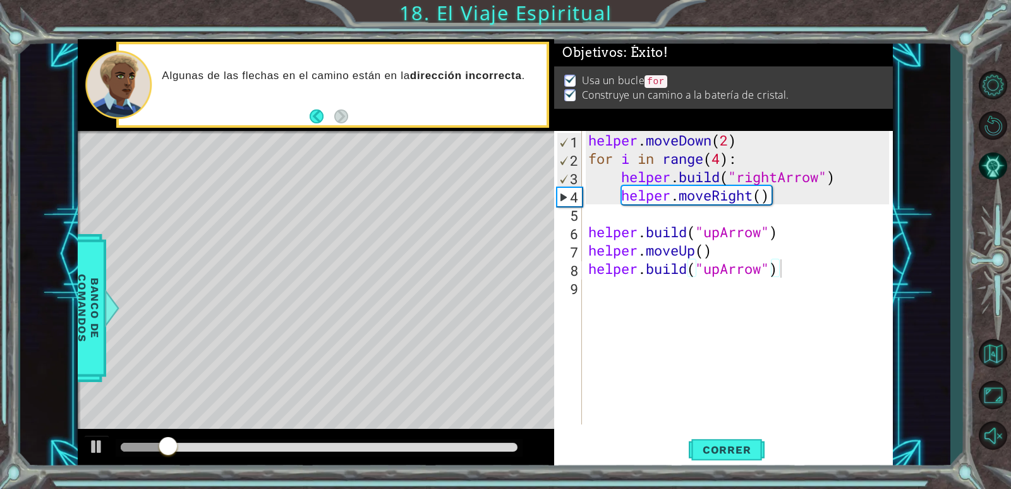
drag, startPoint x: 186, startPoint y: 442, endPoint x: 324, endPoint y: 444, distance: 138.5
click at [324, 443] on div at bounding box center [319, 448] width 407 height 18
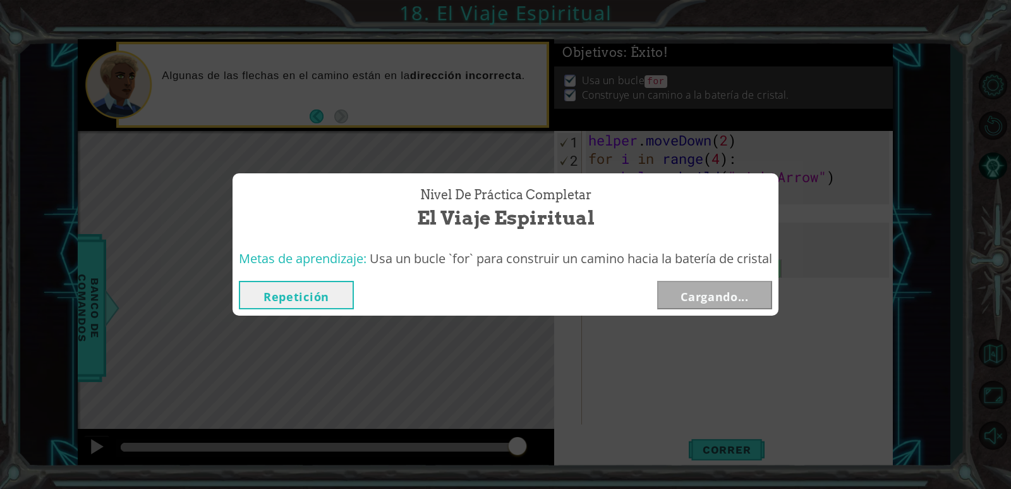
drag, startPoint x: 178, startPoint y: 437, endPoint x: 651, endPoint y: 456, distance: 473.2
click at [637, 467] on body "1 ההההההההההההההההההההההההההההההההההההההההההההההההההההההההההההההההההההההההההההה…" at bounding box center [505, 244] width 1011 height 489
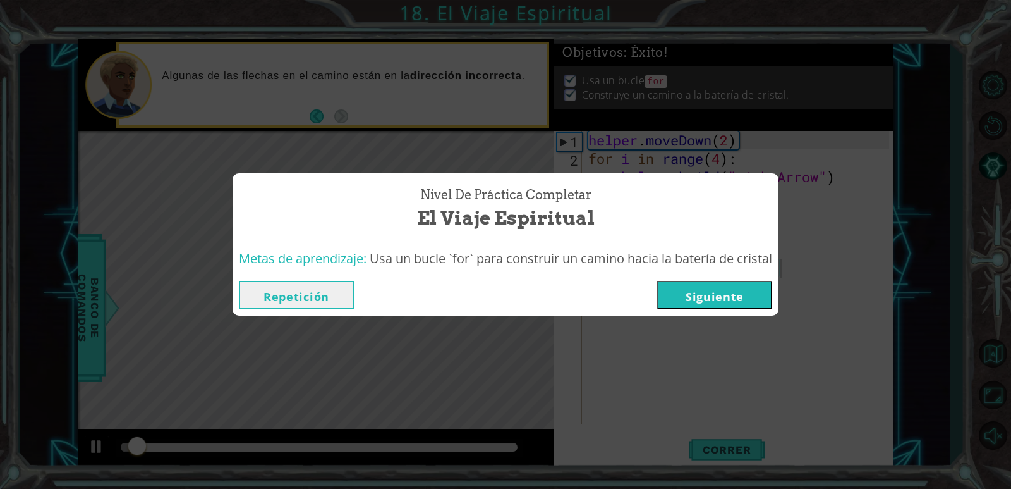
click at [731, 302] on button "Siguiente" at bounding box center [714, 295] width 115 height 28
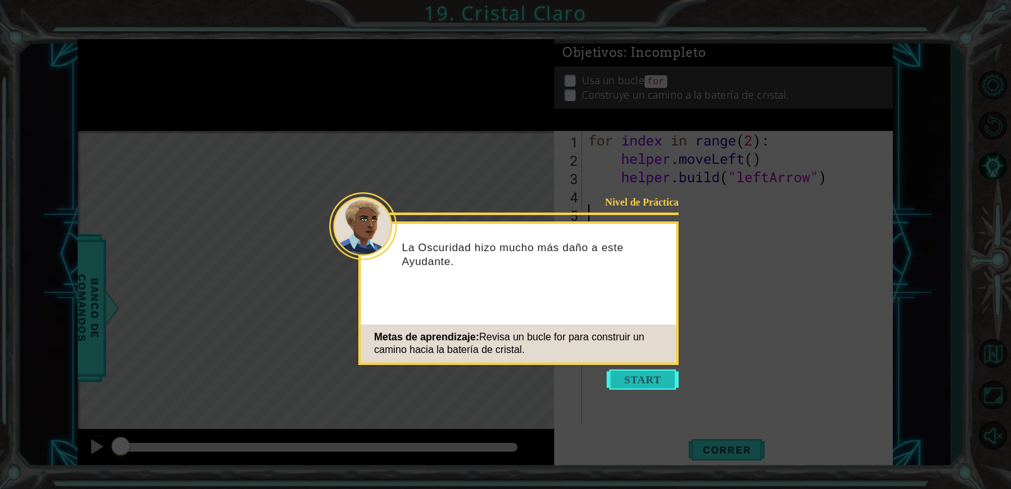
click at [640, 373] on button "Start" at bounding box center [643, 379] width 72 height 20
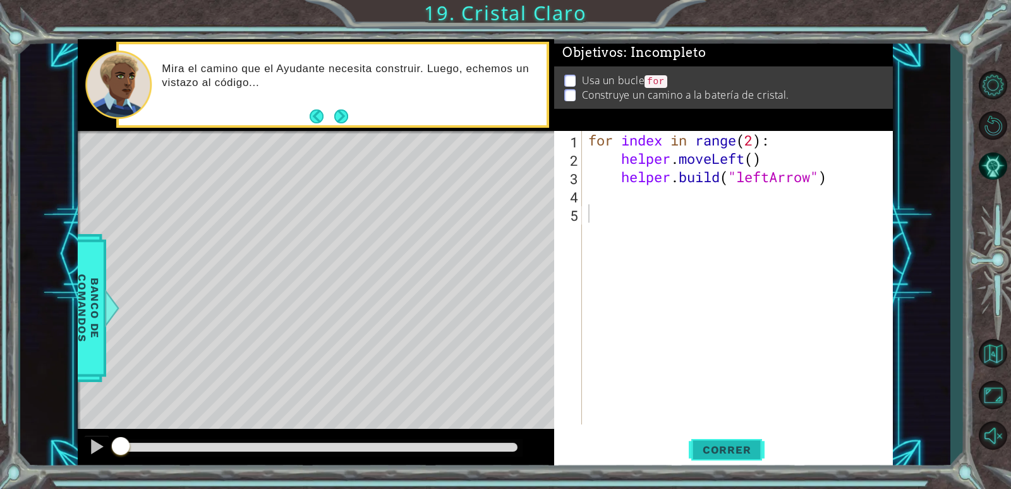
click at [724, 454] on span "Correr" at bounding box center [727, 449] width 74 height 13
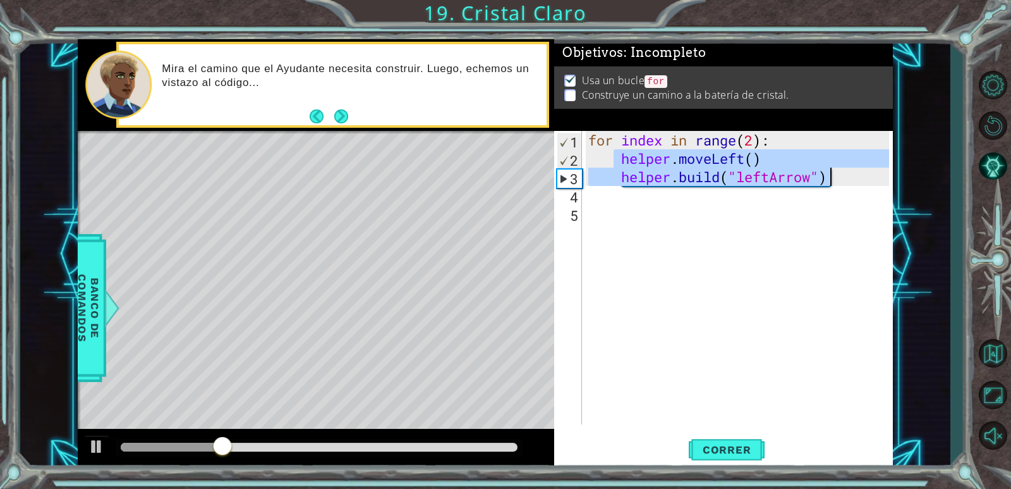
drag, startPoint x: 611, startPoint y: 160, endPoint x: 837, endPoint y: 183, distance: 227.5
click at [837, 183] on div "for index in range ( 2 ) : helper . moveLeft ( ) helper . build ( "leftArrow" )" at bounding box center [741, 296] width 310 height 330
type textarea "helper.moveLeft() [DOMAIN_NAME]("leftArrow")"
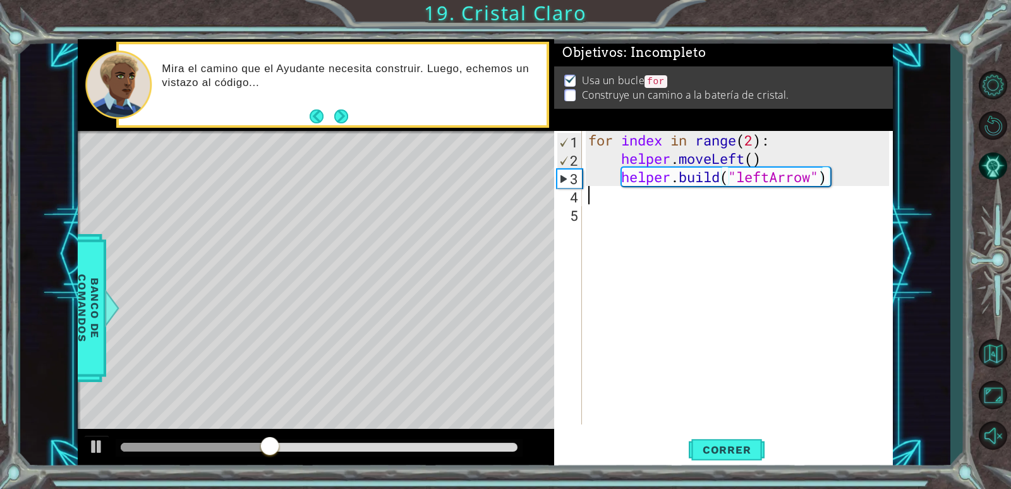
click at [624, 191] on div "for index in range ( 2 ) : helper . moveLeft ( ) helper . build ( "leftArrow" )" at bounding box center [741, 296] width 310 height 330
paste textarea "[DOMAIN_NAME]("leftArrow")"
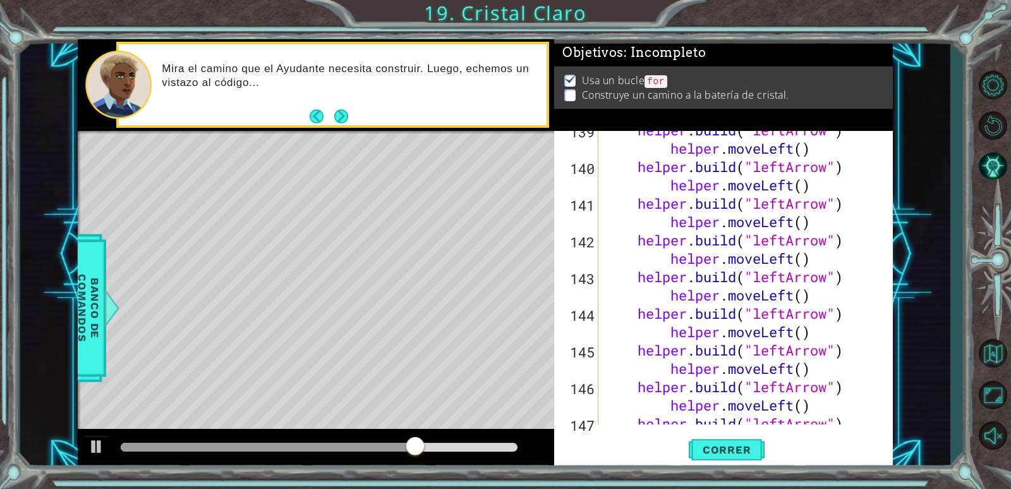
scroll to position [5133, 0]
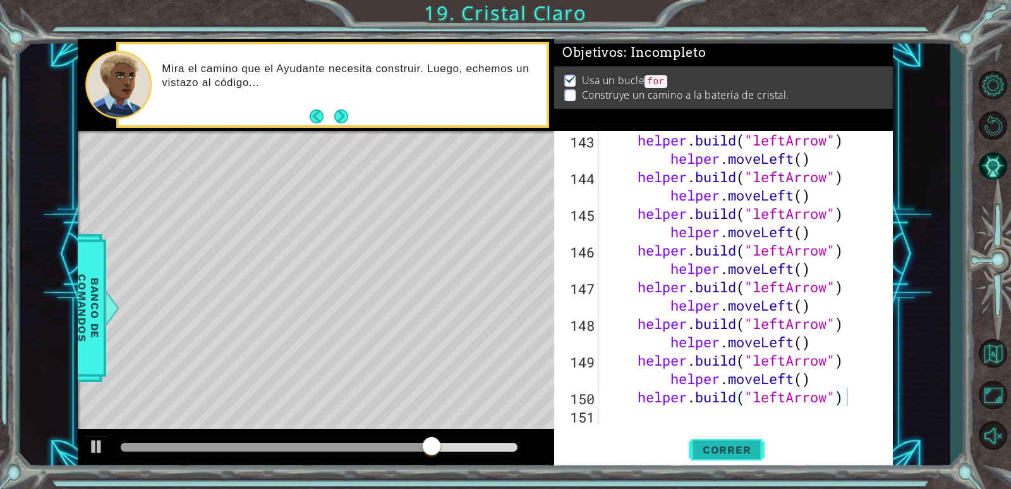
click at [731, 456] on span "Correr" at bounding box center [727, 449] width 74 height 13
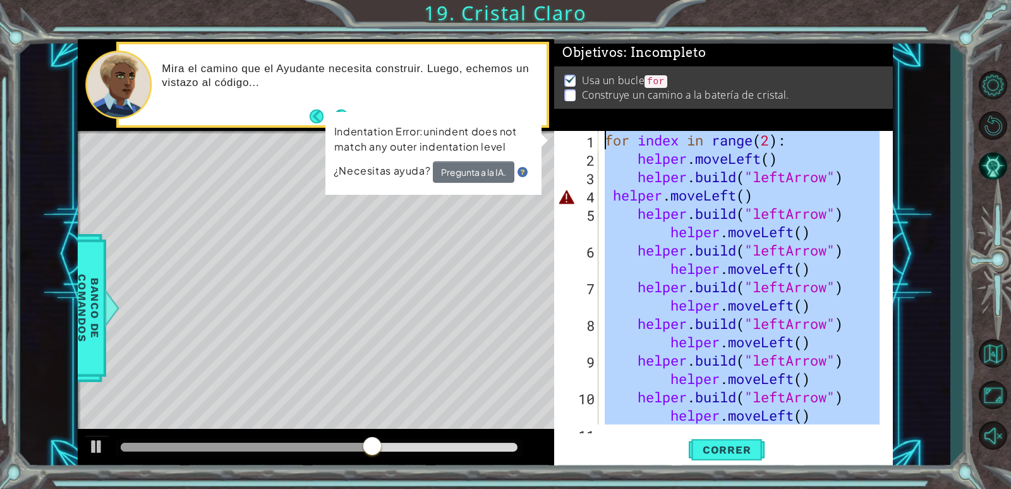
scroll to position [0, 0]
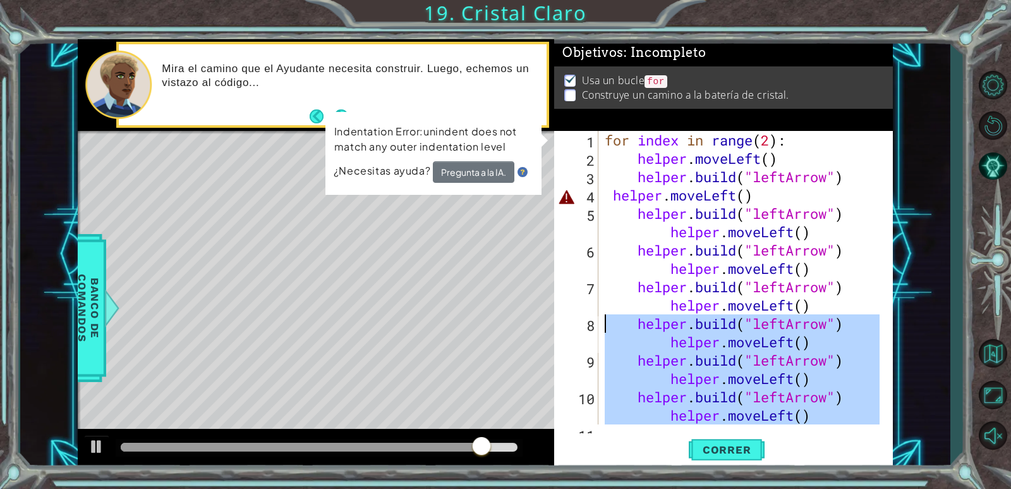
drag, startPoint x: 856, startPoint y: 403, endPoint x: 611, endPoint y: 321, distance: 258.7
click at [607, 323] on div "for index in range ( 2 ) : helper . moveLeft ( ) helper . build ( "leftArrow" )…" at bounding box center [744, 305] width 284 height 348
type textarea "[DOMAIN_NAME]("leftArrow") helper.moveLeft() [DOMAIN_NAME]("leftArrow") helper.…"
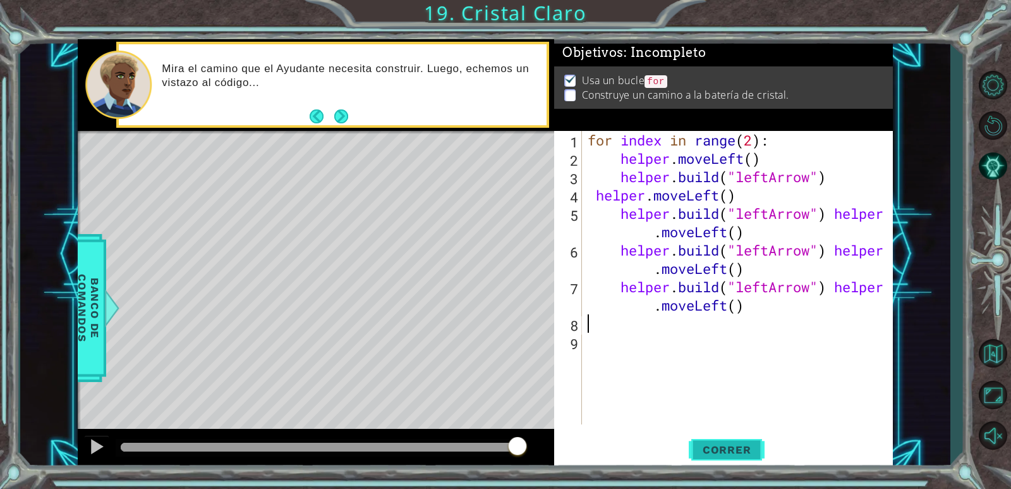
click at [742, 447] on span "Correr" at bounding box center [727, 449] width 74 height 13
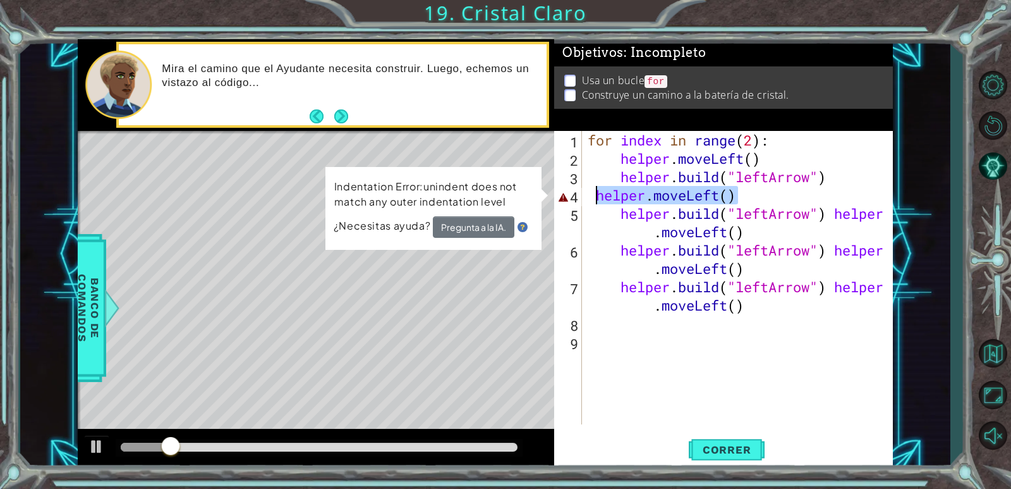
drag, startPoint x: 744, startPoint y: 200, endPoint x: 592, endPoint y: 202, distance: 152.4
click at [592, 202] on div "for index in range ( 2 ) : helper . moveLeft ( ) helper . build ( "leftArrow" )…" at bounding box center [740, 296] width 310 height 330
type textarea "helper.moveLeft()"
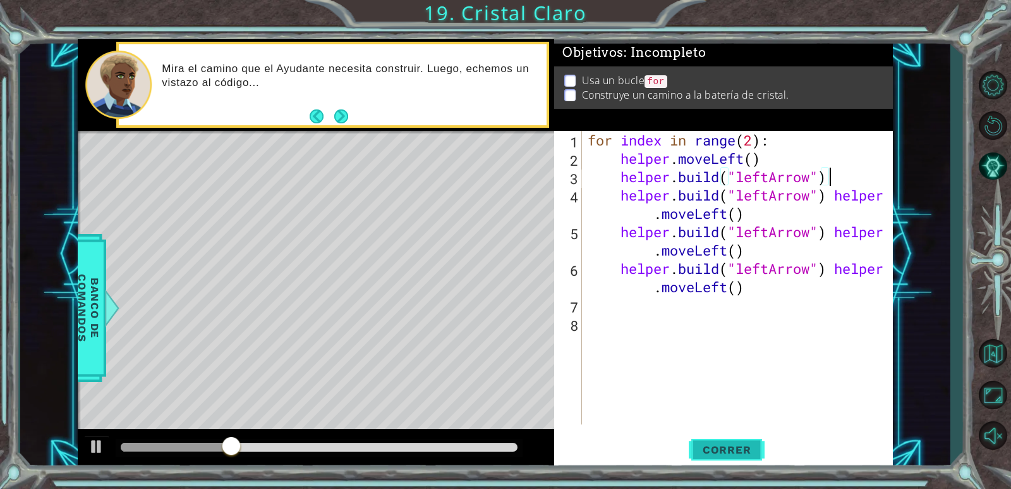
click at [729, 449] on span "Correr" at bounding box center [727, 449] width 74 height 13
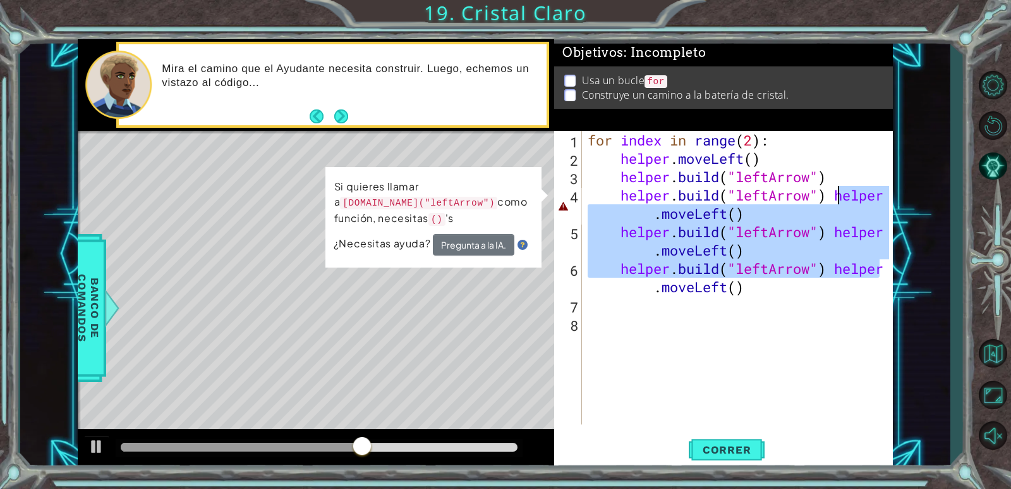
drag, startPoint x: 884, startPoint y: 268, endPoint x: 837, endPoint y: 189, distance: 92.2
click at [837, 189] on div "for index in range ( 2 ) : helper . moveLeft ( ) helper . build ( "leftArrow" )…" at bounding box center [740, 296] width 310 height 330
click at [876, 213] on div "for index in range ( 2 ) : helper . moveLeft ( ) helper . build ( "leftArrow" )…" at bounding box center [737, 277] width 304 height 293
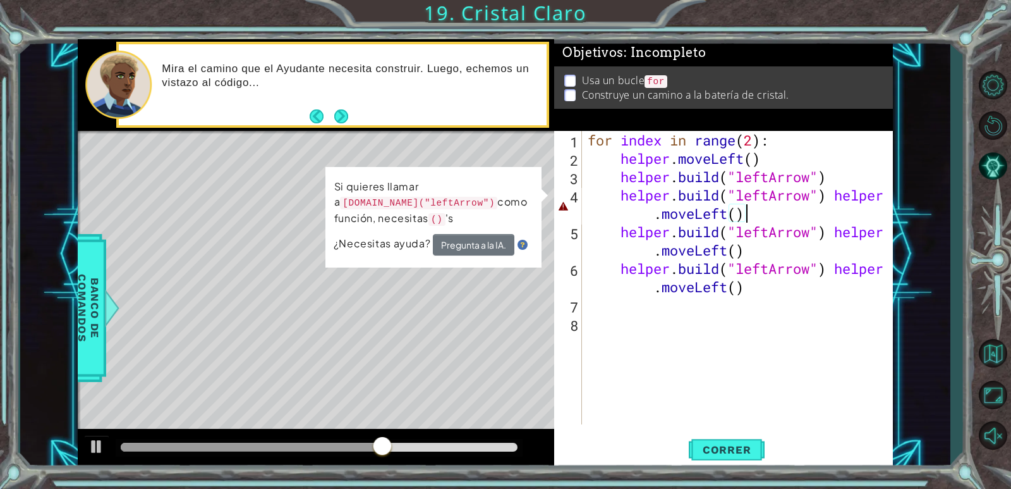
click at [884, 195] on div "for index in range ( 2 ) : helper . moveLeft ( ) helper . build ( "leftArrow" )…" at bounding box center [740, 296] width 310 height 330
drag, startPoint x: 884, startPoint y: 195, endPoint x: 895, endPoint y: 199, distance: 11.6
click at [895, 199] on div "1 ההההההההההההההההההההההההההההההההההההההההההההההההההההההההההההההההההההההההההההה…" at bounding box center [485, 254] width 931 height 430
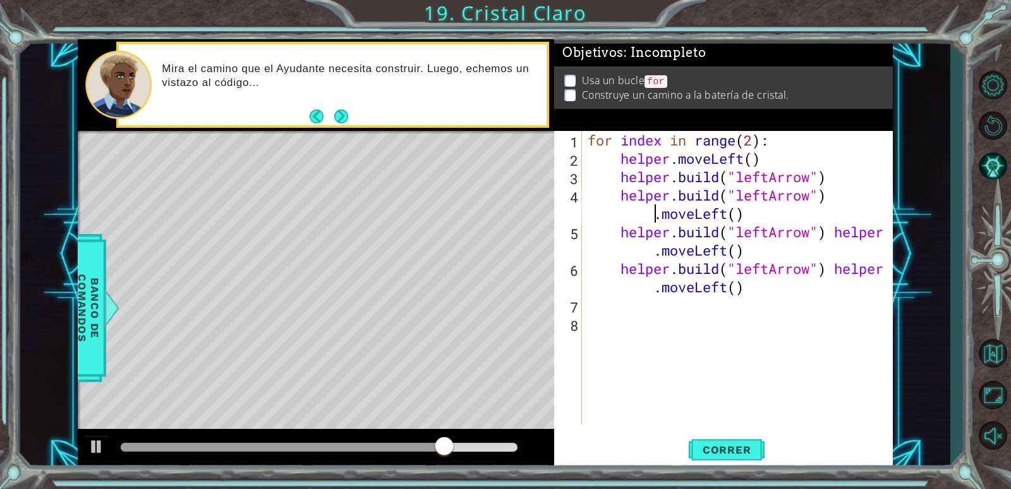
click at [888, 234] on div "for index in range ( 2 ) : helper . moveLeft ( ) helper . build ( "leftArrow" )…" at bounding box center [740, 296] width 310 height 330
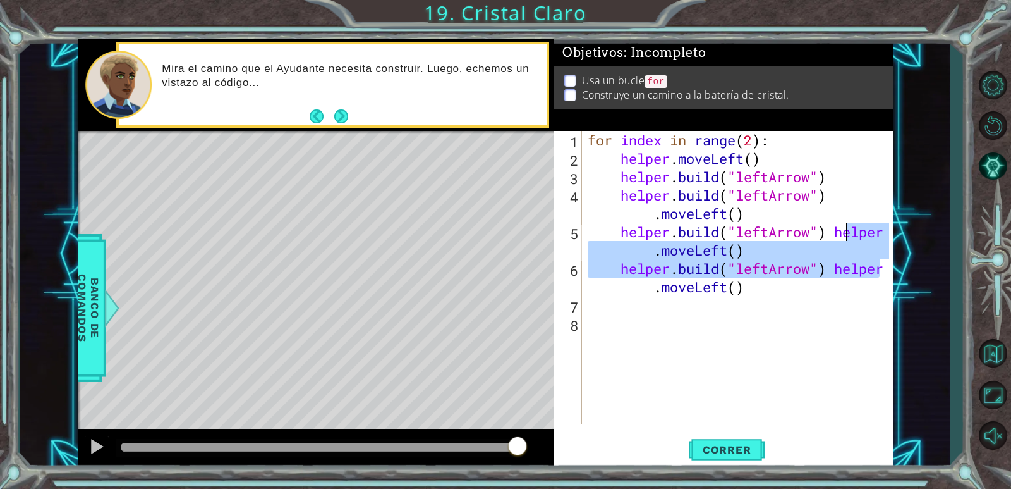
drag, startPoint x: 889, startPoint y: 271, endPoint x: 843, endPoint y: 226, distance: 63.5
click at [843, 226] on div "for index in range ( 2 ) : helper . moveLeft ( ) helper . build ( "leftArrow" )…" at bounding box center [740, 296] width 310 height 330
click at [886, 234] on div "for index in range ( 2 ) : helper . moveLeft ( ) helper . build ( "leftArrow" )…" at bounding box center [737, 277] width 304 height 293
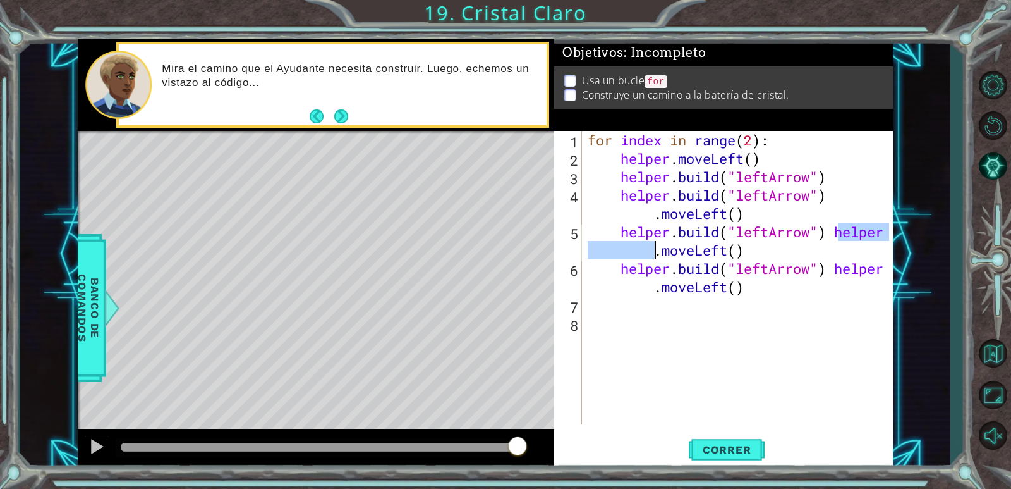
click at [886, 234] on div "for index in range ( 2 ) : helper . moveLeft ( ) helper . build ( "leftArrow" )…" at bounding box center [740, 296] width 310 height 330
click at [881, 266] on div "for index in range ( 2 ) : helper . moveLeft ( ) helper . build ( "leftArrow" )…" at bounding box center [740, 296] width 310 height 330
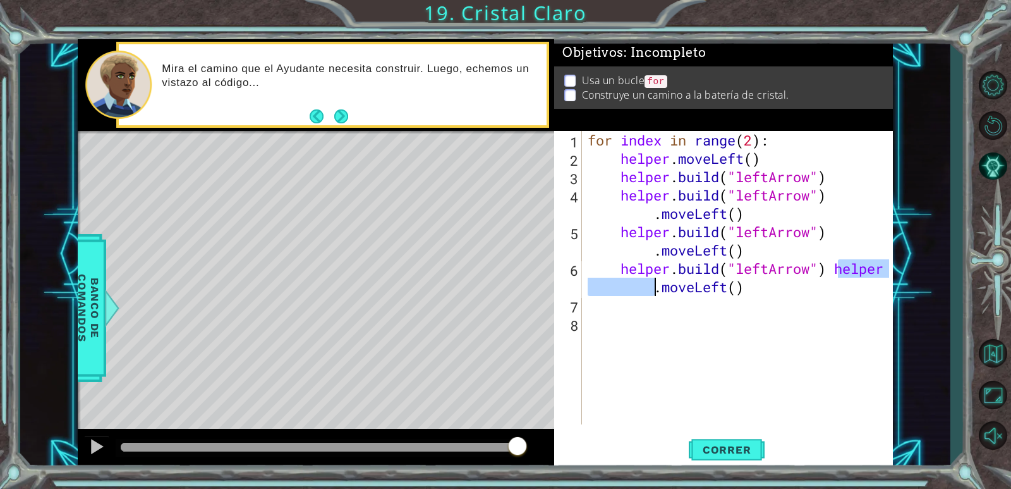
click at [885, 267] on div "for index in range ( 2 ) : helper . moveLeft ( ) helper . build ( "leftArrow" )…" at bounding box center [740, 296] width 310 height 330
type textarea "[DOMAIN_NAME]("leftArrow") .moveLeft()"
click at [712, 438] on button "Correr" at bounding box center [727, 450] width 76 height 34
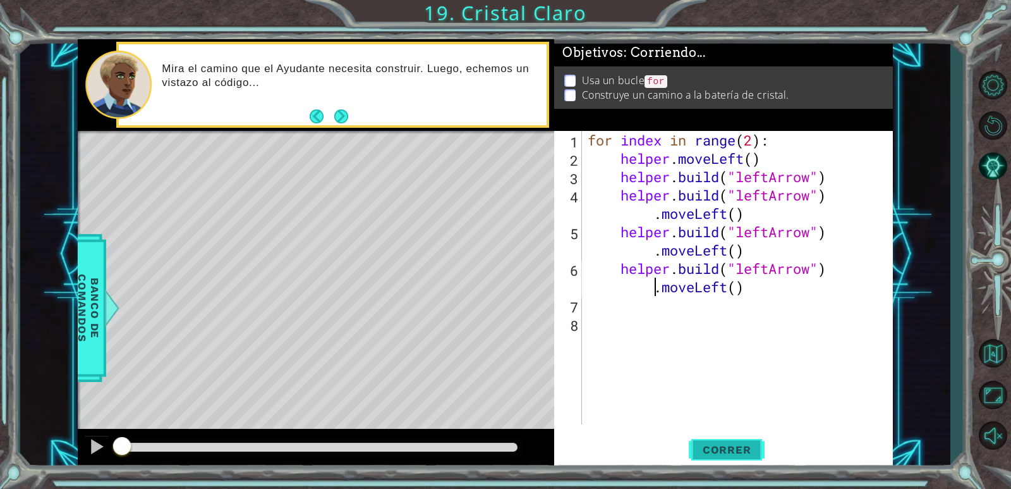
click at [717, 453] on span "Correr" at bounding box center [727, 449] width 74 height 13
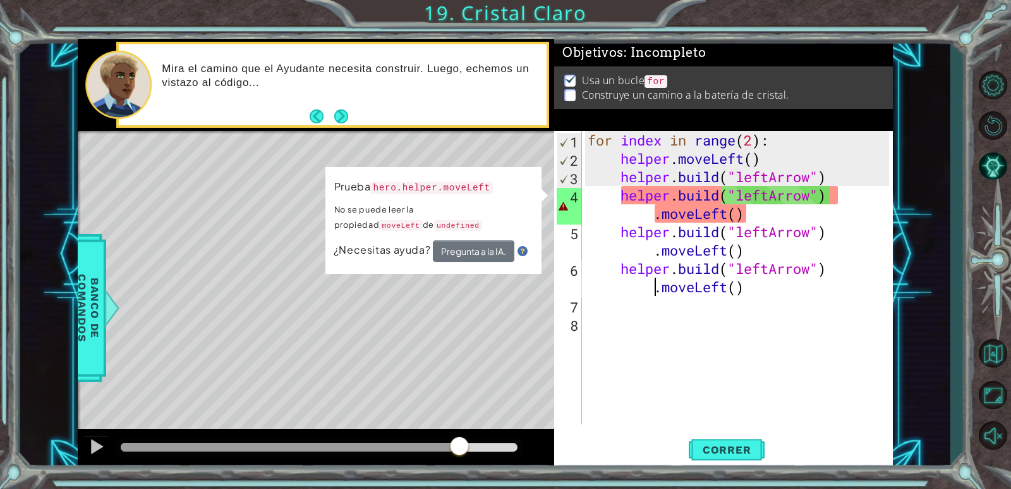
drag, startPoint x: 119, startPoint y: 444, endPoint x: 553, endPoint y: 488, distance: 435.9
click at [470, 488] on html "1 ההההההההההההההההההההההההההההההההההההההההההההההההההההההההההההההההההההההההההההה…" at bounding box center [505, 244] width 1011 height 489
drag, startPoint x: 781, startPoint y: 214, endPoint x: 770, endPoint y: 219, distance: 12.2
click at [770, 219] on div "for index in range ( 2 ) : helper . moveLeft ( ) helper . build ( "leftArrow" )…" at bounding box center [740, 296] width 310 height 330
click at [858, 392] on div "for index in range ( 2 ) : helper . moveLeft ( ) helper . build ( "leftArrow" )…" at bounding box center [740, 296] width 310 height 330
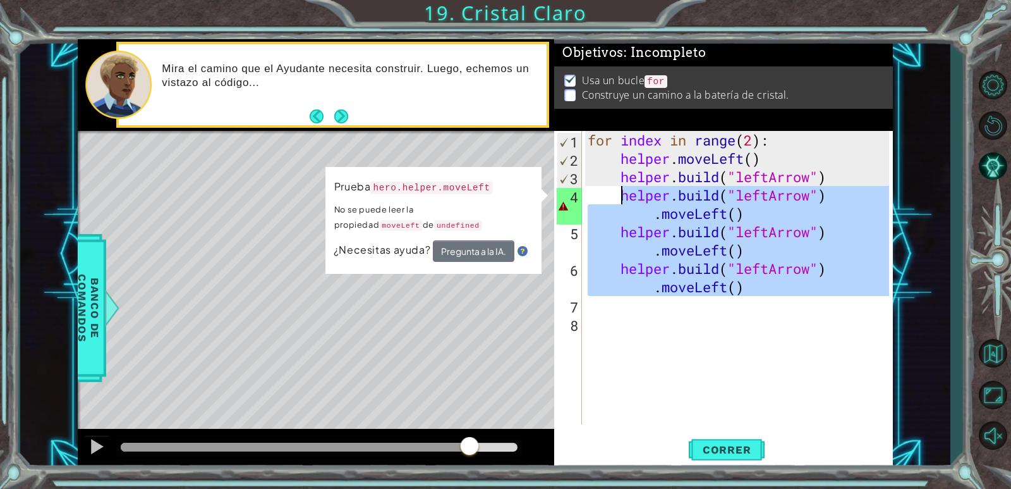
drag, startPoint x: 752, startPoint y: 296, endPoint x: 620, endPoint y: 197, distance: 164.9
click at [620, 197] on div "for index in range ( 2 ) : helper . moveLeft ( ) helper . build ( "leftArrow" )…" at bounding box center [740, 296] width 310 height 330
type textarea "[DOMAIN_NAME]("leftArrow") .moveLeft() [DOMAIN_NAME]("leftArrow") .moveLeft()"
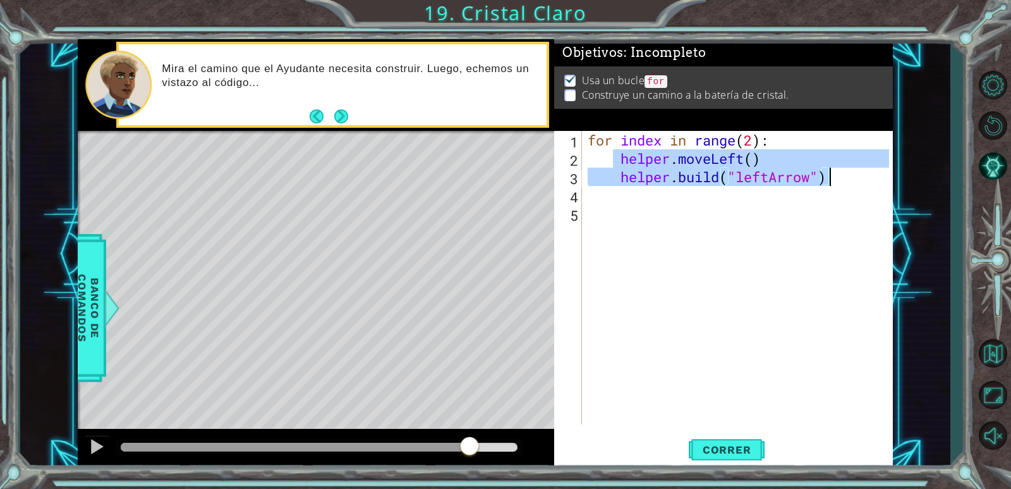
drag, startPoint x: 617, startPoint y: 158, endPoint x: 827, endPoint y: 178, distance: 211.5
click at [827, 178] on div "for index in range ( 2 ) : helper . moveLeft ( ) helper . build ( "leftArrow" )" at bounding box center [740, 296] width 310 height 330
type textarea "helper.moveLeft() [DOMAIN_NAME]("leftArrow")"
click at [622, 271] on div "for index in range ( 2 ) : helper . moveLeft ( ) helper . build ( "leftArrow" )" at bounding box center [740, 296] width 310 height 330
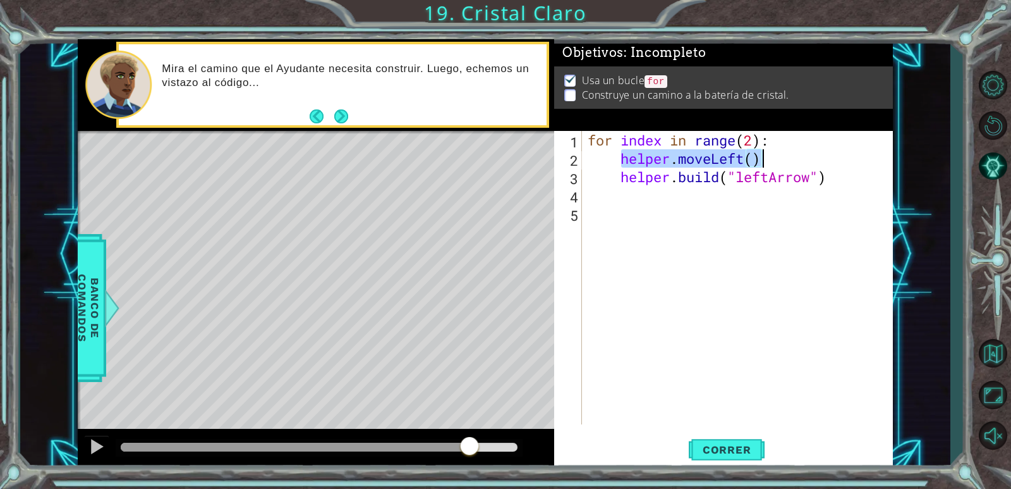
drag, startPoint x: 620, startPoint y: 156, endPoint x: 770, endPoint y: 161, distance: 149.9
click at [770, 161] on div "for index in range ( 2 ) : helper . moveLeft ( ) helper . build ( "leftArrow" )" at bounding box center [740, 296] width 310 height 330
type textarea "helper.moveLeft()"
click at [793, 221] on div "for index in range ( 2 ) : helper . moveLeft ( ) helper . build ( "leftArrow" )" at bounding box center [740, 296] width 310 height 330
click at [752, 164] on div "for index in range ( 2 ) : helper . moveLeft ( ) helper . build ( "leftArrow" )" at bounding box center [740, 296] width 310 height 330
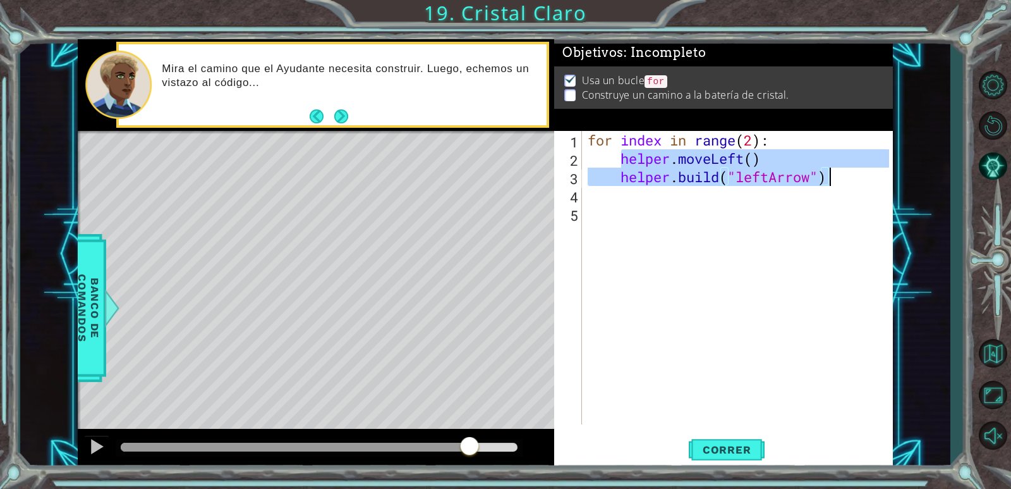
drag, startPoint x: 623, startPoint y: 157, endPoint x: 829, endPoint y: 182, distance: 207.6
click at [829, 182] on div "for index in range ( 2 ) : helper . moveLeft ( ) helper . build ( "leftArrow" )" at bounding box center [740, 296] width 310 height 330
type textarea "helper.moveLeft() [DOMAIN_NAME]("leftArrow")"
click at [626, 198] on div "for index in range ( 2 ) : helper . moveLeft ( ) helper . build ( "leftArrow" )" at bounding box center [740, 296] width 310 height 330
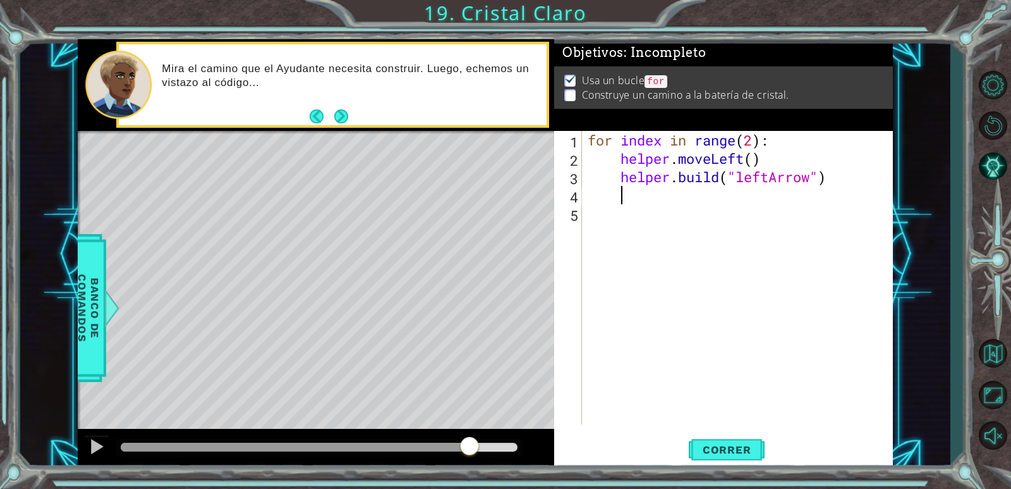
paste textarea "[DOMAIN_NAME]("leftArrow")"
type textarea "[DOMAIN_NAME]("leftArrow")"
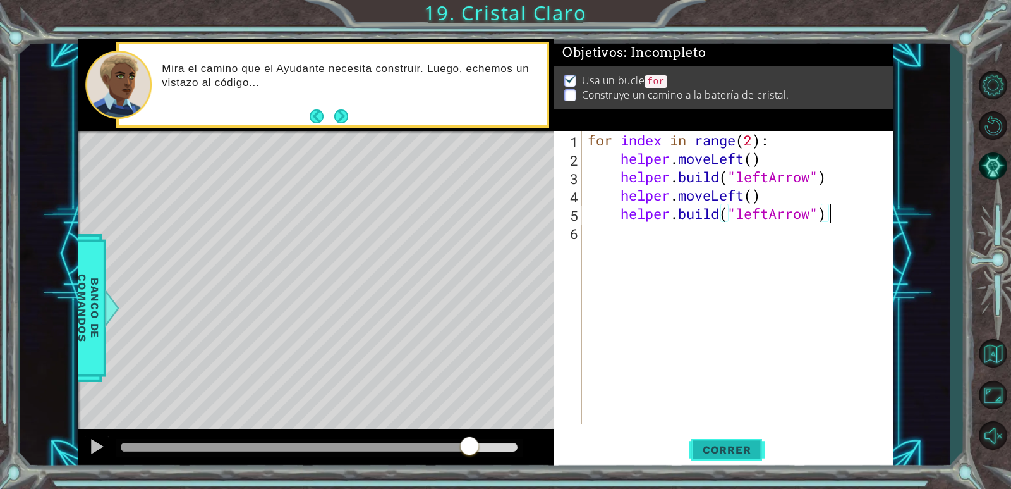
click at [724, 453] on span "Correr" at bounding box center [727, 449] width 74 height 13
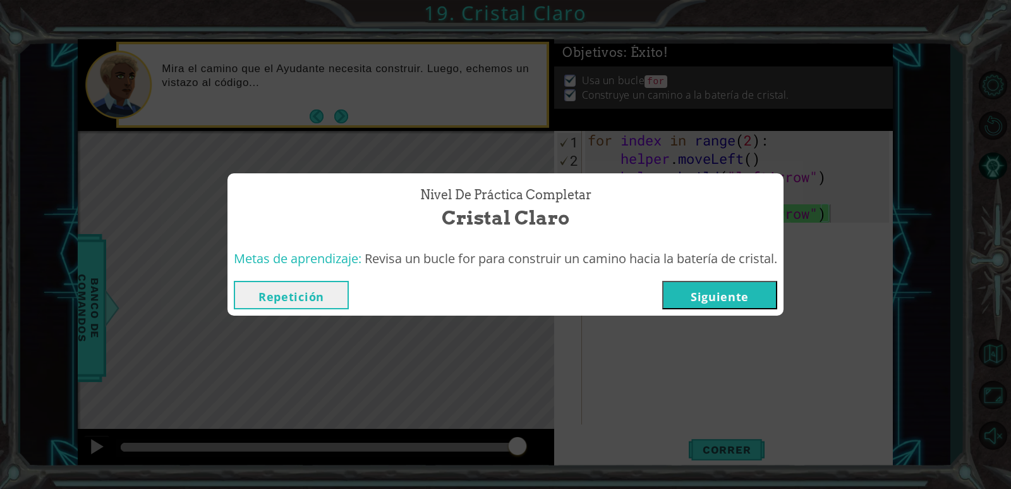
click at [748, 288] on button "Siguiente" at bounding box center [720, 295] width 115 height 28
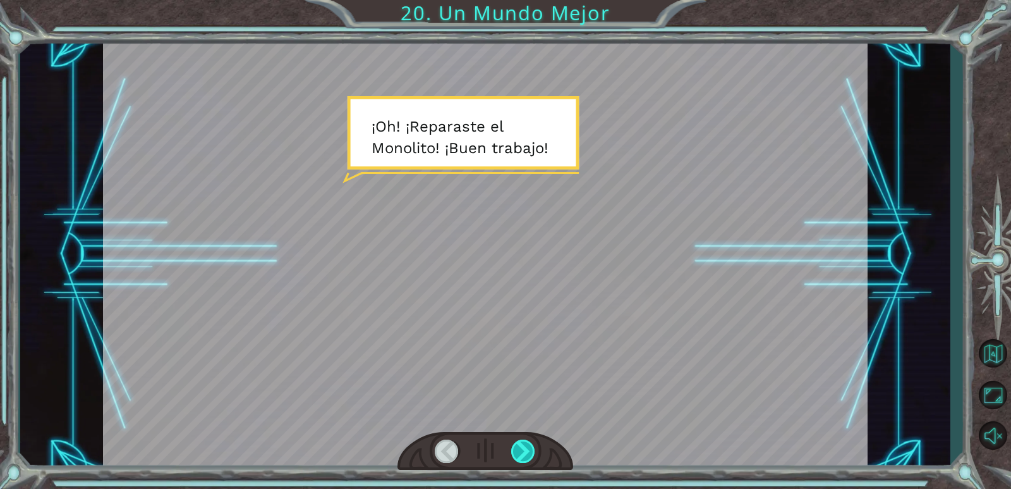
click at [520, 454] on div at bounding box center [523, 450] width 25 height 23
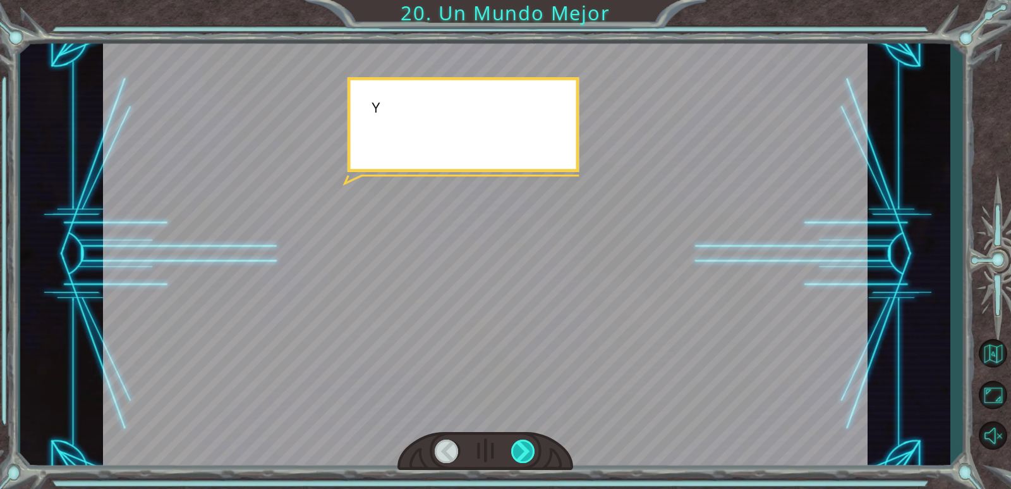
click at [520, 454] on div at bounding box center [523, 450] width 25 height 23
click at [517, 452] on div at bounding box center [523, 450] width 25 height 23
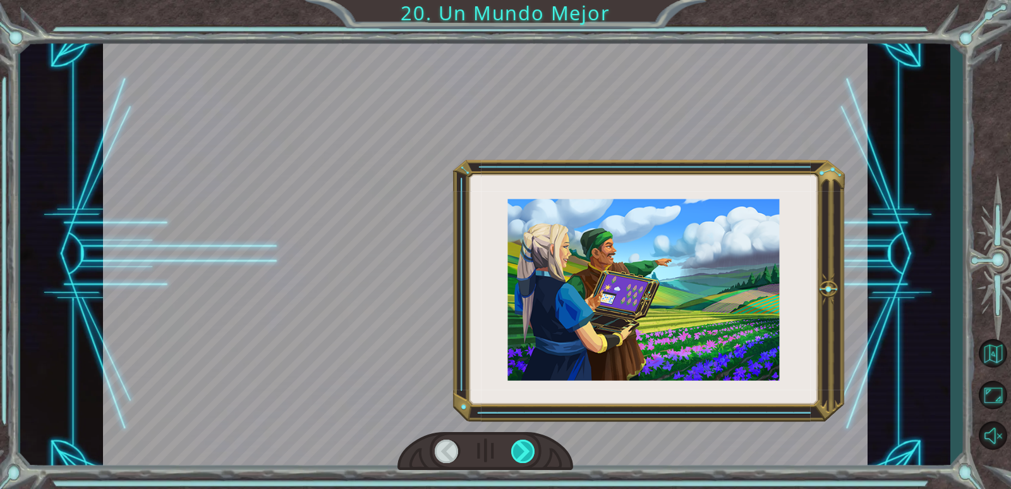
click at [517, 452] on div at bounding box center [523, 450] width 25 height 23
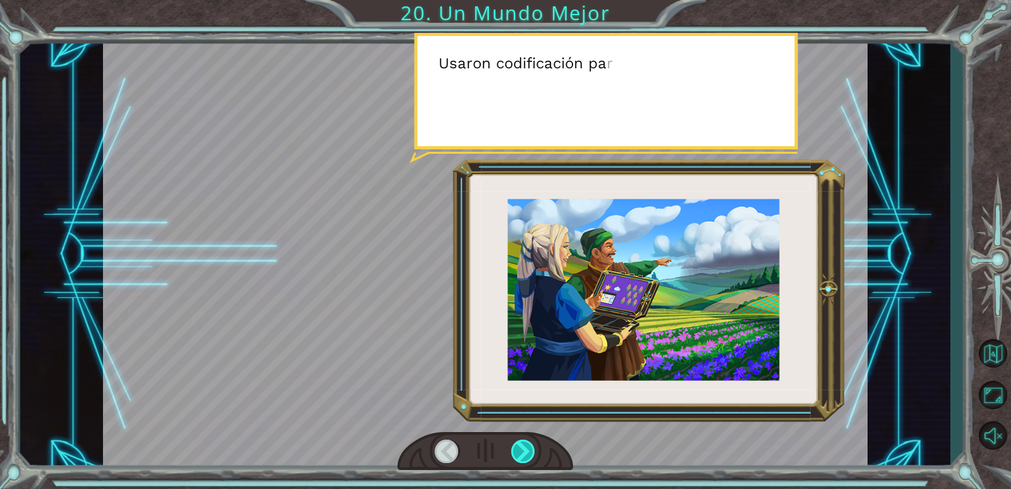
click at [517, 452] on div at bounding box center [523, 450] width 25 height 23
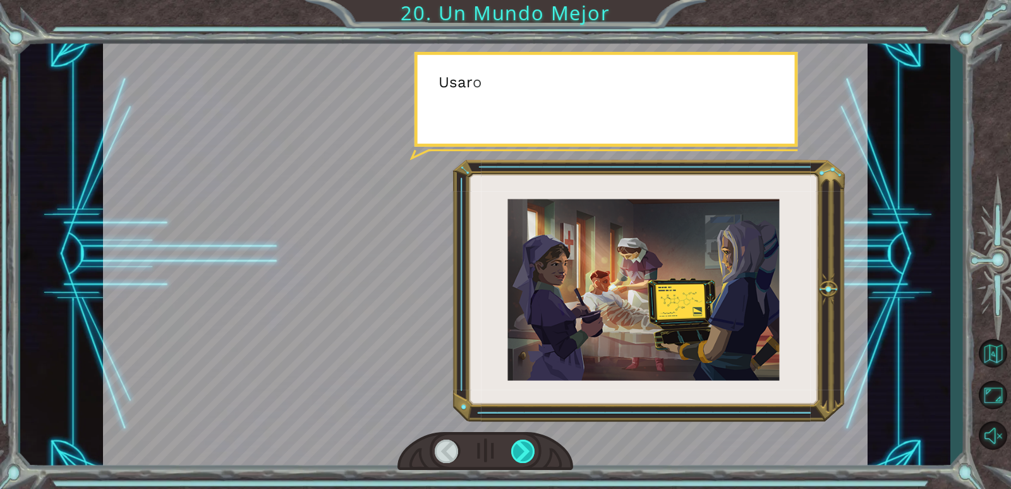
click at [517, 452] on div at bounding box center [523, 450] width 25 height 23
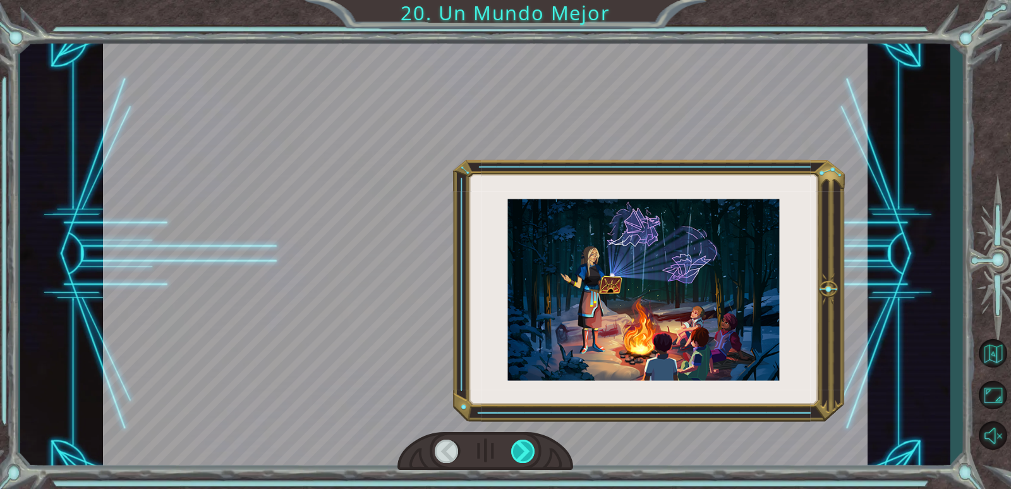
click at [517, 452] on div at bounding box center [523, 450] width 25 height 23
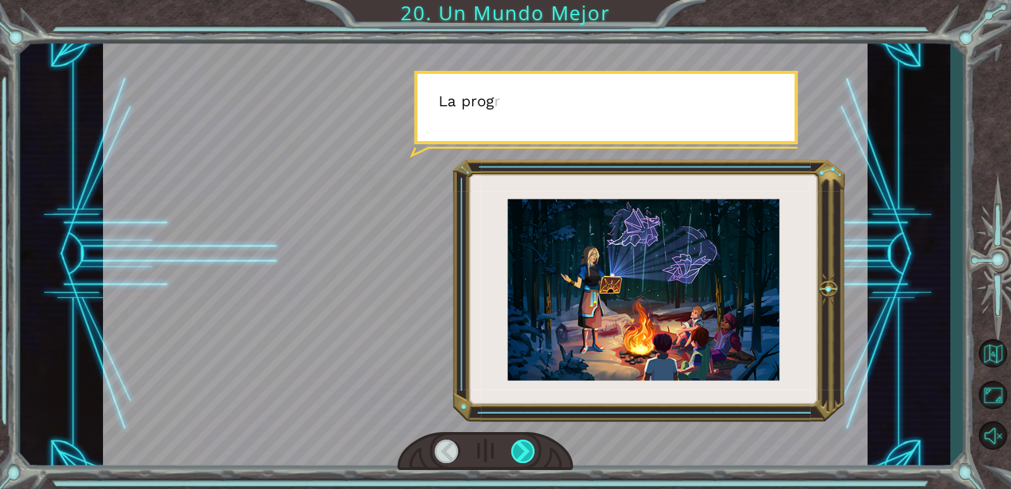
click at [517, 452] on div at bounding box center [523, 450] width 25 height 23
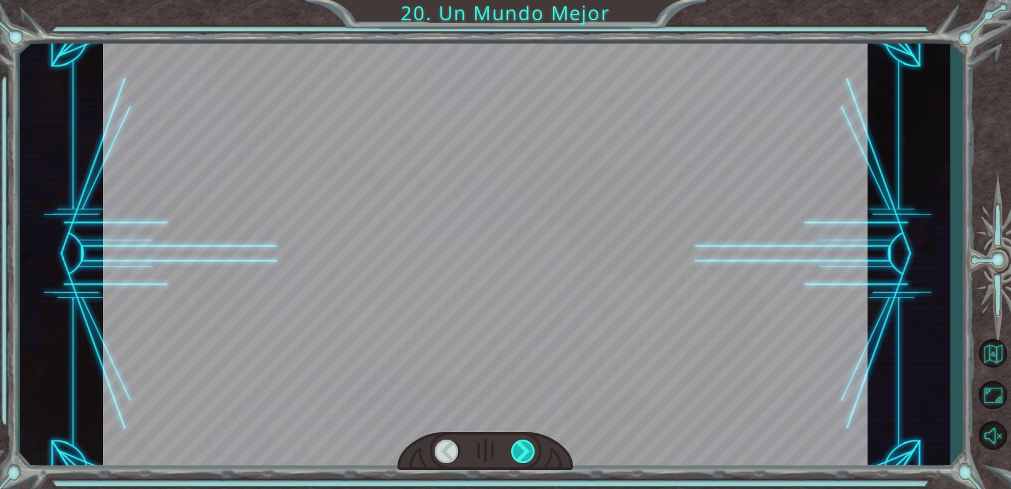
click at [517, 452] on div at bounding box center [523, 450] width 25 height 23
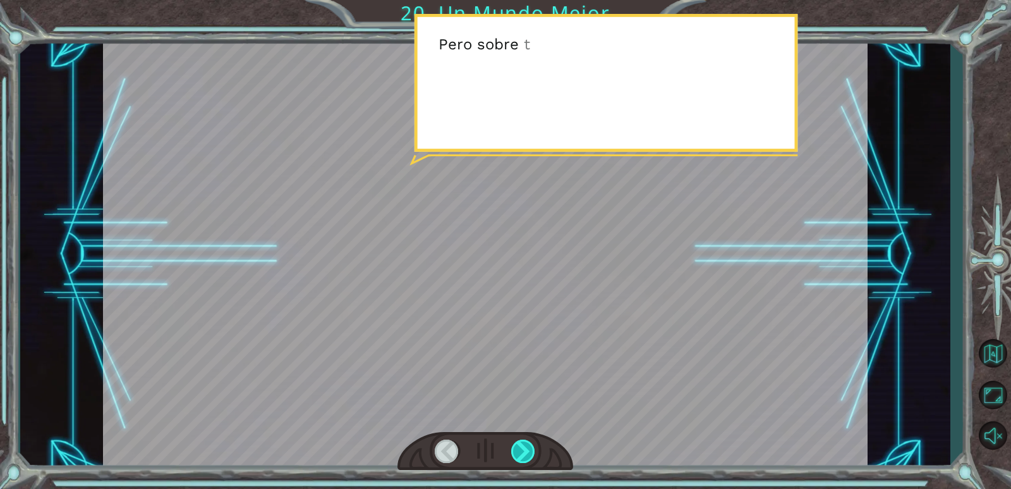
click at [517, 452] on div at bounding box center [523, 450] width 25 height 23
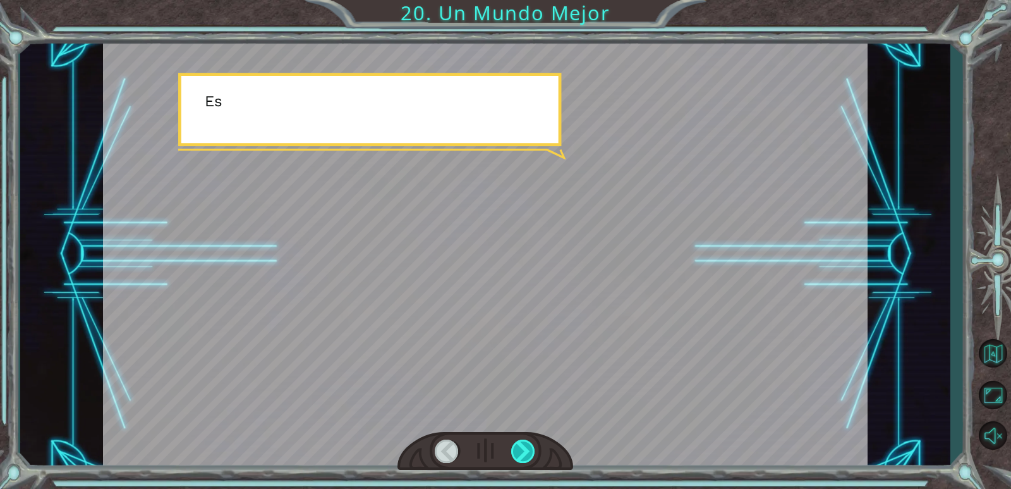
click at [517, 452] on div at bounding box center [523, 450] width 25 height 23
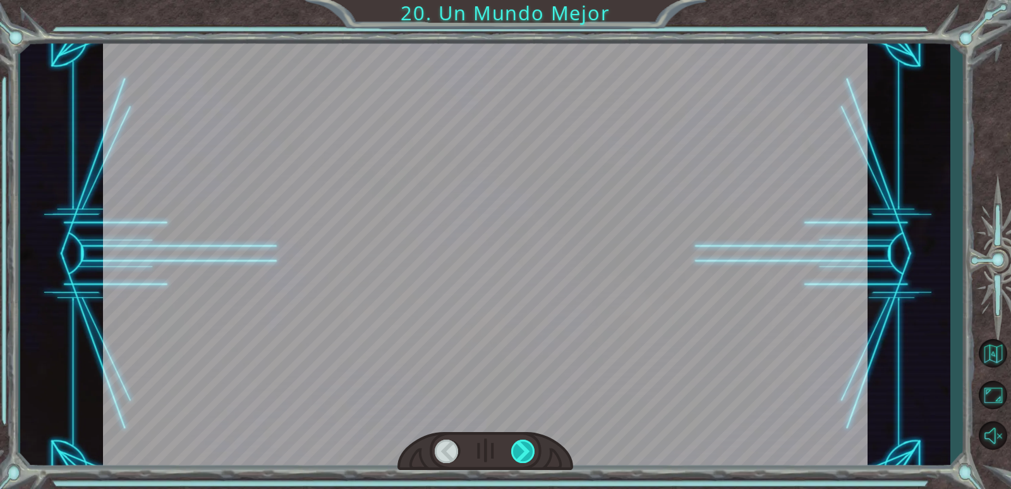
click at [517, 452] on div at bounding box center [523, 450] width 25 height 23
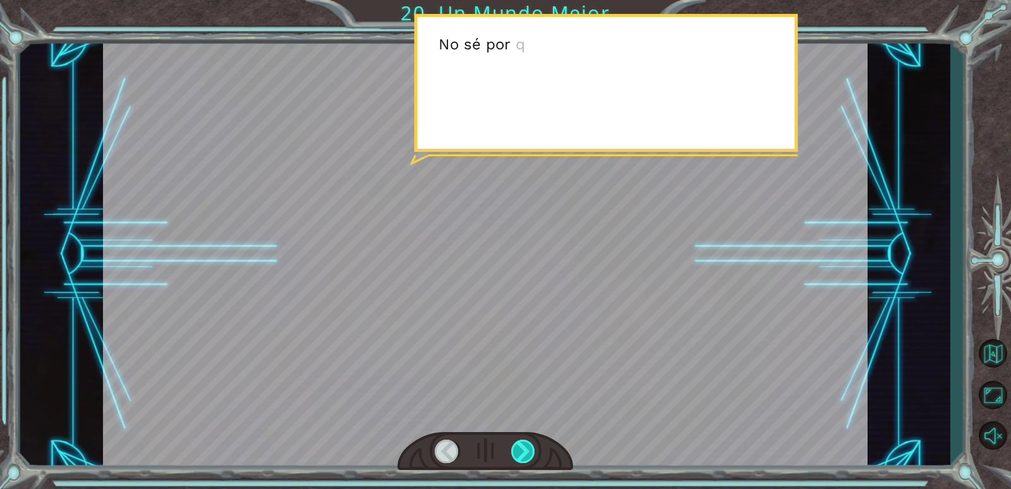
click at [517, 452] on div at bounding box center [523, 450] width 25 height 23
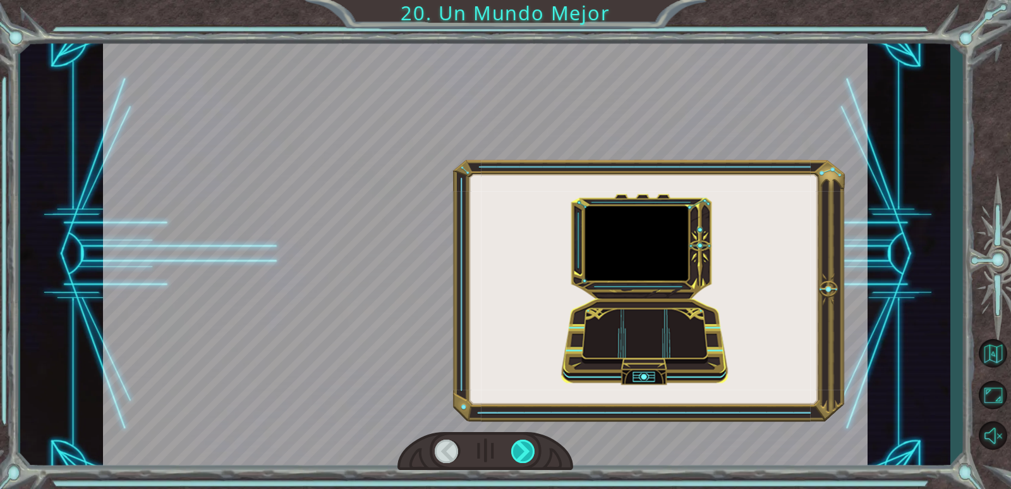
click at [517, 452] on div at bounding box center [523, 450] width 25 height 23
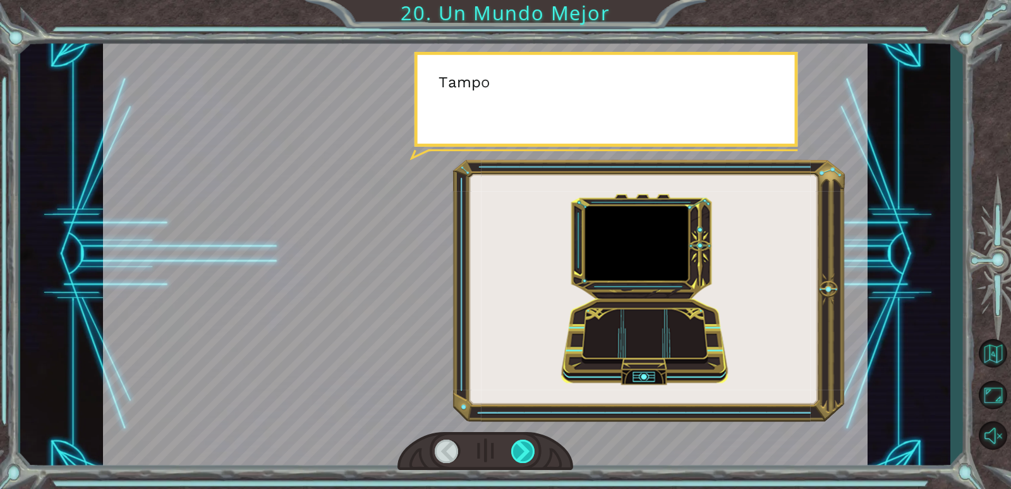
click at [517, 452] on div at bounding box center [523, 450] width 25 height 23
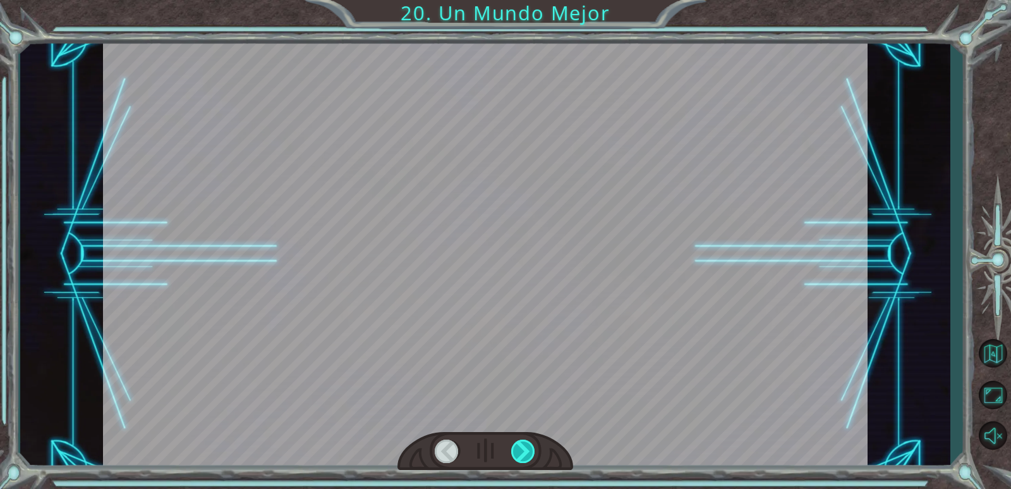
click at [517, 452] on div at bounding box center [523, 450] width 25 height 23
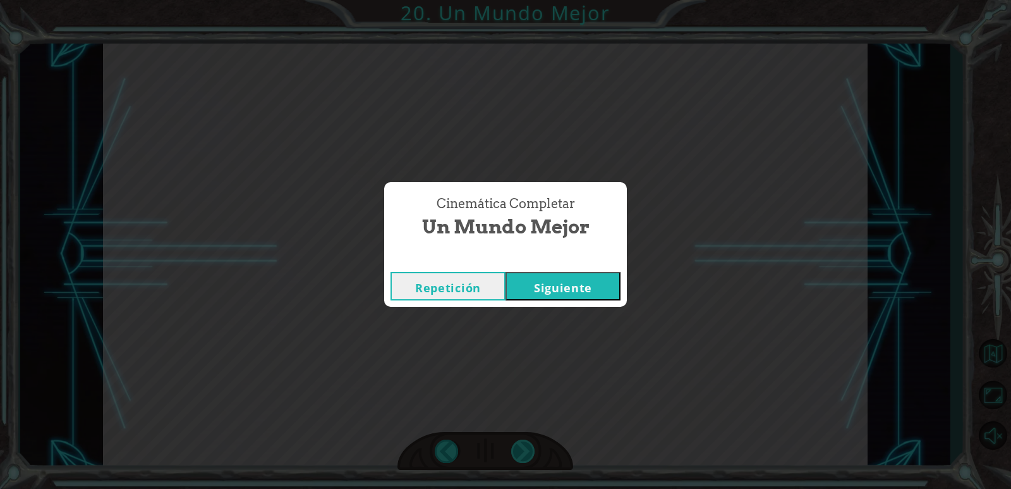
click at [517, 452] on div "Cinemática Completar Un Mundo Mejor Repetición [GEOGRAPHIC_DATA]" at bounding box center [505, 244] width 1011 height 489
click at [530, 284] on button "Siguiente" at bounding box center [563, 286] width 115 height 28
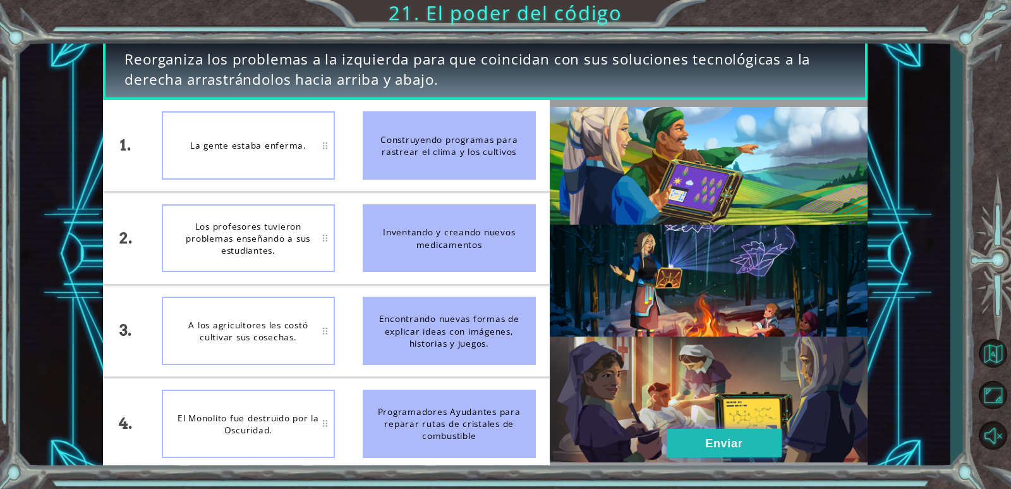
click at [714, 442] on button "Enviar" at bounding box center [724, 443] width 115 height 28
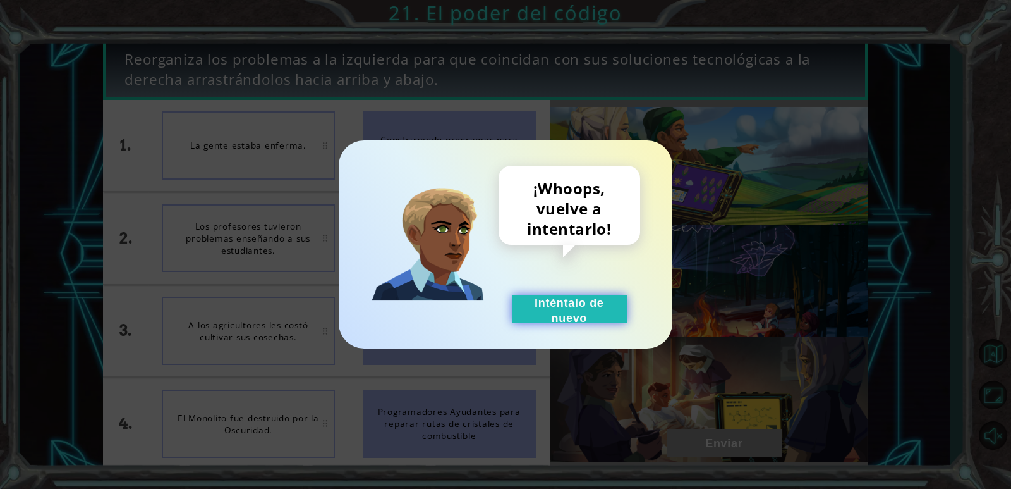
click at [586, 314] on button "Inténtalo de nuevo" at bounding box center [569, 309] width 115 height 28
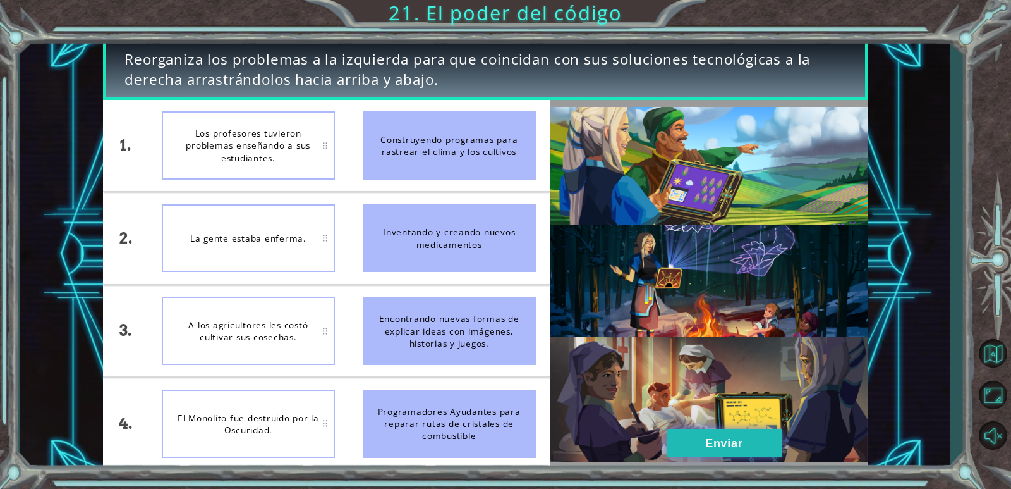
click at [750, 437] on button "Enviar" at bounding box center [724, 443] width 115 height 28
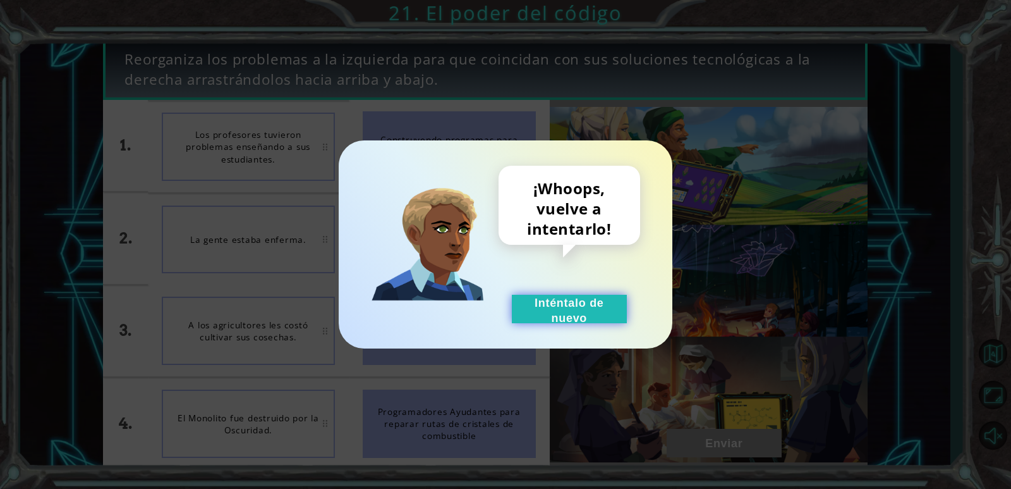
click at [574, 306] on button "Inténtalo de nuevo" at bounding box center [569, 309] width 115 height 28
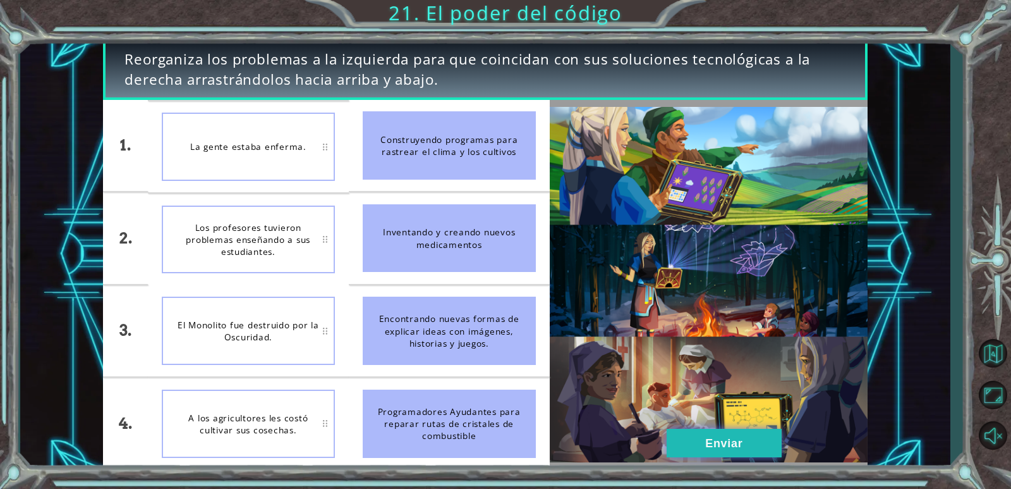
click at [707, 451] on button "Enviar" at bounding box center [724, 443] width 115 height 28
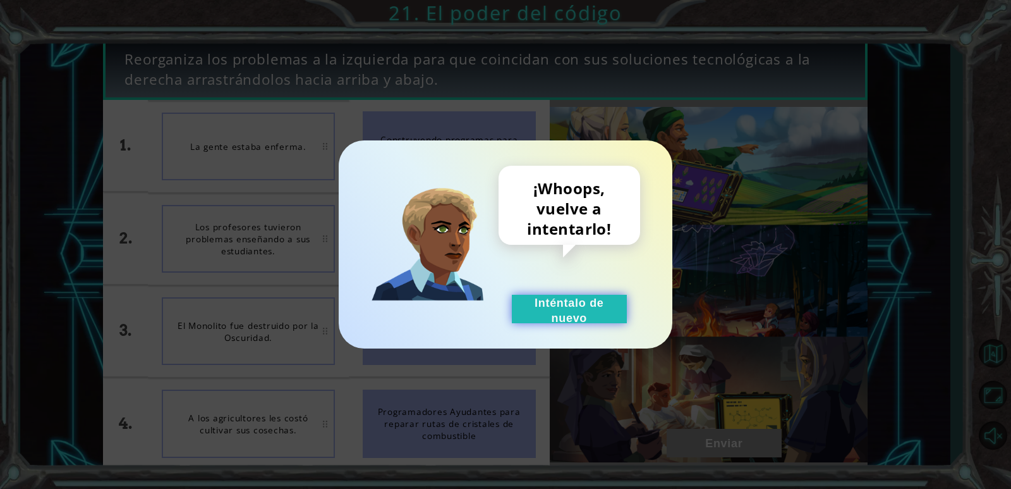
click at [571, 319] on button "Inténtalo de nuevo" at bounding box center [569, 309] width 115 height 28
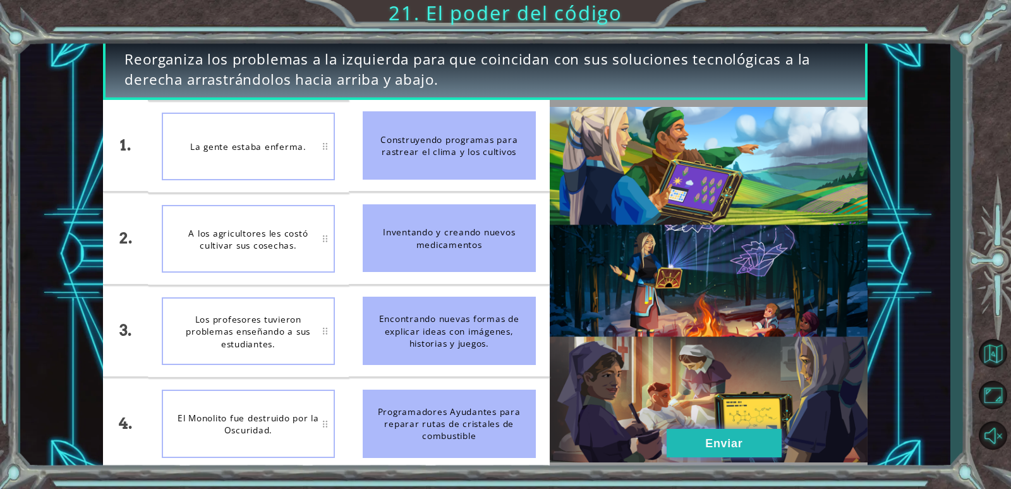
click at [753, 443] on button "Enviar" at bounding box center [724, 443] width 115 height 28
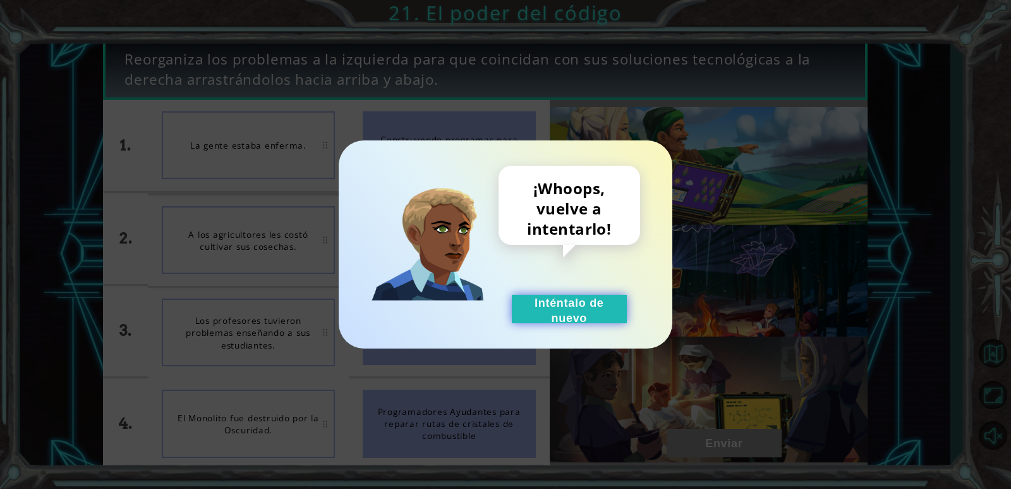
drag, startPoint x: 600, startPoint y: 300, endPoint x: 571, endPoint y: 296, distance: 29.3
click at [590, 296] on button "Inténtalo de nuevo" at bounding box center [569, 309] width 115 height 28
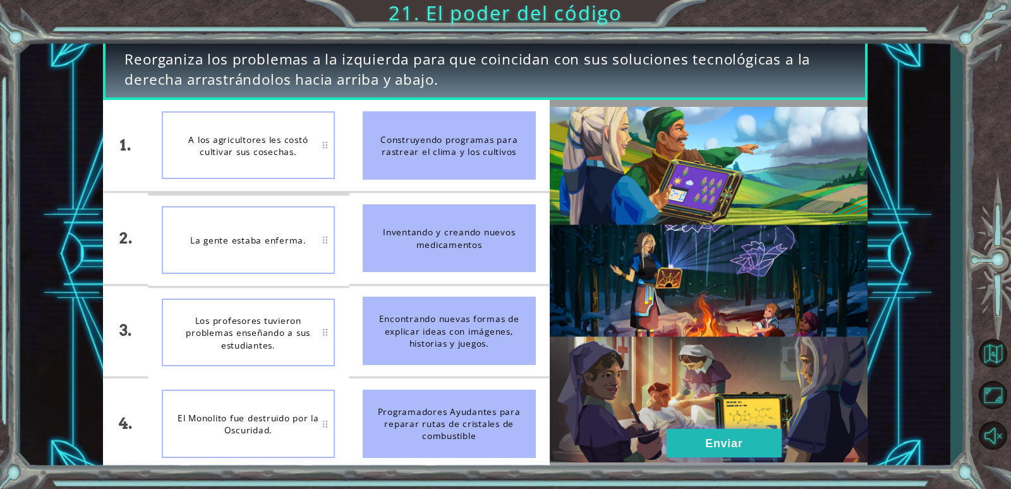
click at [717, 436] on button "Enviar" at bounding box center [724, 443] width 115 height 28
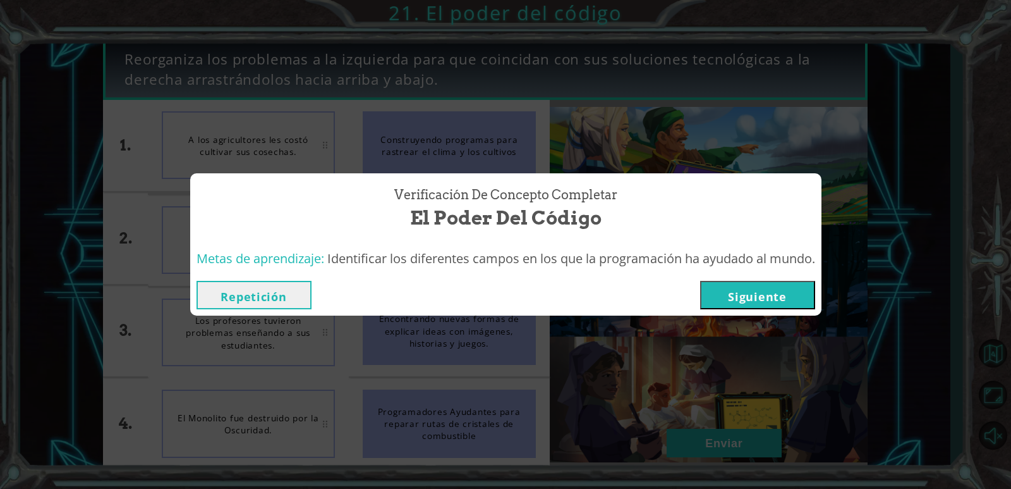
click at [763, 298] on button "Siguiente" at bounding box center [757, 295] width 115 height 28
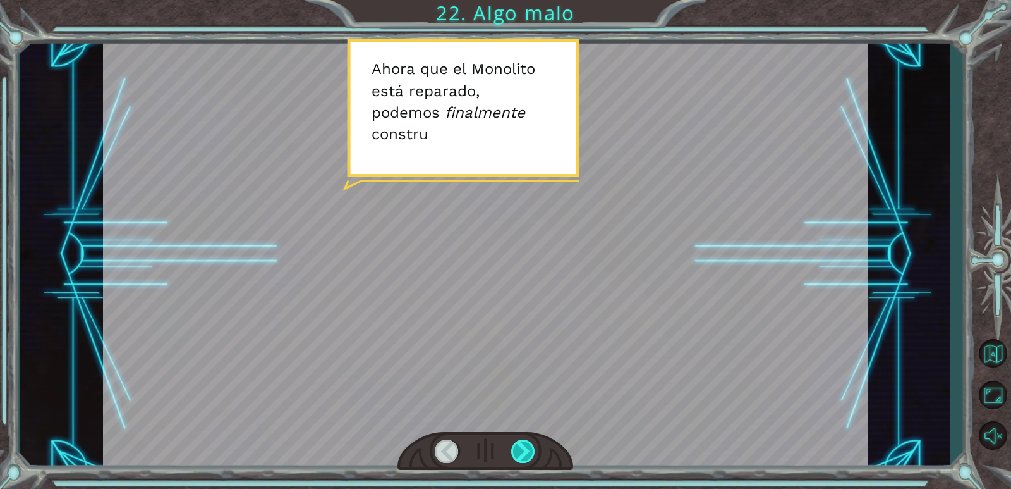
click at [523, 457] on div at bounding box center [523, 450] width 25 height 23
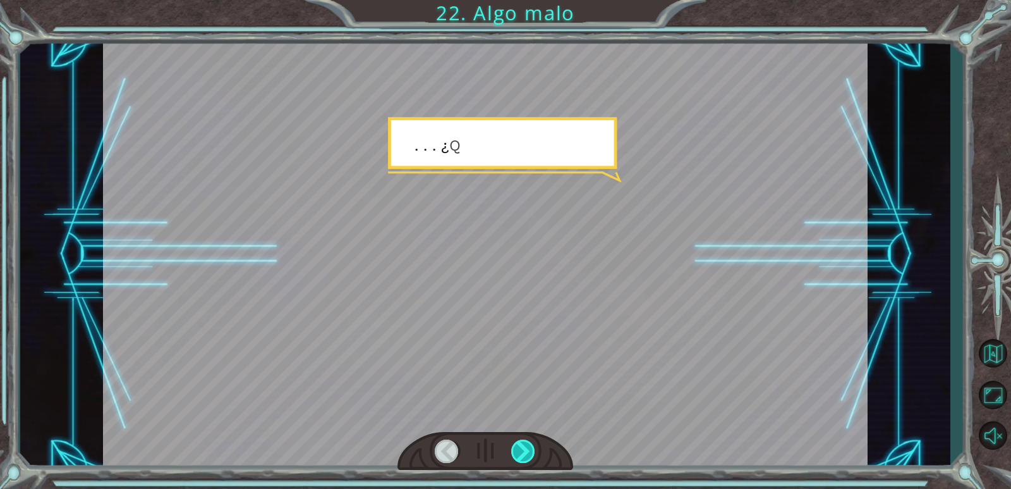
click at [523, 457] on div at bounding box center [523, 450] width 25 height 23
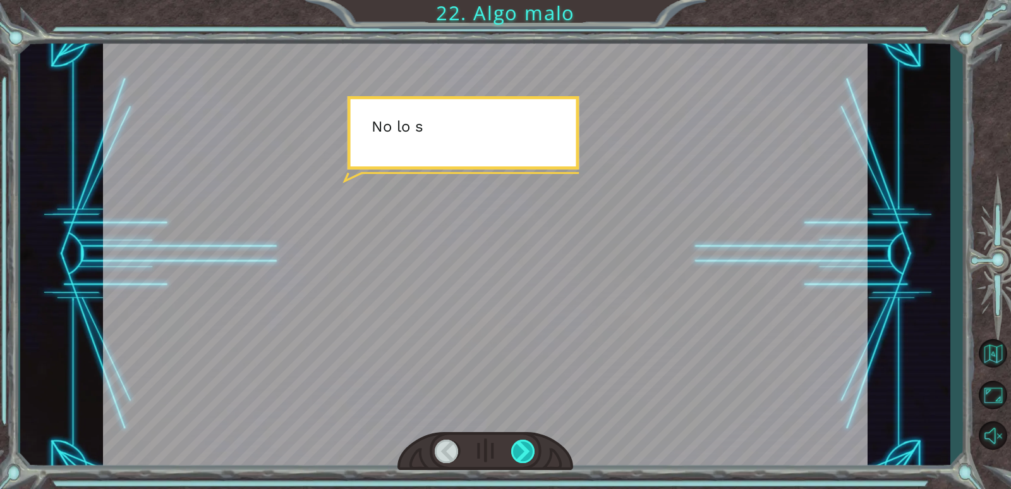
click at [523, 457] on div at bounding box center [523, 450] width 25 height 23
click at [523, 456] on div at bounding box center [523, 450] width 25 height 23
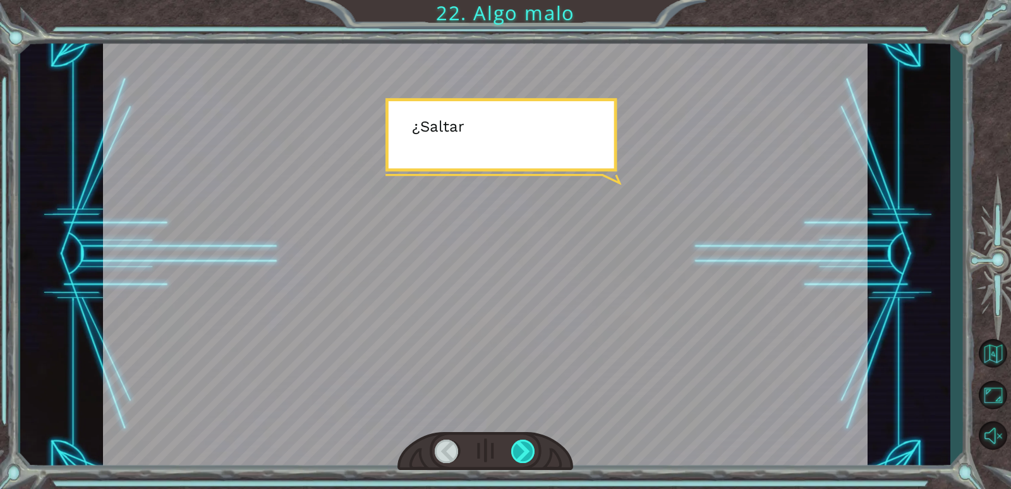
click at [523, 456] on div at bounding box center [523, 450] width 25 height 23
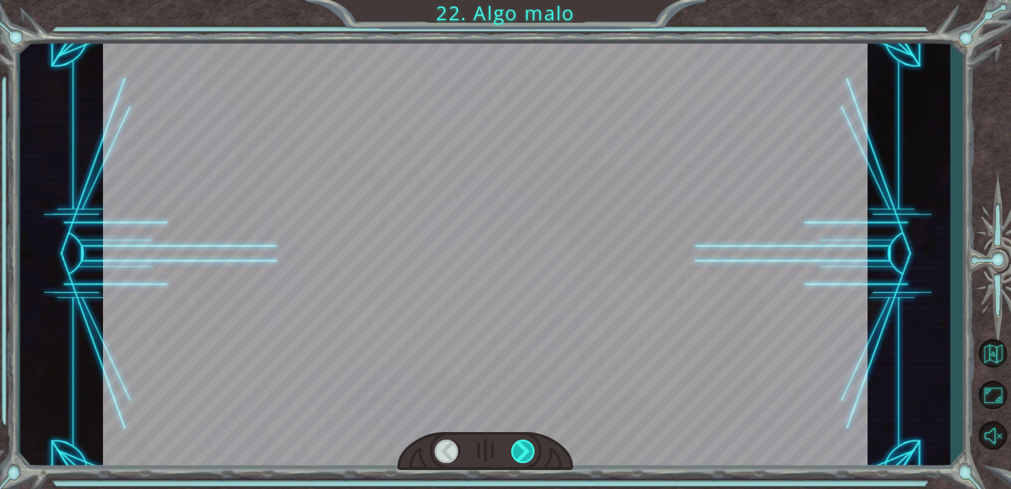
click at [523, 456] on div at bounding box center [523, 450] width 25 height 23
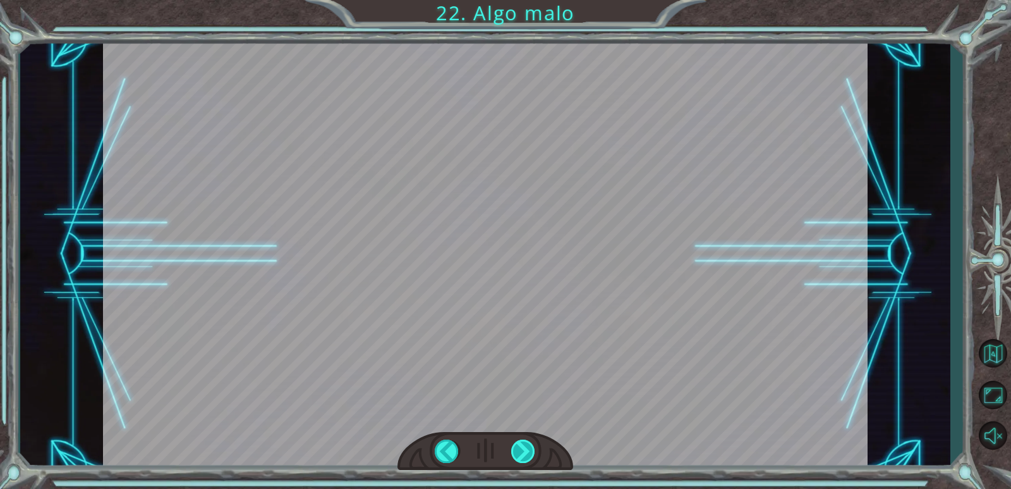
click at [523, 456] on div at bounding box center [523, 450] width 25 height 23
drag, startPoint x: 523, startPoint y: 456, endPoint x: 525, endPoint y: 467, distance: 10.9
click at [525, 467] on div at bounding box center [486, 451] width 176 height 39
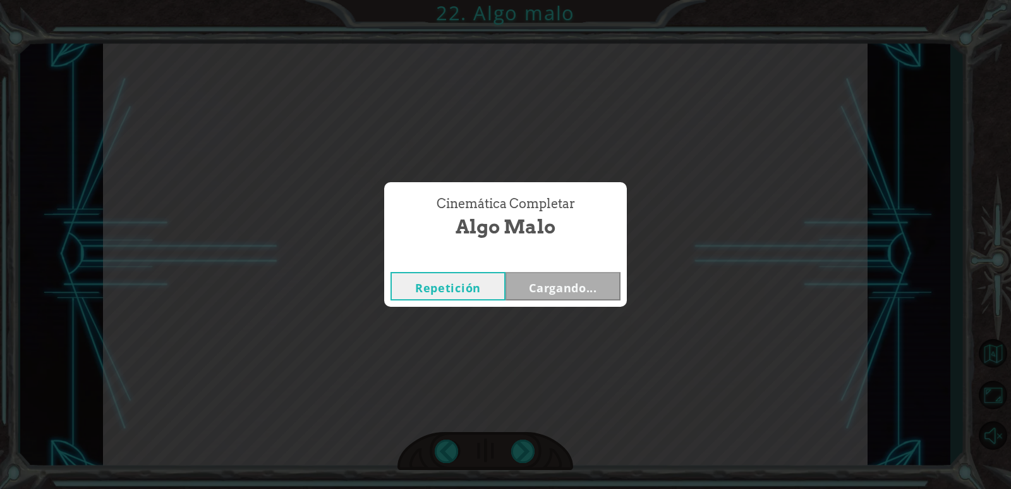
click at [527, 451] on div "Cinemática Completar Algo malo Repetición Cargando..." at bounding box center [505, 244] width 1011 height 489
click at [563, 281] on button "Siguiente" at bounding box center [563, 286] width 115 height 28
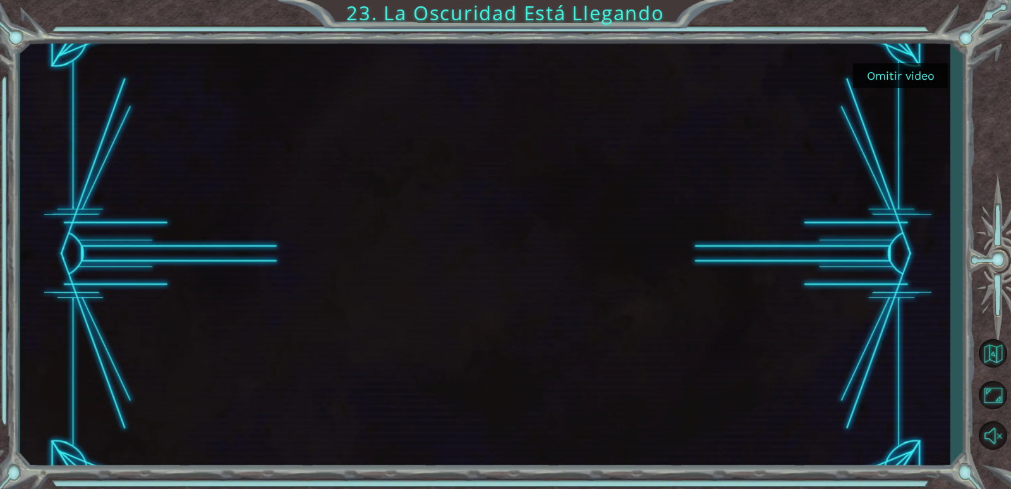
click at [922, 63] on button "Omitir video" at bounding box center [900, 75] width 95 height 25
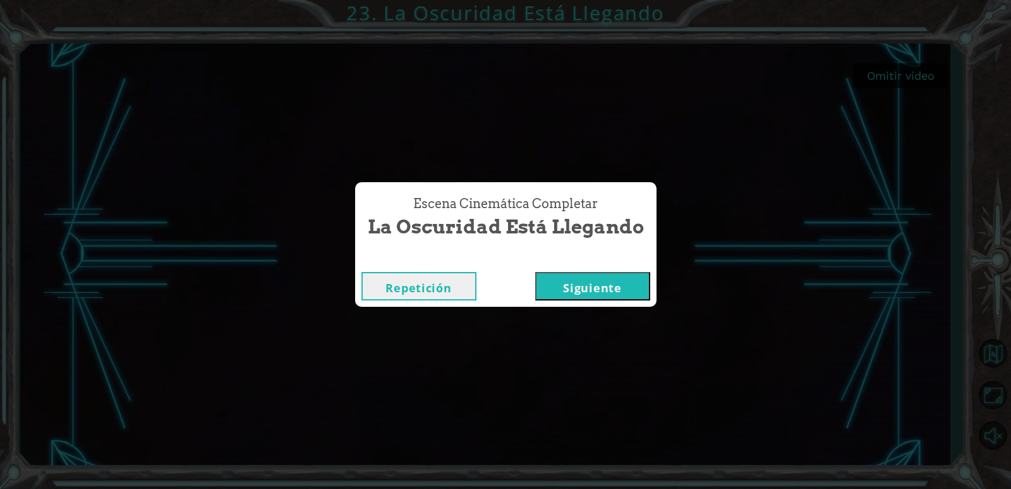
click at [600, 280] on button "Siguiente" at bounding box center [592, 286] width 115 height 28
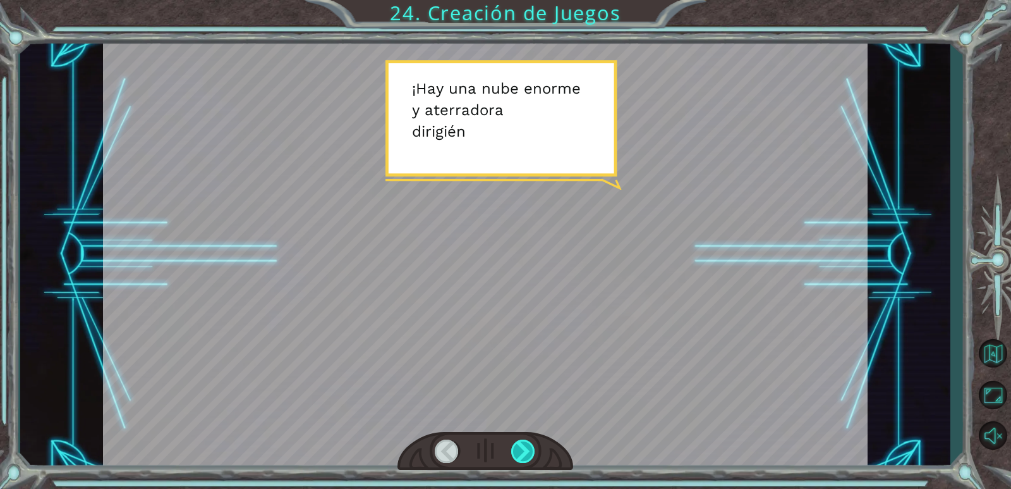
click at [526, 455] on div at bounding box center [523, 450] width 25 height 23
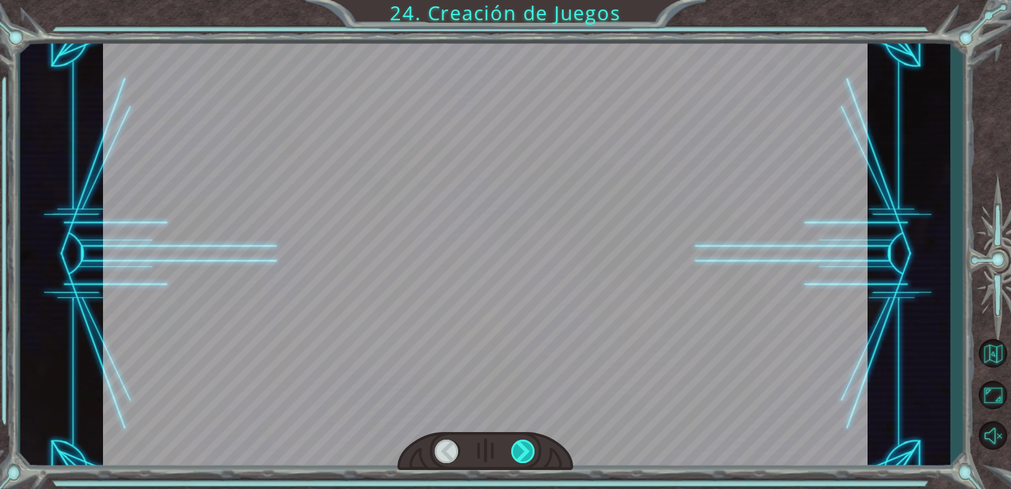
click at [528, 455] on div at bounding box center [523, 450] width 25 height 23
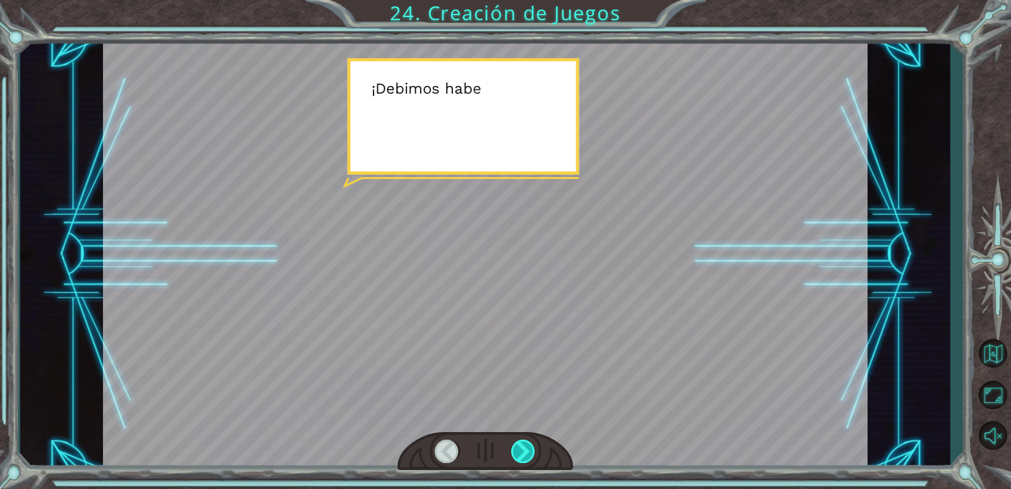
click at [528, 455] on div at bounding box center [523, 450] width 25 height 23
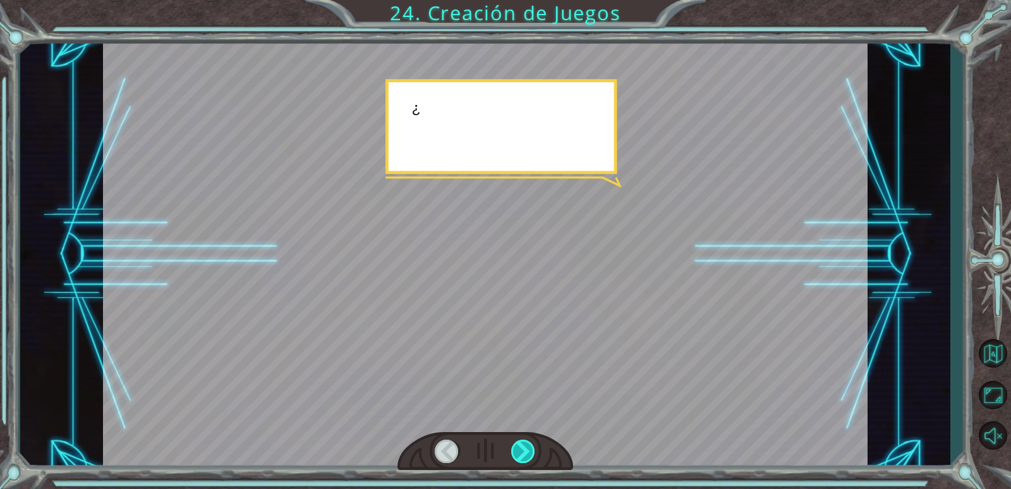
click at [528, 455] on div at bounding box center [523, 450] width 25 height 23
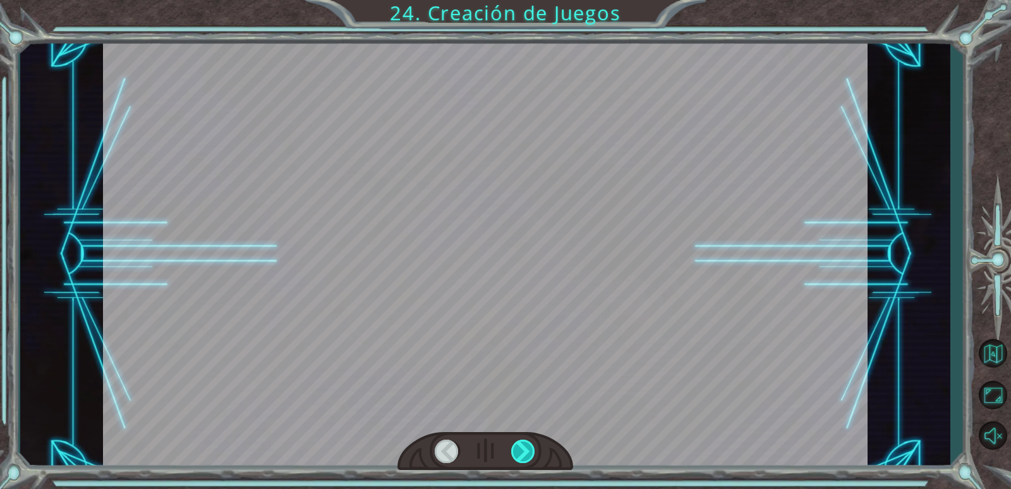
click at [528, 455] on div at bounding box center [523, 450] width 25 height 23
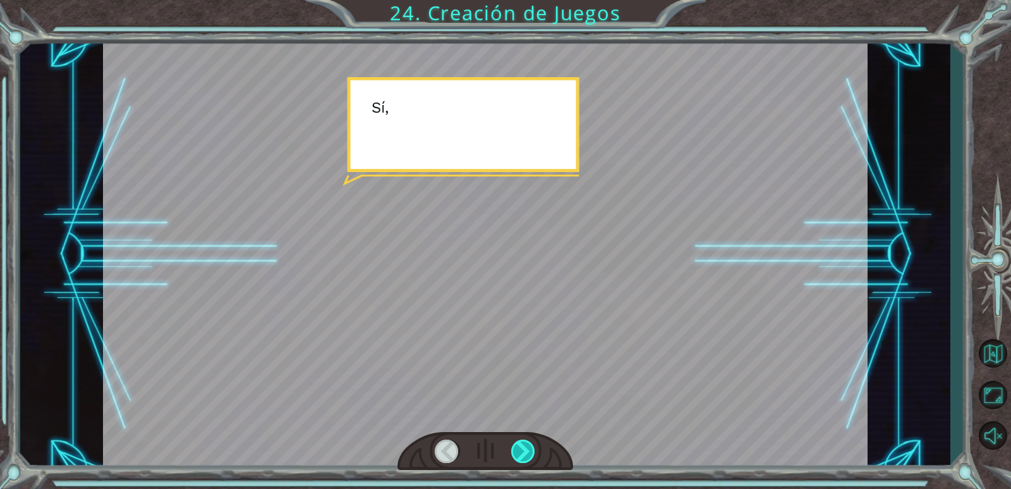
click at [528, 455] on div at bounding box center [523, 450] width 25 height 23
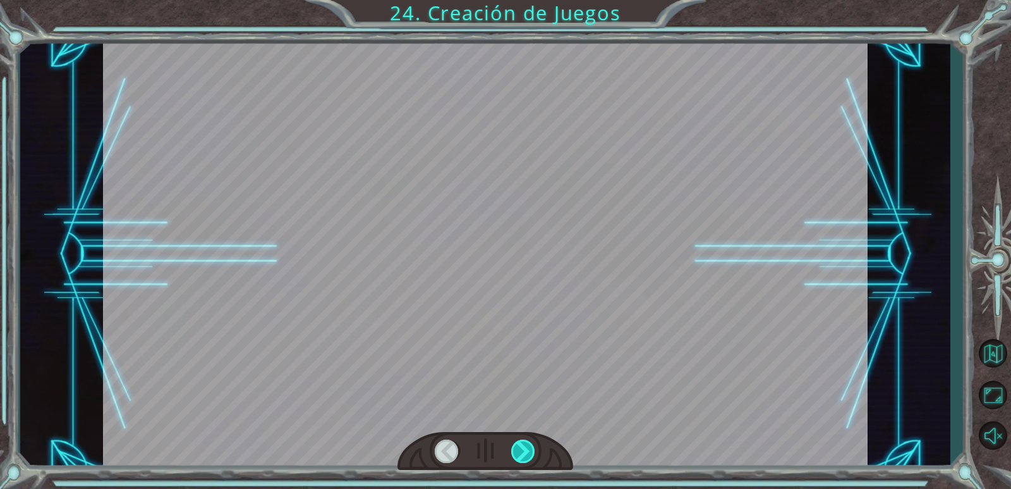
click at [528, 455] on div at bounding box center [523, 450] width 25 height 23
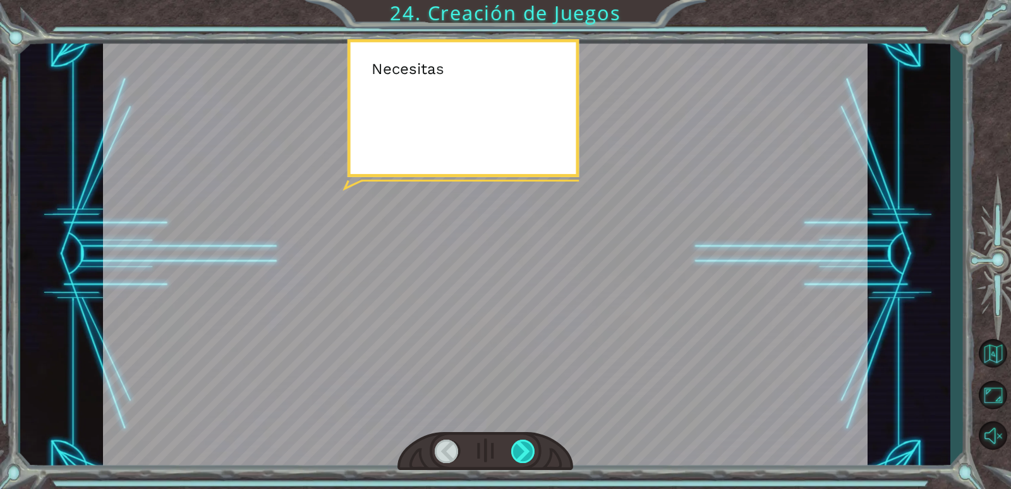
click at [528, 455] on div at bounding box center [523, 450] width 25 height 23
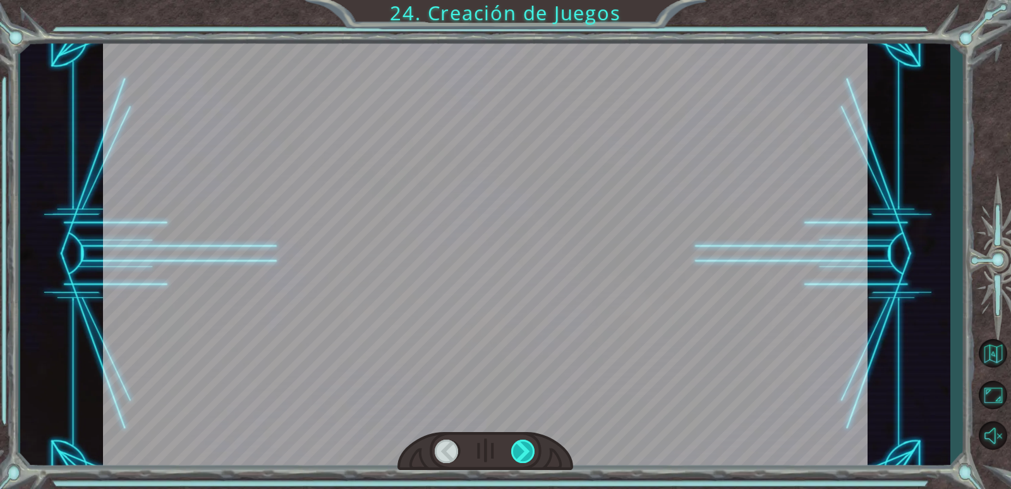
click at [528, 455] on div at bounding box center [523, 450] width 25 height 23
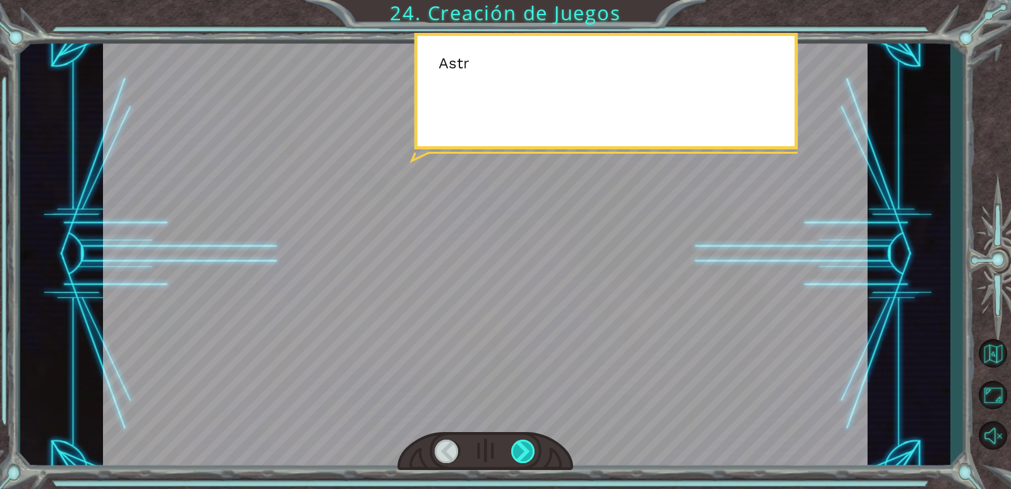
click at [528, 455] on div at bounding box center [523, 450] width 25 height 23
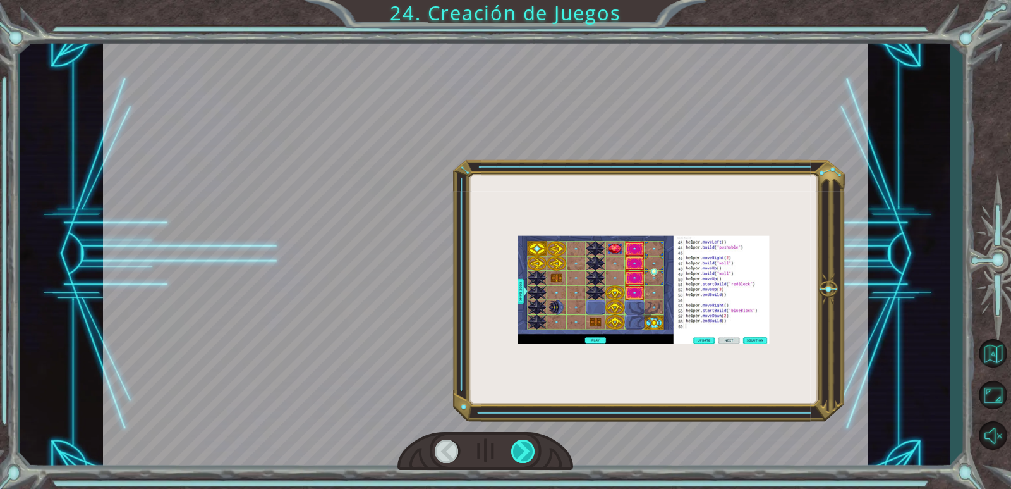
click at [528, 455] on div at bounding box center [523, 450] width 25 height 23
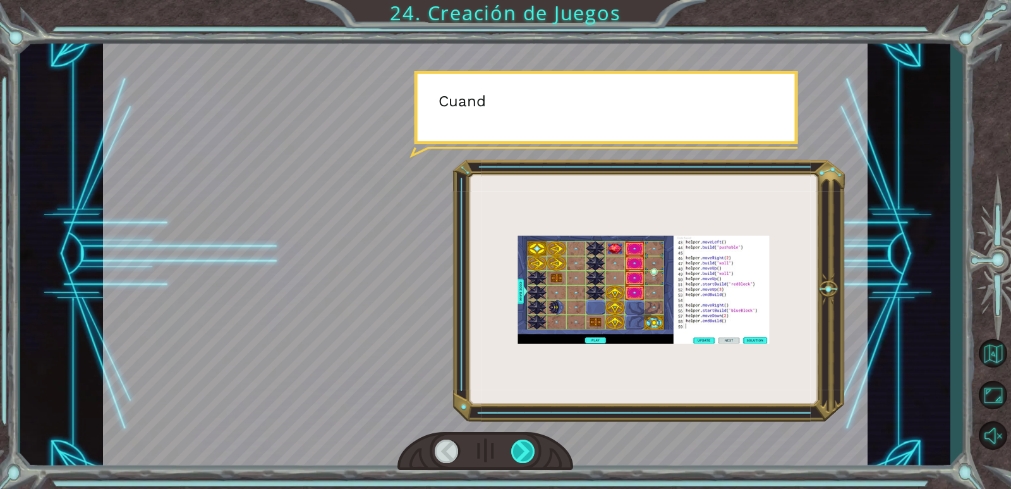
click at [528, 455] on div at bounding box center [523, 450] width 25 height 23
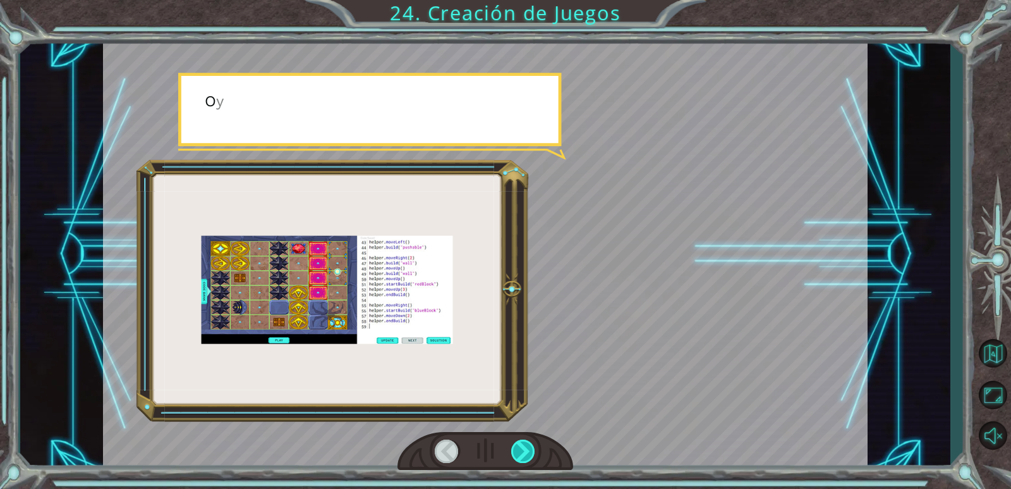
click at [529, 453] on div at bounding box center [523, 450] width 25 height 23
click at [530, 451] on div at bounding box center [523, 450] width 25 height 23
drag, startPoint x: 530, startPoint y: 451, endPoint x: 533, endPoint y: 444, distance: 7.6
click at [532, 448] on div at bounding box center [523, 450] width 25 height 23
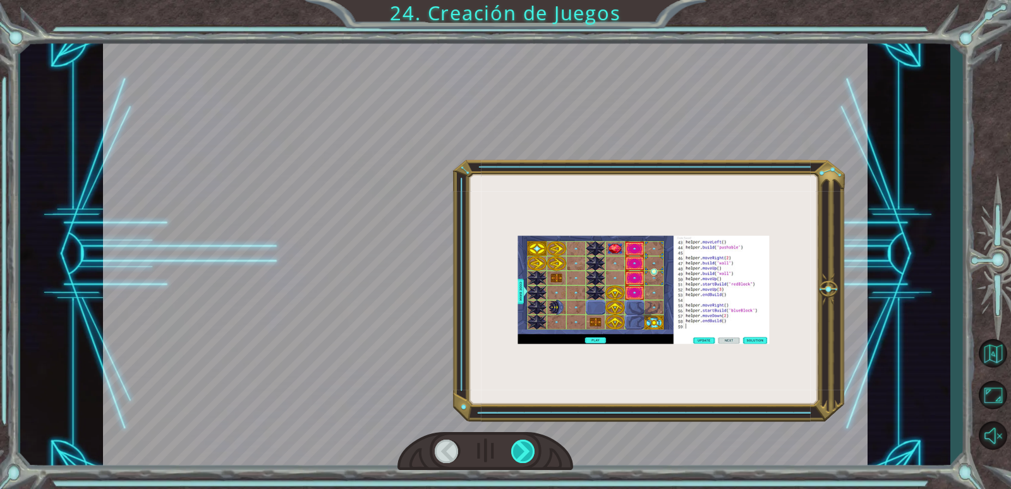
click at [534, 443] on div at bounding box center [523, 450] width 25 height 23
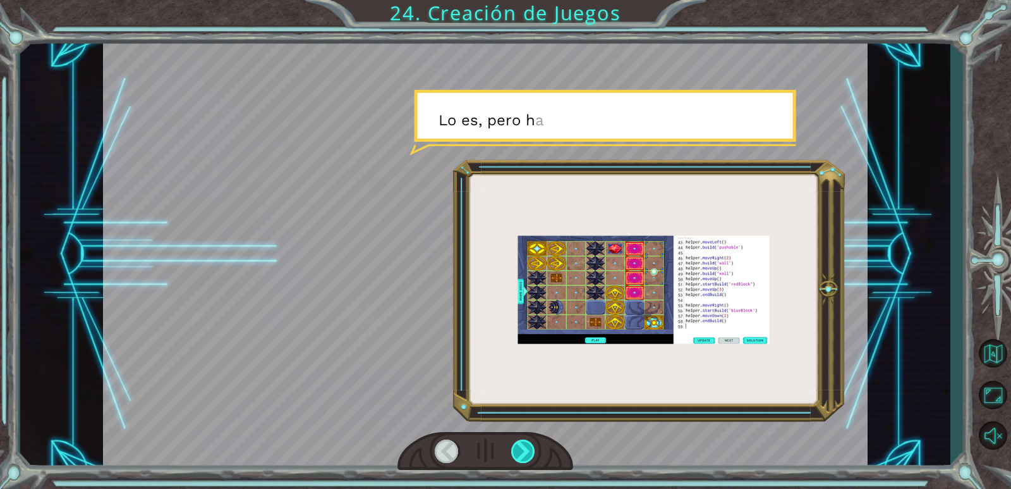
click at [534, 443] on div at bounding box center [523, 450] width 25 height 23
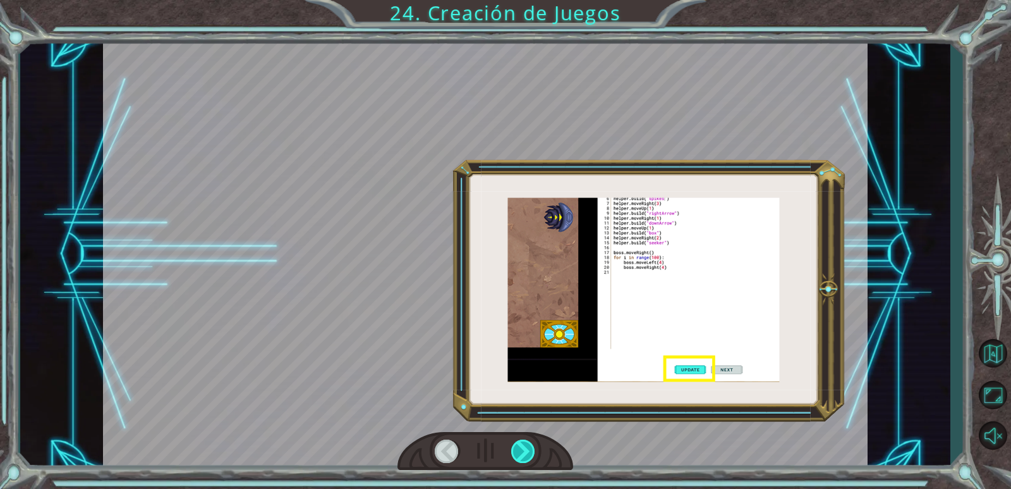
click at [534, 443] on div at bounding box center [523, 450] width 25 height 23
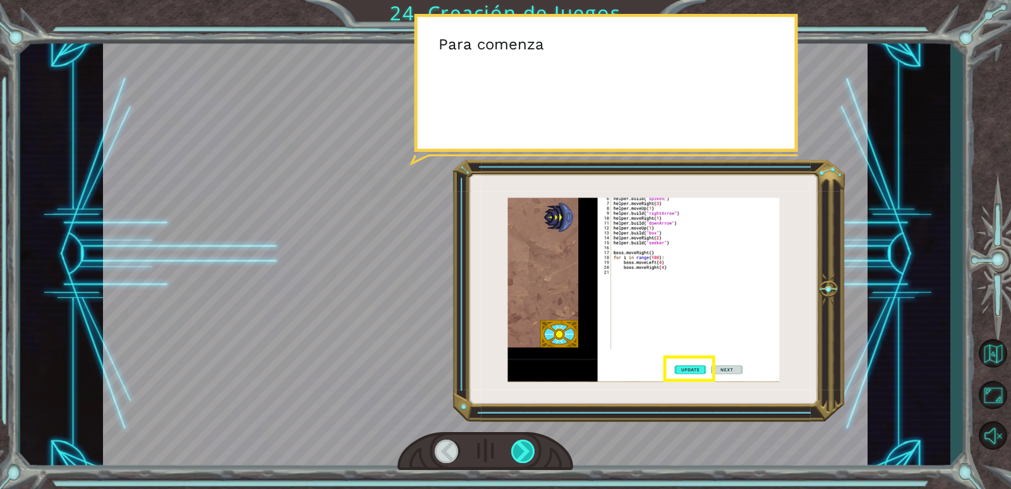
click at [534, 443] on div at bounding box center [523, 450] width 25 height 23
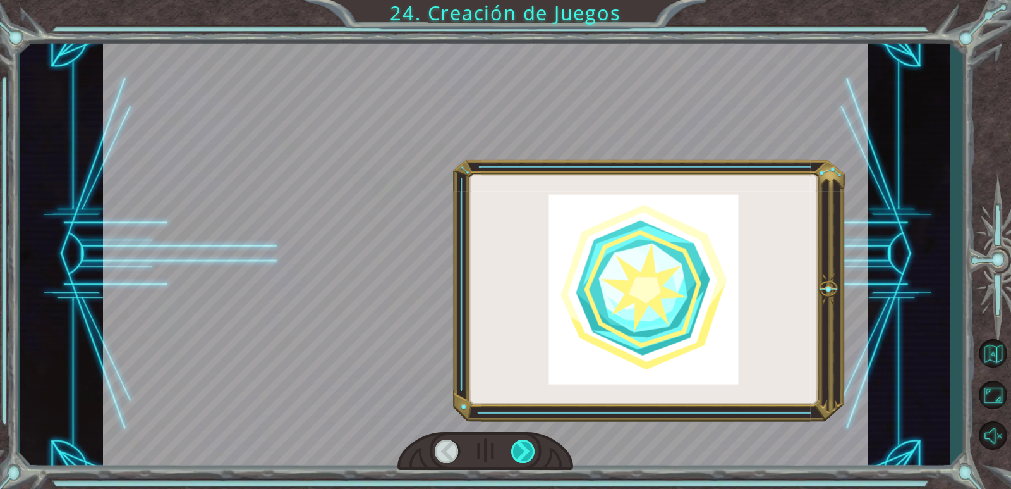
click at [534, 443] on div at bounding box center [523, 450] width 25 height 23
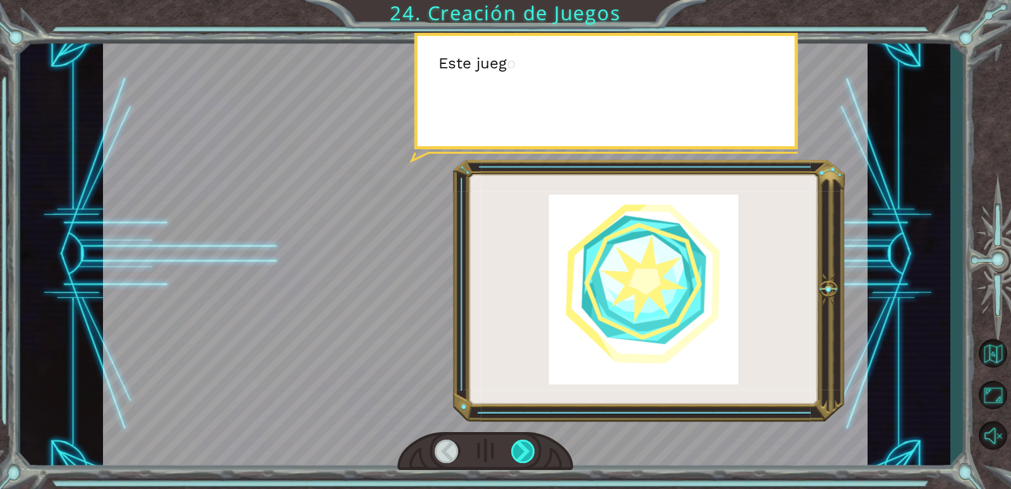
click at [534, 443] on div at bounding box center [523, 450] width 25 height 23
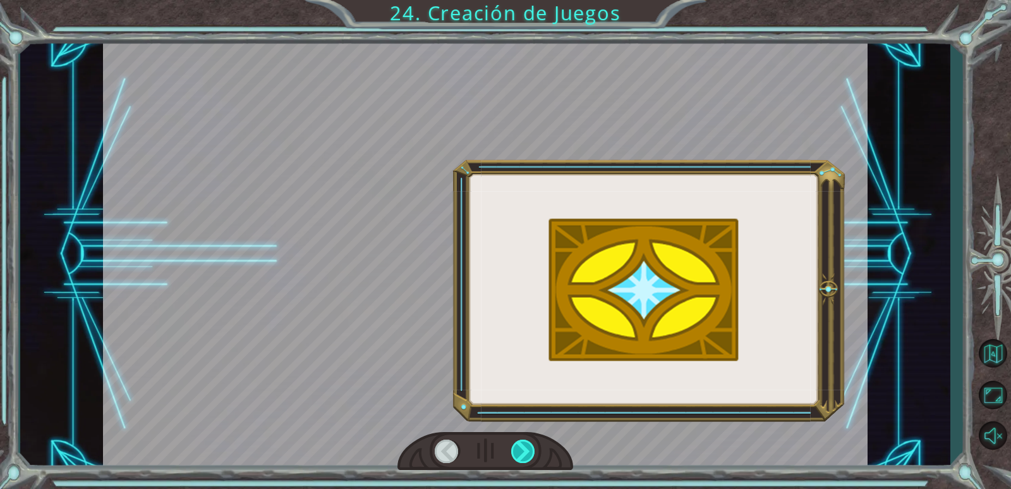
click at [533, 443] on div at bounding box center [523, 450] width 25 height 23
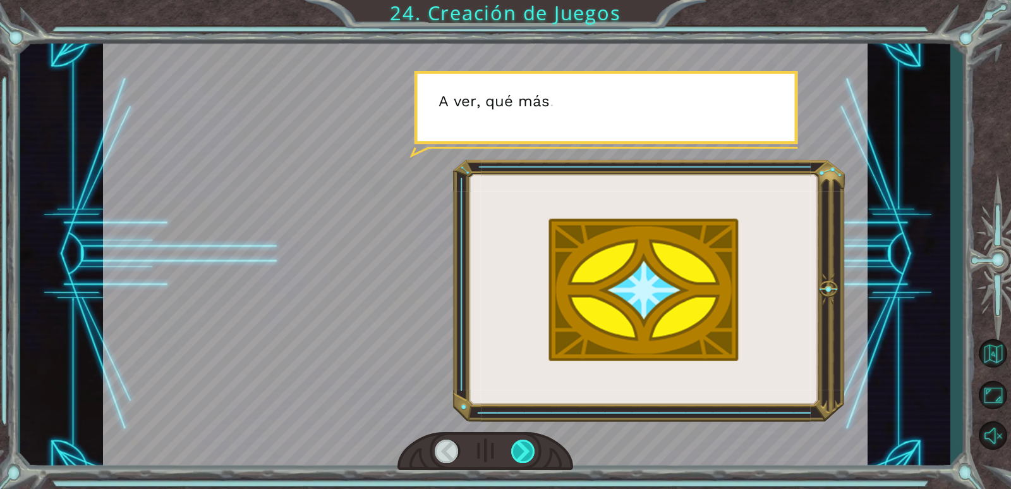
click at [533, 443] on div at bounding box center [523, 450] width 25 height 23
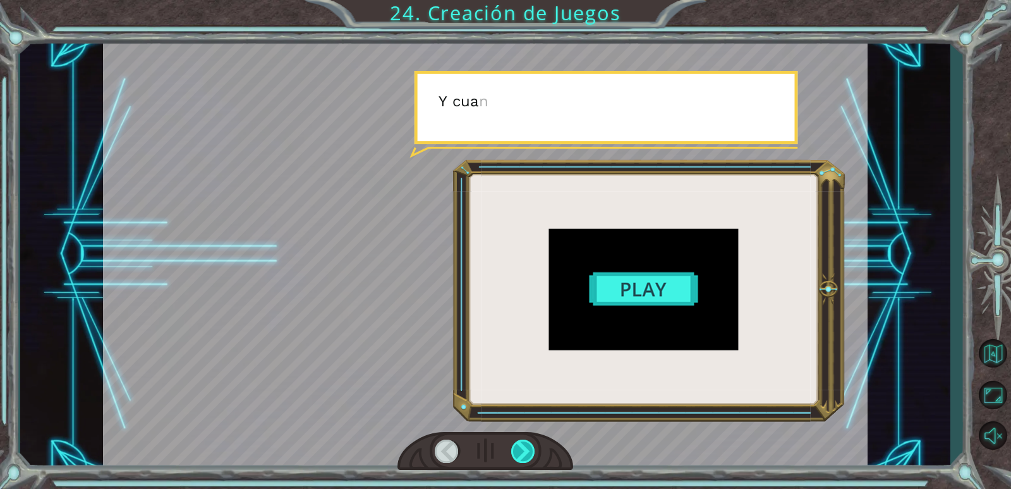
click at [533, 443] on div at bounding box center [523, 450] width 25 height 23
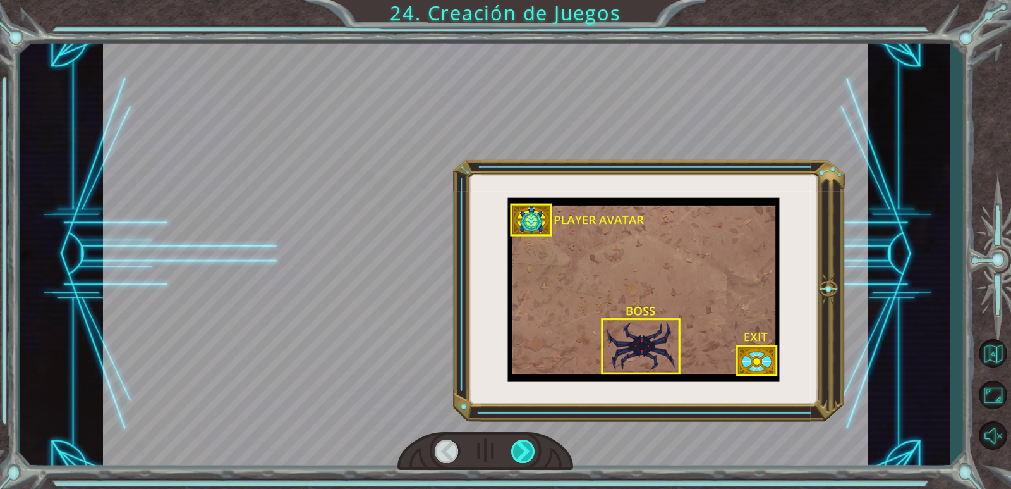
click at [533, 443] on div at bounding box center [523, 450] width 25 height 23
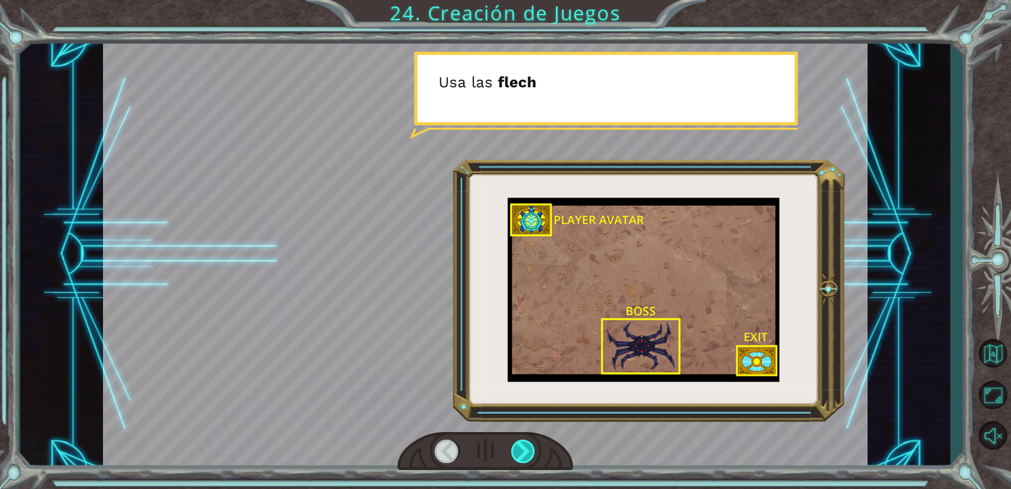
click at [533, 443] on div at bounding box center [523, 450] width 25 height 23
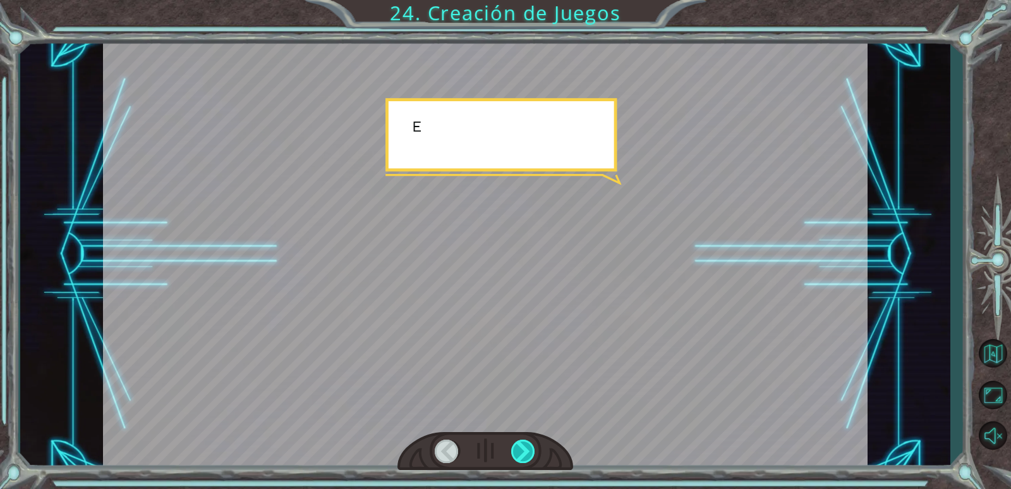
click at [533, 443] on div at bounding box center [523, 450] width 25 height 23
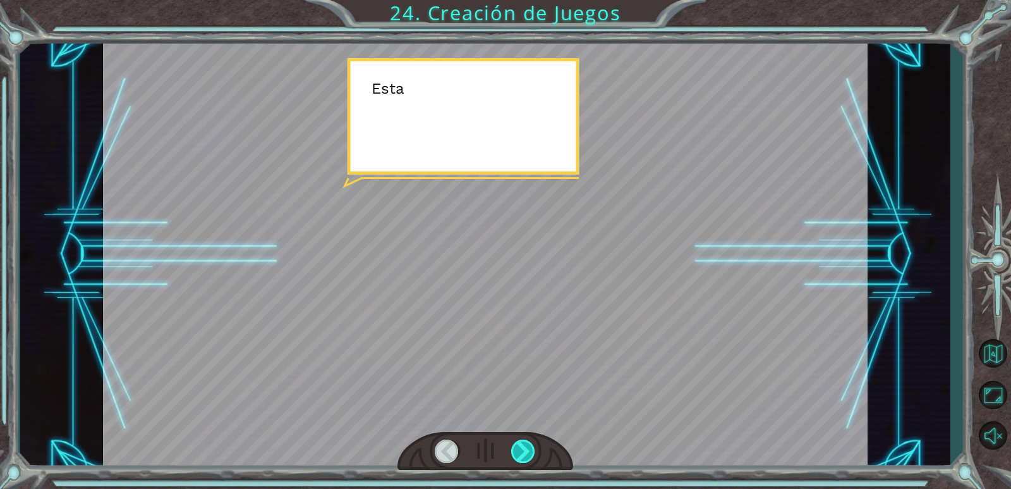
click at [533, 443] on div at bounding box center [523, 450] width 25 height 23
click at [525, 446] on div at bounding box center [523, 450] width 25 height 23
click at [523, 446] on div at bounding box center [523, 450] width 25 height 23
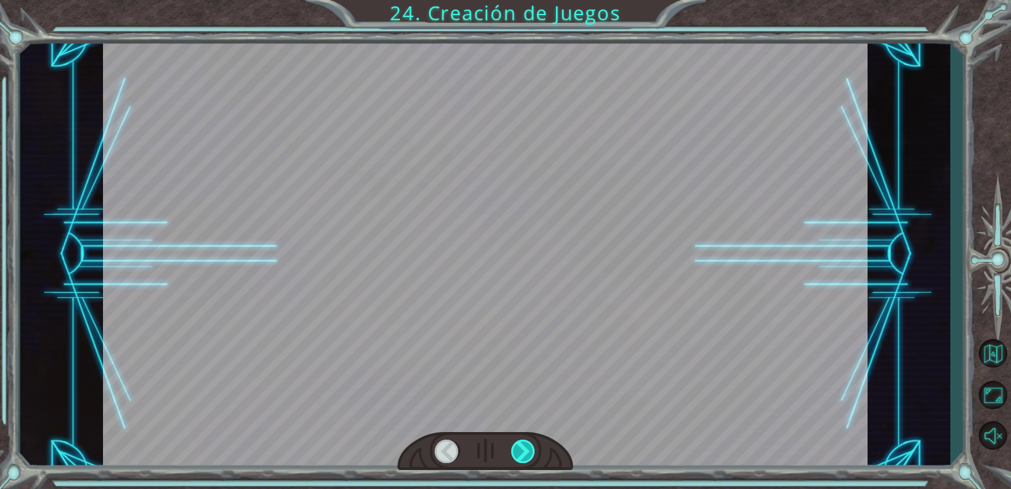
click at [523, 446] on div at bounding box center [523, 450] width 25 height 23
click at [522, 445] on div at bounding box center [523, 450] width 25 height 23
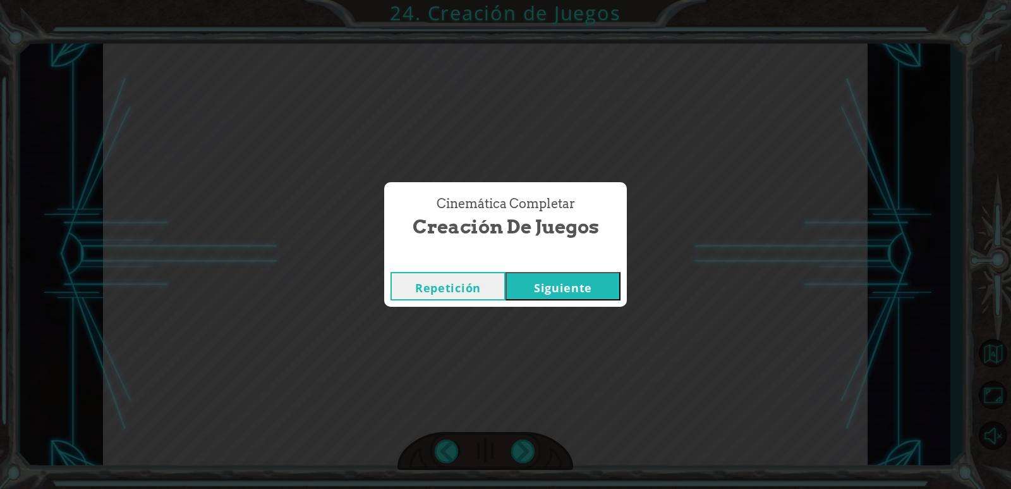
click at [573, 283] on button "Siguiente" at bounding box center [563, 286] width 115 height 28
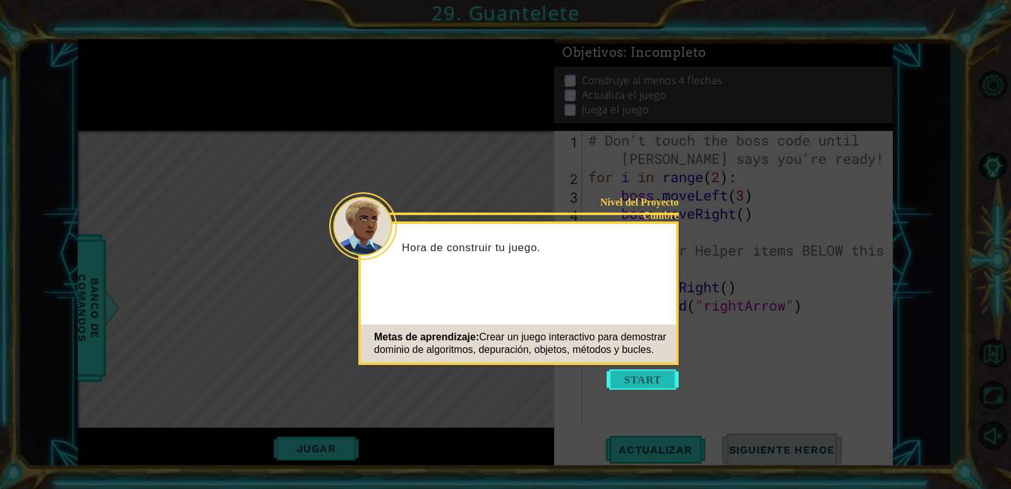
click at [633, 384] on button "Start" at bounding box center [643, 379] width 72 height 20
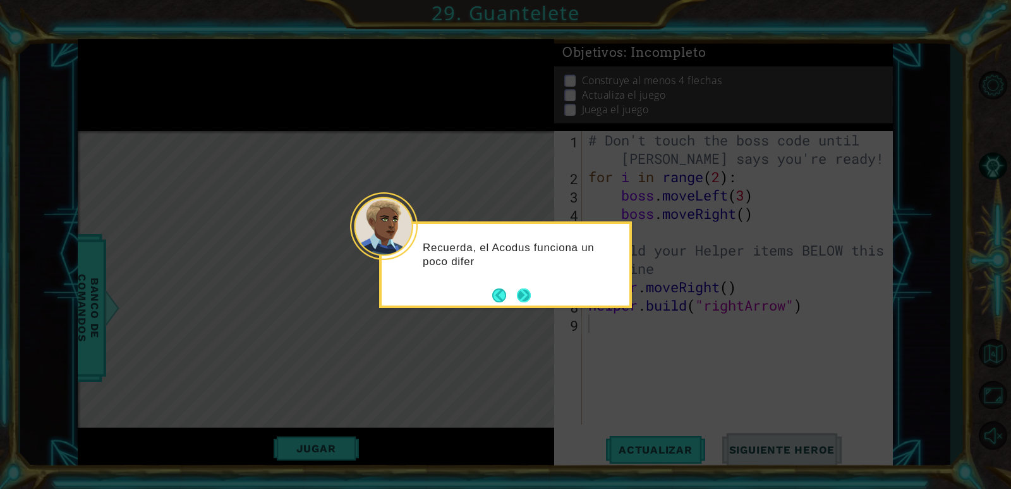
click at [526, 292] on button "Next" at bounding box center [524, 295] width 14 height 14
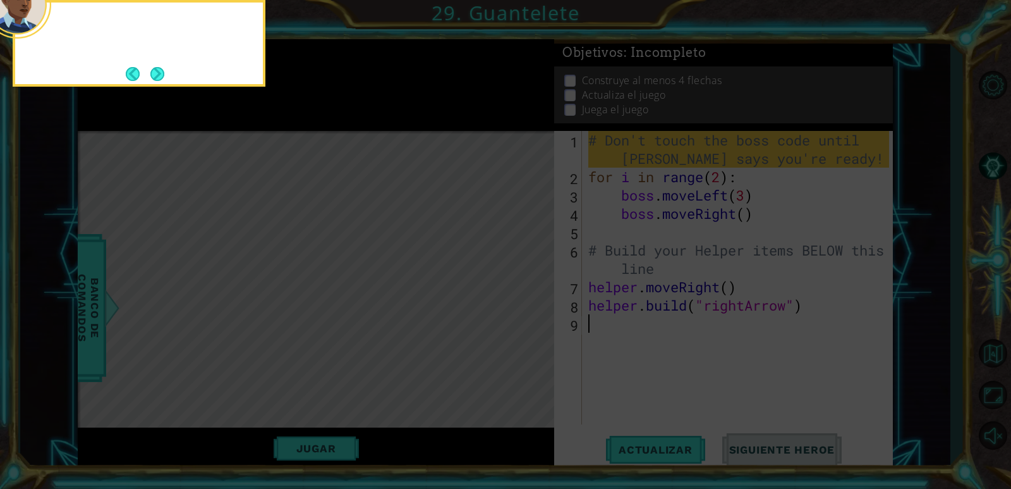
drag, startPoint x: 525, startPoint y: 291, endPoint x: 518, endPoint y: 299, distance: 10.3
click at [522, 295] on icon at bounding box center [505, 72] width 1011 height 831
click at [162, 70] on button "Next" at bounding box center [157, 74] width 14 height 14
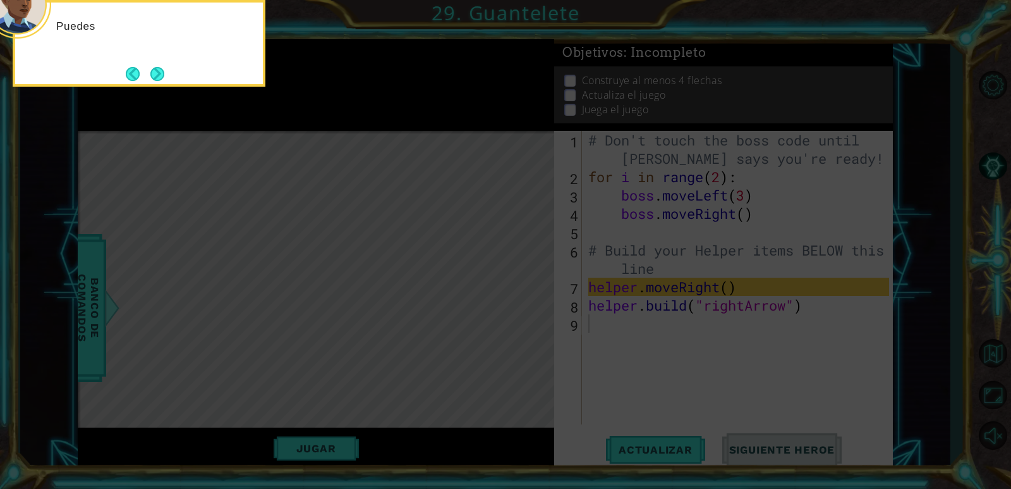
click at [388, 109] on icon at bounding box center [505, 72] width 1011 height 831
click at [159, 73] on button "Next" at bounding box center [157, 74] width 14 height 14
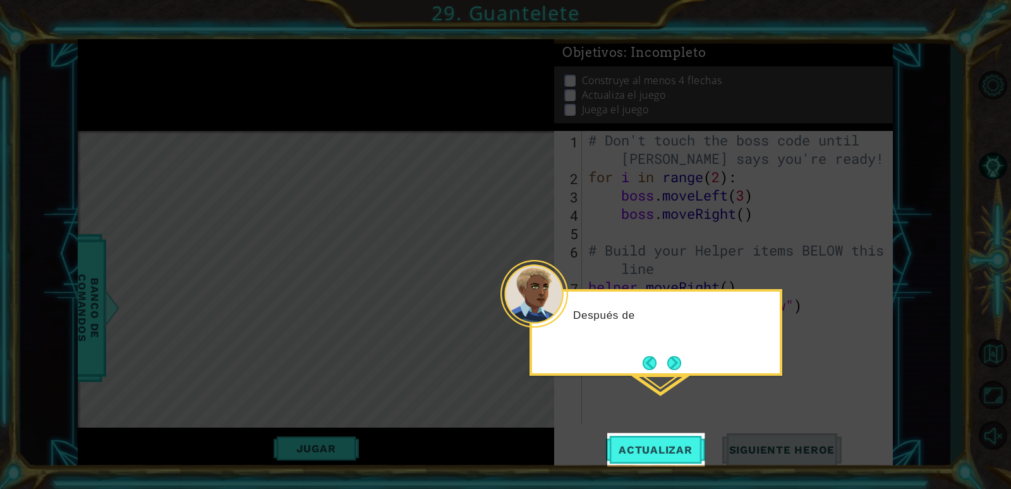
drag, startPoint x: 178, startPoint y: 83, endPoint x: 206, endPoint y: 95, distance: 30.3
click at [190, 87] on icon at bounding box center [505, 244] width 1011 height 489
click at [674, 363] on button "Next" at bounding box center [675, 363] width 14 height 14
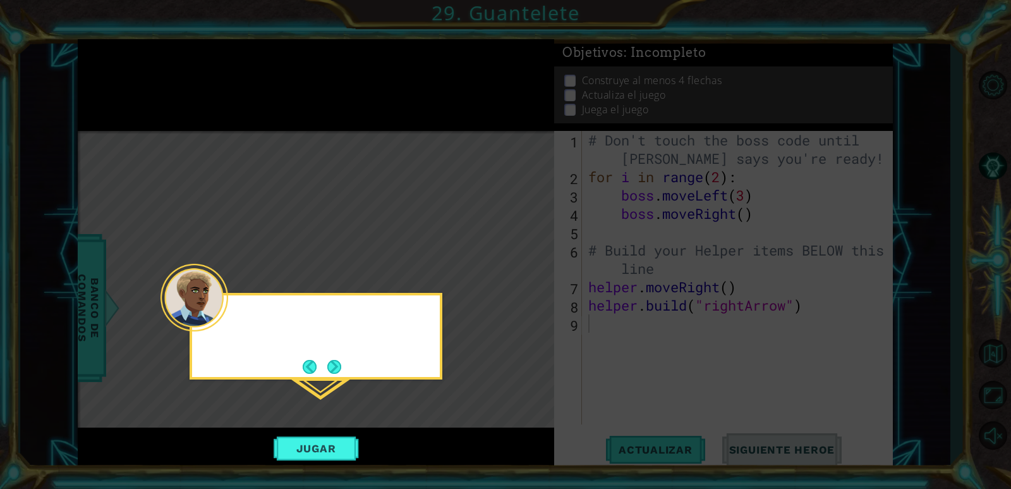
click at [674, 363] on icon at bounding box center [505, 244] width 1011 height 489
click at [333, 350] on div "Presiona el botón PLAY cuando estés" at bounding box center [316, 322] width 248 height 55
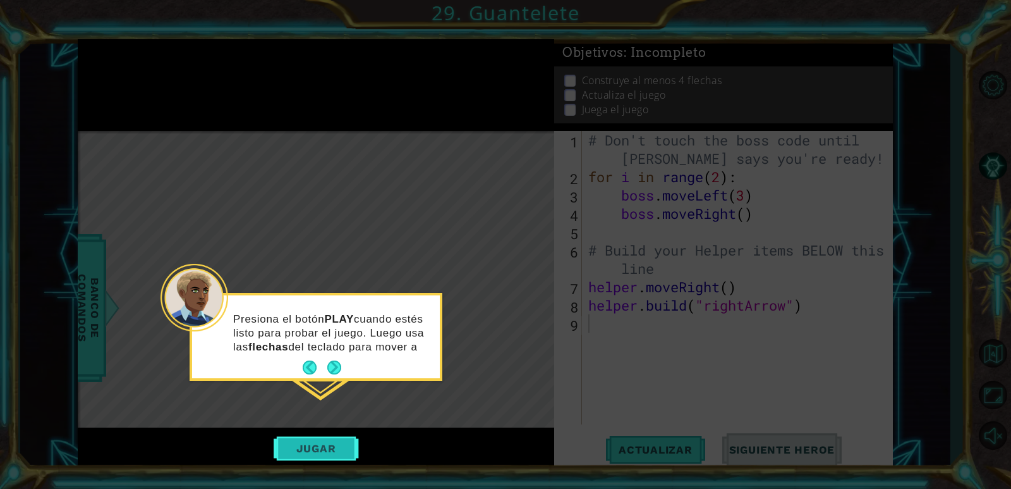
click at [340, 440] on button "Jugar" at bounding box center [316, 448] width 85 height 24
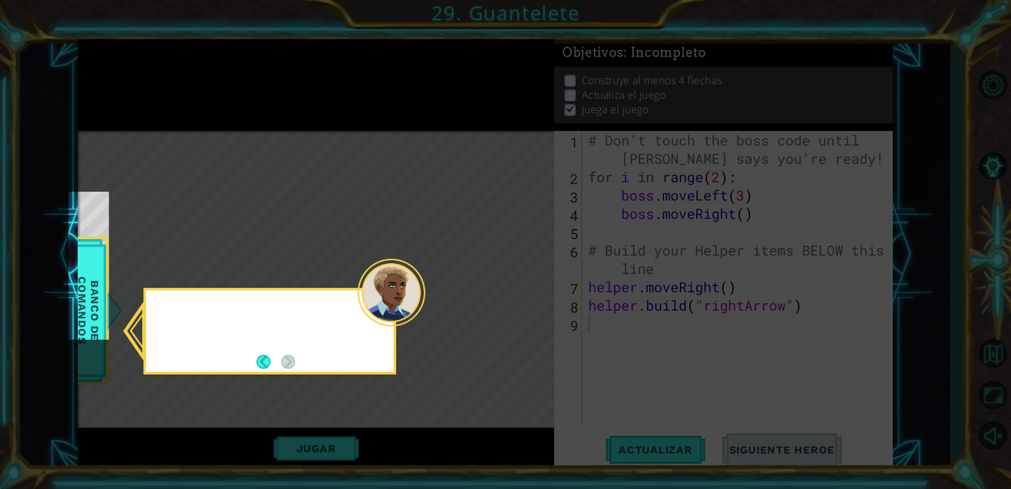
scroll to position [45, 0]
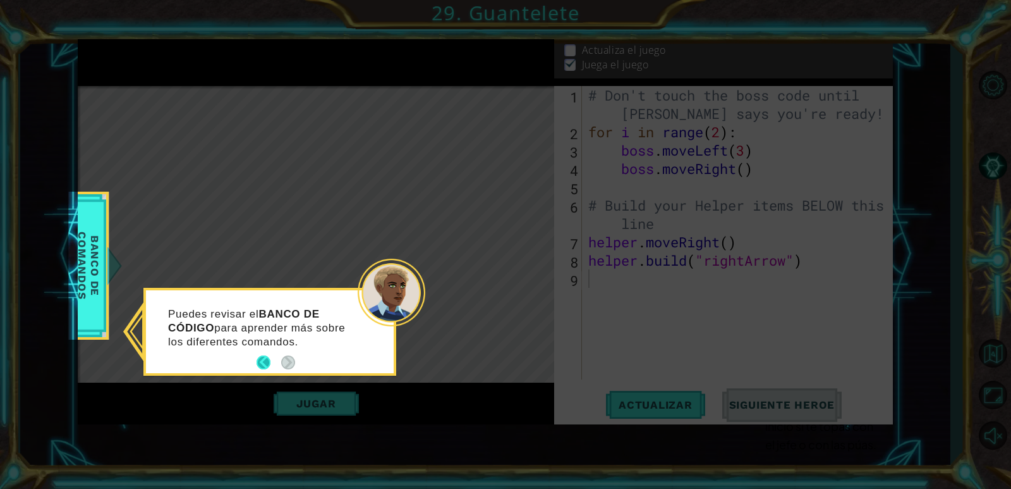
click at [268, 363] on button "Back" at bounding box center [269, 362] width 25 height 14
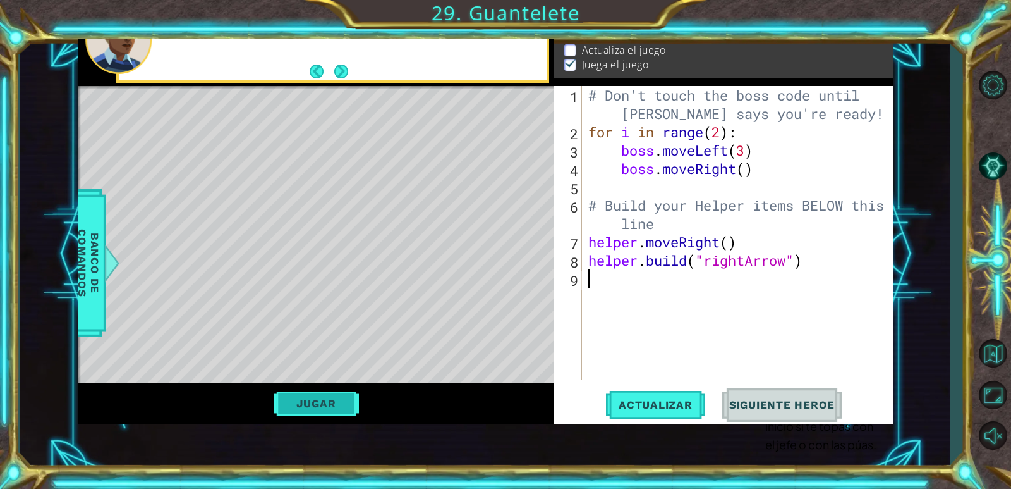
click at [315, 409] on button "Jugar" at bounding box center [316, 403] width 85 height 24
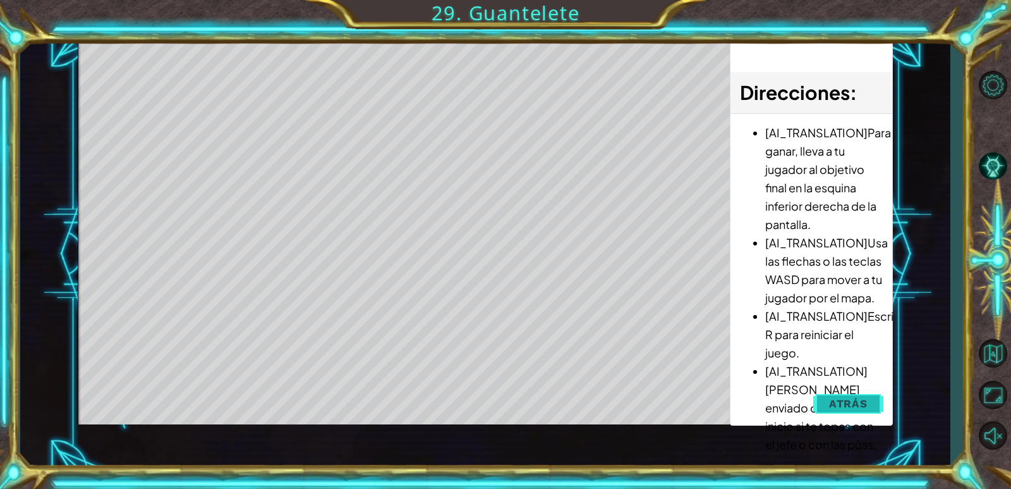
click at [862, 405] on span "Atrás" at bounding box center [848, 403] width 39 height 13
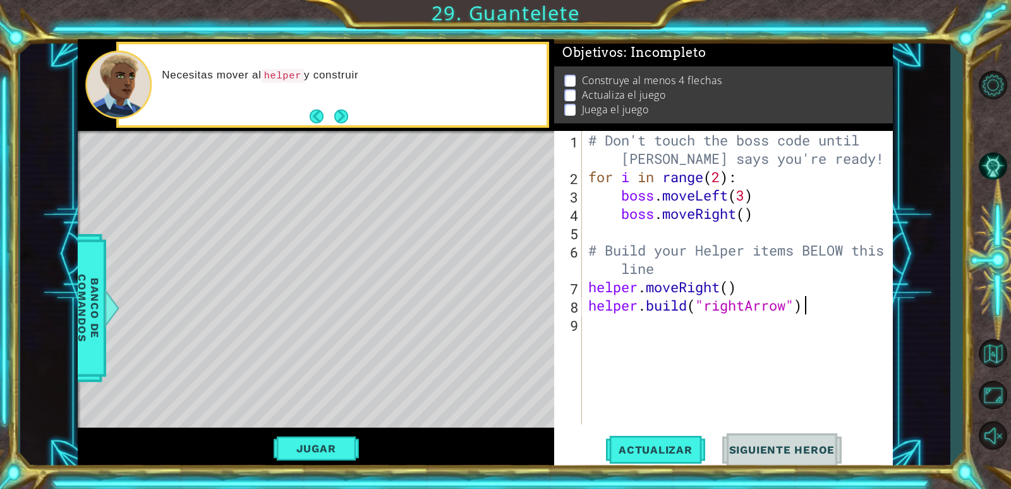
drag, startPoint x: 770, startPoint y: 303, endPoint x: 836, endPoint y: 320, distance: 67.8
click at [685, 288] on div "# Don't touch the boss code until [PERSON_NAME] says you're ready! for i in ran…" at bounding box center [741, 305] width 310 height 348
drag, startPoint x: 833, startPoint y: 319, endPoint x: 840, endPoint y: 305, distance: 15.3
click at [761, 307] on div "# Don't touch the boss code until [PERSON_NAME] says you're ready! for i in ran…" at bounding box center [741, 305] width 310 height 348
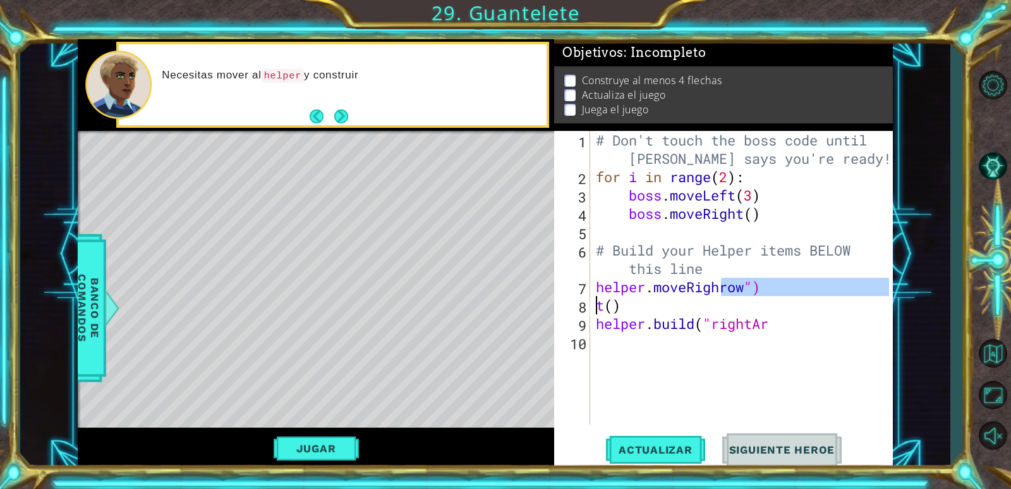
type textarea "helper.moveRighrow") t()"
click at [807, 346] on div "# Don't touch the boss code until [PERSON_NAME] says you're ready! for i in ran…" at bounding box center [745, 305] width 302 height 348
drag, startPoint x: 797, startPoint y: 328, endPoint x: 597, endPoint y: 276, distance: 205.9
click at [551, 279] on div "1 ההההההההההההההההההההההההההההההההההההההההההההההההההההההההההההההההההההההההההההה…" at bounding box center [485, 254] width 815 height 430
type textarea "helper.moveRighrow") t()"
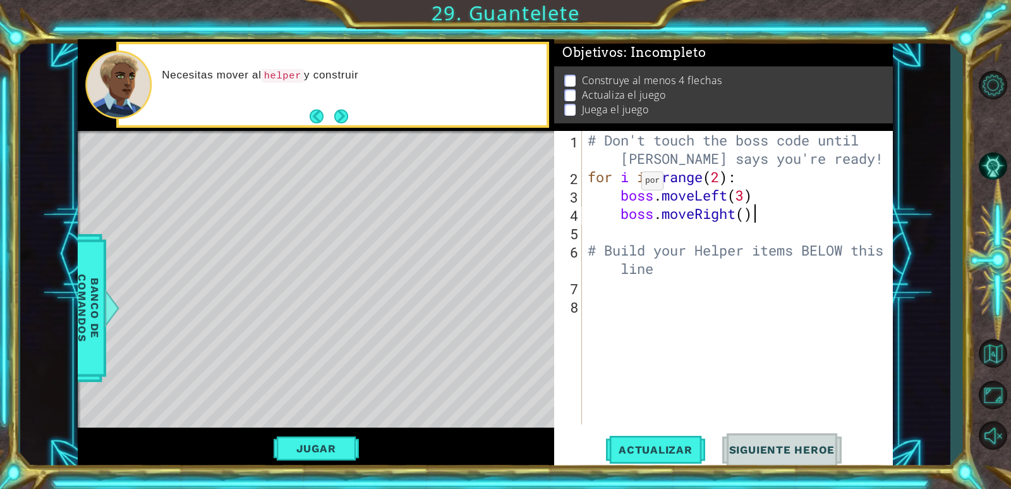
drag, startPoint x: 785, startPoint y: 204, endPoint x: 617, endPoint y: 178, distance: 170.1
click at [618, 181] on div "# Don't touch the boss code until [PERSON_NAME] says you're ready! for i in ran…" at bounding box center [740, 305] width 310 height 348
type textarea "for i in range(2): boss.moveLeft(3)"
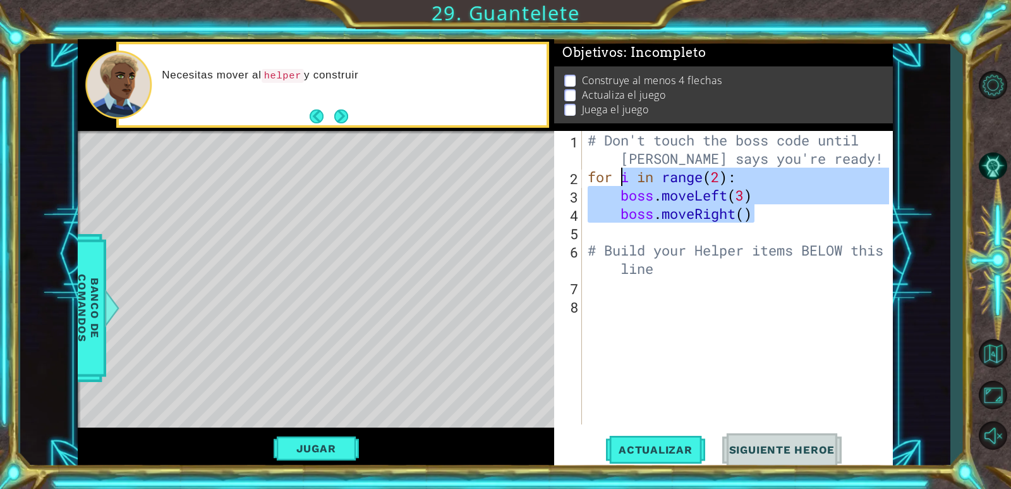
click at [795, 240] on div "# Don't touch the boss code until [PERSON_NAME] says you're ready! for i in ran…" at bounding box center [740, 305] width 310 height 348
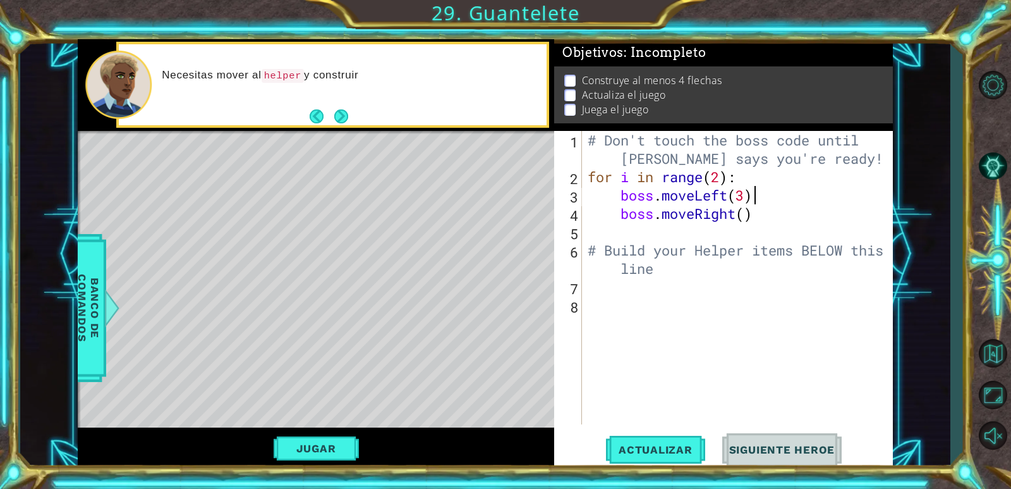
drag, startPoint x: 760, startPoint y: 201, endPoint x: 760, endPoint y: 215, distance: 13.9
click at [755, 209] on div "# Don't touch the boss code until [PERSON_NAME] says you're ready! for i in ran…" at bounding box center [740, 305] width 310 height 348
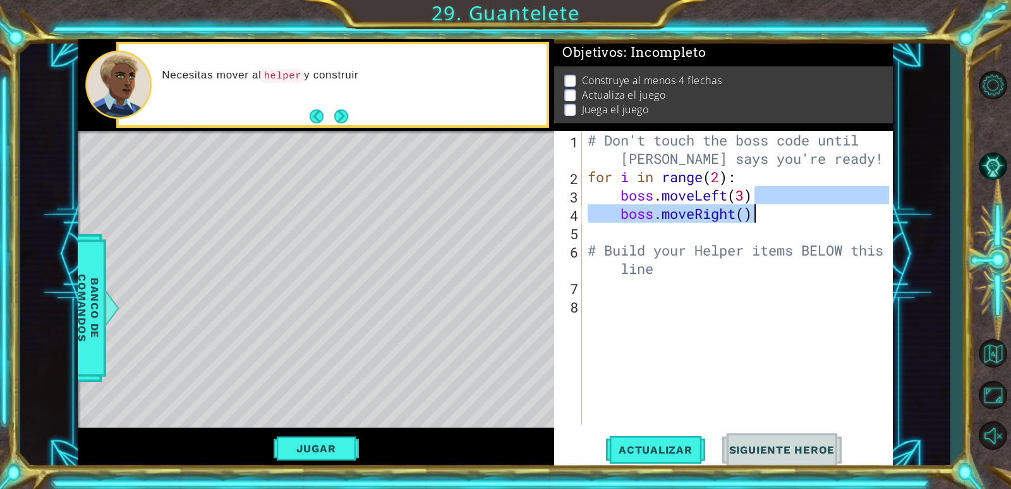
type textarea "boss.moveRight()"
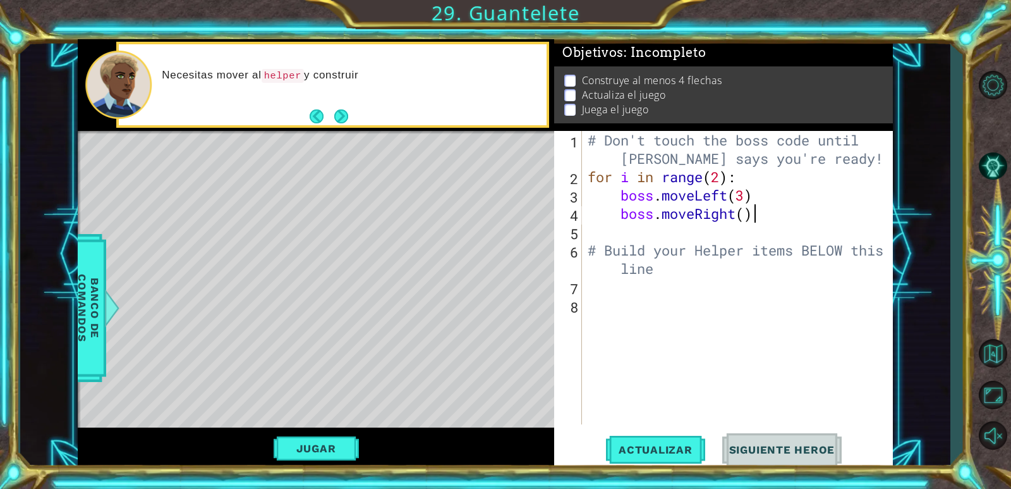
click at [709, 289] on div "# Don't touch the boss code until [PERSON_NAME] says you're ready! for i in ran…" at bounding box center [740, 305] width 310 height 348
drag, startPoint x: 774, startPoint y: 212, endPoint x: 571, endPoint y: 180, distance: 205.5
click at [571, 180] on div "1 2 3 4 5 6 7 8 # Don't touch the boss code until [PERSON_NAME] says you're rea…" at bounding box center [721, 277] width 335 height 293
type textarea "for i in range(2): boss.moveLeft(3)"
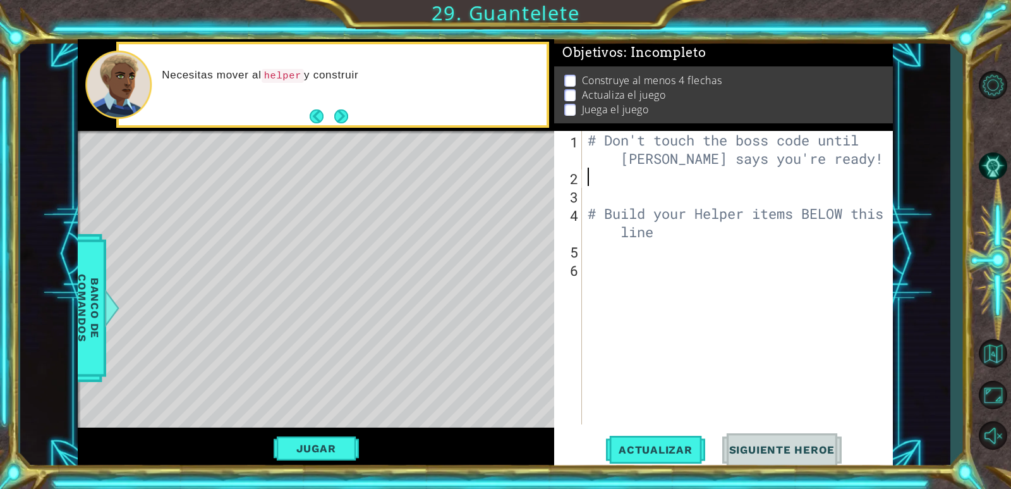
drag, startPoint x: 649, startPoint y: 156, endPoint x: 819, endPoint y: 181, distance: 171.3
click at [649, 155] on div "# Don't touch the boss code until [PERSON_NAME] says you're ready! # Build your…" at bounding box center [740, 305] width 310 height 348
drag, startPoint x: 826, startPoint y: 150, endPoint x: 644, endPoint y: 139, distance: 181.7
click at [644, 139] on div "# Don't touch the boss code until [PERSON_NAME] says you're ready! # Build your…" at bounding box center [740, 305] width 310 height 348
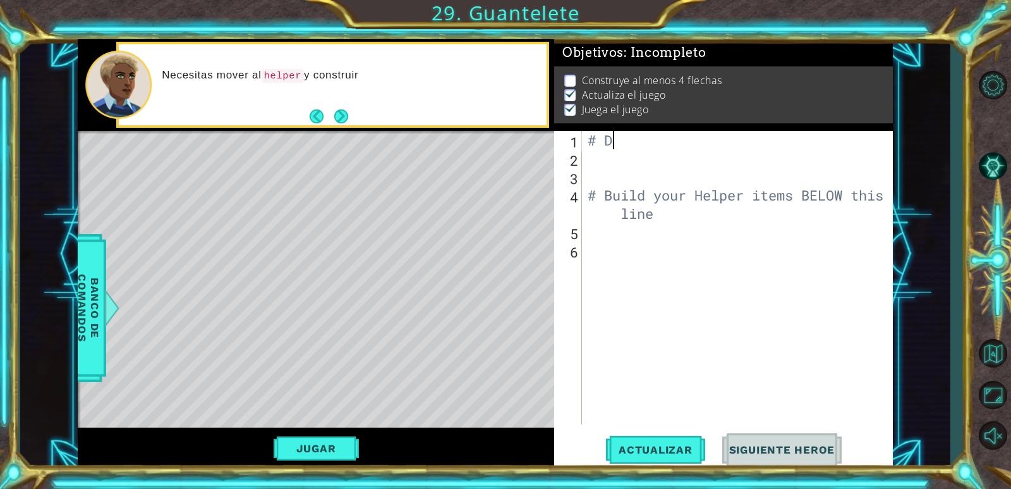
type textarea "#"
click at [683, 206] on div "# Build your Helper items BELOW this line" at bounding box center [740, 296] width 310 height 330
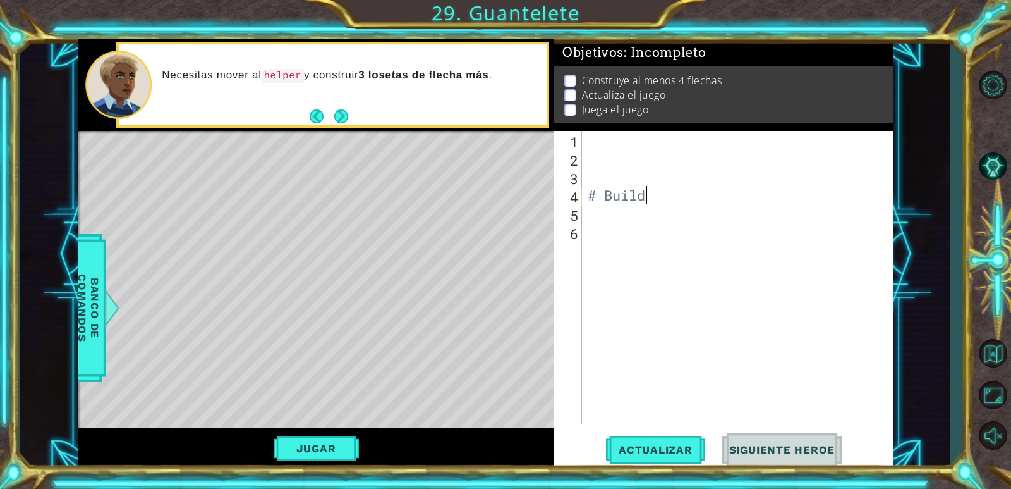
type textarea "#"
type textarea "h"
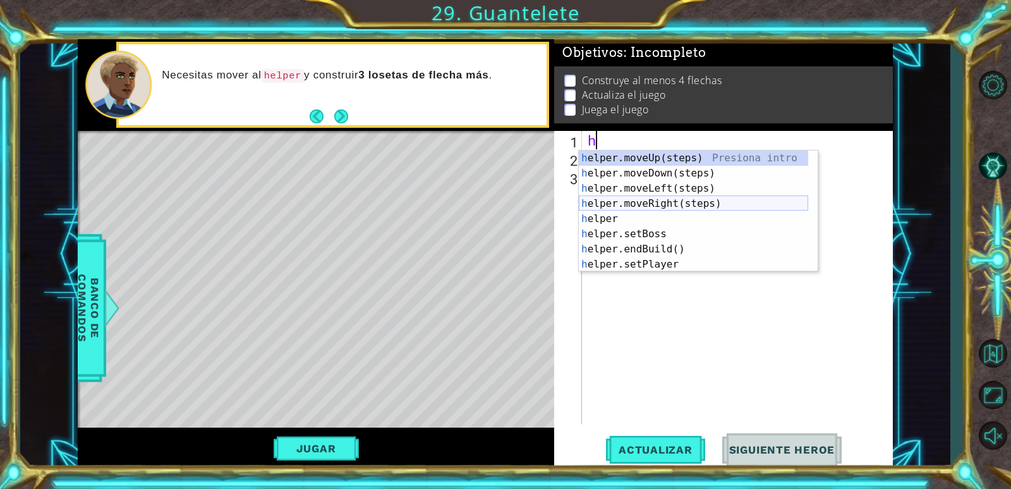
click at [629, 202] on div "h elper.moveUp(steps) Presiona intro h elper.moveDown(steps) Presiona intro h e…" at bounding box center [693, 226] width 229 height 152
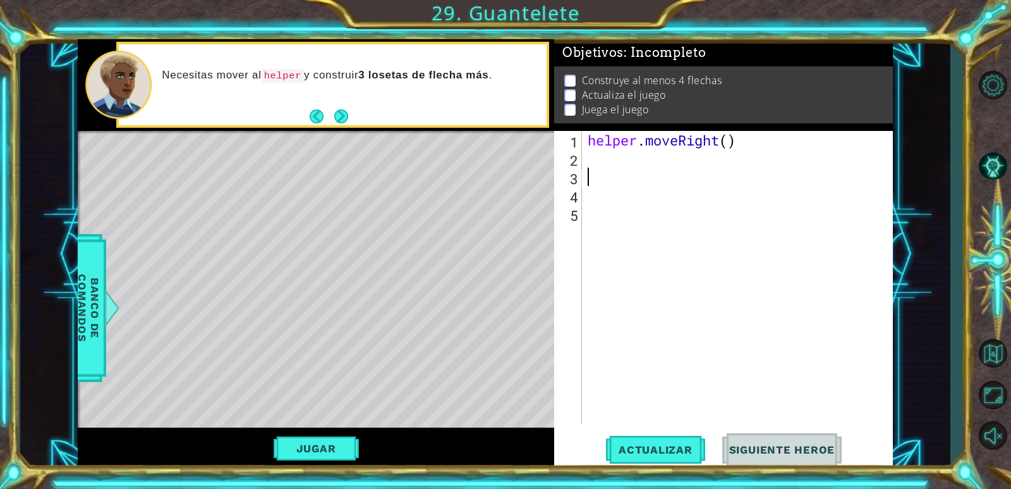
click at [726, 147] on div "helper . moveRight ( )" at bounding box center [740, 296] width 310 height 330
type textarea "helper.moveRight(4)"
click at [314, 440] on button "Jugar" at bounding box center [316, 448] width 85 height 24
click at [336, 449] on button "Jugar" at bounding box center [316, 448] width 85 height 24
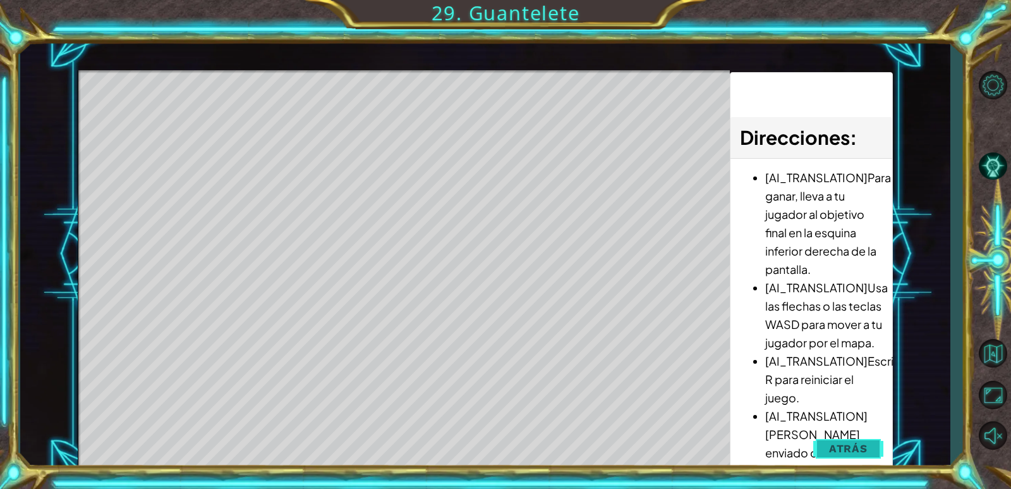
click at [832, 451] on span "Atrás" at bounding box center [848, 448] width 39 height 13
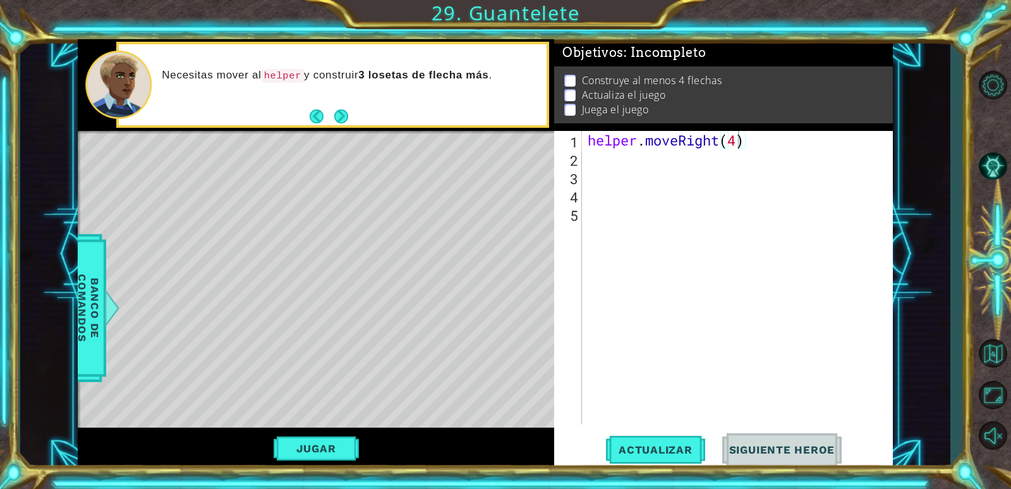
click at [603, 171] on div "helper . moveRight ( 4 )" at bounding box center [740, 296] width 310 height 330
click at [595, 157] on div "helper . moveRight ( 4 )" at bounding box center [740, 296] width 310 height 330
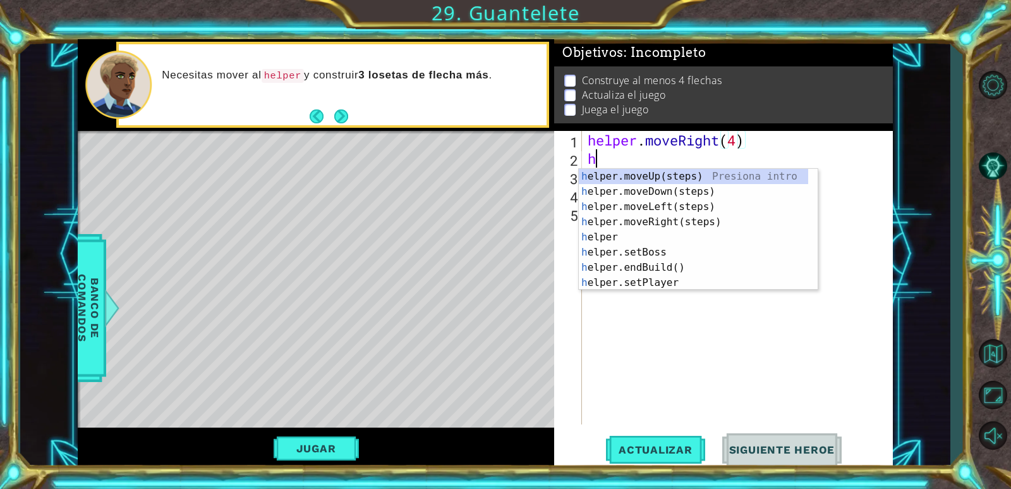
click at [743, 141] on div "helper . moveRight ( 4 ) h" at bounding box center [740, 296] width 310 height 330
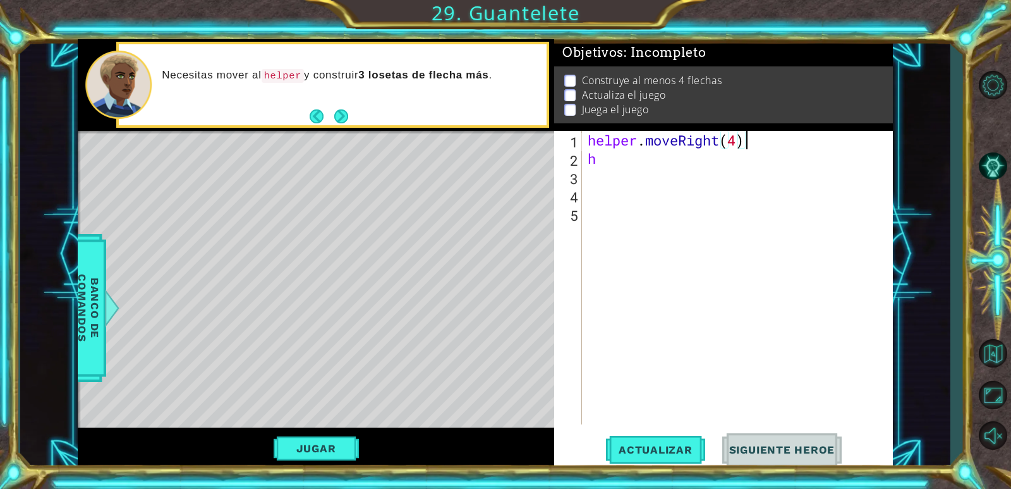
click at [736, 142] on div "helper . moveRight ( 4 ) h" at bounding box center [740, 296] width 310 height 330
click at [609, 163] on div "helper . moveRight ( 8000000 ) h" at bounding box center [740, 296] width 310 height 330
type textarea "h"
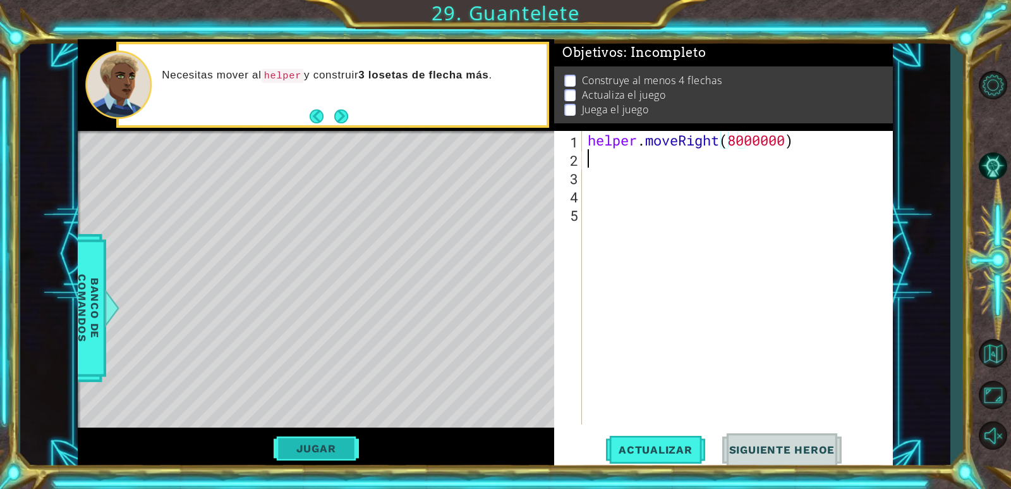
click at [343, 439] on button "Jugar" at bounding box center [316, 448] width 85 height 24
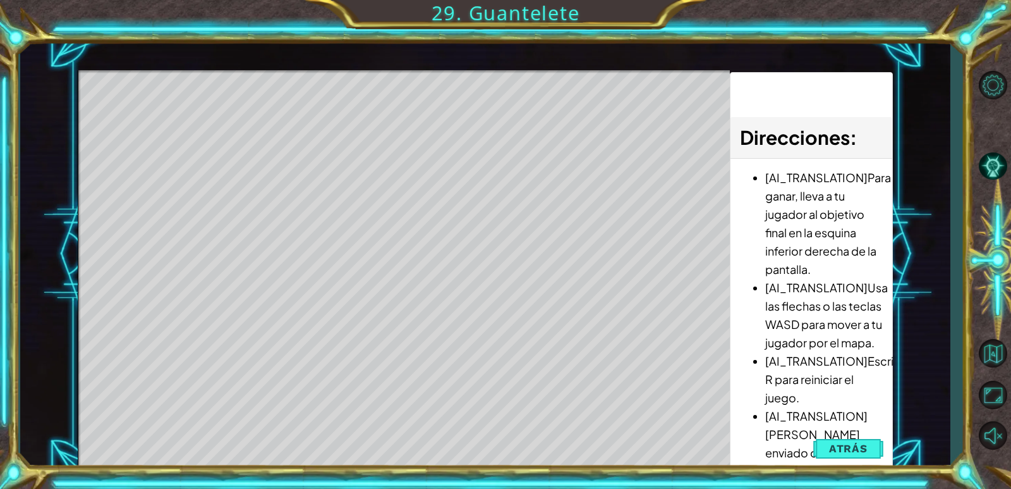
click at [609, 429] on div at bounding box center [404, 277] width 652 height 415
click at [841, 443] on span "Atrás" at bounding box center [848, 448] width 39 height 13
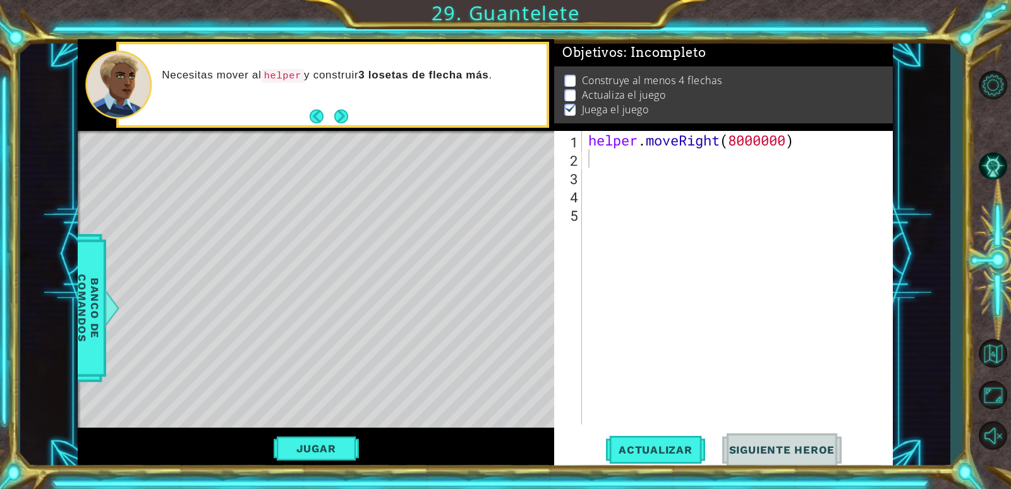
click at [807, 452] on span "Siguiente Heroe" at bounding box center [782, 449] width 131 height 13
click at [788, 447] on span "Siguiente Heroe" at bounding box center [782, 449] width 131 height 13
click at [773, 444] on span "Siguiente Heroe" at bounding box center [782, 449] width 131 height 13
click at [740, 447] on span "Siguiente Heroe" at bounding box center [782, 449] width 131 height 13
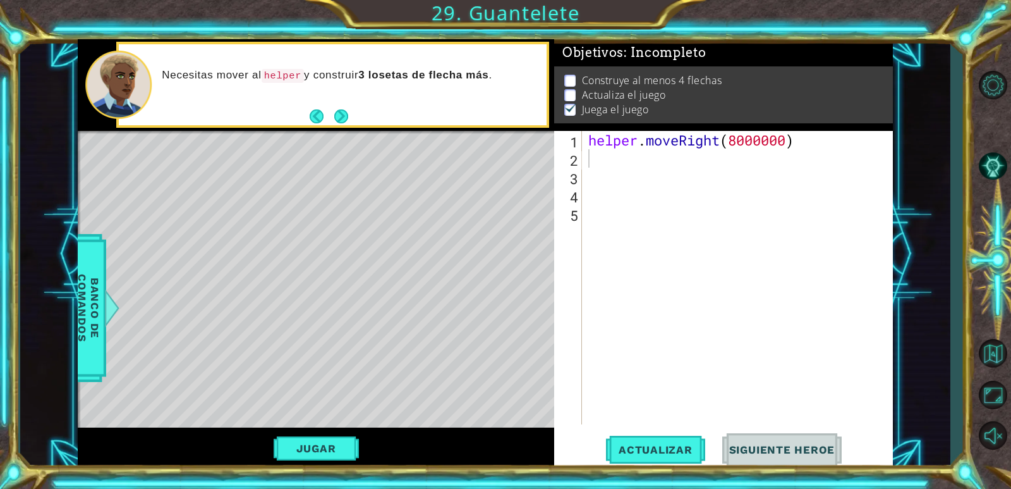
click at [740, 447] on span "Siguiente Heroe" at bounding box center [782, 449] width 131 height 13
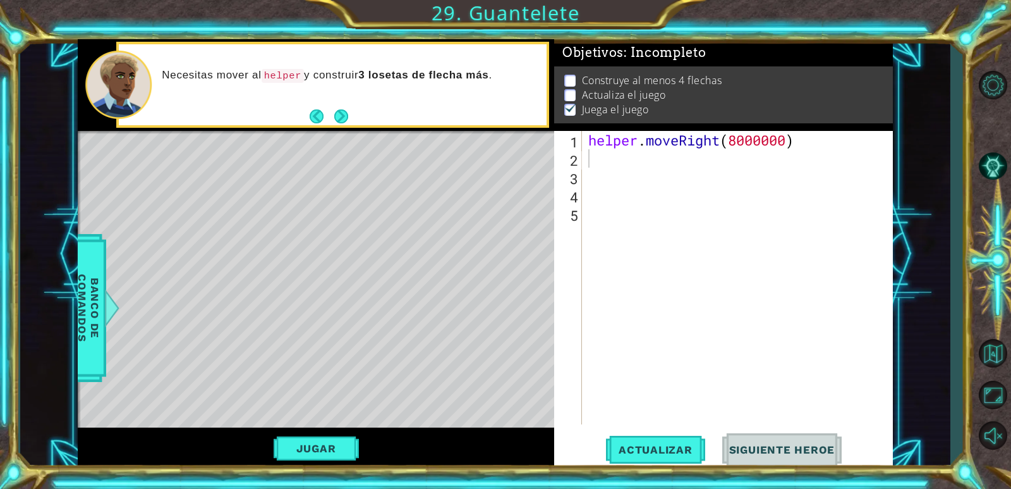
click at [740, 447] on span "Siguiente Heroe" at bounding box center [782, 449] width 131 height 13
click at [345, 109] on button "Next" at bounding box center [341, 116] width 14 height 14
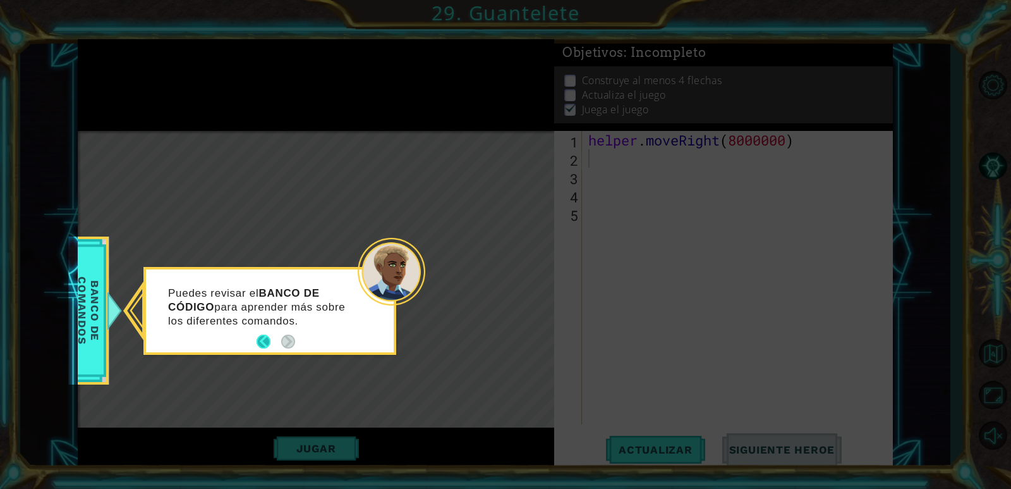
click at [269, 338] on button "Back" at bounding box center [269, 341] width 25 height 14
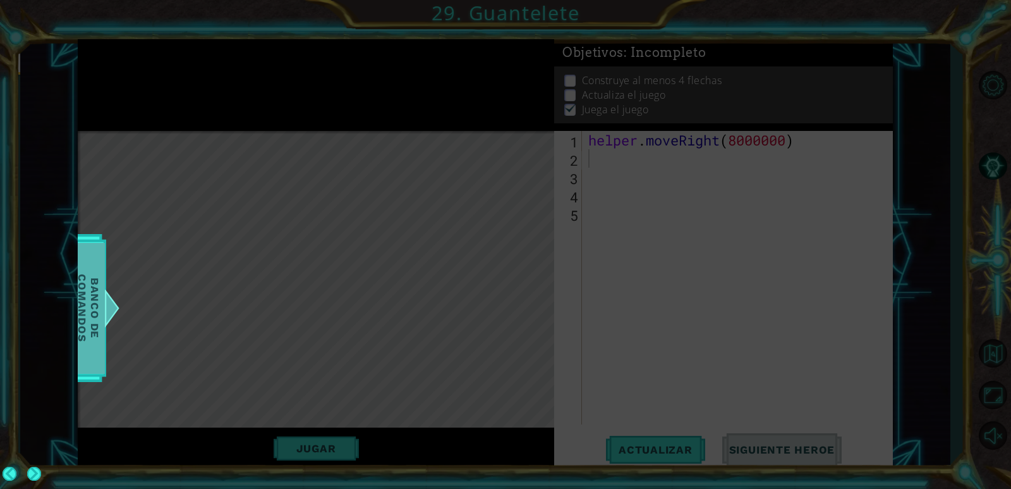
click at [114, 302] on div at bounding box center [112, 308] width 16 height 38
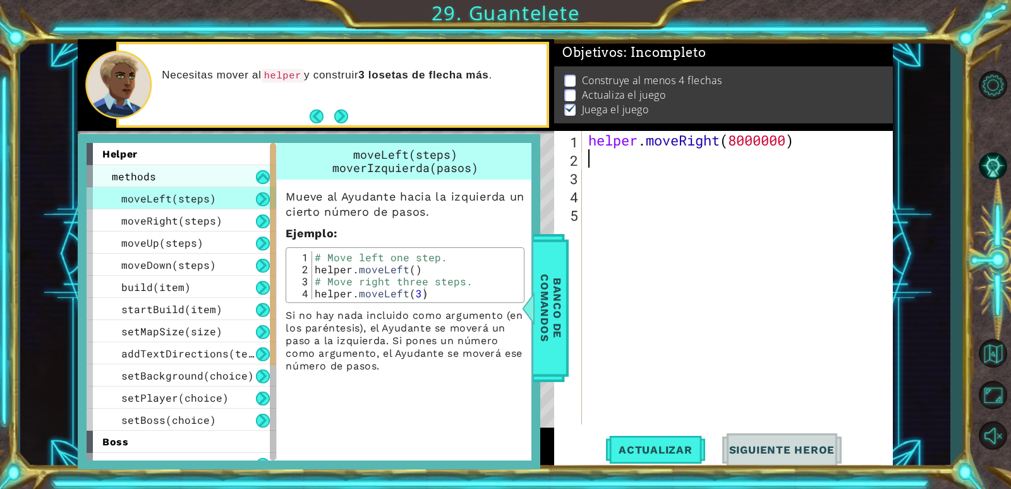
drag, startPoint x: 264, startPoint y: 202, endPoint x: 269, endPoint y: 185, distance: 17.6
click at [264, 202] on button at bounding box center [263, 199] width 14 height 14
click at [262, 173] on button at bounding box center [263, 177] width 14 height 14
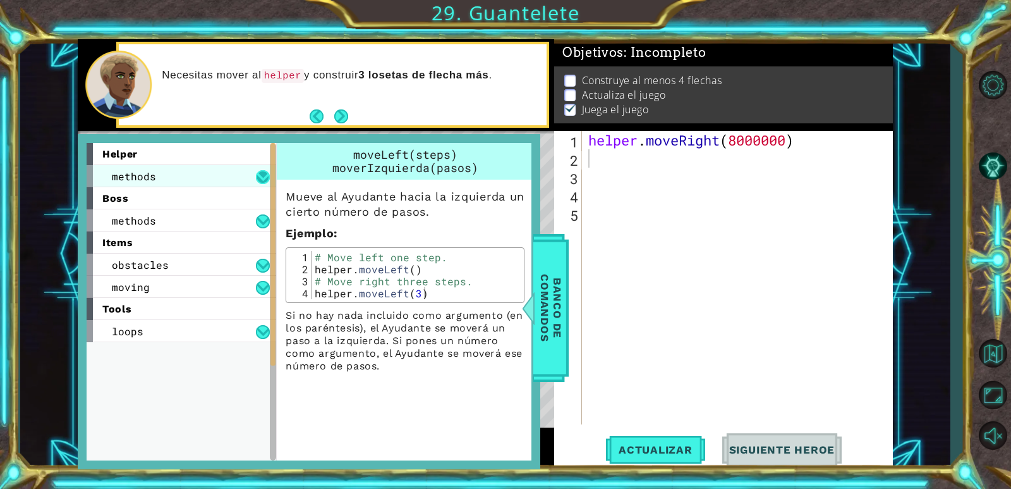
click at [262, 173] on button at bounding box center [263, 177] width 14 height 14
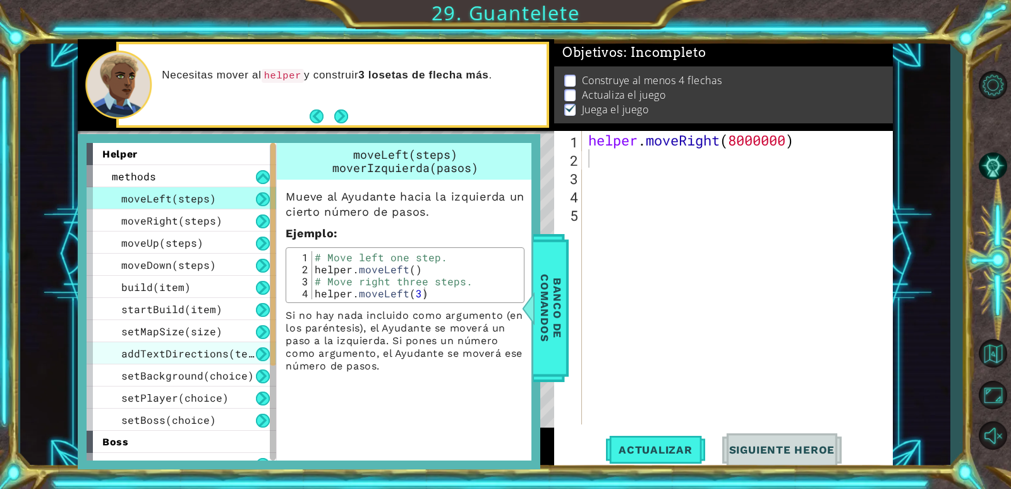
drag, startPoint x: 237, startPoint y: 273, endPoint x: 219, endPoint y: 356, distance: 84.8
click at [221, 353] on div "moveLeft(steps) moveRight(steps) moveUp(steps) moveDown(steps) build(item) star…" at bounding box center [182, 308] width 190 height 243
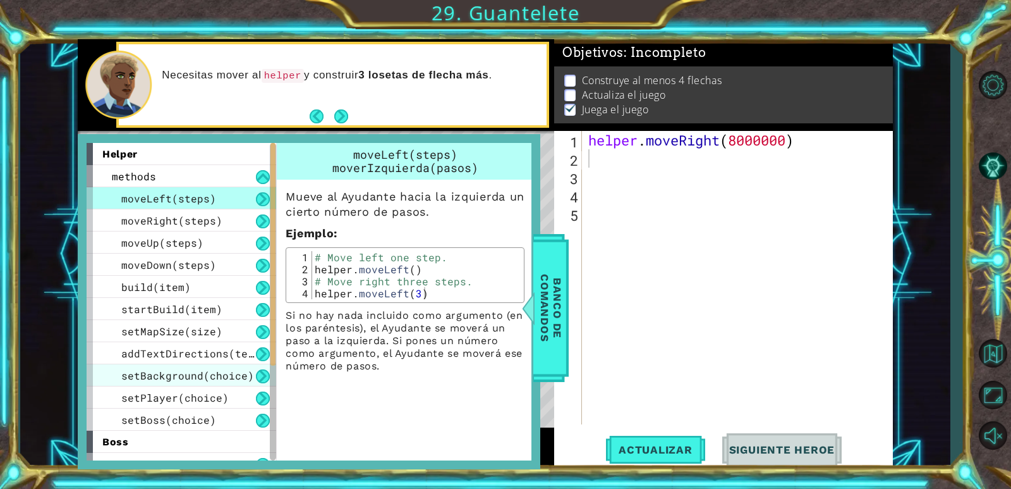
click at [216, 377] on span "setBackground(choice)" at bounding box center [187, 375] width 133 height 13
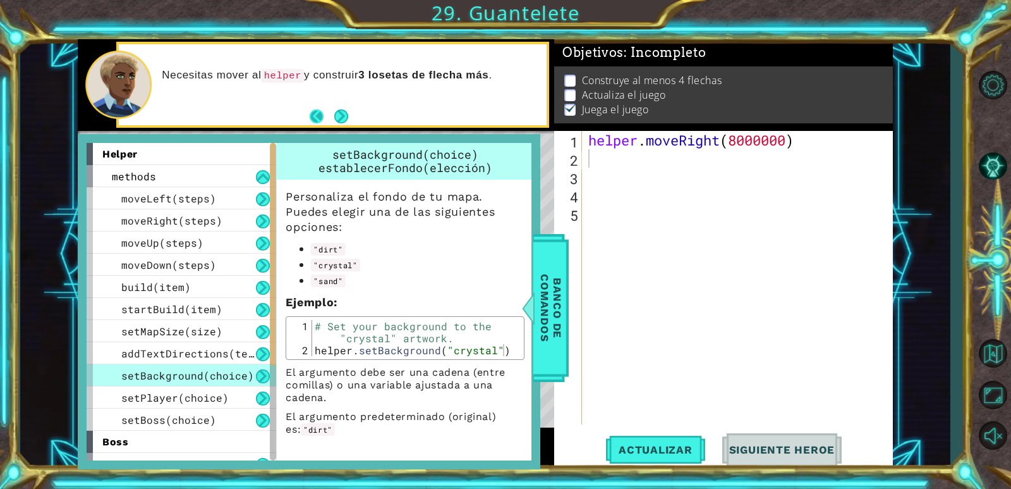
click at [318, 115] on button "Back" at bounding box center [322, 116] width 25 height 14
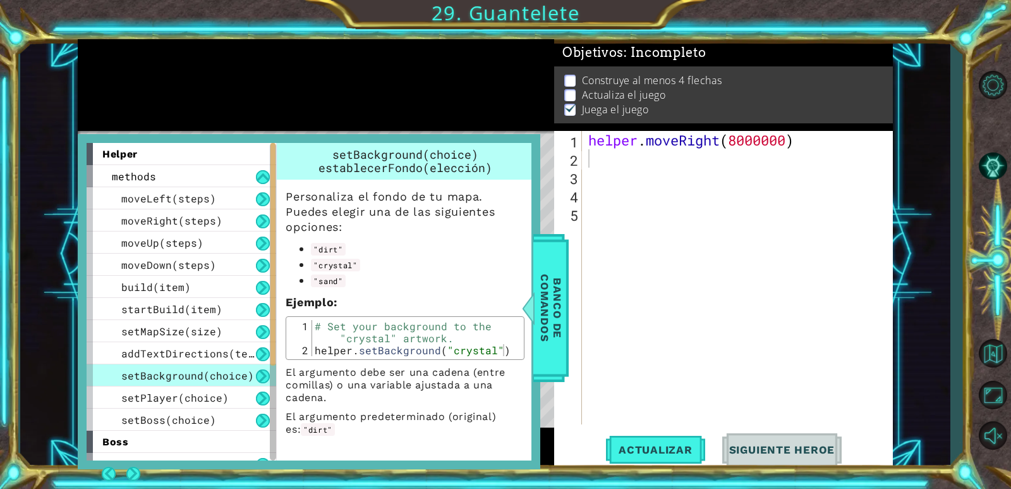
click at [318, 115] on div at bounding box center [316, 85] width 477 height 92
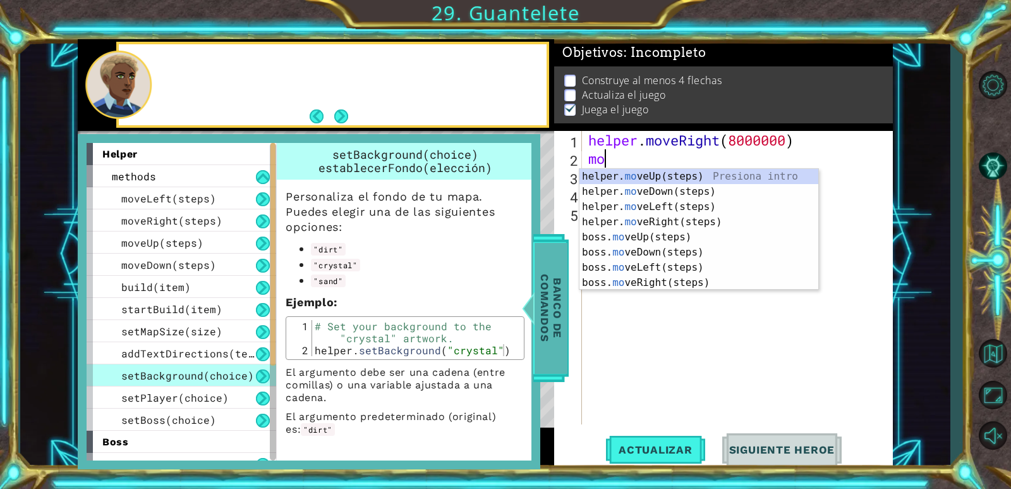
click at [551, 283] on span "Banco de comandos" at bounding box center [551, 307] width 33 height 131
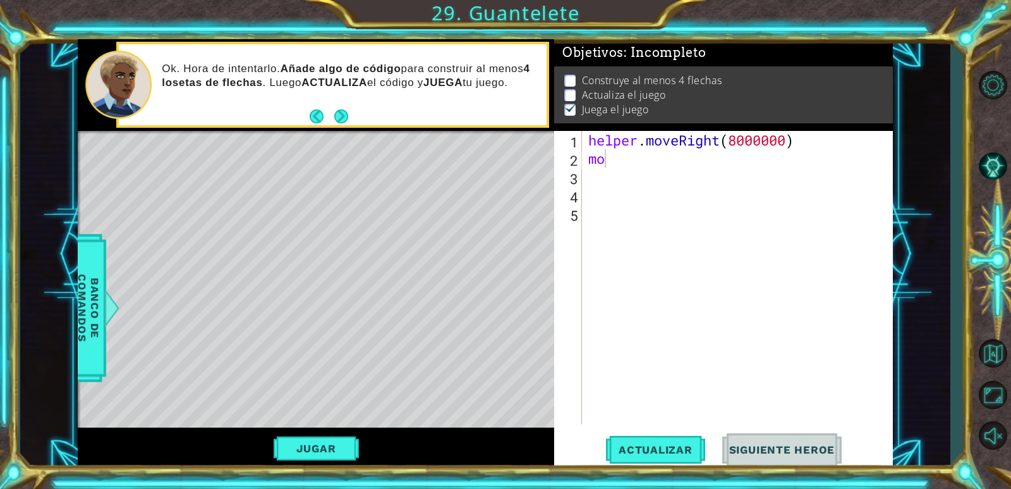
click at [342, 109] on button "Next" at bounding box center [341, 116] width 14 height 14
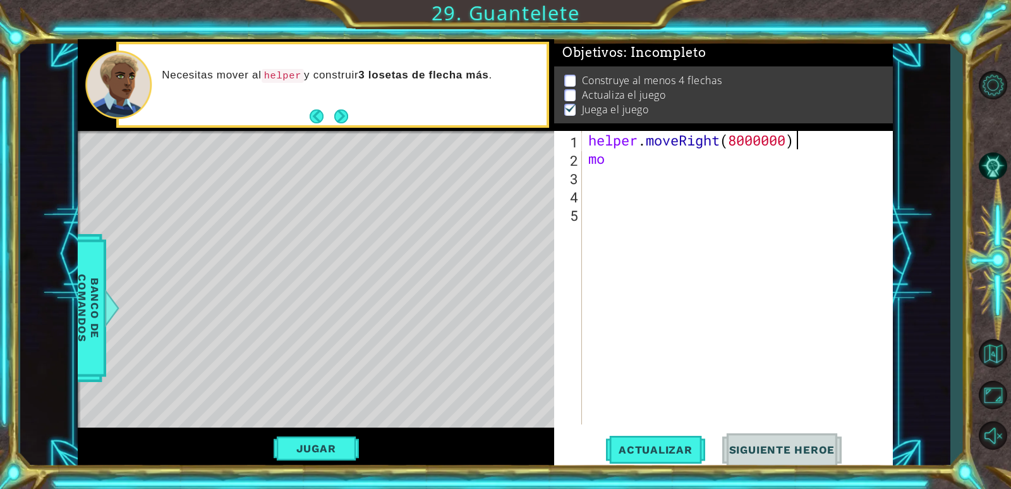
drag, startPoint x: 810, startPoint y: 142, endPoint x: 721, endPoint y: 149, distance: 88.8
click at [721, 149] on div "helper . moveRight ( 8000000 ) mo" at bounding box center [741, 296] width 310 height 330
click at [806, 146] on div "helper . moveRight ( 8000000 mo )" at bounding box center [737, 277] width 303 height 293
drag, startPoint x: 790, startPoint y: 141, endPoint x: 571, endPoint y: 157, distance: 218.7
click at [571, 157] on div "helper.moveRight(8000000 1 2 3 4 5 helper . moveRight ( 8000000 mo ) הההההההההה…" at bounding box center [721, 277] width 335 height 293
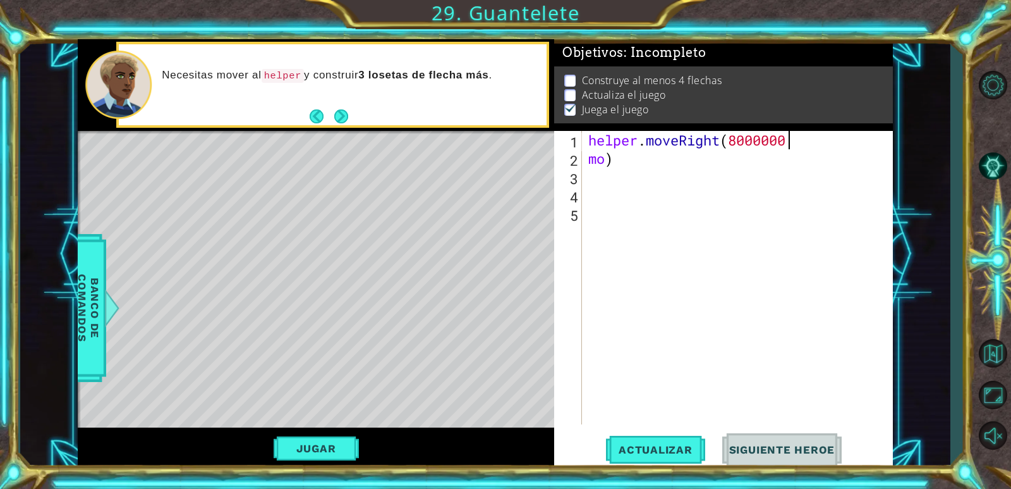
type textarea "helper.moveRight(8000000 mo)"
drag, startPoint x: 650, startPoint y: 152, endPoint x: 542, endPoint y: 124, distance: 112.4
click at [545, 125] on div "1 ההההההההההההההההההההההההההההההההההההההההההההההההההההההההההההההההההההההההההההה…" at bounding box center [485, 254] width 815 height 430
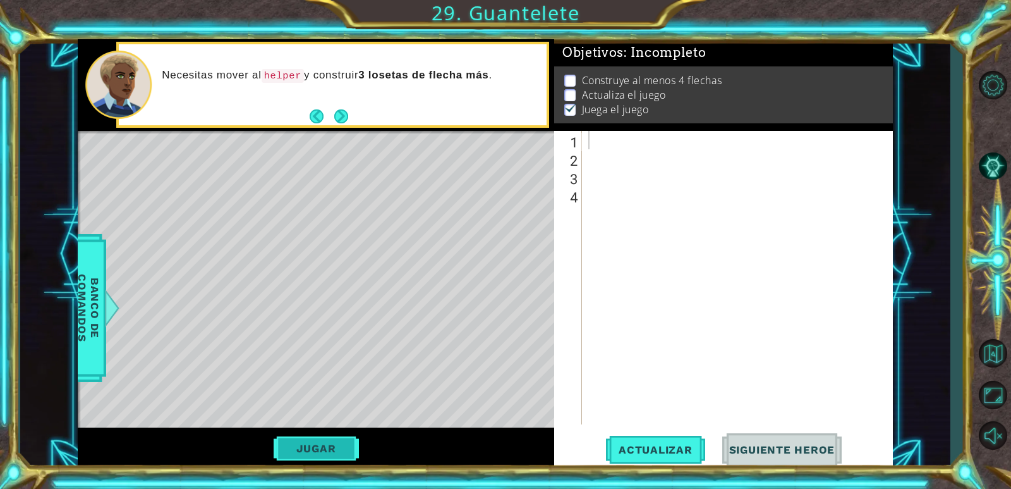
click at [346, 437] on button "Jugar" at bounding box center [316, 448] width 85 height 24
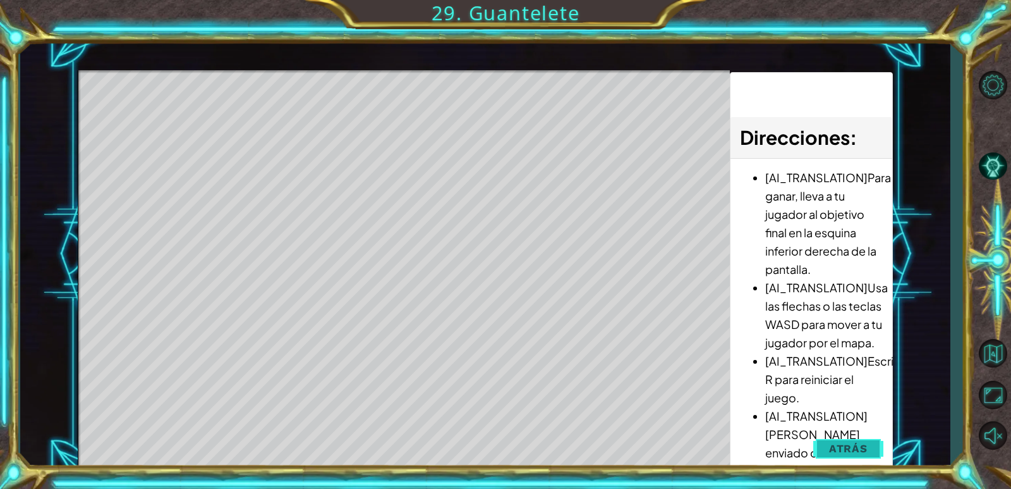
click at [850, 449] on span "Atrás" at bounding box center [848, 448] width 39 height 13
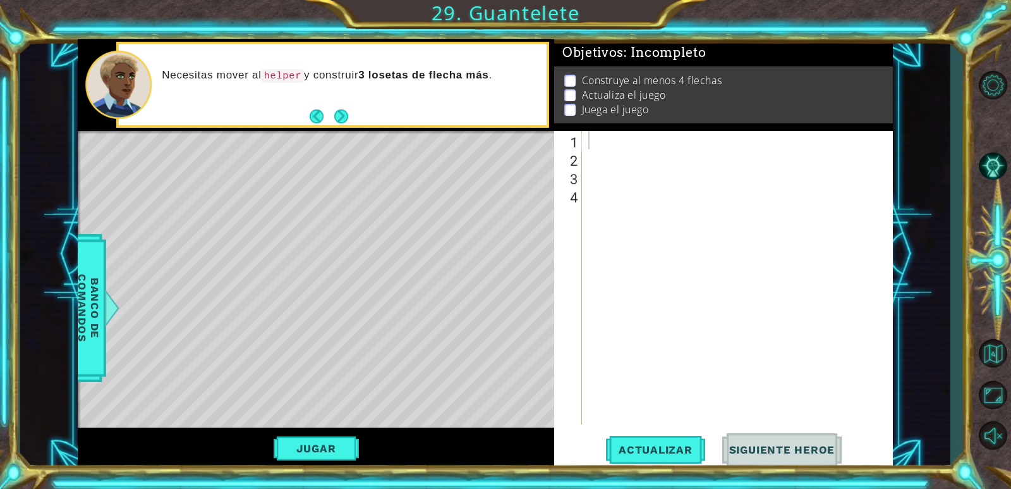
click at [800, 463] on button "Siguiente Heroe" at bounding box center [782, 450] width 131 height 34
click at [799, 459] on button "Siguiente Heroe" at bounding box center [782, 450] width 131 height 34
click at [768, 448] on span "Siguiente Heroe" at bounding box center [782, 449] width 131 height 13
drag, startPoint x: 768, startPoint y: 448, endPoint x: 752, endPoint y: 436, distance: 19.9
click at [767, 448] on span "Siguiente Heroe" at bounding box center [782, 449] width 131 height 13
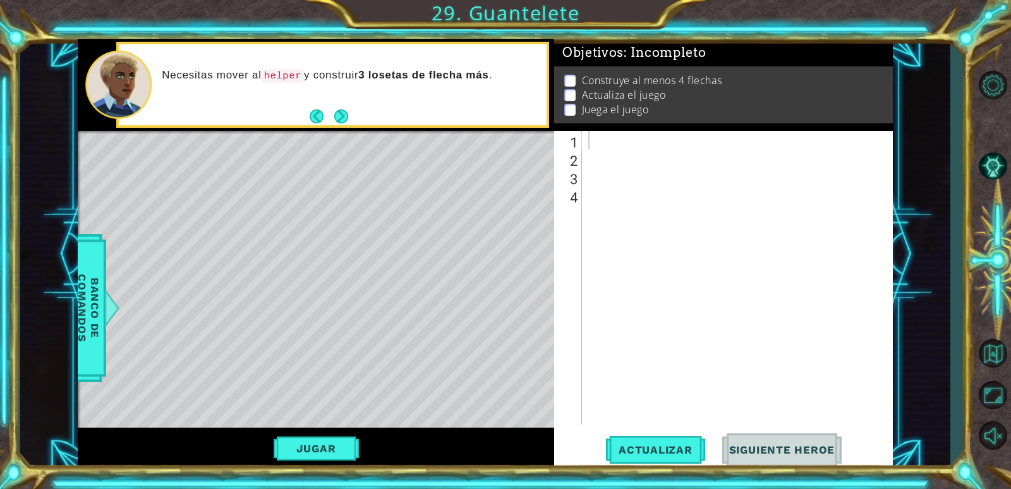
click at [756, 442] on button "Siguiente Heroe" at bounding box center [782, 450] width 131 height 34
drag, startPoint x: 616, startPoint y: 137, endPoint x: 585, endPoint y: 124, distance: 33.7
click at [597, 130] on div "Objetivos : Incompleto Construye al menos 4 flechas Actualiza el juego Juega el…" at bounding box center [723, 254] width 339 height 430
type textarea "k"
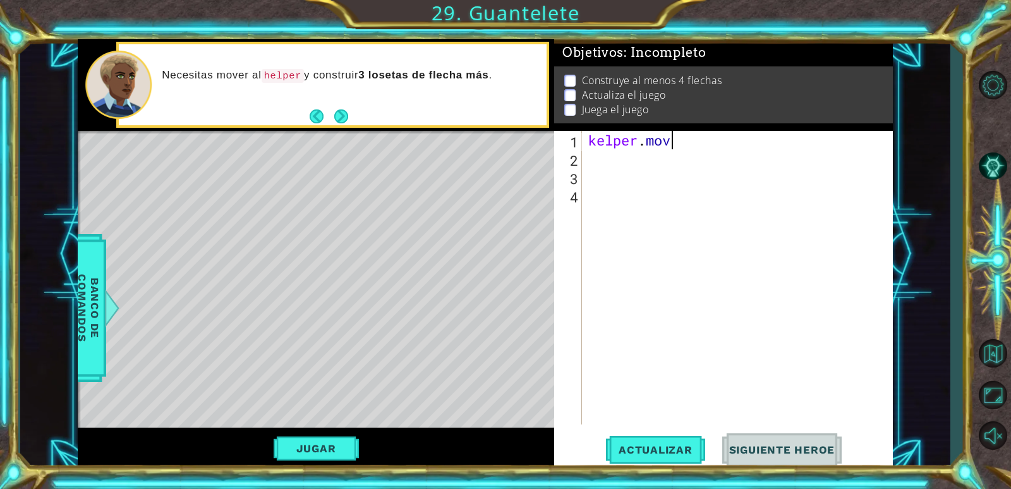
scroll to position [0, 3]
type textarea "k"
type textarea "++ º+"
